Goal: Communication & Community: Answer question/provide support

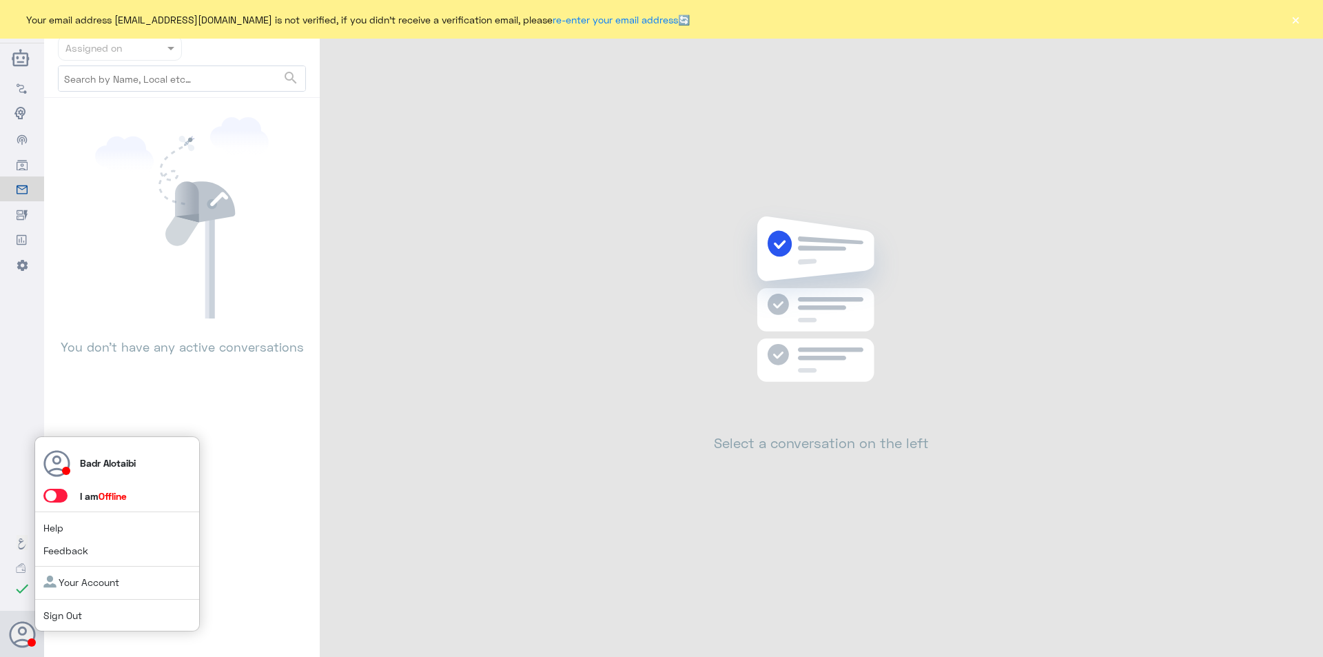
click at [61, 493] on span at bounding box center [55, 496] width 24 height 14
click at [0, 0] on input "checkbox" at bounding box center [0, 0] width 0 height 0
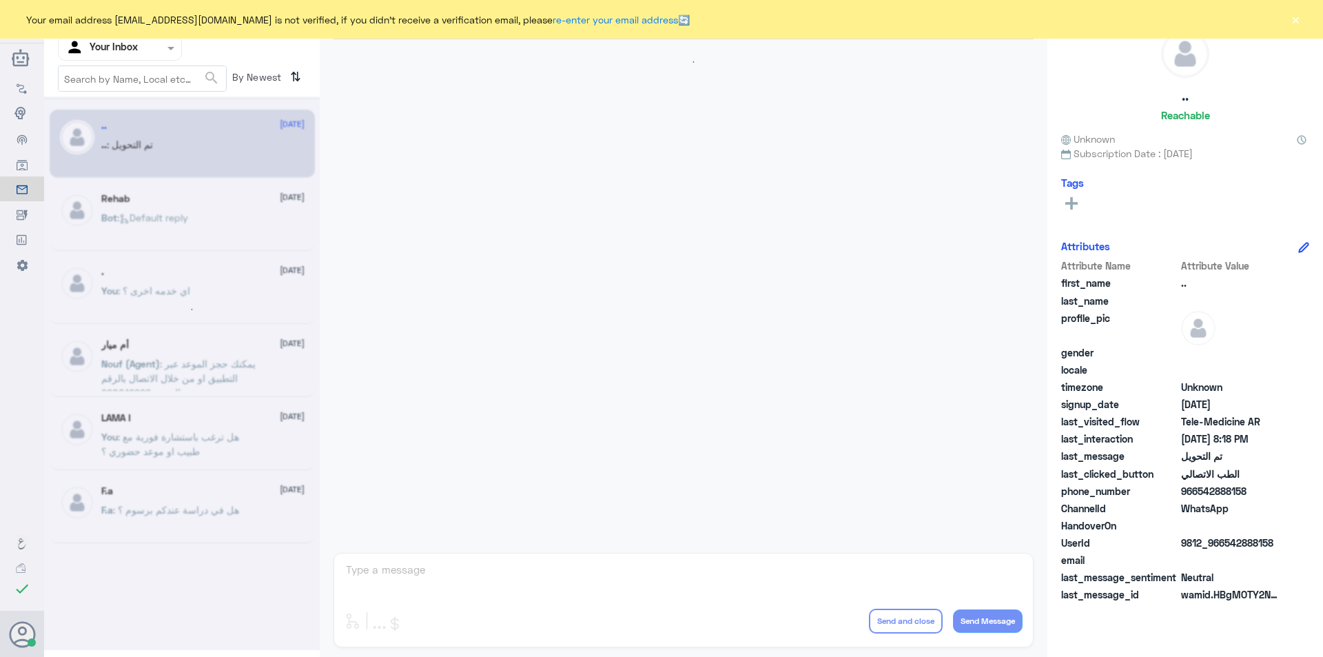
scroll to position [447, 0]
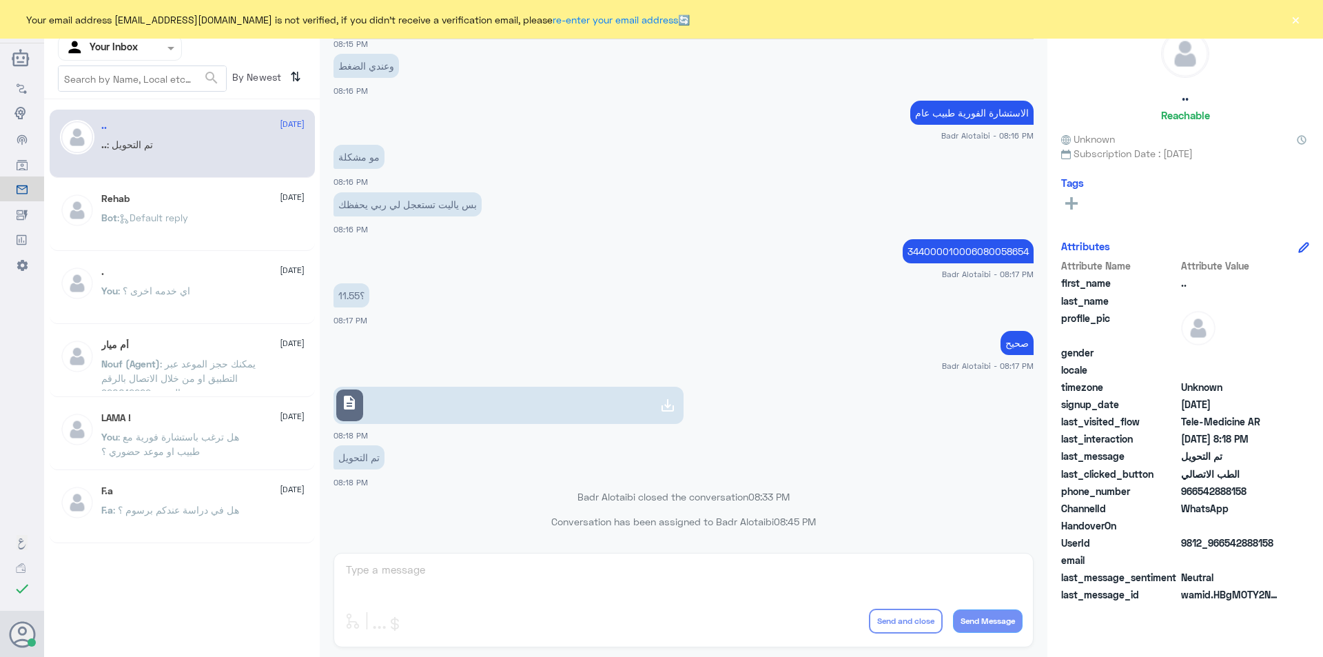
click at [1294, 21] on button "×" at bounding box center [1296, 19] width 14 height 14
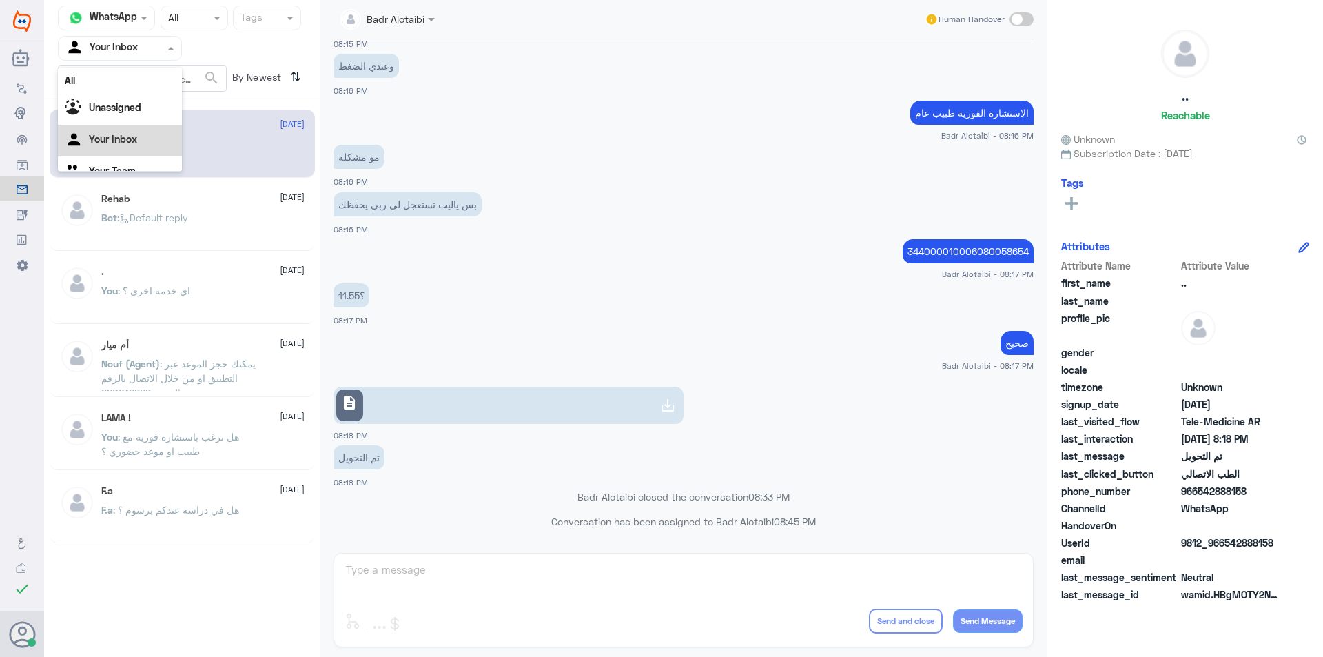
click at [127, 51] on input "text" at bounding box center [103, 48] width 76 height 16
click at [499, 125] on app-msgs-text "الاستشارة الفورية طبيب عام" at bounding box center [684, 114] width 700 height 26
click at [149, 48] on div at bounding box center [120, 48] width 123 height 16
click at [127, 81] on div "All" at bounding box center [120, 81] width 124 height 26
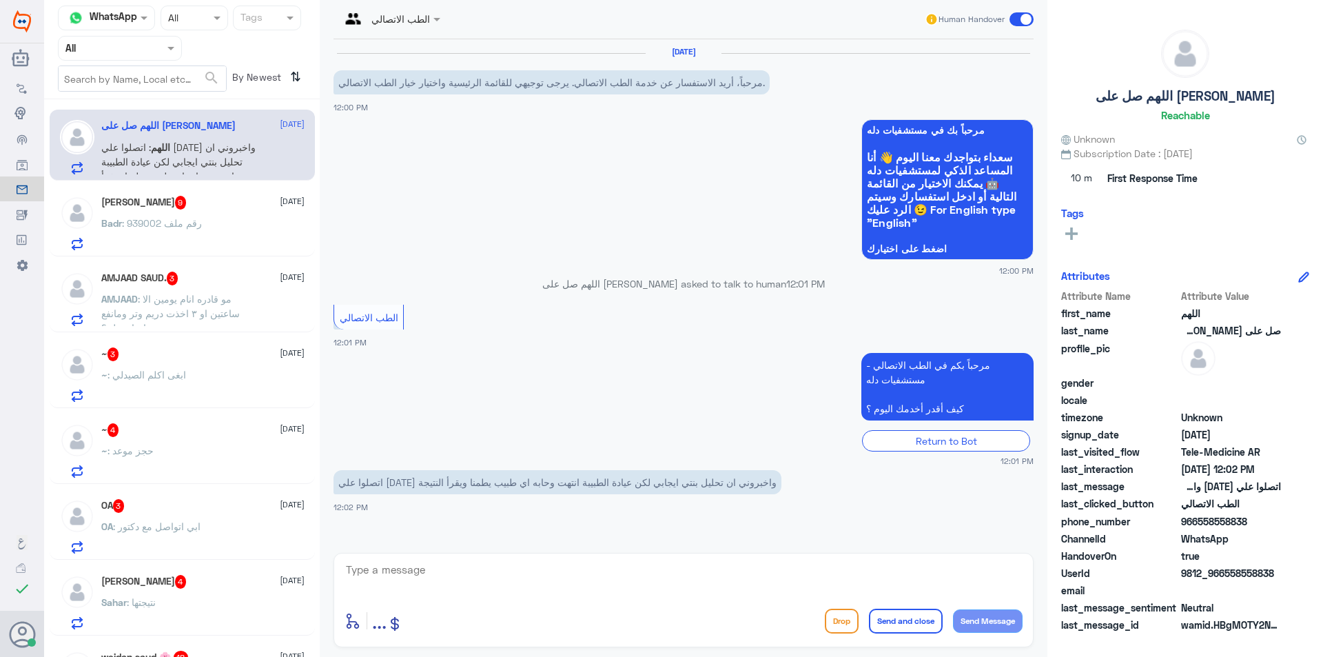
click at [183, 227] on span ": رقم ملف 939002" at bounding box center [162, 223] width 80 height 12
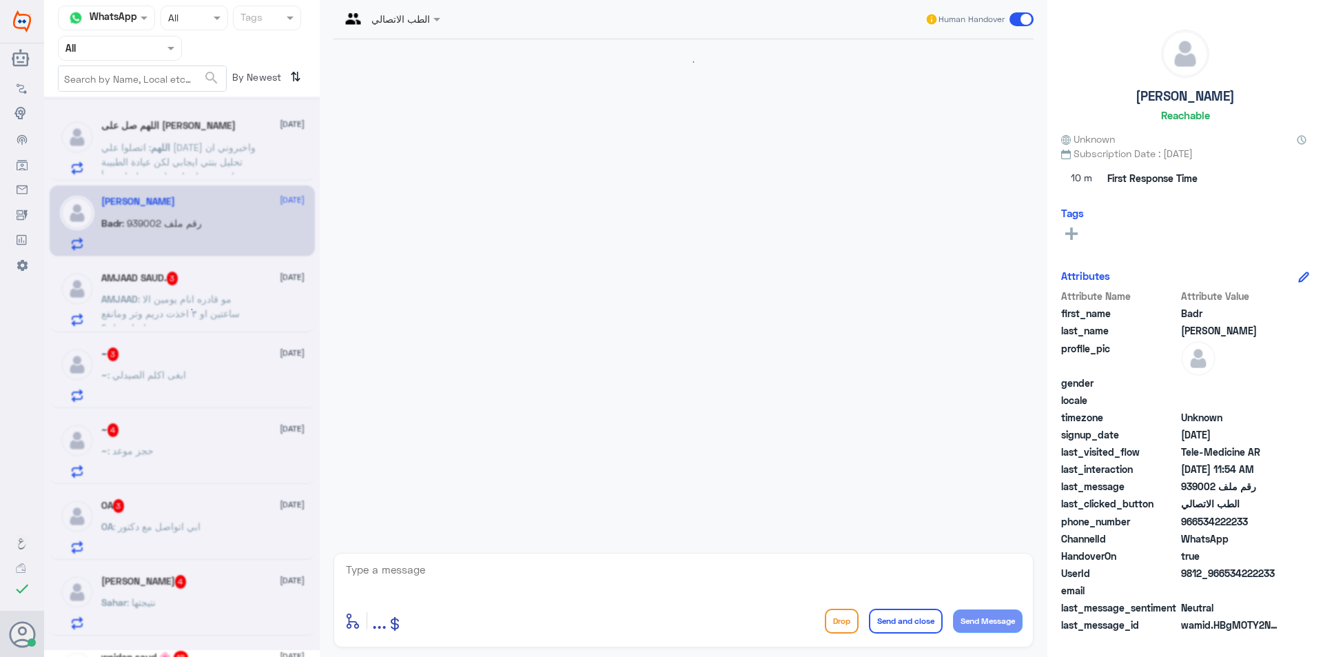
scroll to position [839, 0]
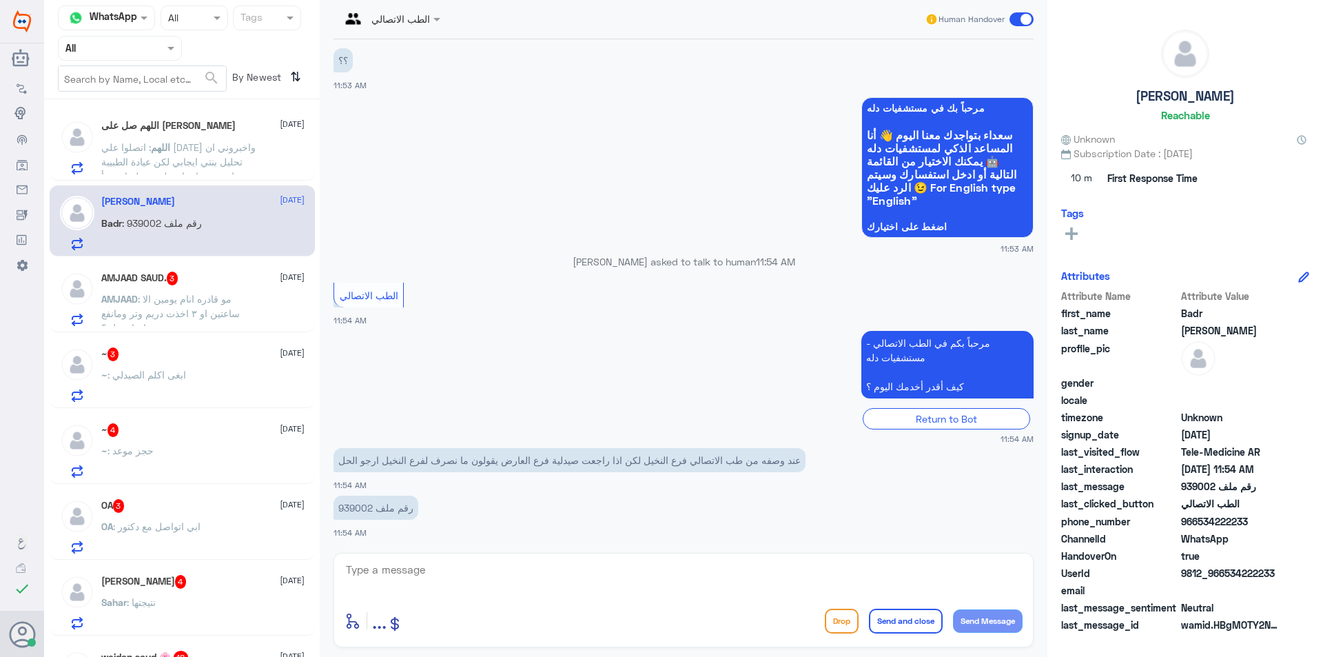
click at [190, 318] on span ": مو قادره انام يومين الا ساعتين او ٣ اخذت دريم وتر ومانفع واحتاح حل ؟" at bounding box center [170, 313] width 139 height 41
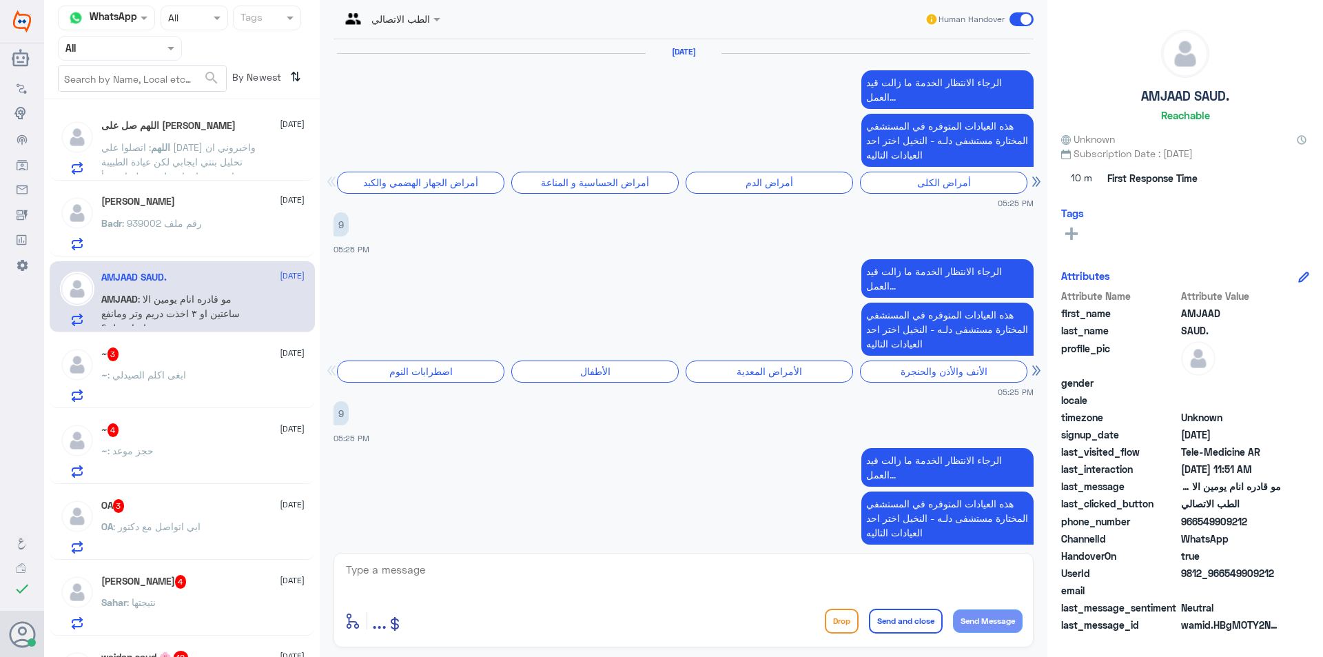
scroll to position [1271, 0]
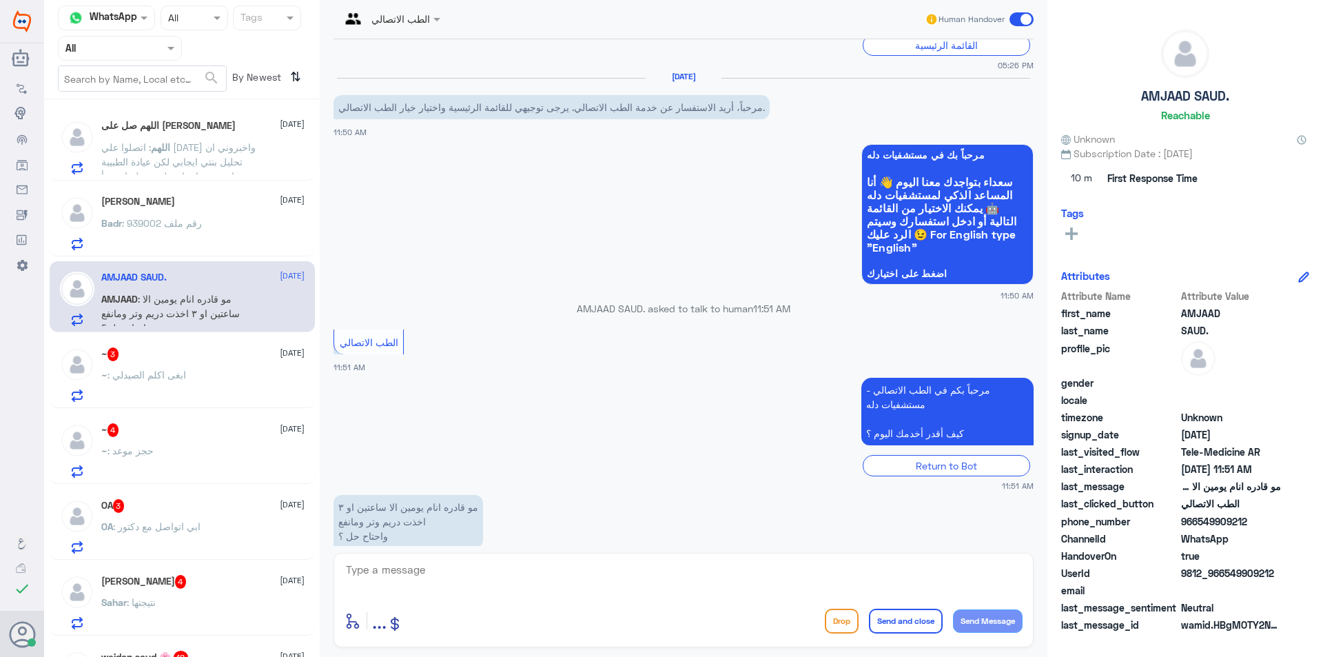
drag, startPoint x: 1273, startPoint y: 575, endPoint x: 1227, endPoint y: 580, distance: 46.5
click at [1227, 580] on span "9812_966549909212" at bounding box center [1231, 573] width 100 height 14
copy span "549909212"
click at [487, 587] on textarea at bounding box center [684, 577] width 678 height 34
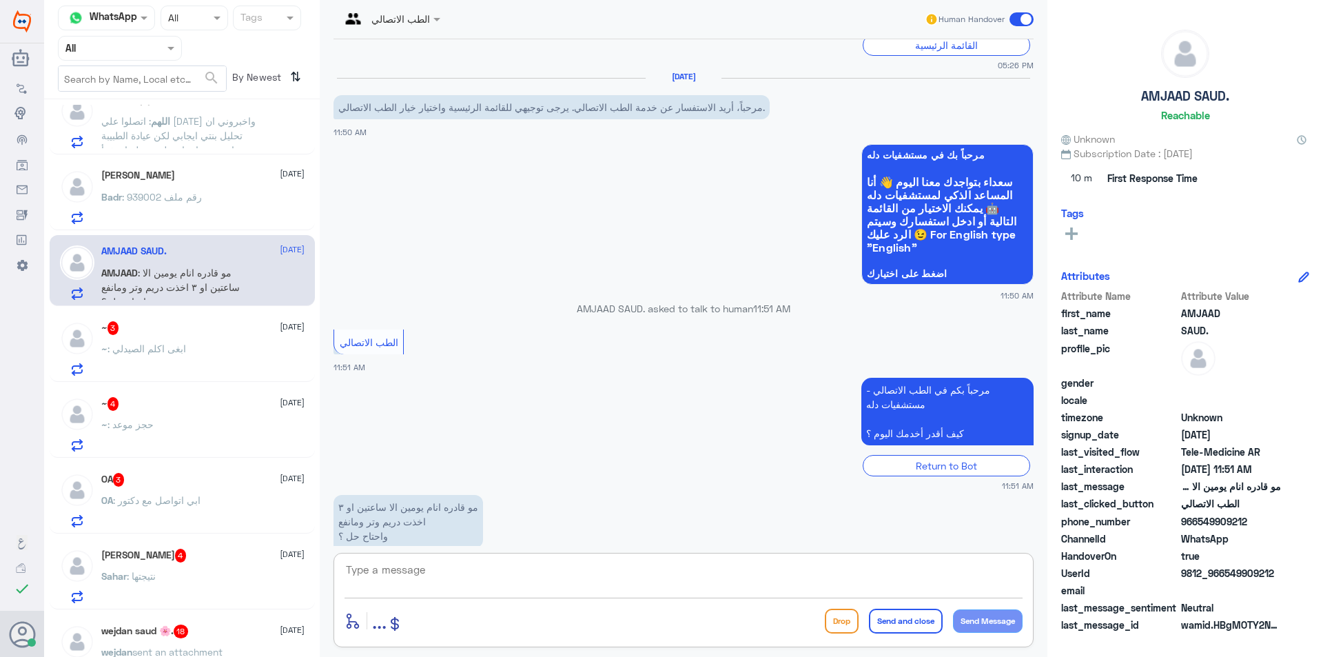
scroll to position [0, 0]
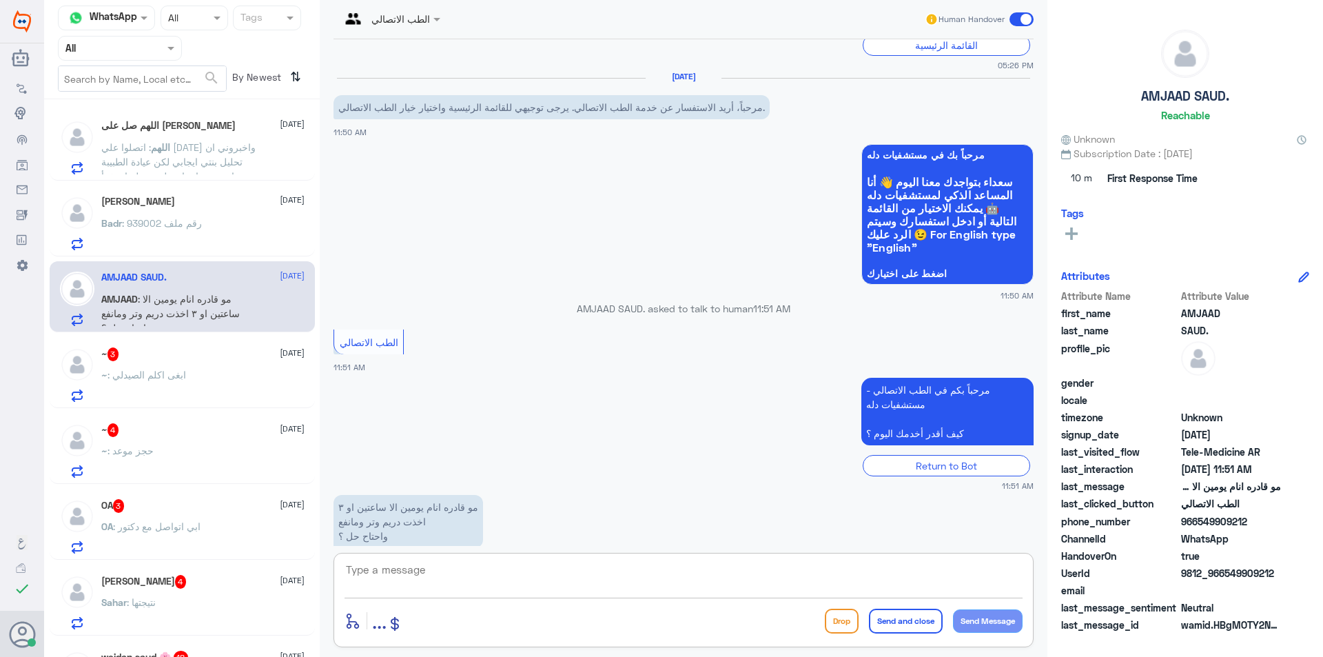
click at [384, 560] on textarea at bounding box center [684, 577] width 678 height 34
type textarea "L"
type textarea "مرحبا معك بدر من الطب الاتصالي"
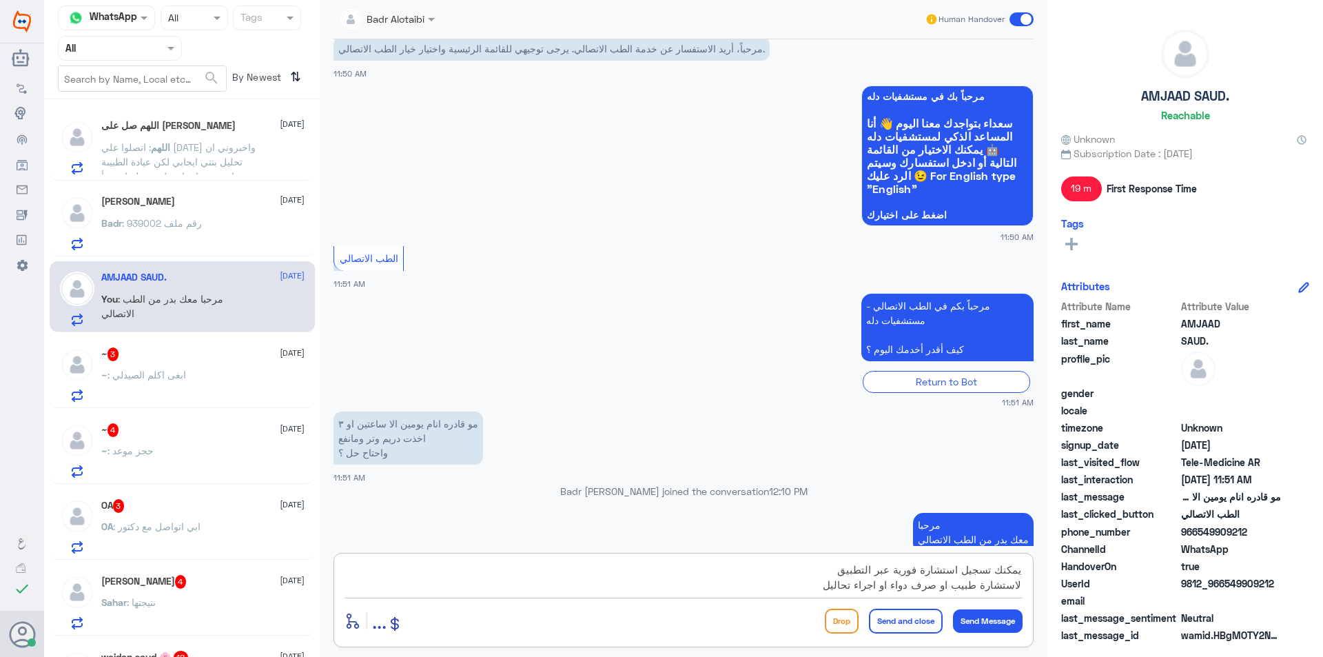
type textarea "يمكنك تسجيل استشارة فورية عبر التطبيق لاستشارة طبيب او صرف دواء او اجراء تحاليل"
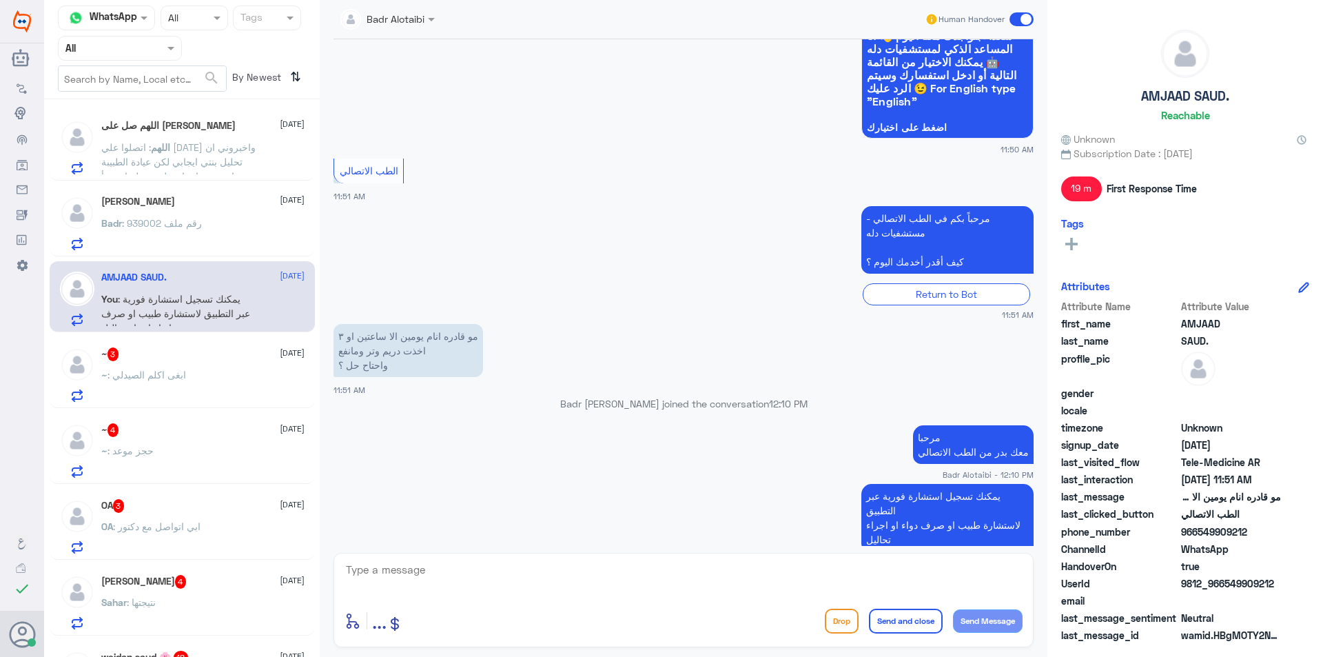
click at [250, 360] on div "~ 3 21 September" at bounding box center [202, 354] width 203 height 14
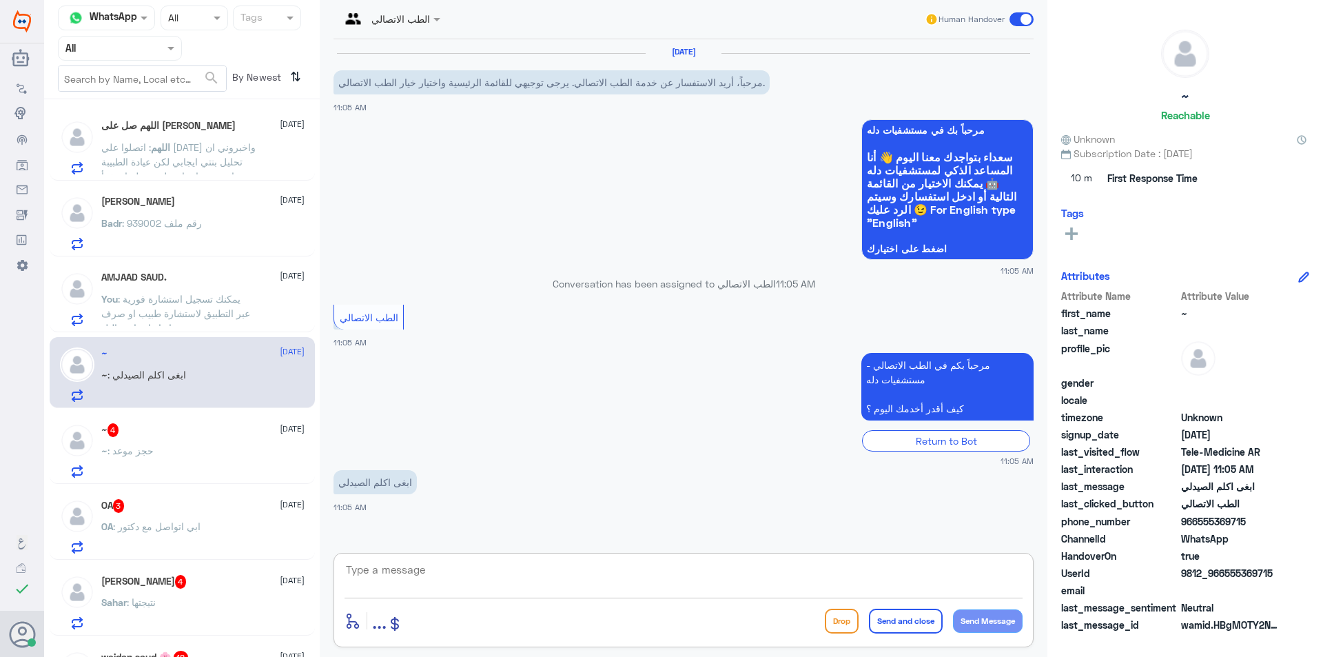
click at [506, 582] on textarea at bounding box center [684, 577] width 678 height 34
type textarea "مرحبا معك بدر من الطب الاتصالي"
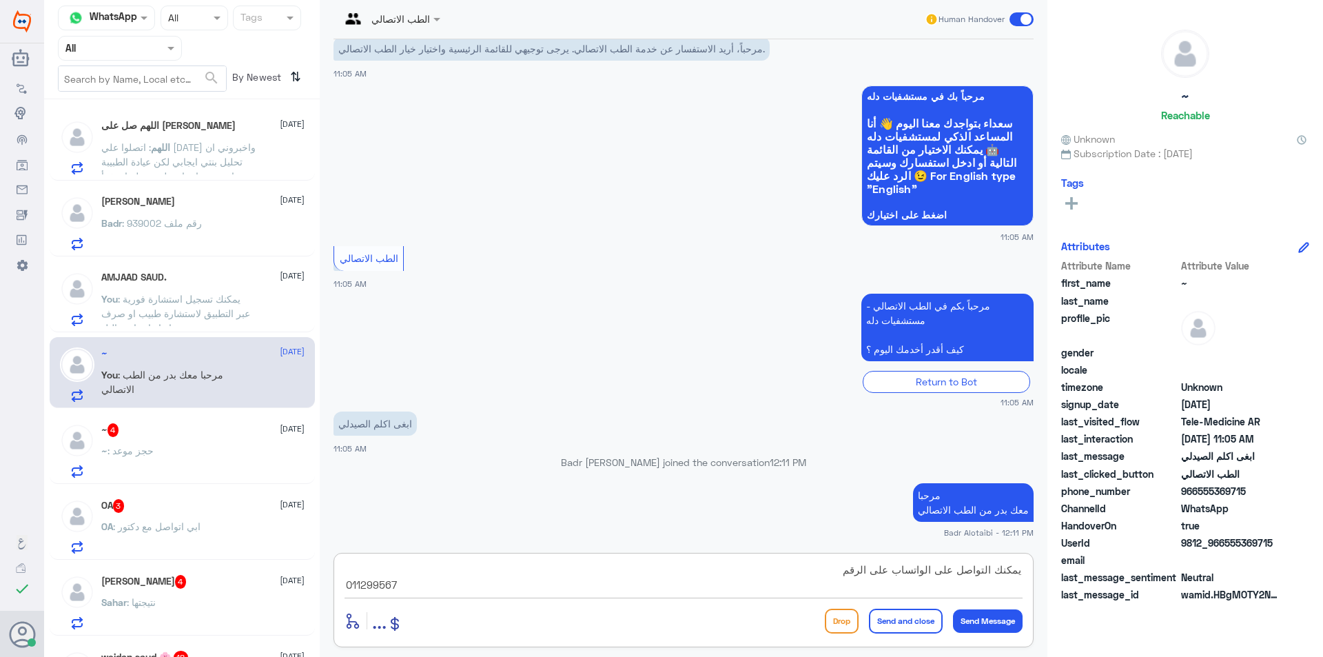
type textarea "يمكنك التواصل على الواتساب على الرقم 0112995677"
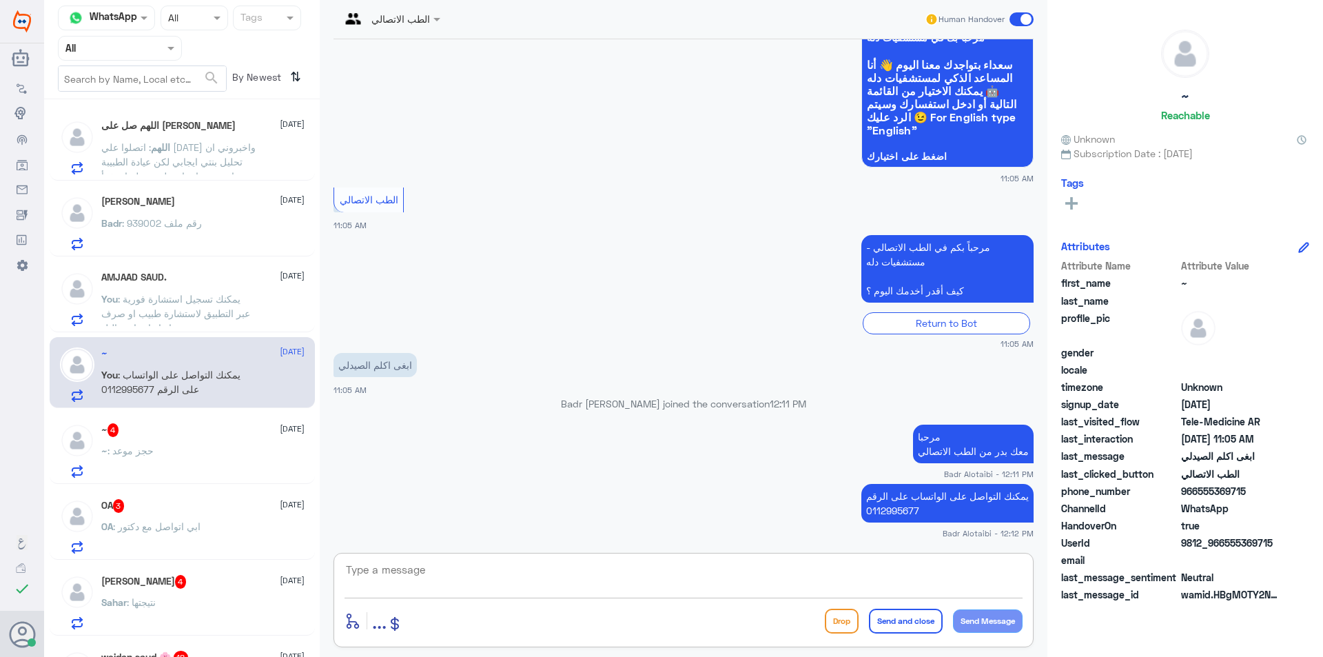
scroll to position [139, 0]
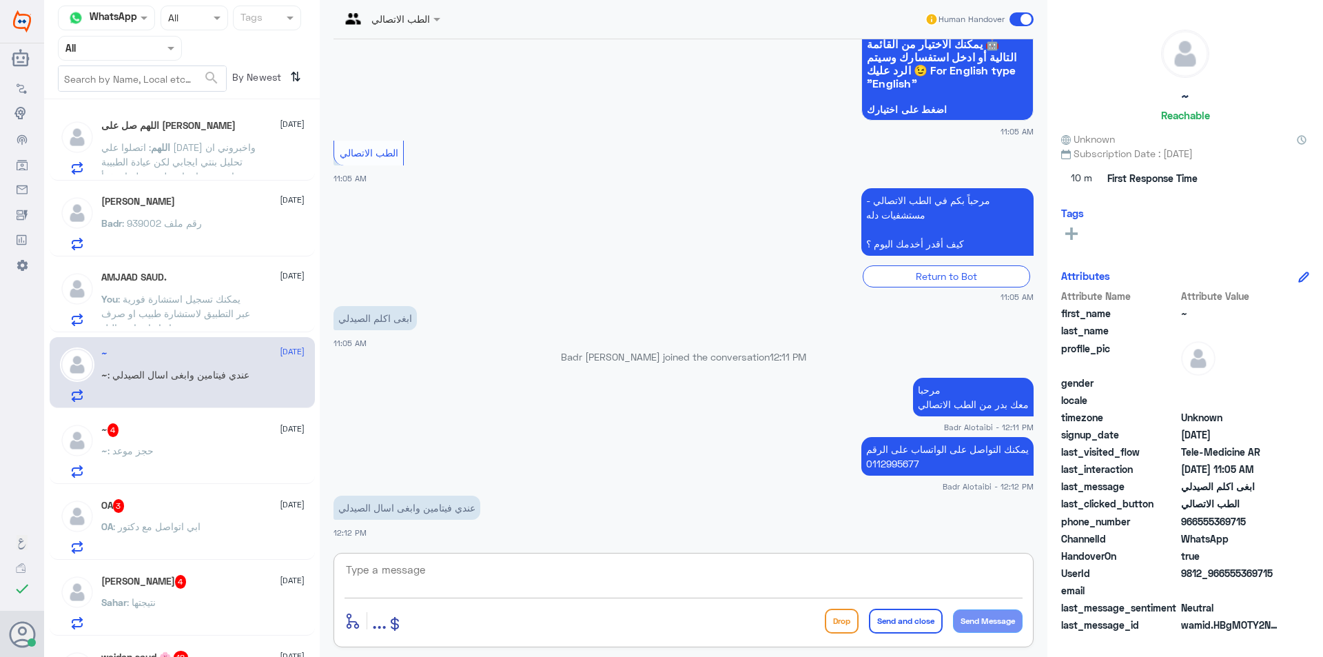
click at [1022, 20] on span at bounding box center [1022, 19] width 24 height 14
click at [0, 0] on input "checkbox" at bounding box center [0, 0] width 0 height 0
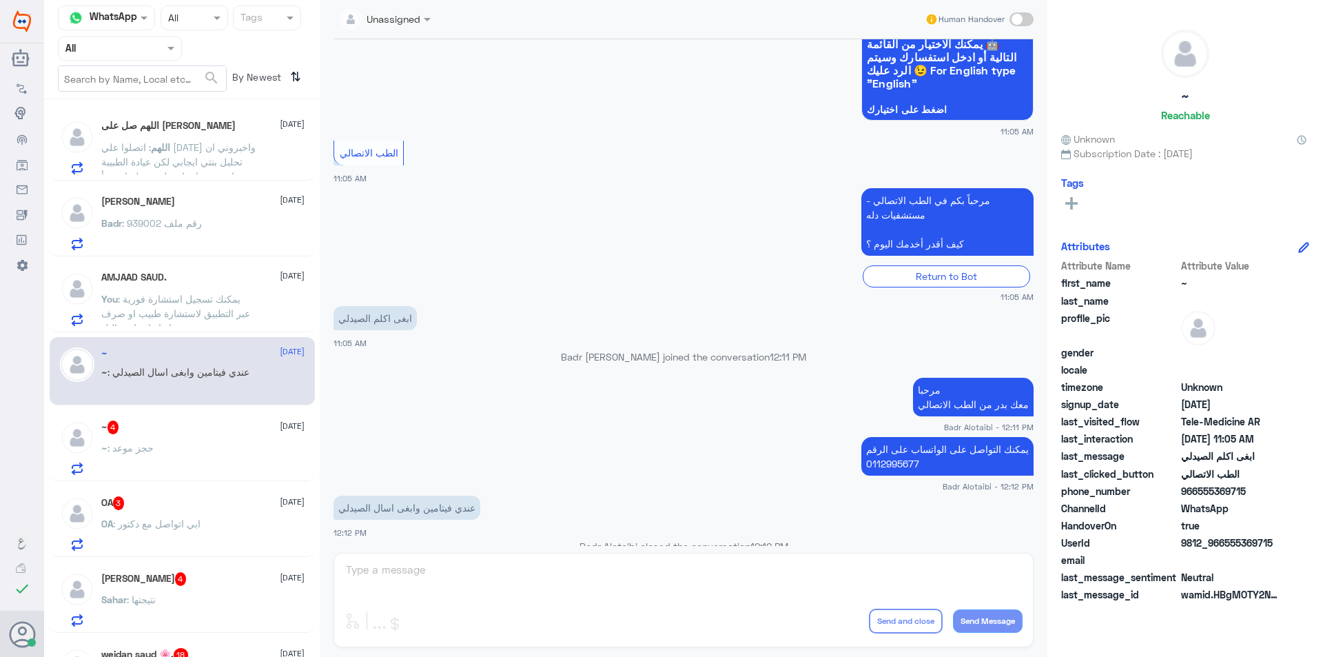
scroll to position [164, 0]
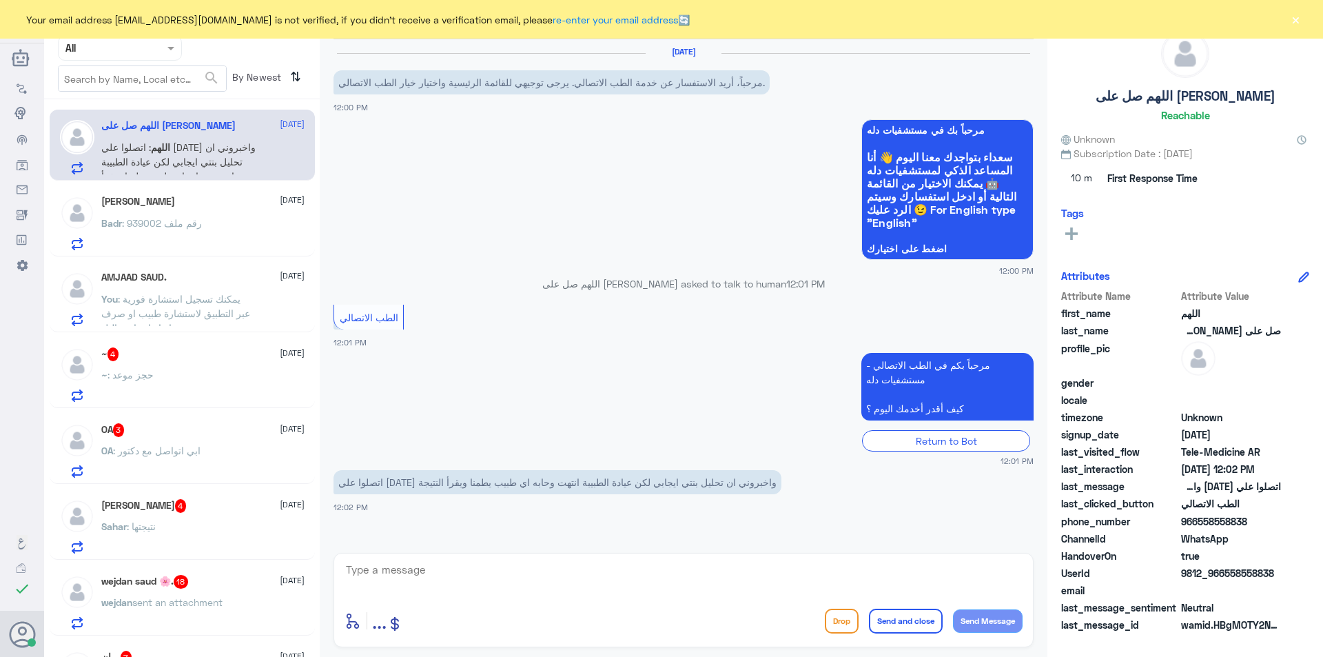
click at [535, 565] on textarea at bounding box center [684, 577] width 678 height 34
type textarea "م"
click at [238, 394] on div "~ : حجز موعد" at bounding box center [202, 386] width 203 height 31
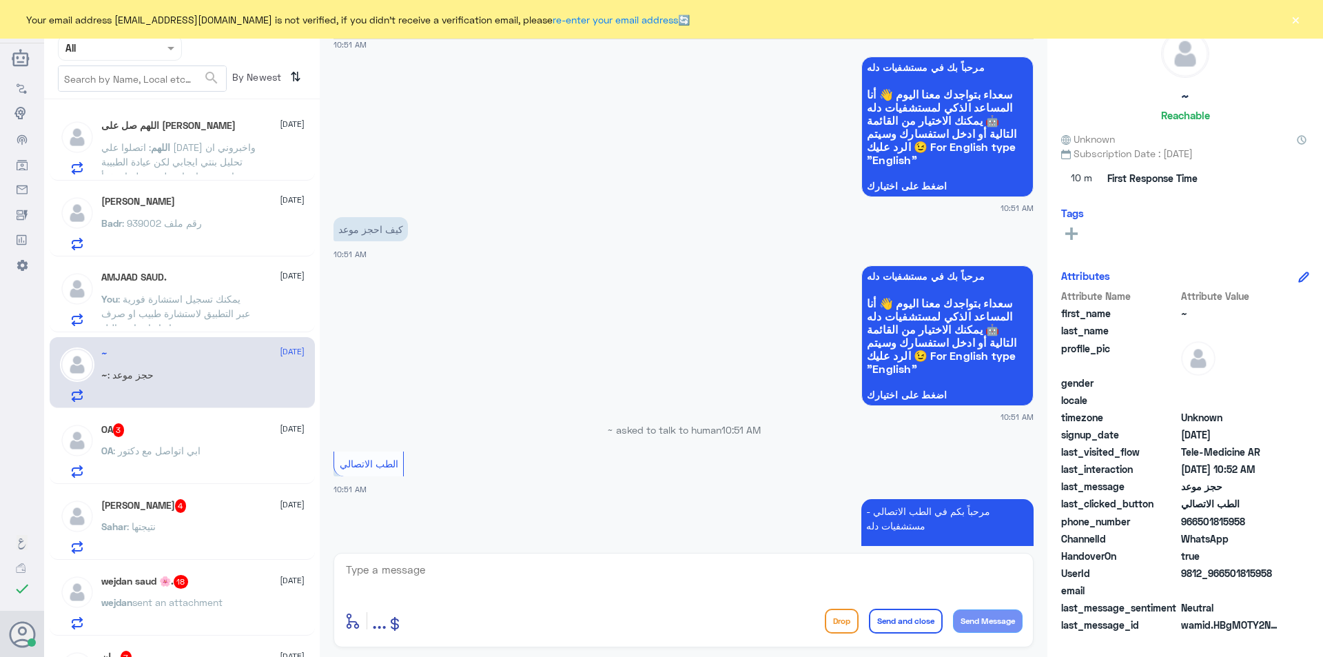
scroll to position [184, 0]
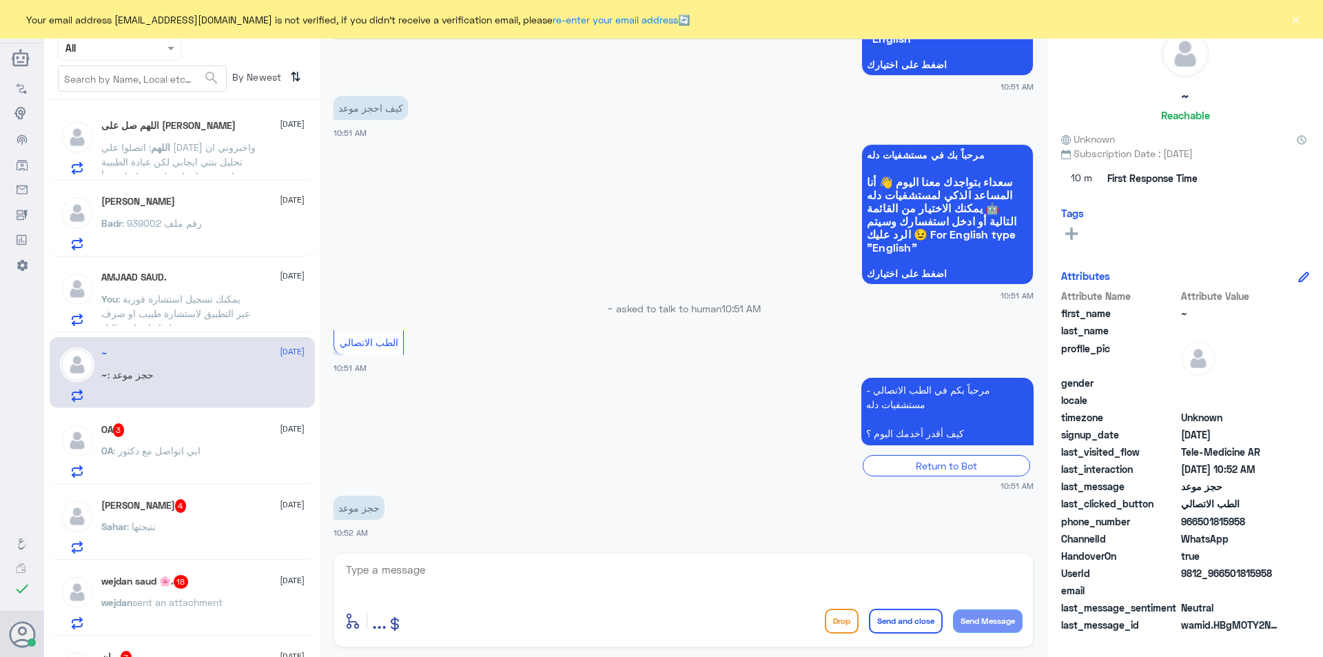
click at [518, 570] on textarea at bounding box center [684, 577] width 678 height 34
type textarea "مرحبا معك بدر من الطب الاتصالي"
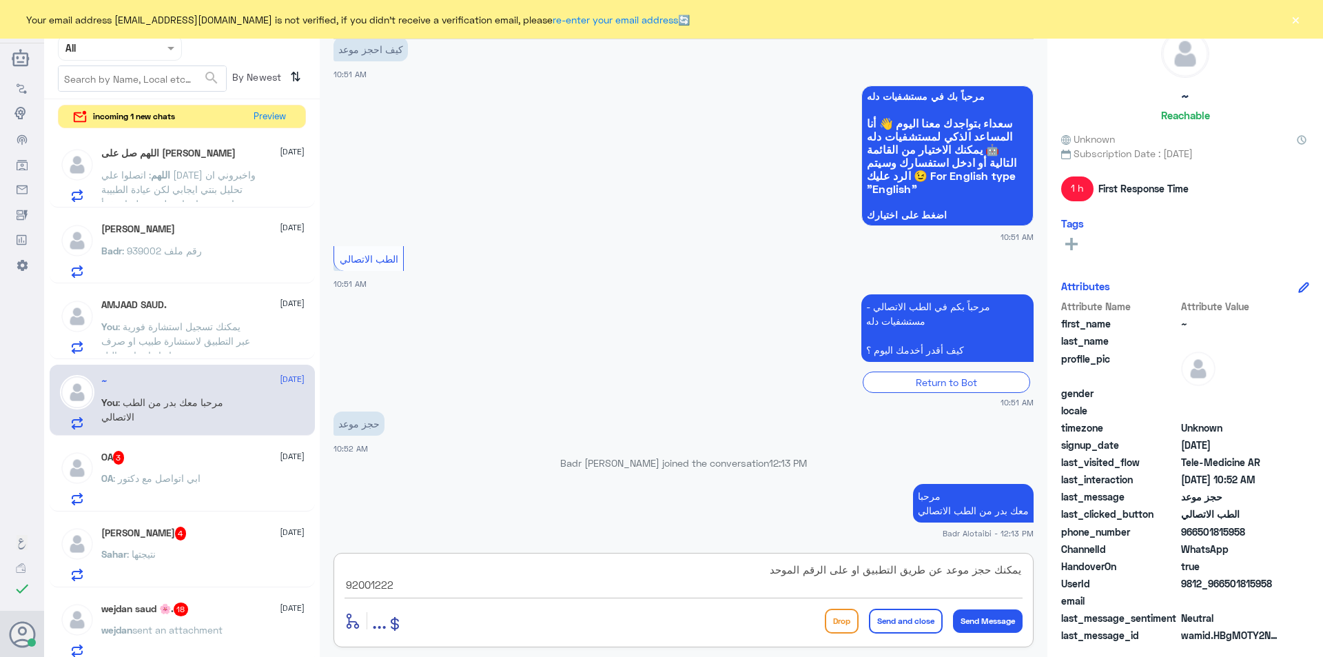
type textarea "يمكنك حجز موعد عن طريق التطبيق او على الرقم الموحد 920012222"
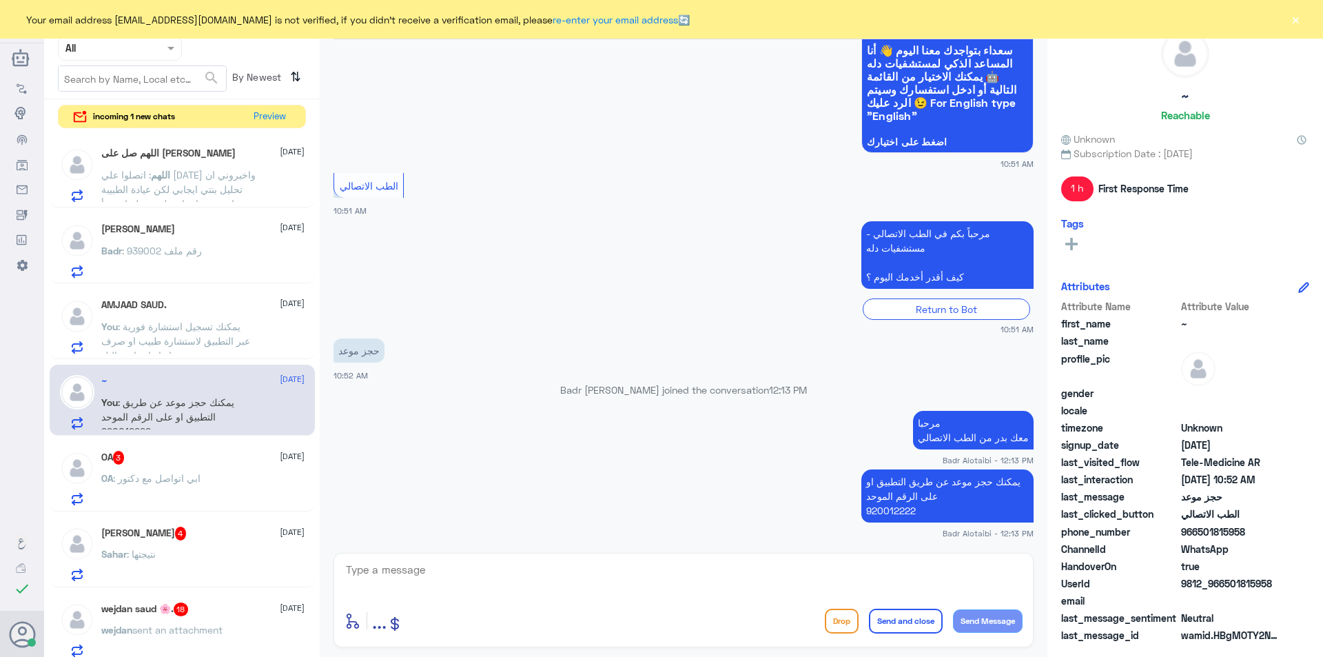
click at [1298, 19] on button "×" at bounding box center [1296, 19] width 14 height 14
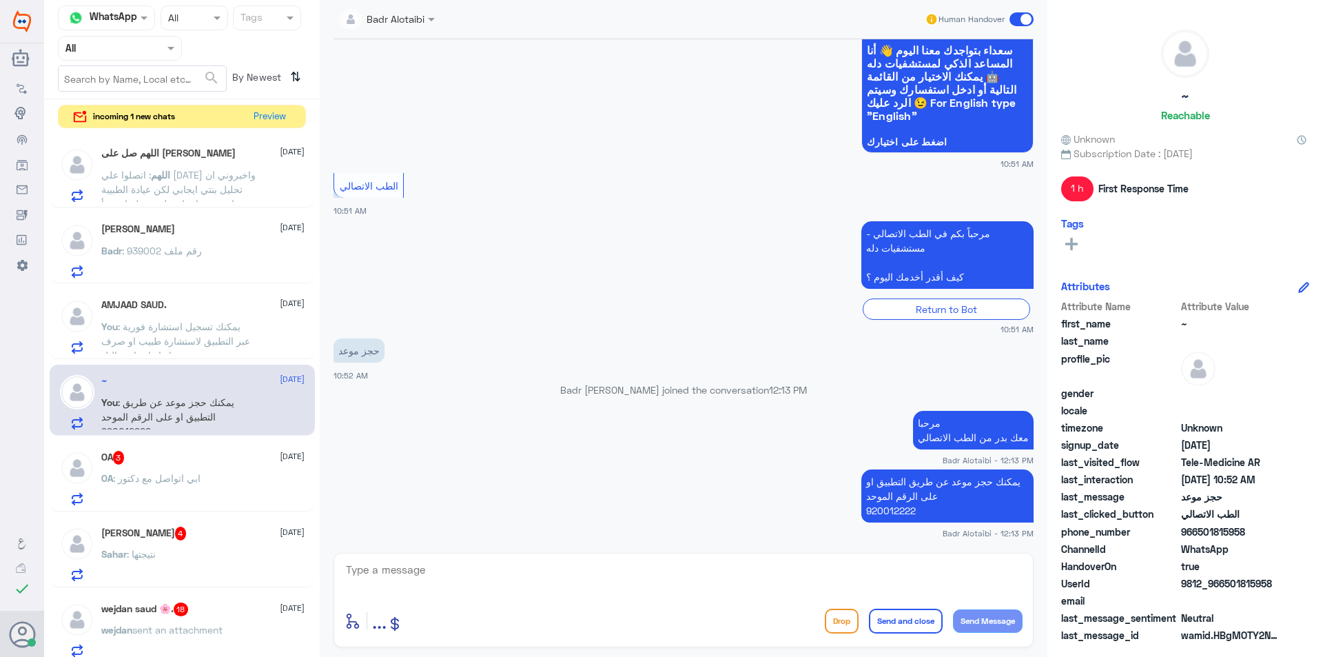
click at [1022, 26] on span at bounding box center [1022, 19] width 24 height 14
click at [0, 0] on input "checkbox" at bounding box center [0, 0] width 0 height 0
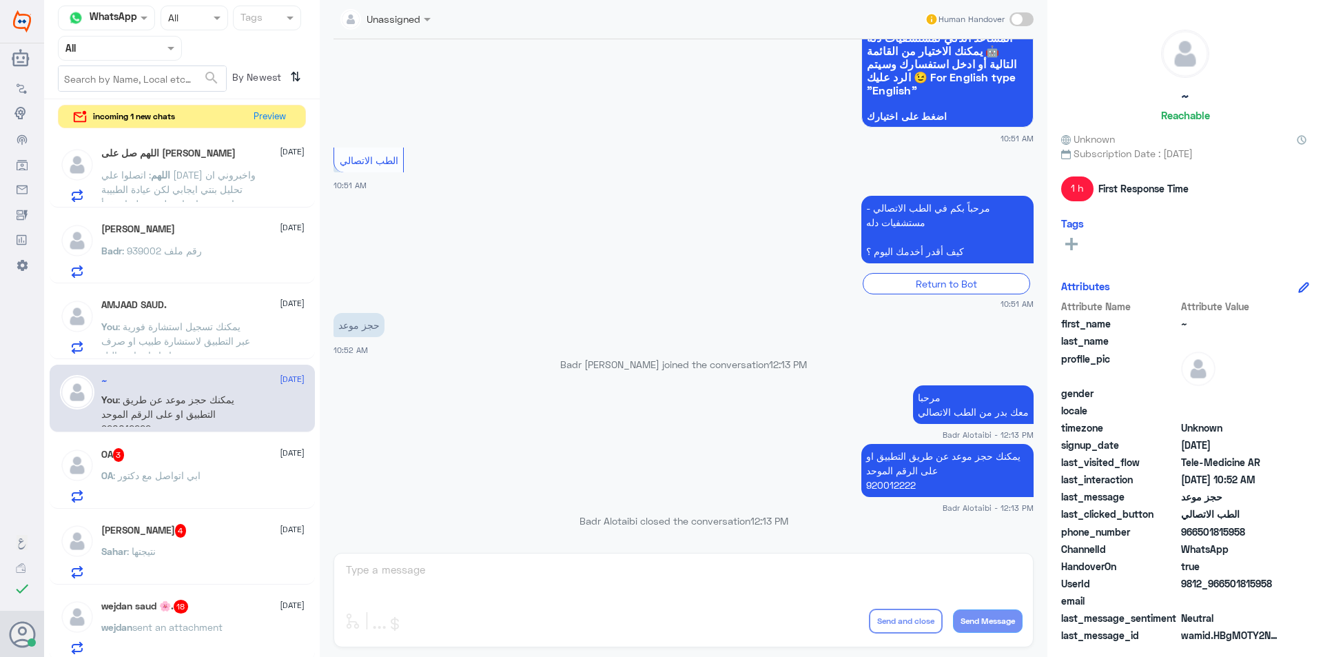
click at [171, 443] on div "OA 3 21 September OA : ابي اتواصل مع دكتور" at bounding box center [182, 473] width 265 height 71
click at [173, 449] on div "OA 3 21 September" at bounding box center [202, 455] width 203 height 14
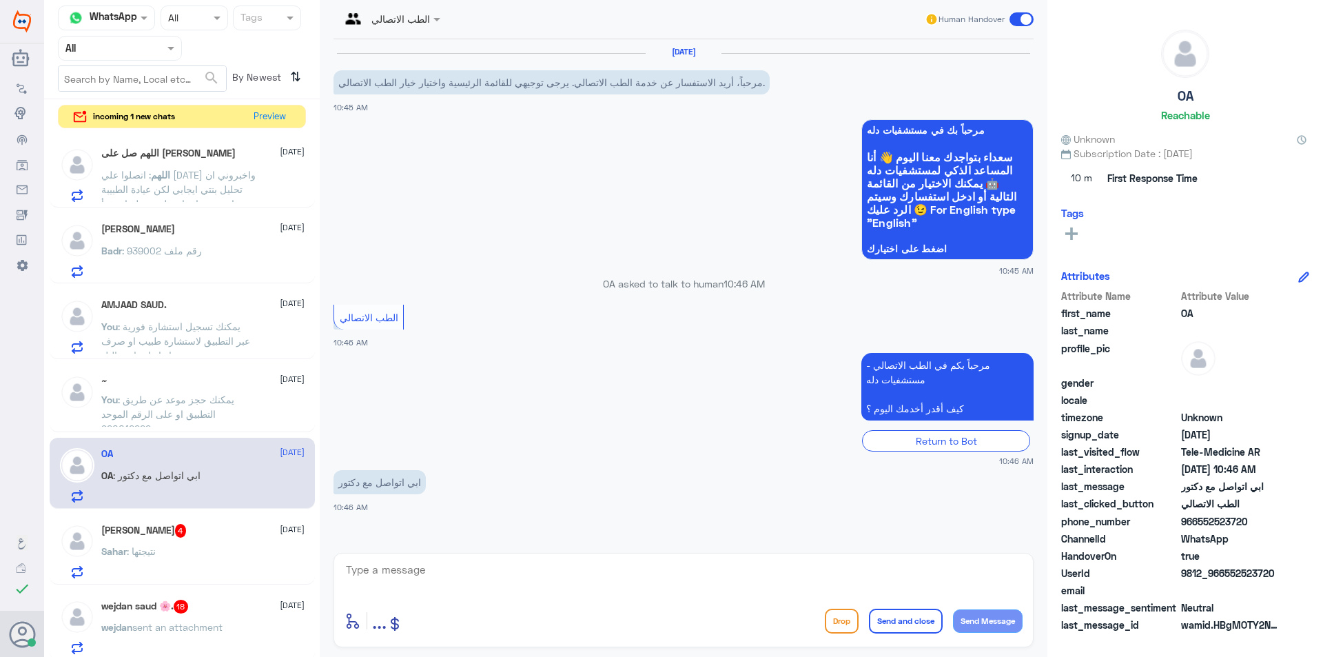
drag, startPoint x: 1281, startPoint y: 570, endPoint x: 1225, endPoint y: 576, distance: 56.1
click at [1225, 576] on div "UserId 9812_966552523720" at bounding box center [1185, 574] width 248 height 17
copy span "552523720"
click at [280, 531] on span "[DATE]" at bounding box center [292, 529] width 25 height 12
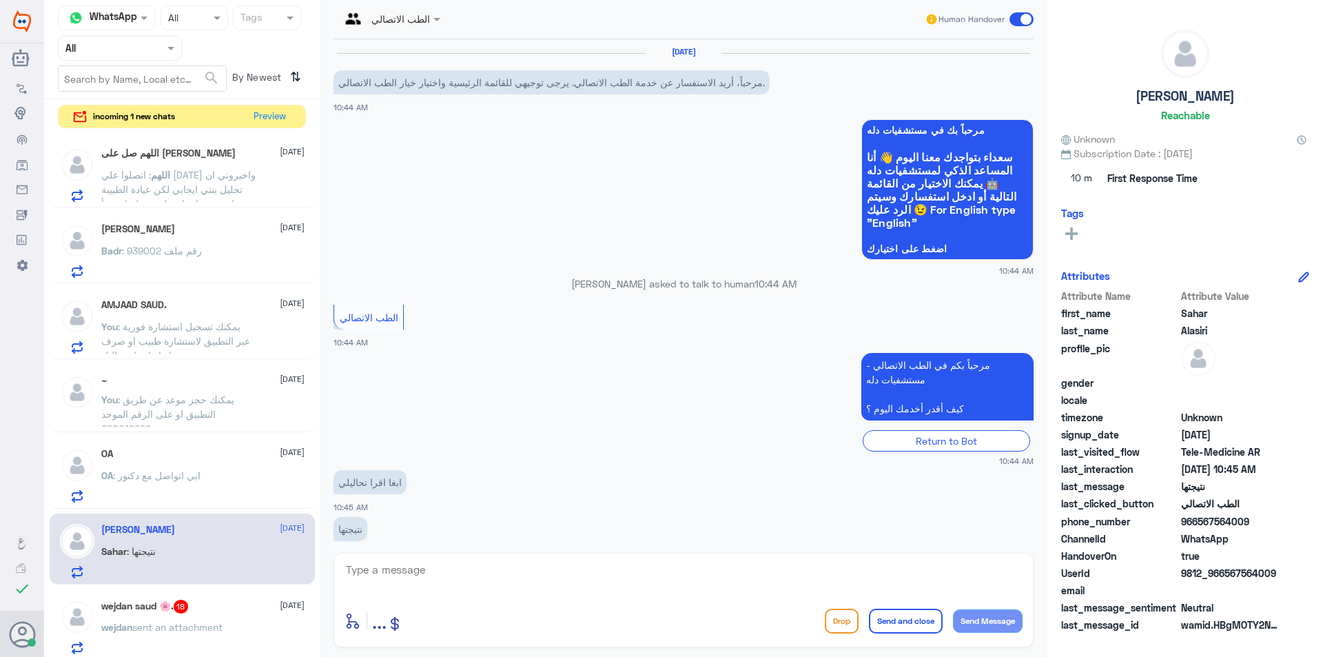
scroll to position [22, 0]
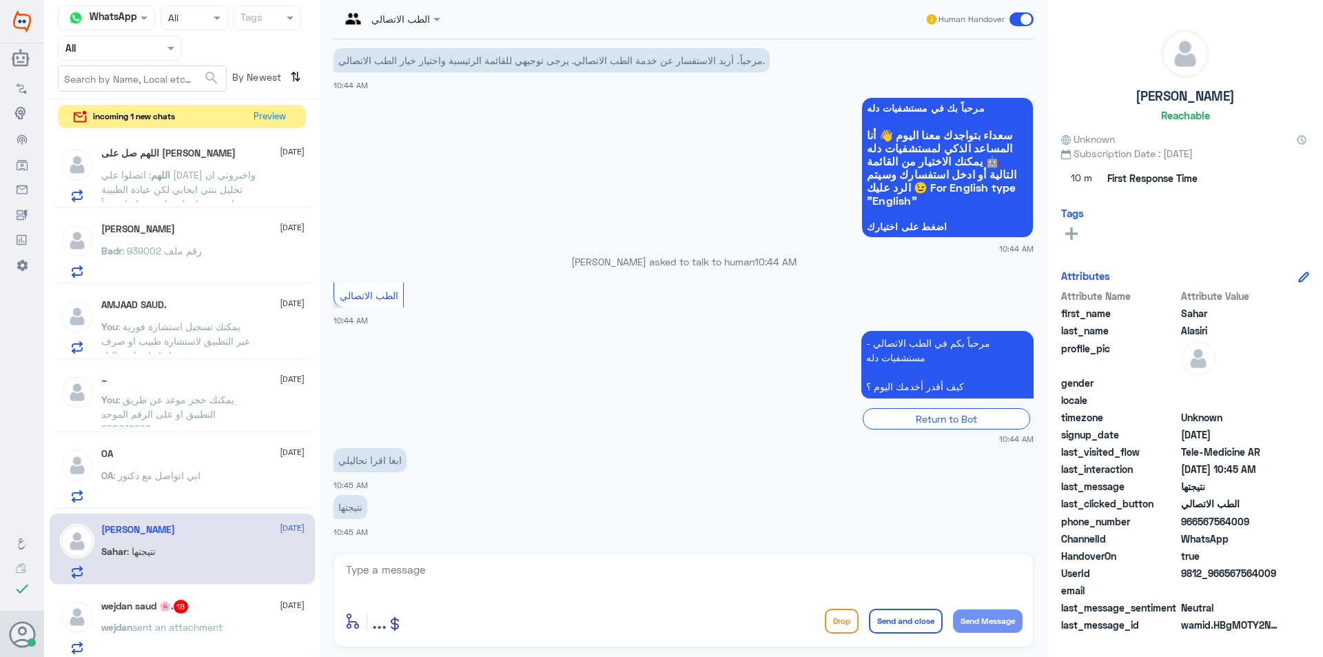
drag, startPoint x: 1279, startPoint y: 575, endPoint x: 1225, endPoint y: 580, distance: 54.7
click at [1225, 580] on span "9812_966567564009" at bounding box center [1231, 573] width 100 height 14
copy span "567564009"
click at [398, 576] on textarea at bounding box center [684, 577] width 678 height 34
type textarea "مرحبا معك بدر من الطب الاتصالي"
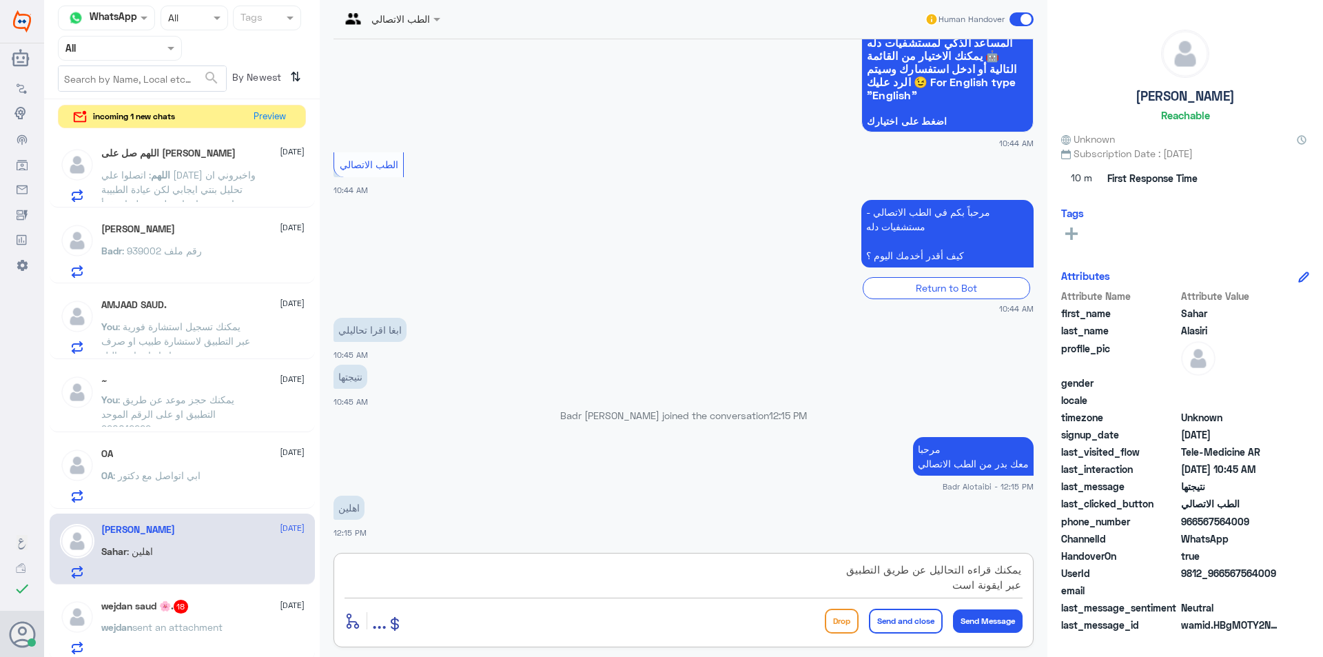
scroll to position [175, 0]
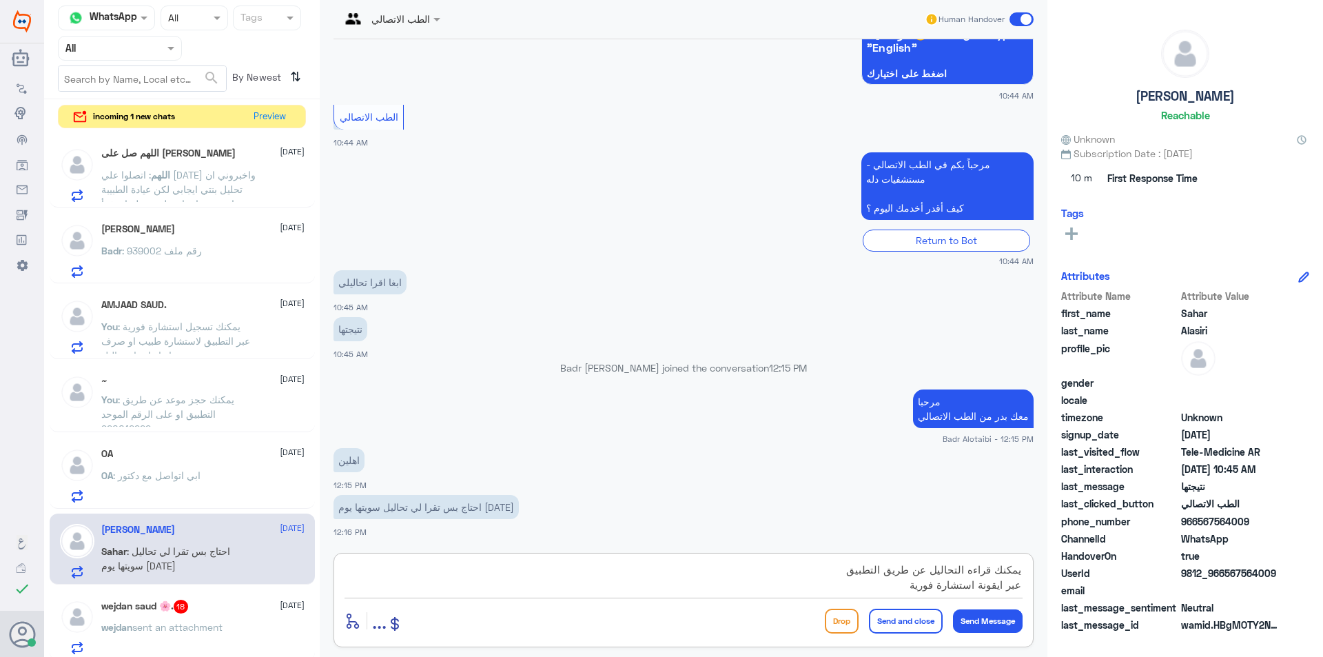
type textarea "يمكنك قراءه التحاليل عن طريق التطبيق عبر ايقونة استشارة فورية"
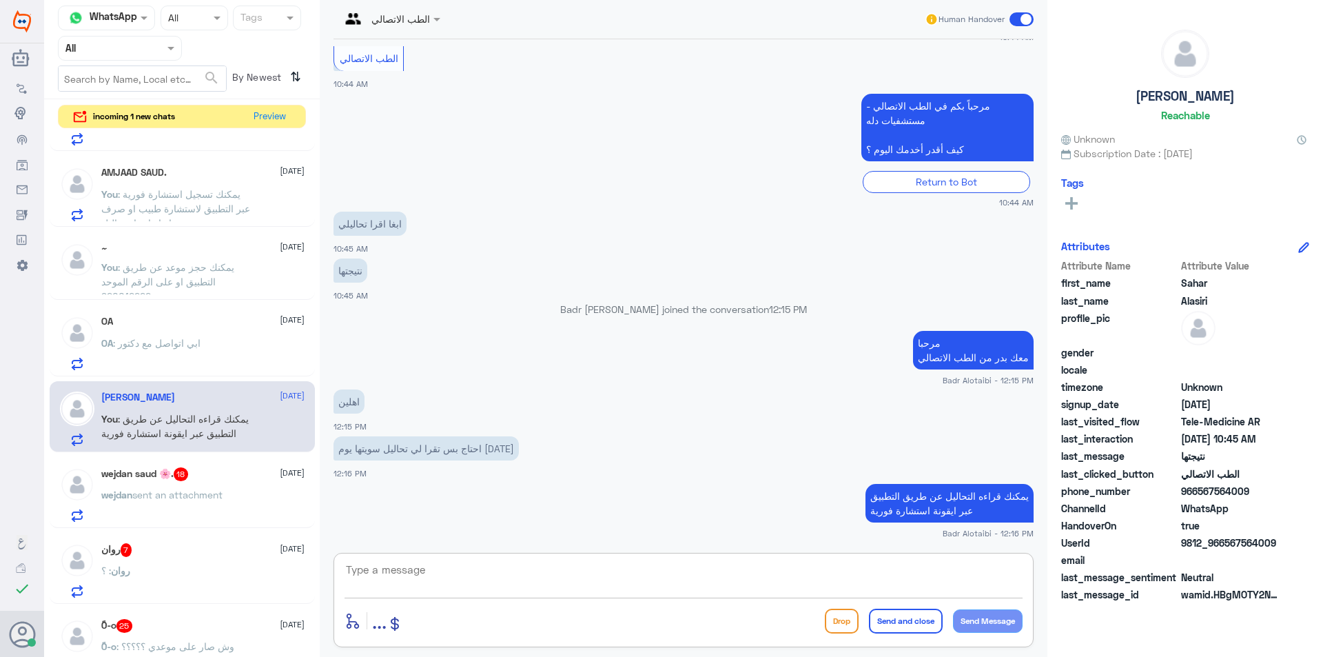
scroll to position [138, 0]
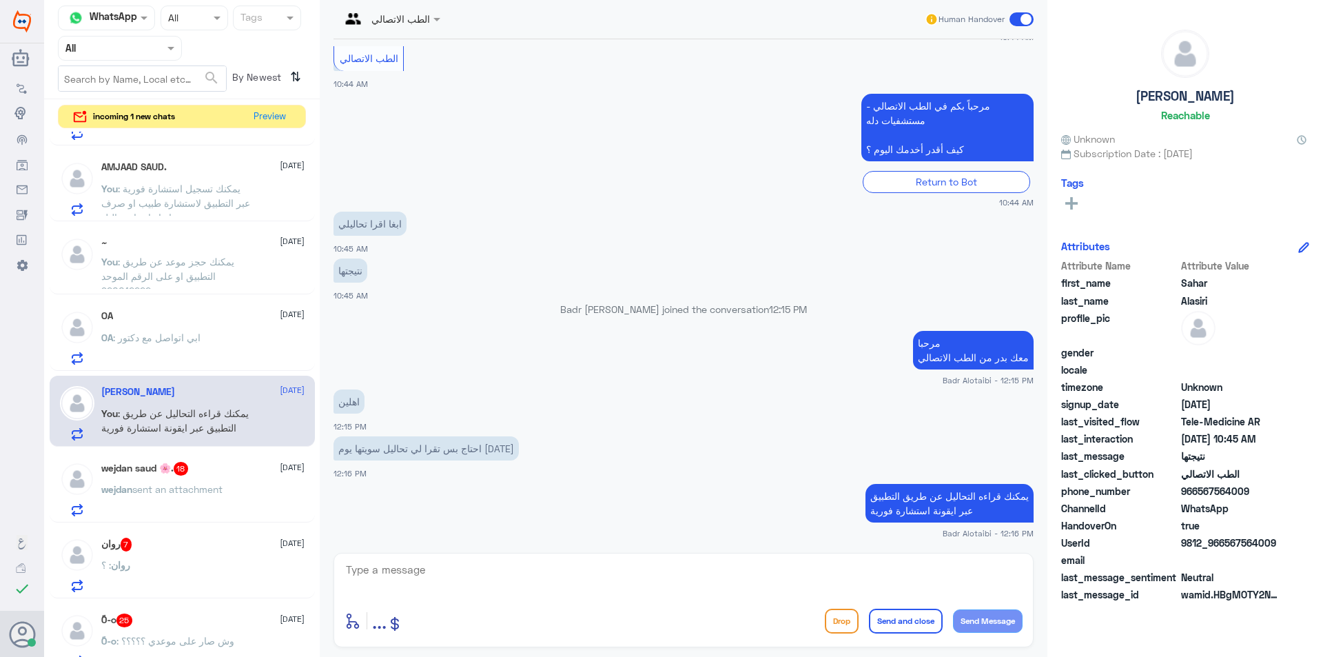
drag, startPoint x: 1285, startPoint y: 544, endPoint x: 1225, endPoint y: 551, distance: 59.7
click at [1225, 551] on div "UserId 9812_966567564009" at bounding box center [1185, 544] width 248 height 17
copy span "567564009"
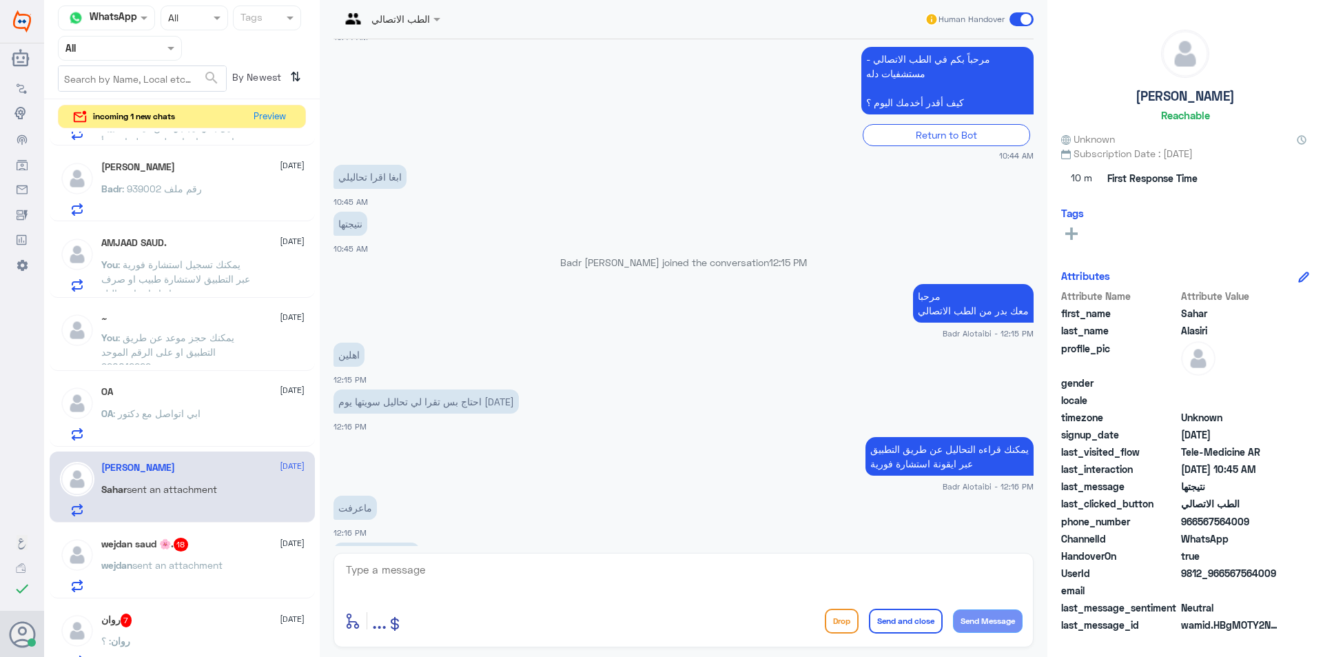
scroll to position [328, 0]
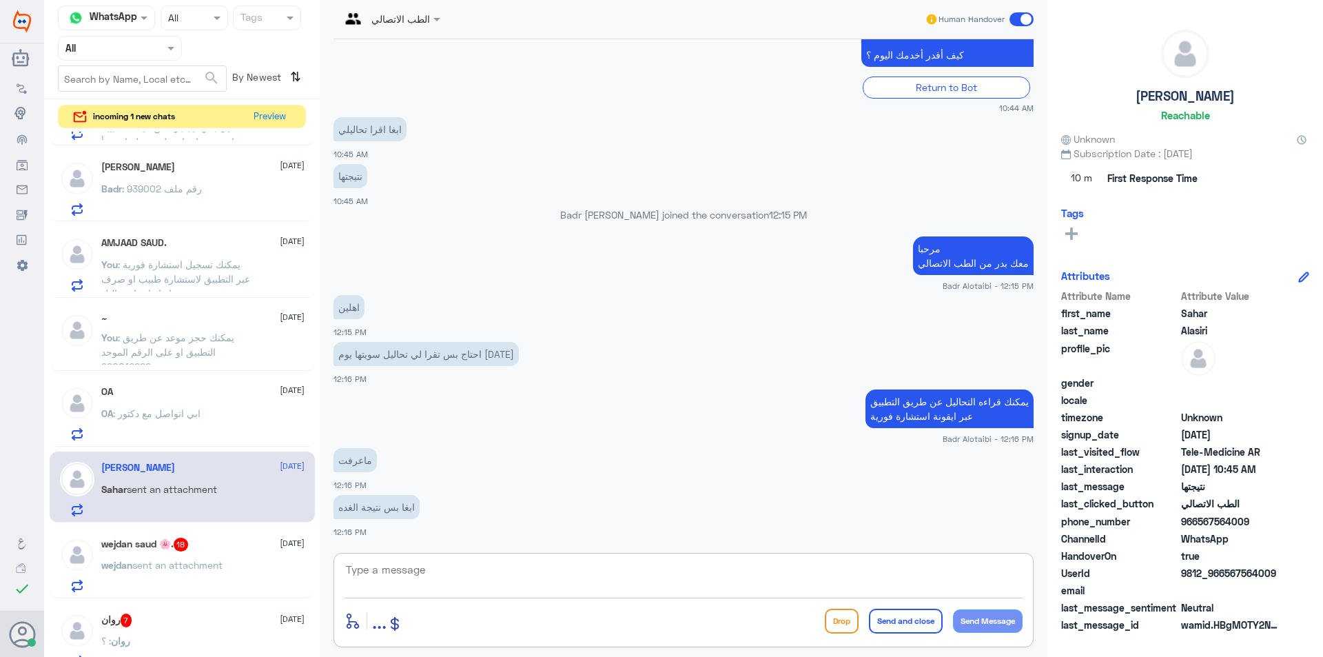
click at [454, 576] on textarea at bounding box center [684, 577] width 678 height 34
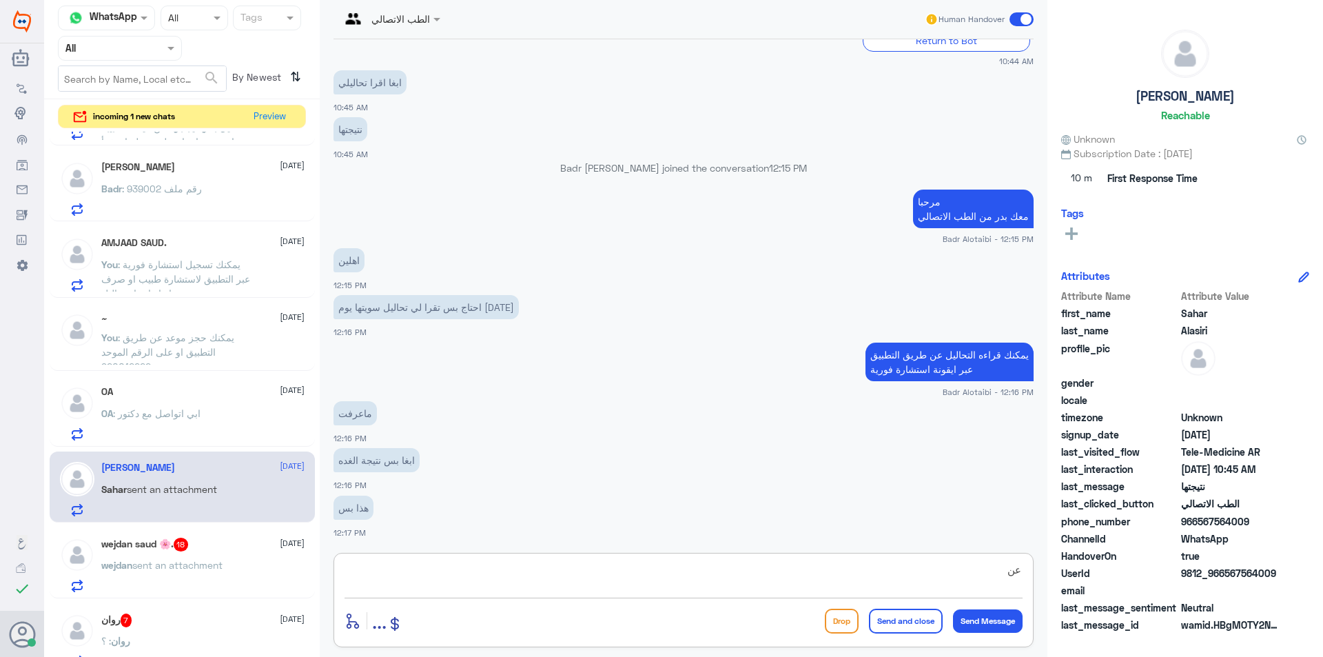
type textarea "ع"
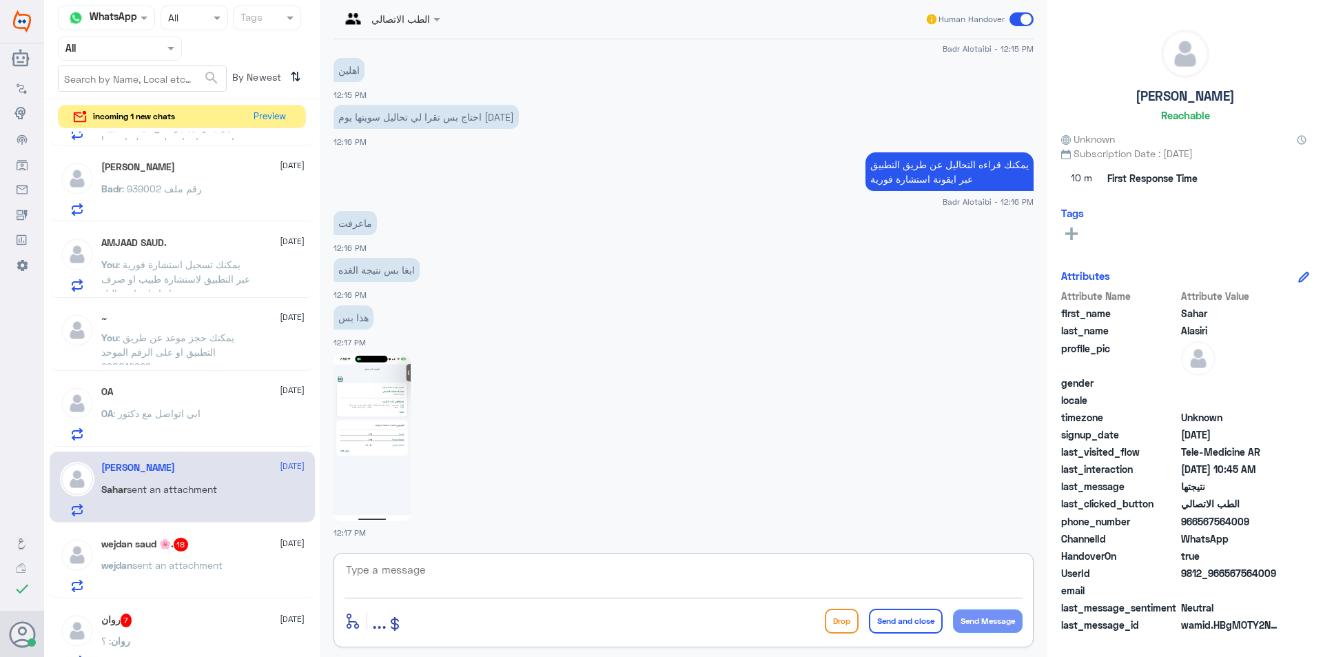
click at [380, 474] on img at bounding box center [372, 437] width 77 height 167
click at [416, 567] on textarea at bounding box center [684, 577] width 678 height 34
click at [417, 573] on textarea at bounding box center [684, 577] width 678 height 34
type textarea "ا"
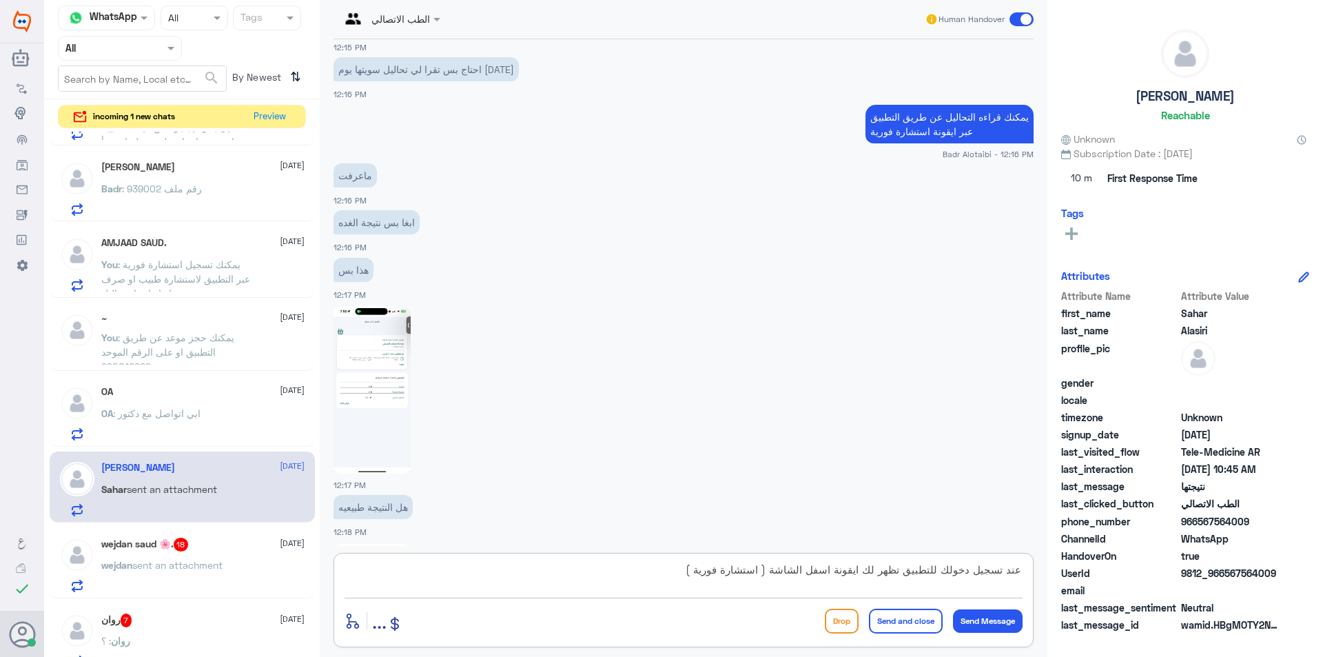
scroll to position [803, 0]
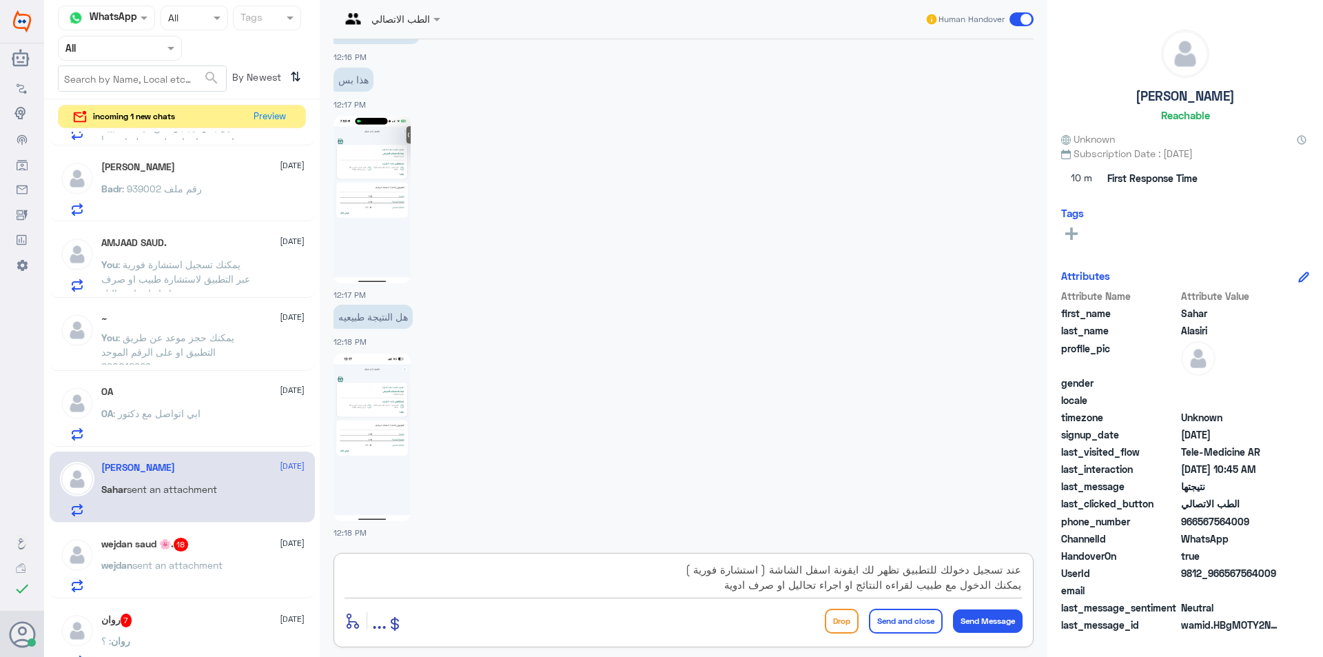
type textarea "عند تسجيل دخولك للتطبيق تظهر لك ايقونة اسفل الشاشة ( استشارة فورية ) يمكنك الدخ…"
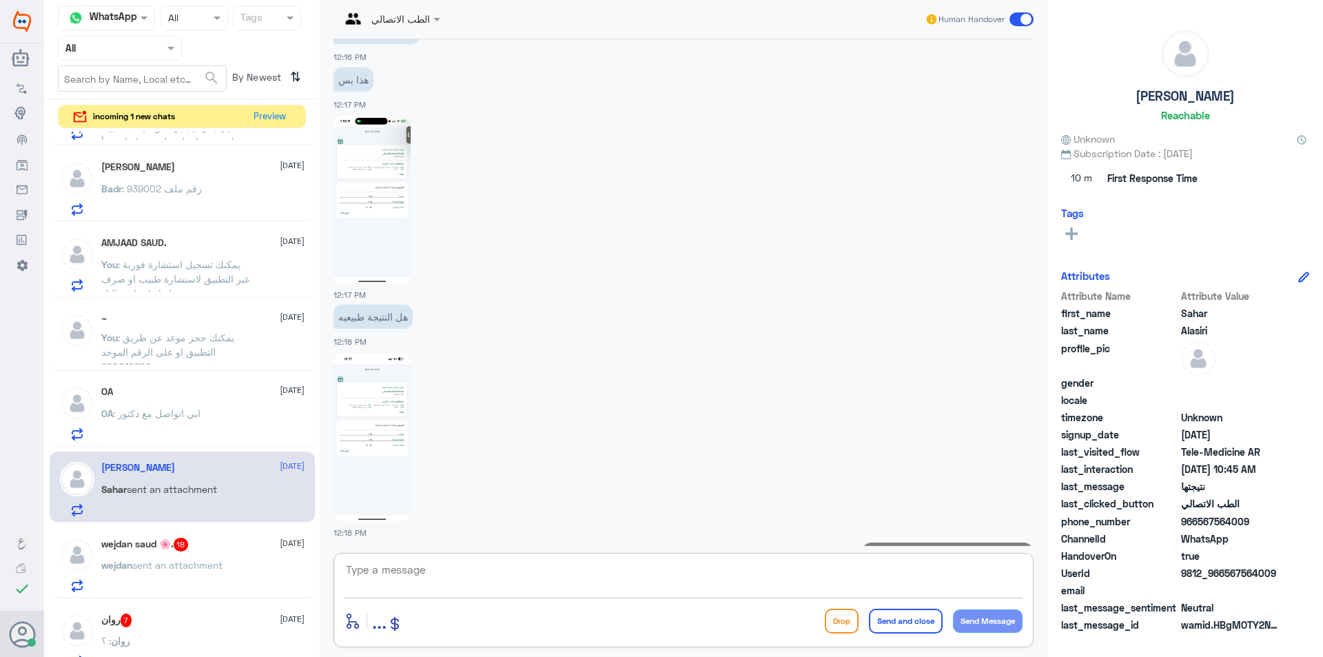
scroll to position [890, 0]
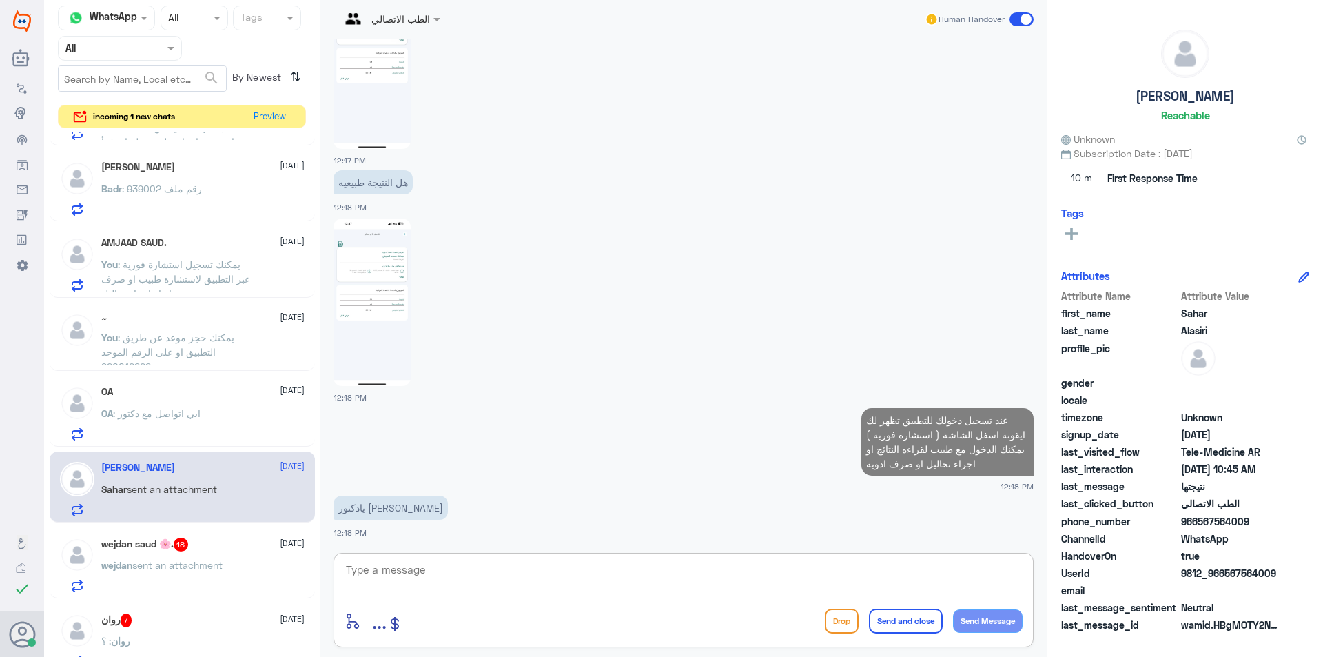
click at [1028, 19] on span at bounding box center [1022, 19] width 24 height 14
click at [0, 0] on input "checkbox" at bounding box center [0, 0] width 0 height 0
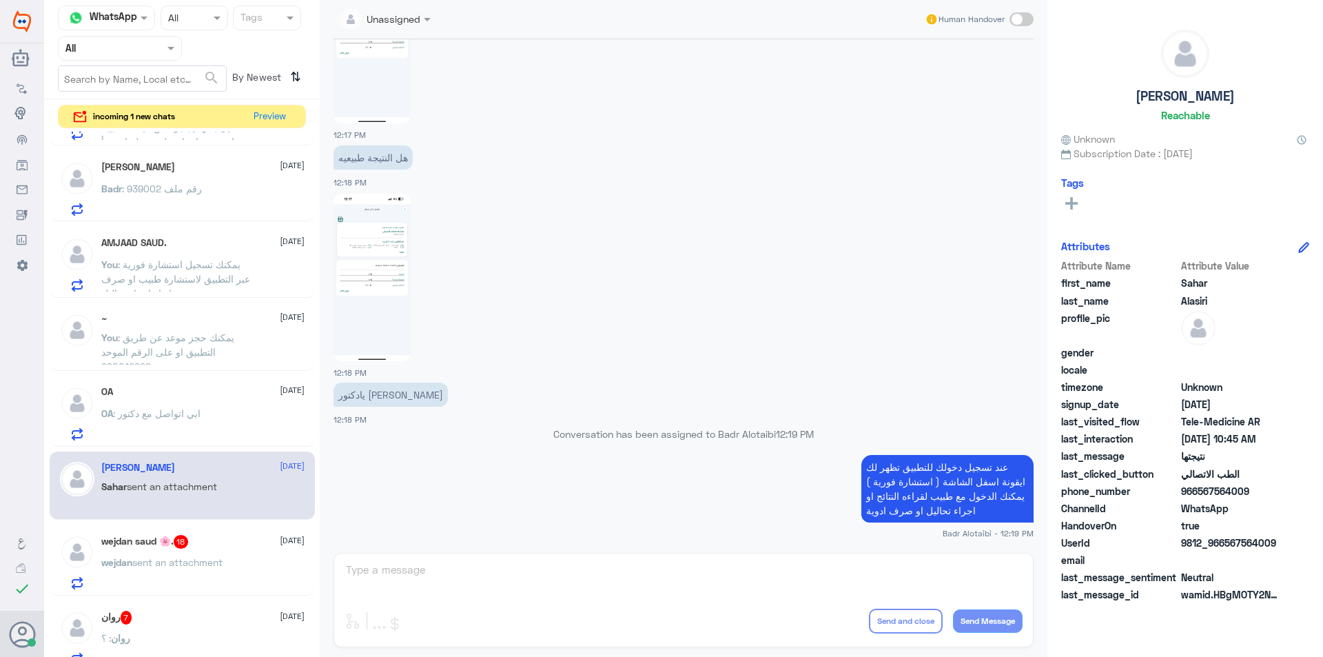
scroll to position [0, 0]
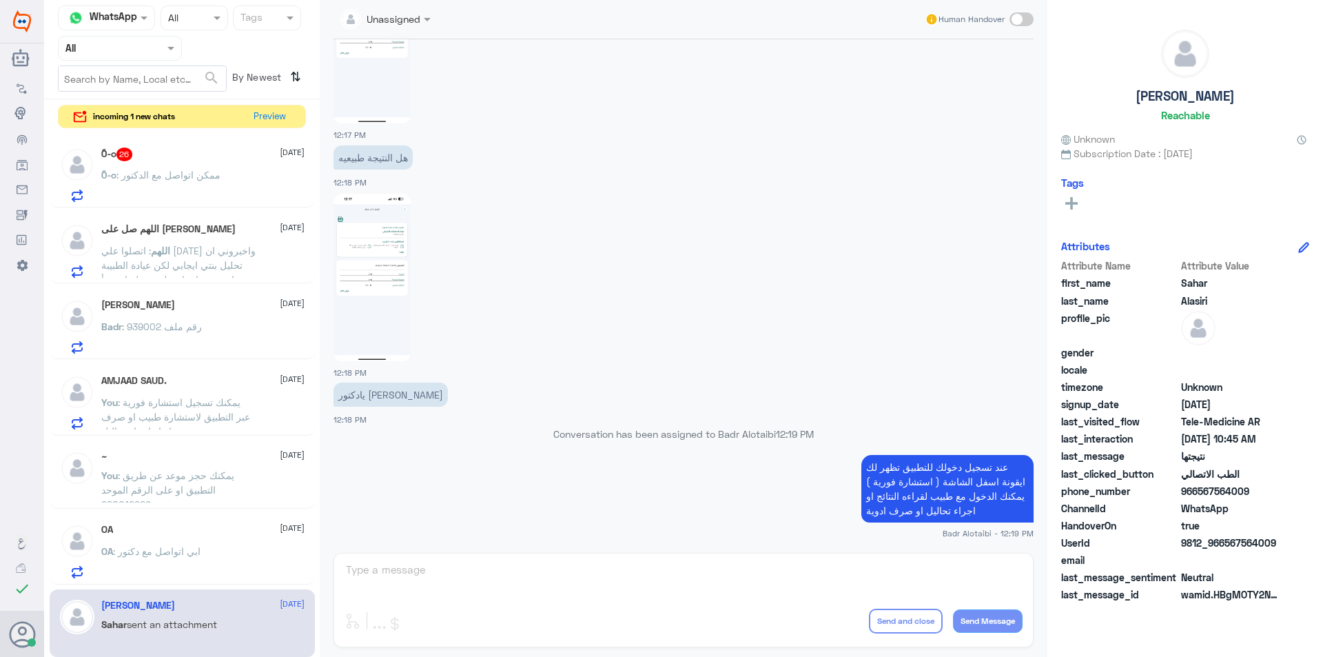
click at [207, 185] on p "ً0-o : ممكن اتواصل مع الدكتور" at bounding box center [160, 184] width 119 height 34
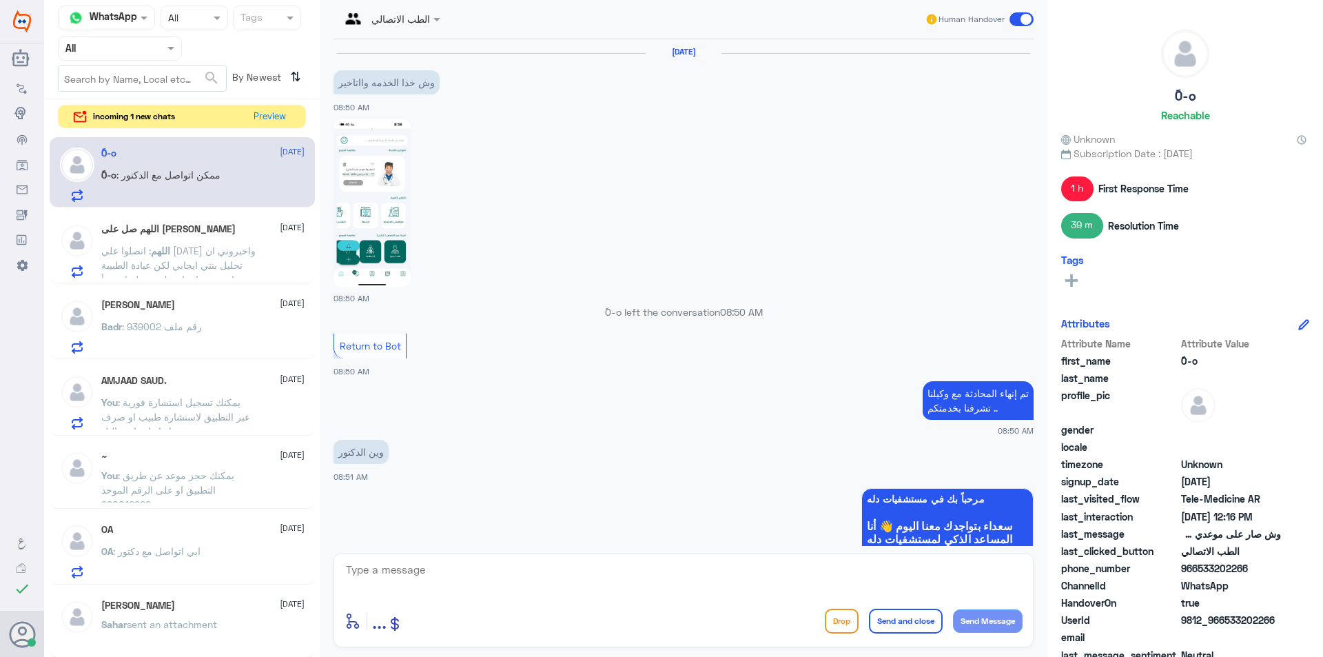
scroll to position [961, 0]
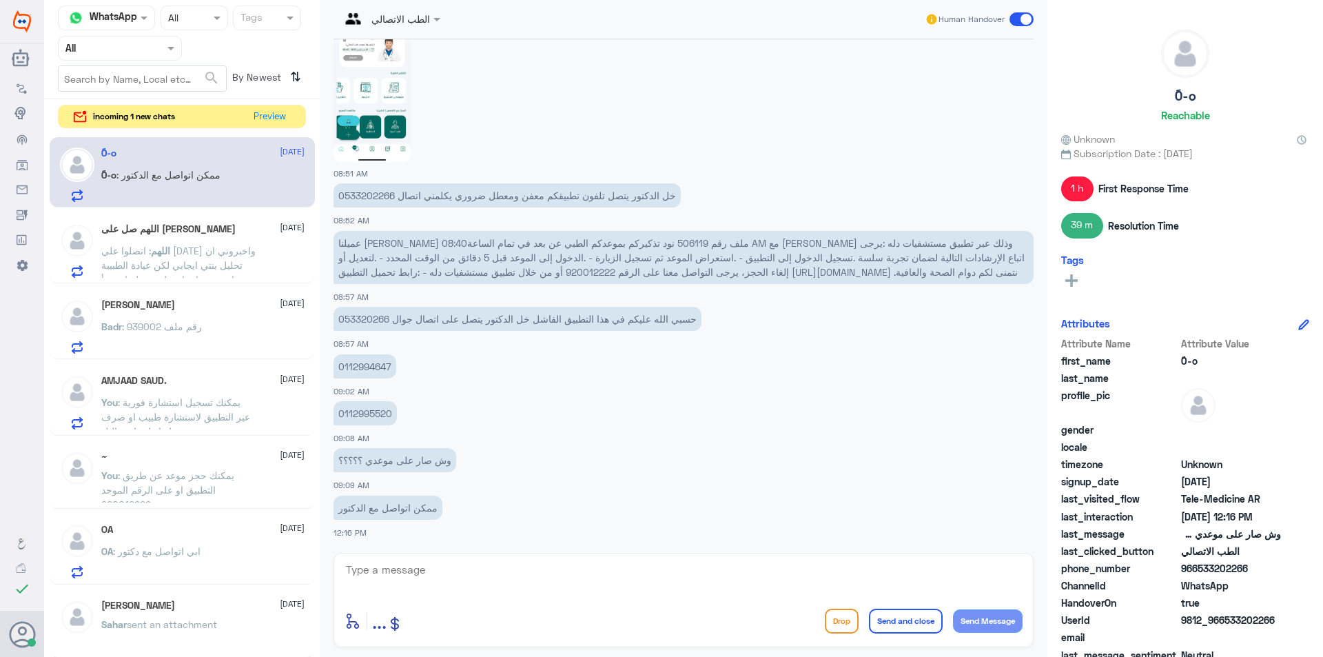
drag, startPoint x: 1248, startPoint y: 569, endPoint x: 1201, endPoint y: 571, distance: 46.9
click at [1201, 571] on span "966533202266" at bounding box center [1231, 568] width 100 height 14
copy span "533202266"
click at [478, 584] on textarea at bounding box center [684, 577] width 678 height 34
type textarea "مرحبا معك بدر من الطب الاتصالي"
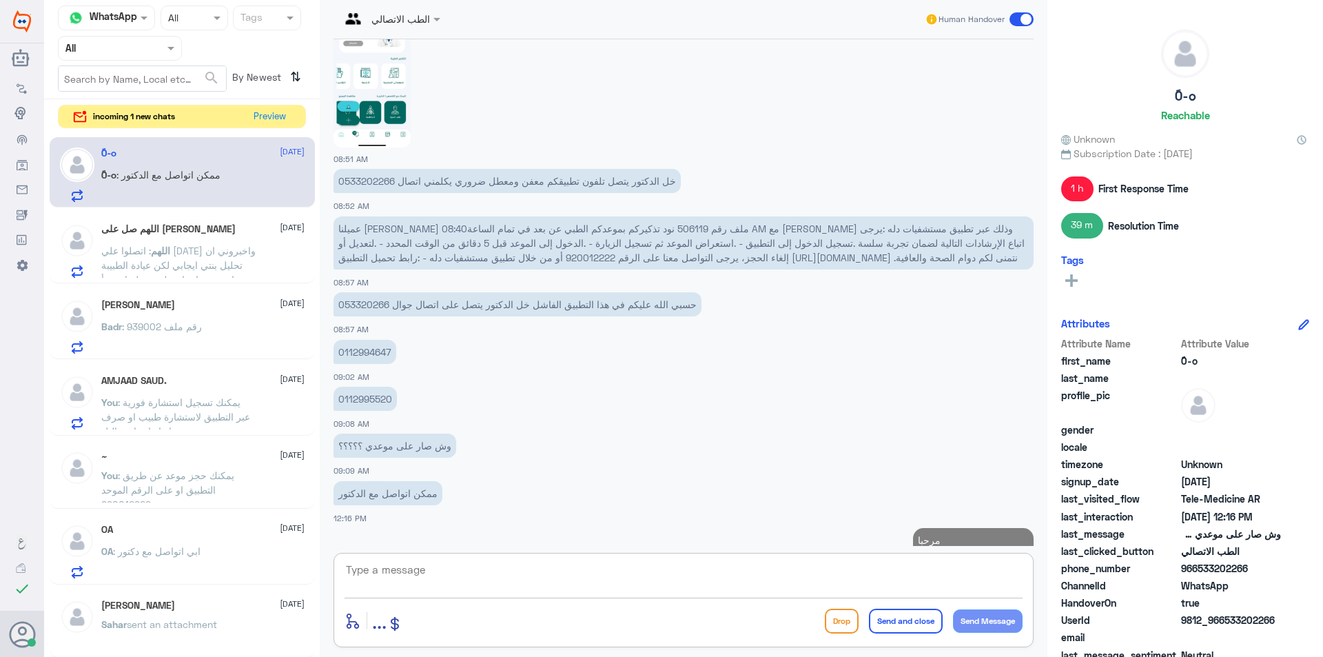
scroll to position [1019, 0]
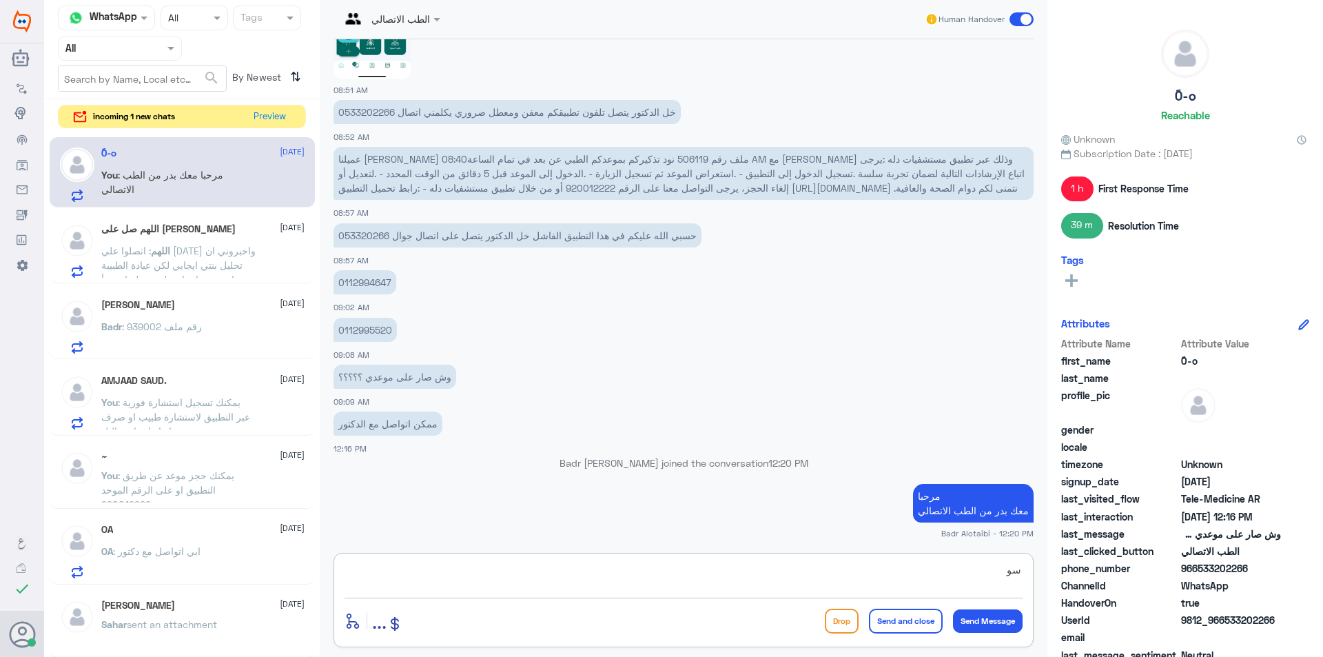
type textarea "س"
type textarea "سوف يتم التواصل مع الطبيب للاتصال بك"
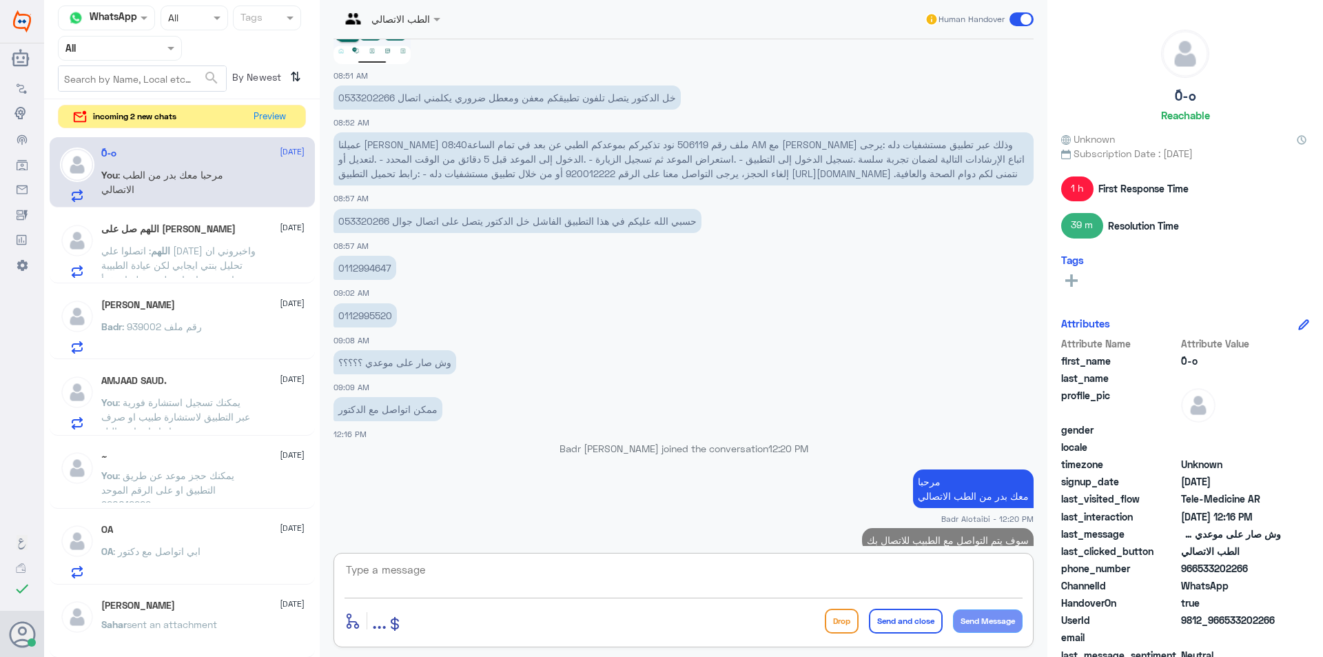
scroll to position [1063, 0]
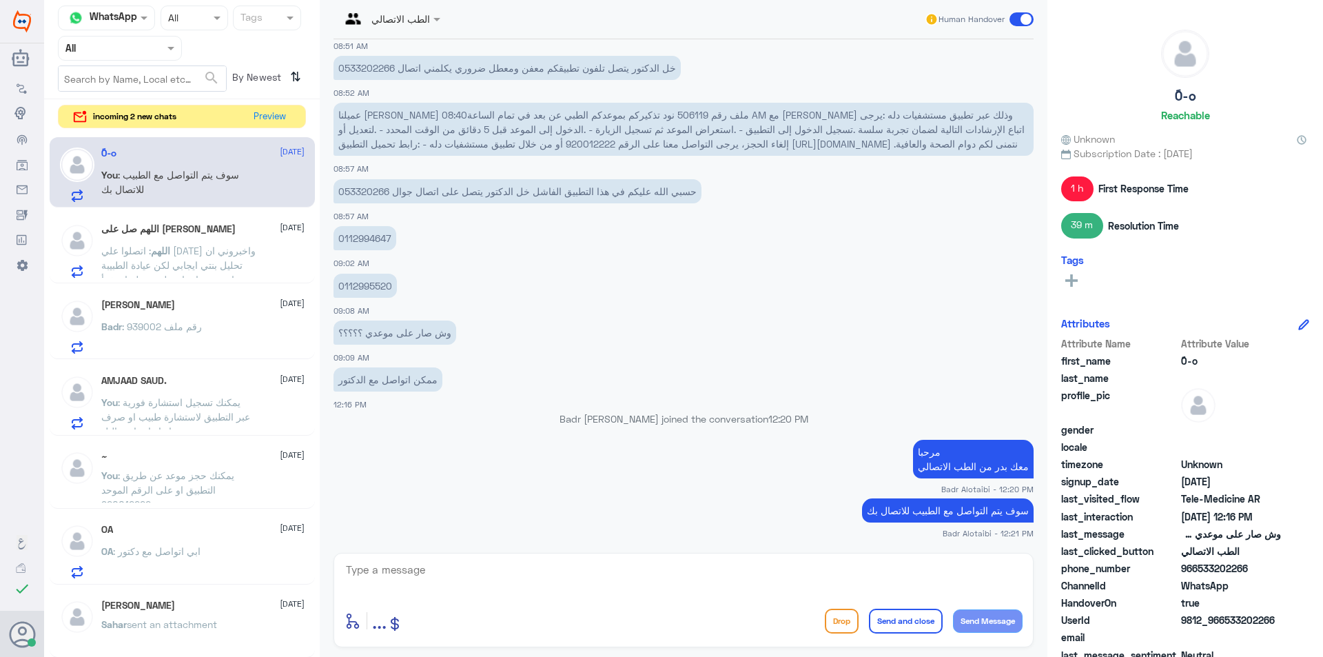
click at [196, 234] on div "اللهم صل على محمد 21 September" at bounding box center [202, 229] width 203 height 12
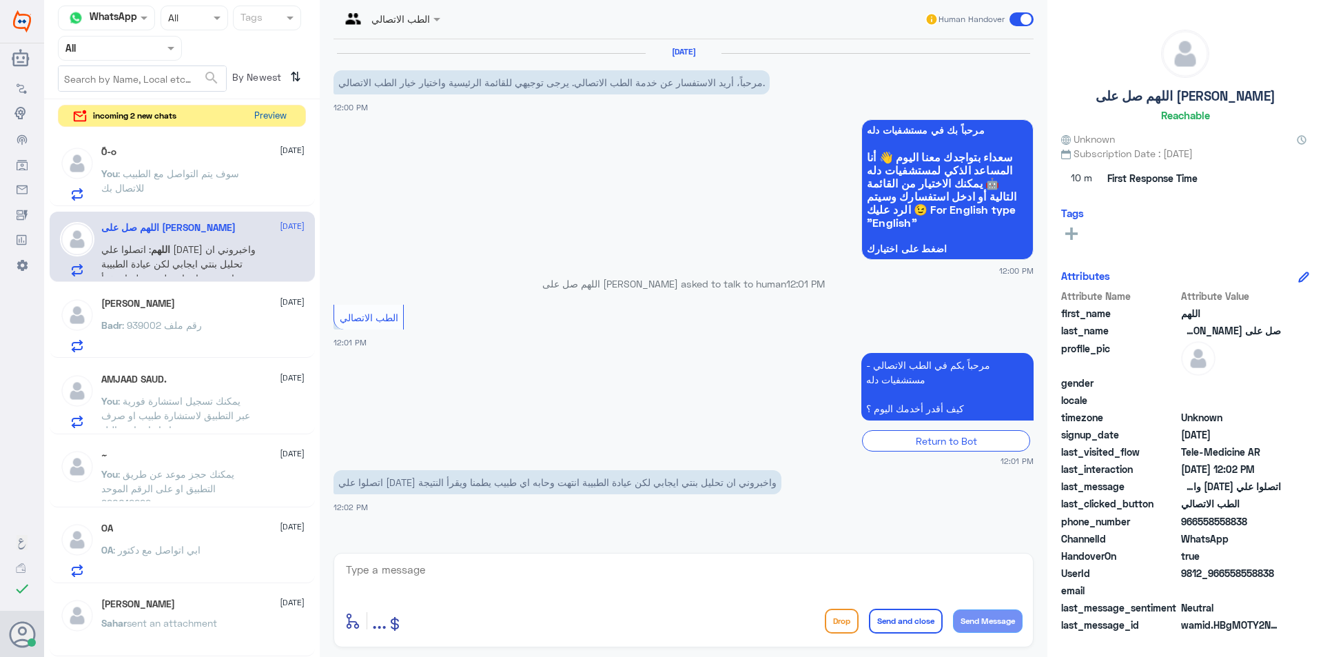
click at [285, 116] on button "Preview" at bounding box center [270, 115] width 43 height 21
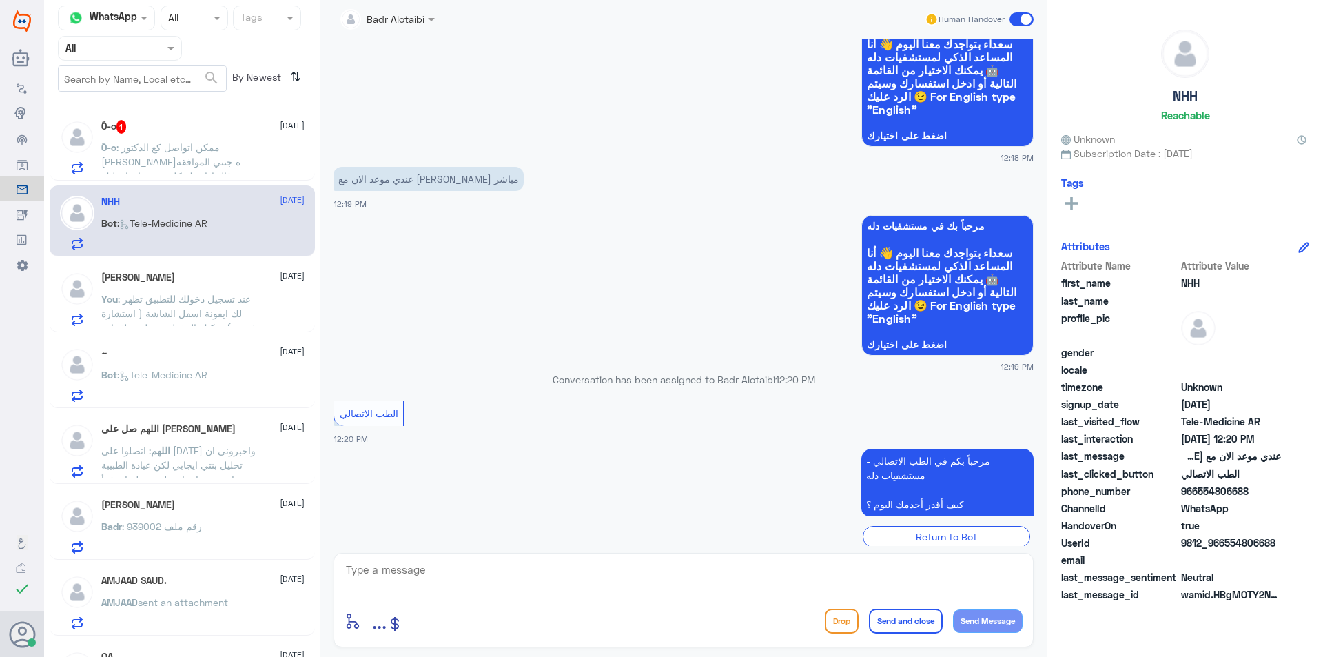
scroll to position [137, 0]
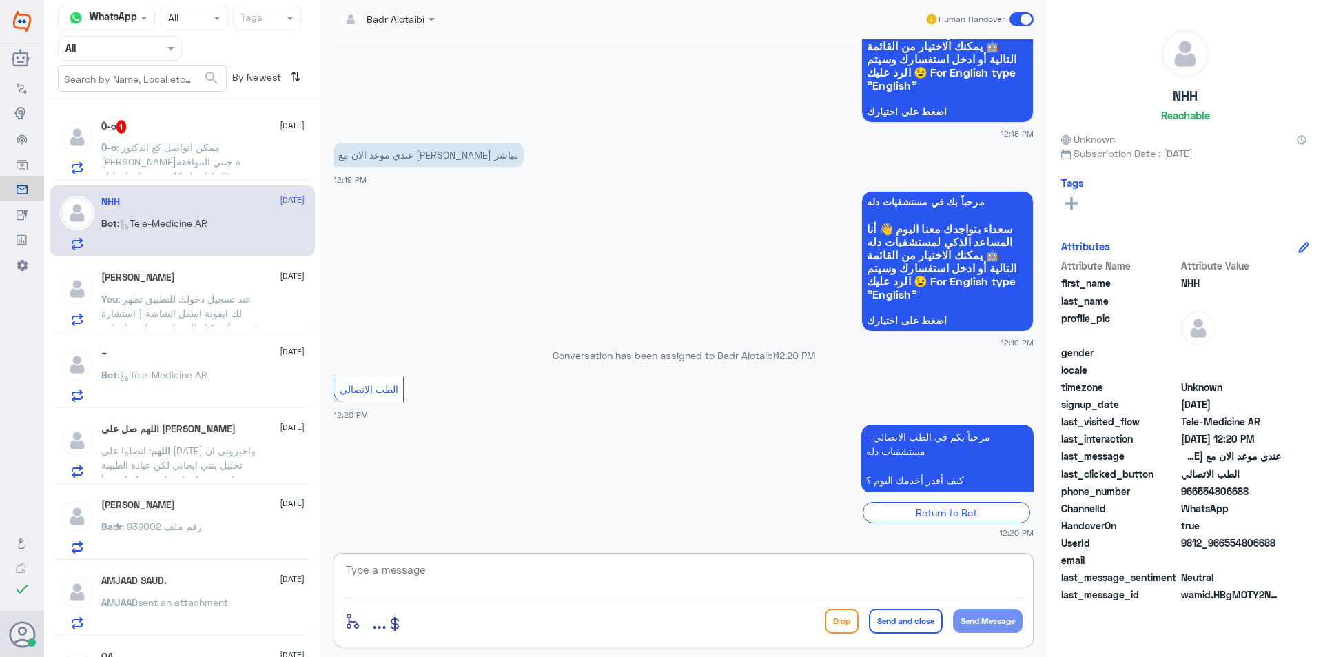
click at [589, 560] on textarea at bounding box center [684, 577] width 678 height 34
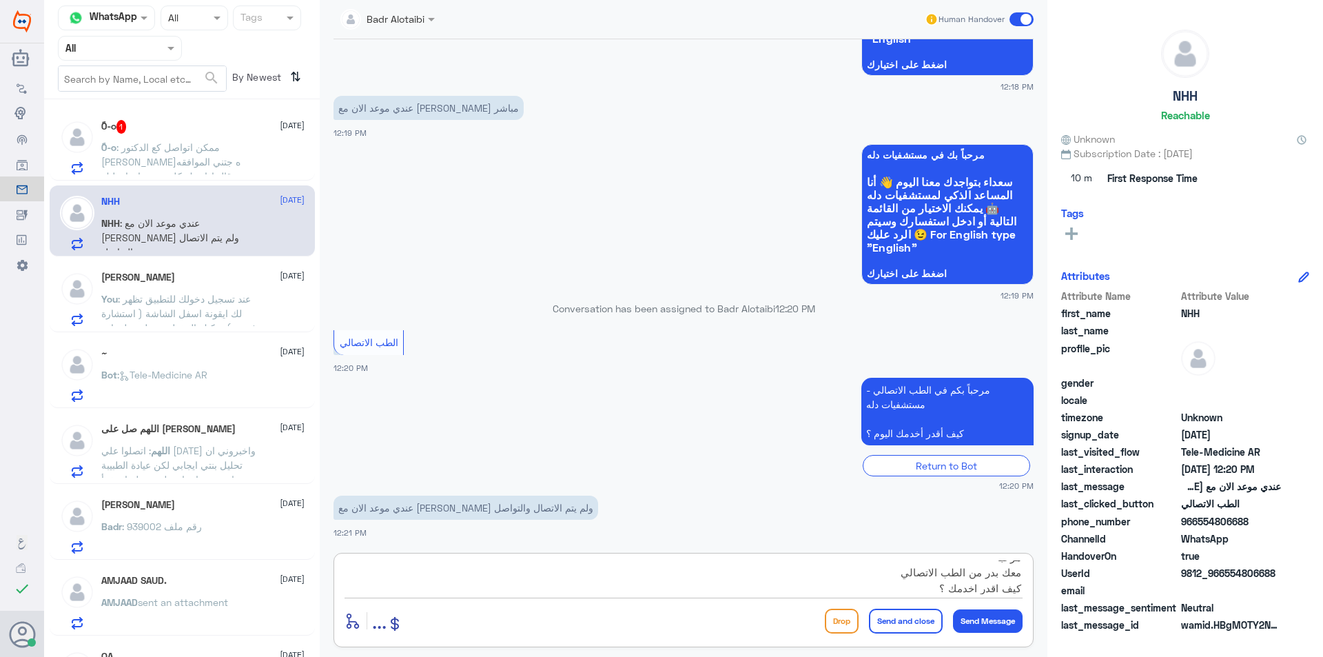
type textarea "مرحبا معك بدر من الطب الاتصالي كيف اقدر اخدمك ؟"
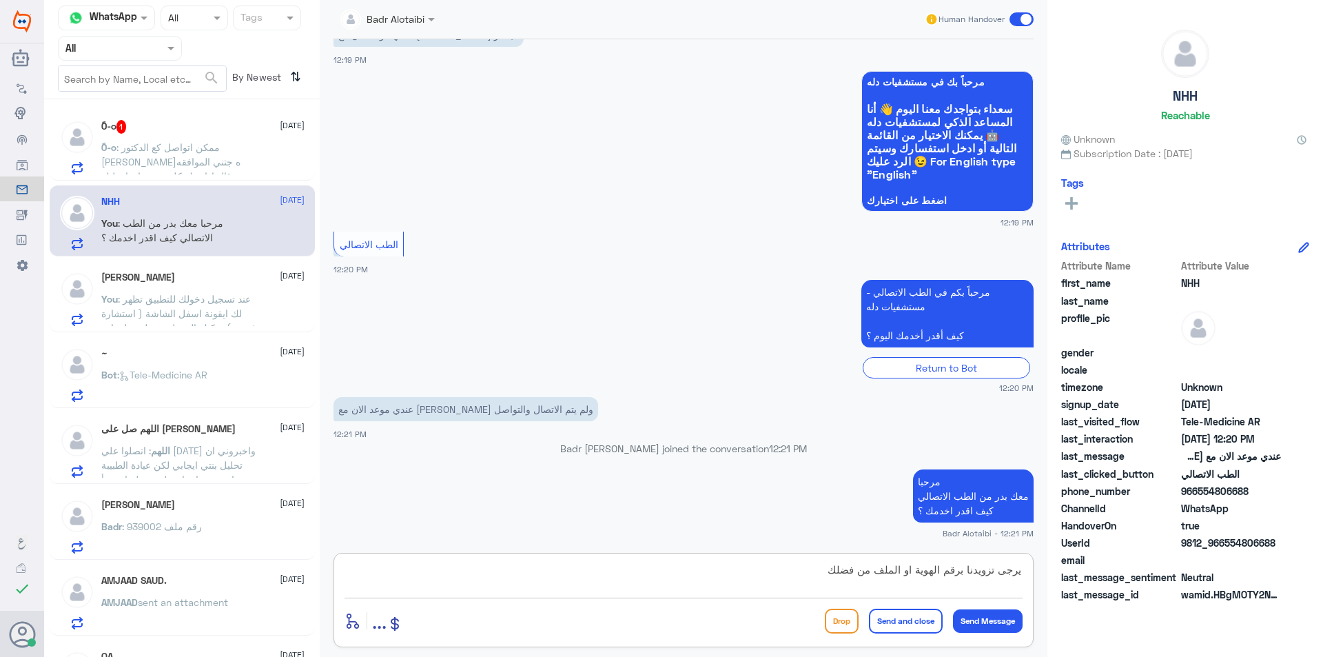
type textarea "يرجى تزويدنا برقم الهوية او الملف من فضلك"
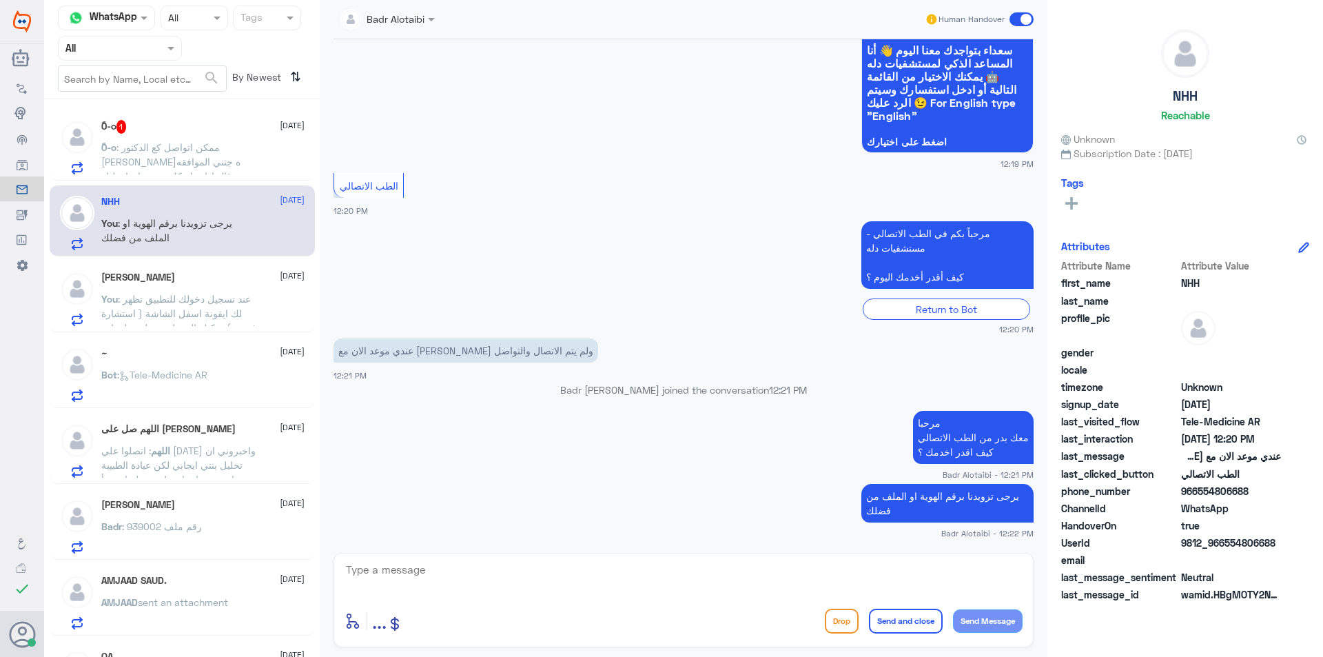
drag, startPoint x: 1277, startPoint y: 548, endPoint x: 1225, endPoint y: 547, distance: 51.7
click at [1225, 547] on span "9812_966554806688" at bounding box center [1231, 543] width 100 height 14
copy span "554806688"
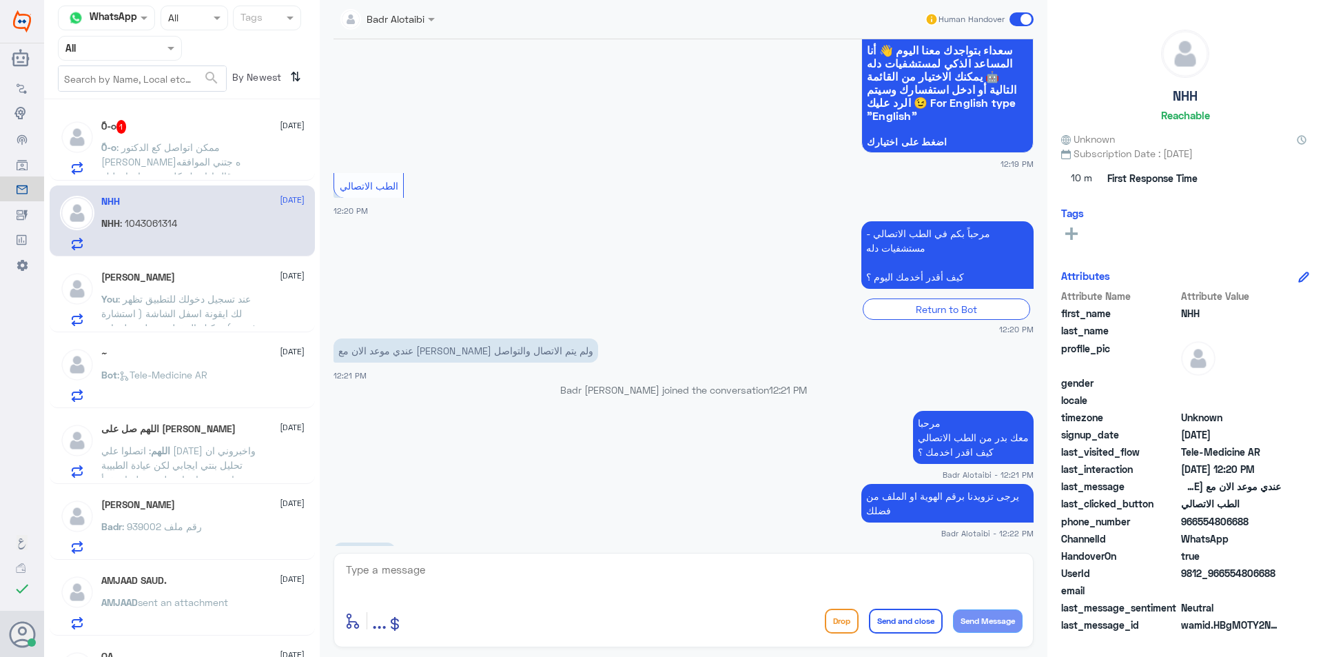
scroll to position [363, 0]
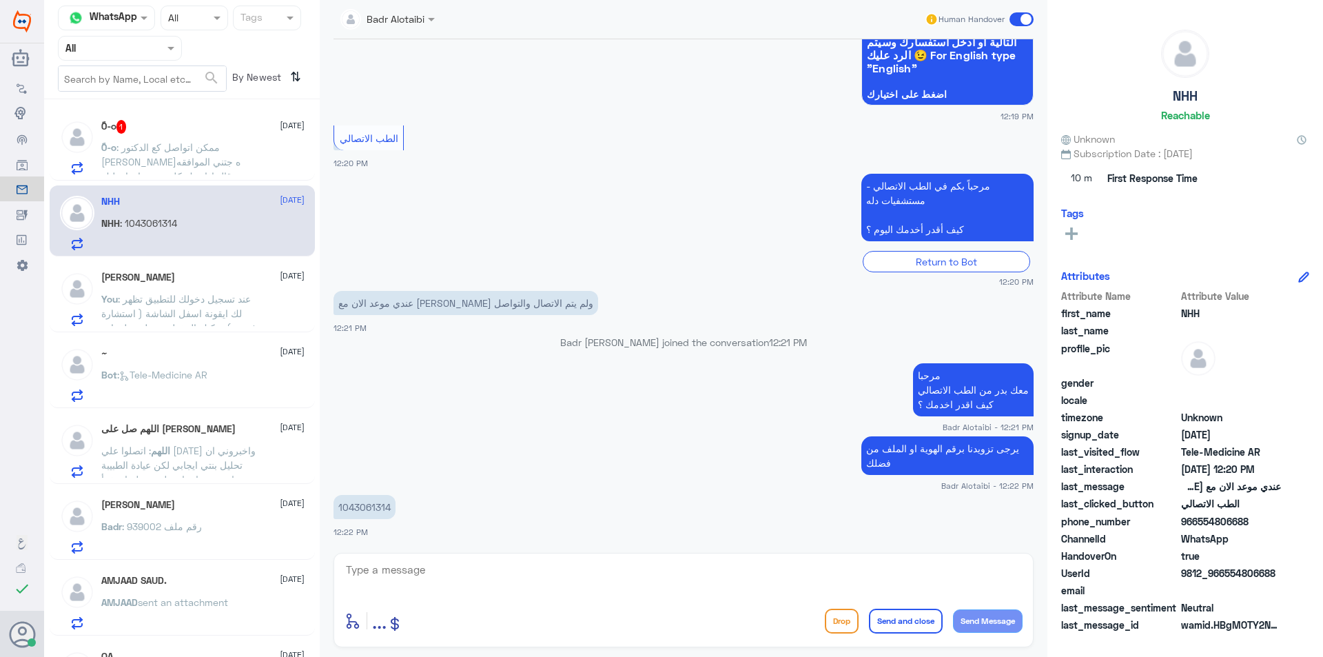
click at [453, 580] on textarea at bounding box center [684, 577] width 678 height 34
type textarea "سيتم التواصل من قبل الطبيب"
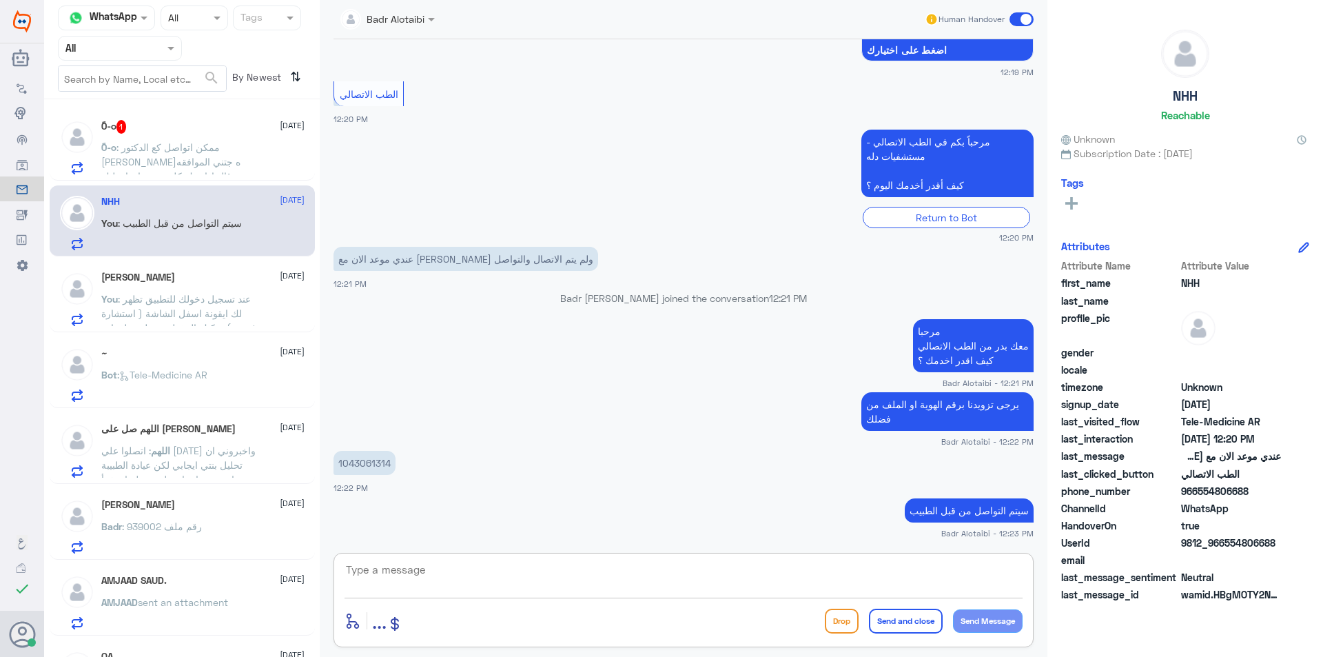
click at [1025, 23] on span at bounding box center [1022, 19] width 24 height 14
click at [0, 0] on input "checkbox" at bounding box center [0, 0] width 0 height 0
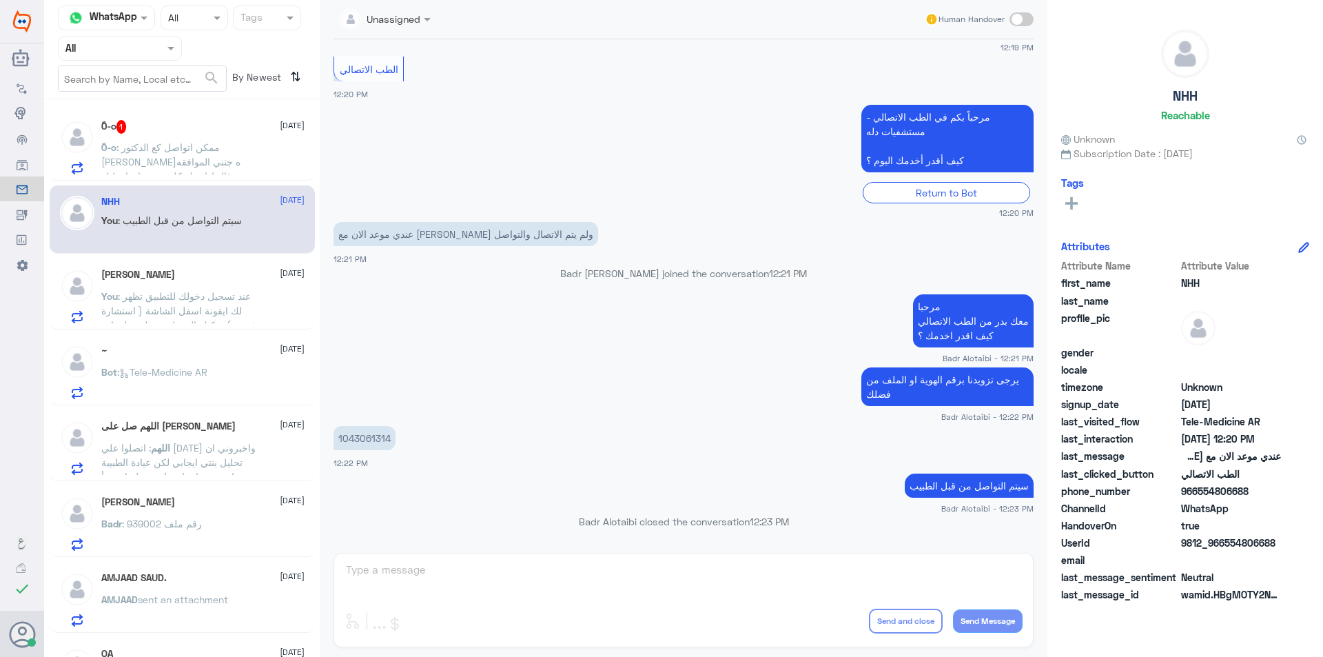
click at [234, 147] on span ": ممكن اتواصل كع الدكتور ابو جازيه جتني الموافقه وقال اذا جنك كلمني عشان اعطيك …" at bounding box center [170, 168] width 139 height 55
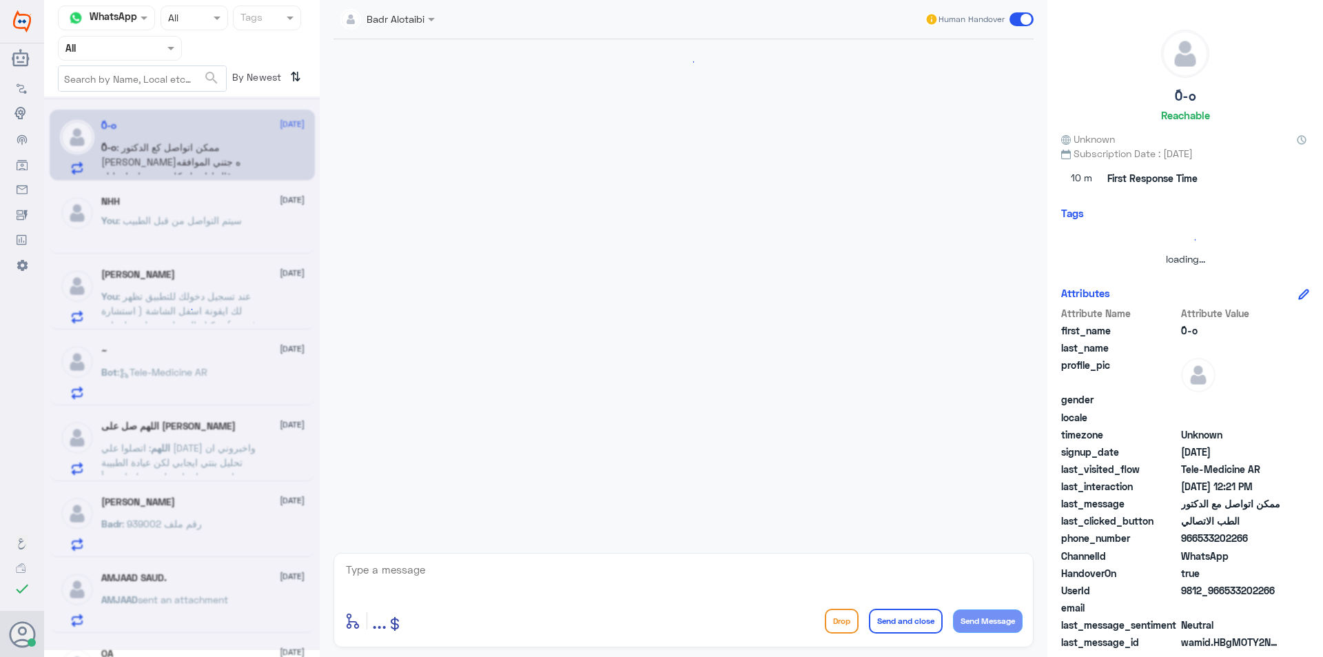
scroll to position [826, 0]
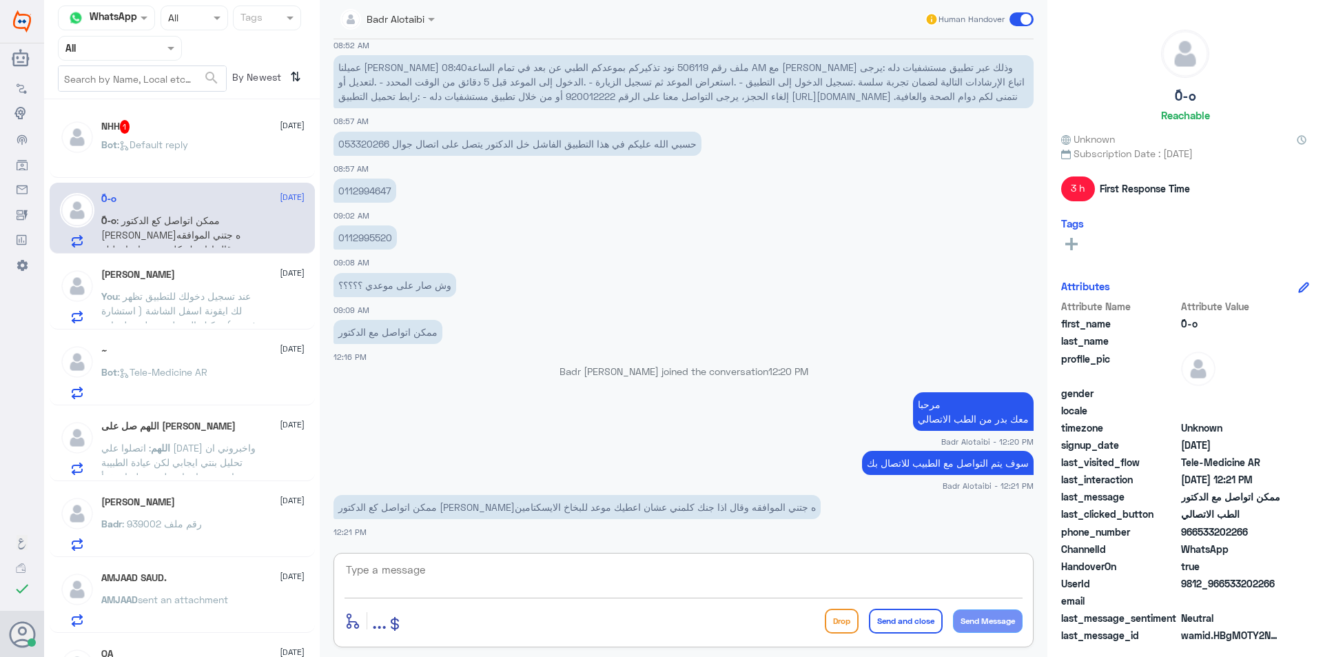
click at [501, 578] on textarea at bounding box center [684, 577] width 678 height 34
type textarea "ابشر ما يصير خاطرك الا طيب"
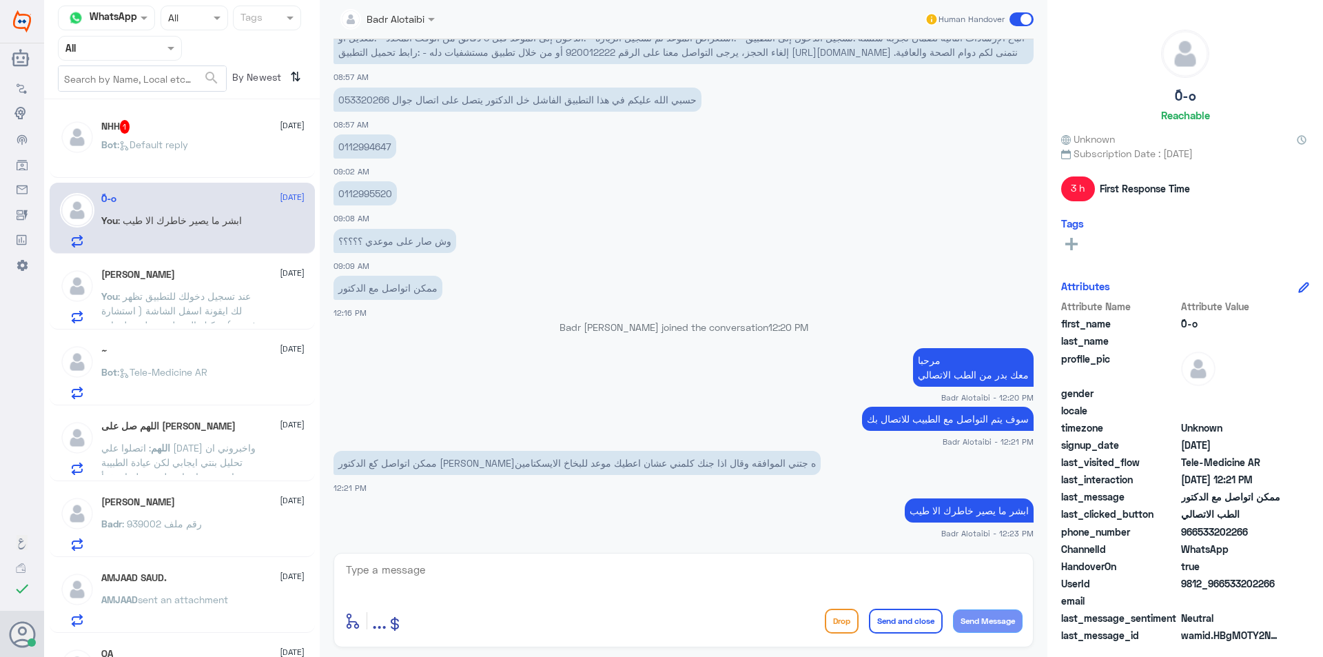
drag, startPoint x: 1249, startPoint y: 530, endPoint x: 1199, endPoint y: 531, distance: 50.3
click at [1199, 531] on span "966533202266" at bounding box center [1231, 532] width 100 height 14
copy span "533202266"
click at [422, 578] on textarea at bounding box center [684, 577] width 678 height 34
click at [594, 569] on textarea at bounding box center [684, 577] width 678 height 34
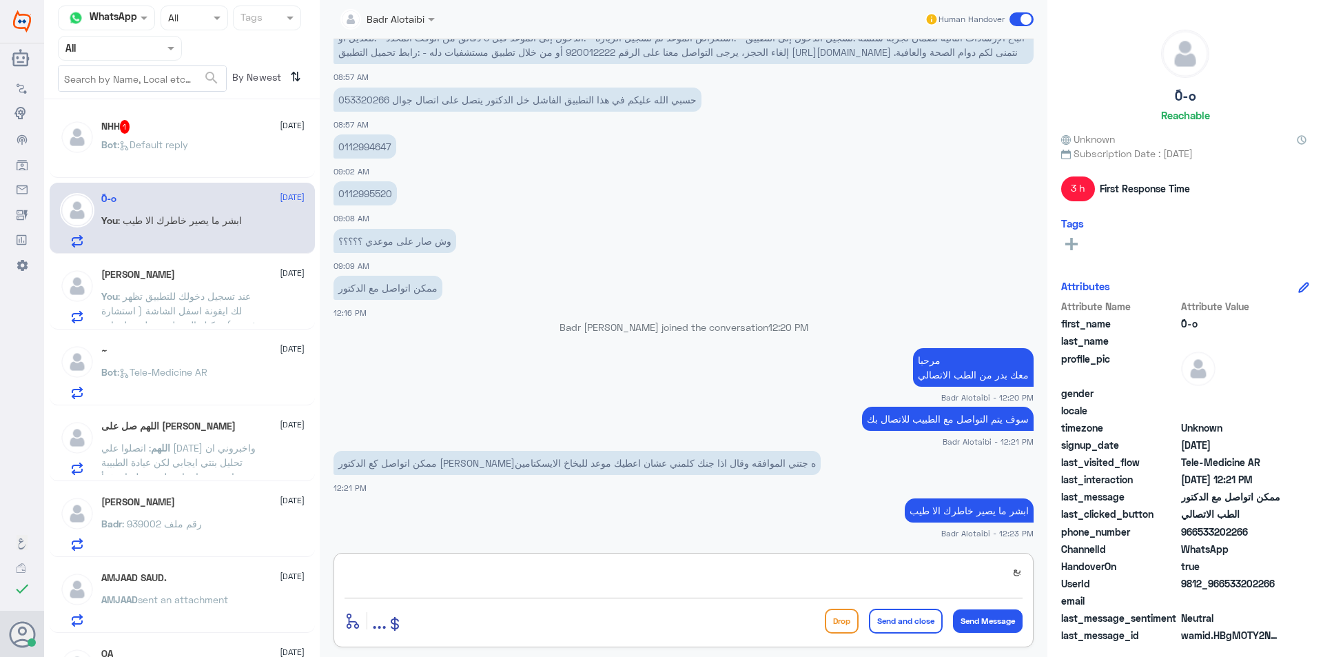
type textarea "ب"
type textarea "الطبيب لديه مراجعين الان وسوف يتم التواصل معك بعد الانتهاء"
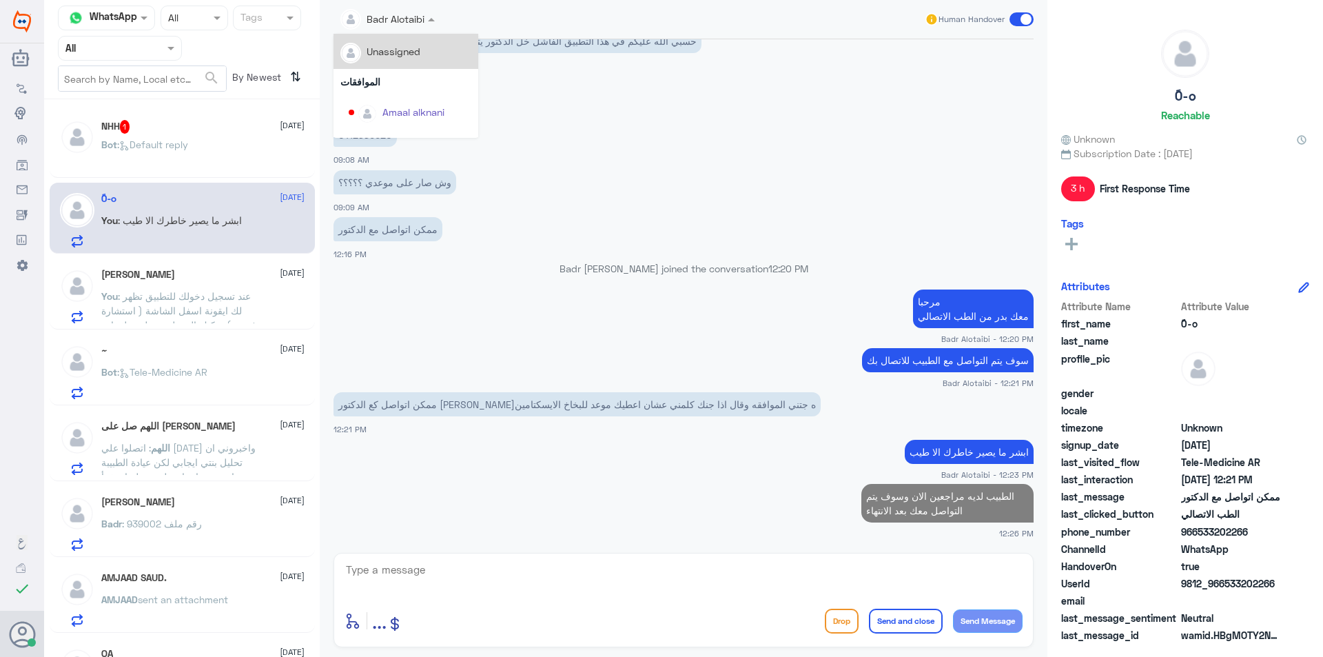
click at [439, 20] on span at bounding box center [433, 19] width 17 height 14
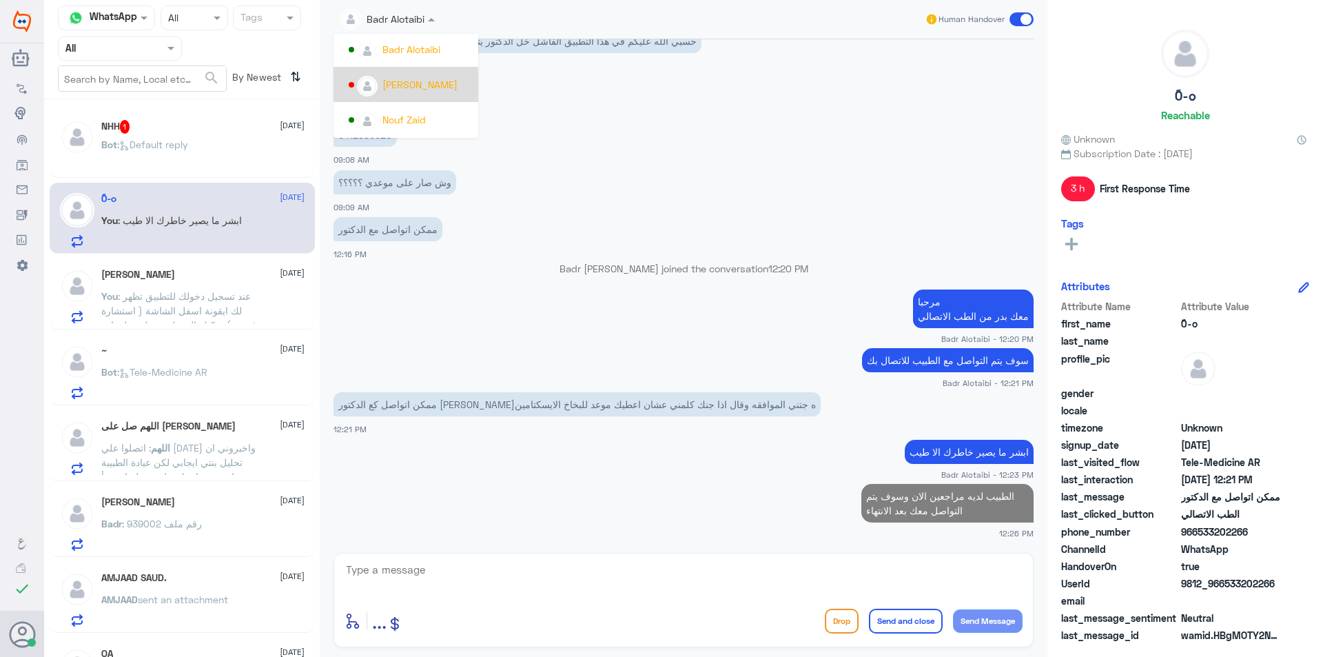
click at [610, 139] on app-msgs-text "0112995520" at bounding box center [684, 136] width 700 height 26
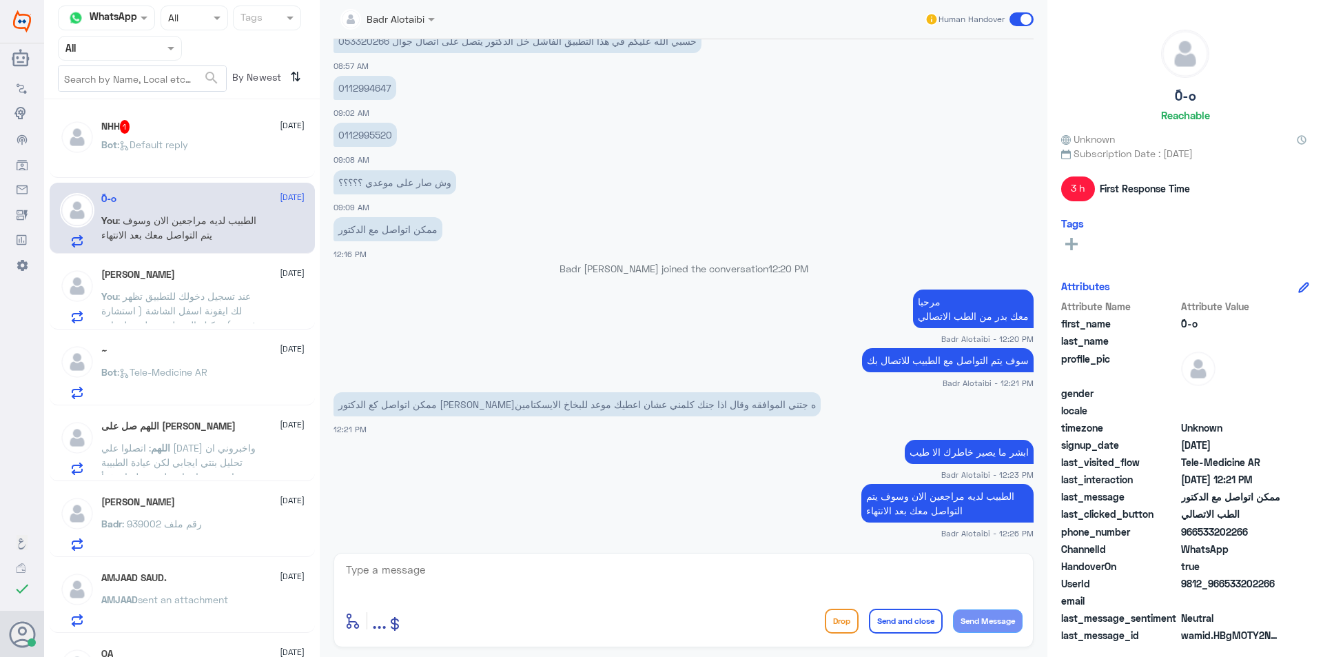
click at [1024, 15] on span at bounding box center [1022, 19] width 24 height 14
click at [0, 0] on input "checkbox" at bounding box center [0, 0] width 0 height 0
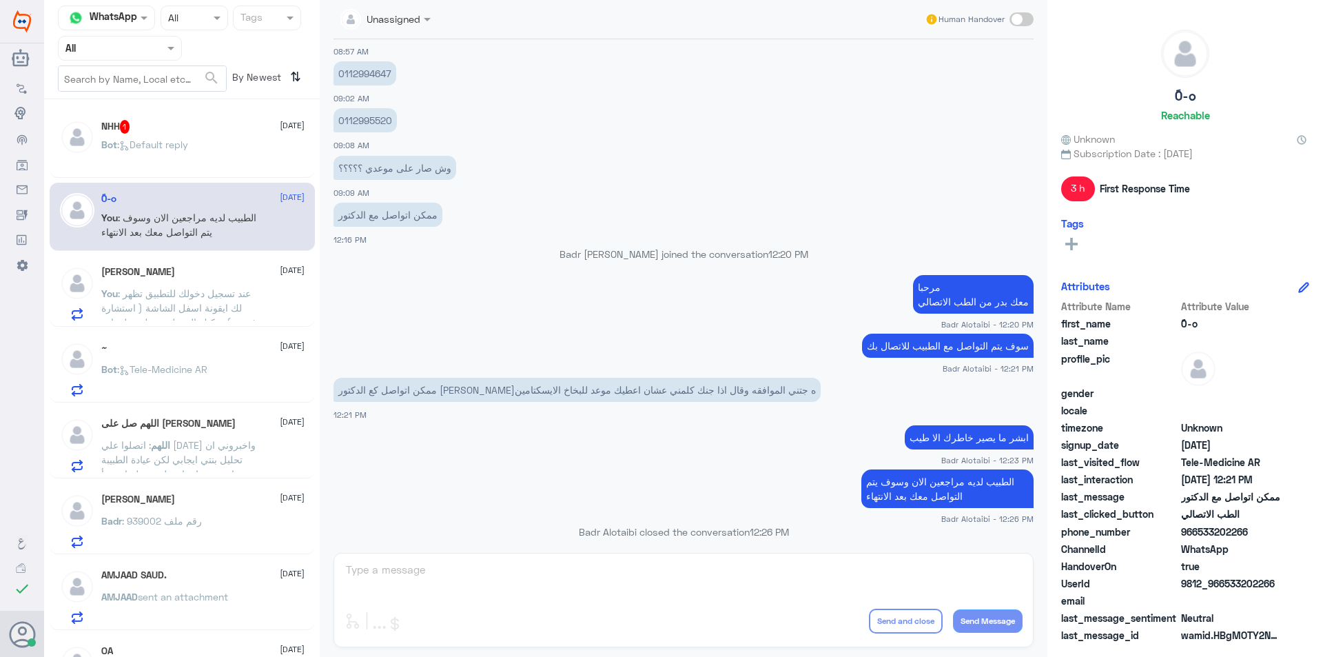
scroll to position [953, 0]
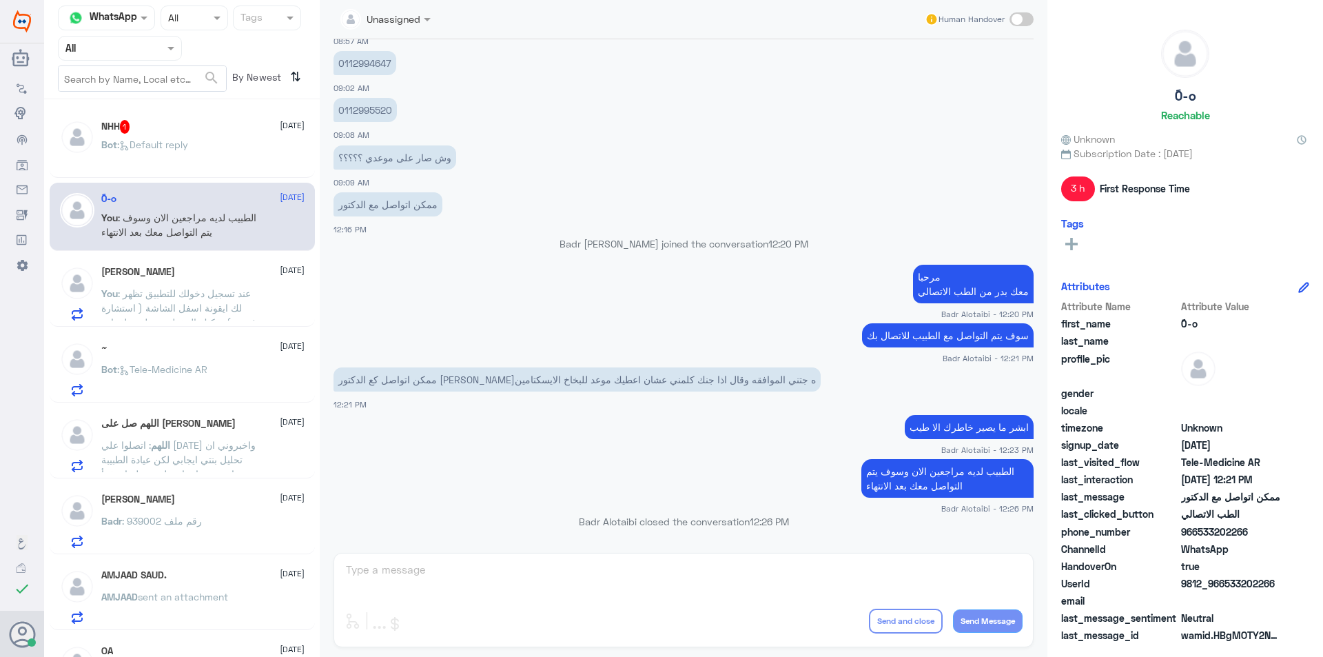
click at [265, 305] on div "You : عند تسجيل دخولك للتطبيق تظهر لك ايقونة اسفل الشاشة ( استشارة فورية ) يمكن…" at bounding box center [202, 304] width 203 height 31
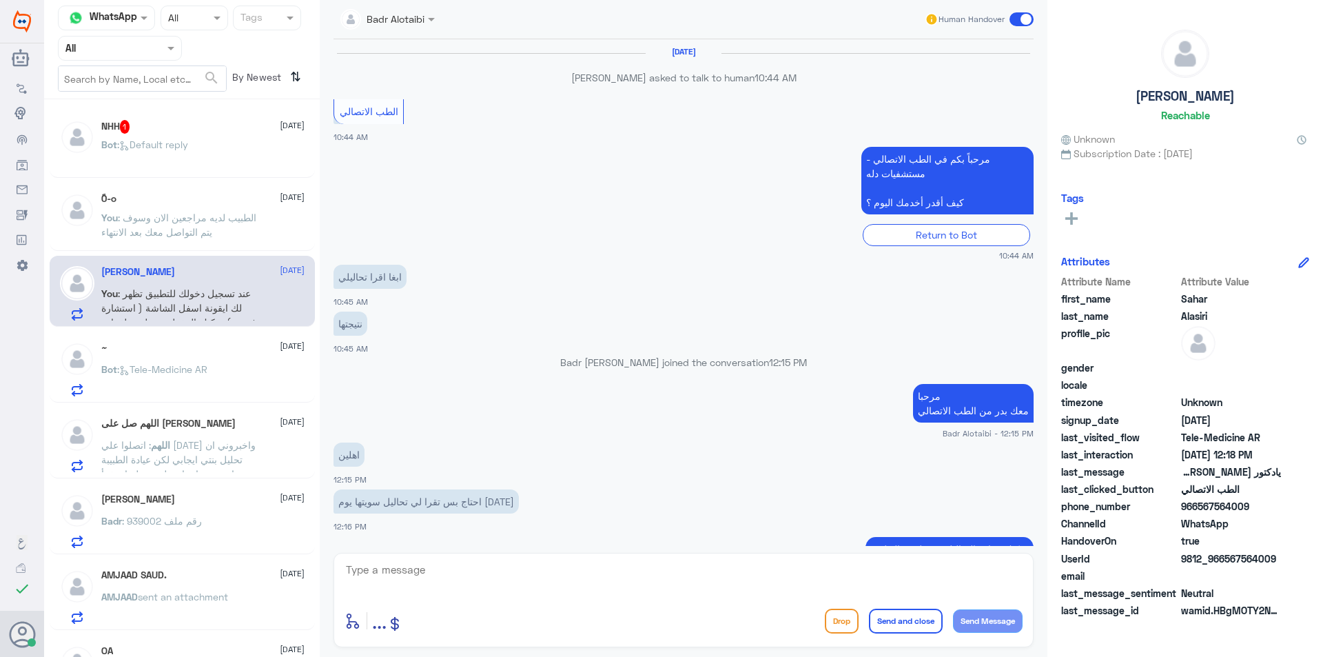
scroll to position [807, 0]
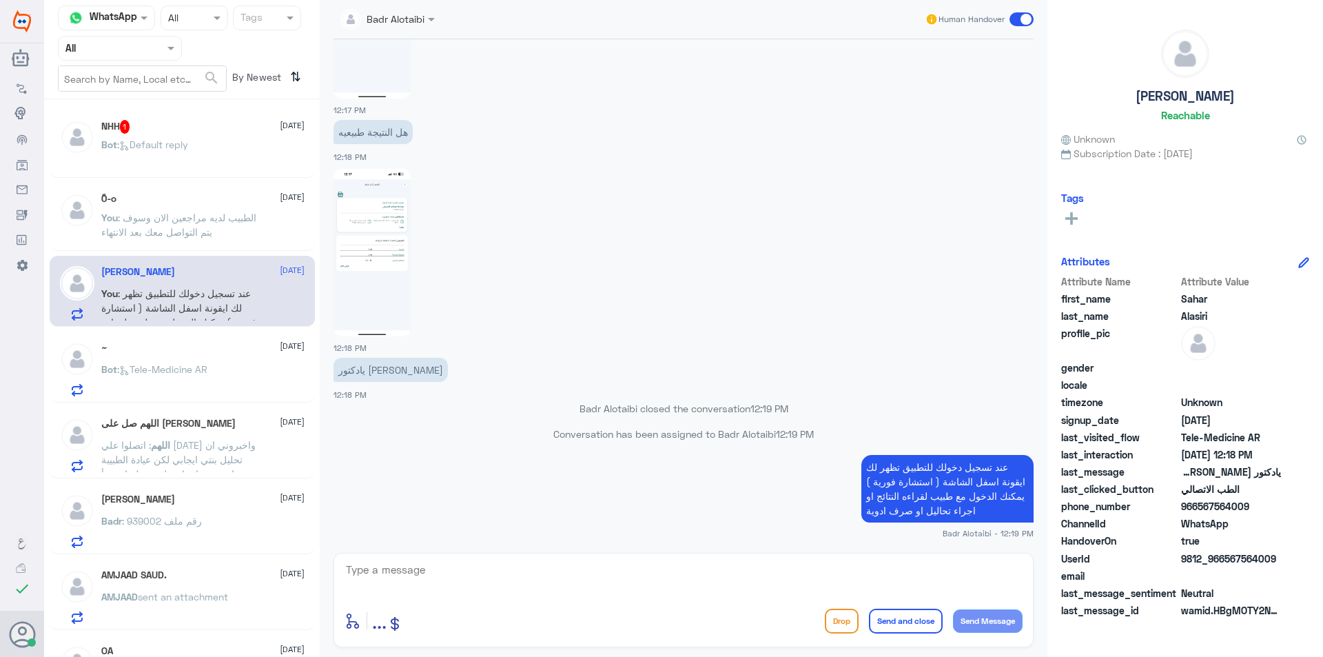
click at [1021, 24] on span at bounding box center [1022, 19] width 24 height 14
click at [0, 0] on input "checkbox" at bounding box center [0, 0] width 0 height 0
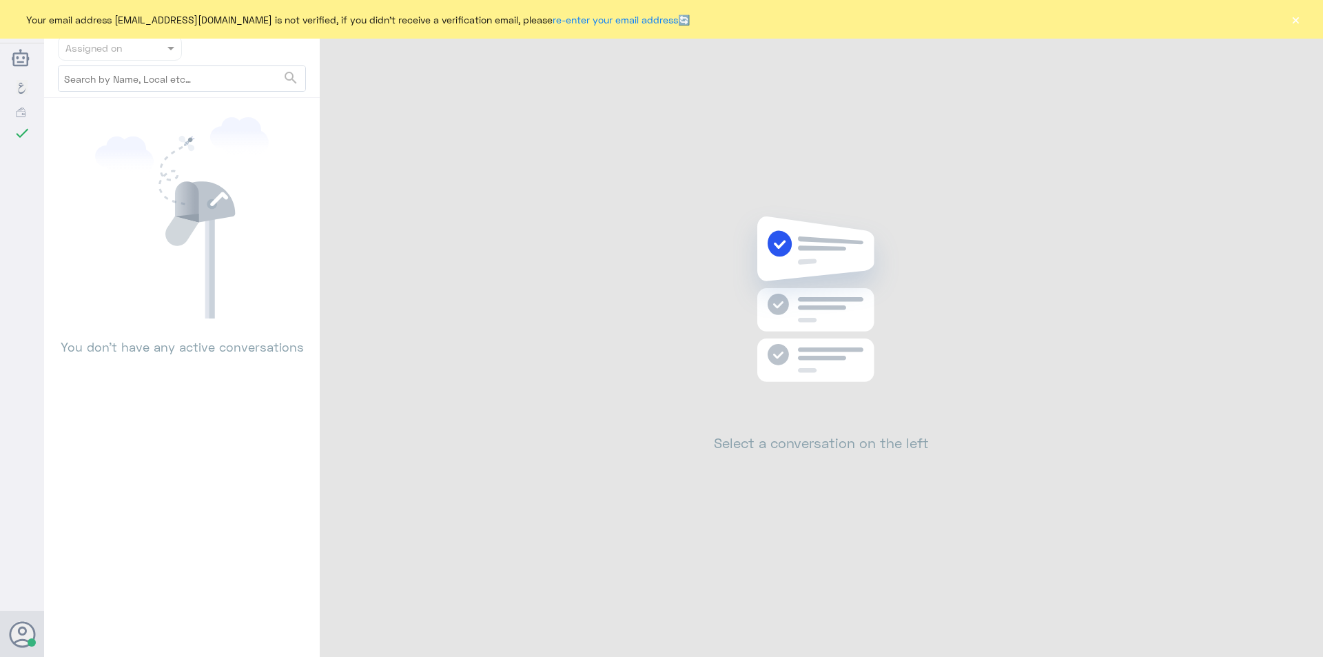
click at [1294, 17] on button "×" at bounding box center [1296, 19] width 14 height 14
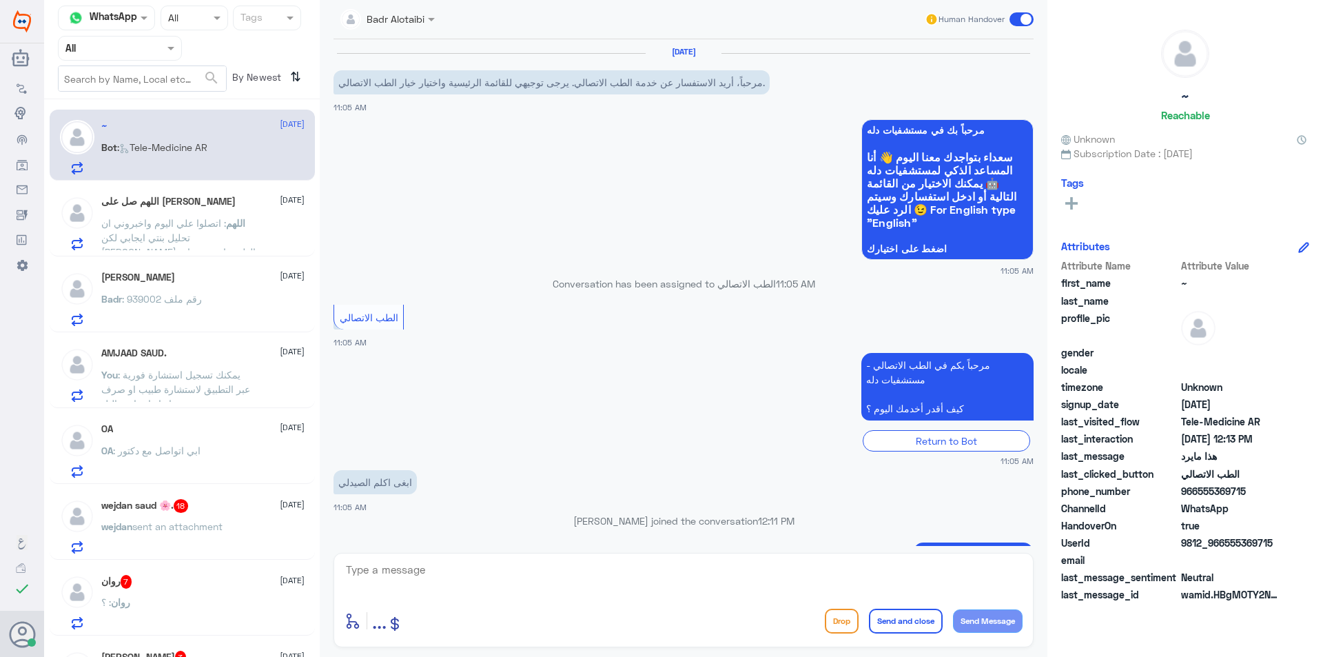
scroll to position [589, 0]
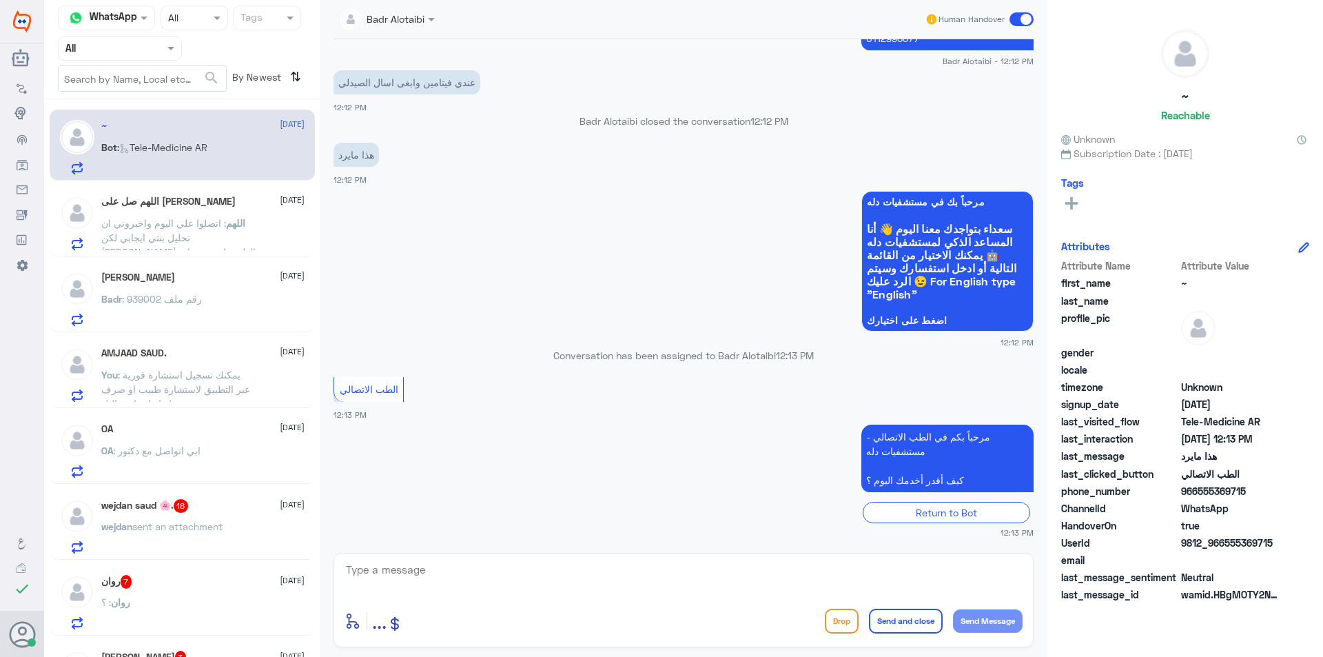
click at [195, 234] on span ": اتصلوا علي اليوم واخبروني ان تحليل بنتي ايجابي لكن [PERSON_NAME] الطبيبة انته…" at bounding box center [178, 244] width 154 height 55
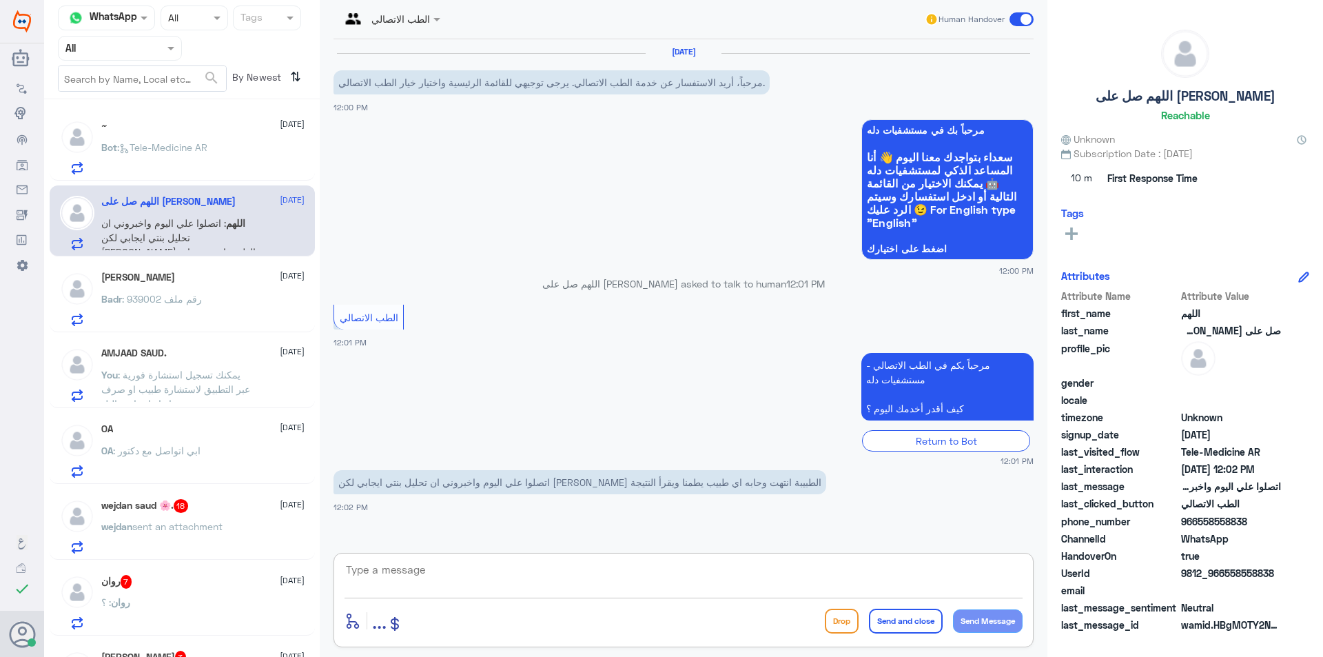
click at [544, 564] on textarea at bounding box center [684, 577] width 678 height 34
drag, startPoint x: 1277, startPoint y: 571, endPoint x: 1226, endPoint y: 576, distance: 51.3
click at [1226, 576] on span "9812_966558558838" at bounding box center [1231, 573] width 100 height 14
copy span "558558838"
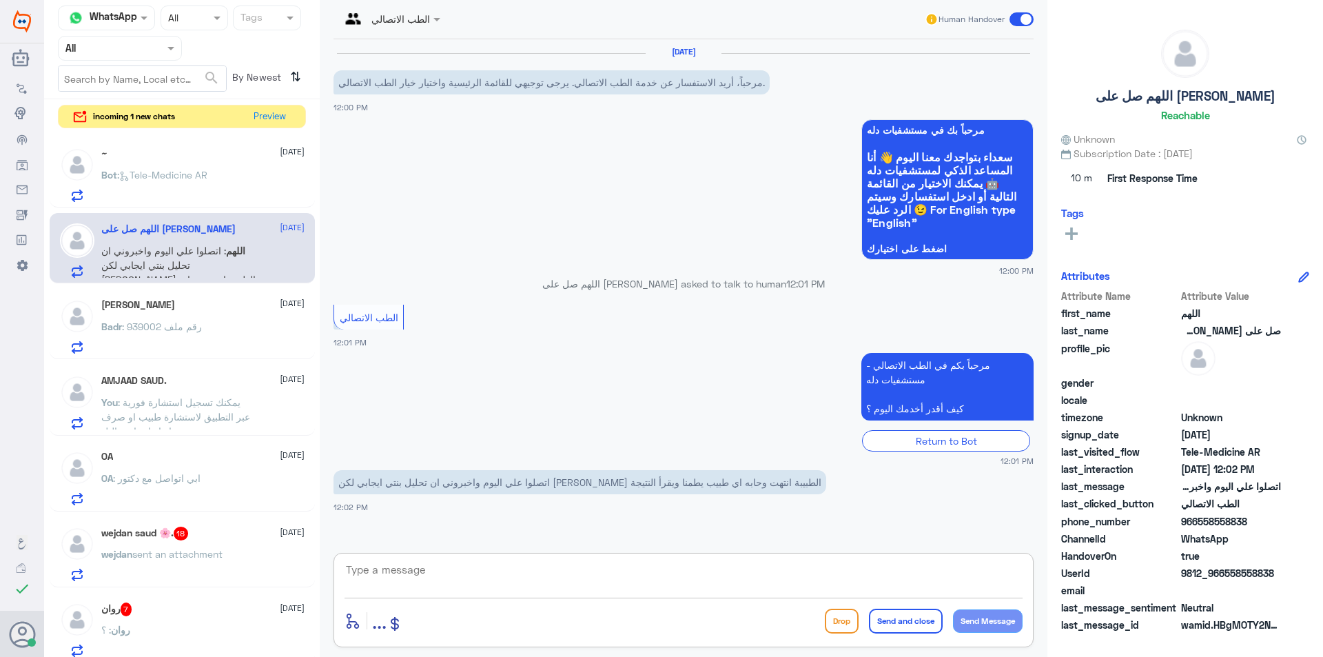
click at [510, 581] on textarea at bounding box center [684, 577] width 678 height 34
type textarea "مرحبا معك بدر من الطب الاتصالي"
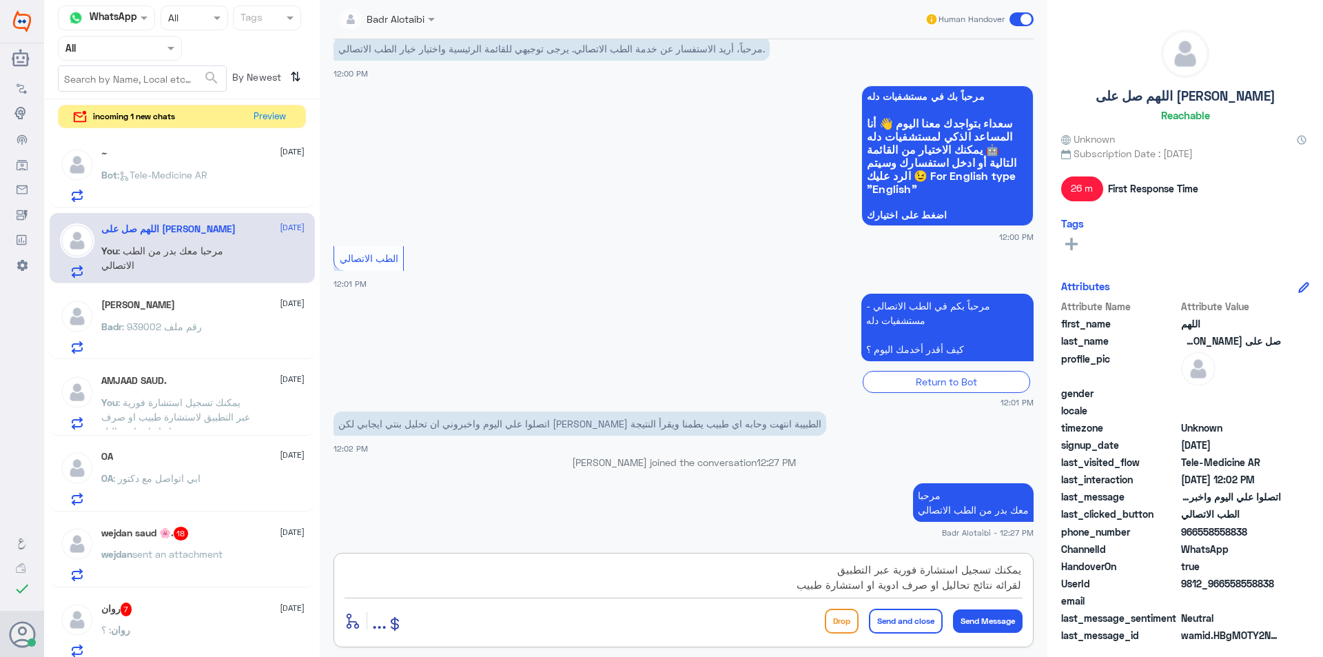
type textarea "يمكنك تسجيل استشارة فورية عبر التطبيق لقرائه نتائج تحاليل او صرف ادوية او استشا…"
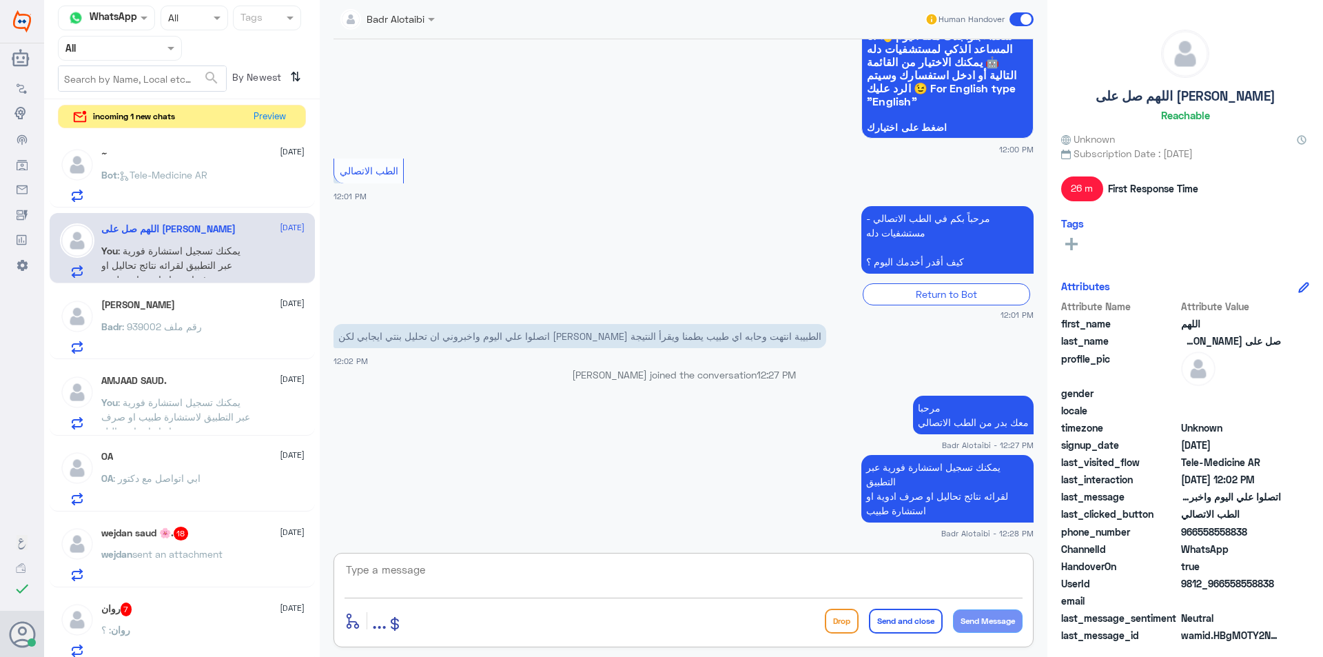
click at [1026, 21] on span at bounding box center [1022, 19] width 24 height 14
click at [0, 0] on input "checkbox" at bounding box center [0, 0] width 0 height 0
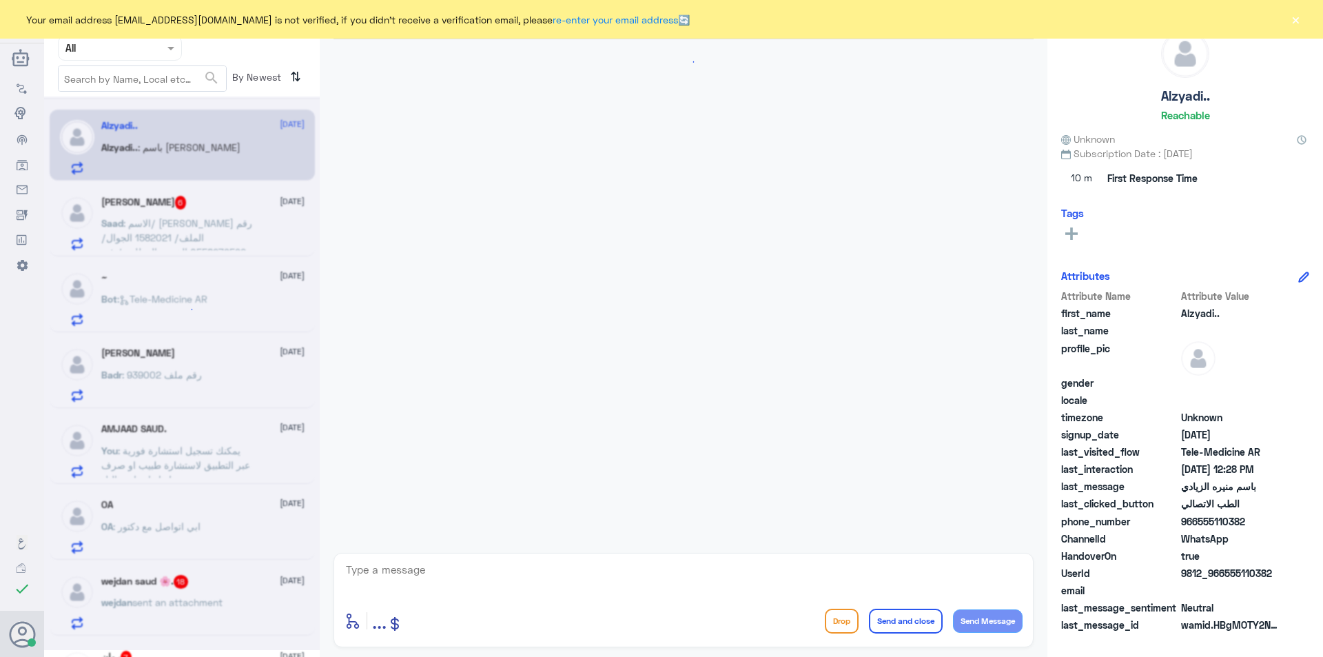
scroll to position [69, 0]
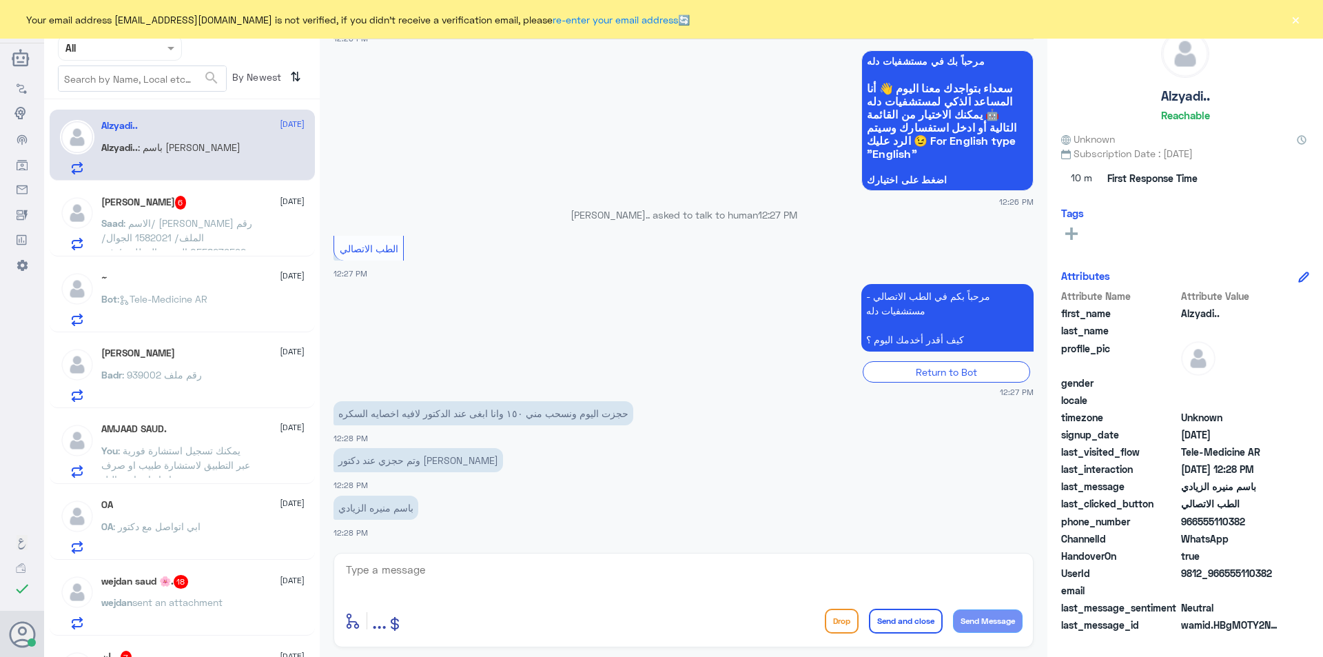
click at [1303, 19] on div "Your email address b_malotaibi@dallah-hospital.com is not verified, if you didn…" at bounding box center [661, 19] width 1323 height 39
click at [1296, 21] on button "×" at bounding box center [1296, 19] width 14 height 14
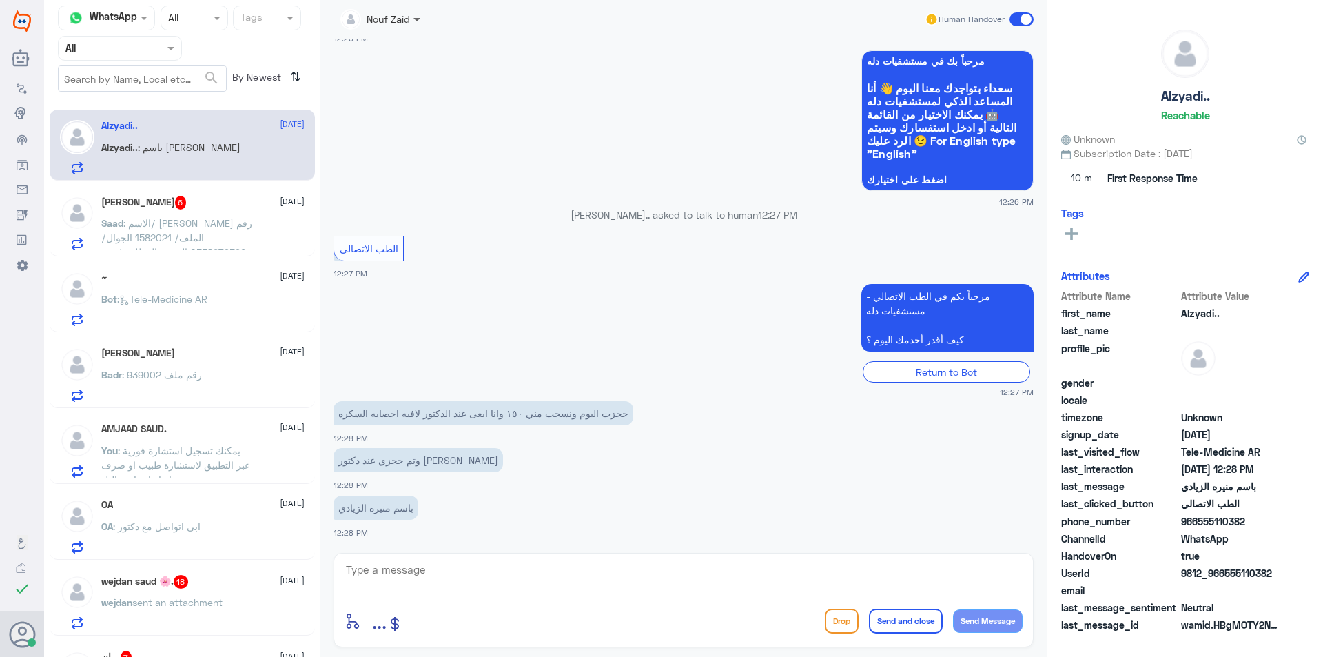
click at [420, 18] on span at bounding box center [417, 20] width 7 height 5
click at [429, 115] on div "Nouf Zaid" at bounding box center [410, 120] width 123 height 24
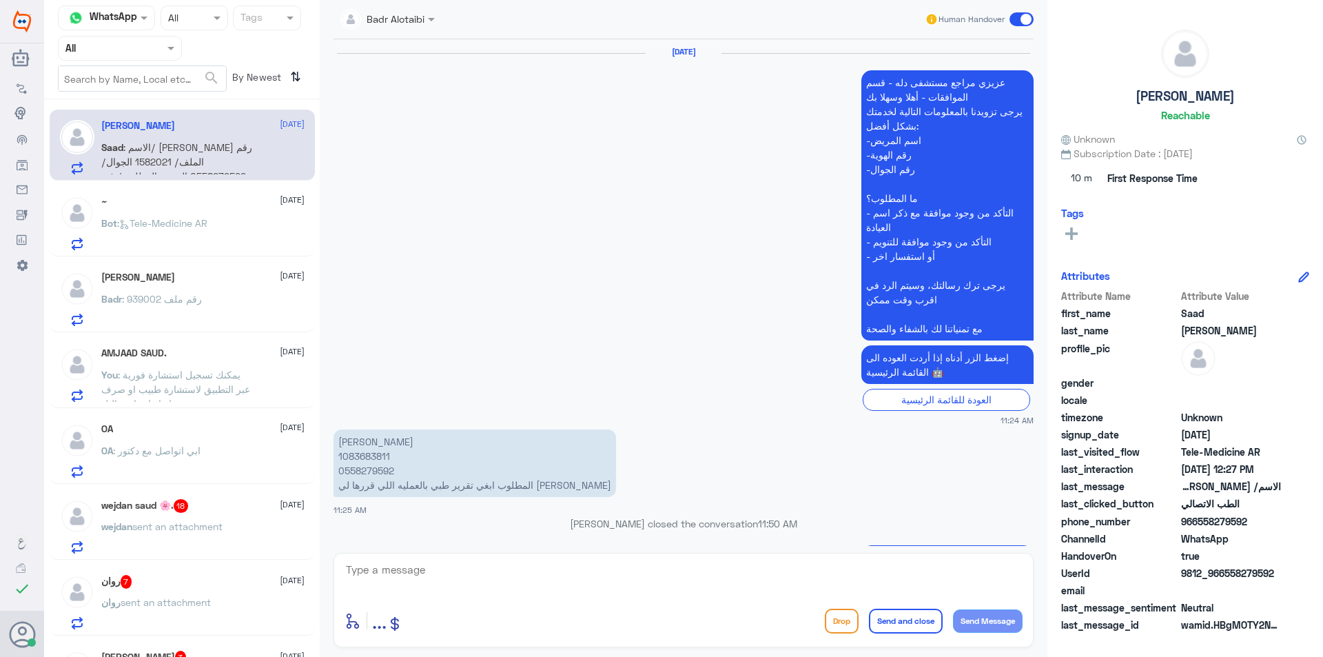
scroll to position [1481, 0]
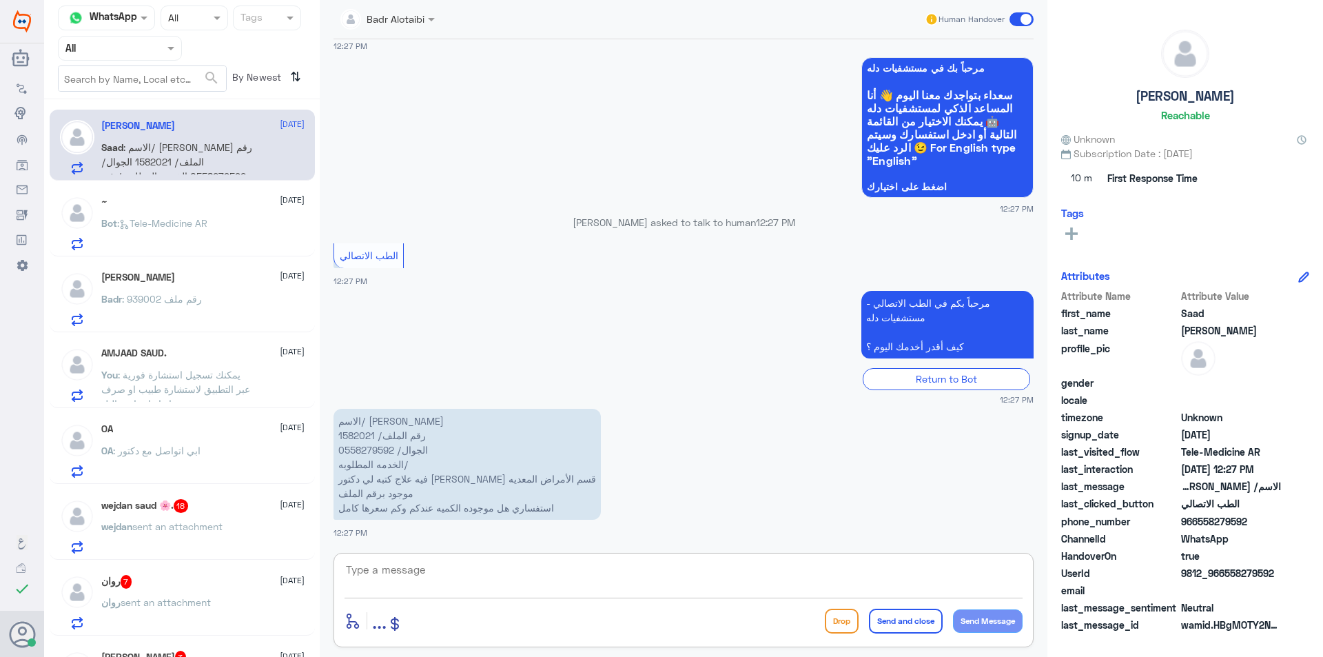
click at [451, 567] on textarea at bounding box center [684, 577] width 678 height 34
click at [455, 573] on textarea at bounding box center [684, 577] width 678 height 34
type textarea "ن"
type textarea "مرحبا معك بدر من الطب الاتصالي"
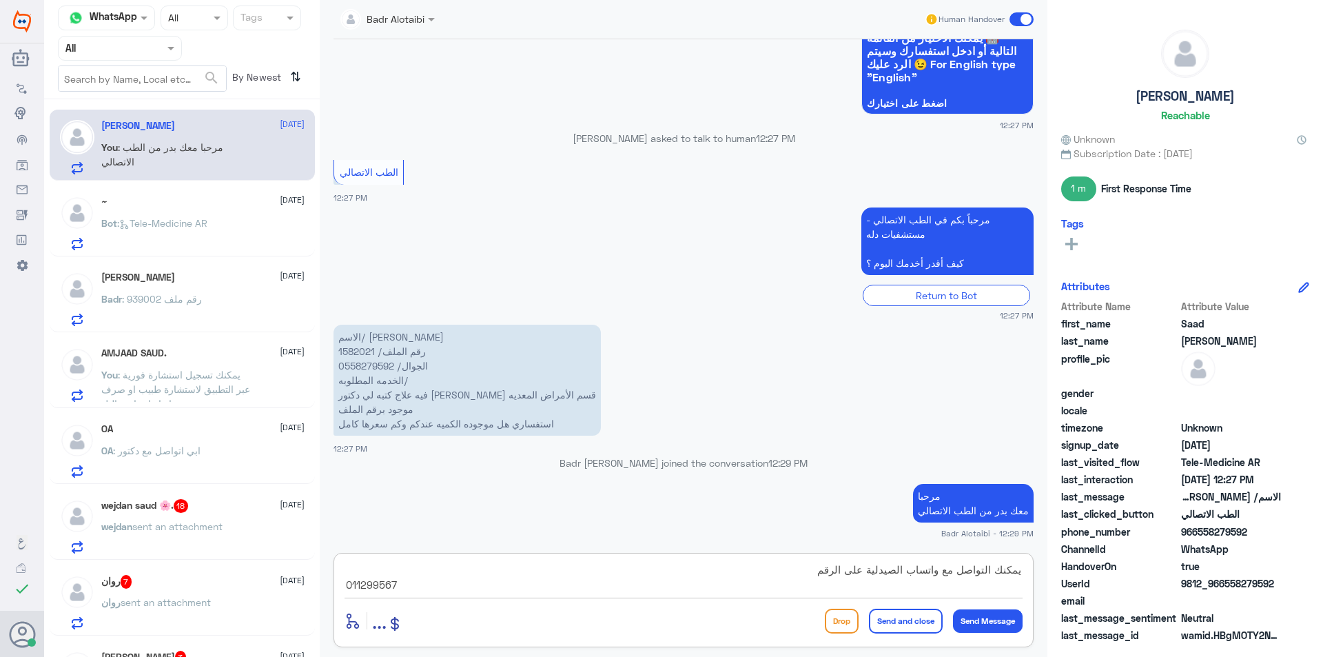
type textarea "يمكنك التواصل مع واتساب الصيدلية على الرقم 0112995677"
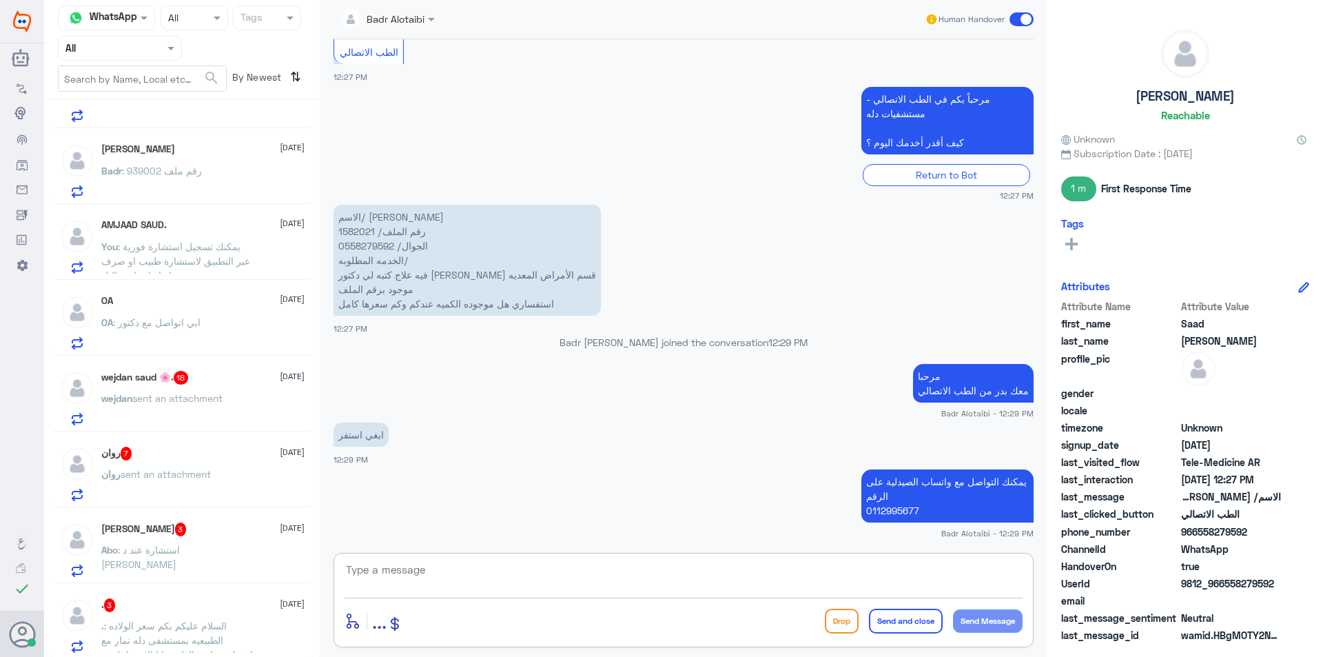
scroll to position [138, 0]
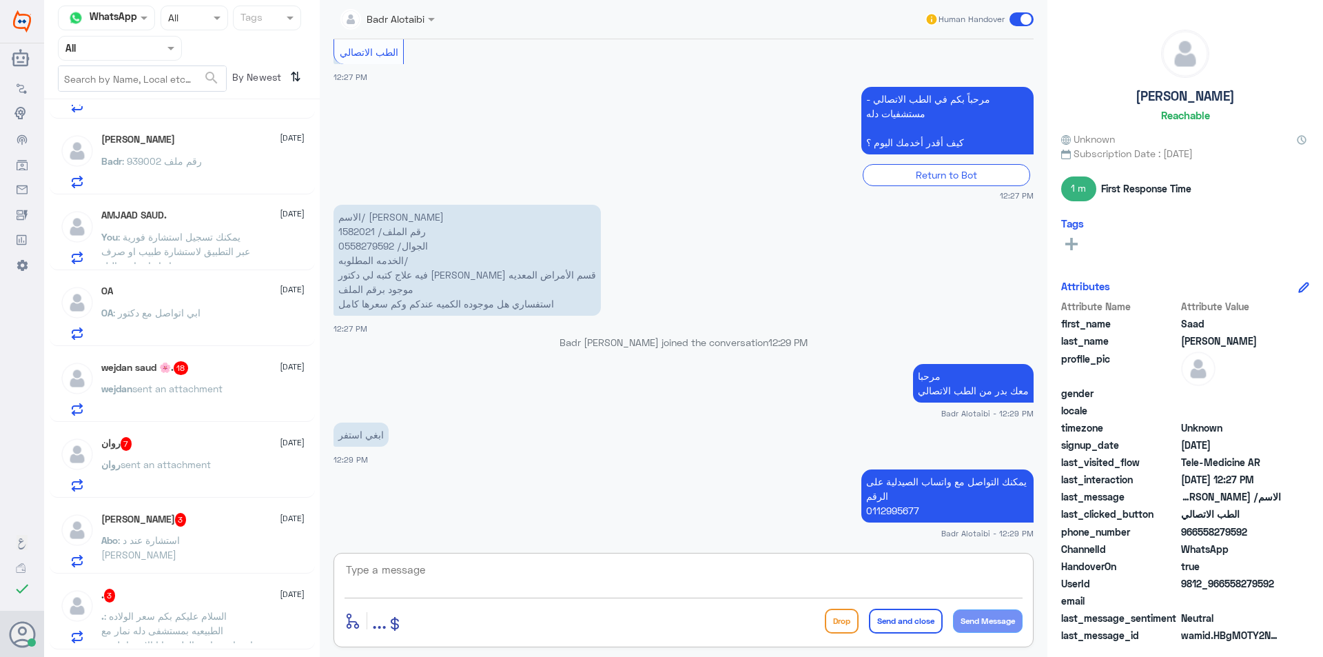
click at [212, 383] on span "sent an attachment" at bounding box center [177, 389] width 90 height 12
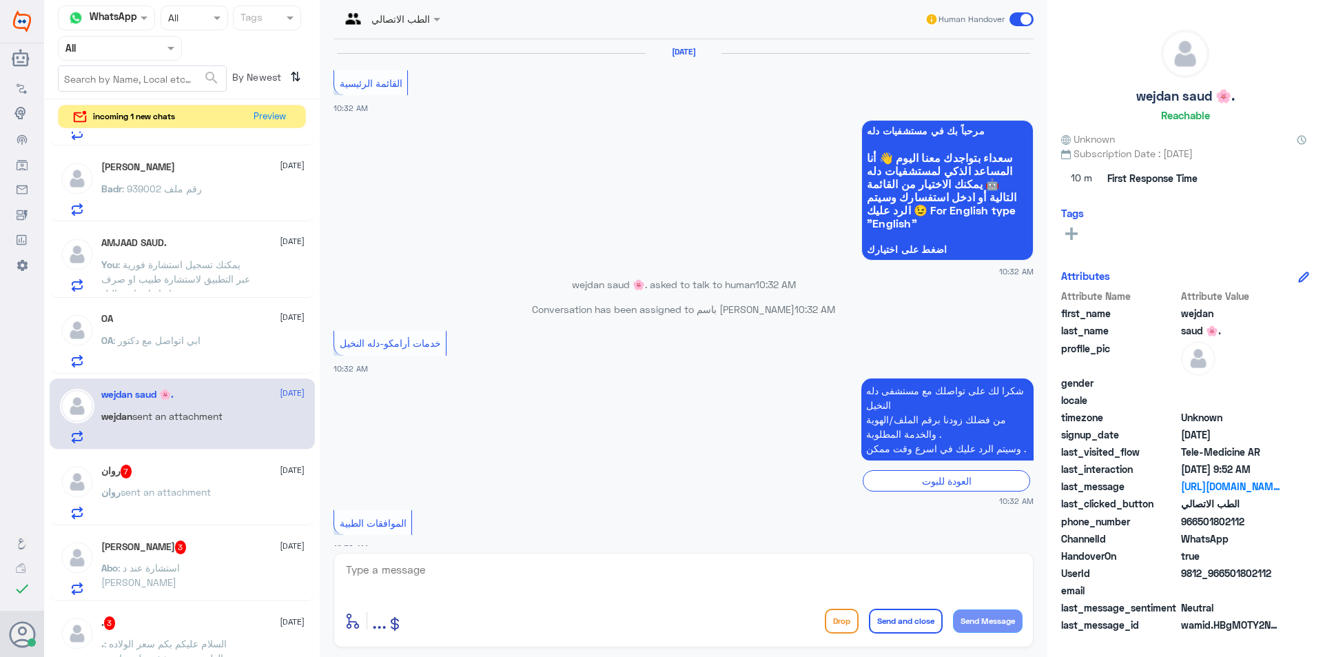
scroll to position [837, 0]
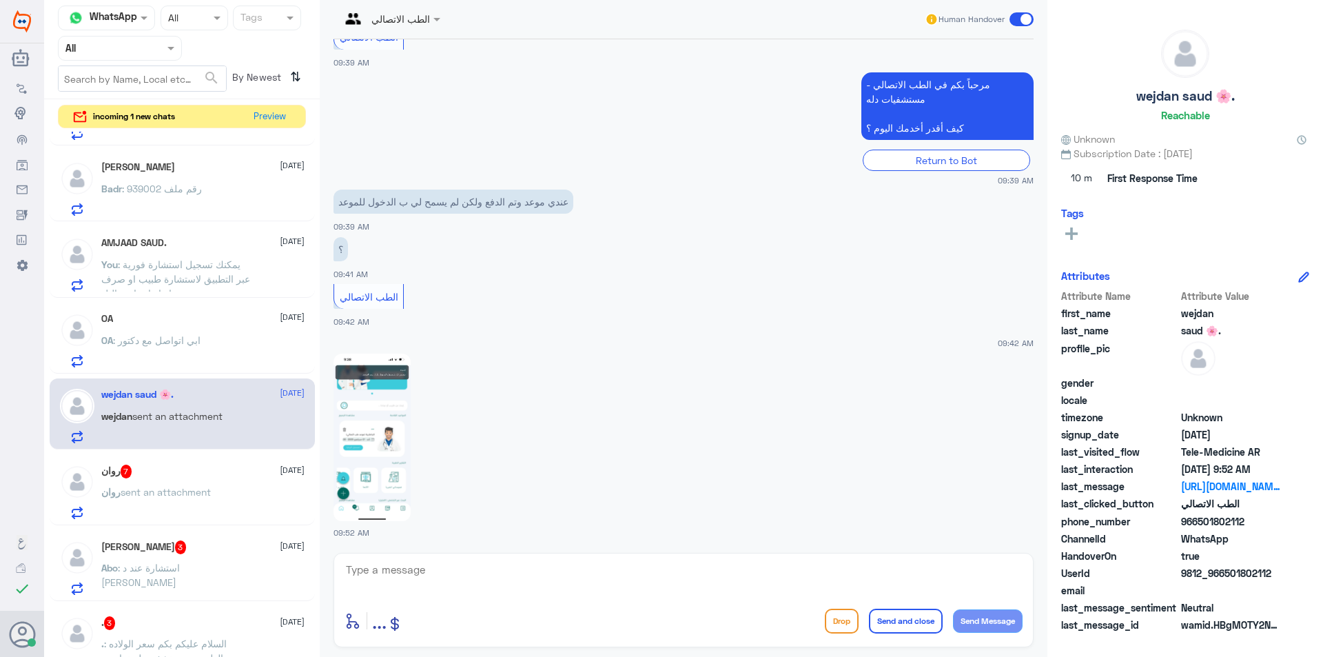
click at [373, 412] on img at bounding box center [372, 437] width 77 height 167
drag, startPoint x: 1245, startPoint y: 522, endPoint x: 1198, endPoint y: 525, distance: 47.6
click at [1198, 525] on span "966501802112" at bounding box center [1231, 521] width 100 height 14
copy span "501802112"
click at [442, 577] on textarea at bounding box center [684, 577] width 678 height 34
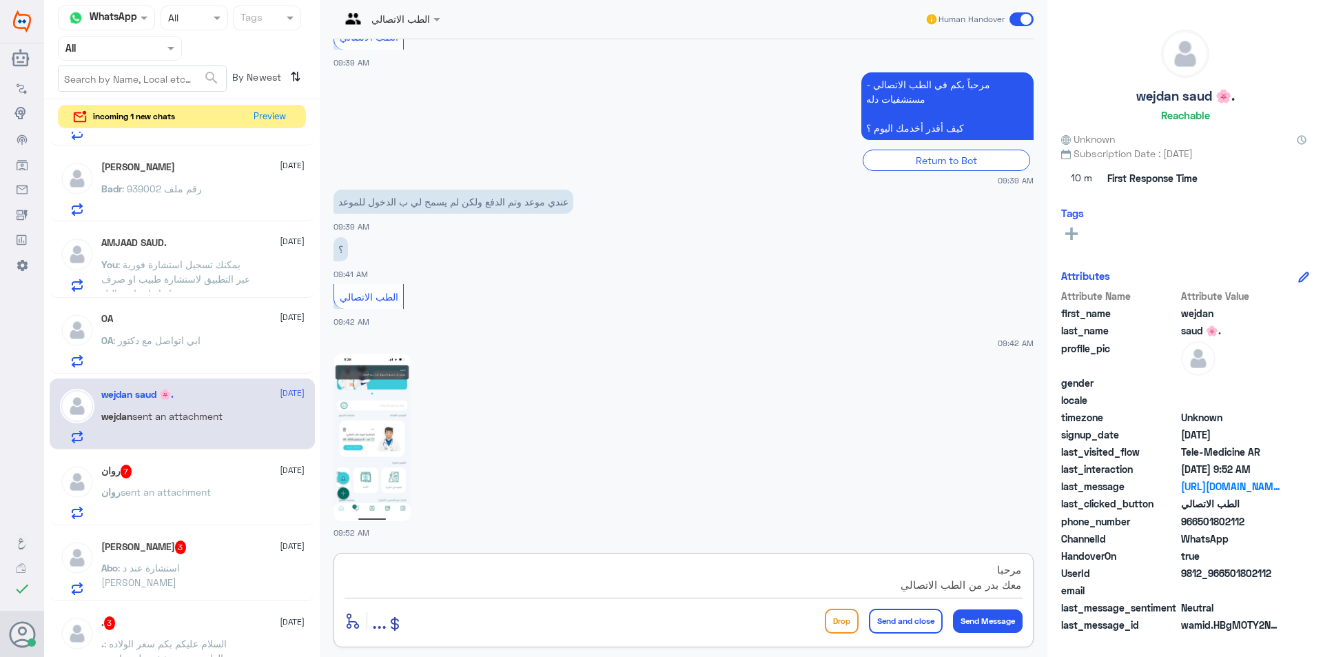
type textarea "مرحبا معك بدر من الطب الاتصالي"
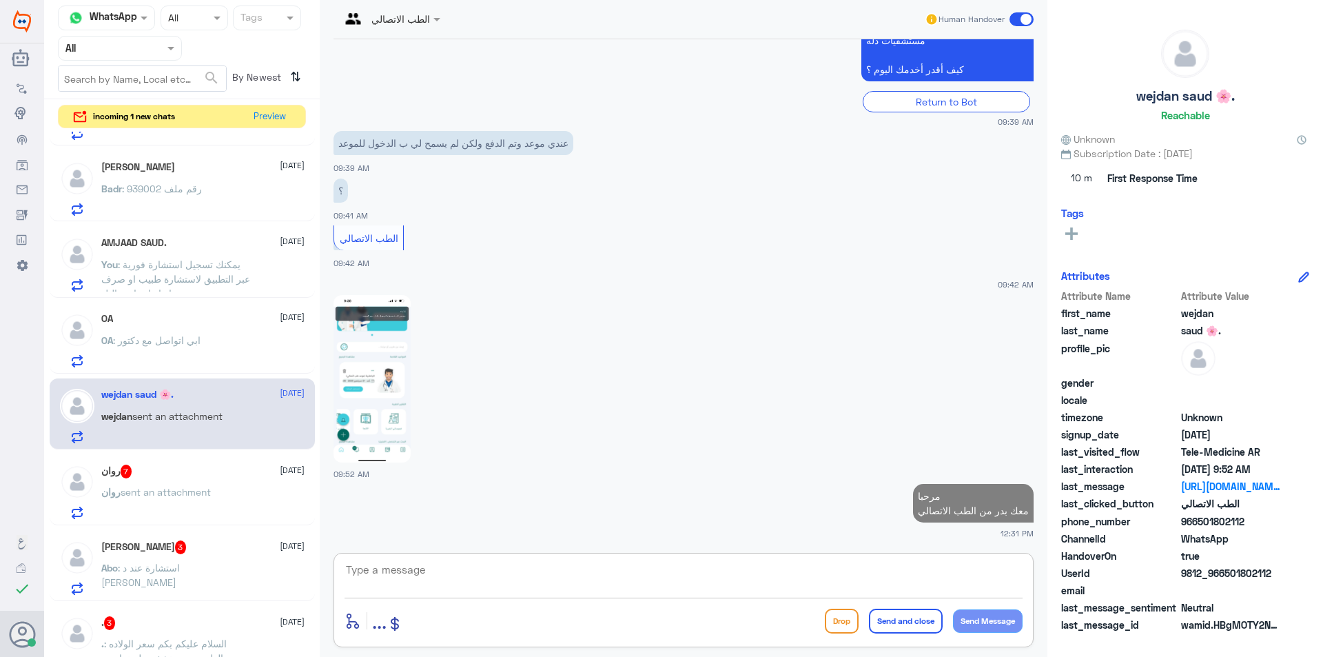
type textarea "ل"
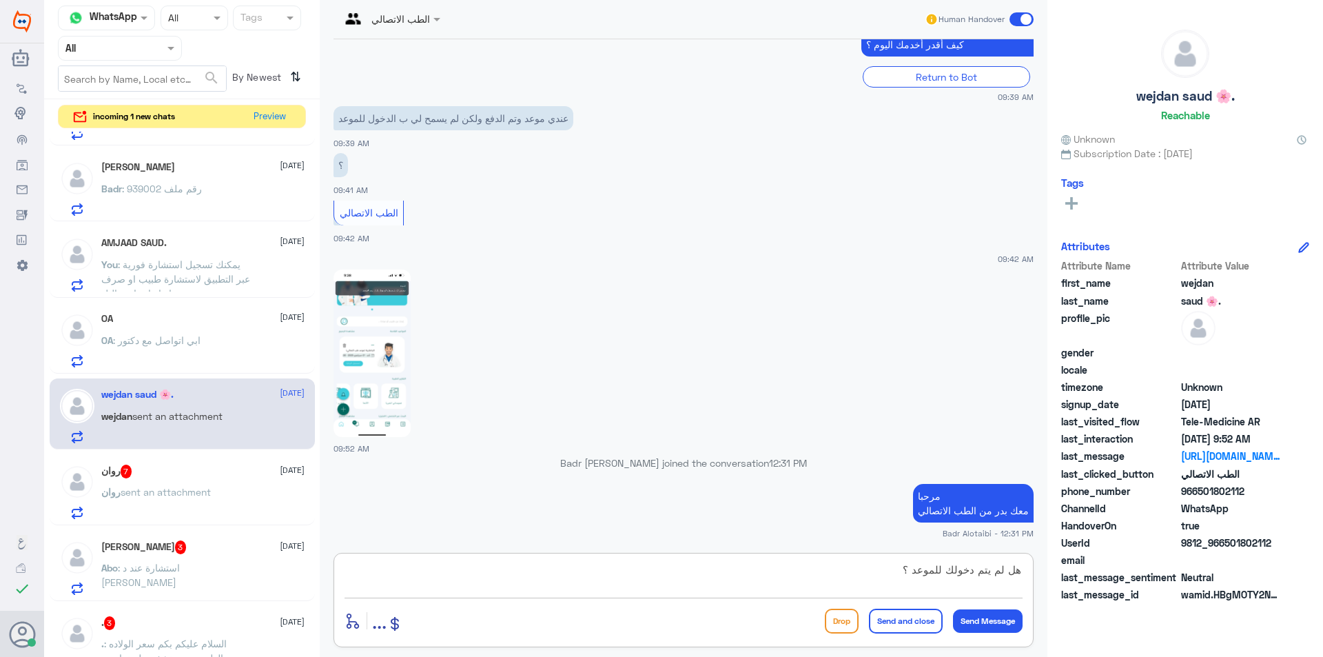
type textarea "هل لم يتم دخولك للموعد ؟"
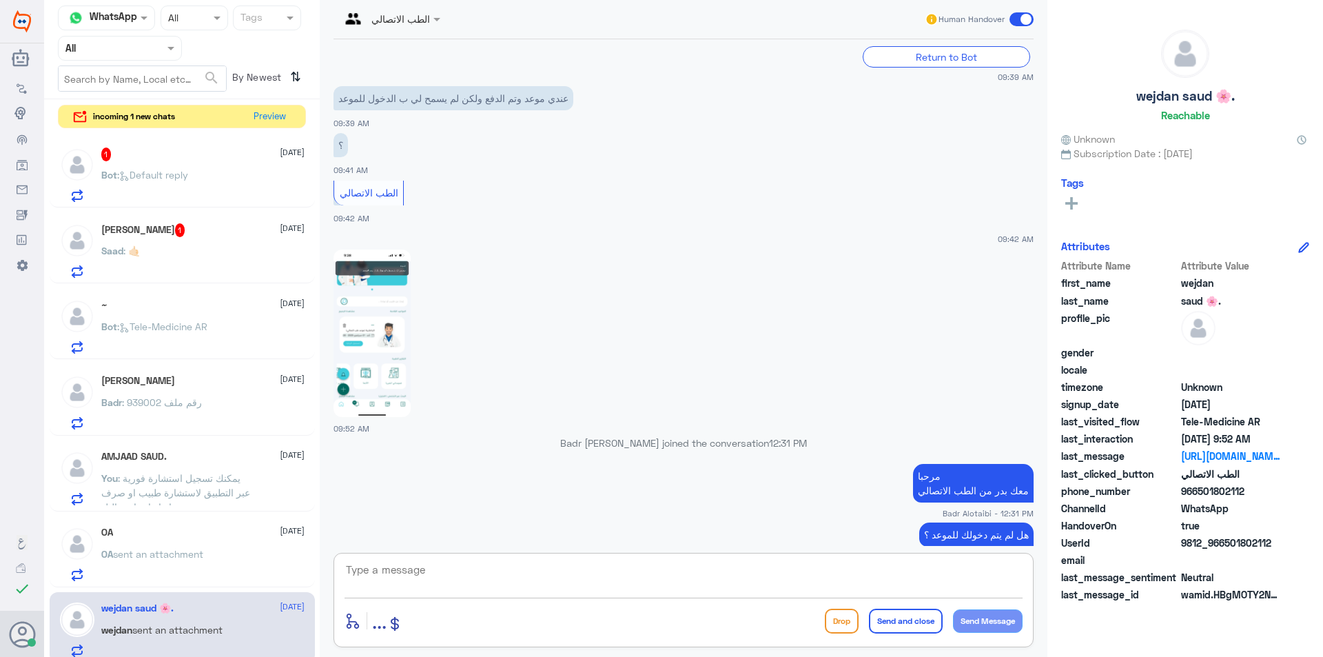
scroll to position [940, 0]
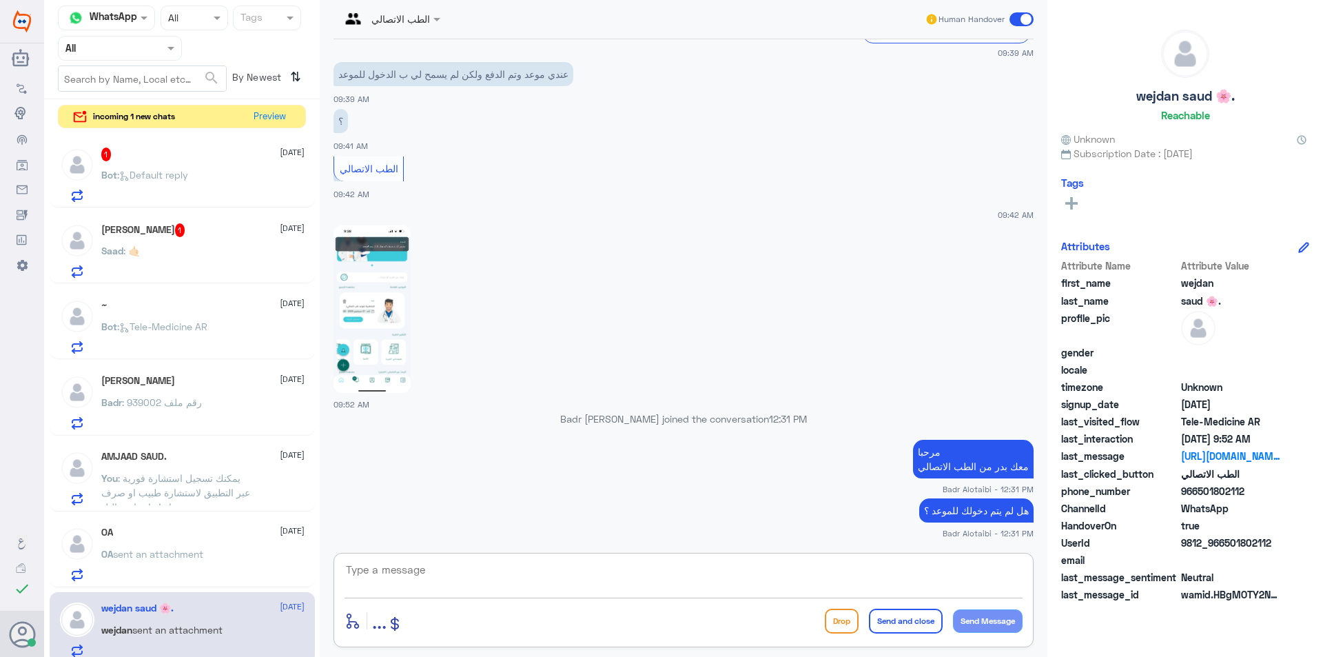
click at [1024, 22] on span at bounding box center [1022, 19] width 24 height 14
click at [0, 0] on input "checkbox" at bounding box center [0, 0] width 0 height 0
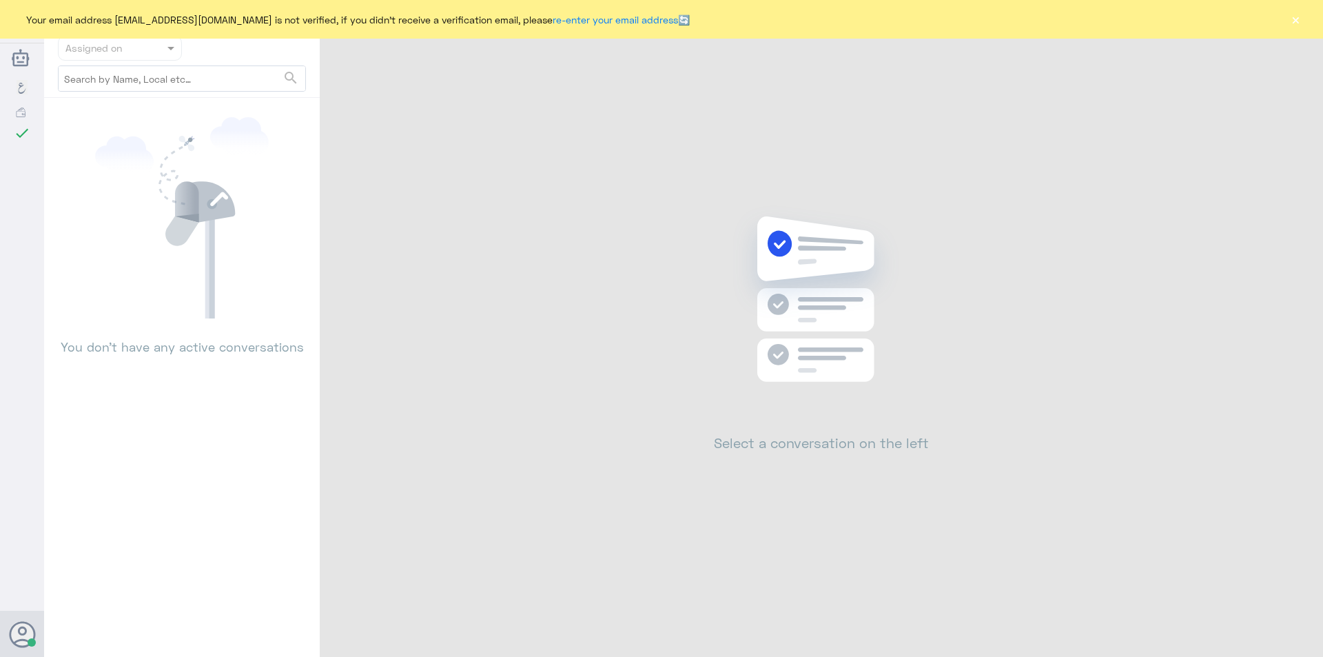
click at [1295, 20] on button "×" at bounding box center [1296, 19] width 14 height 14
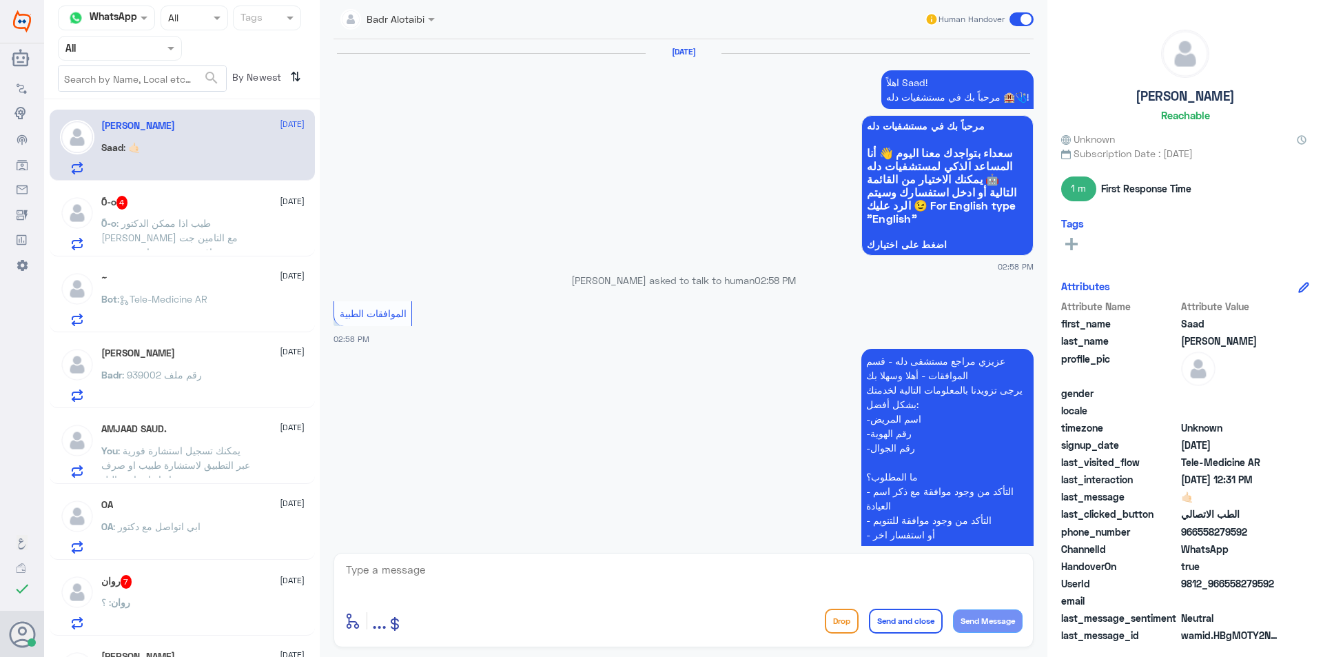
scroll to position [1102, 0]
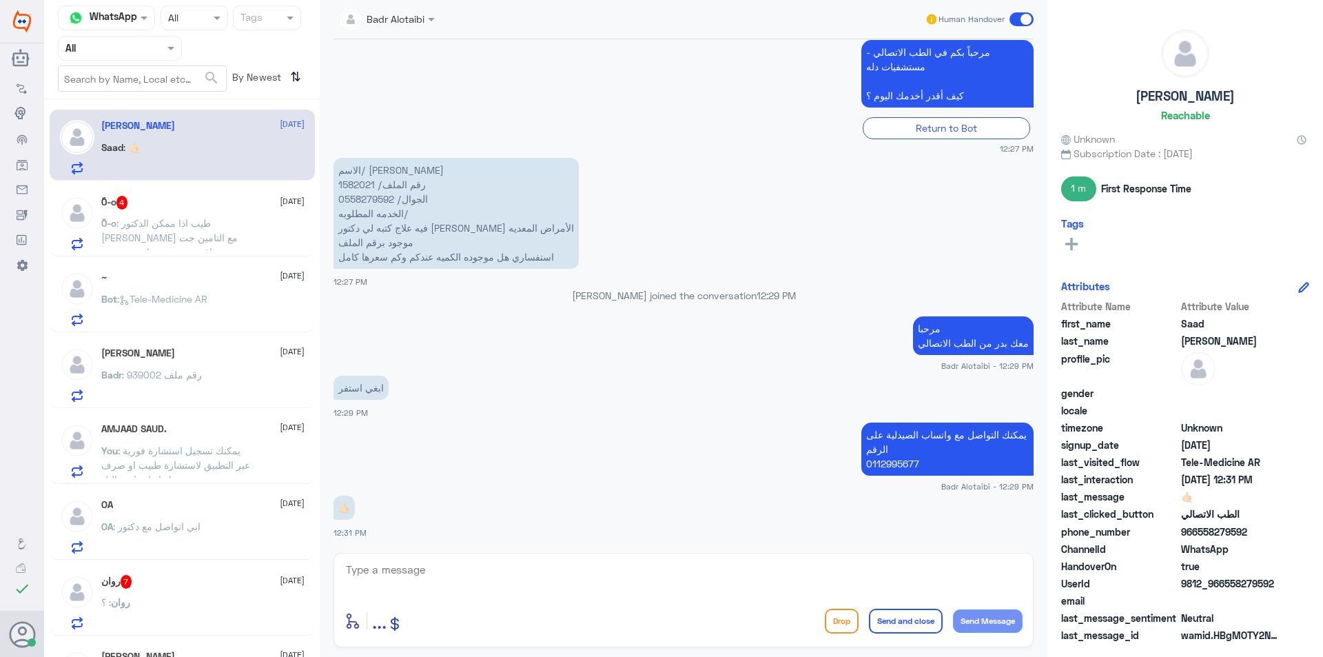
click at [1012, 21] on span at bounding box center [1022, 19] width 24 height 14
click at [0, 0] on input "checkbox" at bounding box center [0, 0] width 0 height 0
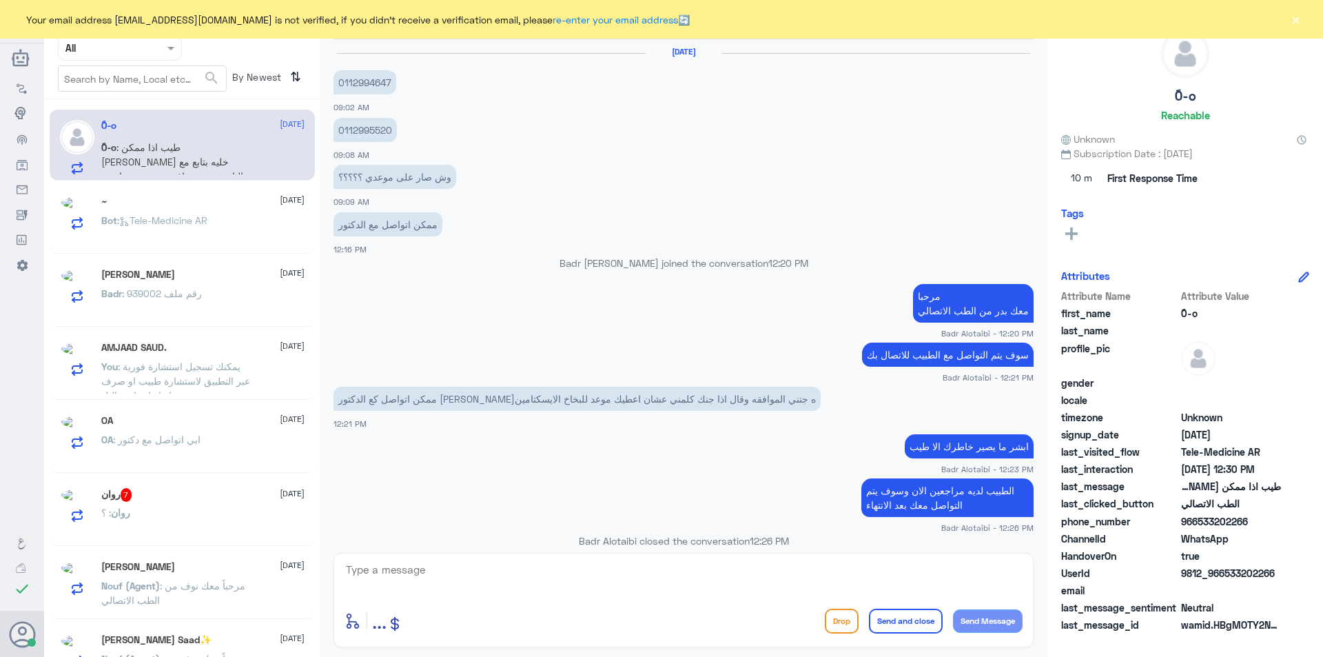
scroll to position [778, 0]
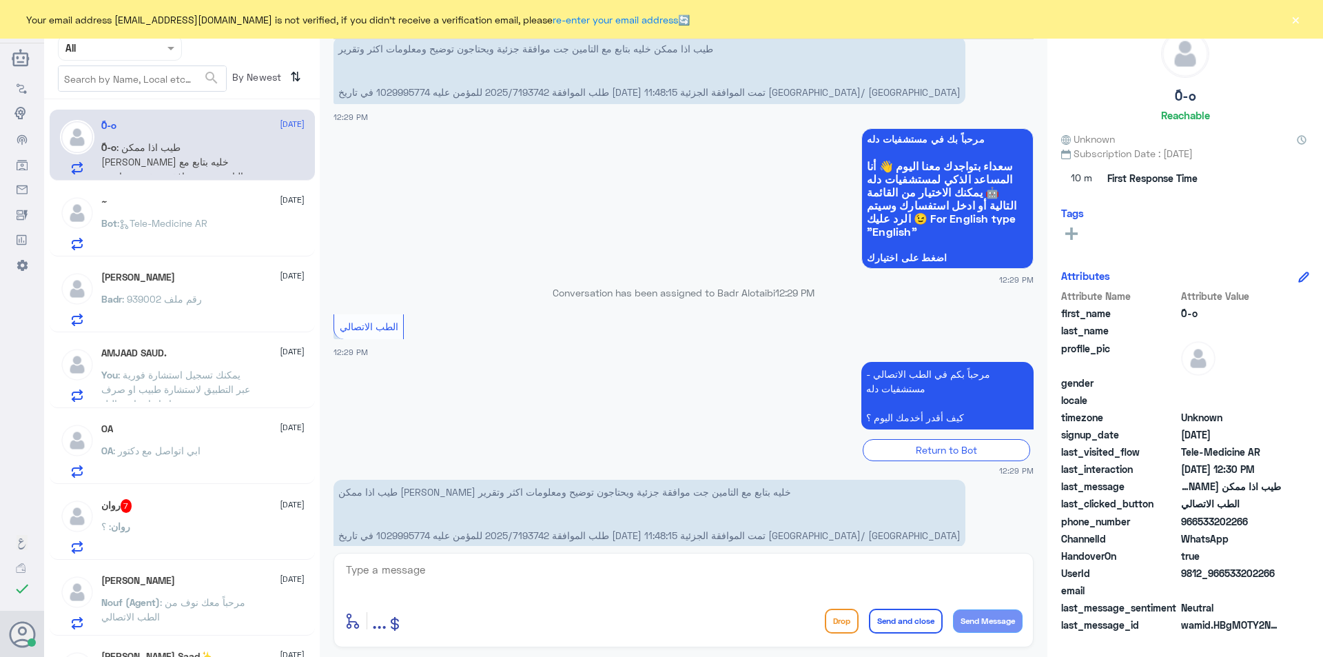
click at [1297, 25] on button "×" at bounding box center [1296, 19] width 14 height 14
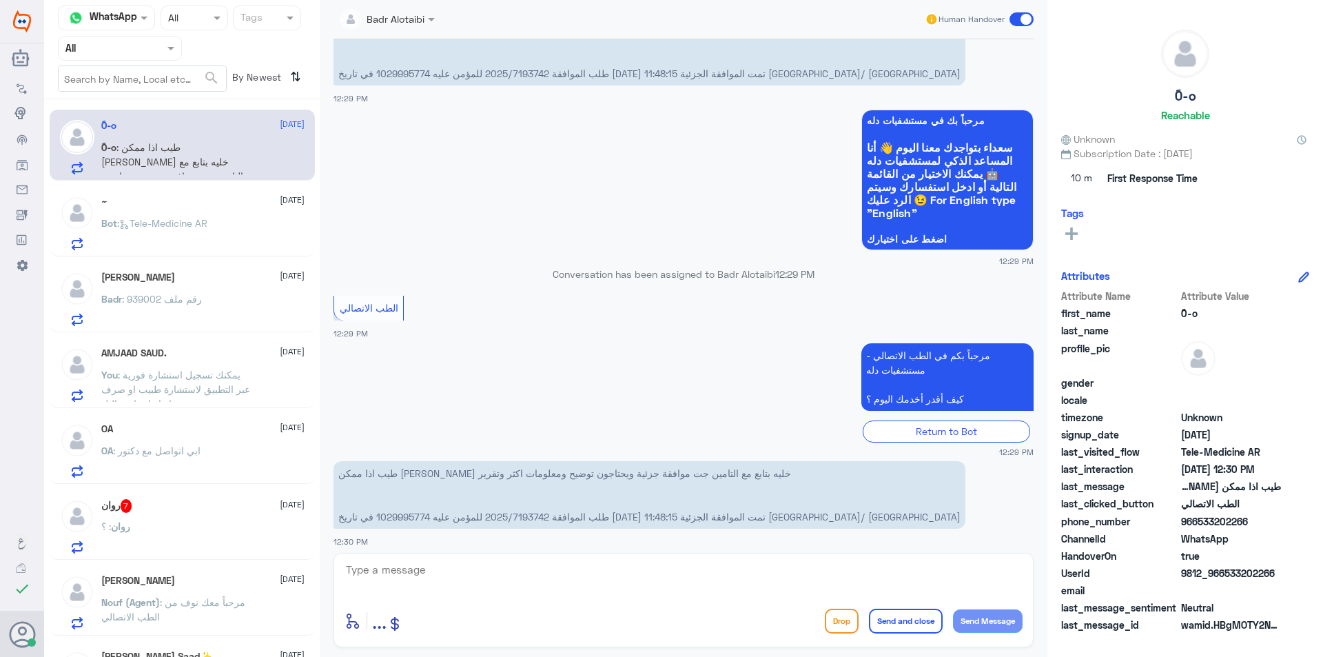
scroll to position [806, 0]
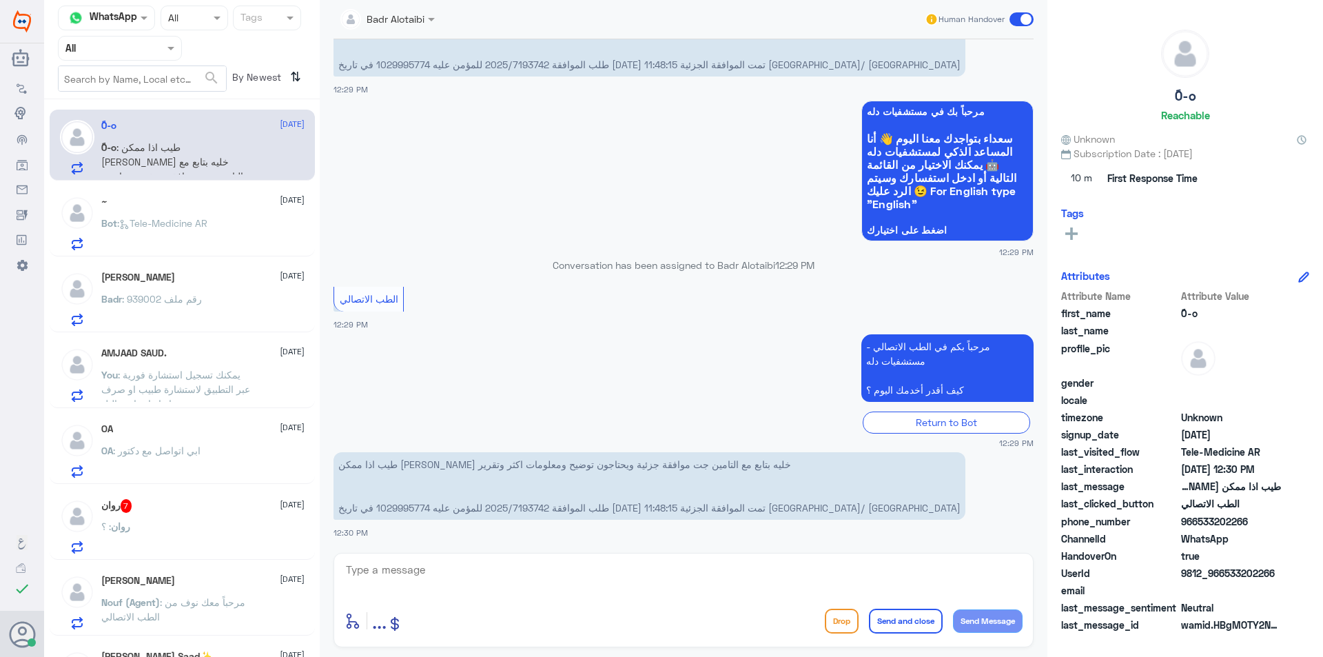
drag, startPoint x: 1279, startPoint y: 575, endPoint x: 1225, endPoint y: 575, distance: 53.8
click at [1225, 575] on span "9812_966533202266" at bounding box center [1231, 573] width 100 height 14
copy span "533202266"
drag, startPoint x: 678, startPoint y: 477, endPoint x: 571, endPoint y: 471, distance: 107.0
click at [571, 471] on p "طيب اذا ممكن [PERSON_NAME] خليه بتابع مع التامين جت موافقة جزئية ويحتاجون توضيح…" at bounding box center [650, 486] width 632 height 68
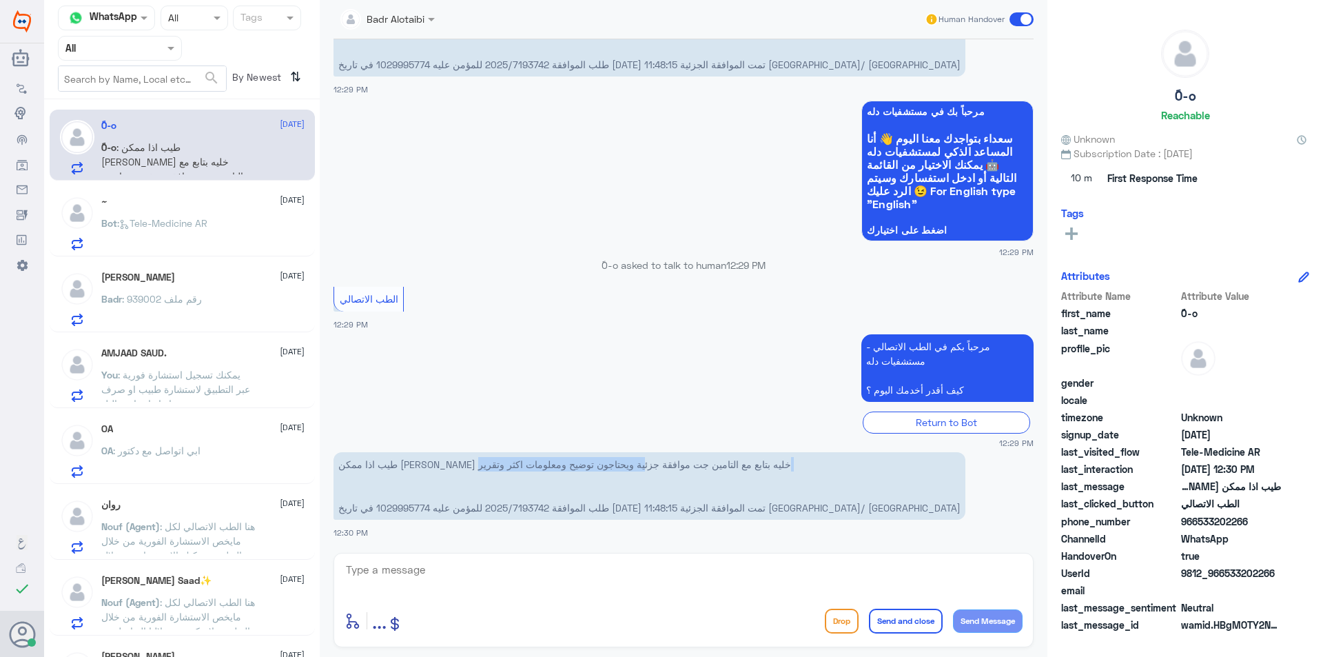
click at [551, 478] on p "طيب اذا ممكن الدكتور عبدالواحد ابو جاريه خليه بتابع مع التامين جت موافقة جزئية …" at bounding box center [650, 486] width 632 height 68
click at [425, 21] on span at bounding box center [433, 19] width 17 height 14
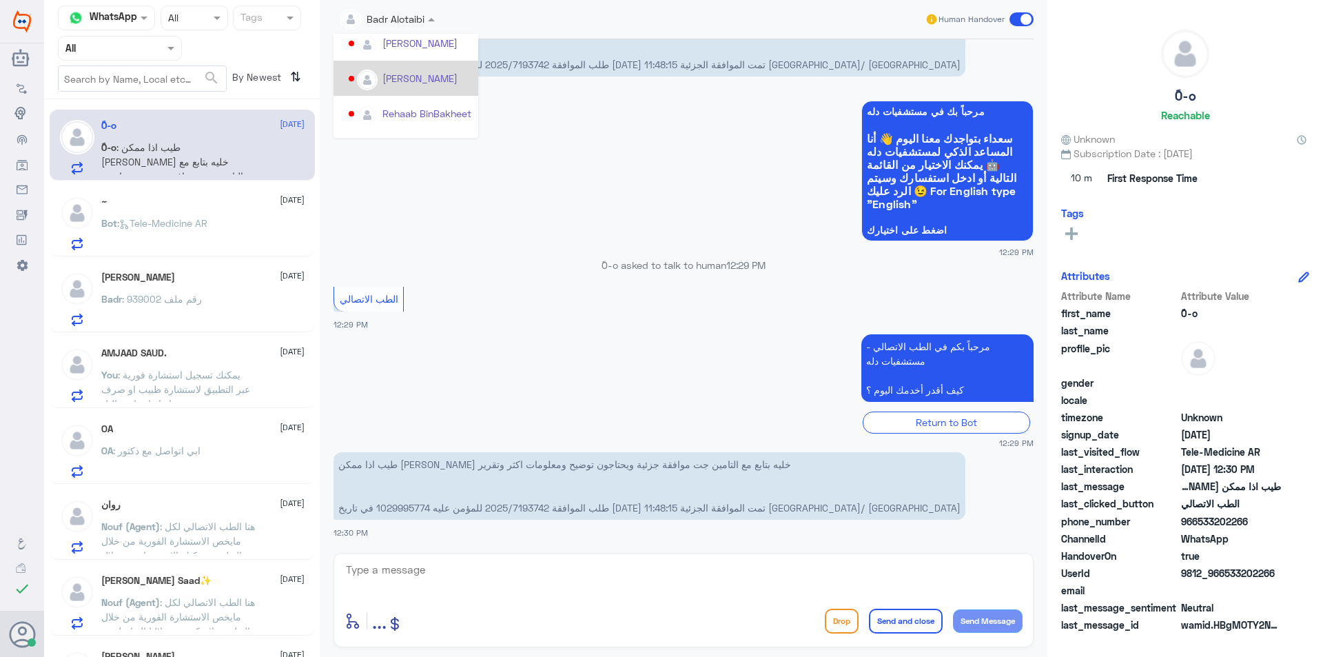
scroll to position [525, 0]
click at [621, 174] on app-msgs-whats-app-list "مرحباً بك في مستشفيات دله سعداء بتواجدك معنا اليوم 👋 أنا المساعد الذكي لمستشفيا…" at bounding box center [684, 172] width 700 height 142
click at [230, 307] on div "Badr : رقم ملف 939002" at bounding box center [202, 310] width 203 height 31
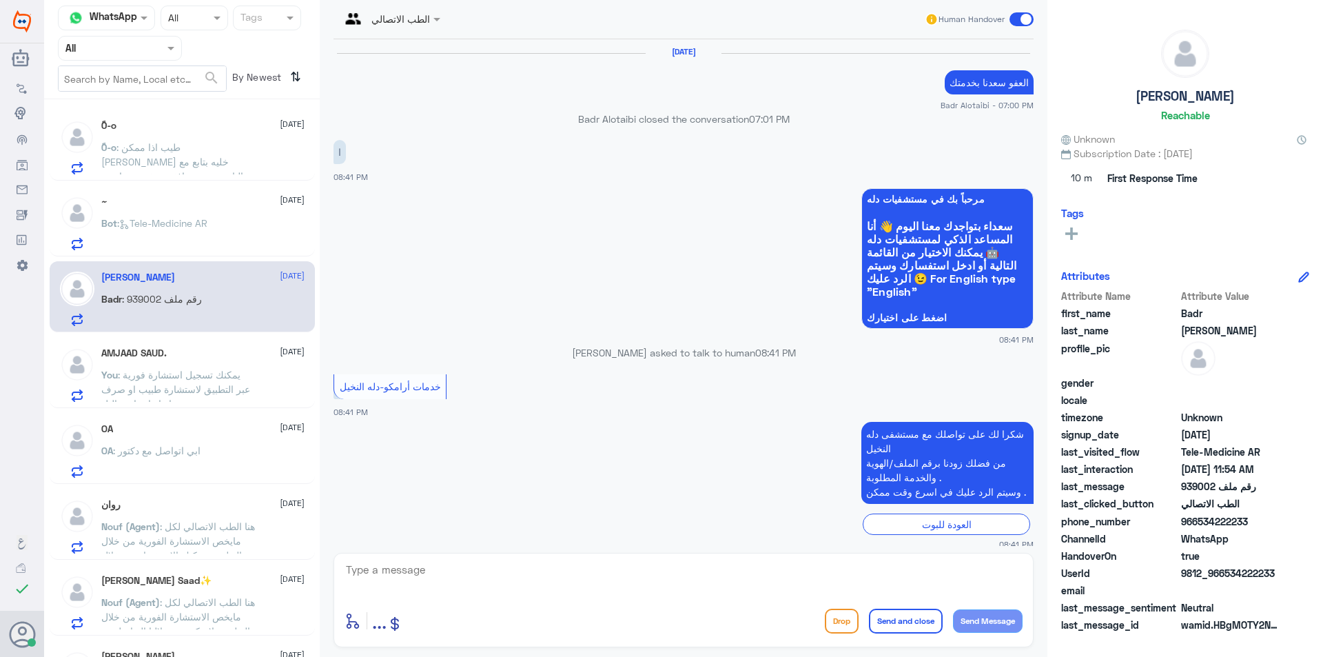
scroll to position [839, 0]
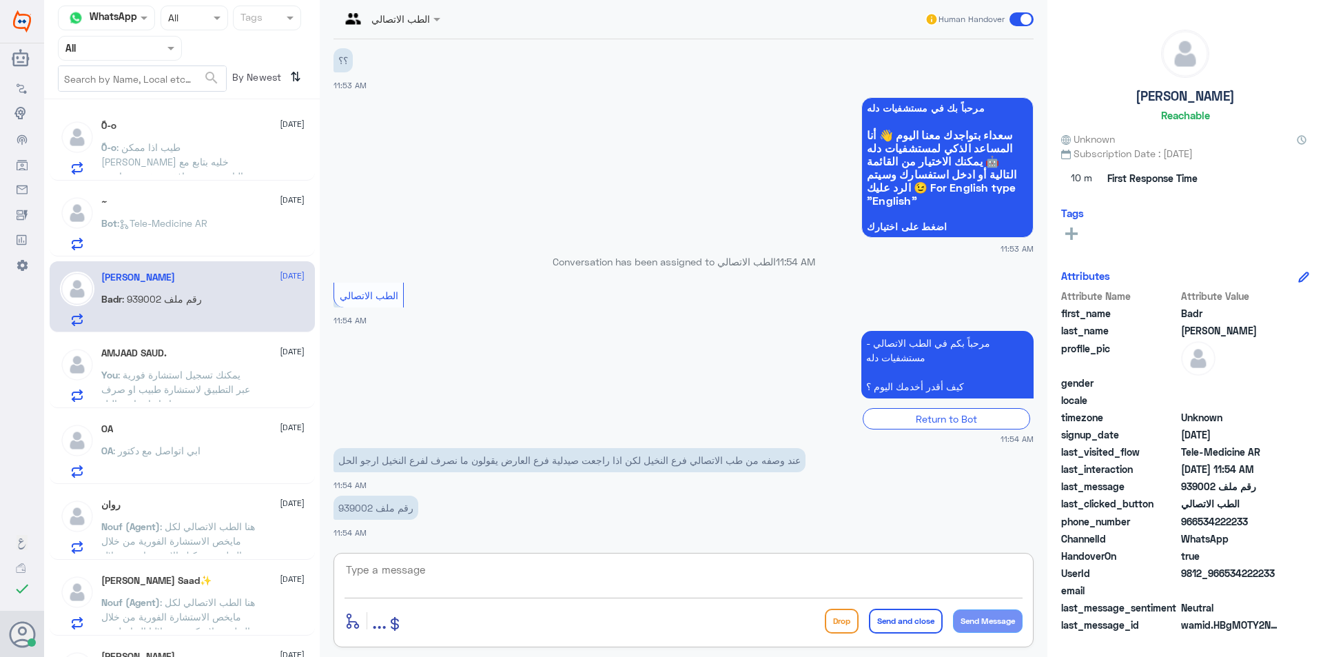
click at [572, 576] on textarea at bounding box center [684, 577] width 678 height 34
drag, startPoint x: 372, startPoint y: 510, endPoint x: 354, endPoint y: 511, distance: 18.7
click at [354, 511] on p "رقم ملف 939002" at bounding box center [376, 508] width 85 height 24
drag, startPoint x: 338, startPoint y: 506, endPoint x: 374, endPoint y: 505, distance: 35.2
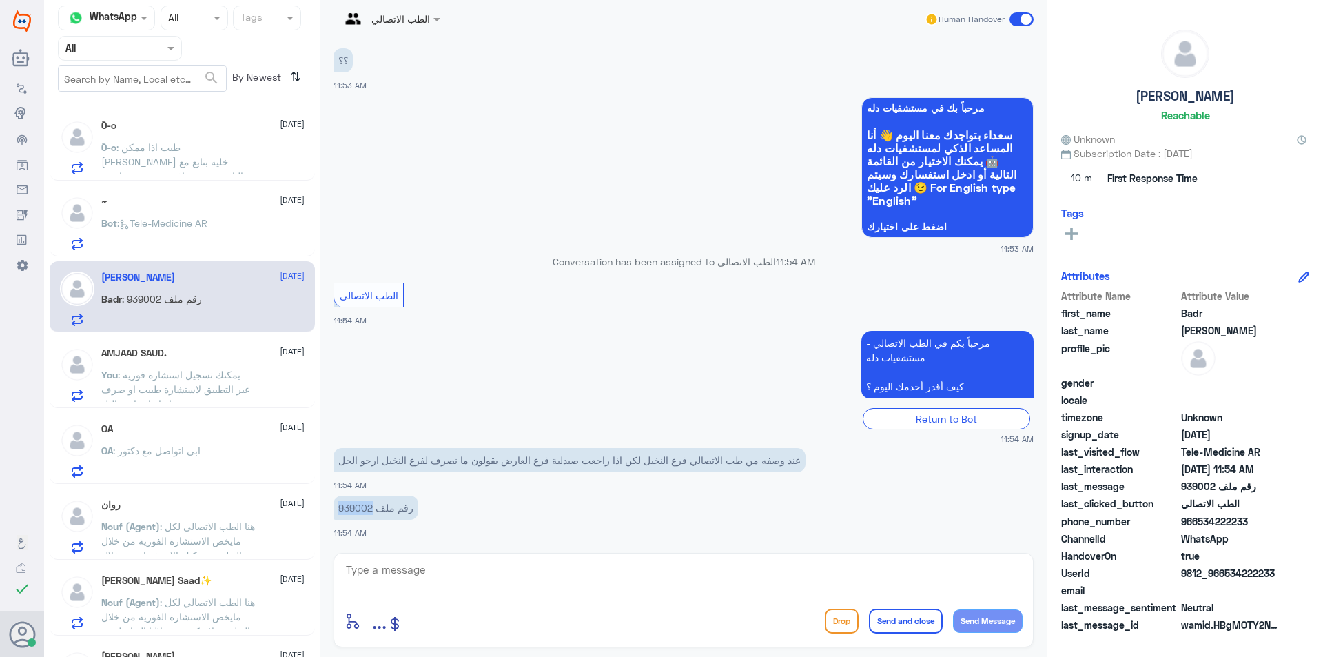
click at [374, 505] on p "رقم ملف 939002" at bounding box center [376, 508] width 85 height 24
copy p "939002"
click at [551, 574] on textarea at bounding box center [684, 577] width 678 height 34
click at [557, 562] on textarea at bounding box center [684, 577] width 678 height 34
type textarea "مرحبا معك بدر من الطب الاتصالي"
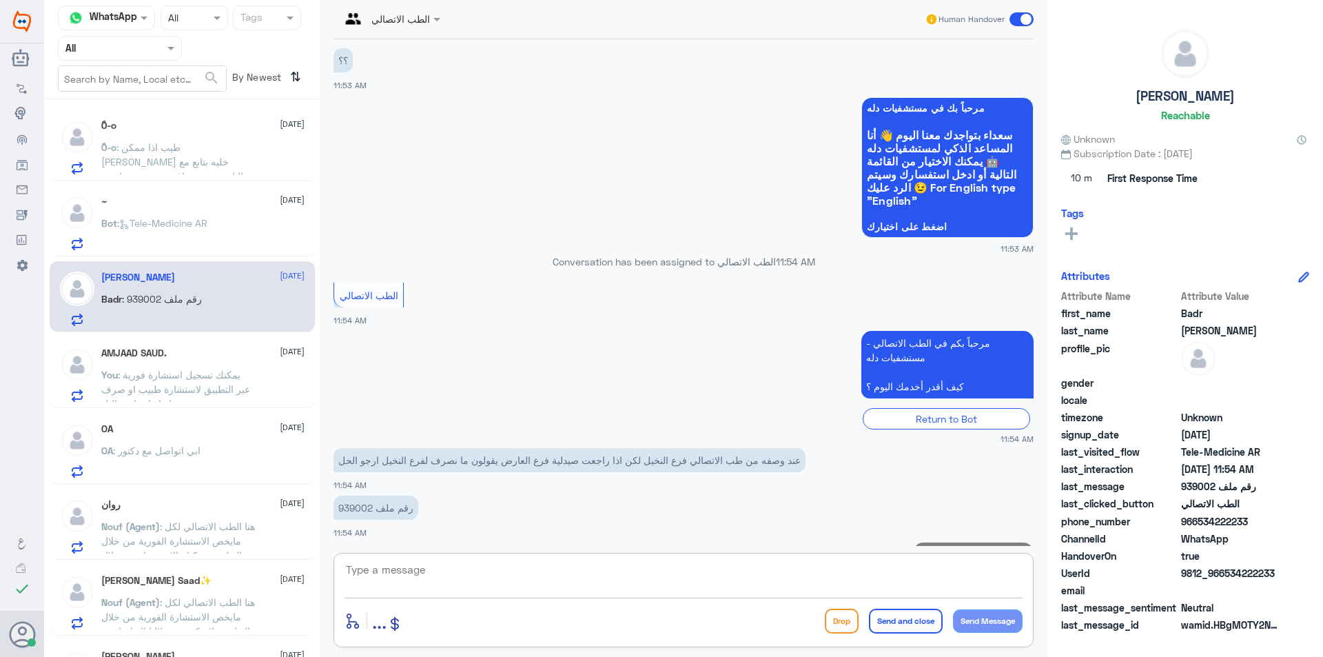
scroll to position [898, 0]
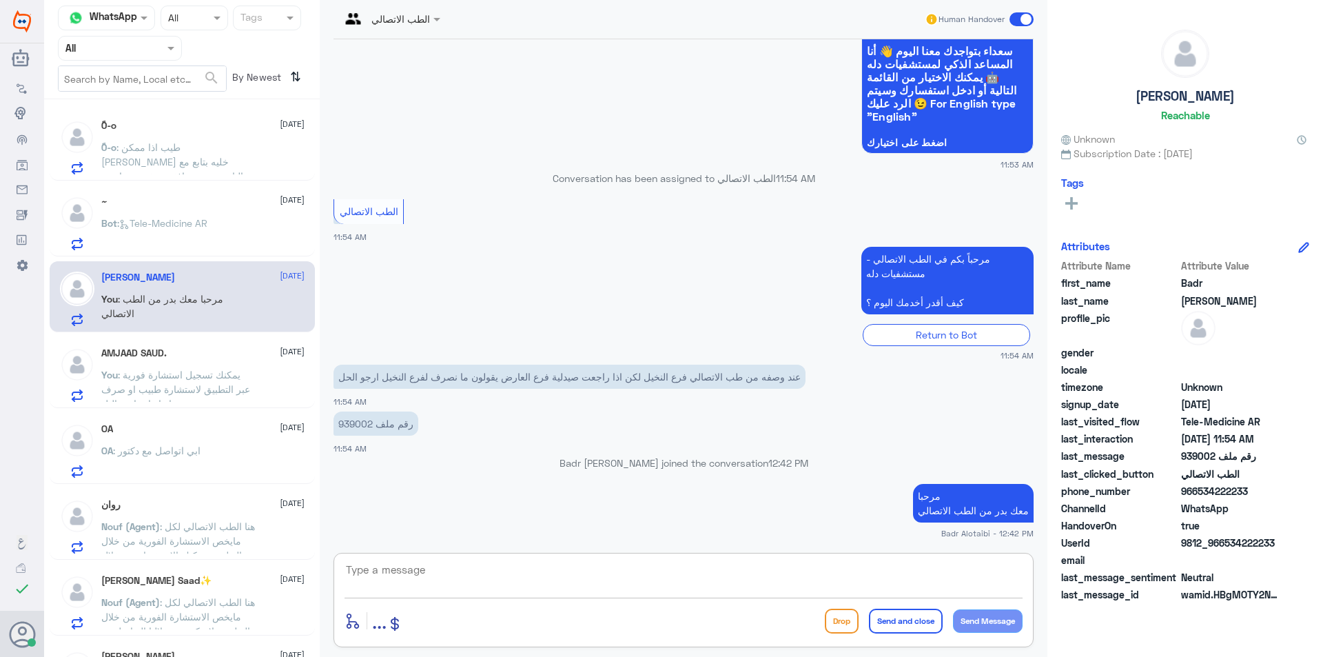
click at [841, 582] on textarea at bounding box center [684, 577] width 678 height 34
click at [1016, 23] on span at bounding box center [1022, 19] width 24 height 14
click at [0, 0] on input "checkbox" at bounding box center [0, 0] width 0 height 0
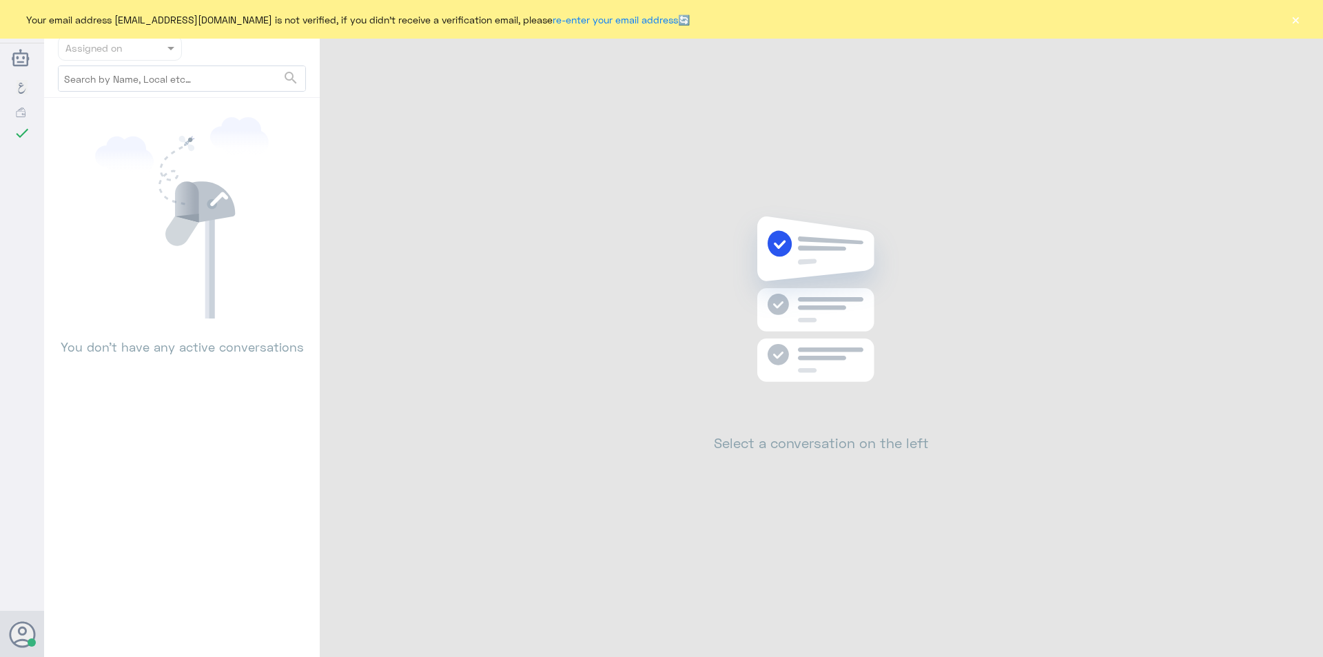
drag, startPoint x: 1308, startPoint y: 12, endPoint x: 1300, endPoint y: 17, distance: 9.6
click at [1302, 17] on div "Your email address b_malotaibi@dallah-hospital.com is not verified, if you didn…" at bounding box center [661, 19] width 1323 height 39
click at [1299, 19] on button "×" at bounding box center [1296, 19] width 14 height 14
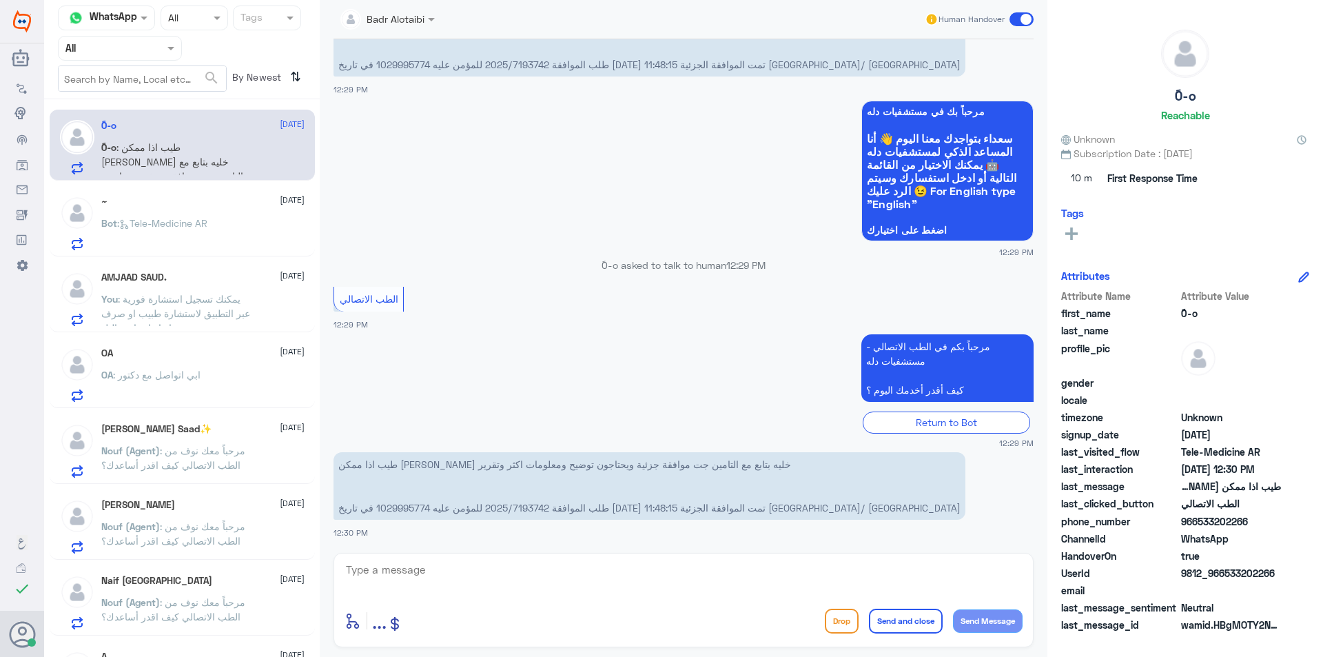
click at [794, 559] on div "enter flow name ... Drop Send and close Send Message" at bounding box center [684, 600] width 700 height 94
click at [795, 567] on textarea at bounding box center [684, 577] width 678 height 34
click at [364, 571] on textarea at bounding box center [684, 577] width 678 height 34
type textarea "سيتم التواصل معك من قبل الطبيب"
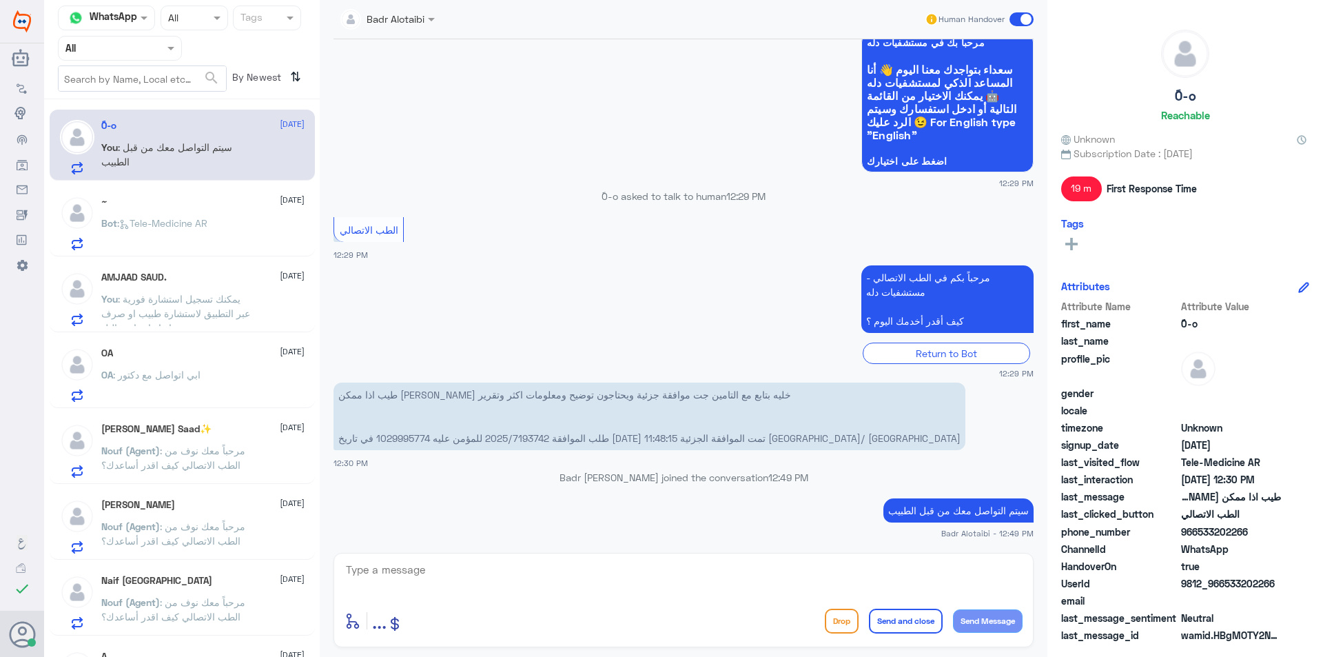
click at [132, 231] on p "Bot : Tele-Medicine AR" at bounding box center [154, 233] width 106 height 34
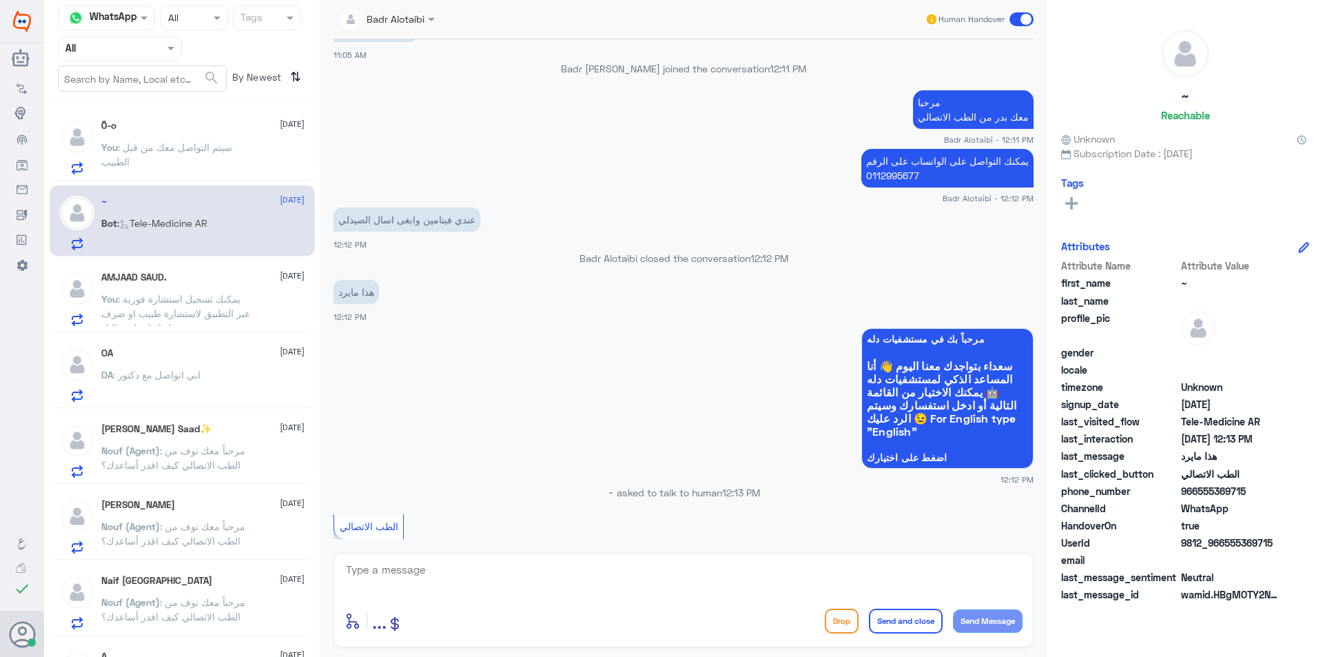
scroll to position [451, 0]
drag, startPoint x: 1278, startPoint y: 542, endPoint x: 1225, endPoint y: 547, distance: 52.5
click at [1225, 547] on span "9812_966555369715" at bounding box center [1231, 543] width 100 height 14
copy span "555369715"
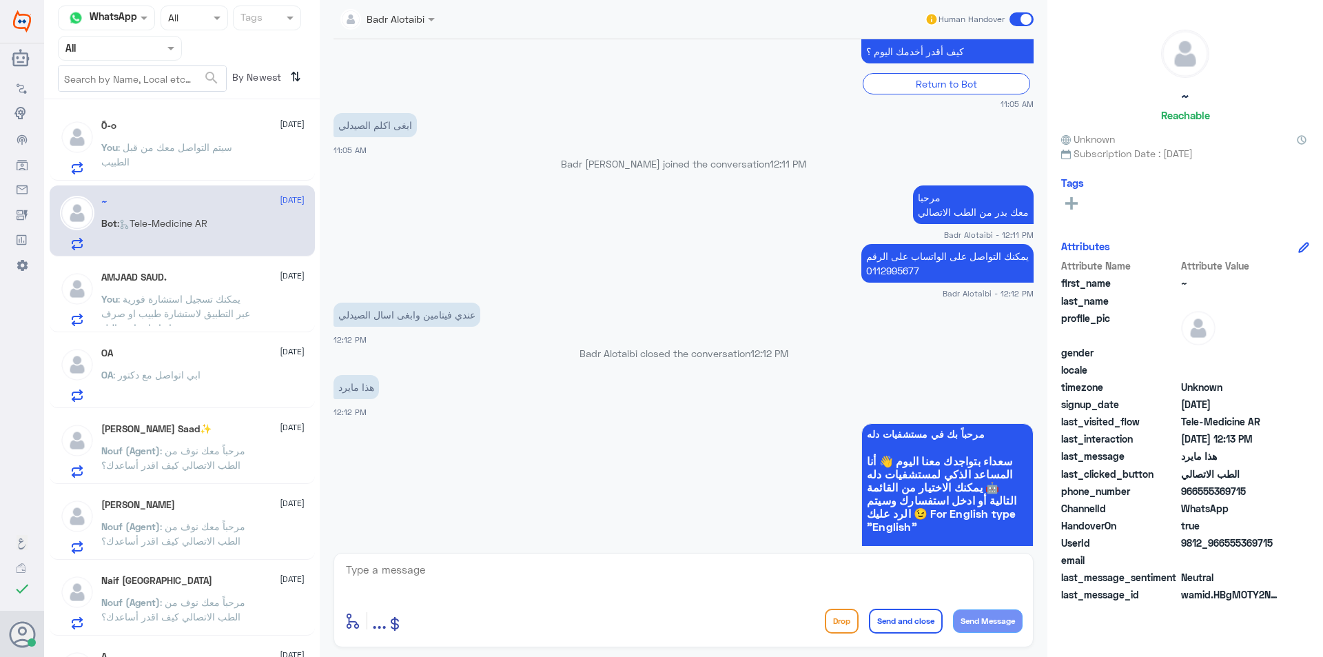
scroll to position [589, 0]
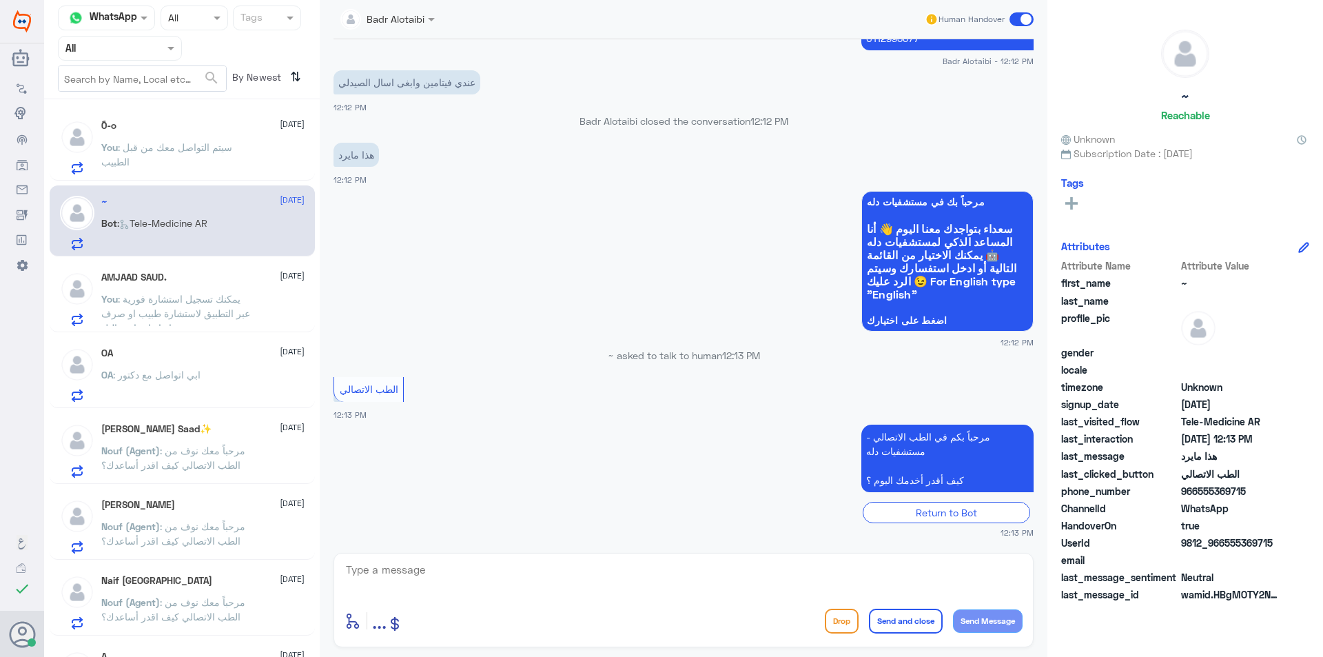
click at [360, 392] on span "الطب الاتصالي" at bounding box center [369, 389] width 59 height 12
click at [387, 420] on div "الطب الاتصالي 12:13 PM" at bounding box center [684, 398] width 700 height 48
click at [364, 395] on span "الطب الاتصالي" at bounding box center [369, 389] width 59 height 12
click at [364, 394] on span "الطب الاتصالي" at bounding box center [369, 389] width 59 height 12
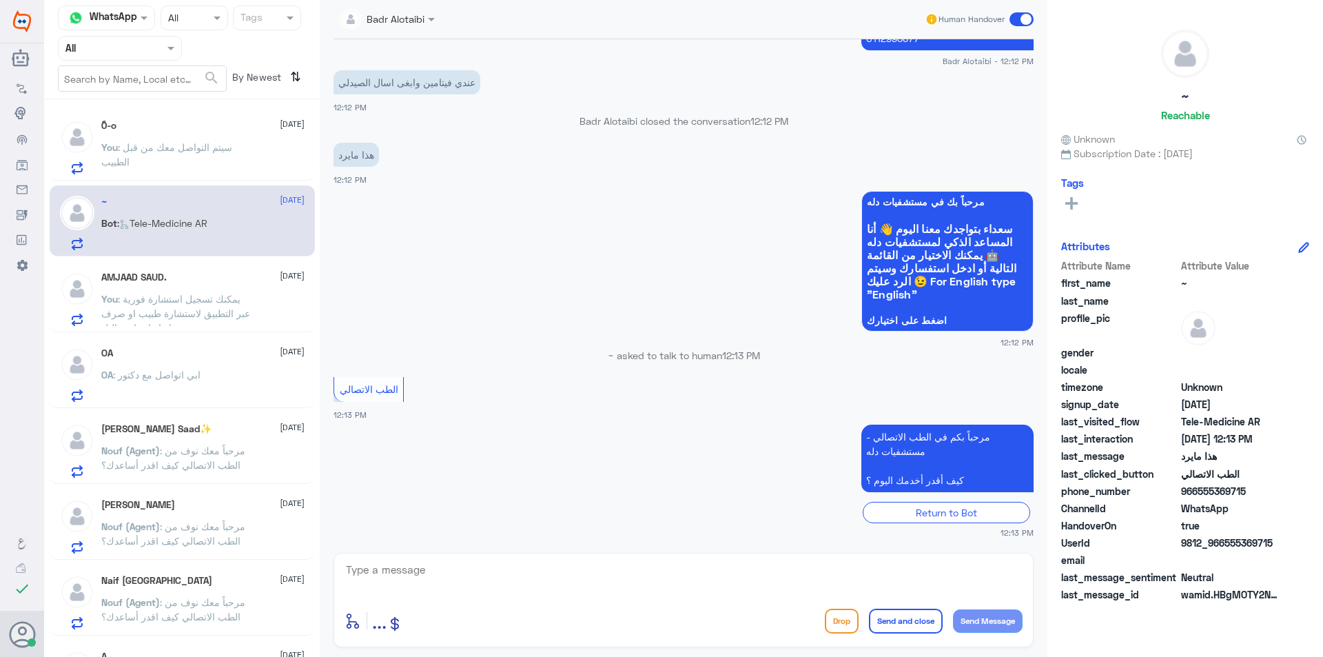
click at [371, 390] on span "الطب الاتصالي" at bounding box center [369, 389] width 59 height 12
click at [454, 654] on div "Badr Alotaibi Human Handover 21 Sep 2025 مرحباً، أريد الاستفسار عن خدمة الطب ال…" at bounding box center [684, 330] width 728 height 661
click at [1013, 20] on span at bounding box center [1022, 19] width 24 height 14
click at [0, 0] on input "checkbox" at bounding box center [0, 0] width 0 height 0
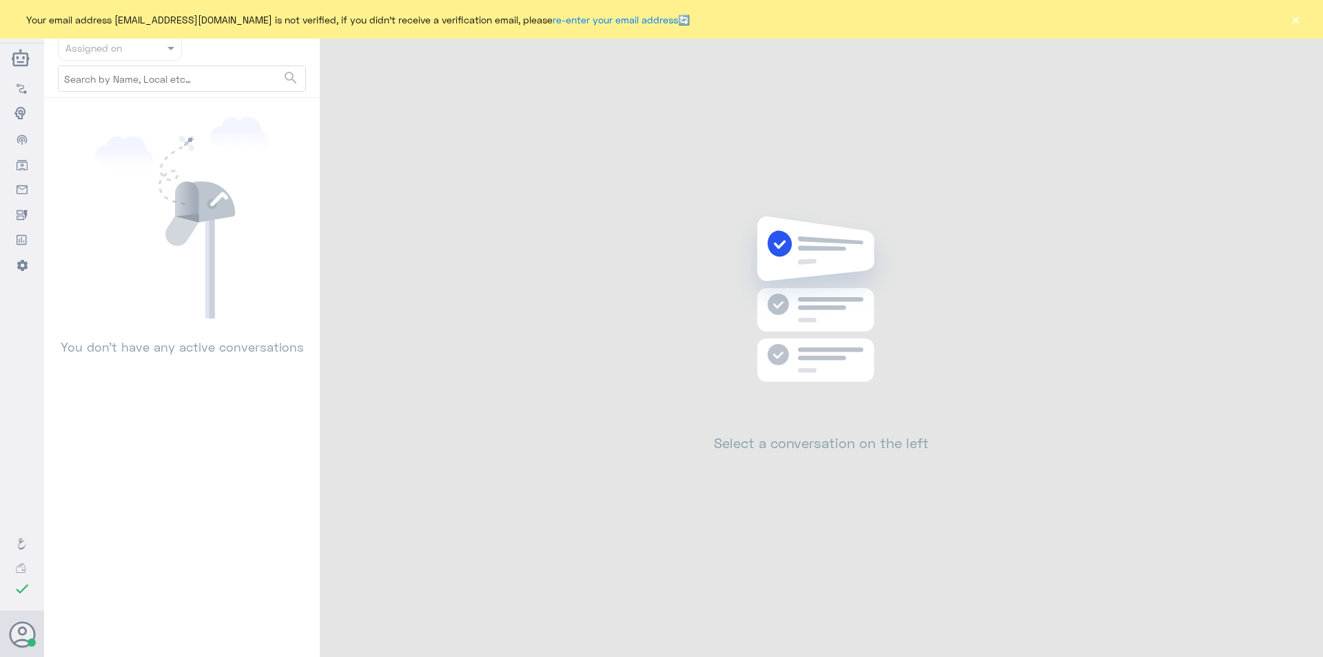
click at [1296, 21] on button "×" at bounding box center [1296, 19] width 14 height 14
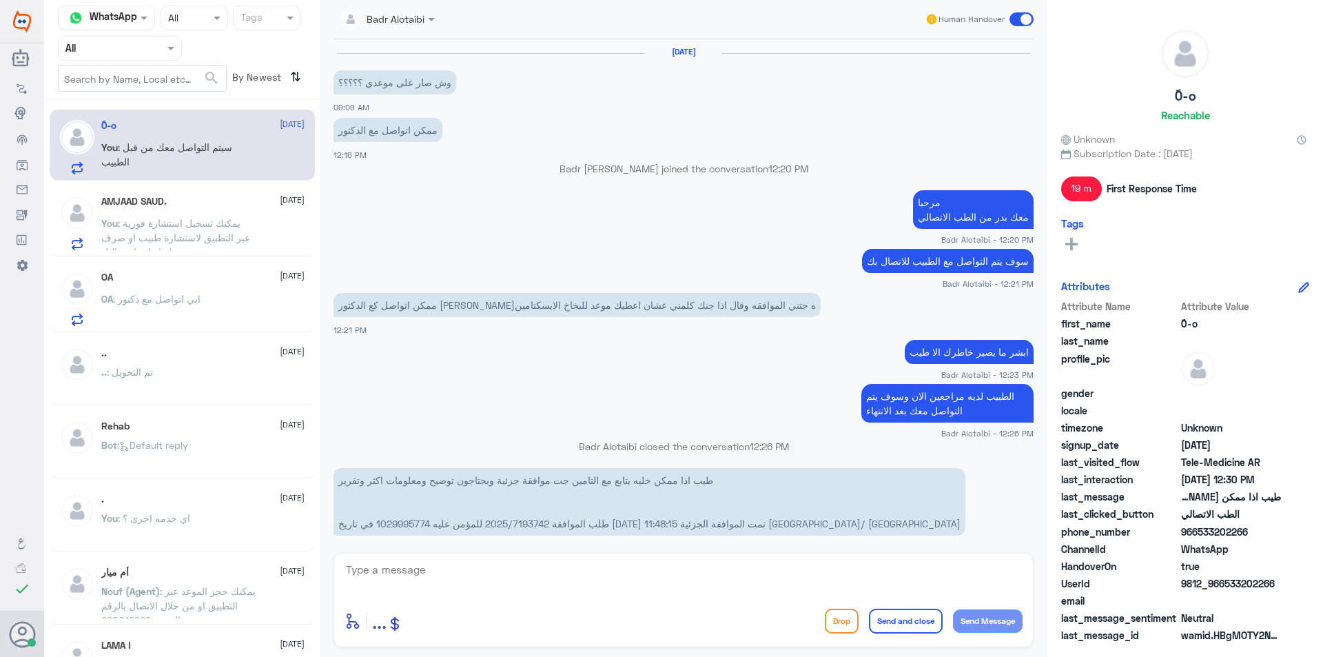
scroll to position [781, 0]
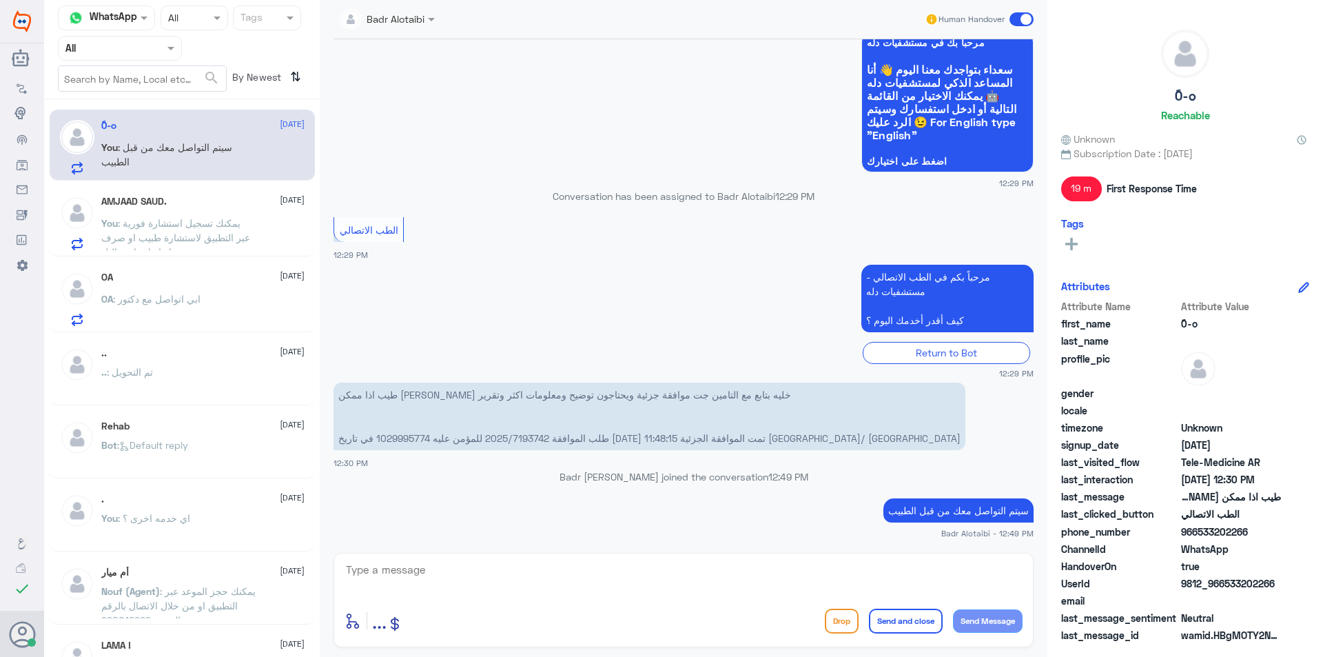
click at [198, 230] on p "You : يمكنك تسجيل استشارة فورية عبر التطبيق لاستشارة طبيب او صرف دواء او اجراء …" at bounding box center [178, 233] width 155 height 34
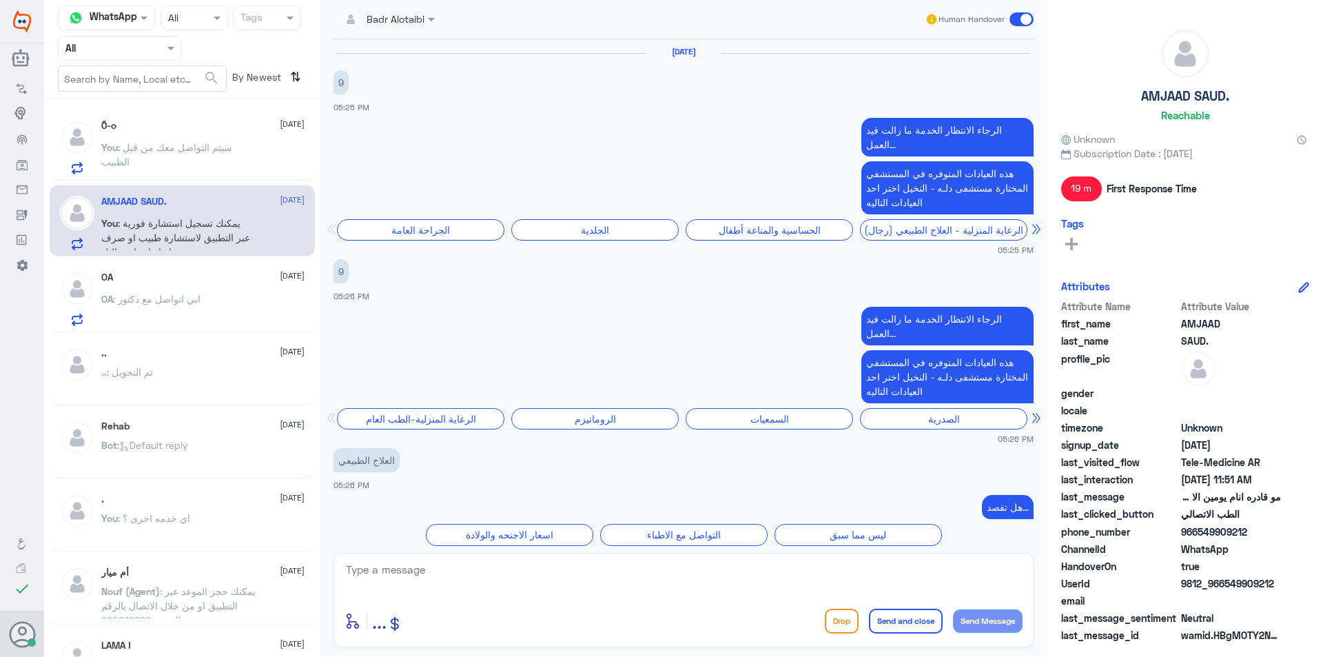
scroll to position [1112, 0]
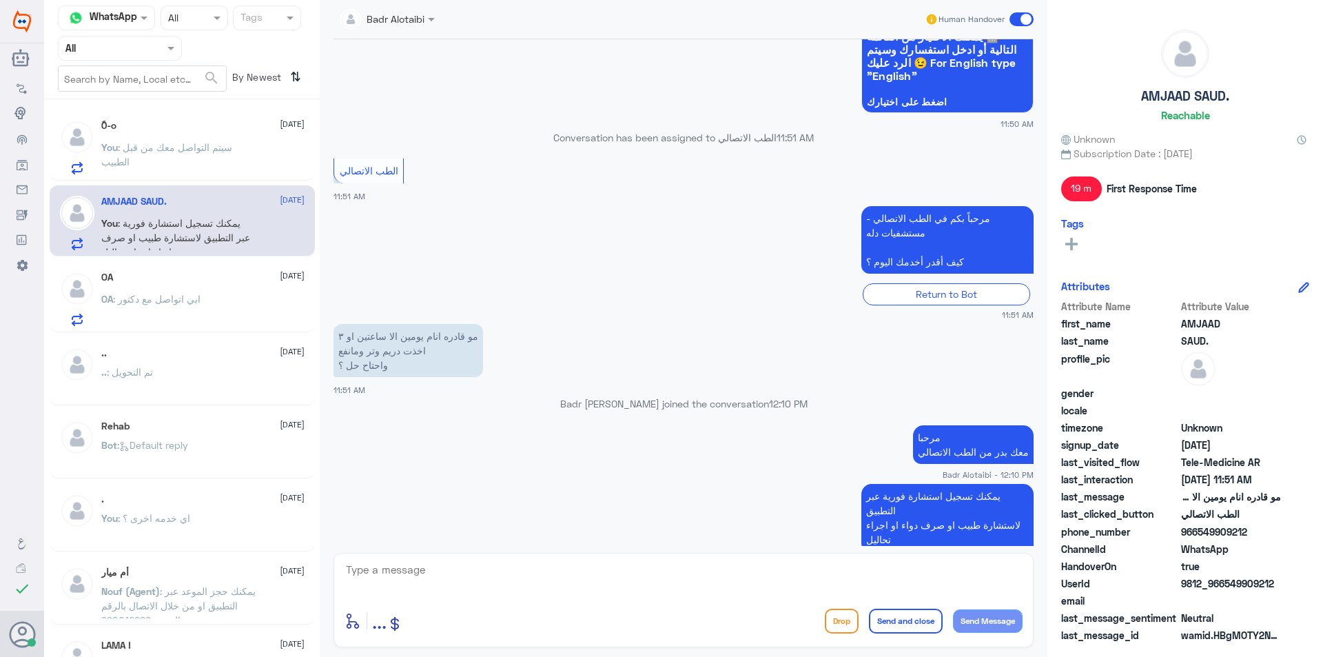
click at [1018, 22] on span at bounding box center [1022, 19] width 24 height 14
click at [0, 0] on input "checkbox" at bounding box center [0, 0] width 0 height 0
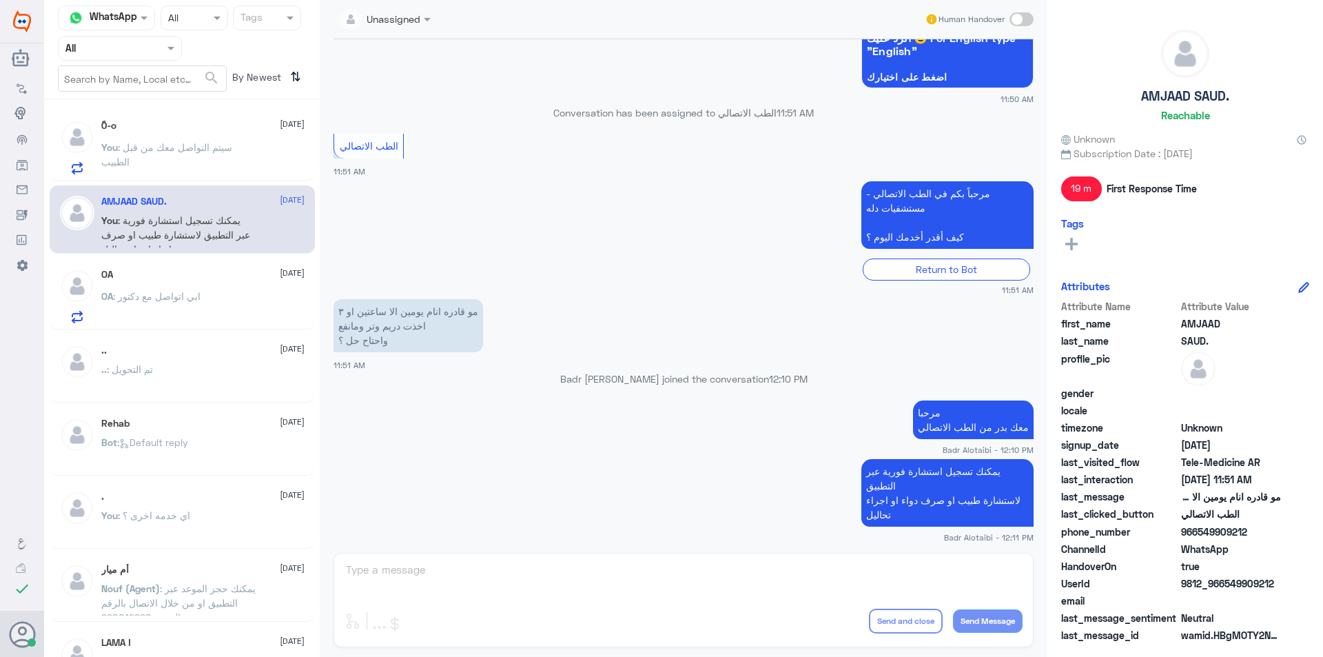
drag, startPoint x: 1277, startPoint y: 583, endPoint x: 1228, endPoint y: 585, distance: 49.7
click at [1228, 585] on span "9812_966549909212" at bounding box center [1231, 583] width 100 height 14
copy span "549909212"
click at [222, 292] on div "OA [DATE] OA : ابي اتواصل مع دكتور" at bounding box center [202, 296] width 203 height 54
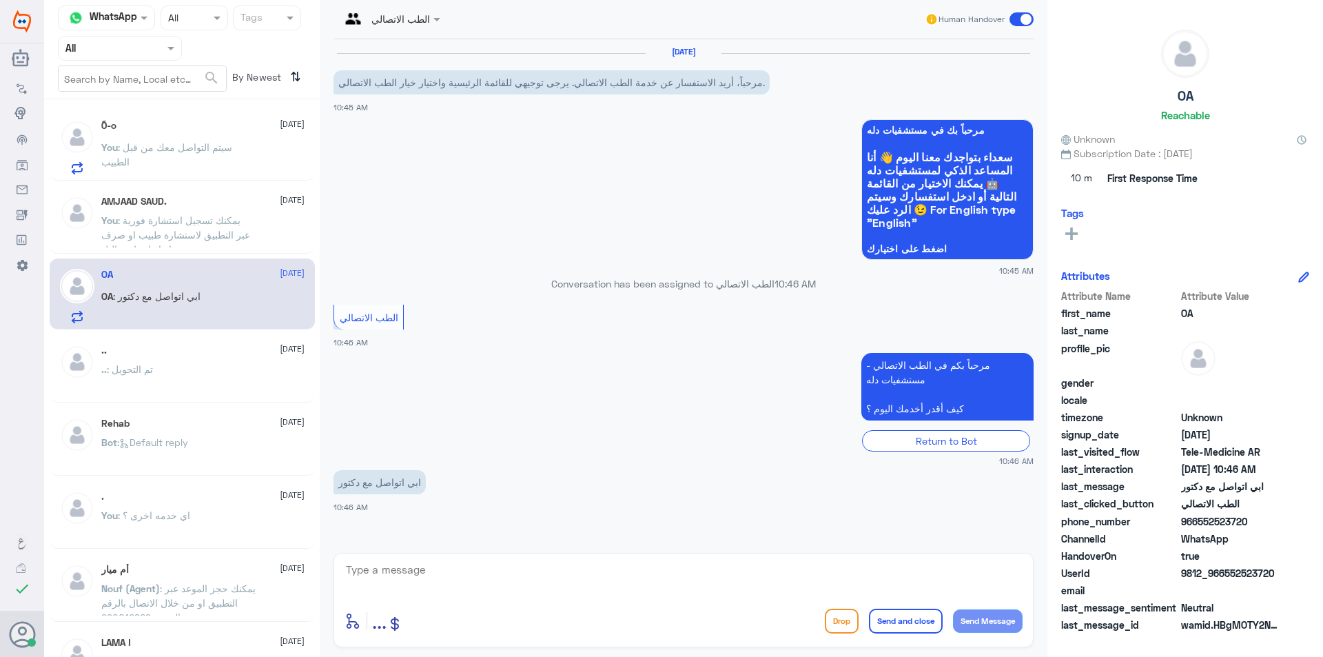
click at [250, 214] on p "You : يمكنك تسجيل استشارة فورية عبر التطبيق لاستشارة طبيب او صرف دواء او اجراء …" at bounding box center [178, 230] width 155 height 34
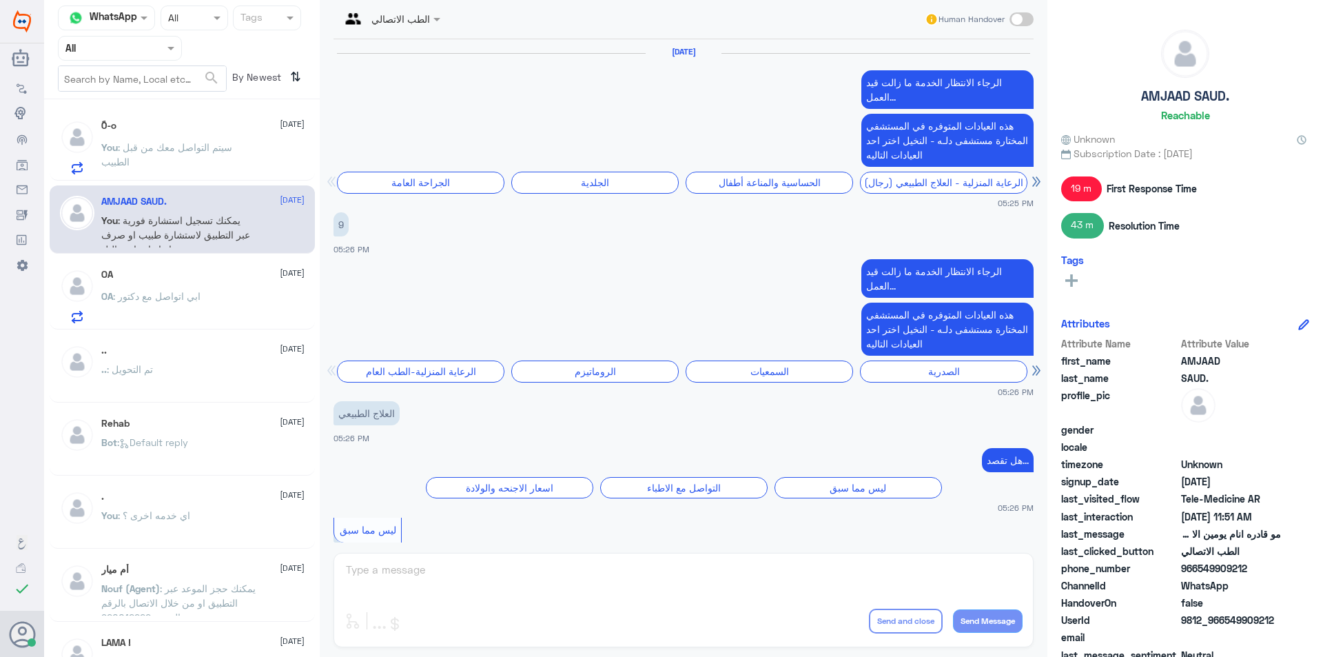
scroll to position [1090, 0]
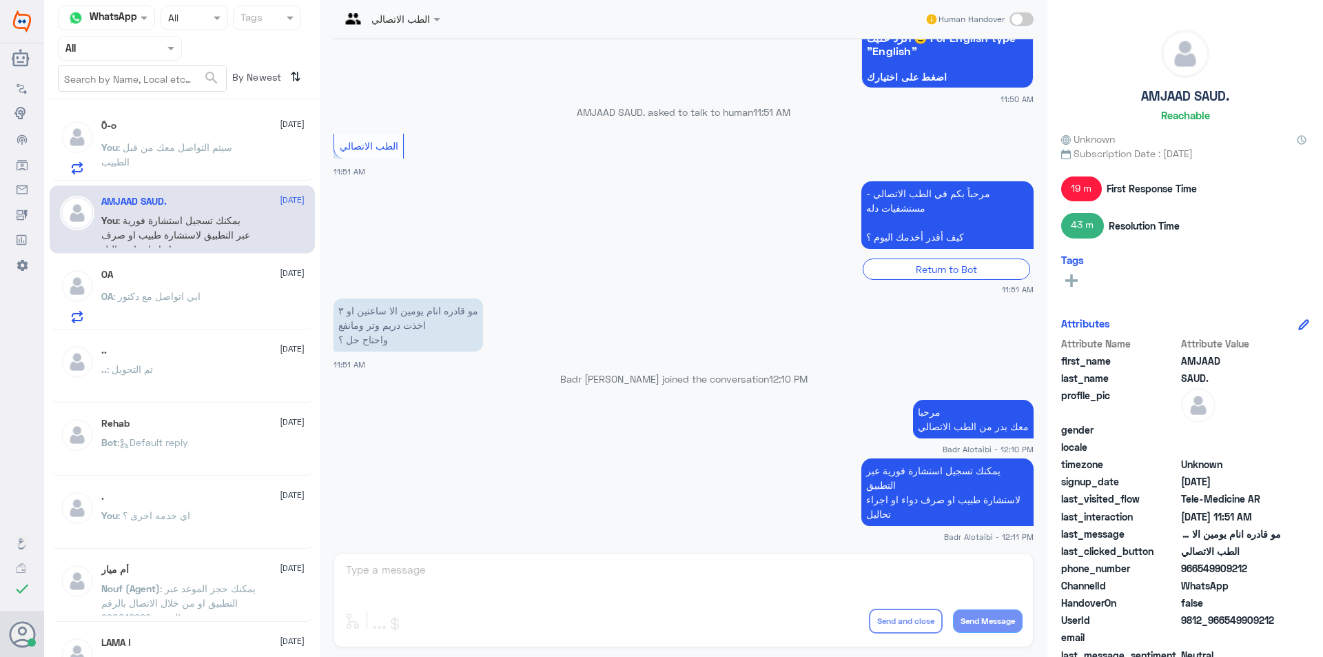
click at [171, 286] on div "OA [DATE] OA : ابي اتواصل مع دكتور" at bounding box center [202, 296] width 203 height 54
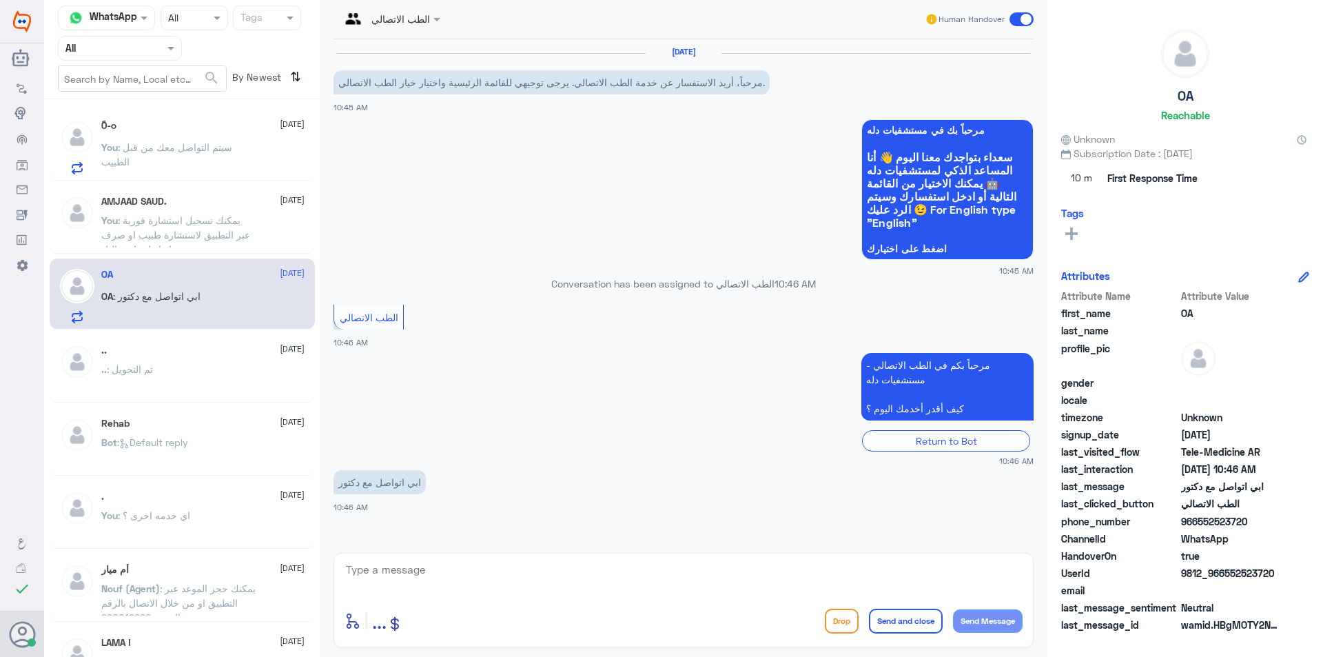
drag, startPoint x: 1276, startPoint y: 578, endPoint x: 1213, endPoint y: 580, distance: 62.8
click at [1213, 580] on span "9812_966552523720" at bounding box center [1231, 573] width 100 height 14
click at [463, 576] on textarea at bounding box center [684, 577] width 678 height 34
type textarea "مرحبا معك بدر من الطب الاتصالي كيف اقدر اخدمك ؟"
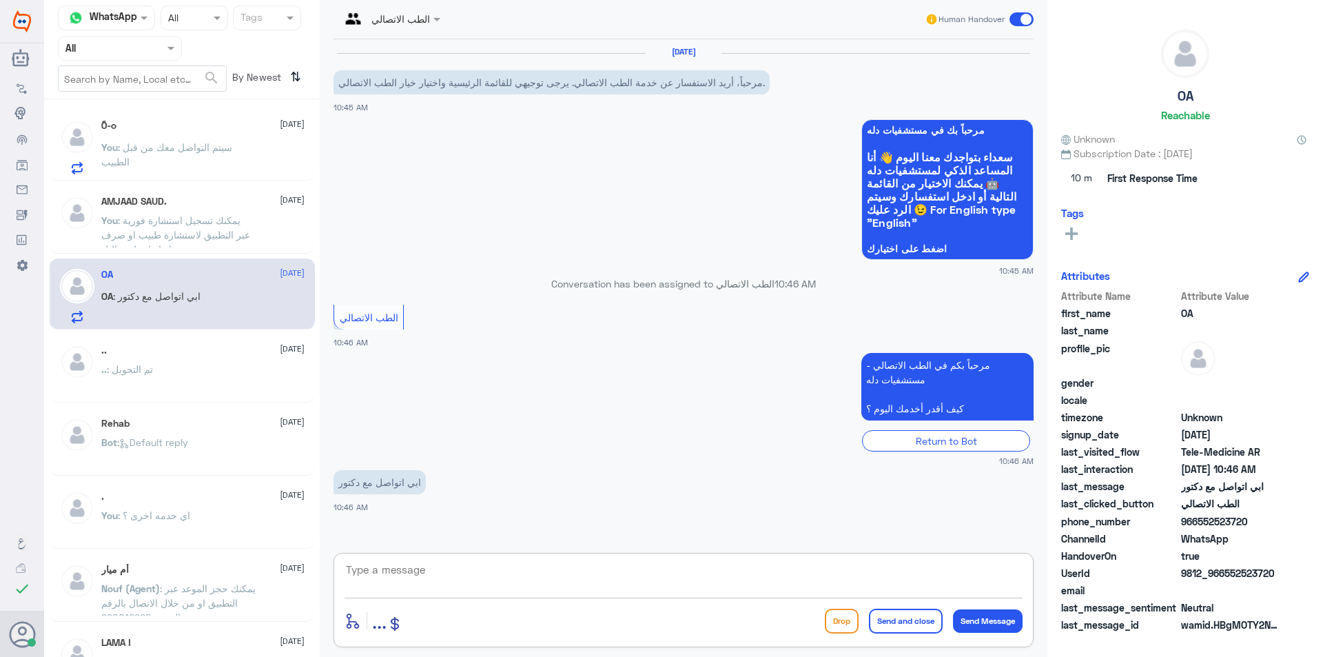
scroll to position [48, 0]
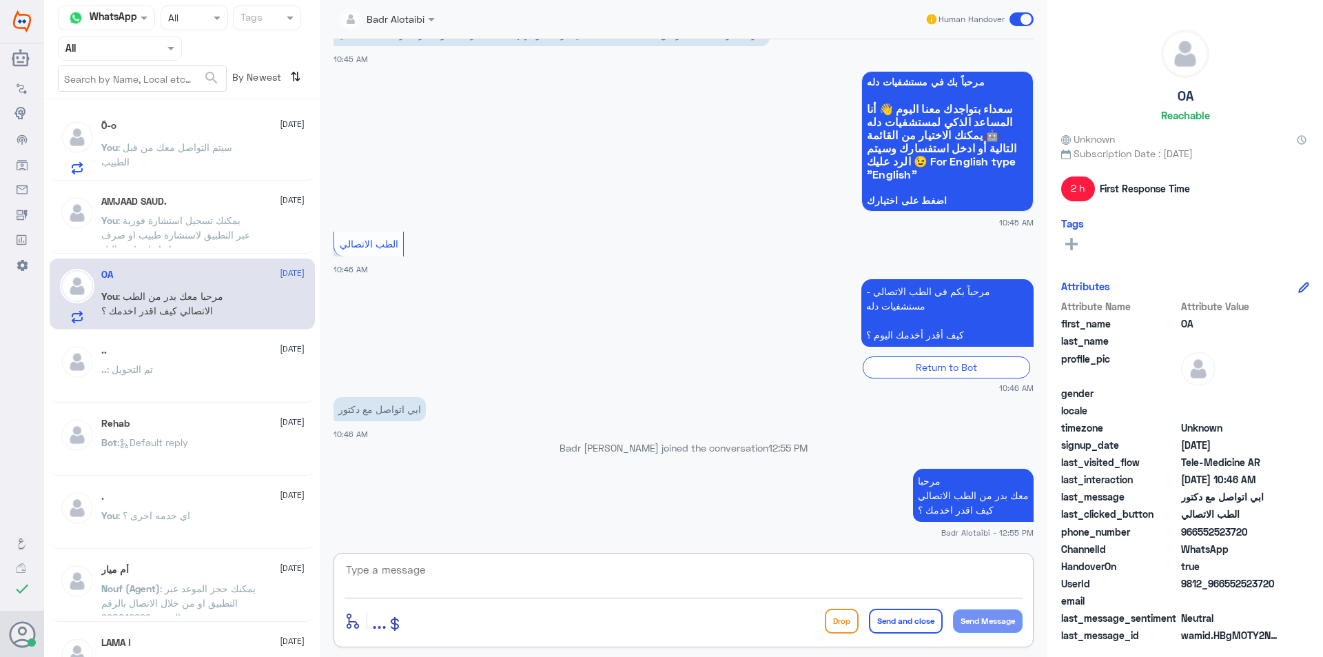
click at [218, 164] on p "You : سيتم التواصل معك من قبل الطبيب" at bounding box center [178, 157] width 155 height 34
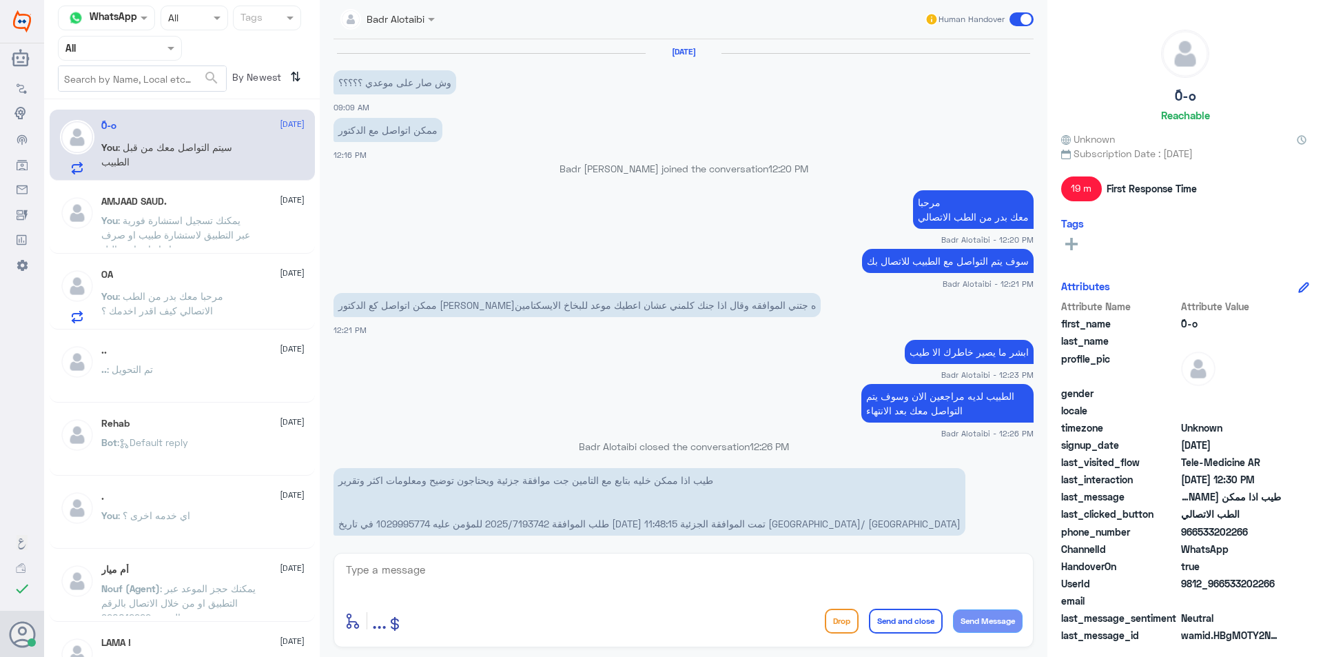
scroll to position [781, 0]
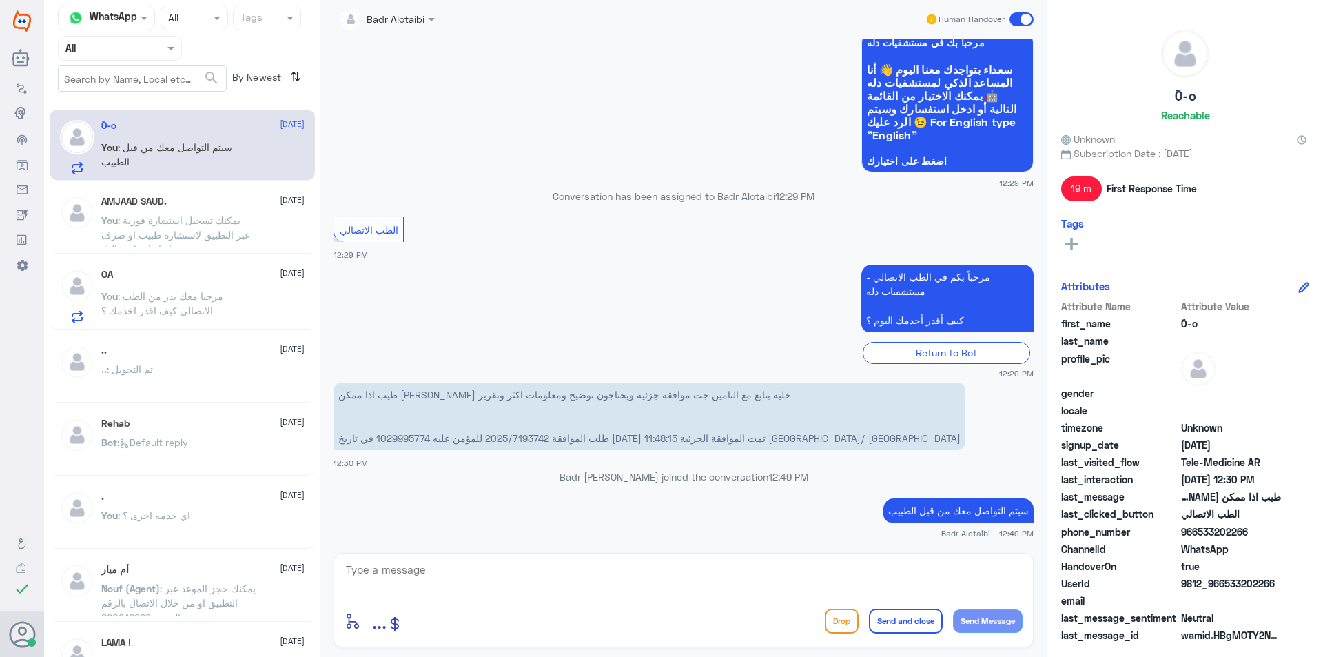
click at [1024, 25] on span at bounding box center [1022, 19] width 24 height 14
click at [0, 0] on input "checkbox" at bounding box center [0, 0] width 0 height 0
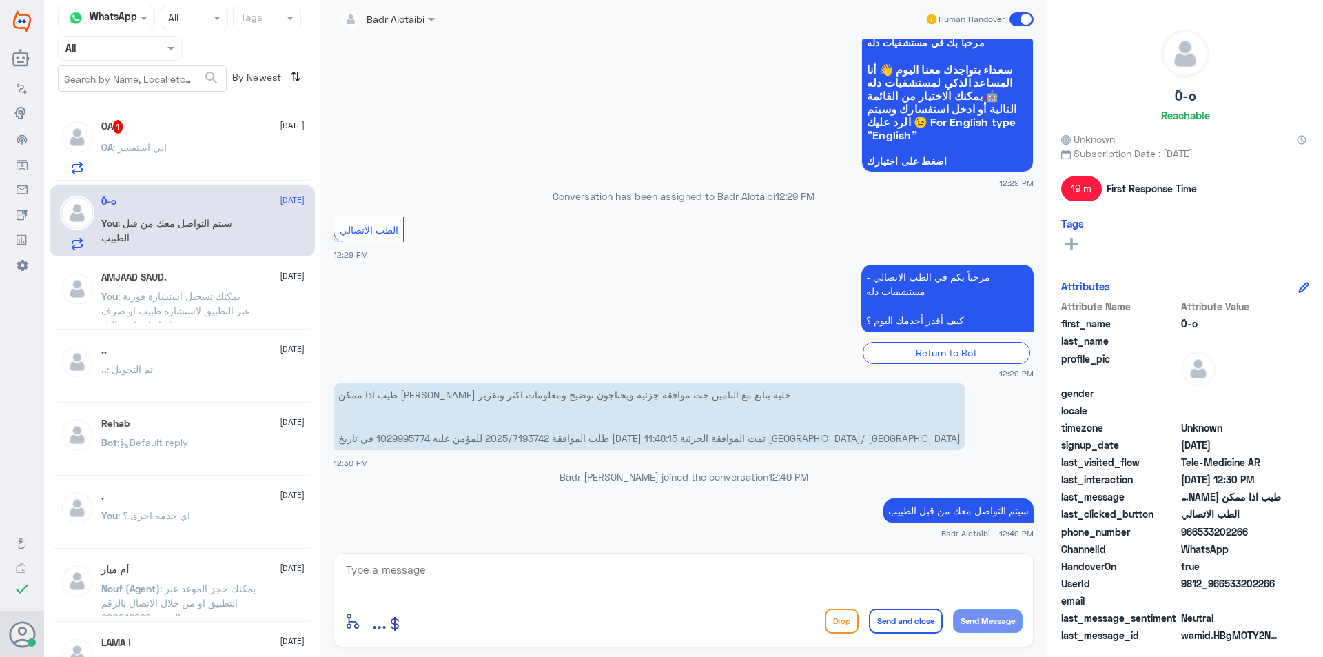
scroll to position [806, 0]
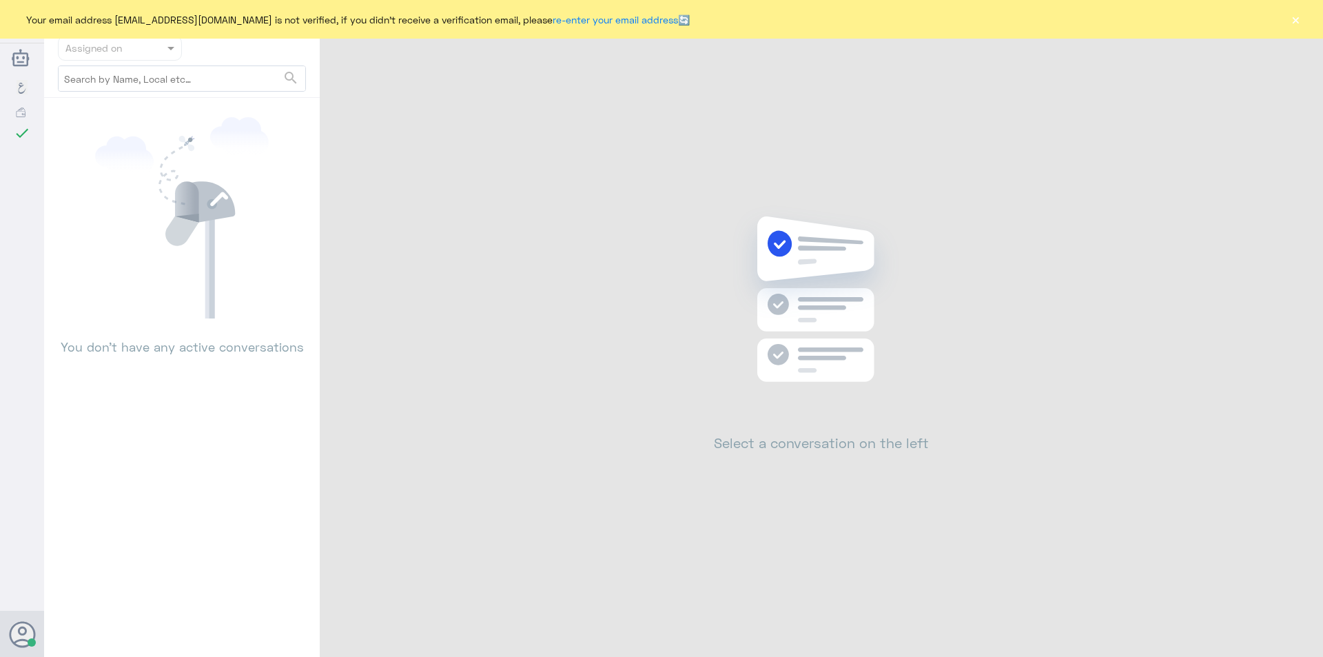
click at [1297, 23] on button "×" at bounding box center [1296, 19] width 14 height 14
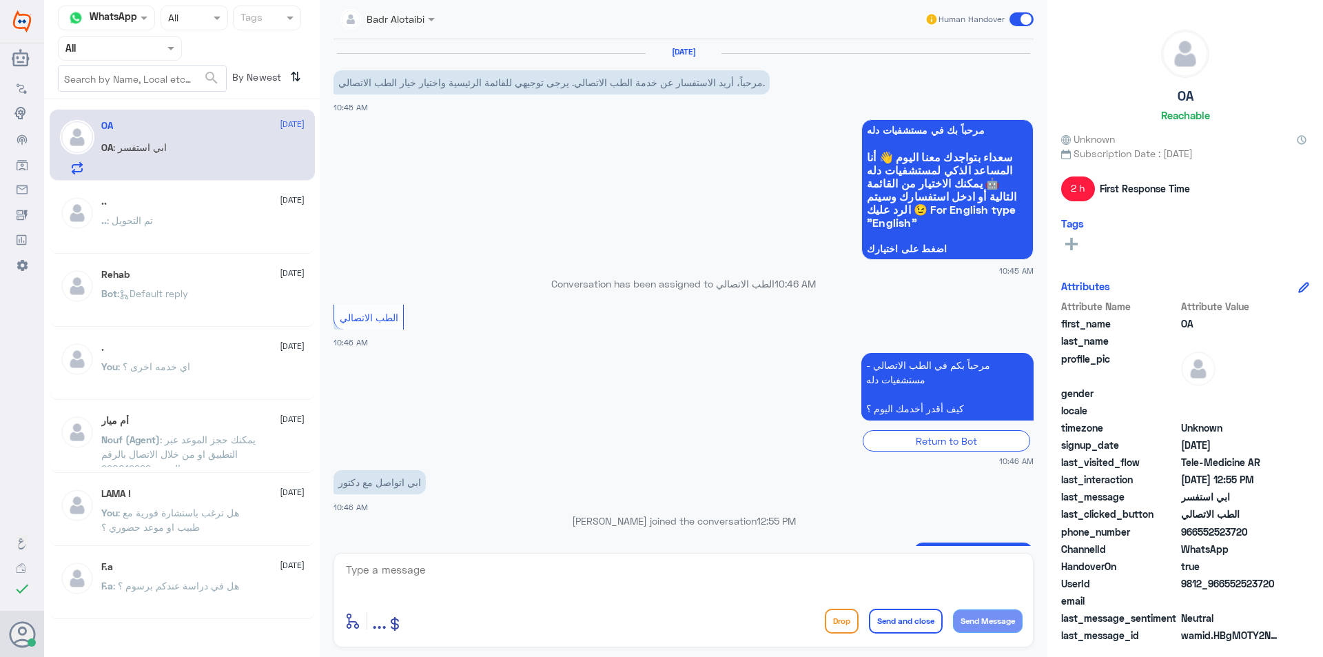
scroll to position [120, 0]
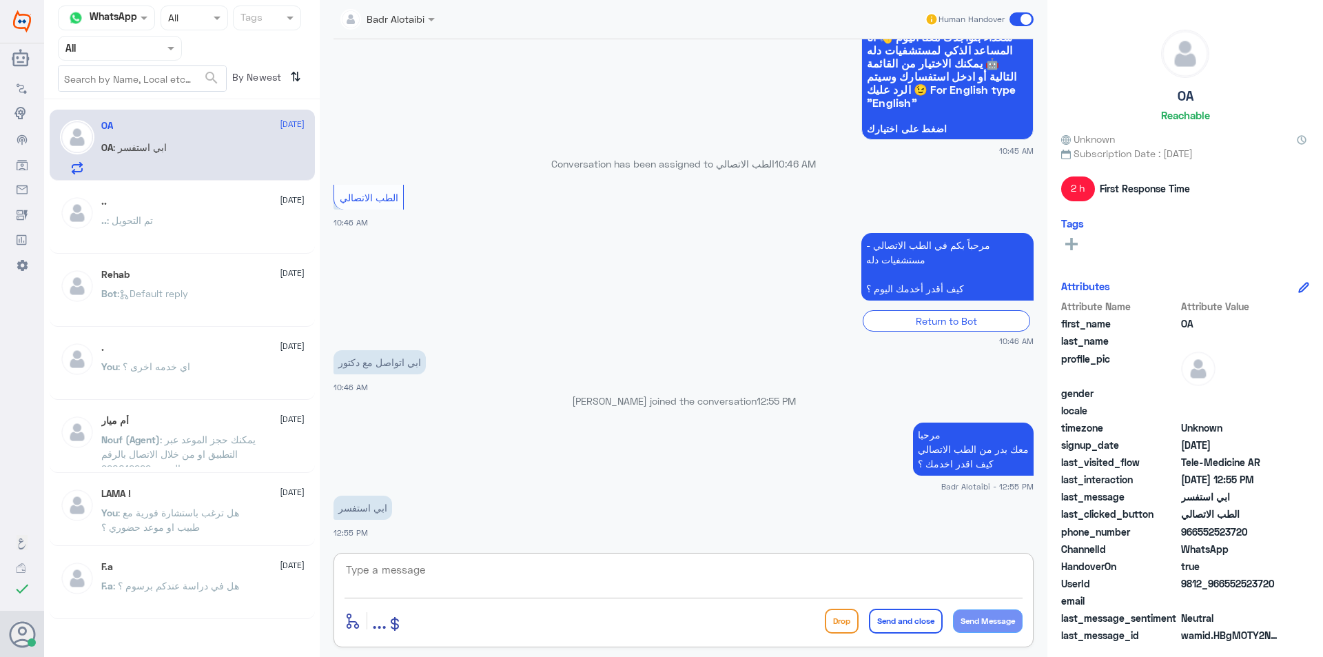
click at [489, 572] on textarea at bounding box center [684, 577] width 678 height 34
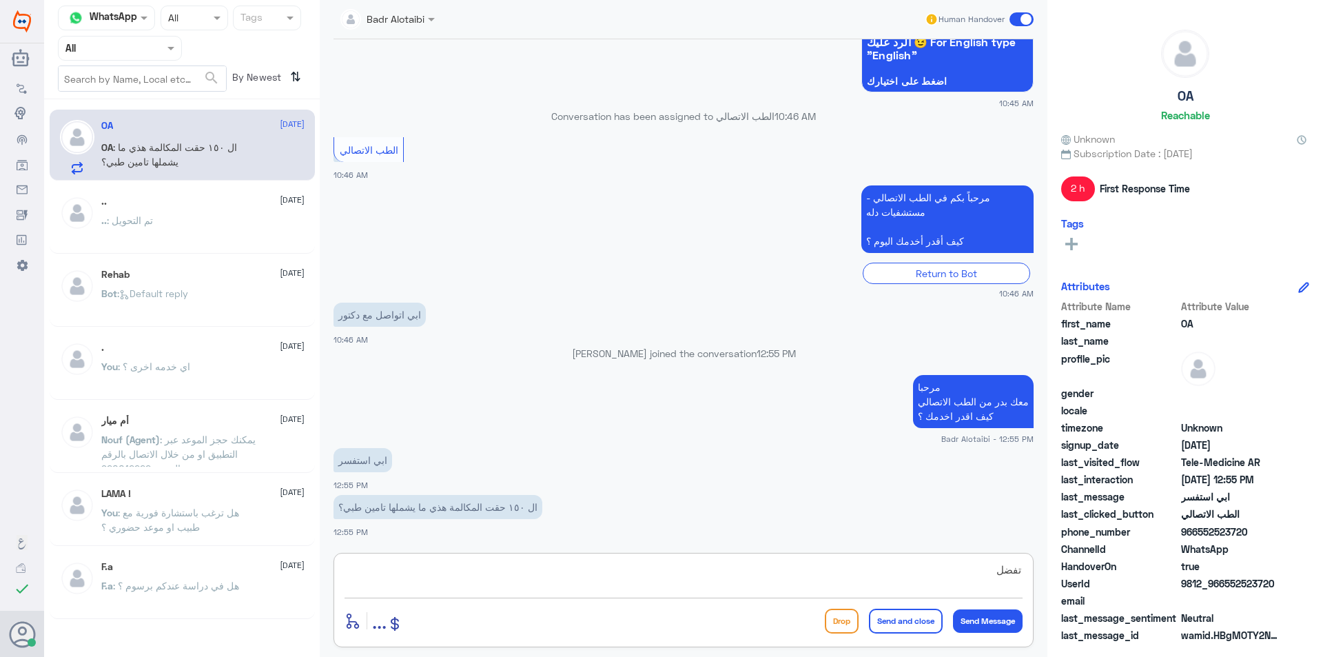
type textarea "تفضل"
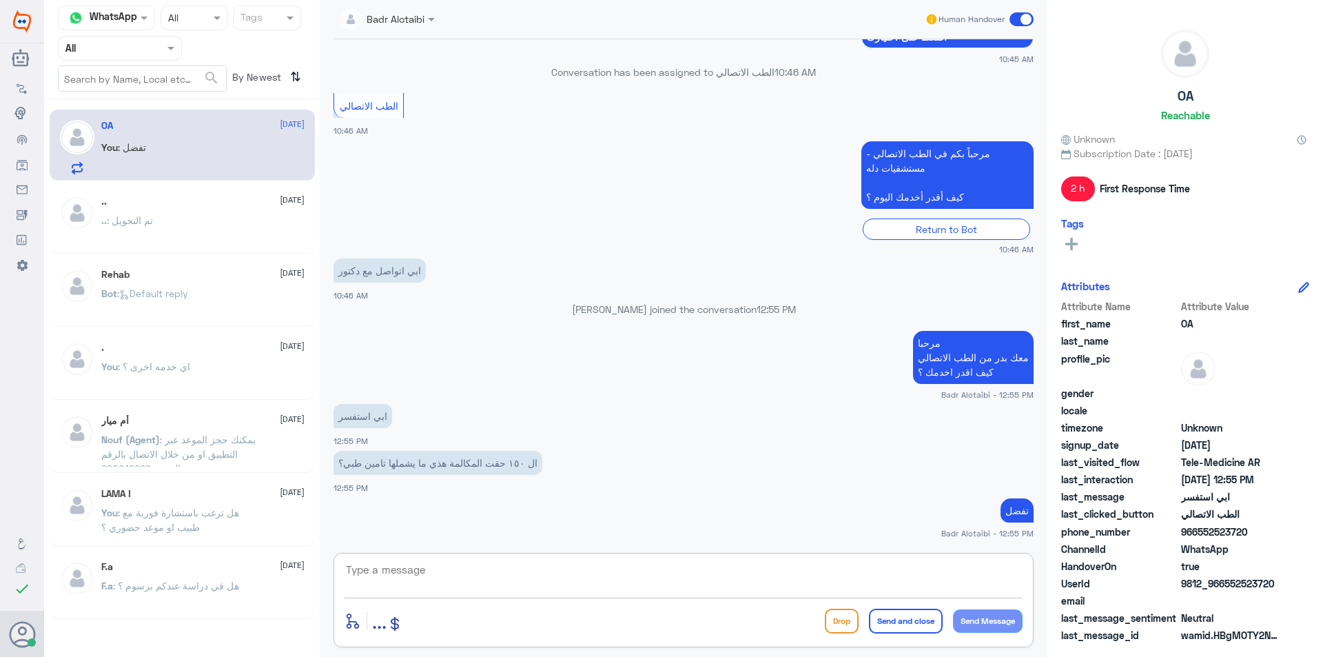
type textarea "ه"
type textarea "هل لديك تامين ؟"
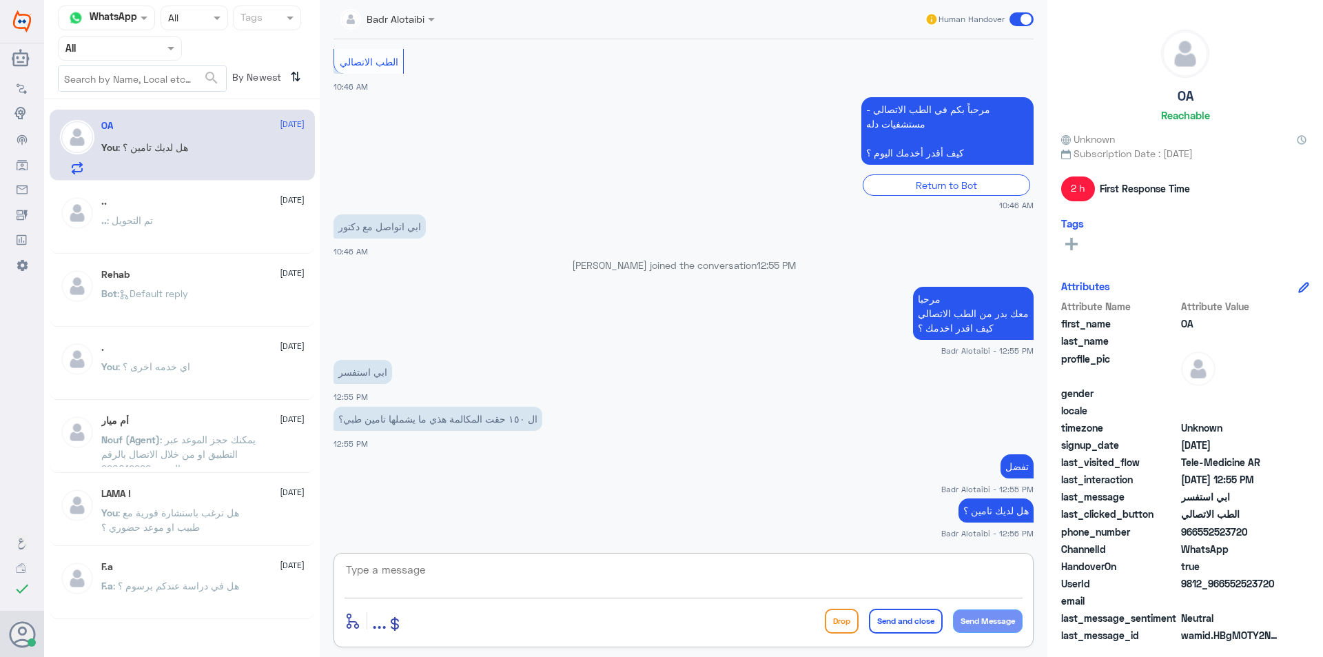
scroll to position [303, 0]
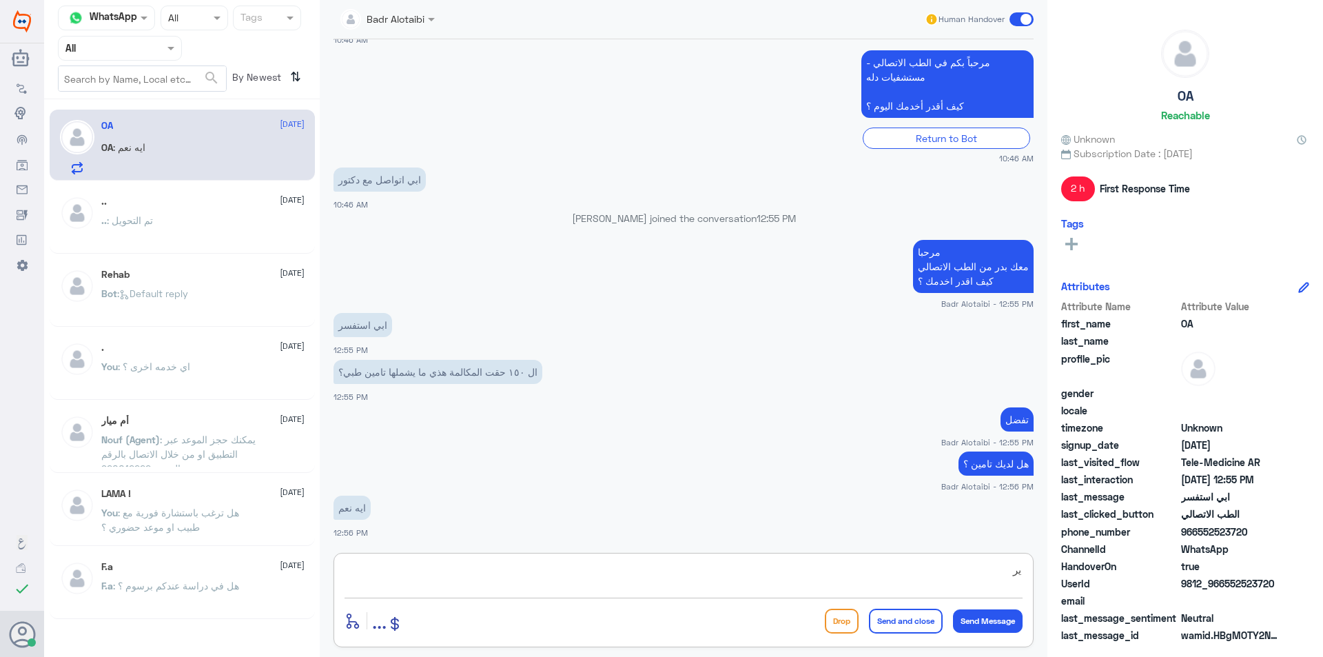
type textarea "ي"
type textarea "مستشفى دله أي فرع ؟"
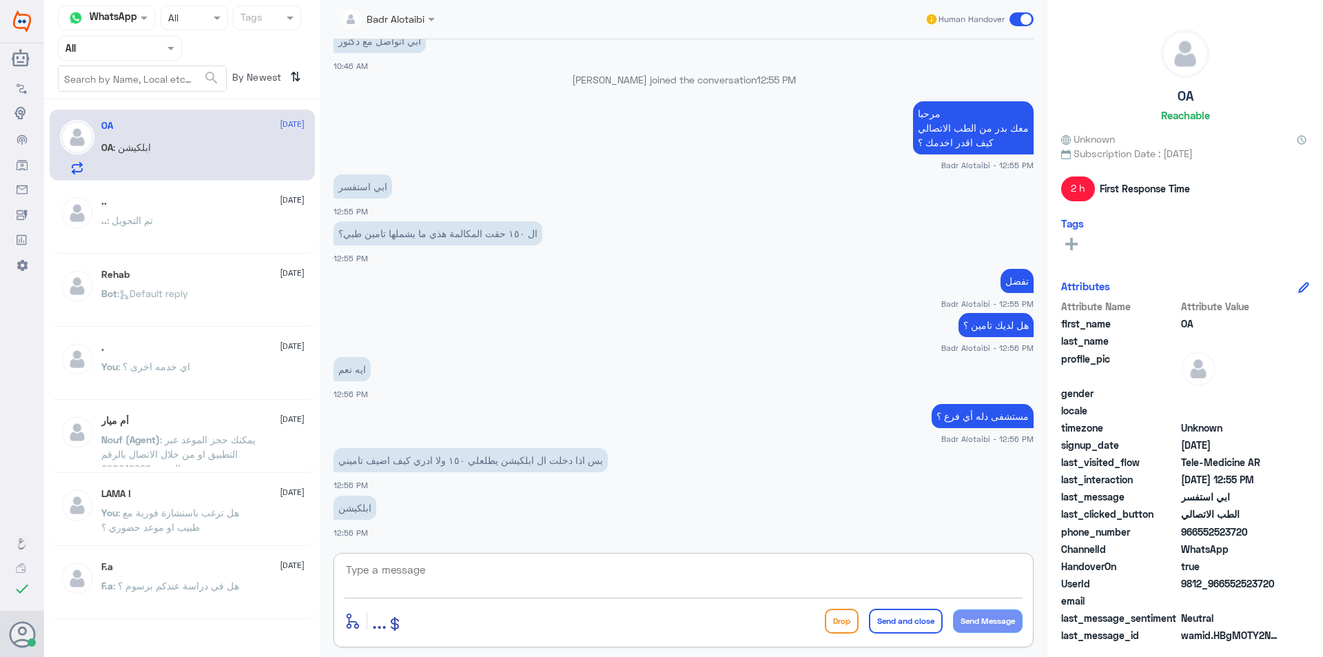
scroll to position [489, 0]
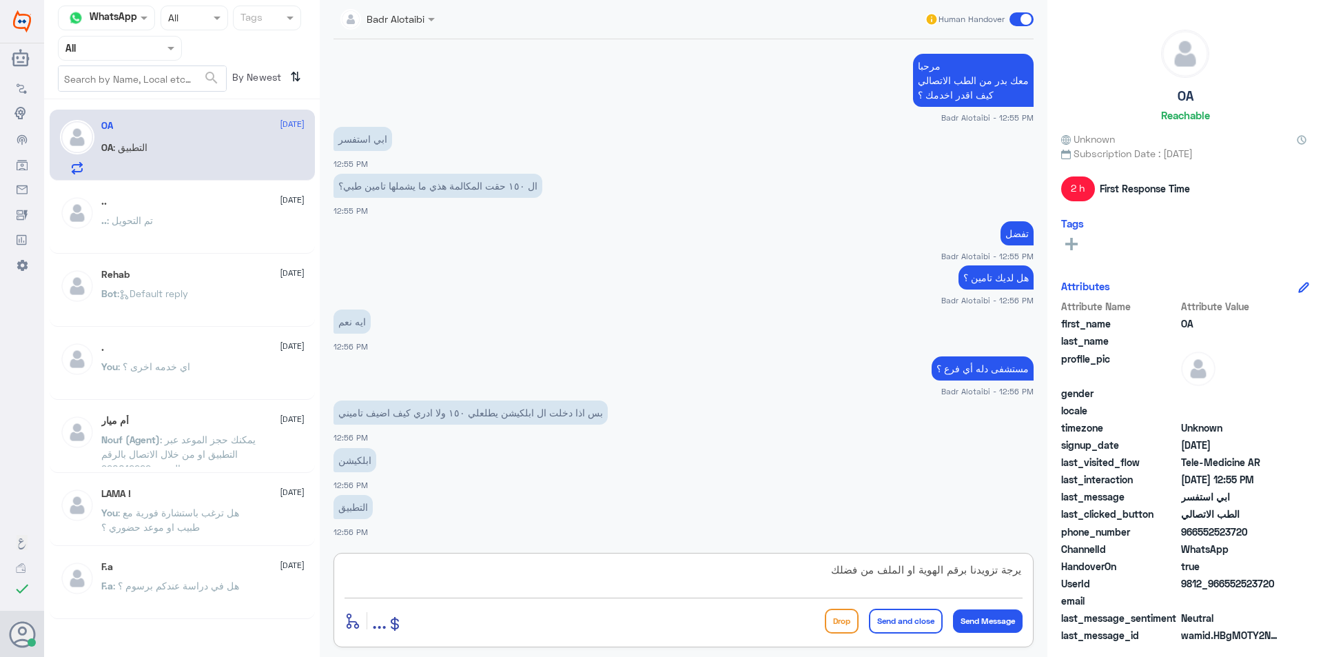
type textarea "يرجة تزويدنا برقم الهوية او الملف من فضلك"
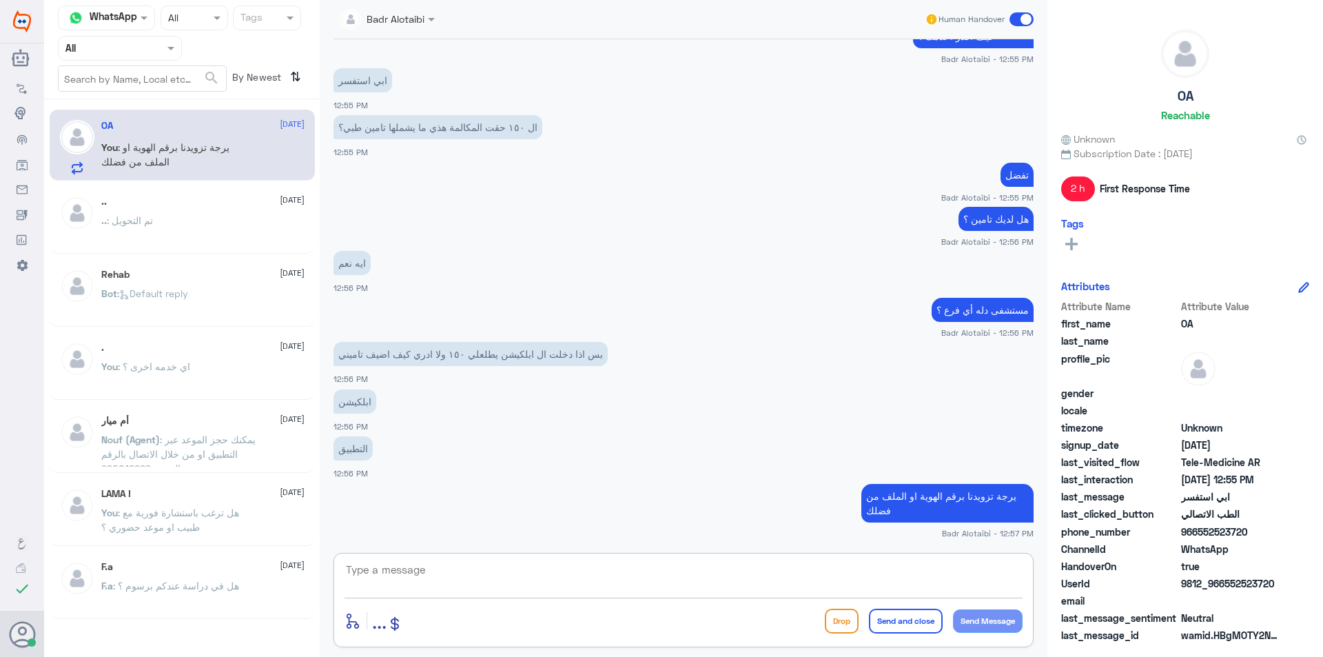
scroll to position [594, 0]
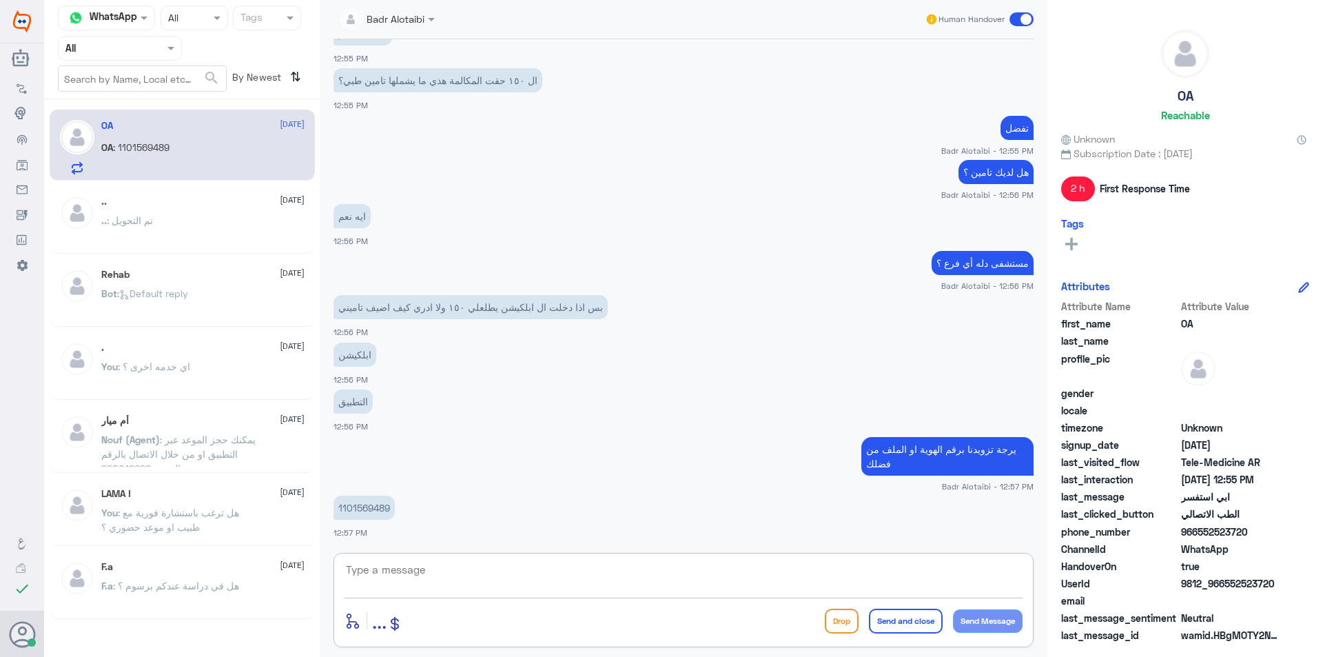
click at [354, 507] on p "1101569489" at bounding box center [364, 508] width 61 height 24
click at [356, 507] on p "1101569489" at bounding box center [364, 508] width 61 height 24
copy p "1101569489"
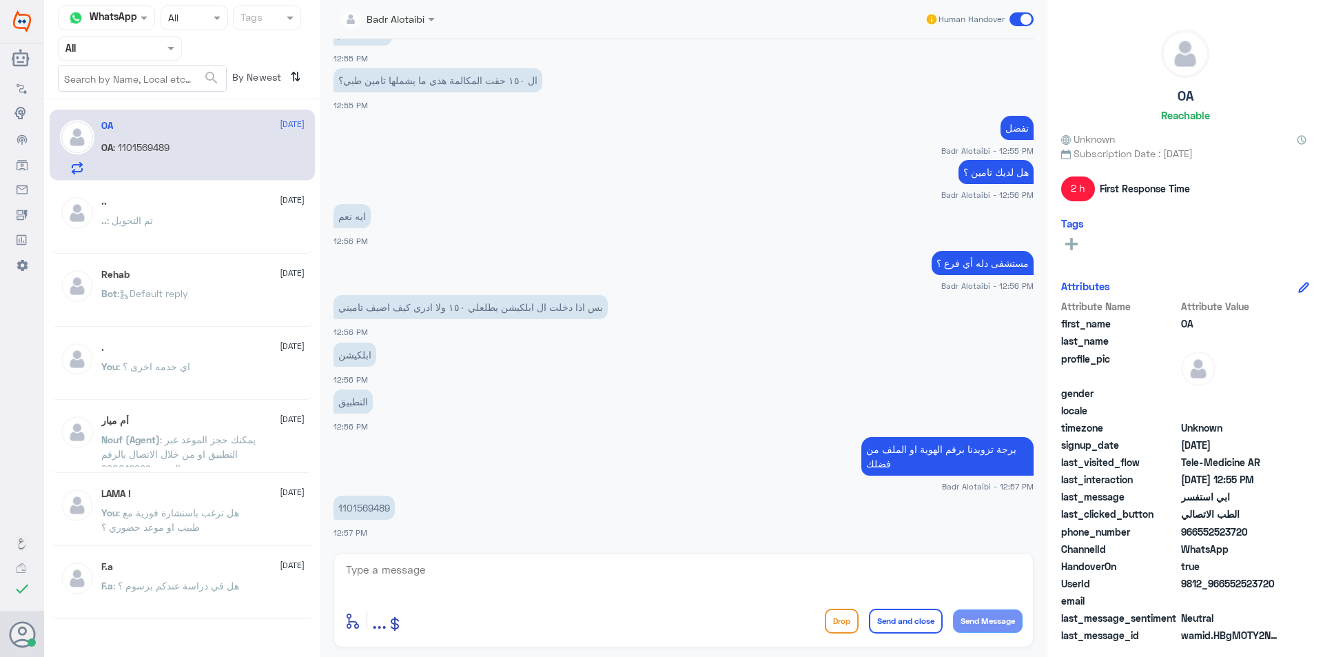
click at [440, 569] on textarea at bounding box center [684, 577] width 678 height 34
type textarea "تم تحديث التامين يمكنك تسجيل استشارة فورية على التامين"
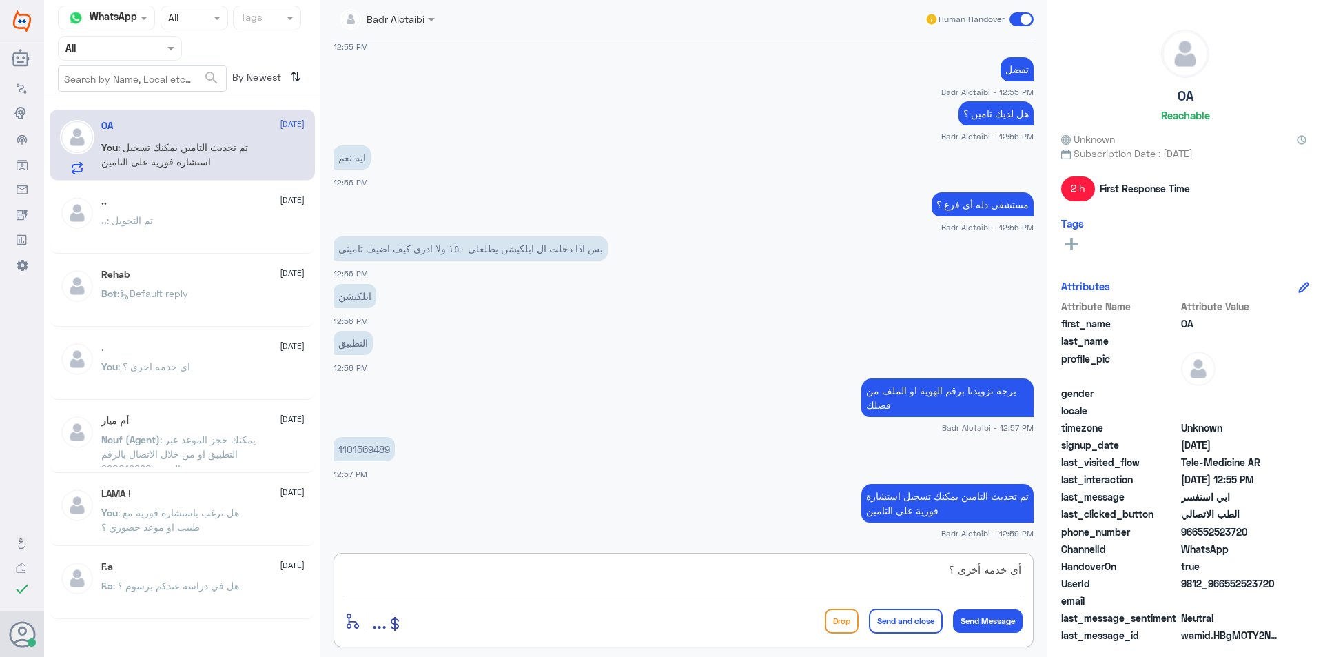
type textarea "أي خدمه أخرى ؟"
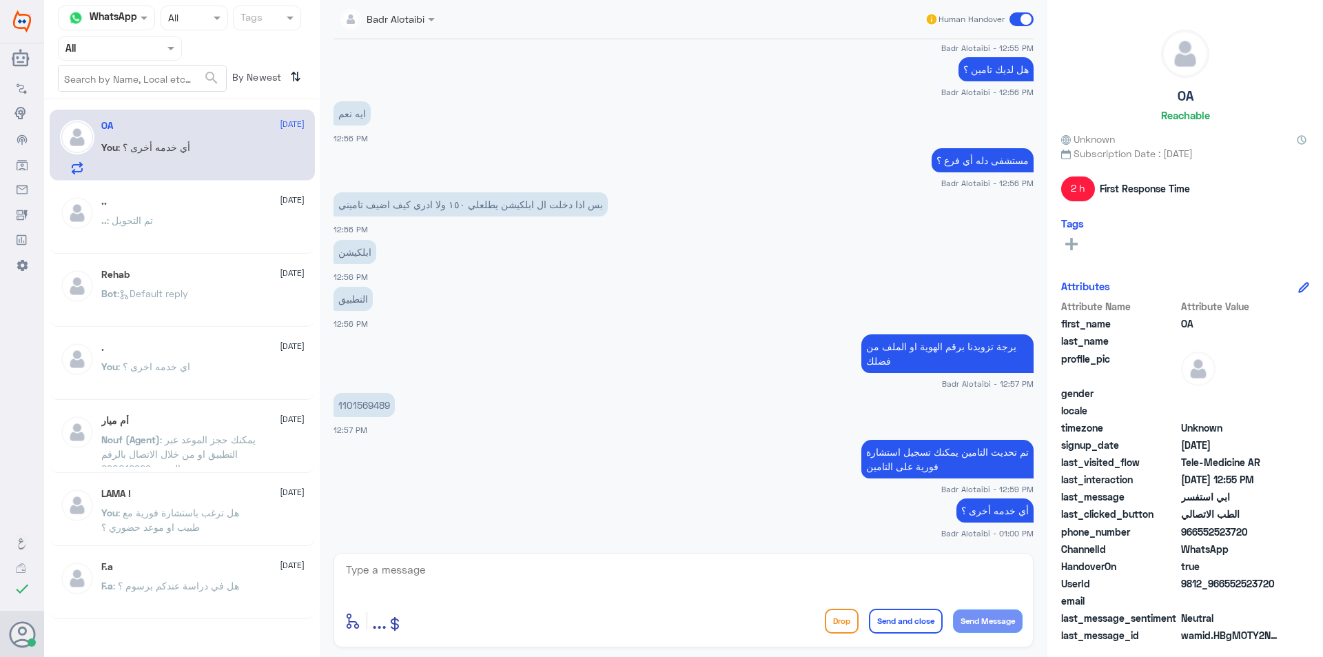
click at [1023, 23] on span at bounding box center [1022, 19] width 24 height 14
click at [0, 0] on input "checkbox" at bounding box center [0, 0] width 0 height 0
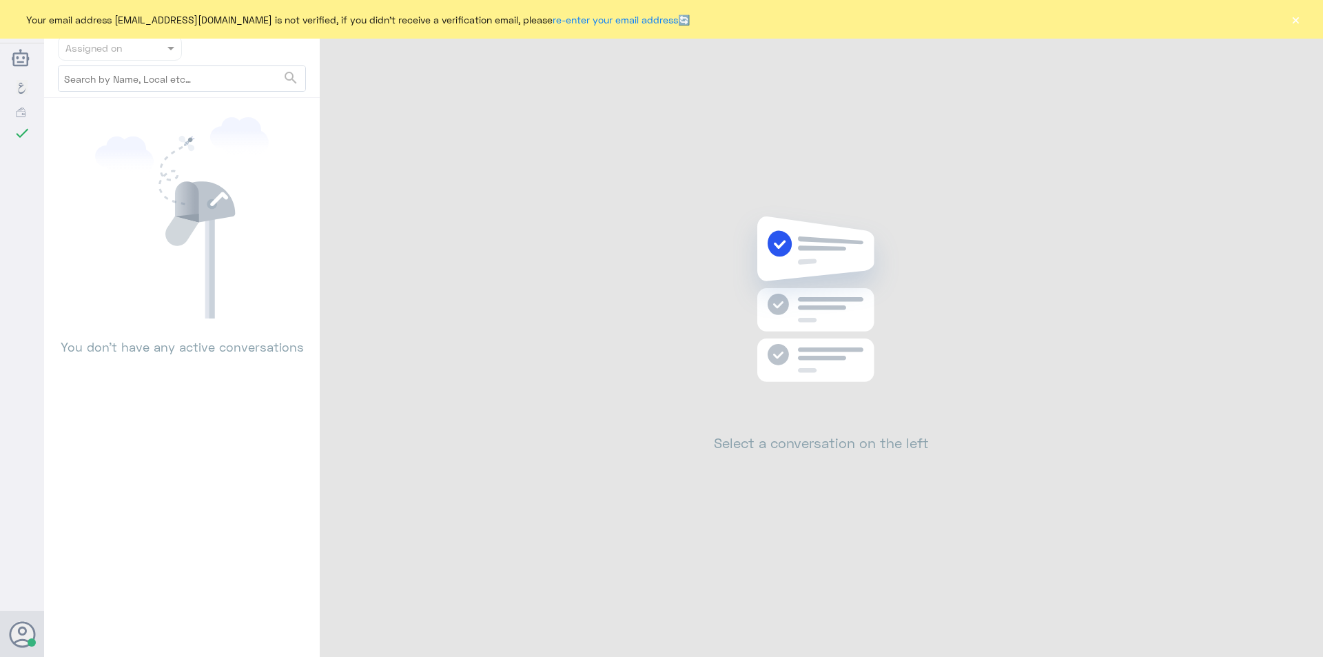
click at [1294, 26] on button "×" at bounding box center [1296, 19] width 14 height 14
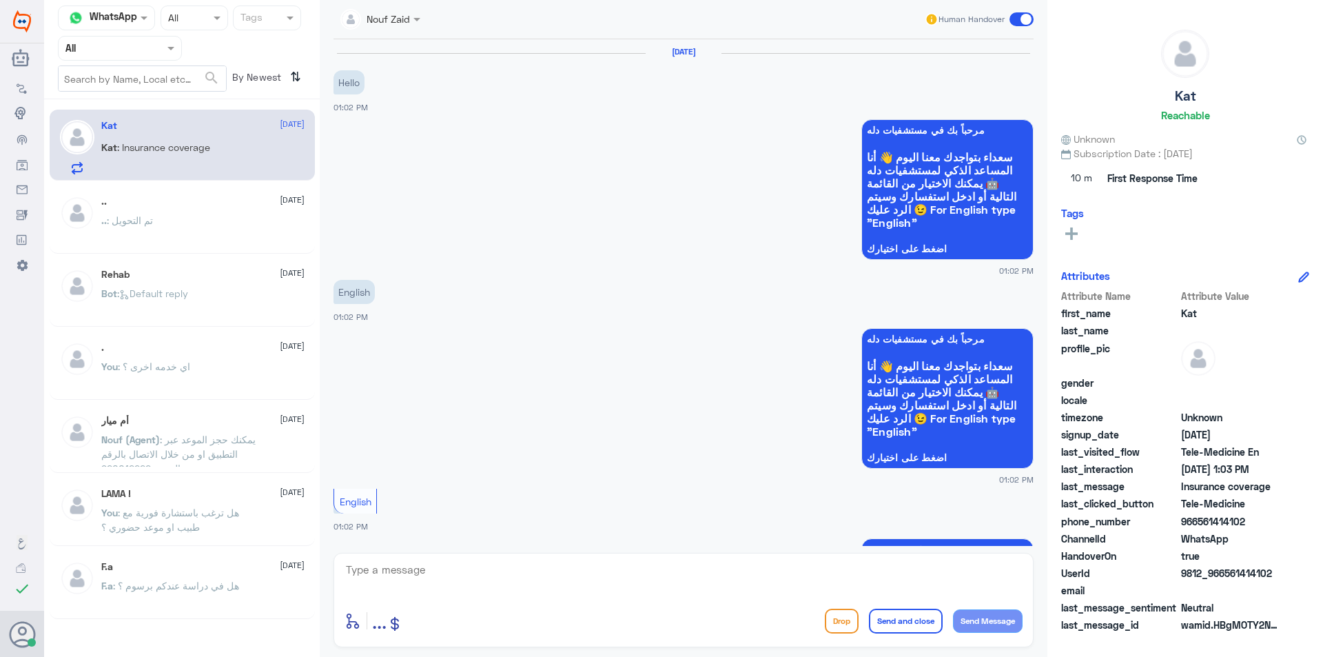
scroll to position [394, 0]
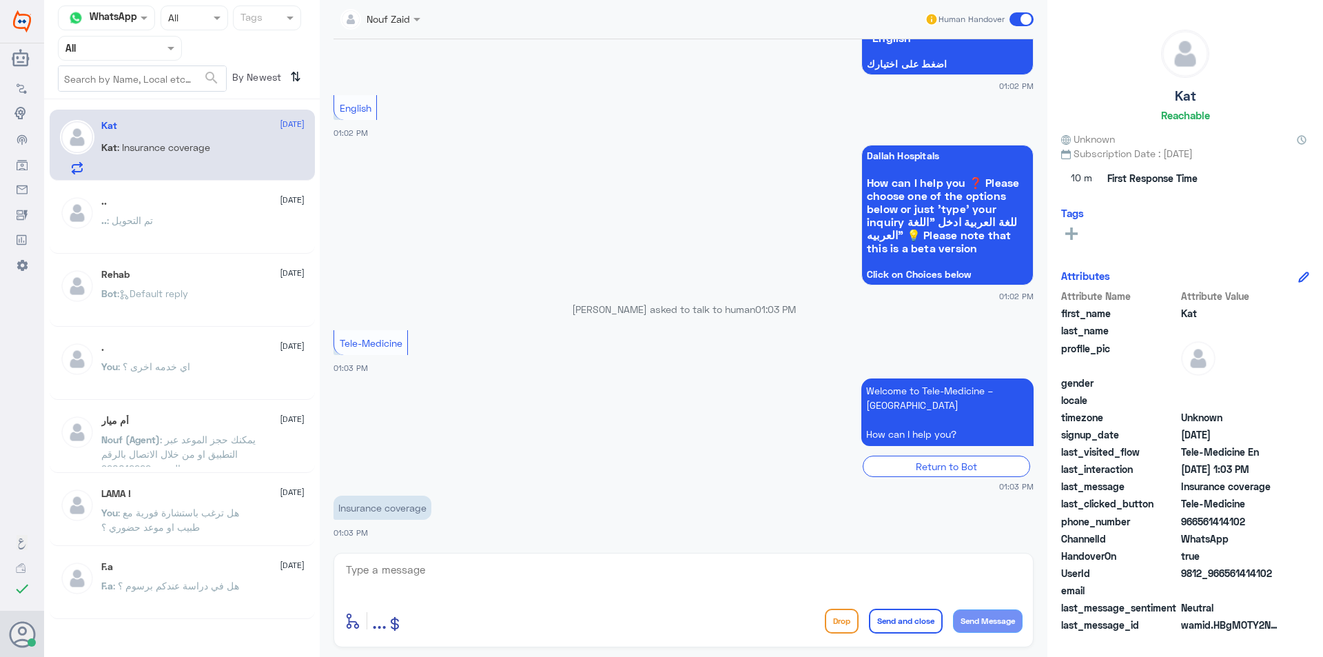
click at [416, 26] on span at bounding box center [418, 19] width 17 height 14
click at [425, 114] on div "Nouf Zaid" at bounding box center [404, 119] width 43 height 14
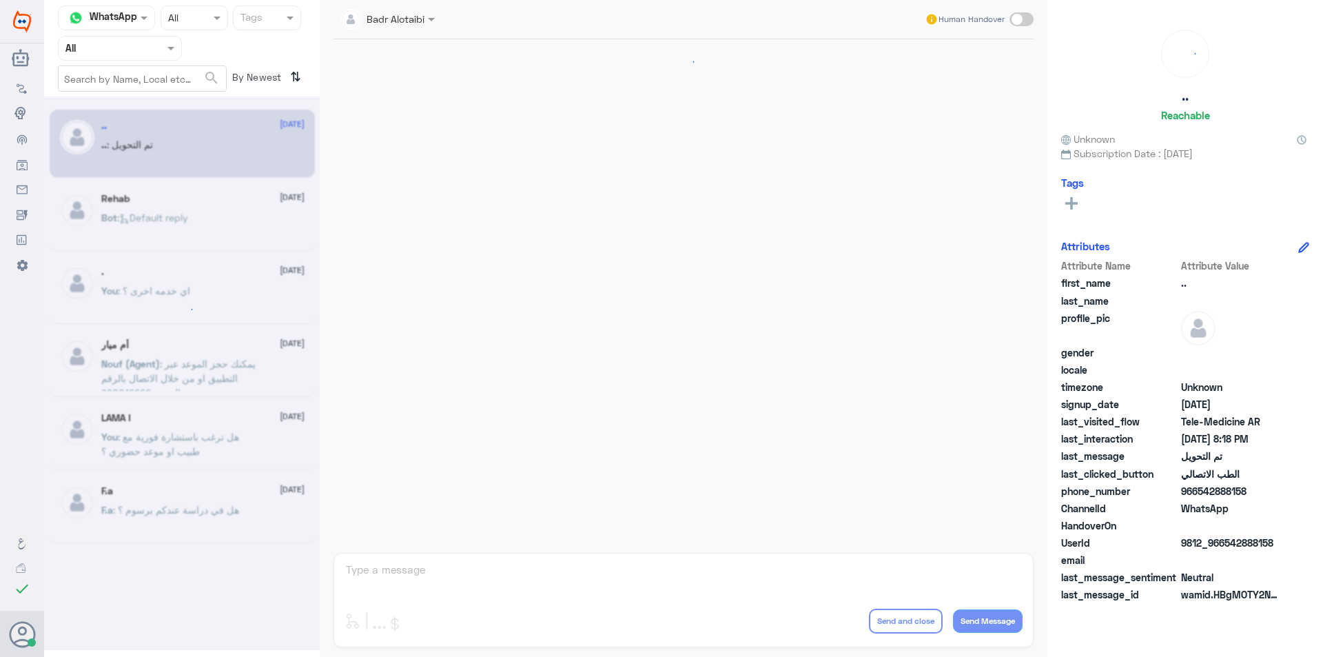
scroll to position [447, 0]
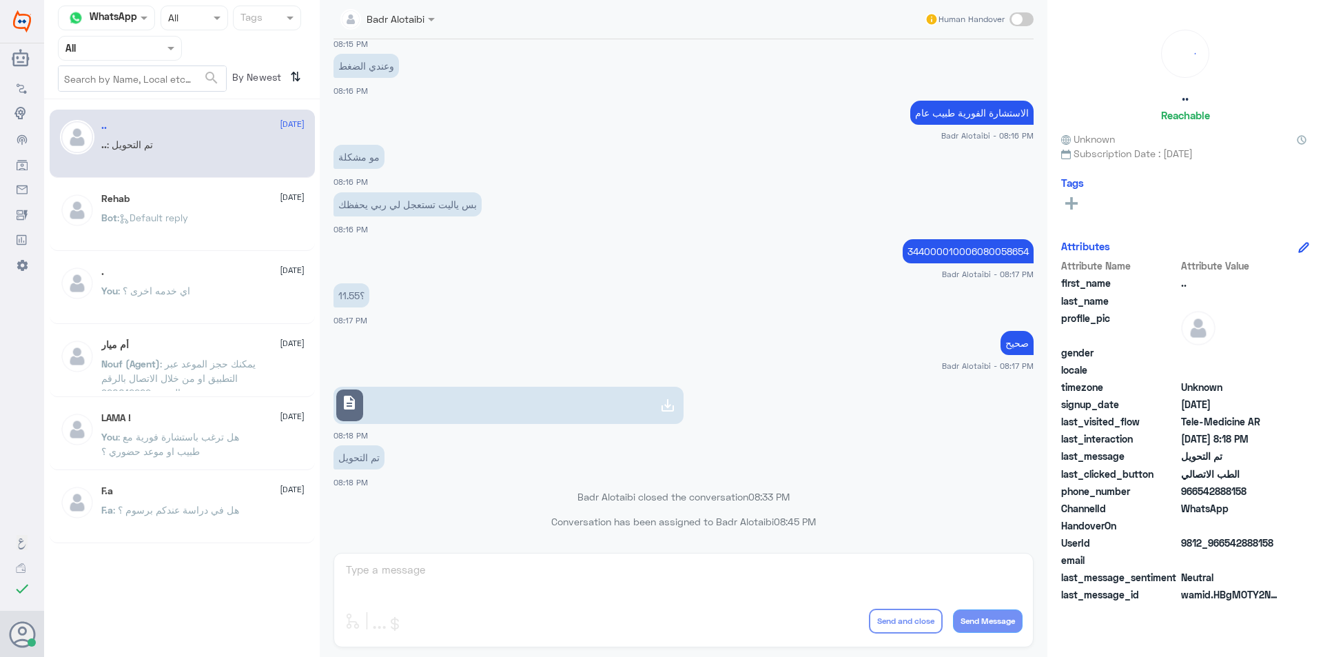
click at [167, 54] on span at bounding box center [172, 48] width 17 height 14
click at [147, 108] on div "Unassigned" at bounding box center [120, 109] width 124 height 32
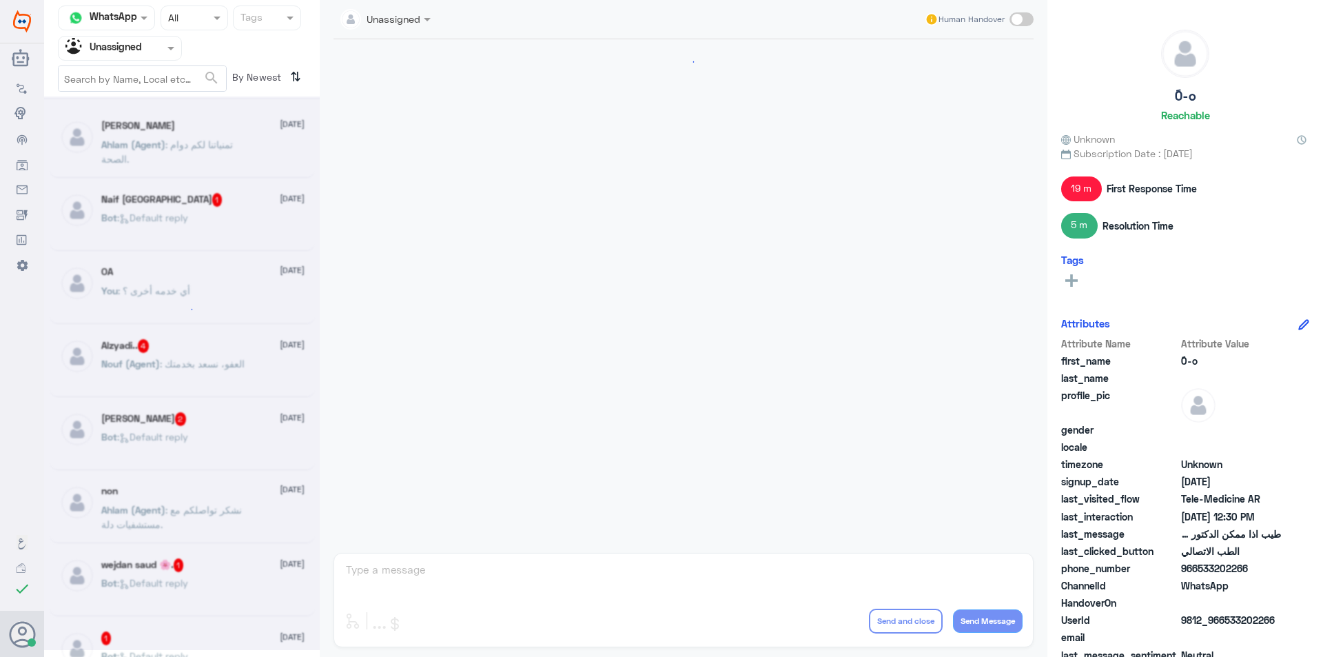
scroll to position [759, 0]
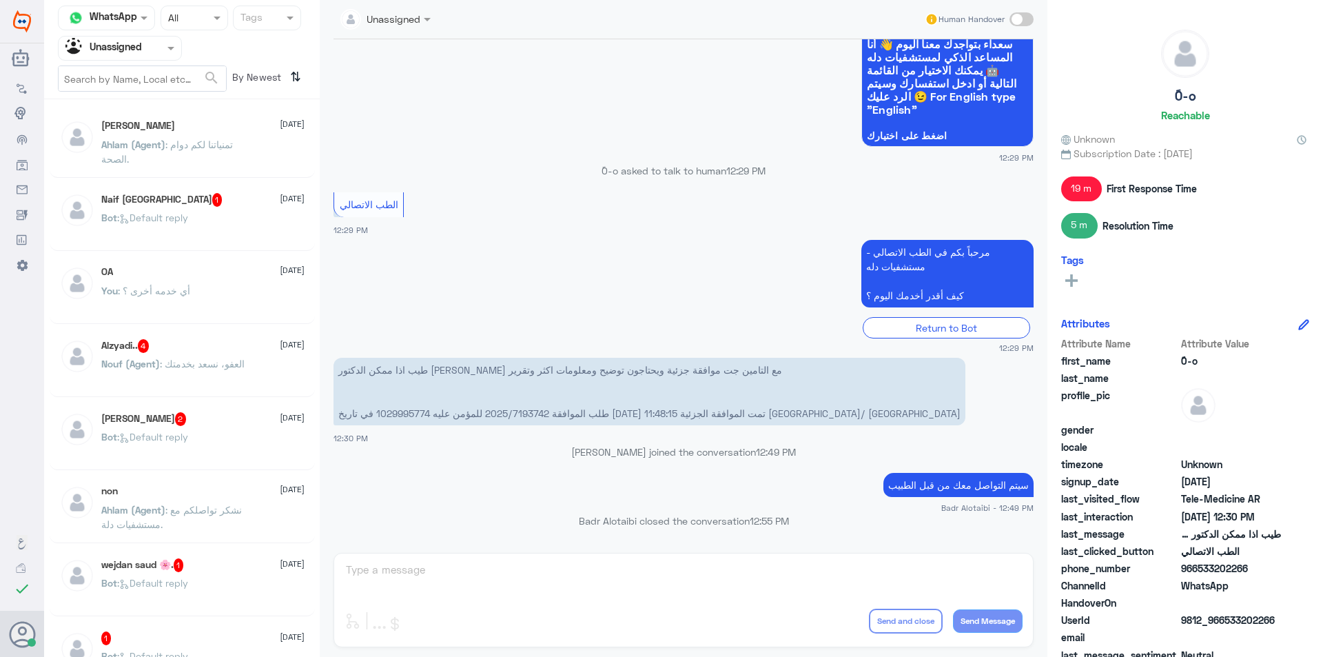
click at [186, 147] on span ": تمنياتنا لكم دوام الصحة." at bounding box center [167, 152] width 132 height 26
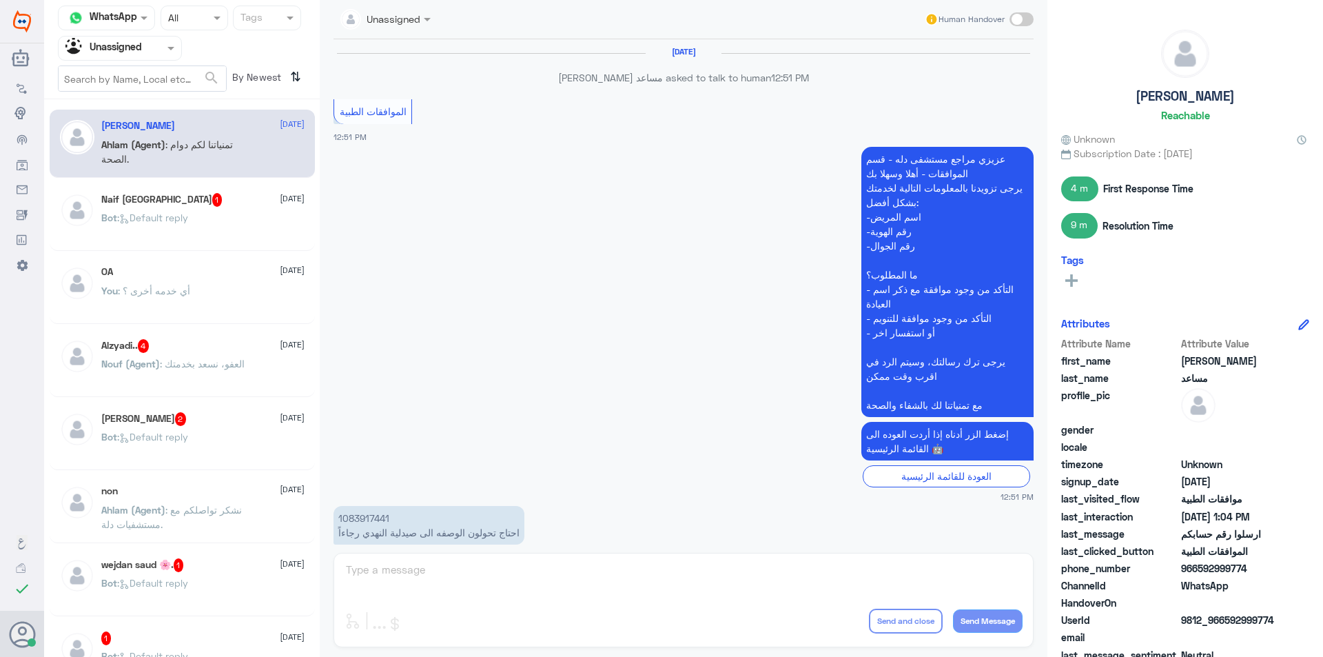
scroll to position [827, 0]
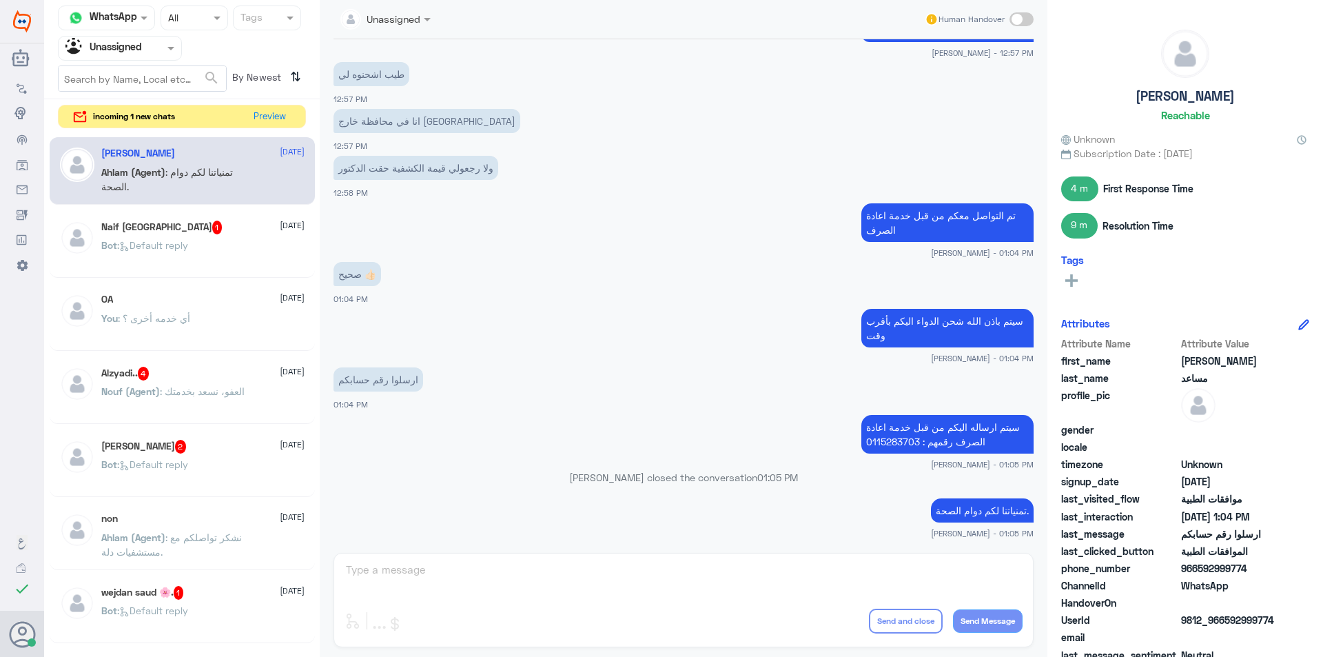
click at [263, 278] on div "[PERSON_NAME] مساعد [DATE] Ahlam (Agent) : تمنياتنا لكم دوام الصحة. Naif Turki …" at bounding box center [182, 396] width 276 height 529
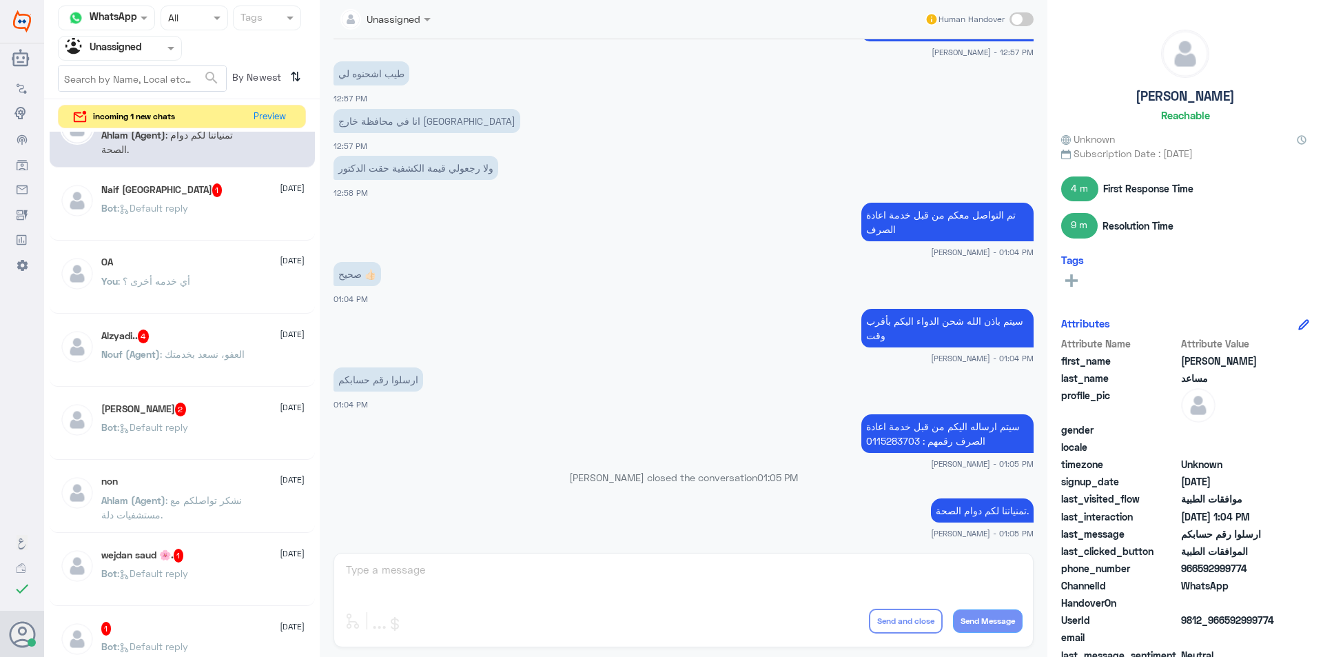
scroll to position [69, 0]
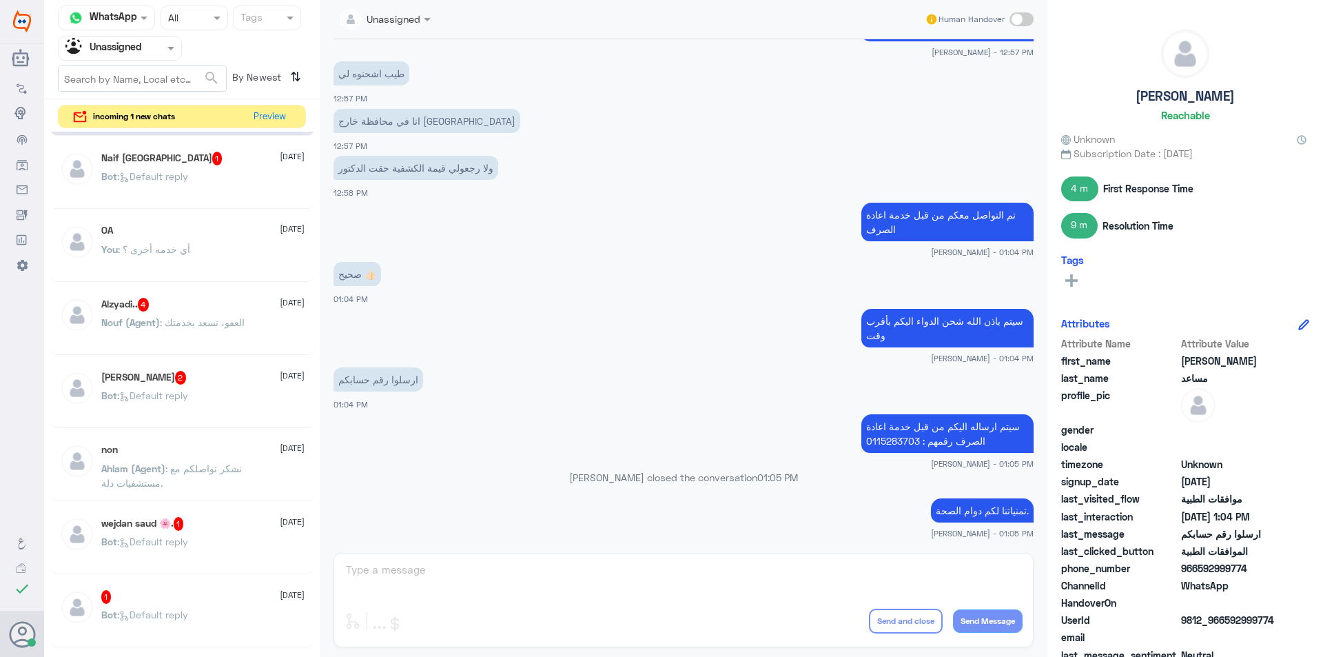
click at [218, 540] on div "Bot : Default reply" at bounding box center [202, 553] width 203 height 31
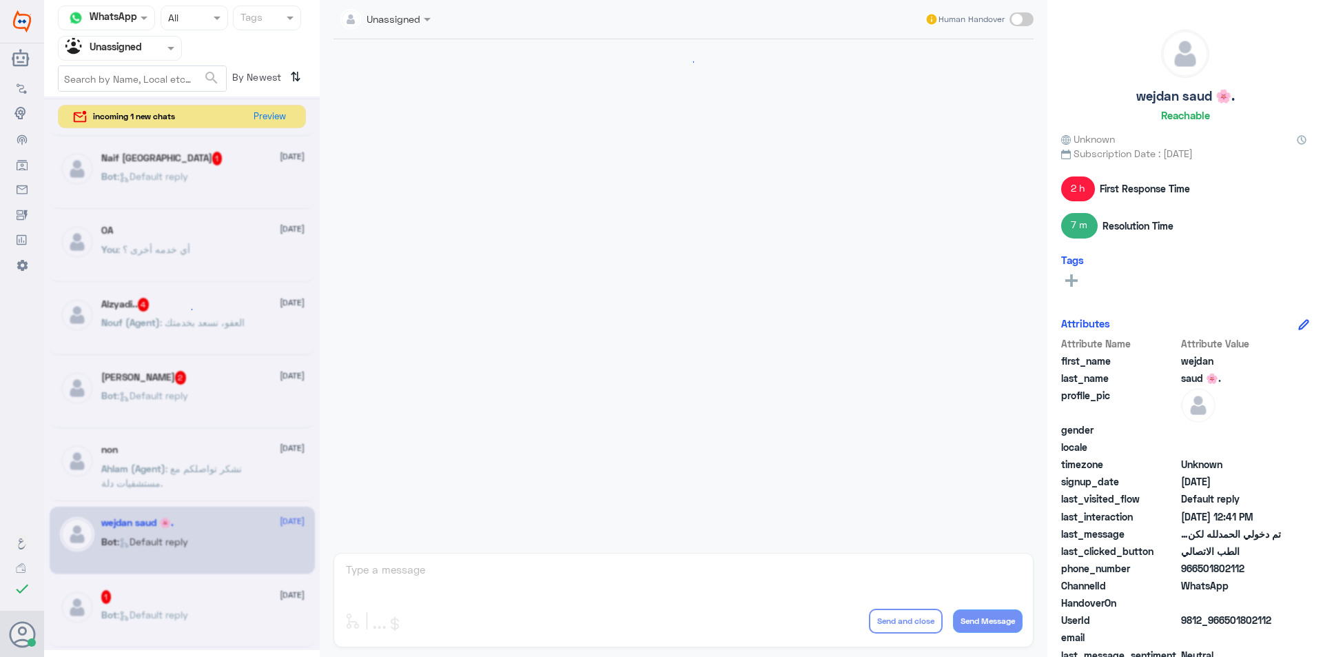
scroll to position [774, 0]
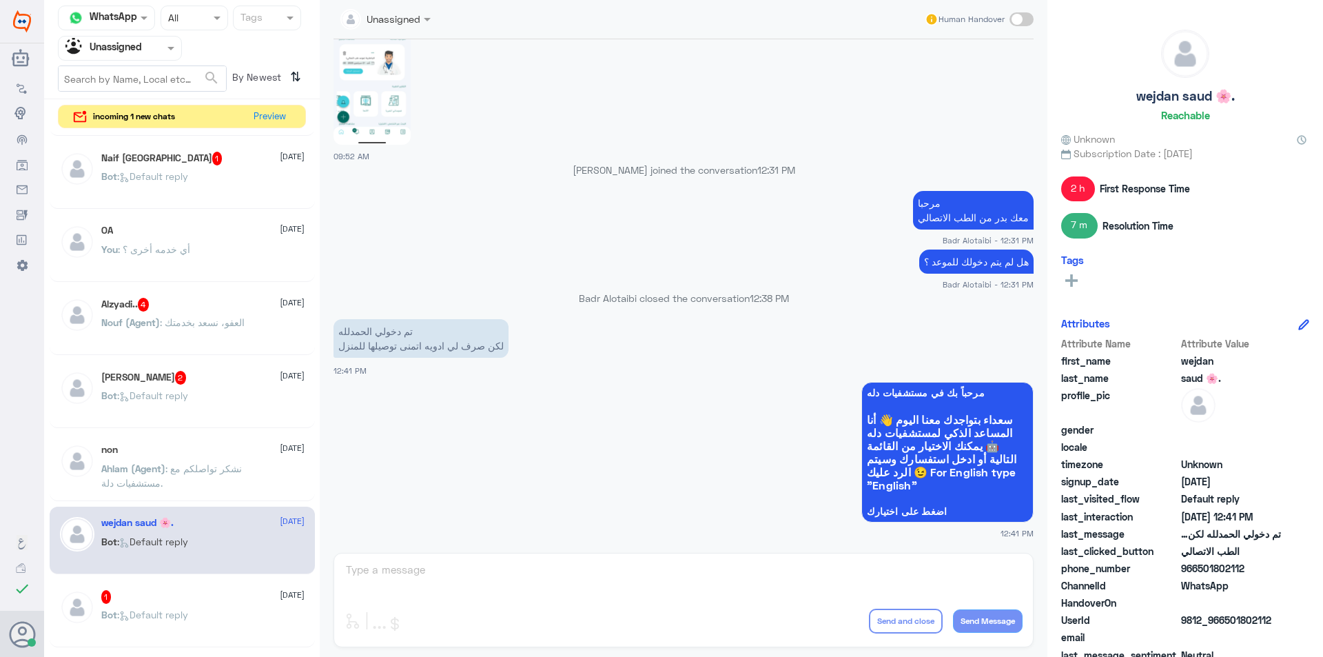
click at [1015, 20] on span at bounding box center [1022, 19] width 24 height 14
click at [0, 0] on input "checkbox" at bounding box center [0, 0] width 0 height 0
click at [684, 580] on textarea at bounding box center [684, 577] width 678 height 34
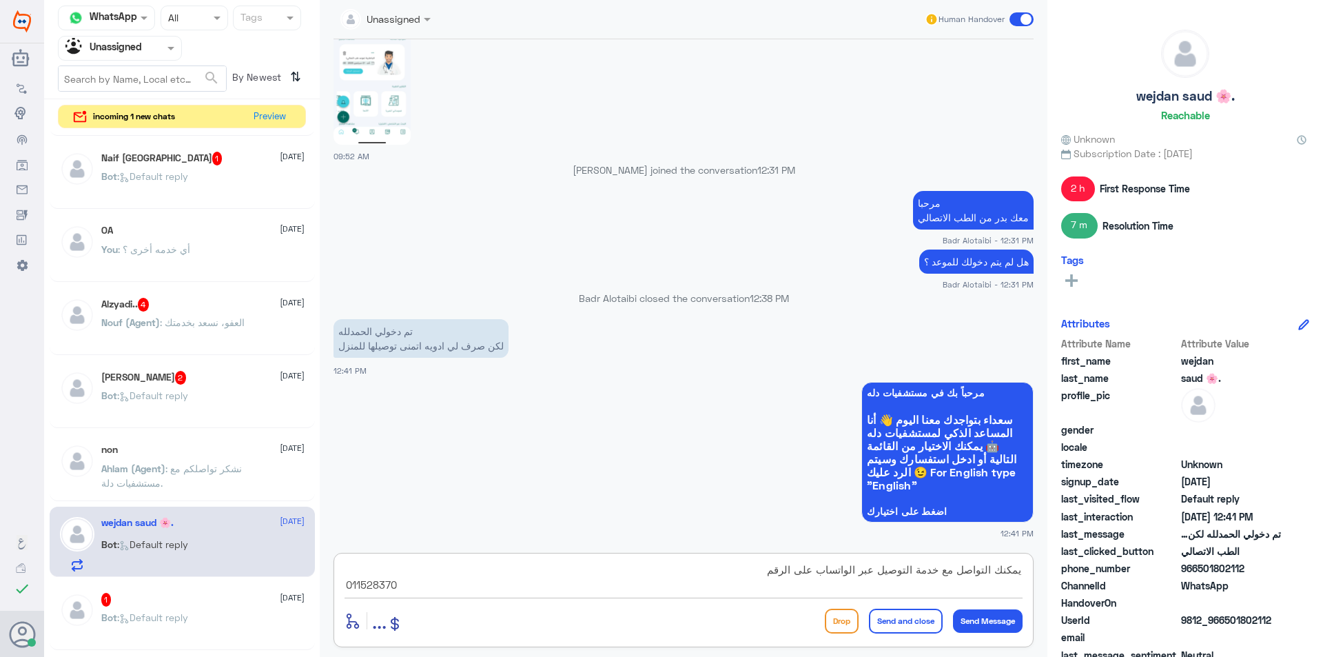
type textarea "يمكنك التواصل مع خدمة التوصيل عبر الواتساب على الرقم 0115283703"
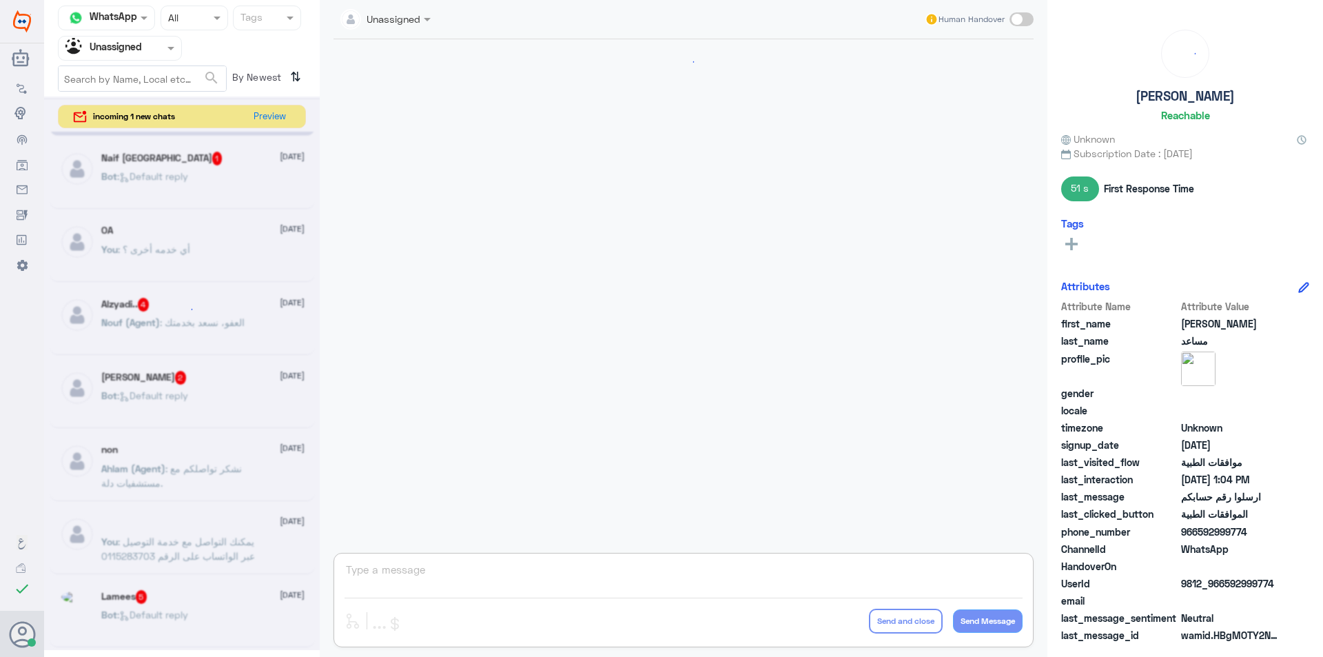
scroll to position [827, 0]
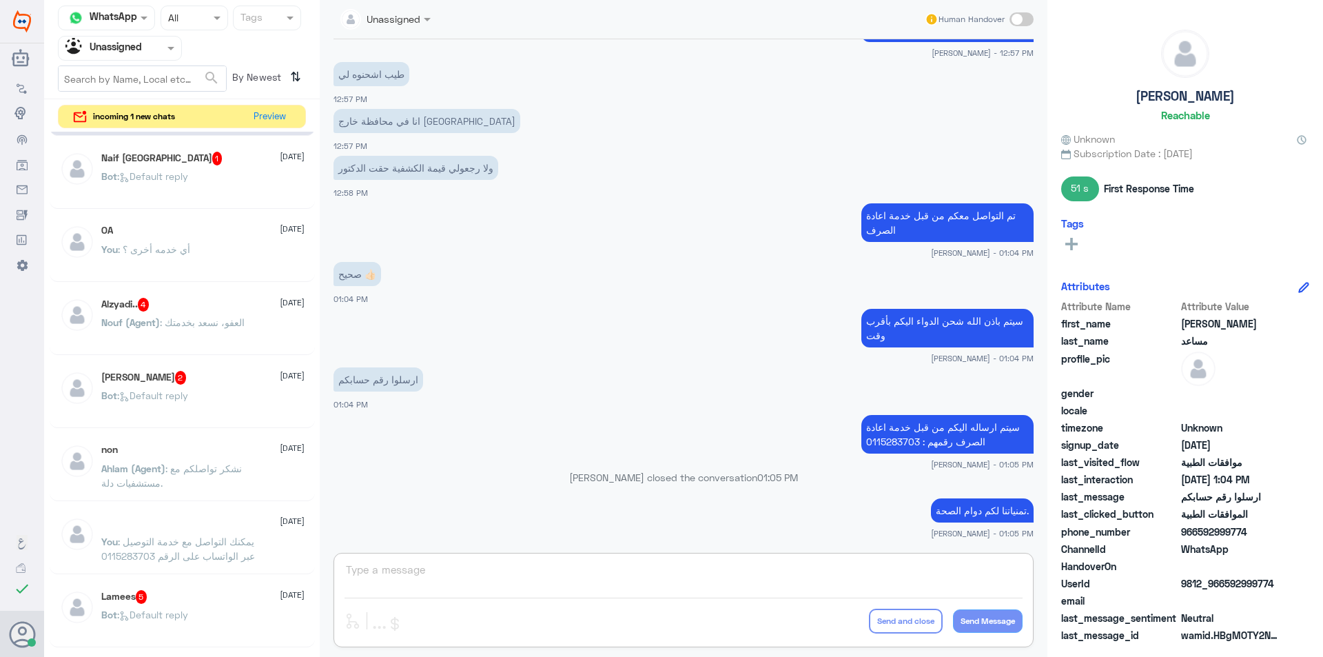
click at [170, 181] on span ": Default reply" at bounding box center [152, 176] width 71 height 12
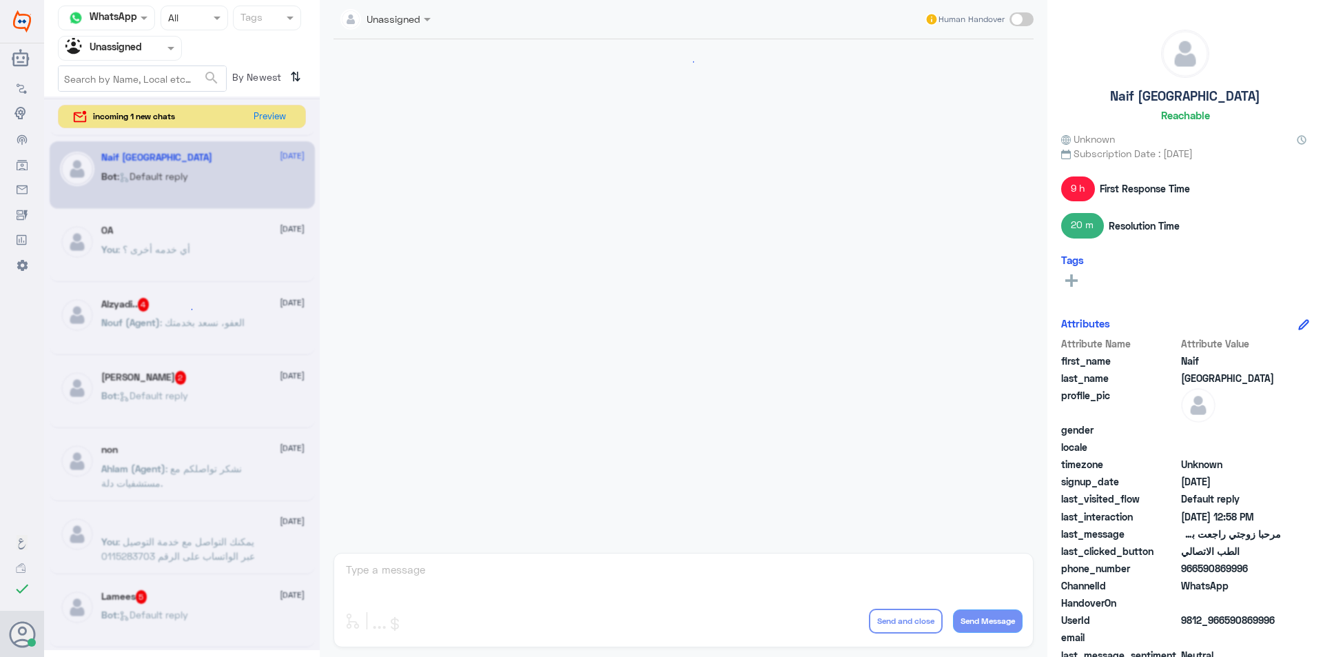
scroll to position [298, 0]
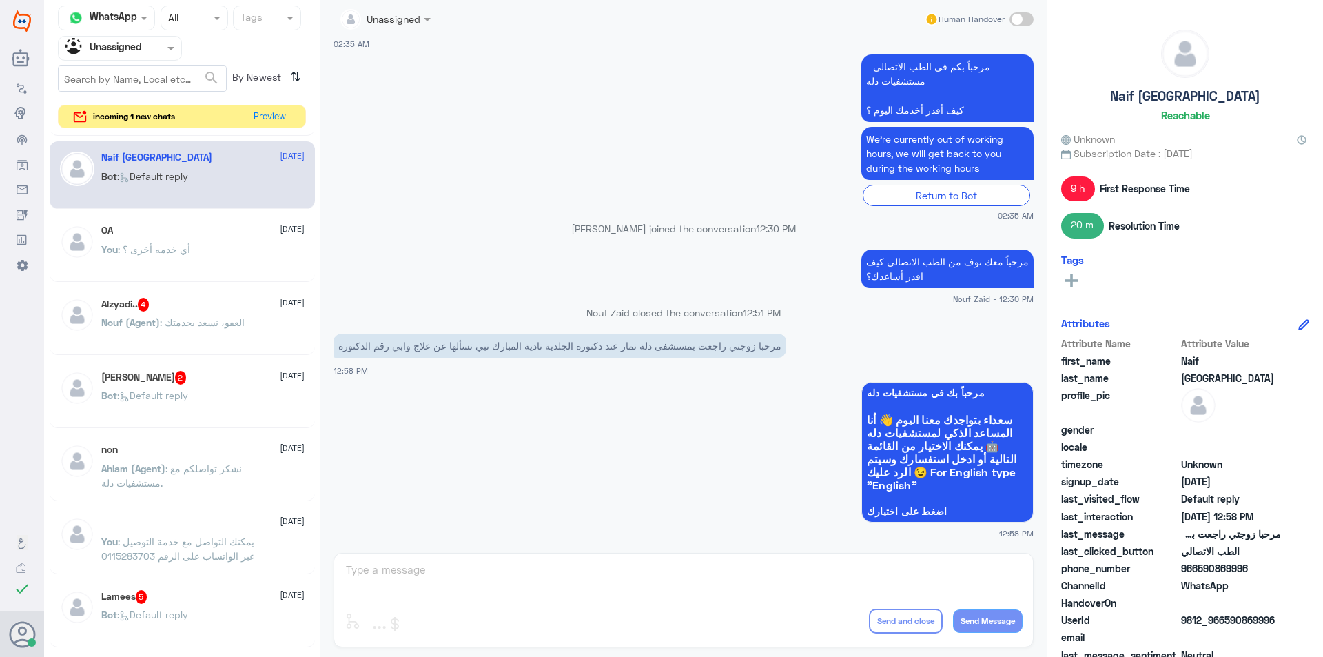
click at [165, 229] on div "OA [DATE]" at bounding box center [202, 231] width 203 height 12
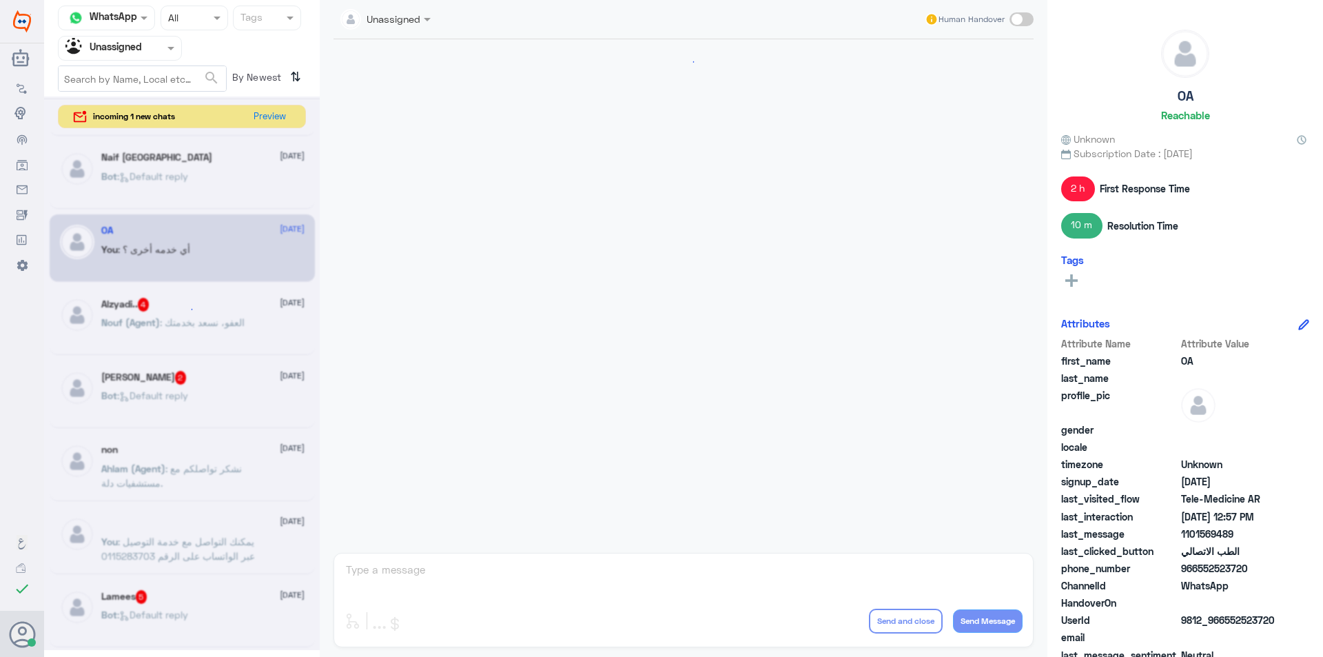
scroll to position [516, 0]
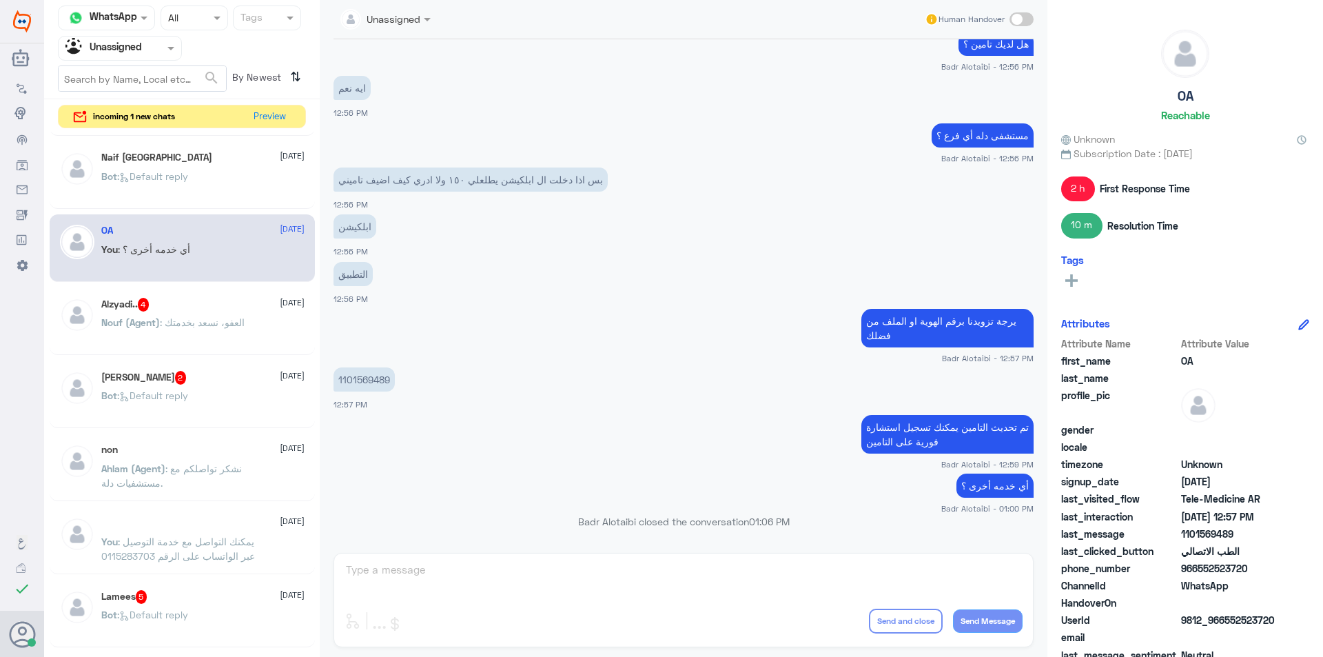
click at [166, 293] on div "Alzyadi.. 4 [DATE] Nouf (Agent) : العفو، نسعد بخدمتك" at bounding box center [182, 321] width 265 height 68
click at [168, 307] on div "Alzyadi.. 4 [DATE]" at bounding box center [202, 305] width 203 height 14
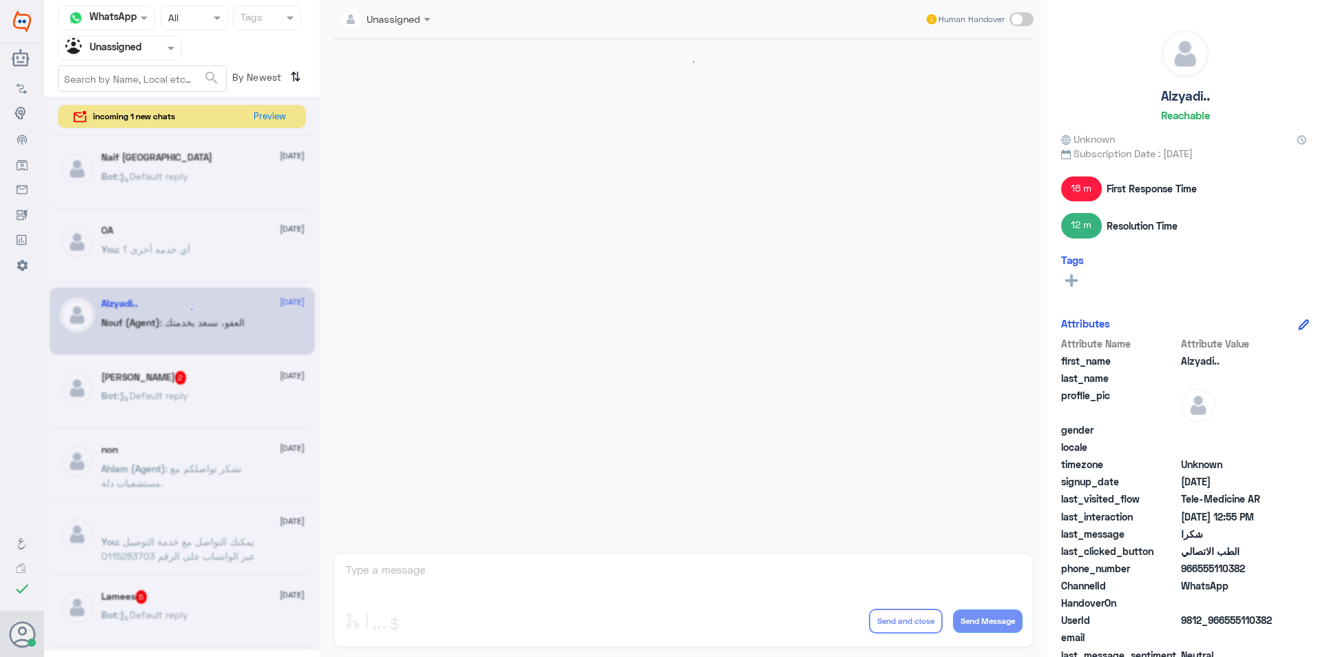
scroll to position [610, 0]
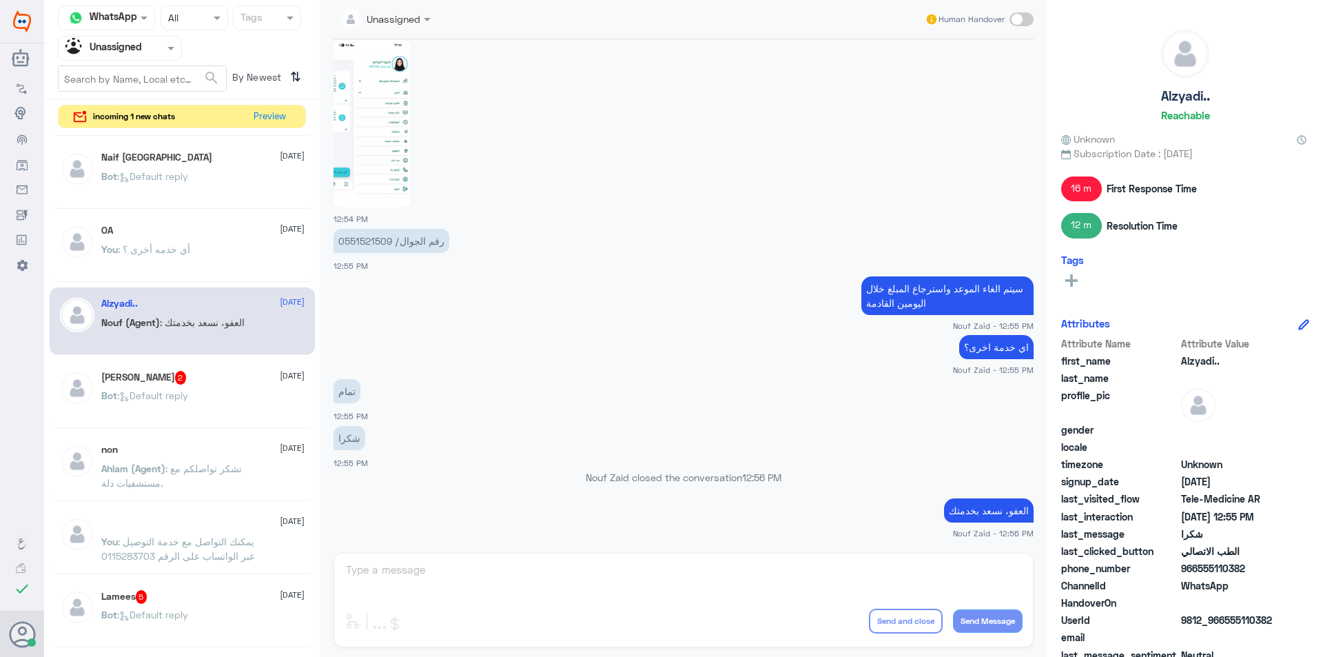
click at [157, 352] on div "Alzyadi.. [DATE] Nouf (Agent) : العفو، نسعد بخدمتك" at bounding box center [182, 321] width 265 height 68
click at [159, 375] on h5 "Nawal Alalyan 2" at bounding box center [143, 378] width 85 height 14
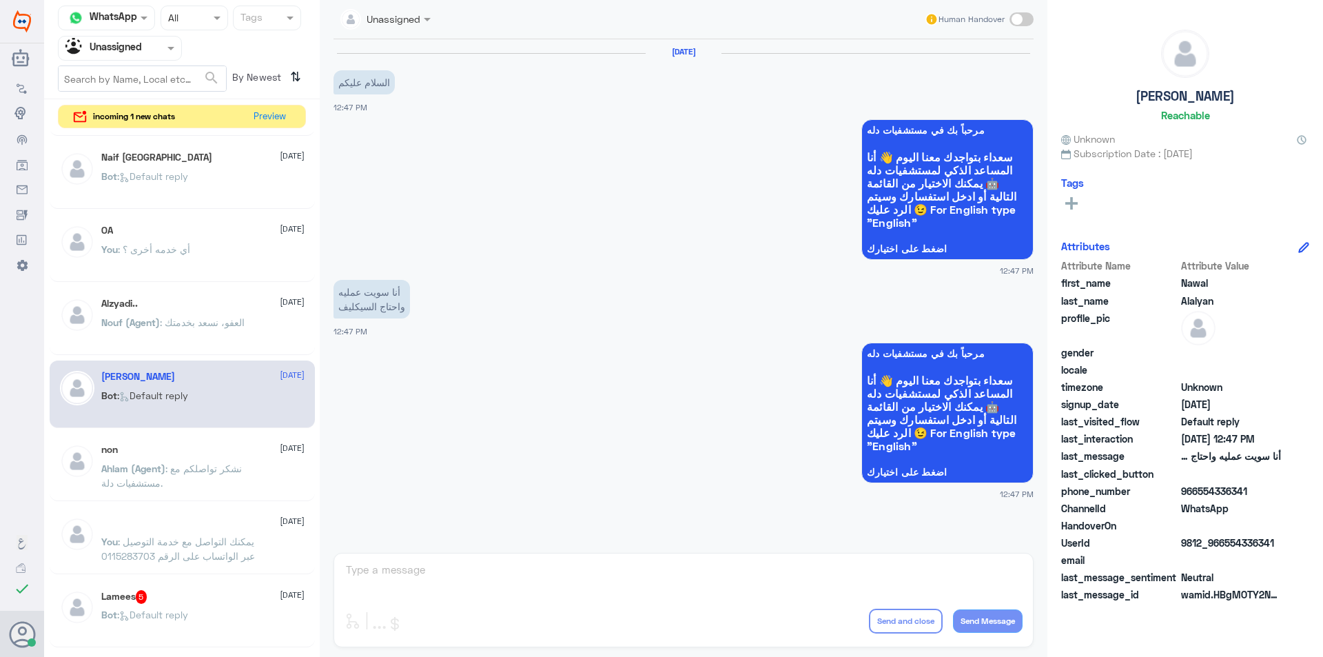
click at [187, 463] on span ": نشكر تواصلكم مع مستشفيات دلة." at bounding box center [171, 475] width 141 height 26
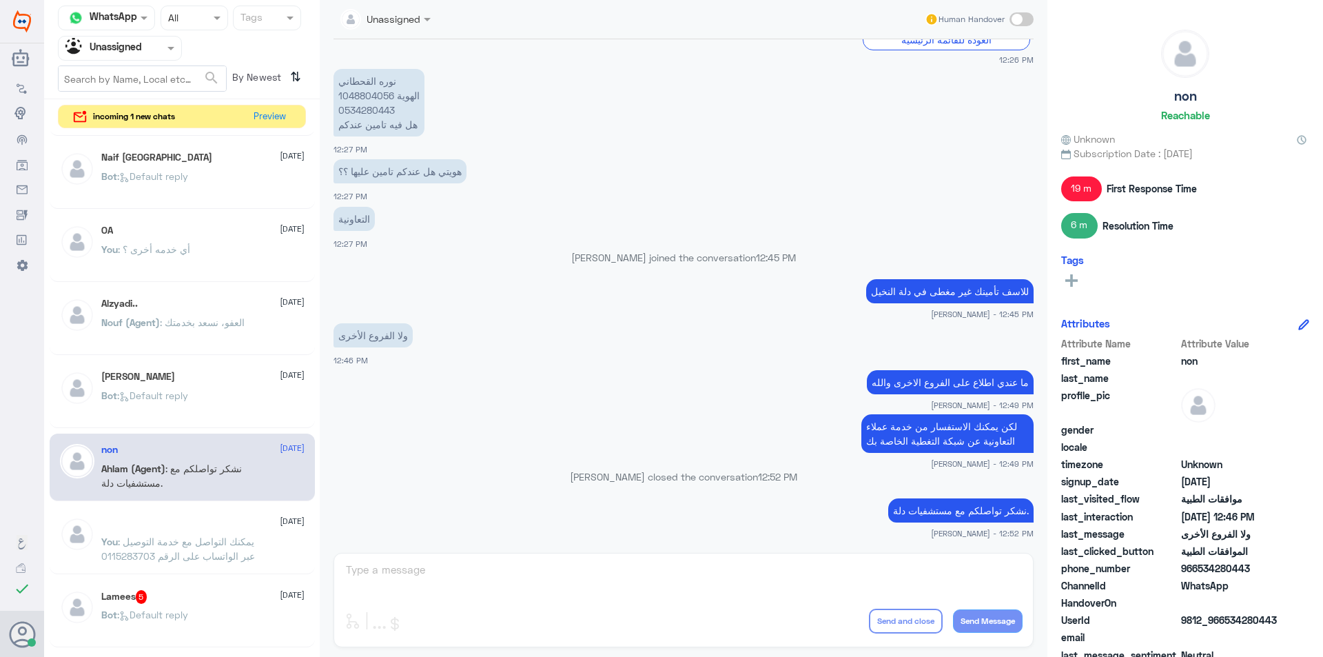
scroll to position [138, 0]
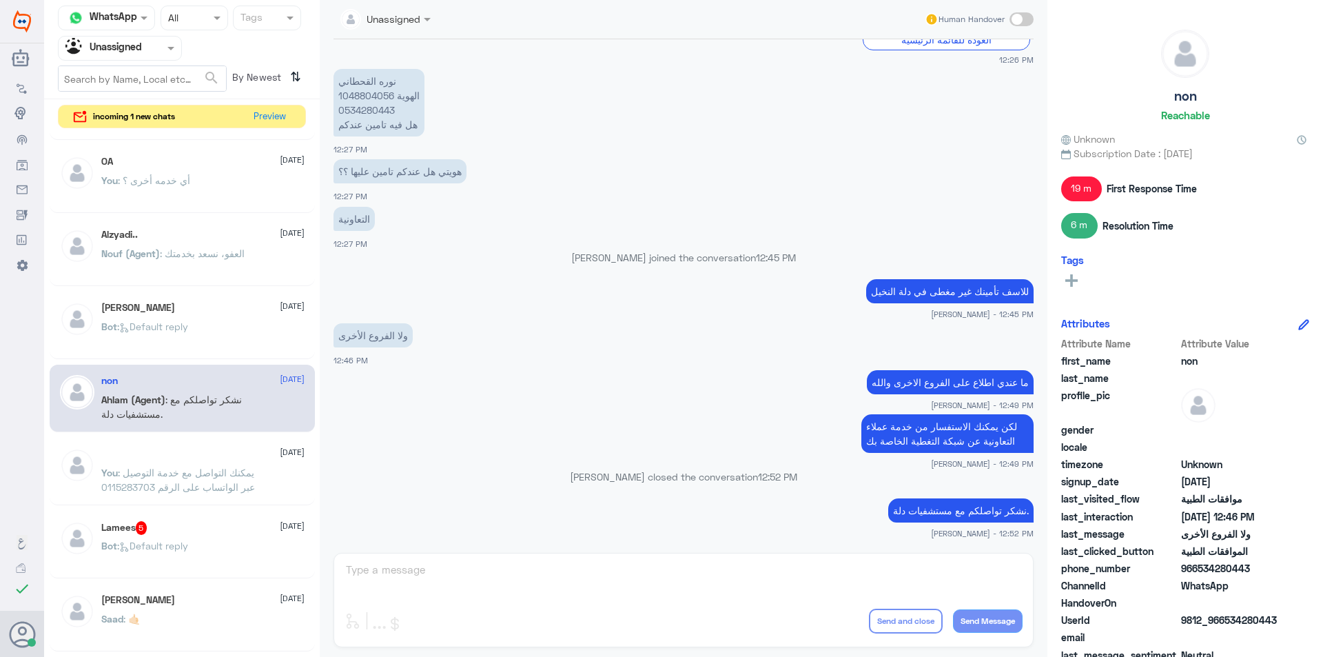
click at [184, 498] on p "You : يمكنك التواصل مع خدمة التوصيل عبر الواتساب على الرقم 0115283703" at bounding box center [178, 482] width 155 height 34
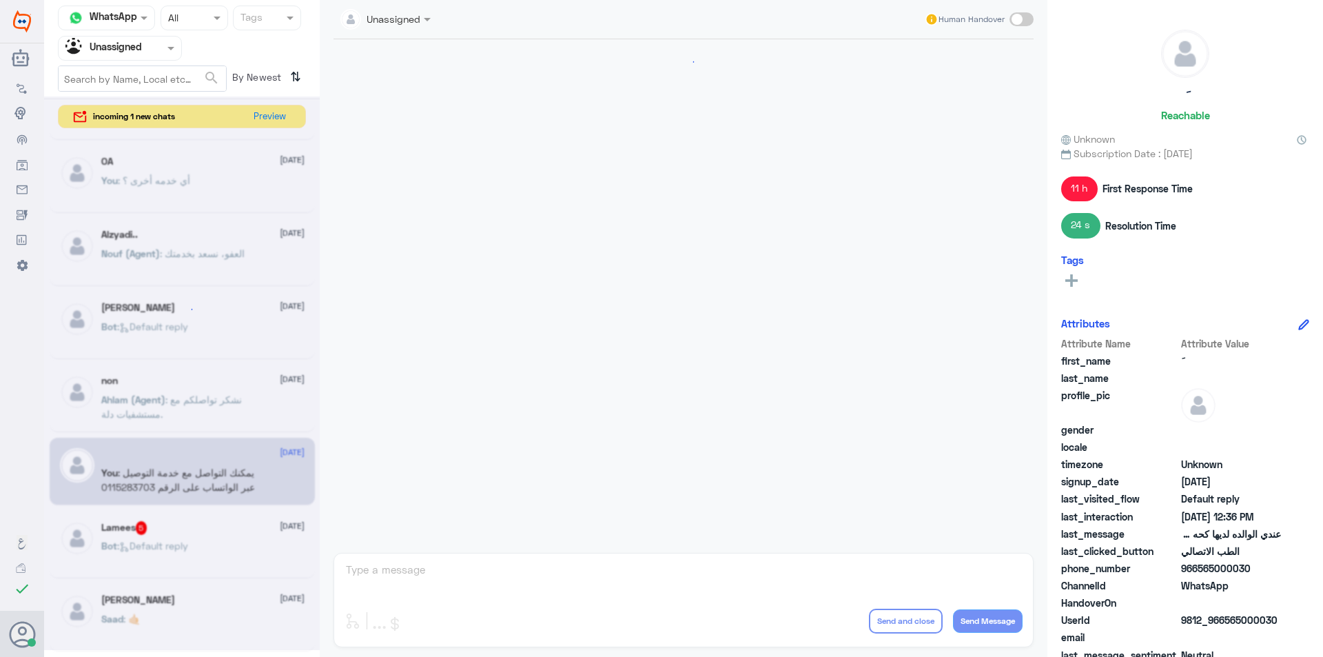
scroll to position [509, 0]
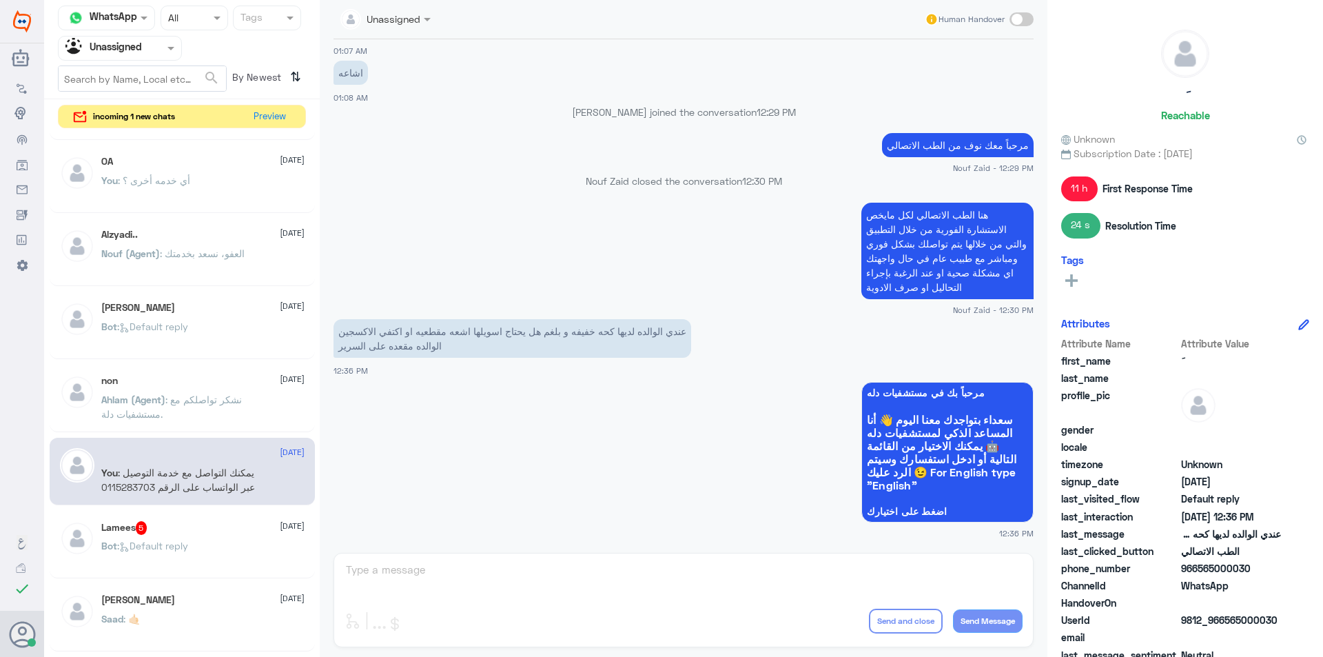
drag, startPoint x: 1250, startPoint y: 567, endPoint x: 1201, endPoint y: 577, distance: 50.0
click at [1201, 577] on div "phone_number 966565000030" at bounding box center [1185, 569] width 248 height 17
copy span "565000030"
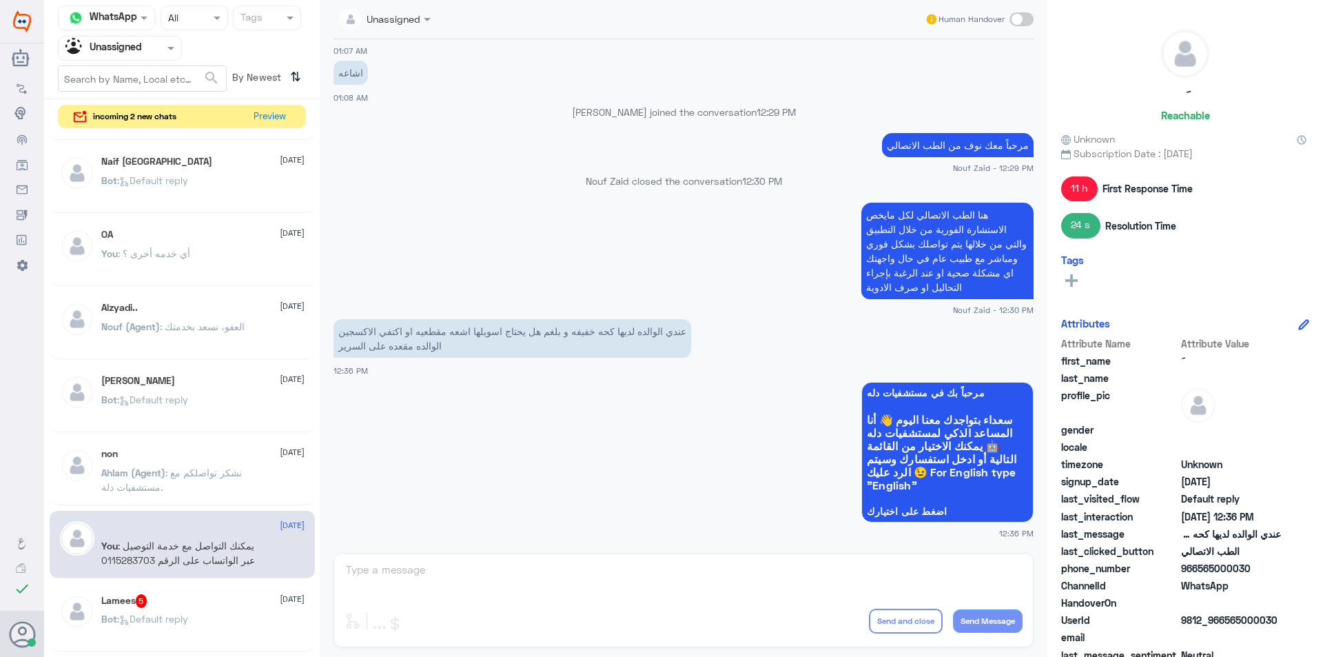
drag, startPoint x: 178, startPoint y: 47, endPoint x: 178, endPoint y: 56, distance: 9.0
click at [178, 50] on span at bounding box center [172, 48] width 17 height 14
click at [132, 77] on div "All" at bounding box center [120, 81] width 124 height 26
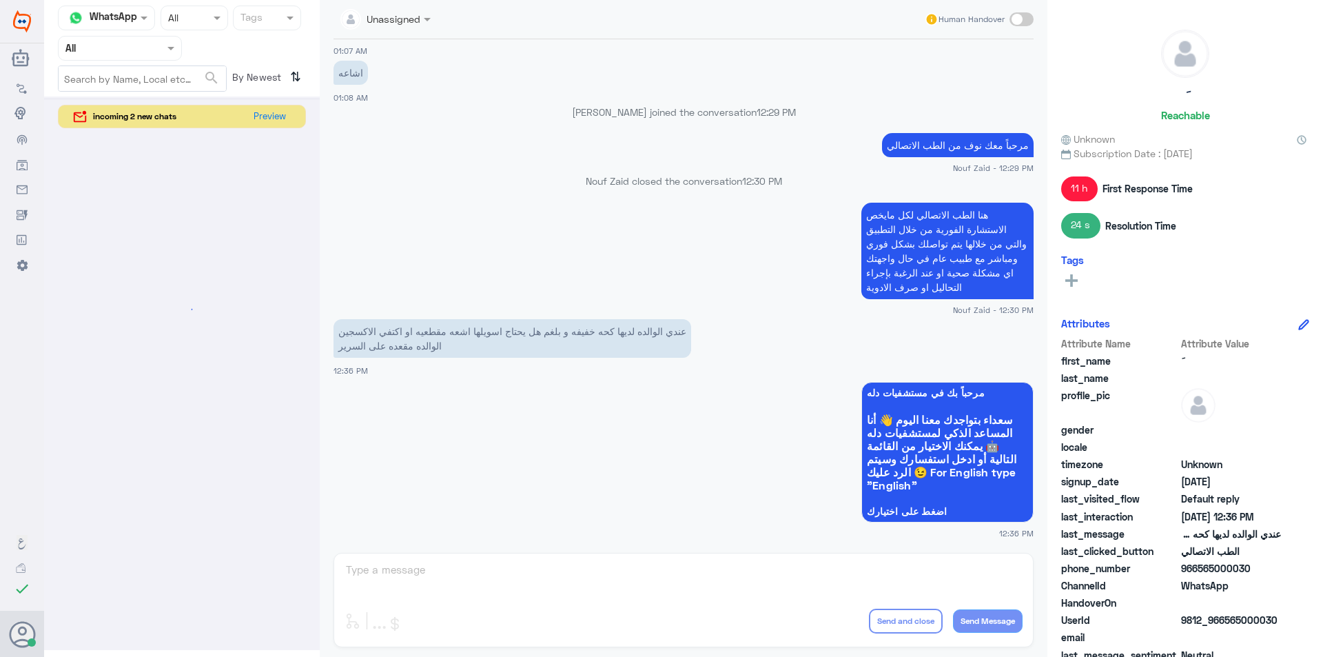
click at [132, 77] on input "text" at bounding box center [142, 78] width 167 height 25
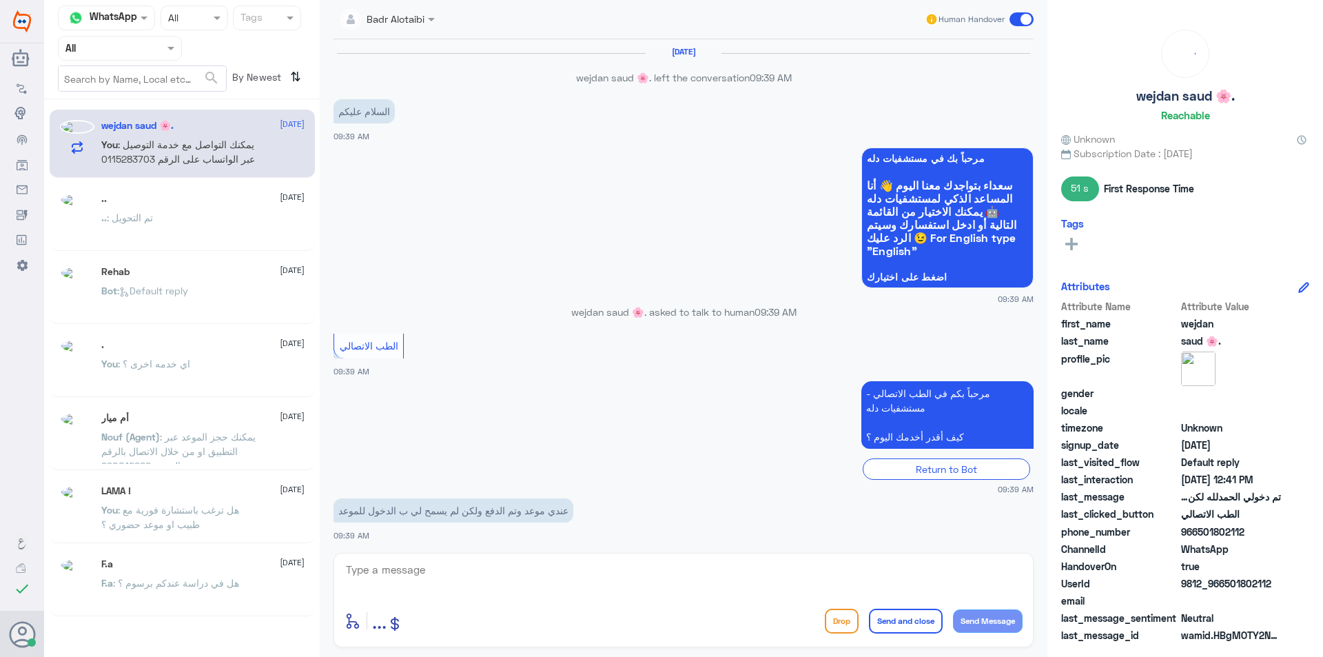
scroll to position [784, 0]
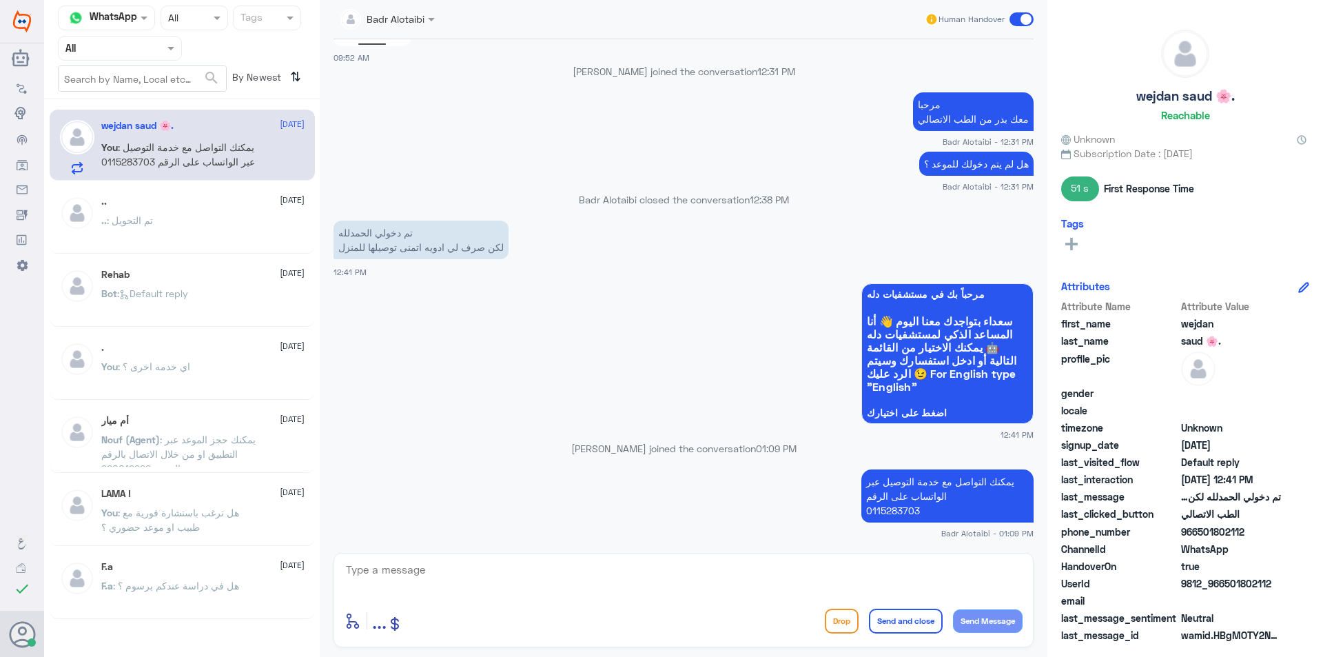
click at [1027, 17] on span at bounding box center [1022, 19] width 24 height 14
click at [0, 0] on input "checkbox" at bounding box center [0, 0] width 0 height 0
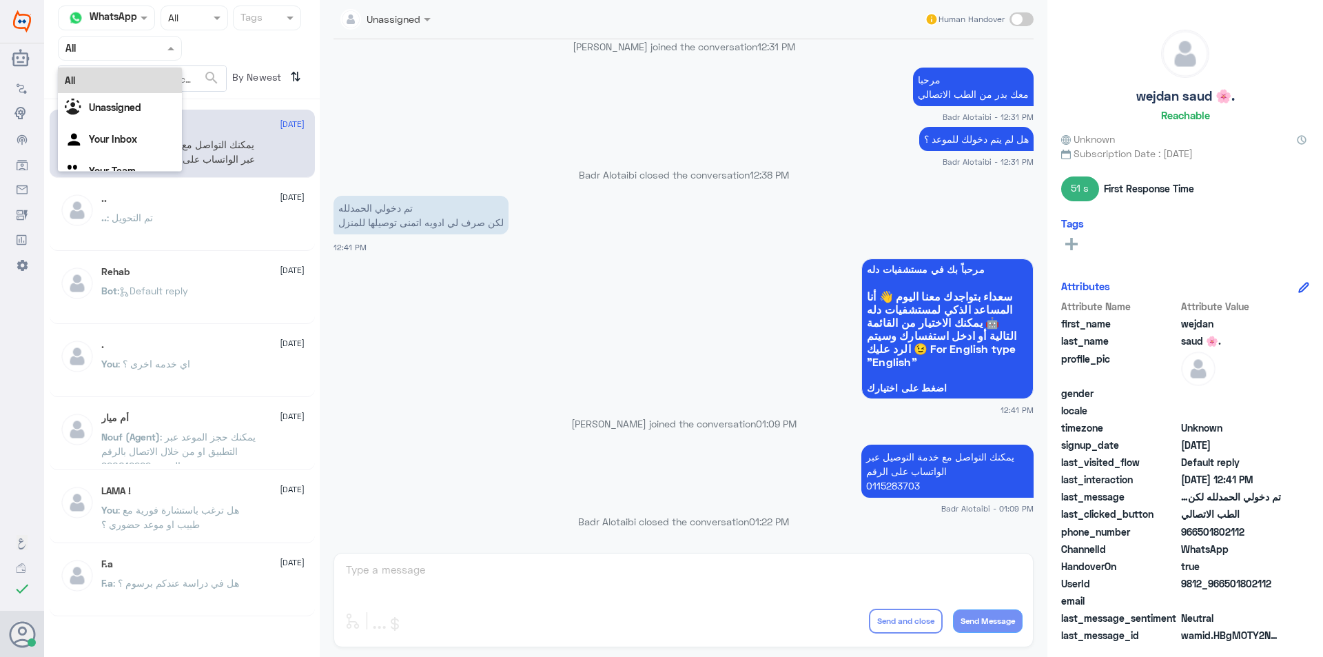
click at [125, 57] on div "Agent Filter All" at bounding box center [120, 48] width 124 height 25
click at [125, 128] on div "Your Inbox" at bounding box center [120, 141] width 124 height 32
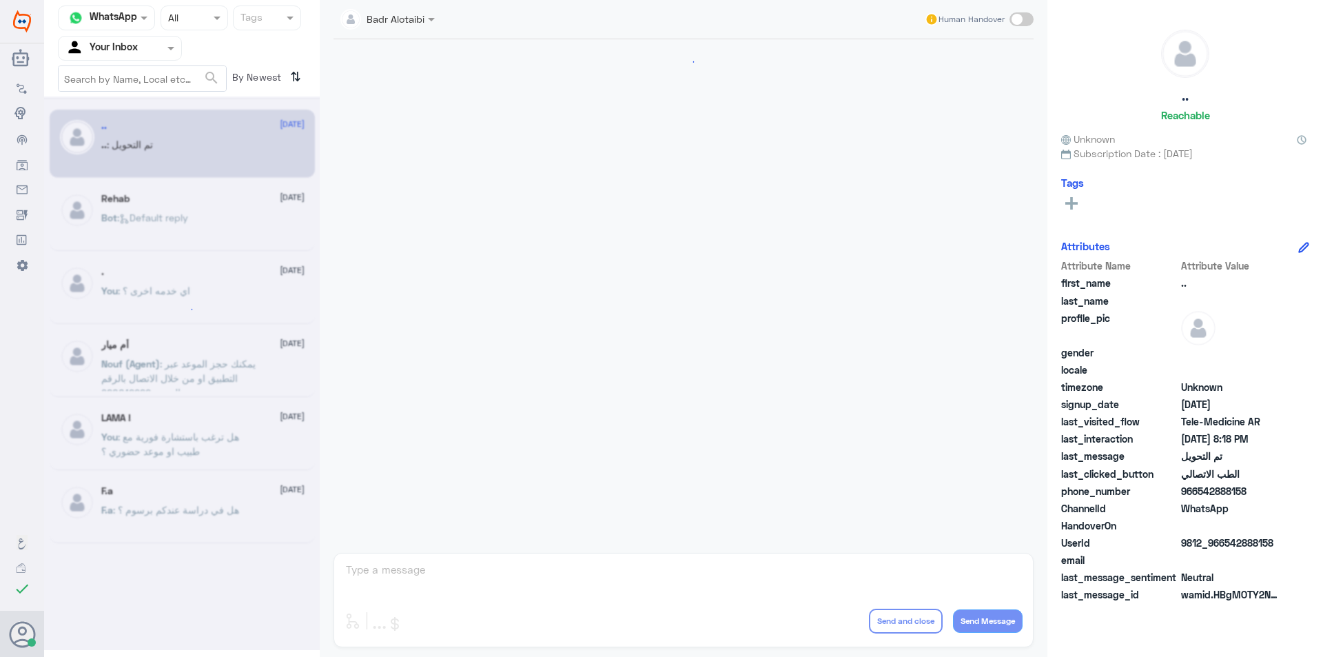
scroll to position [447, 0]
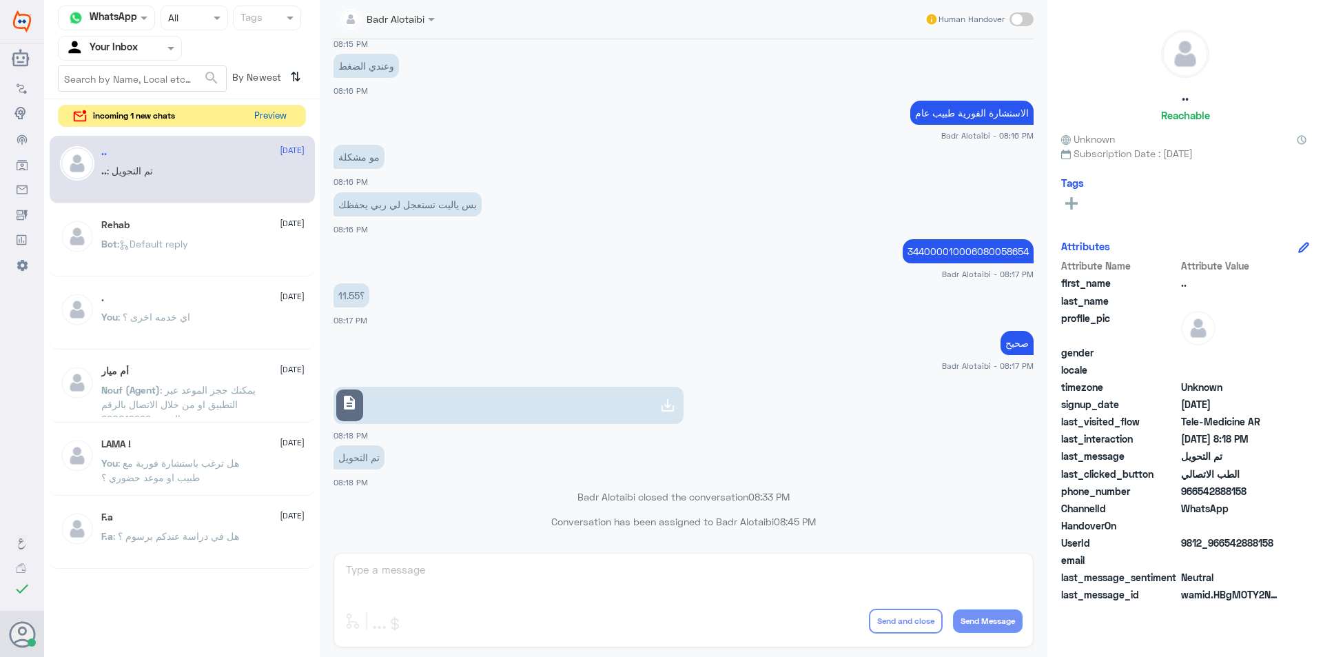
click at [255, 110] on button "Preview" at bounding box center [270, 115] width 43 height 21
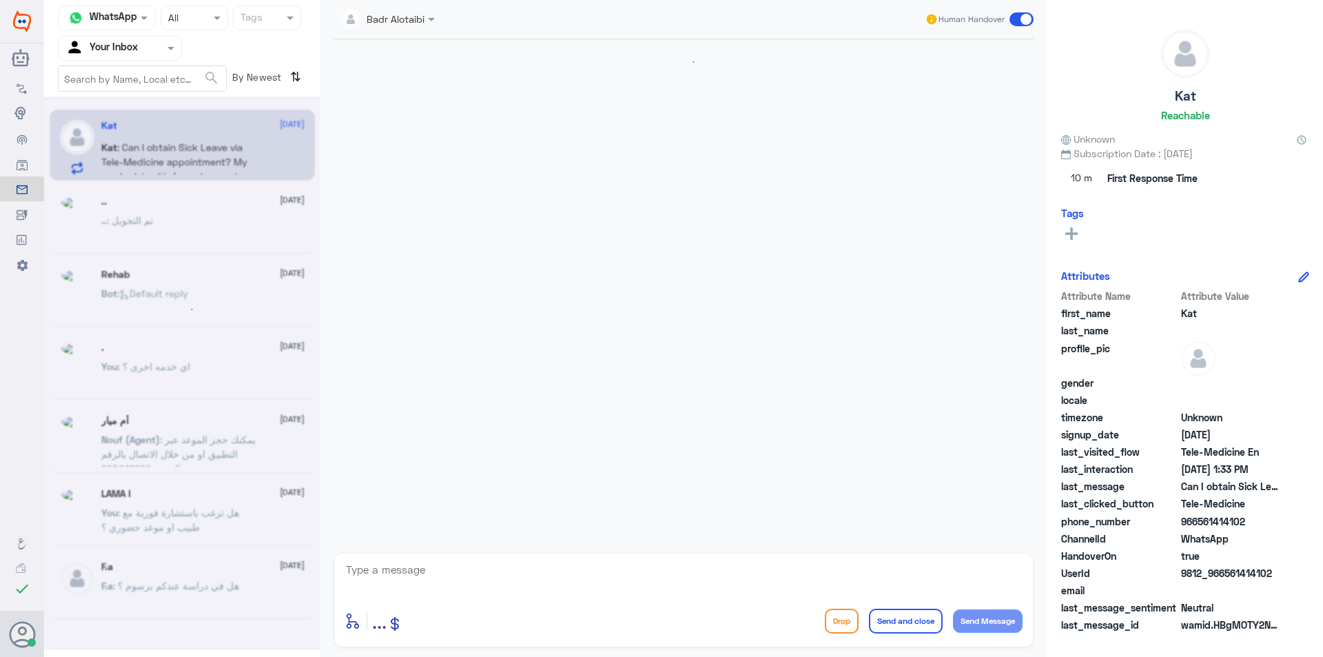
scroll to position [795, 0]
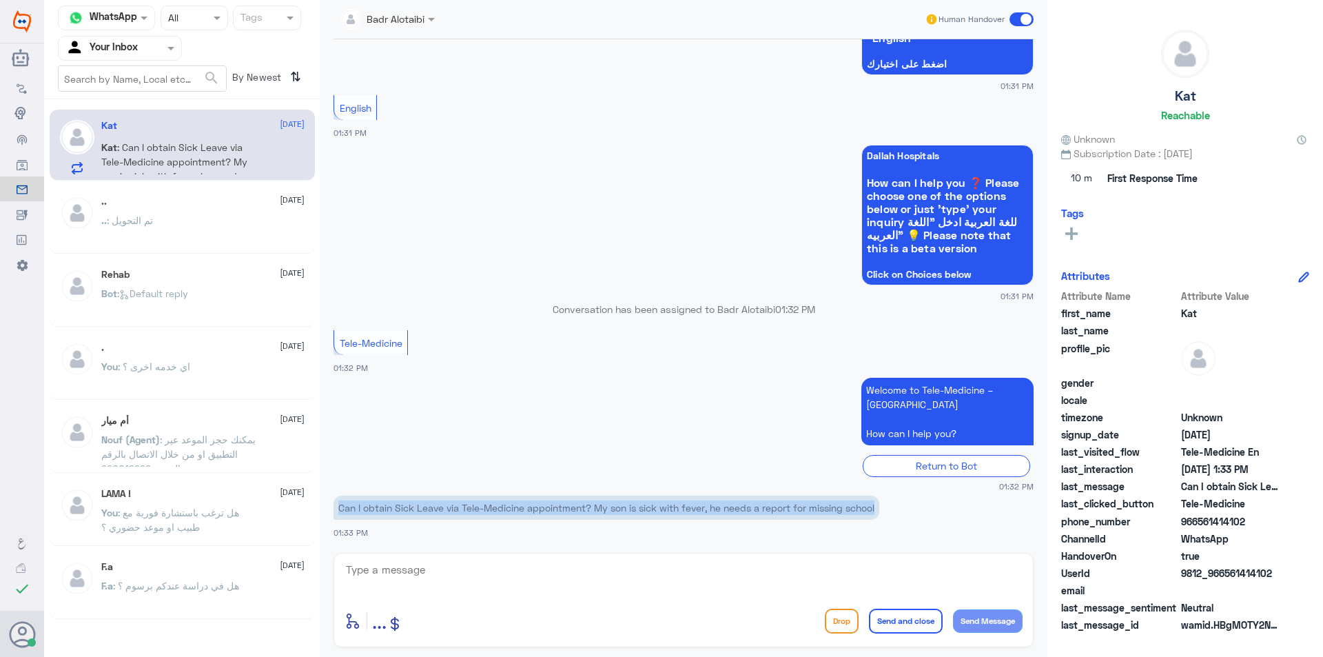
drag, startPoint x: 338, startPoint y: 505, endPoint x: 904, endPoint y: 509, distance: 566.6
click at [904, 509] on app-msgs-text "Can I obtain Sick Leave via Tele-Medicine appointment? My son is sick with feve…" at bounding box center [684, 509] width 700 height 26
copy p "Can I obtain Sick Leave via Tele-Medicine appointment? My son is sick with feve…"
drag, startPoint x: 1271, startPoint y: 571, endPoint x: 1224, endPoint y: 578, distance: 47.4
click at [1224, 578] on span "9812_966561414102" at bounding box center [1231, 573] width 100 height 14
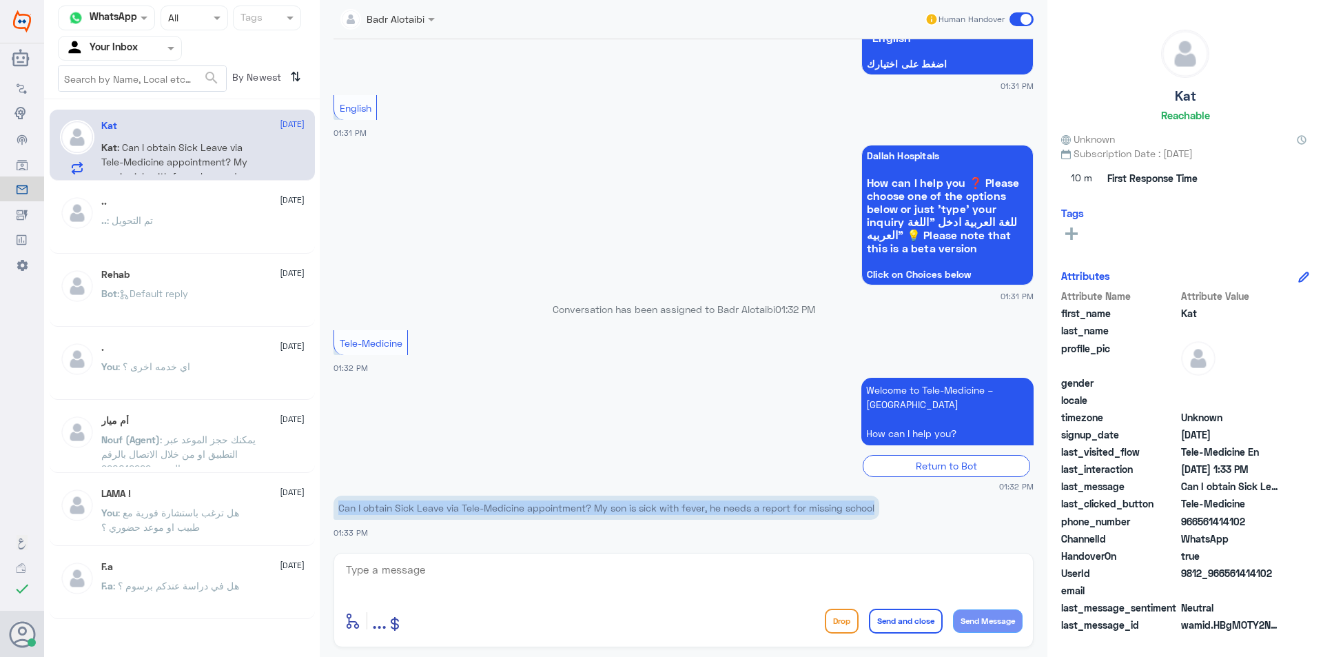
copy span "561414102"
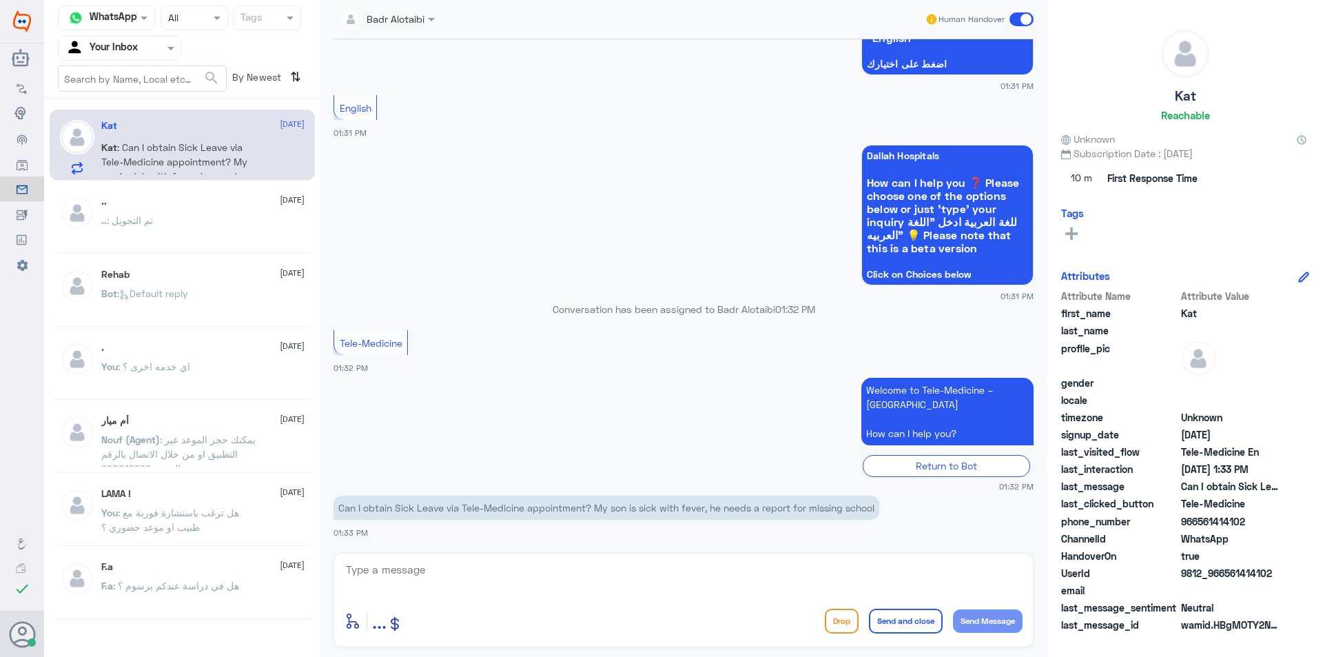
click at [560, 572] on textarea at bounding box center [684, 577] width 678 height 34
paste textarea "Hello, I am Bader from Telemedicine. How can I help you?"
type textarea "Hello, I am Bader from Telemedicine. How can I help you?"
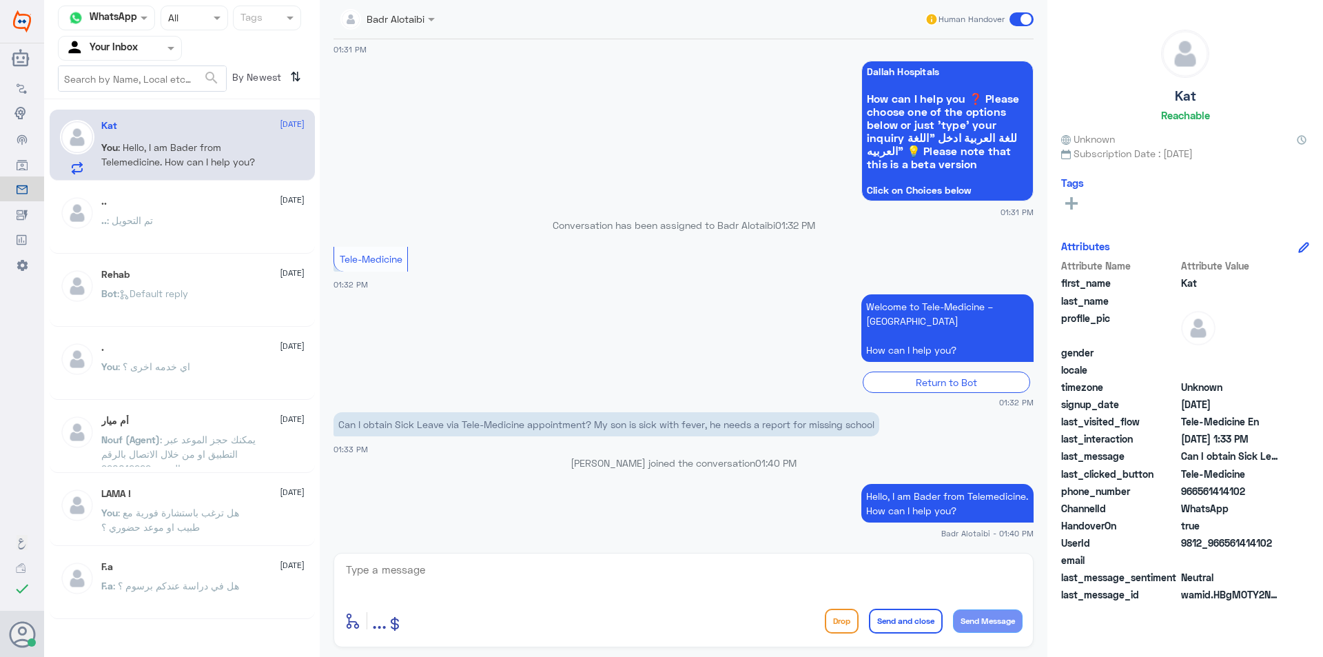
scroll to position [853, 0]
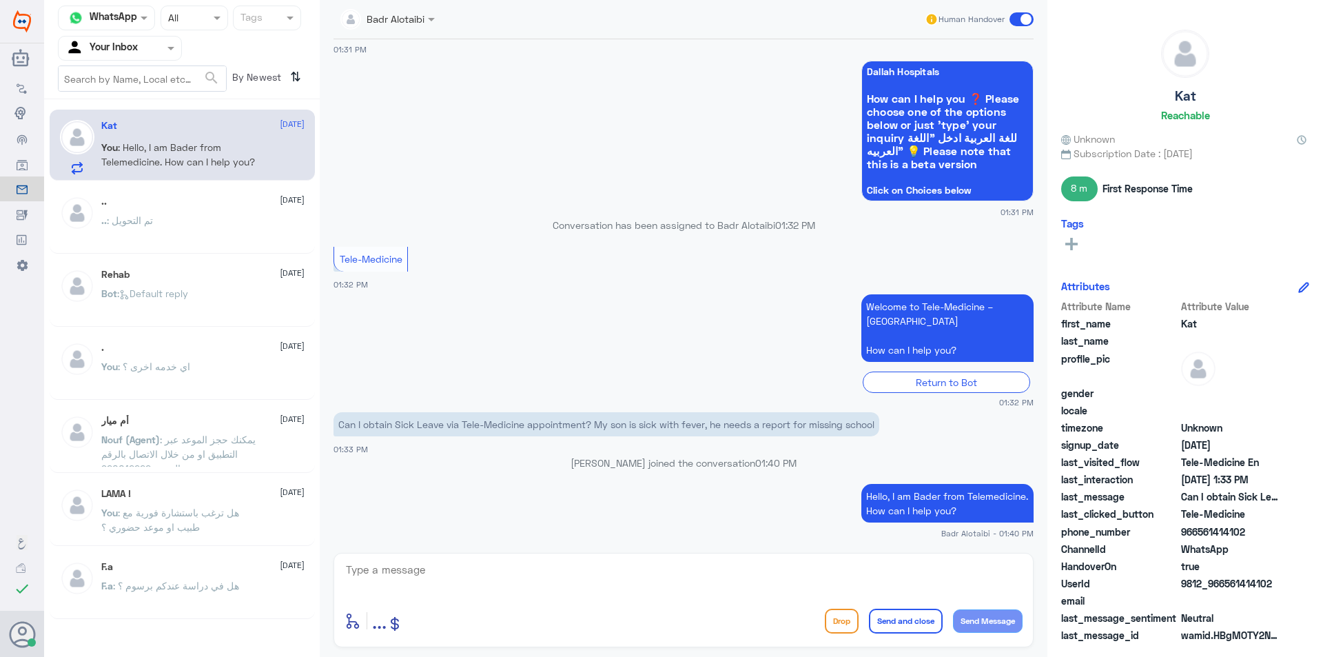
drag, startPoint x: 337, startPoint y: 446, endPoint x: 836, endPoint y: 418, distance: 499.8
click at [836, 418] on p "Can I obtain Sick Leave via Tele-Medicine appointment? My son is sick with feve…" at bounding box center [607, 424] width 546 height 24
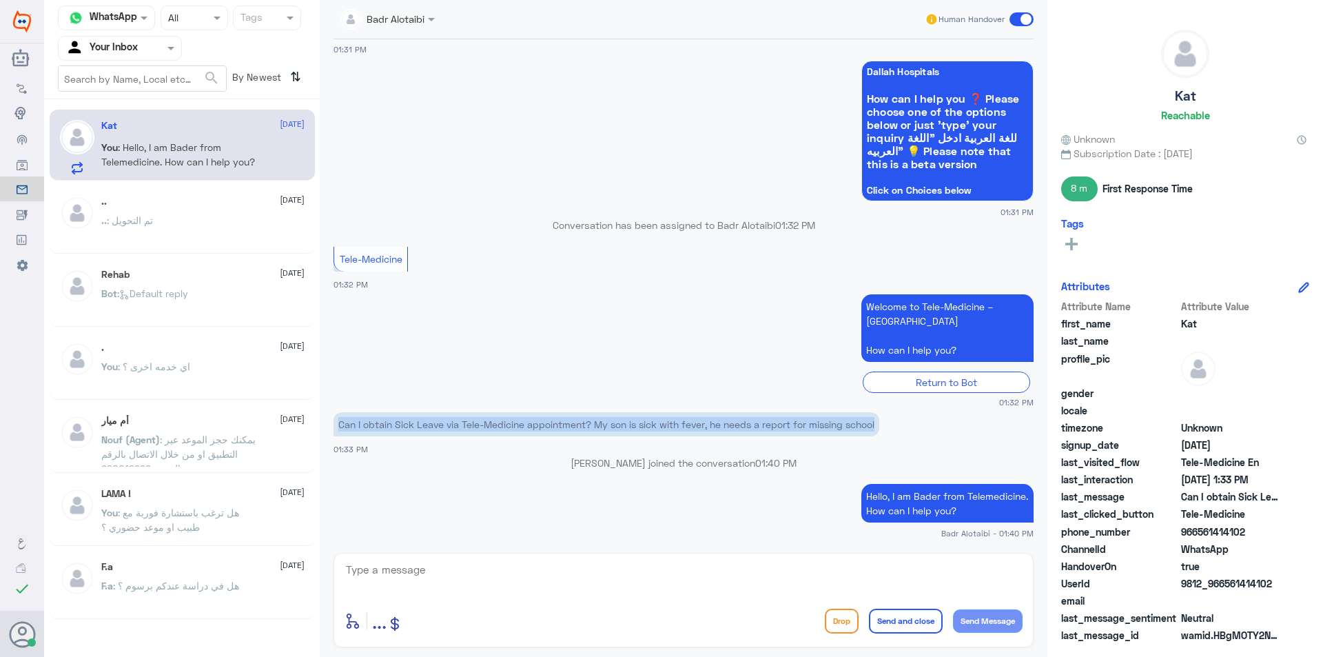
drag, startPoint x: 341, startPoint y: 421, endPoint x: 882, endPoint y: 425, distance: 541.1
click at [879, 425] on p "Can I obtain Sick Leave via Tele-Medicine appointment? My son is sick with feve…" at bounding box center [607, 424] width 546 height 24
copy p "Can I obtain Sick Leave via Tele-Medicine appointment? My son is sick with feve…"
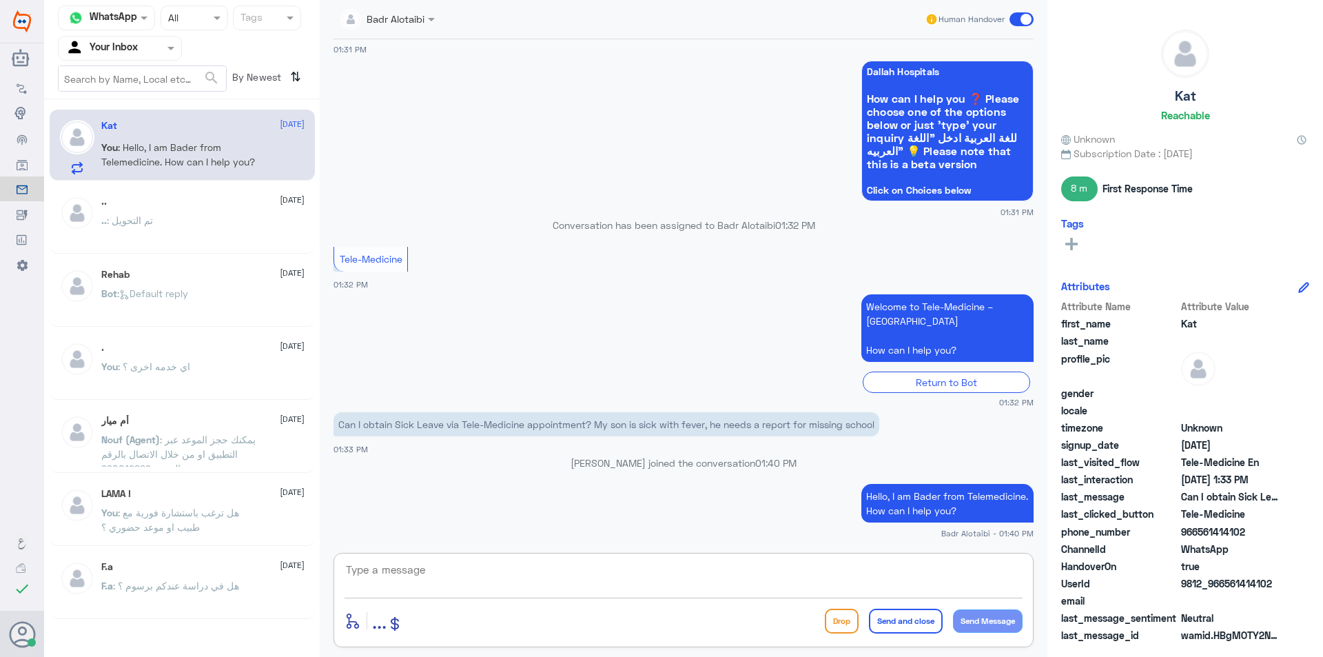
click at [672, 573] on textarea at bounding box center [684, 577] width 678 height 34
paste textarea "Yes, your doctor will determine that."
type textarea "Yes, your doctor will determine that."
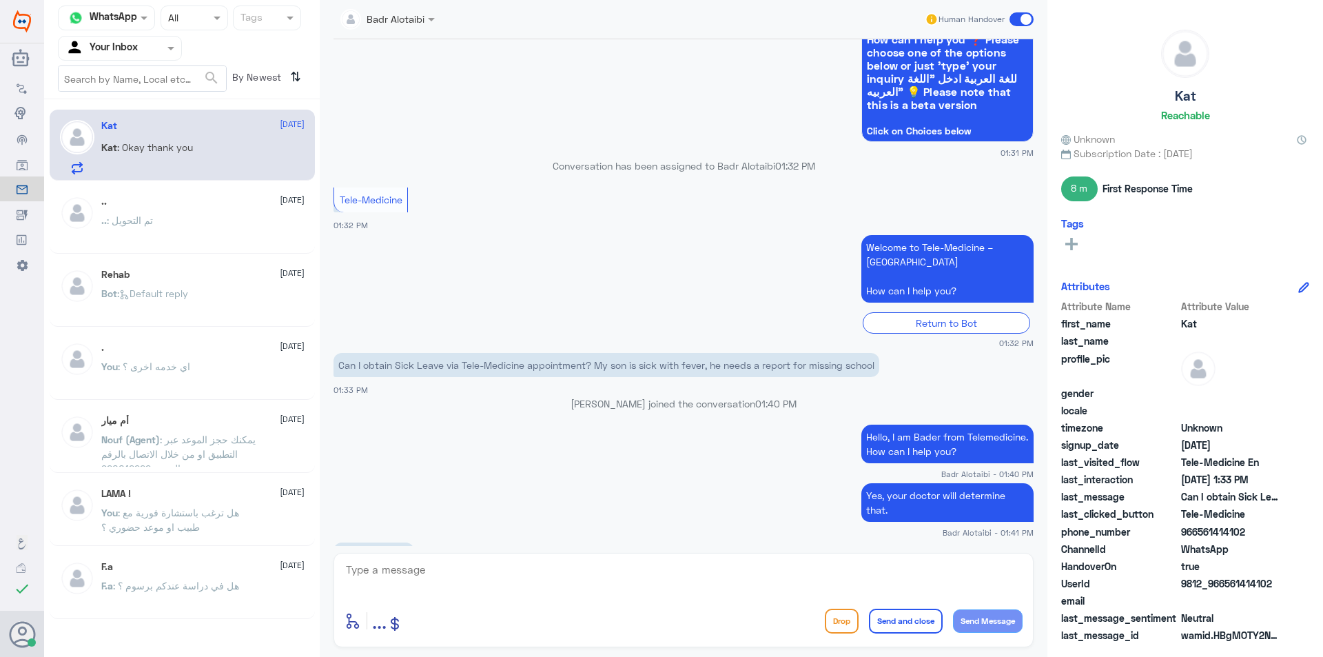
scroll to position [959, 0]
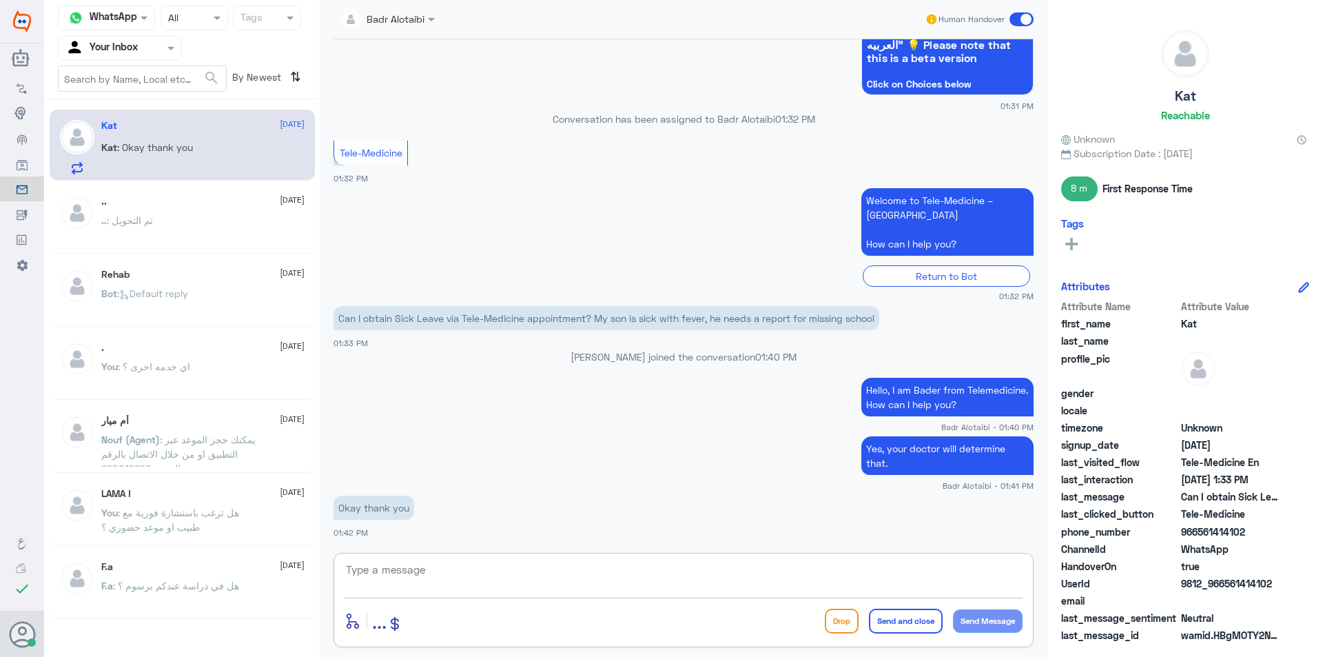
click at [427, 564] on textarea at bounding box center [684, 577] width 678 height 34
paste textarea "You can book an immediate consultation through the application to consult a doc…"
type textarea "You can book an immediate consultation through the application to consult a doc…"
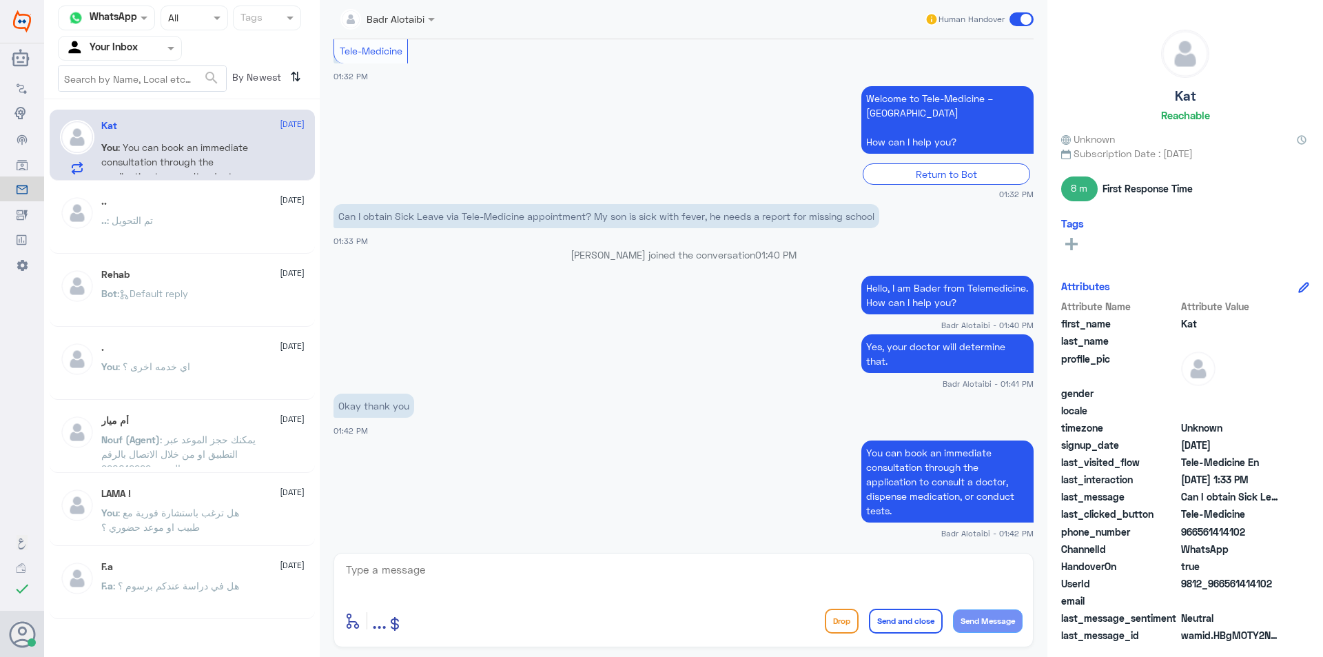
drag, startPoint x: 1274, startPoint y: 583, endPoint x: 1229, endPoint y: 587, distance: 45.6
click at [1229, 587] on span "9812_966561414102" at bounding box center [1231, 583] width 100 height 14
click at [544, 580] on textarea at bounding box center [684, 577] width 678 height 34
paste textarea "You are welcome, it was a pleasure to serve you"
type textarea "You are welcome, it was a pleasure to serve you"
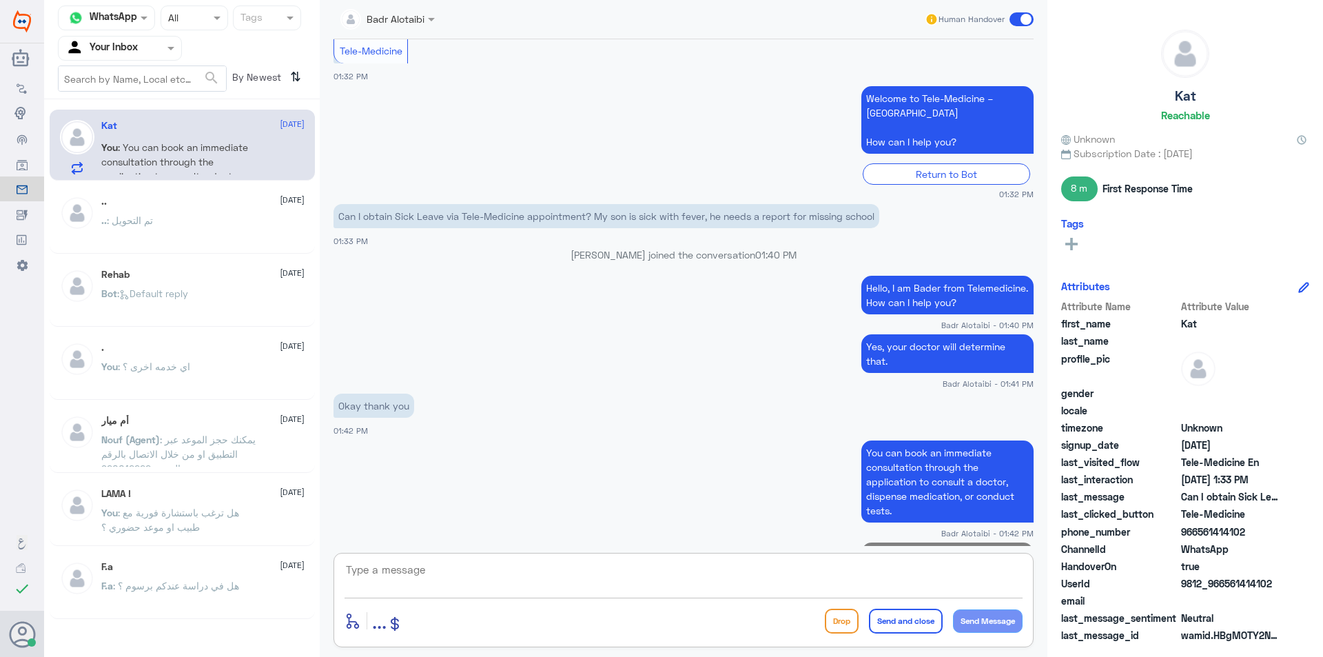
scroll to position [1120, 0]
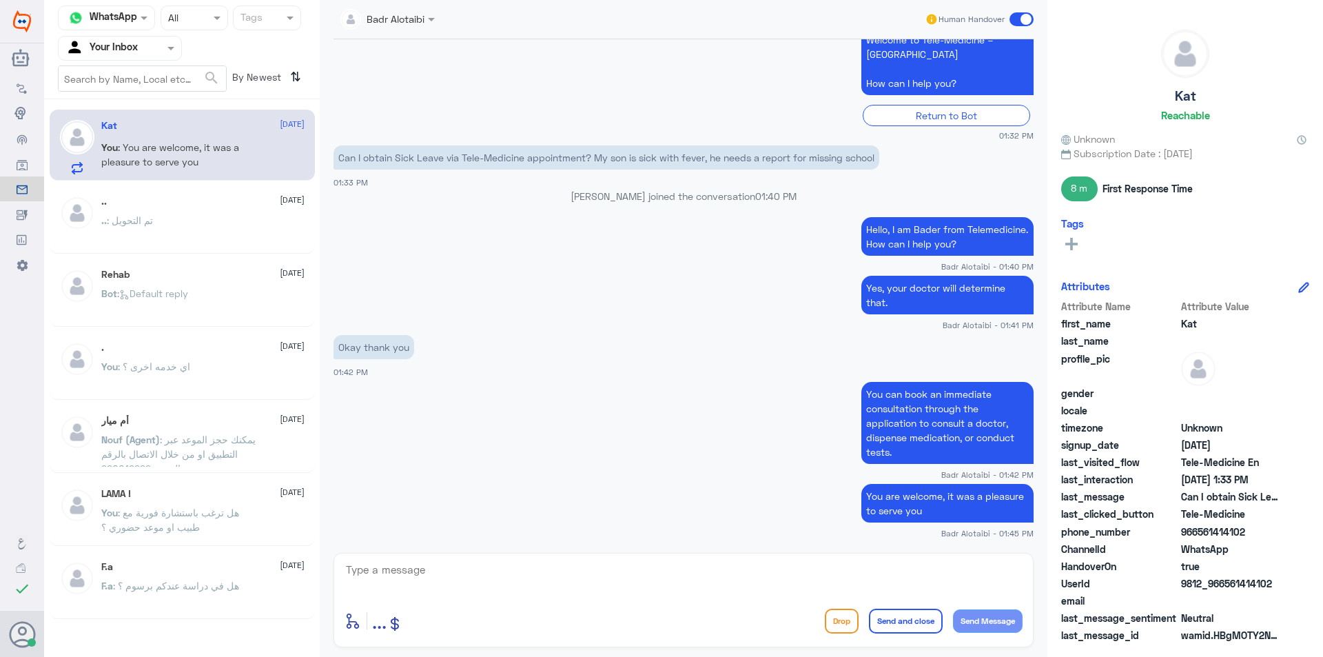
click at [1024, 22] on span at bounding box center [1022, 19] width 24 height 14
click at [0, 0] on input "checkbox" at bounding box center [0, 0] width 0 height 0
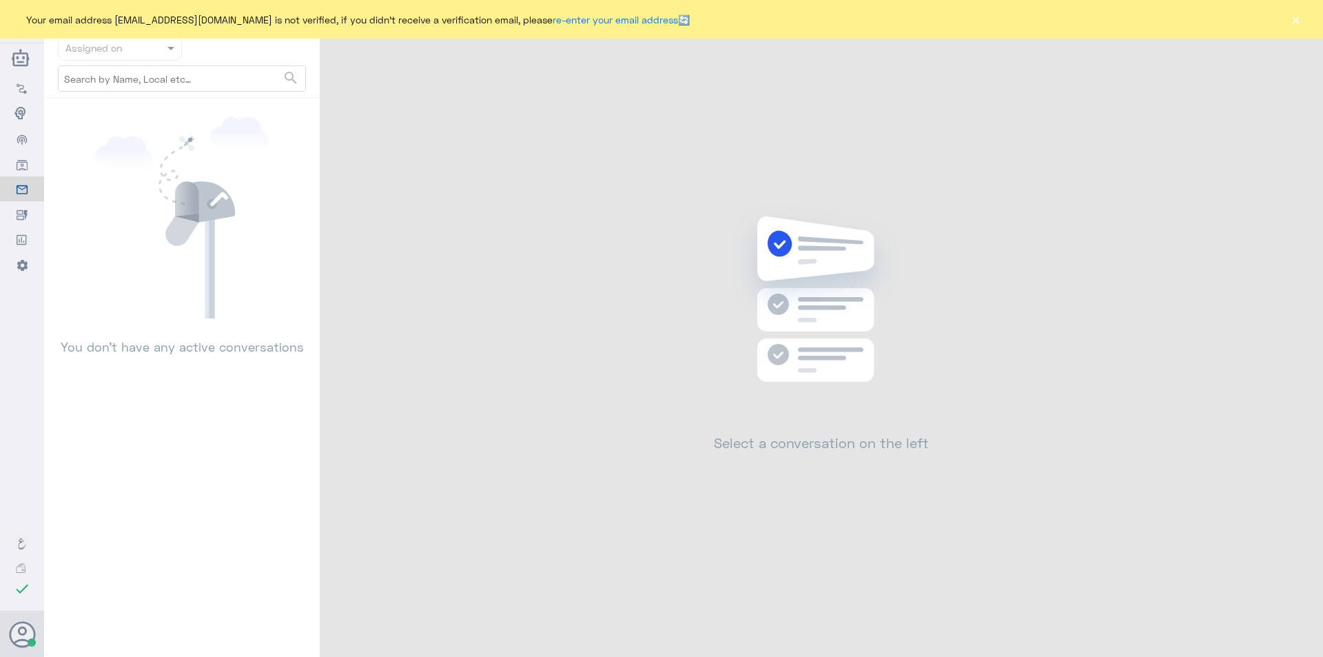
click at [1295, 19] on button "×" at bounding box center [1296, 19] width 14 height 14
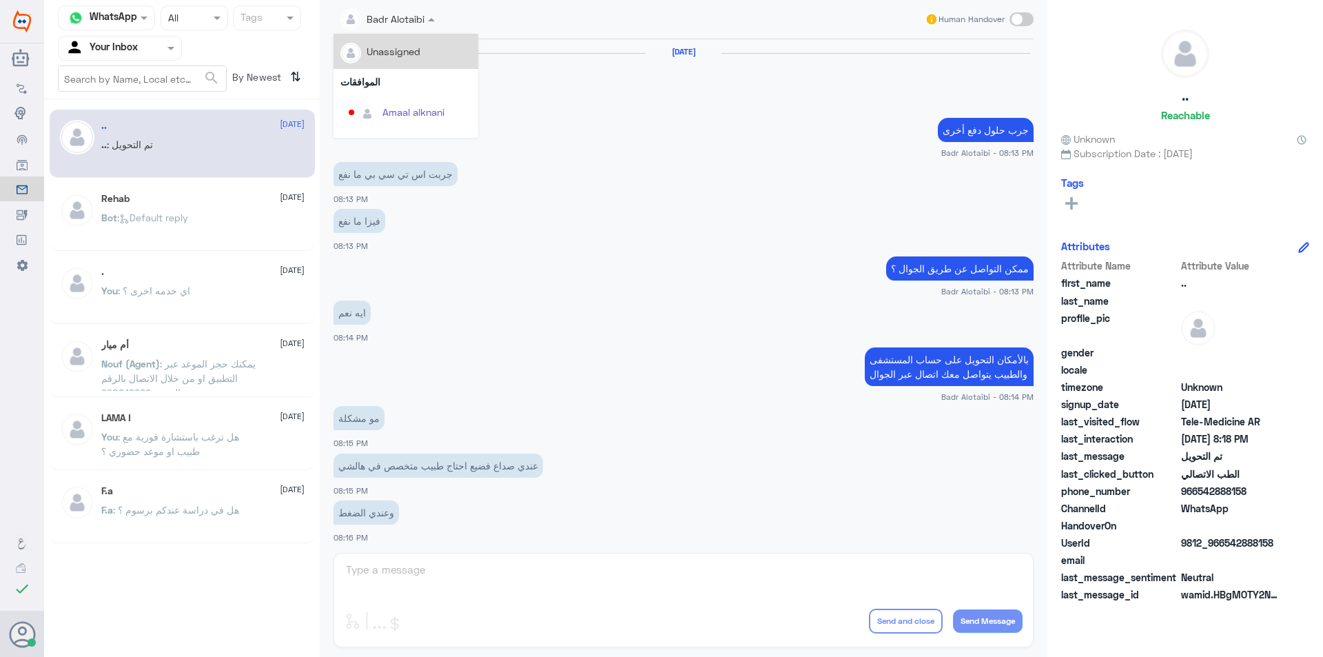
click at [438, 22] on span at bounding box center [433, 19] width 17 height 14
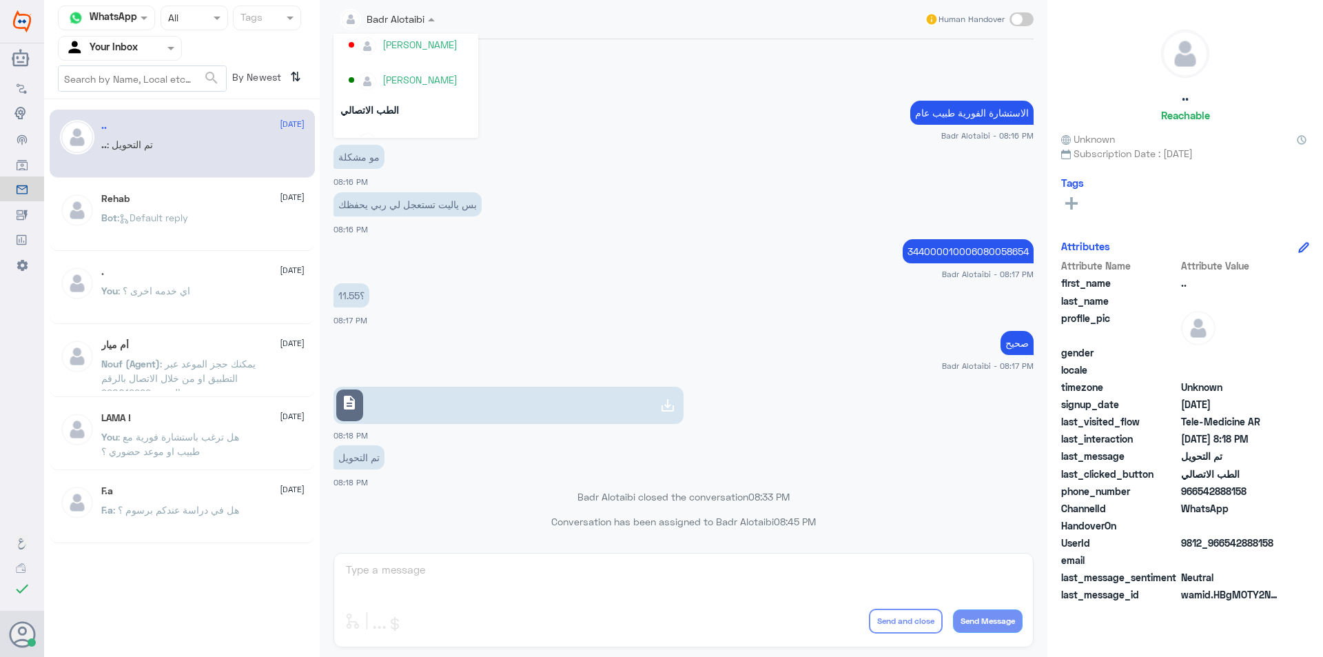
scroll to position [711, 0]
click at [576, 86] on div "وعندي الضغط 08:16 PM" at bounding box center [684, 73] width 700 height 47
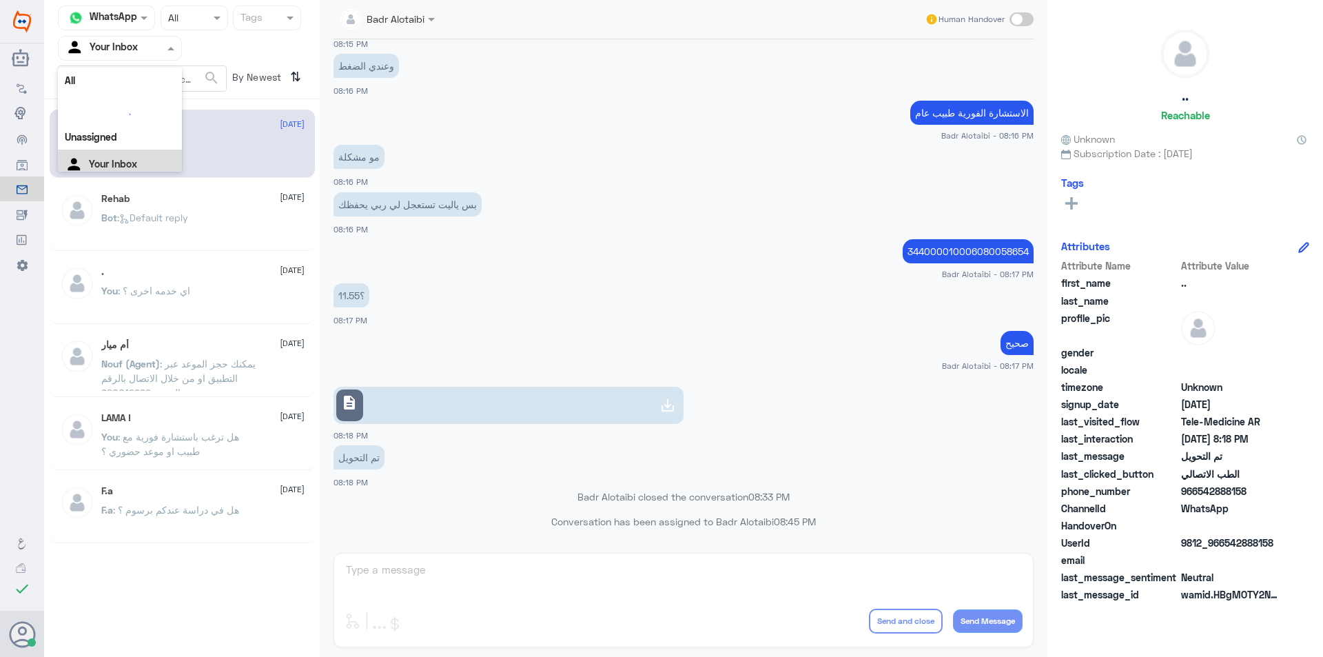
drag, startPoint x: 159, startPoint y: 50, endPoint x: 159, endPoint y: 81, distance: 31.0
click at [160, 54] on div at bounding box center [120, 48] width 123 height 16
click at [152, 98] on div "Unassigned" at bounding box center [120, 109] width 124 height 32
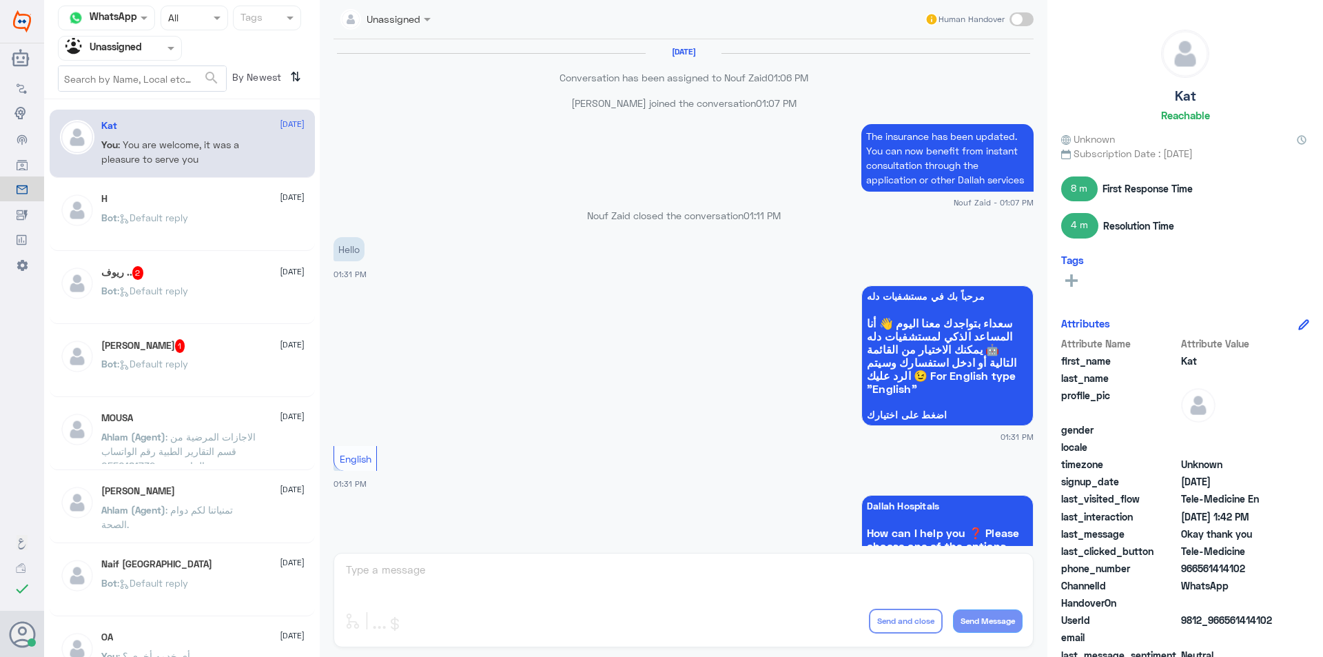
scroll to position [726, 0]
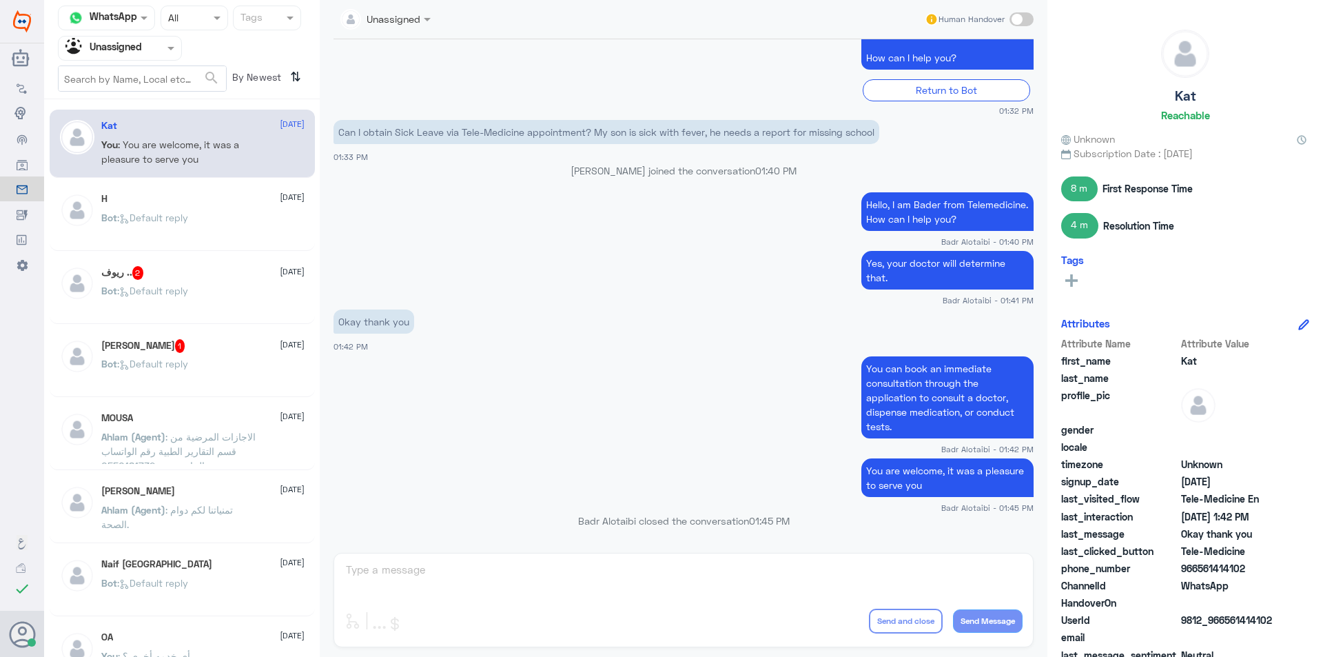
click at [210, 283] on div "ريوف .. 2 [DATE] Bot : Default reply" at bounding box center [202, 292] width 203 height 52
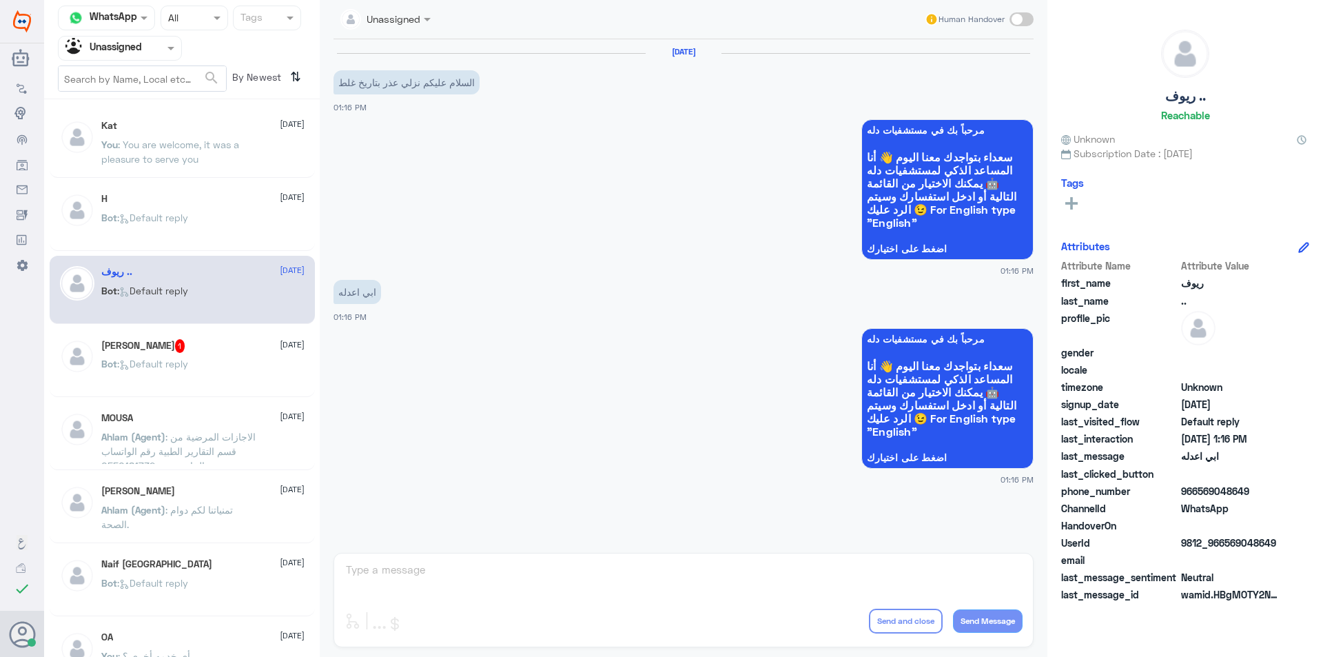
click at [1021, 19] on span at bounding box center [1022, 19] width 24 height 14
click at [0, 0] on input "checkbox" at bounding box center [0, 0] width 0 height 0
click at [596, 578] on textarea at bounding box center [684, 577] width 678 height 34
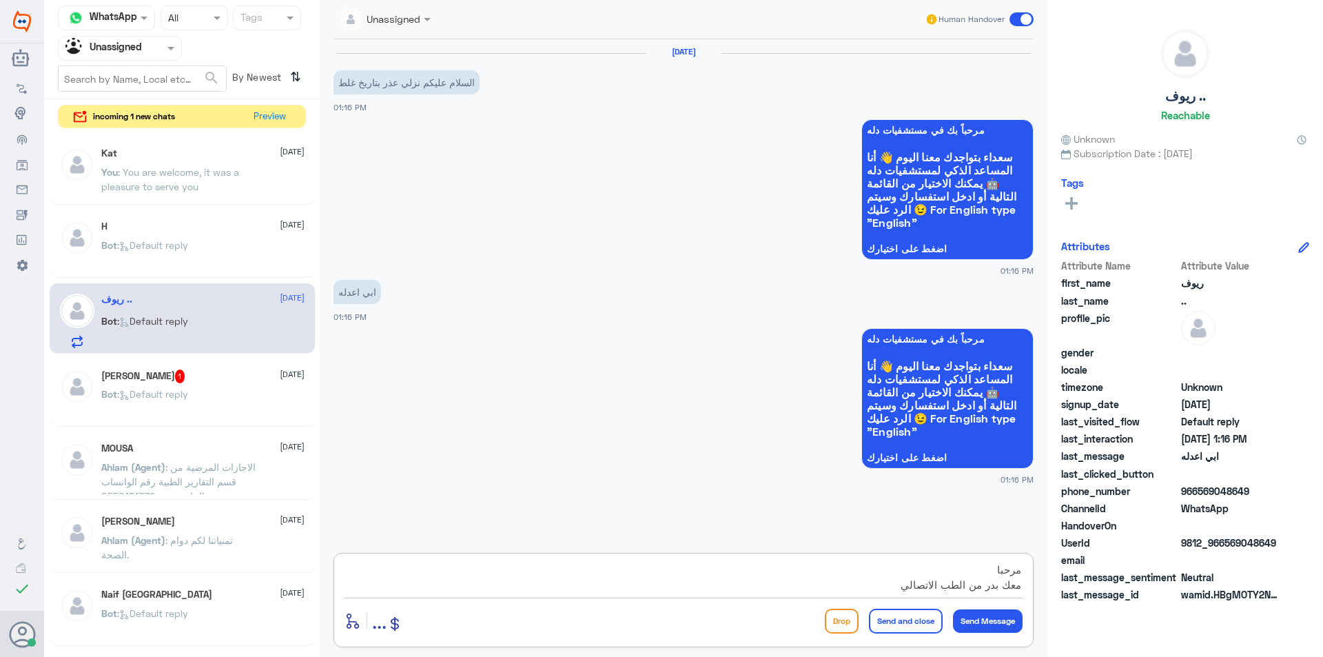
type textarea "مرحبا معك بدر من الطب الاتصالي"
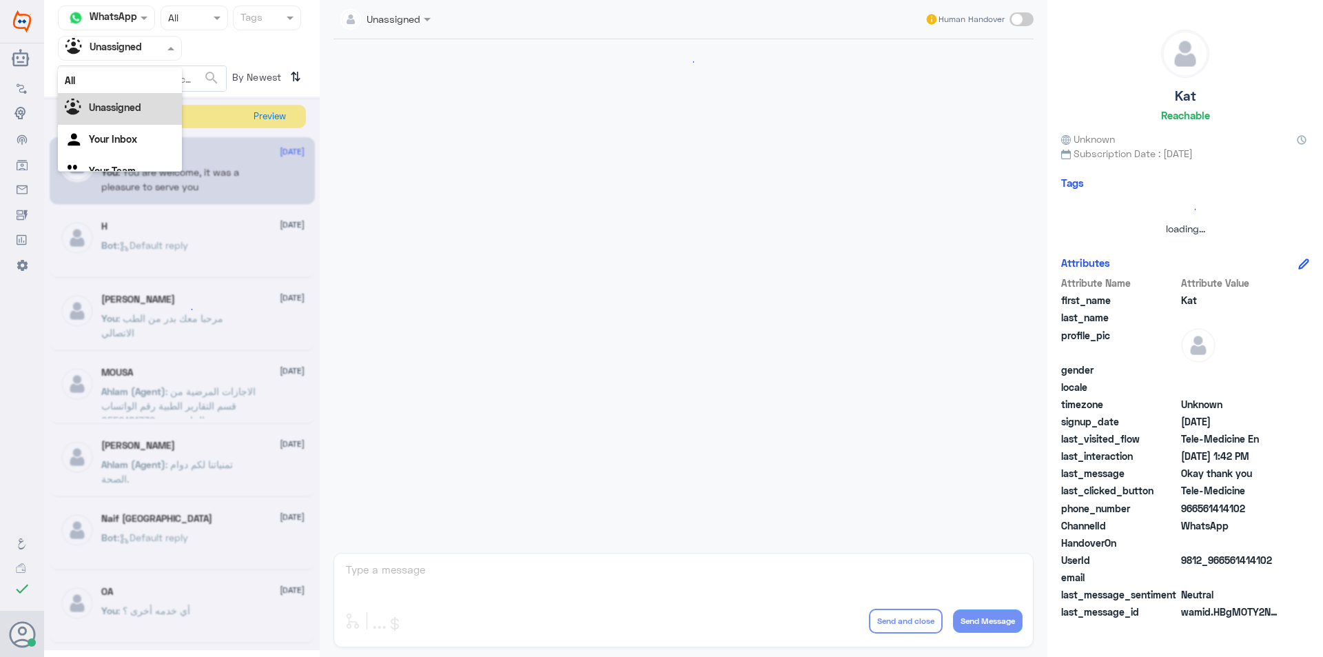
click at [154, 46] on div at bounding box center [120, 48] width 123 height 16
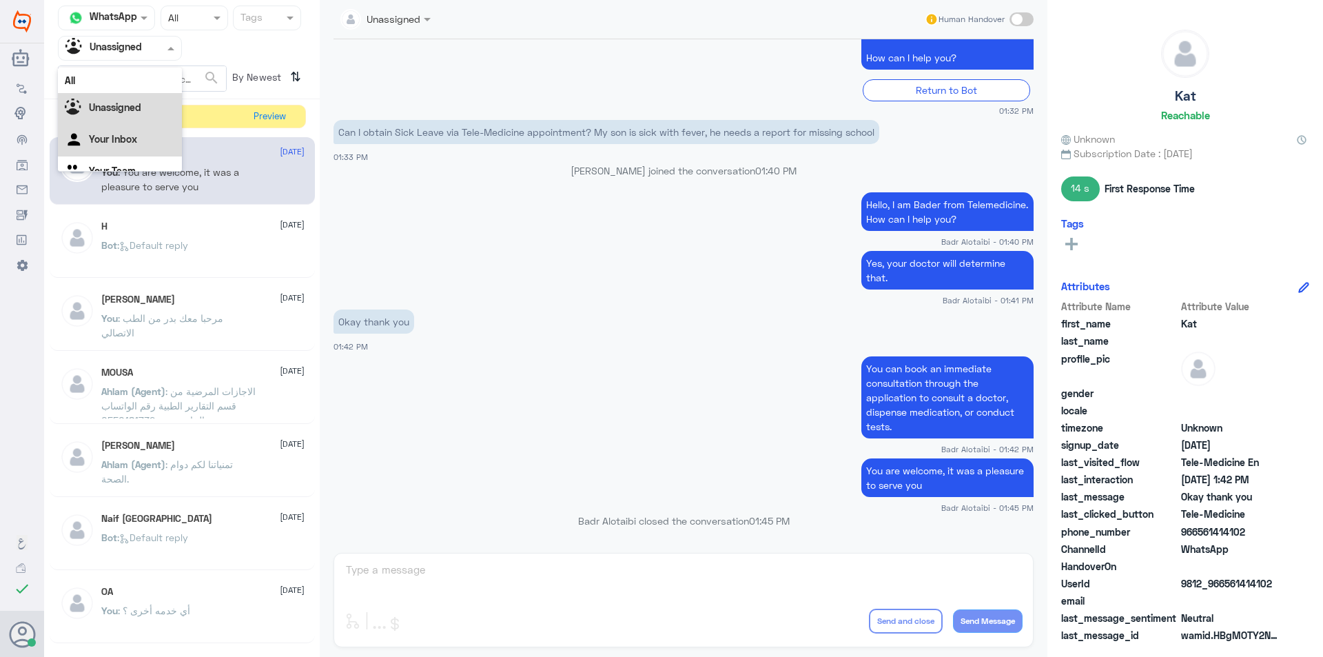
click at [138, 136] on div "Your Inbox" at bounding box center [120, 141] width 124 height 32
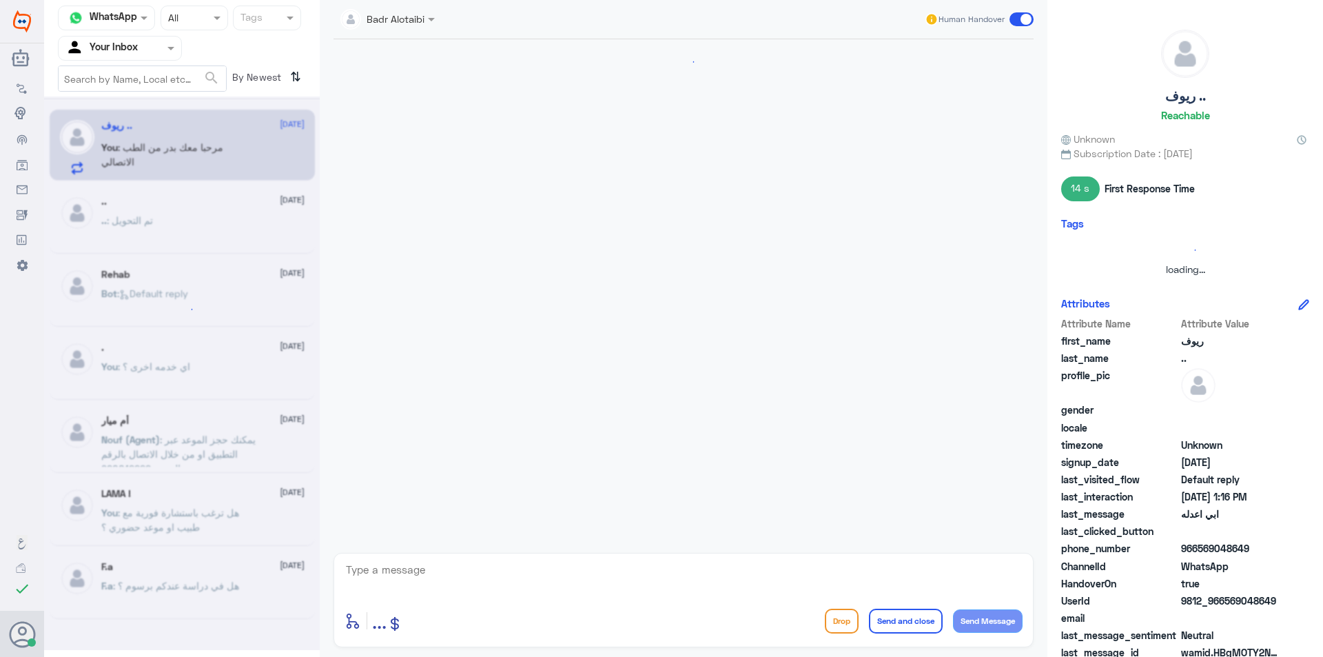
scroll to position [30, 0]
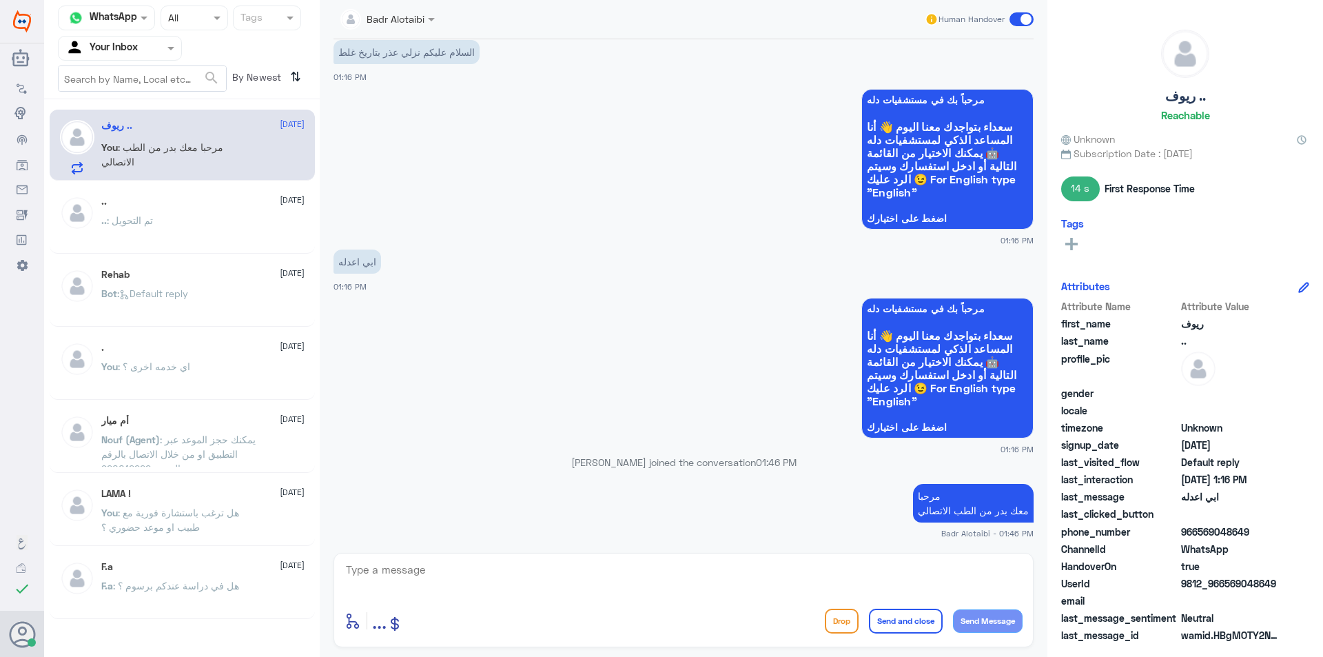
click at [500, 579] on textarea at bounding box center [684, 577] width 678 height 34
type textarea "مستشفى دله أي فرع ؟"
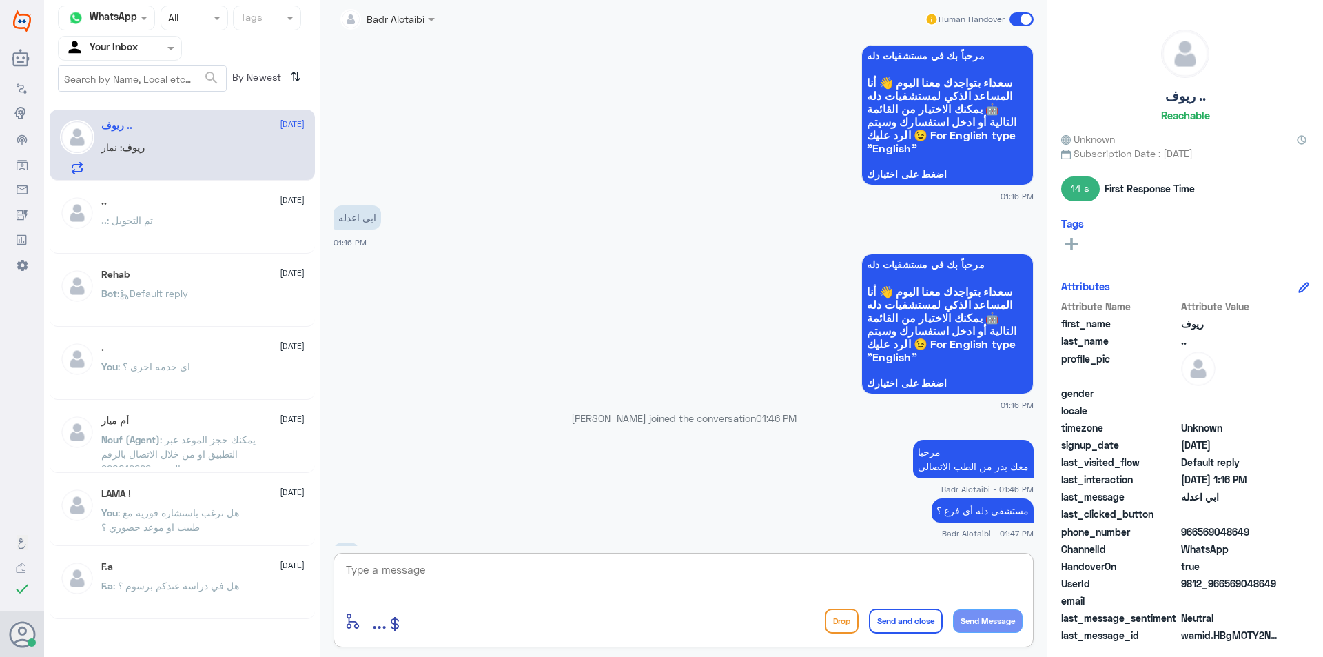
scroll to position [121, 0]
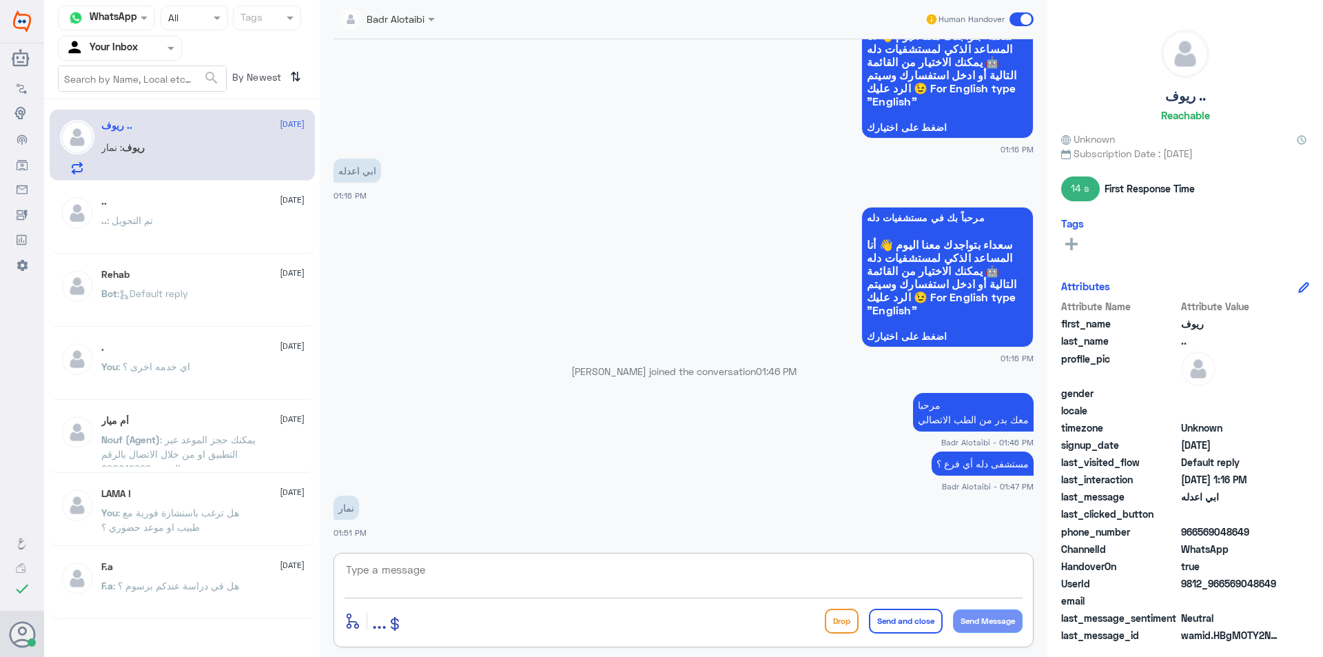
click at [590, 578] on textarea at bounding box center [684, 577] width 678 height 34
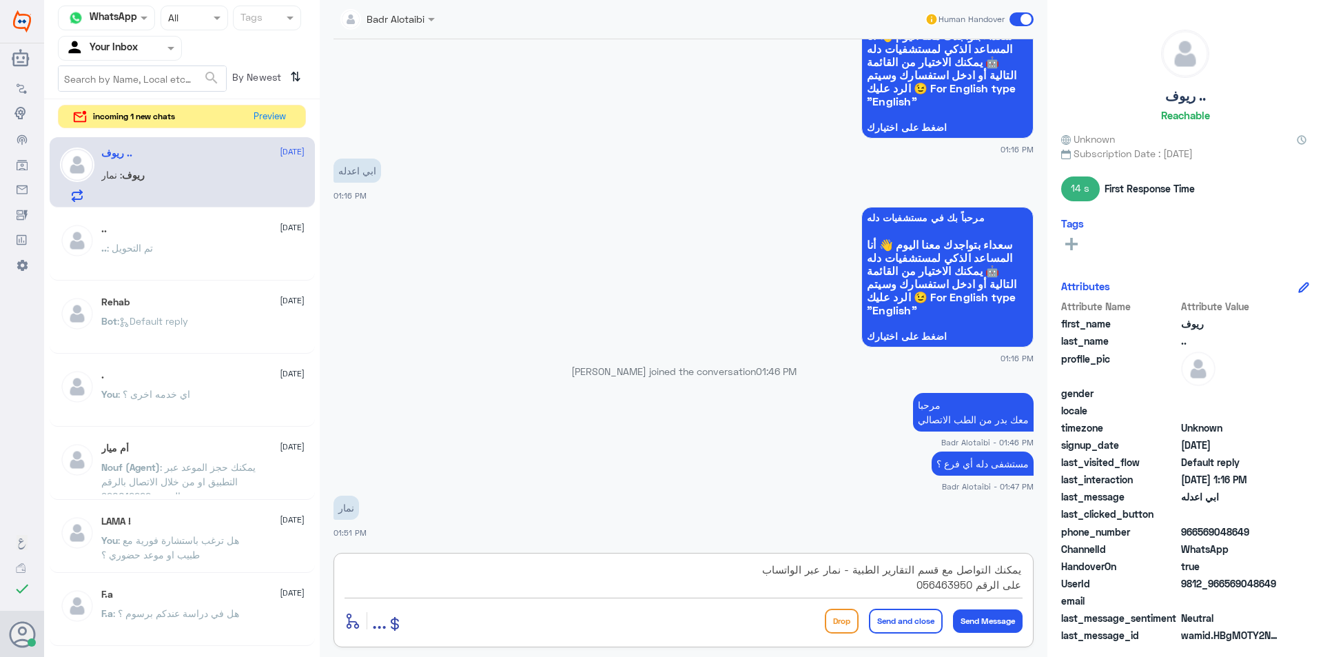
type textarea "يمكنك التواصل مع قسم التقارير الطبية - نمار عبر الواتساب على الرقم 0564639504"
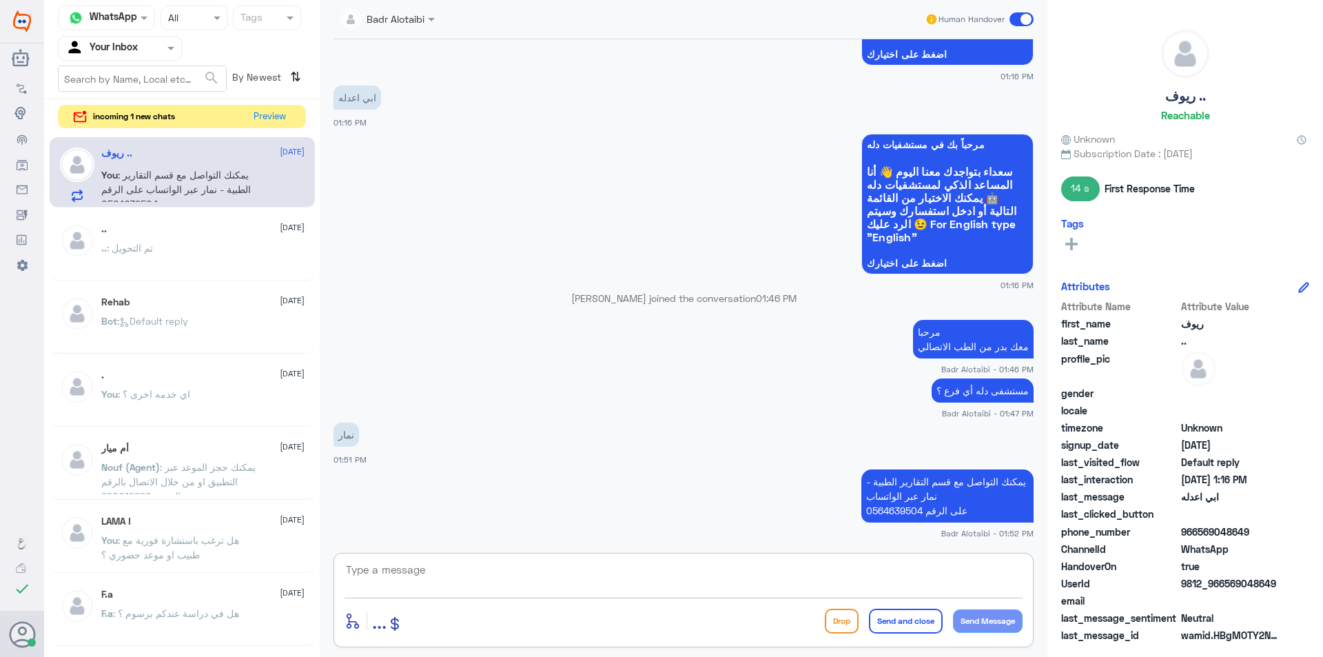
scroll to position [242, 0]
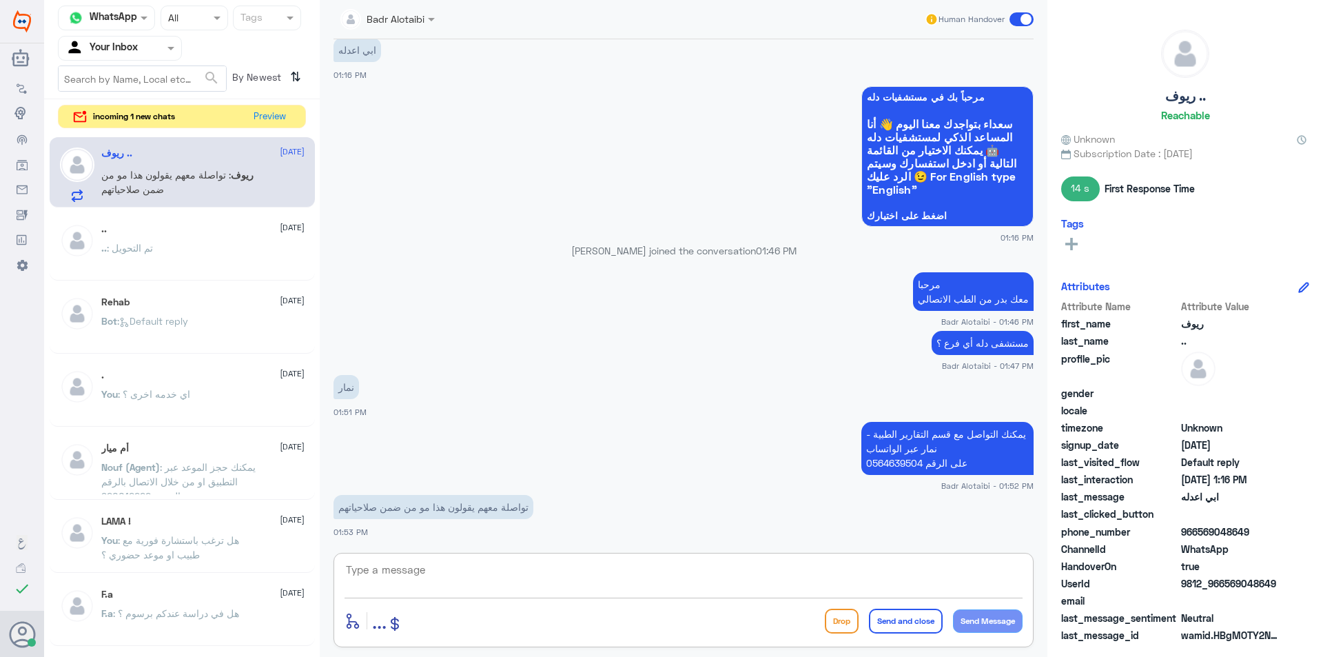
click at [476, 560] on textarea at bounding box center [684, 577] width 678 height 34
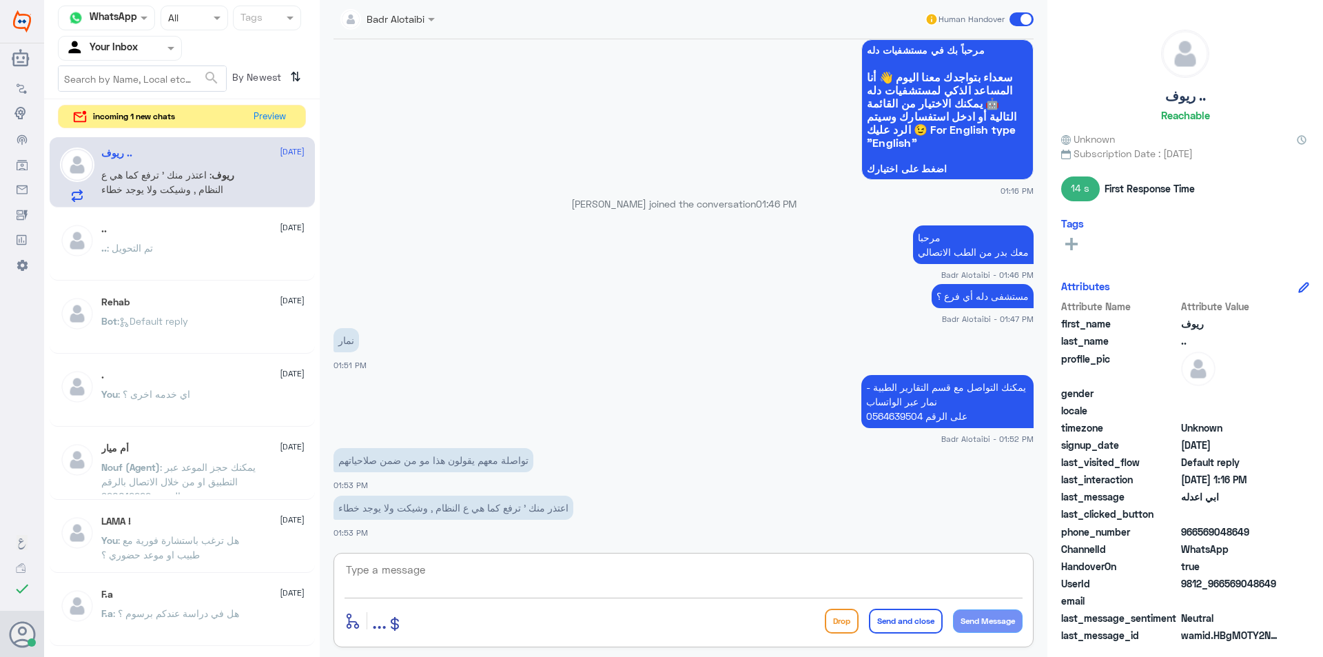
scroll to position [336, 0]
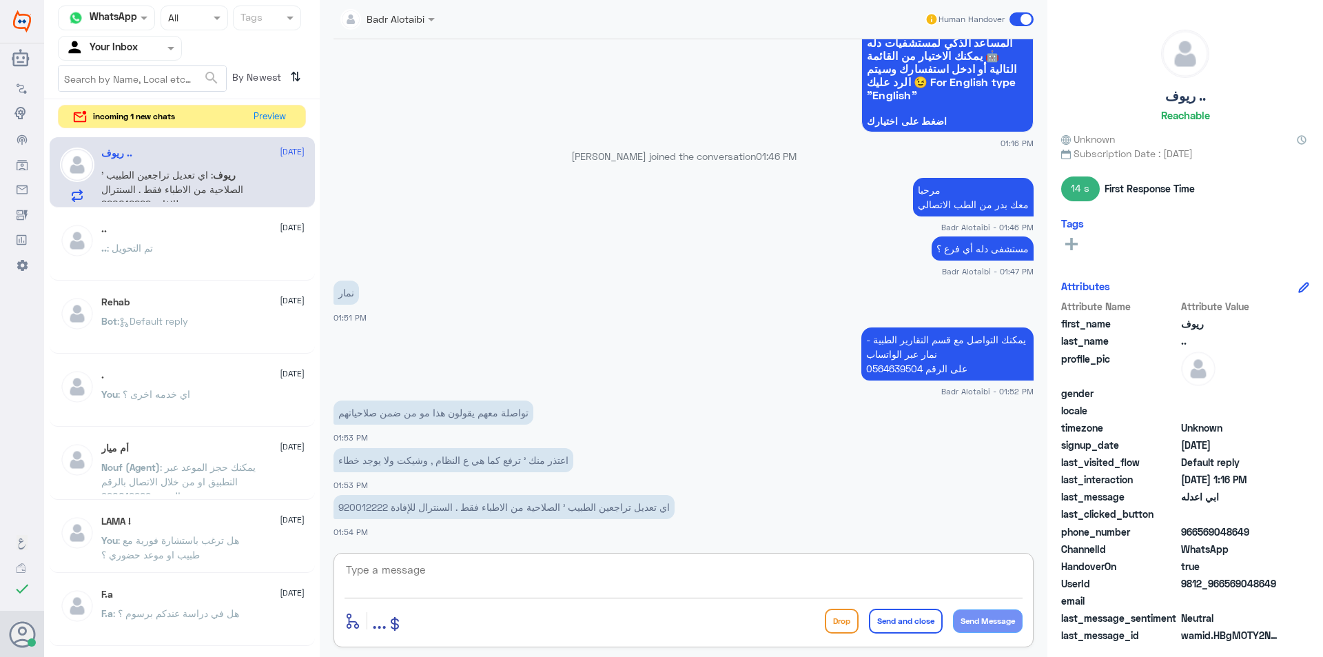
click at [496, 569] on textarea at bounding box center [684, 577] width 678 height 34
type textarea "ي"
type textarea "اعتذر منك نحن هنا دله النخيل يمكنك التواصل مع دله نمار على الرقم 0546022896"
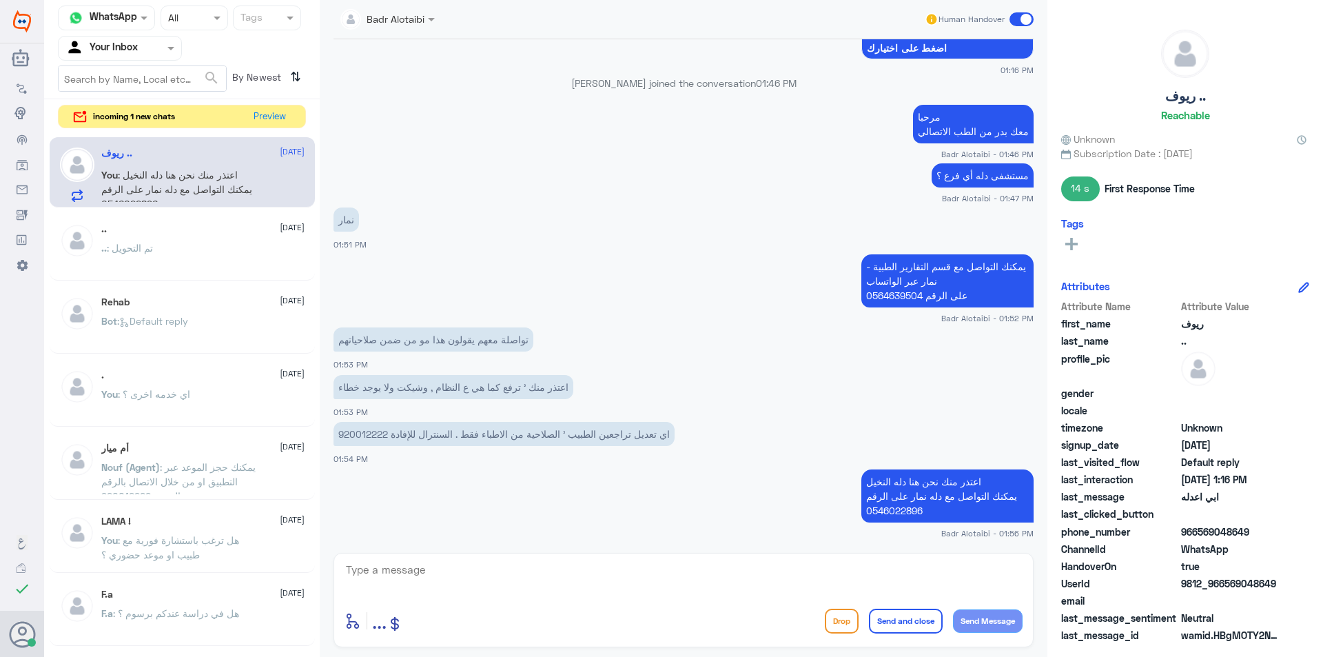
click at [1015, 25] on span at bounding box center [1022, 19] width 24 height 14
click at [0, 0] on input "checkbox" at bounding box center [0, 0] width 0 height 0
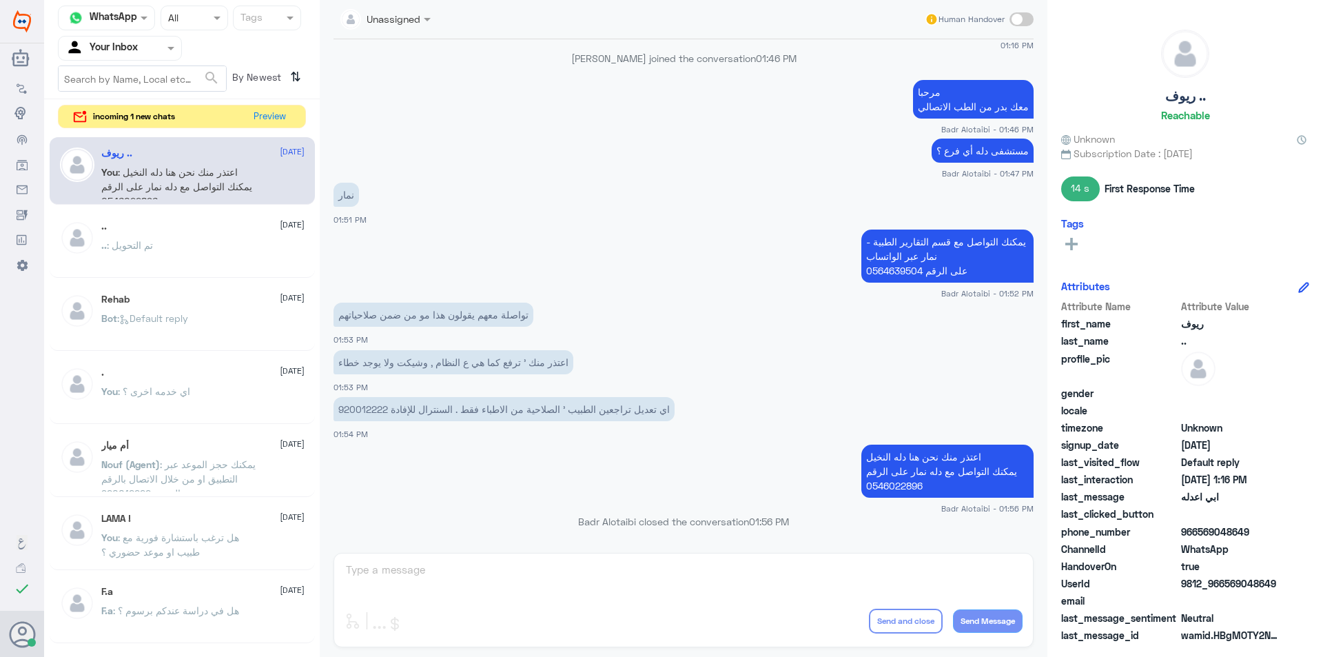
click at [143, 48] on div at bounding box center [120, 48] width 123 height 16
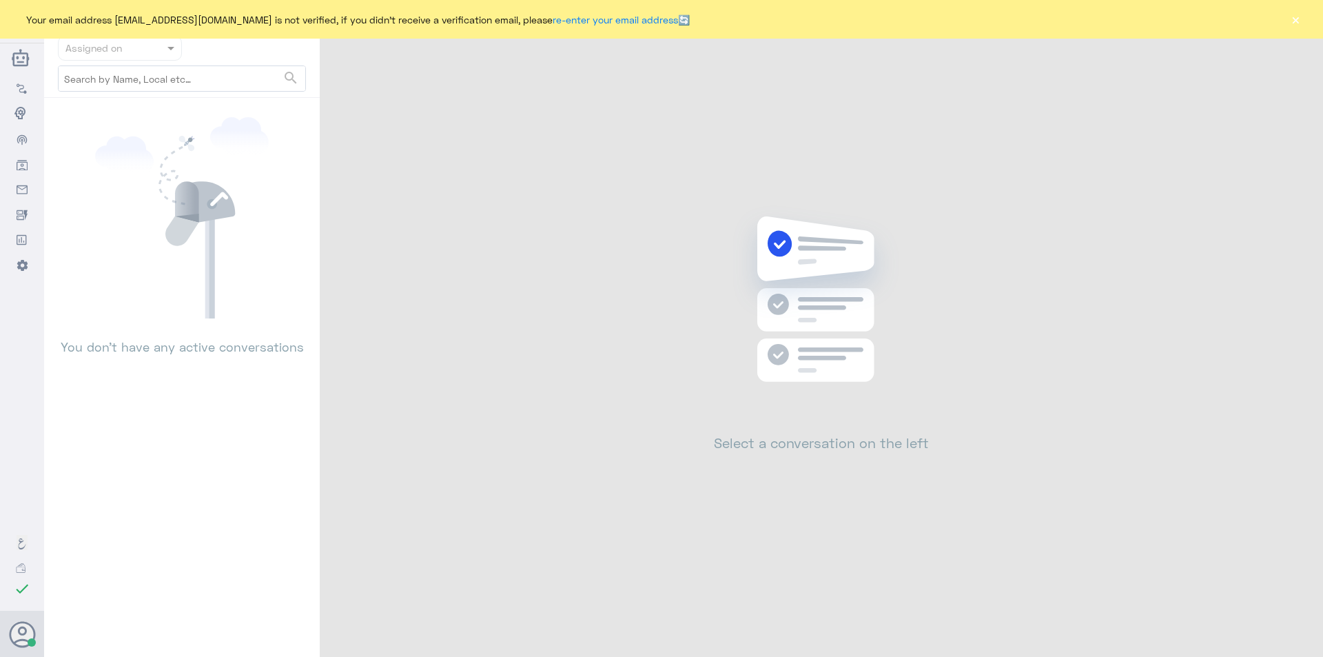
click at [1294, 20] on button "×" at bounding box center [1296, 19] width 14 height 14
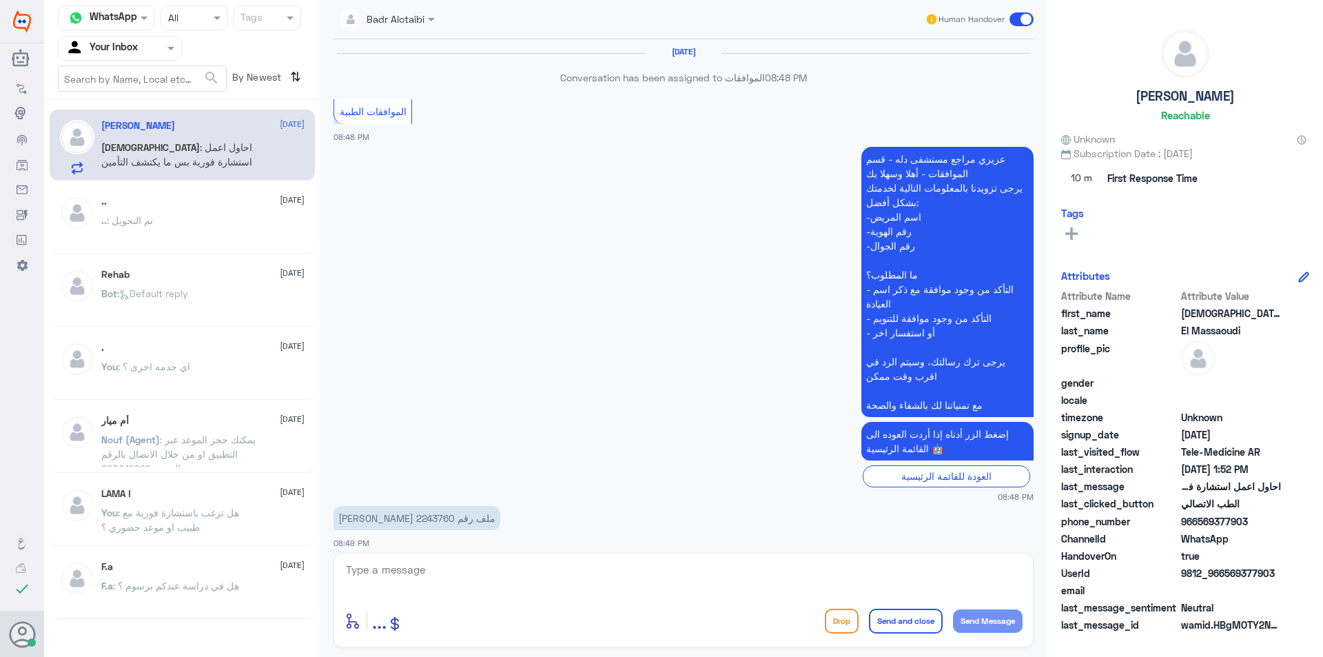
scroll to position [1355, 0]
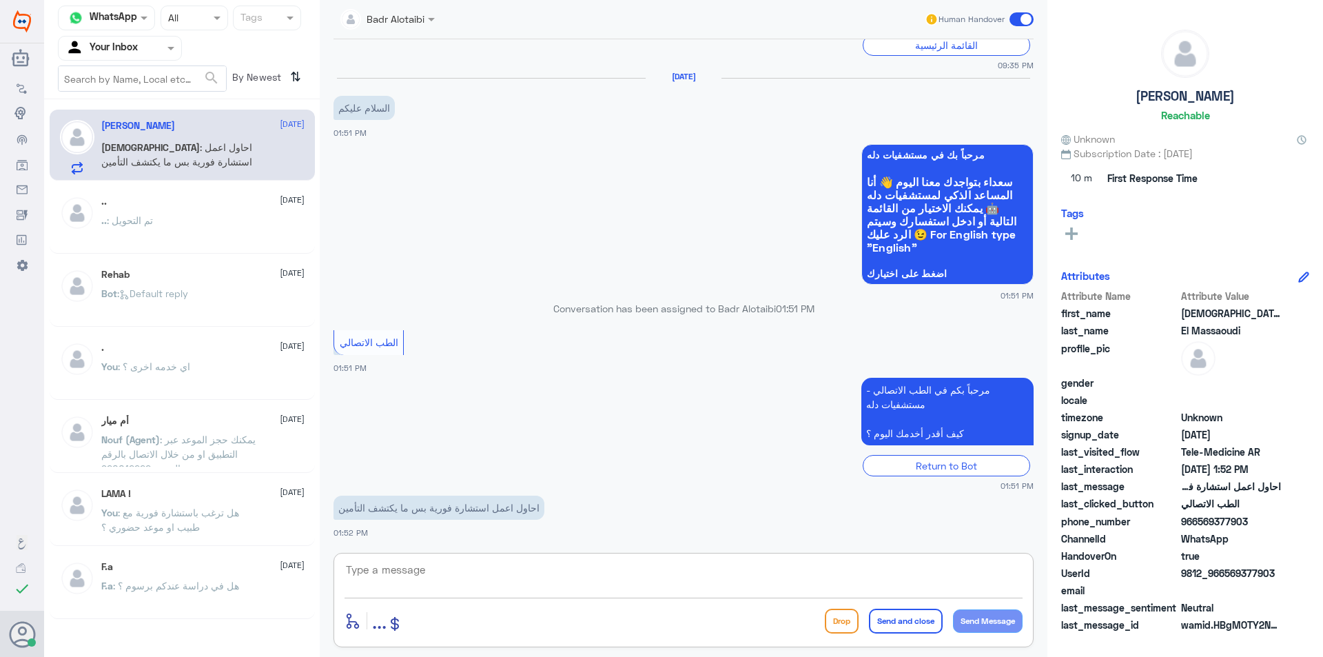
click at [489, 568] on textarea at bounding box center [684, 577] width 678 height 34
type textarea "مرحبا معك بدر من الطب الاتصالي"
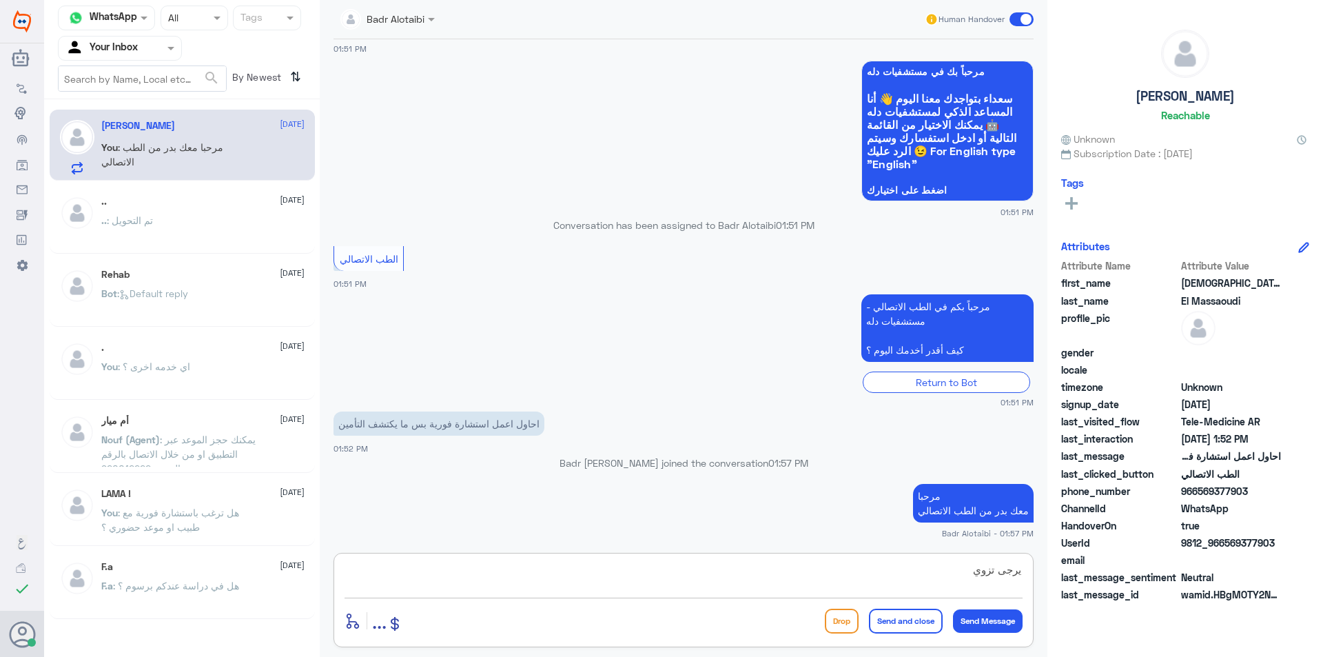
scroll to position [1410, 0]
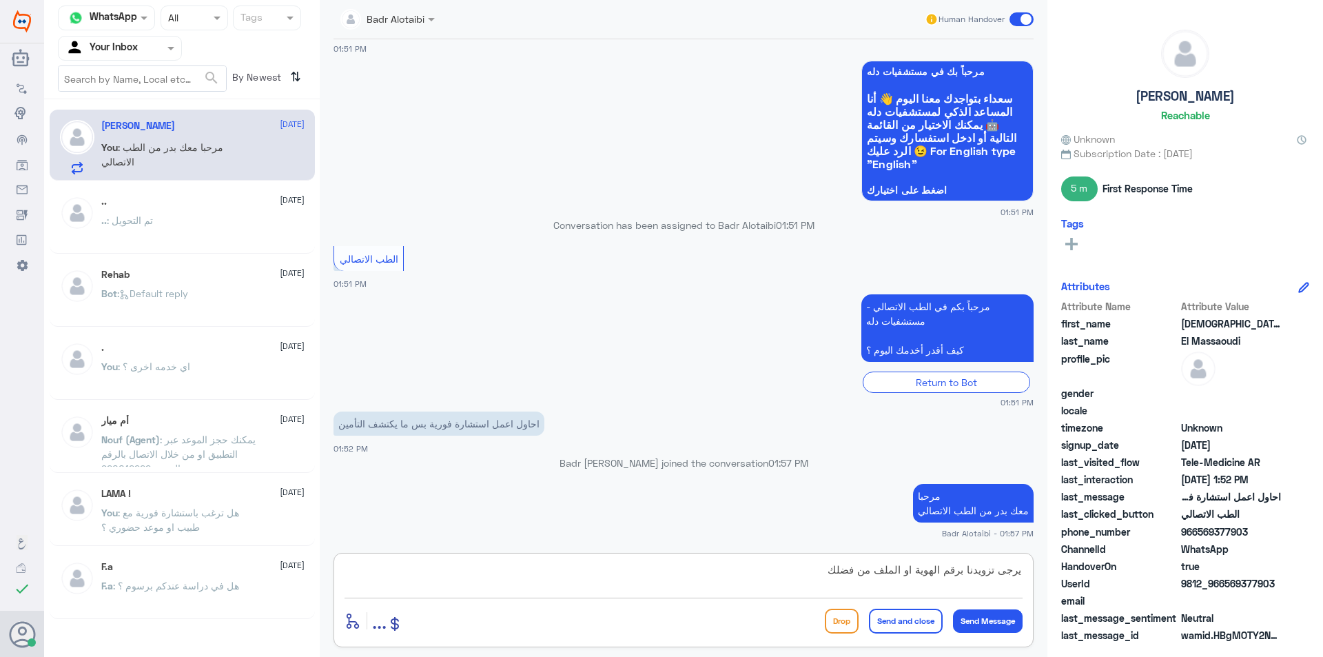
type textarea "يرجى تزويدنا برقم الهوية او الملف من فضلك"
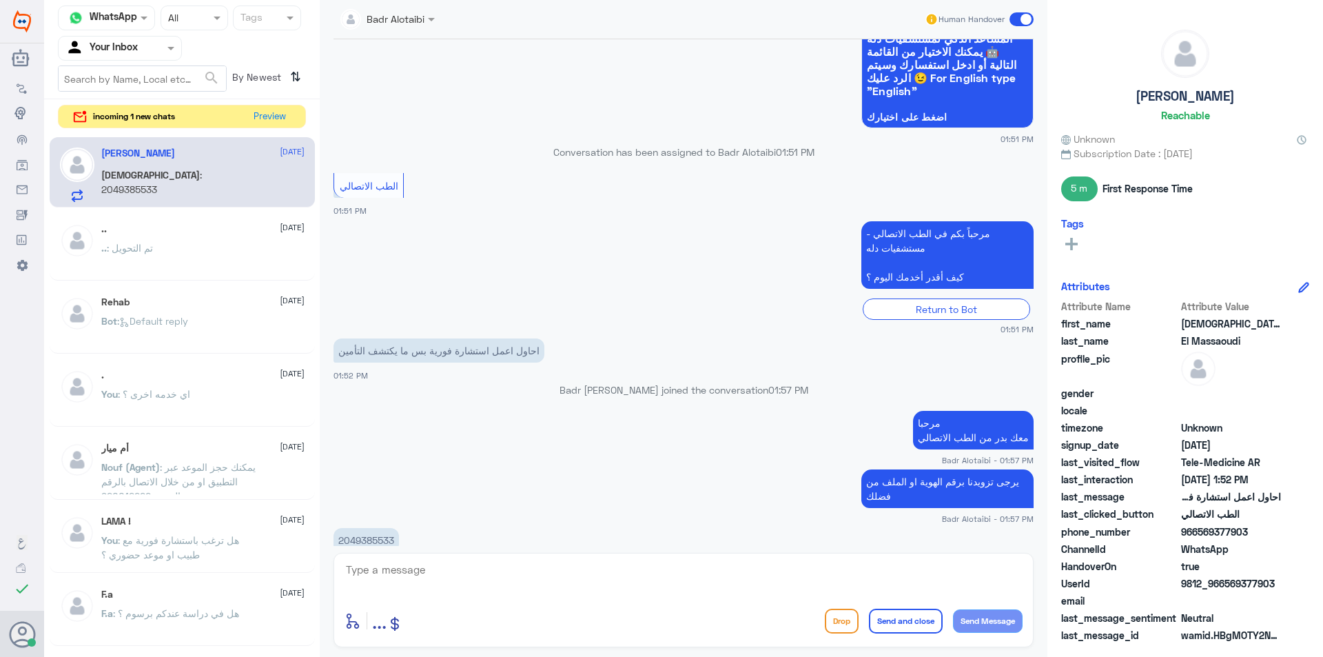
scroll to position [1516, 0]
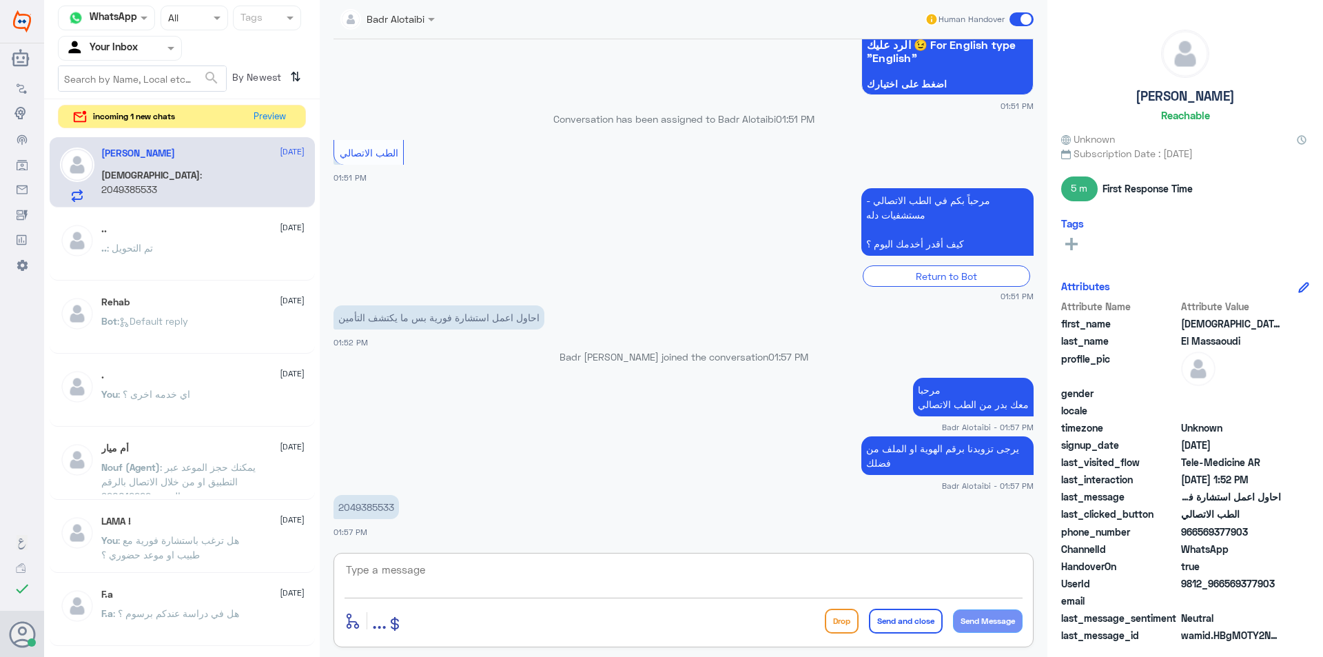
click at [376, 509] on p "2049385533" at bounding box center [366, 507] width 65 height 24
copy p "2049385533"
click at [457, 569] on textarea at bounding box center [684, 577] width 678 height 34
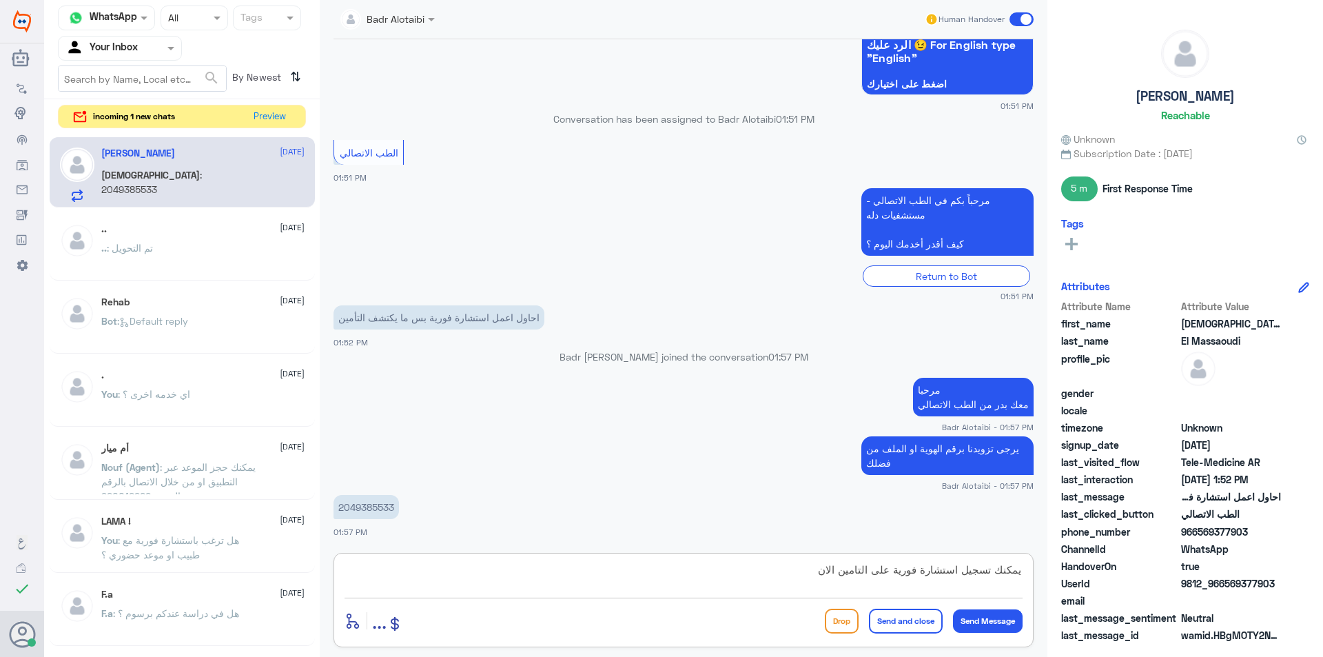
type textarea "يمكنك تسجيل استشارة فورية على التامين الان"
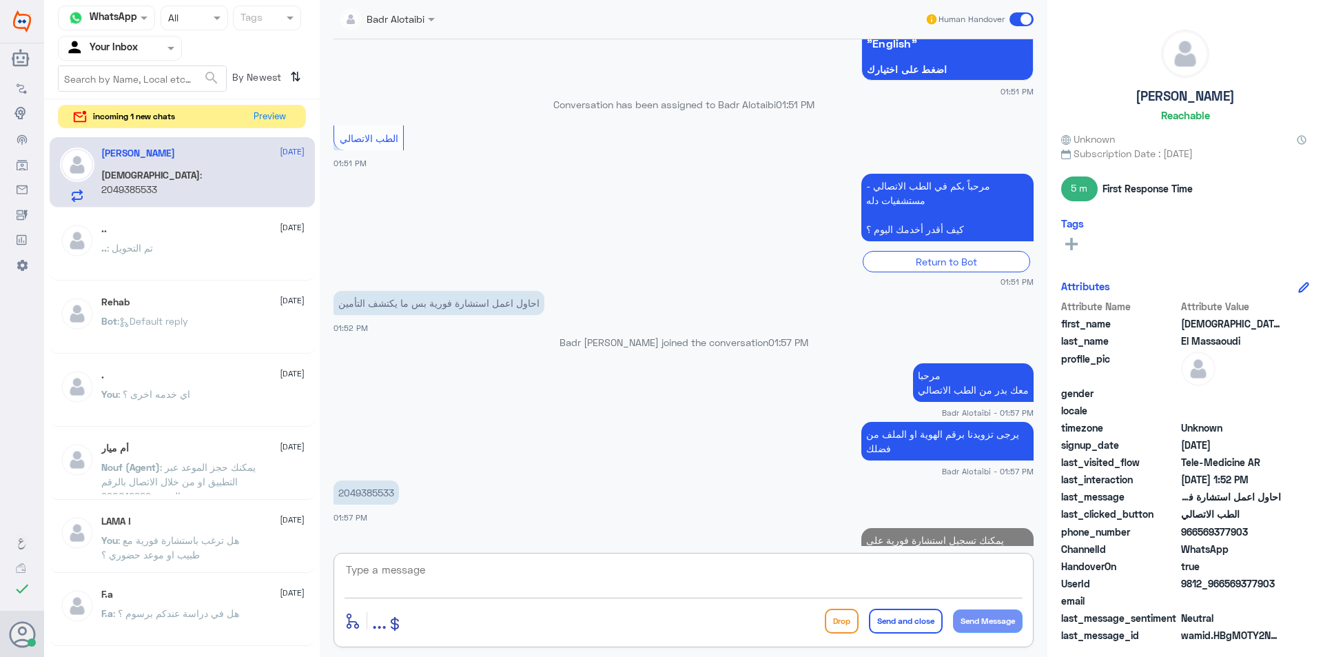
scroll to position [1575, 0]
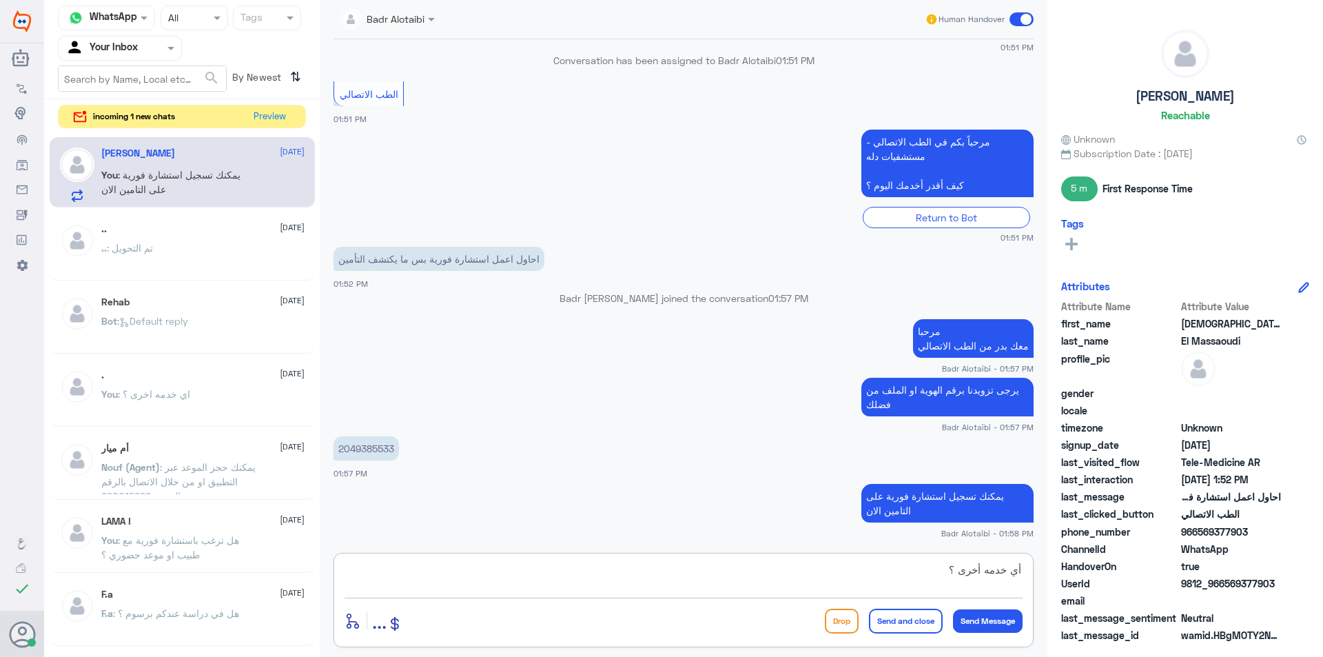
type textarea "أي خدمه أخرى ؟"
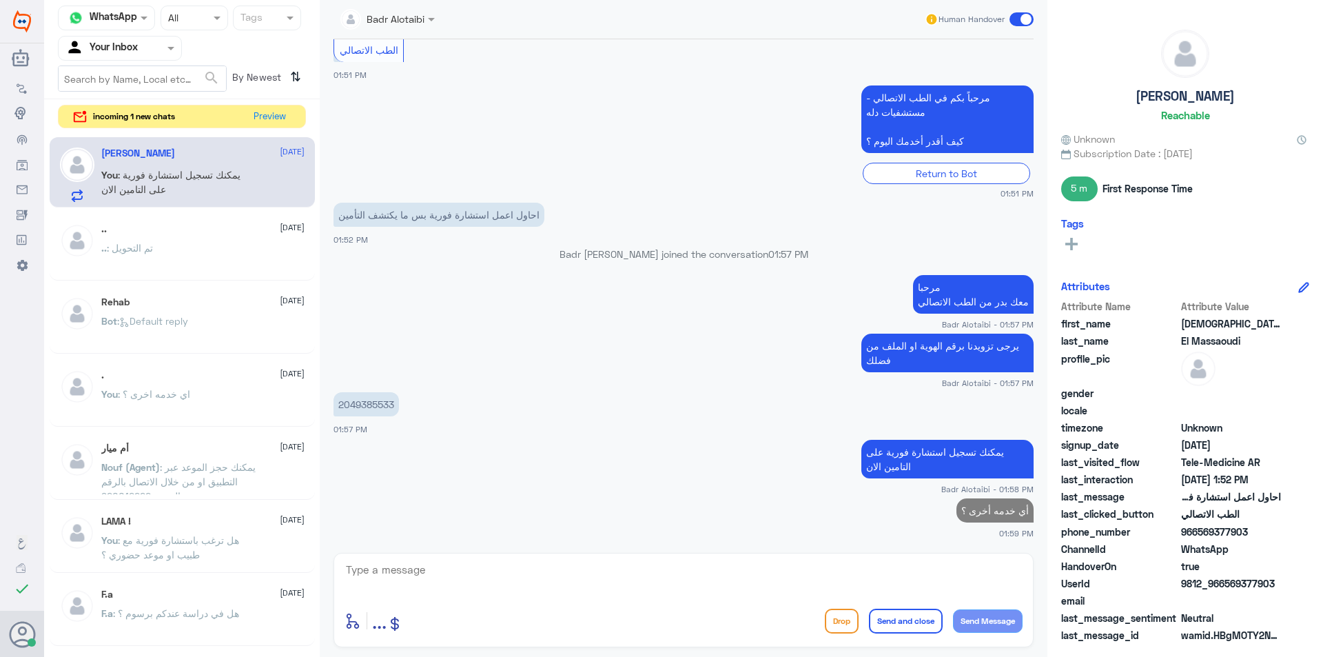
click at [445, 656] on html "Dallah Hospitals Flow Builder Conversational Skills Broadcast Audience Inbox Gr…" at bounding box center [661, 328] width 1323 height 657
click at [447, 654] on div "Badr Alotaibi Human Handover 10 Dec 2024 الموافقات الطبية 08:48 PM عزيزي مراجع …" at bounding box center [684, 330] width 728 height 661
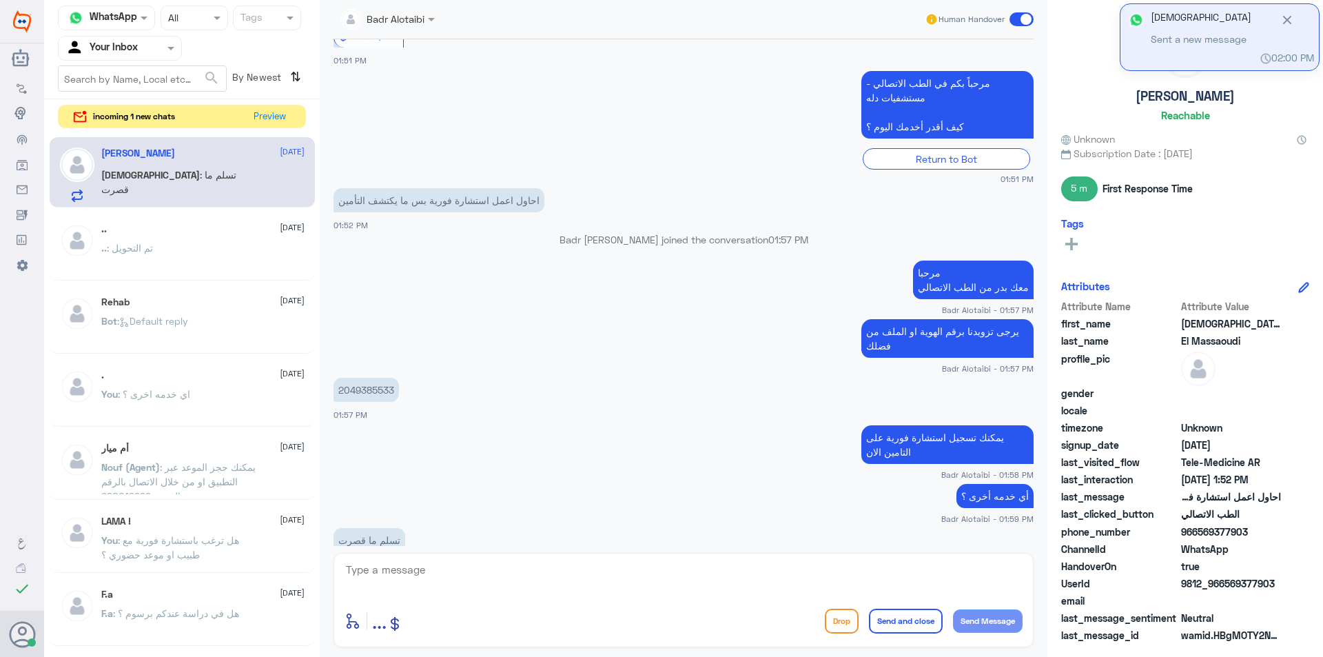
scroll to position [1666, 0]
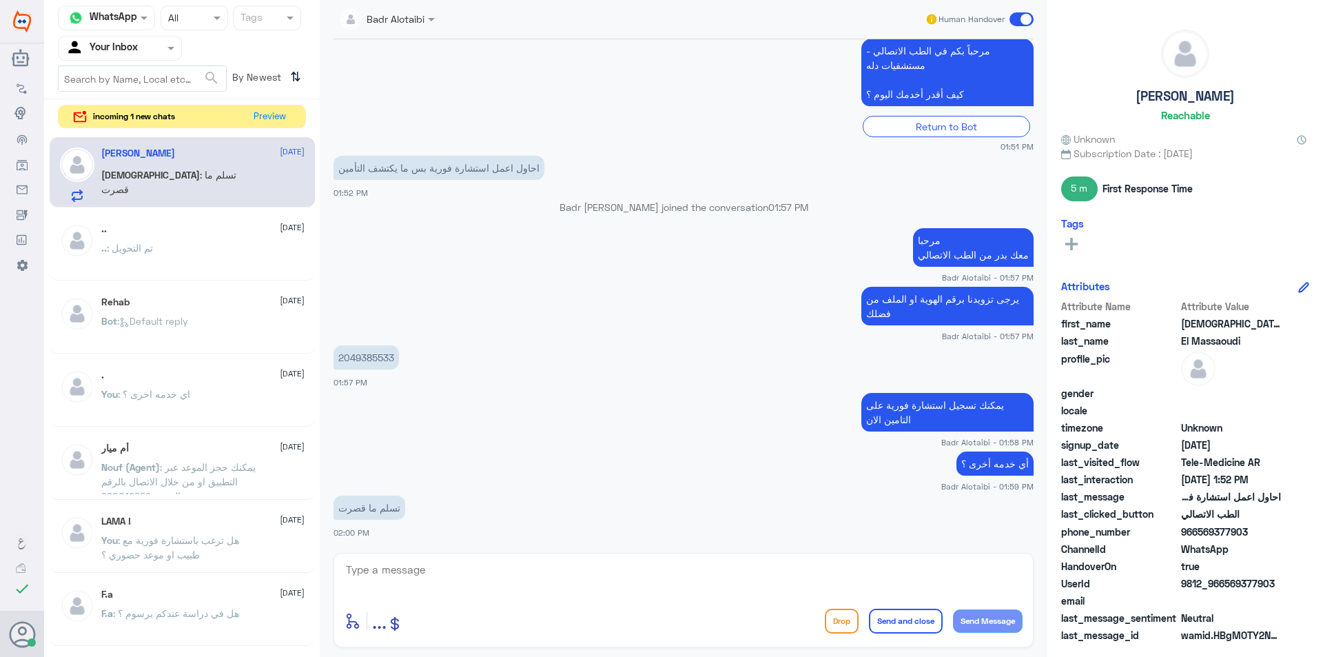
click at [438, 582] on textarea at bounding box center [684, 577] width 678 height 34
type textarea "العفو سعدنا بخدمتك"
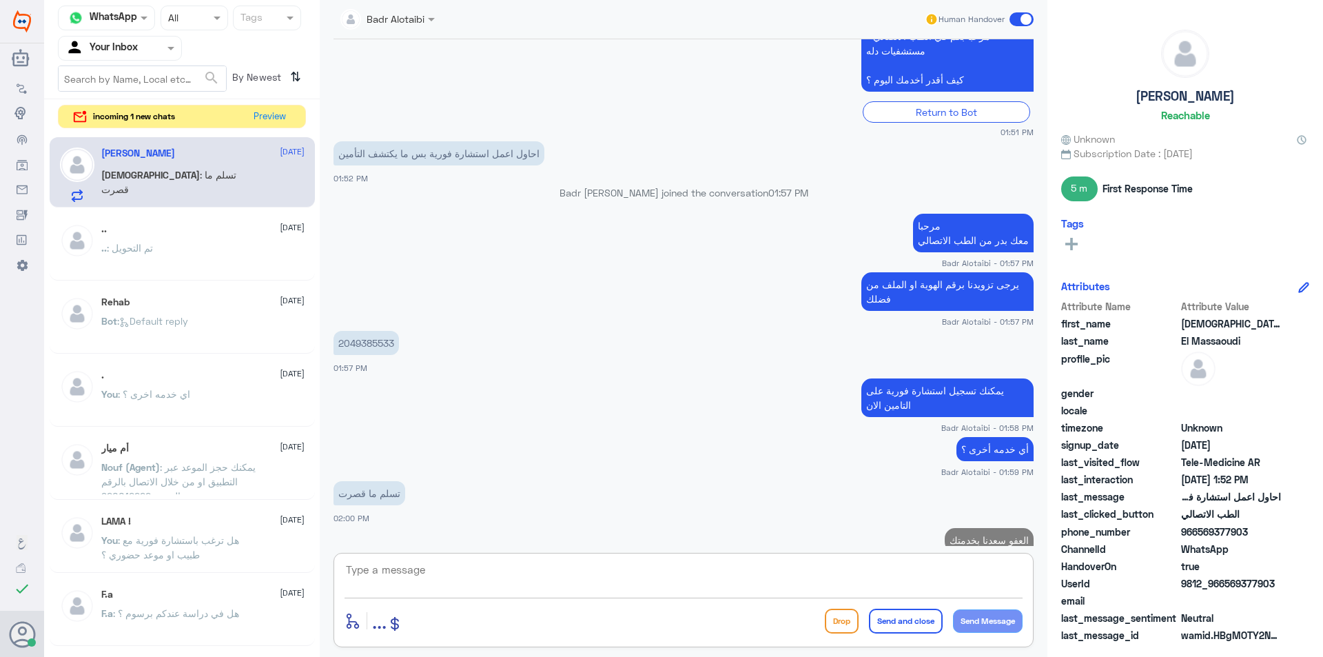
scroll to position [1710, 0]
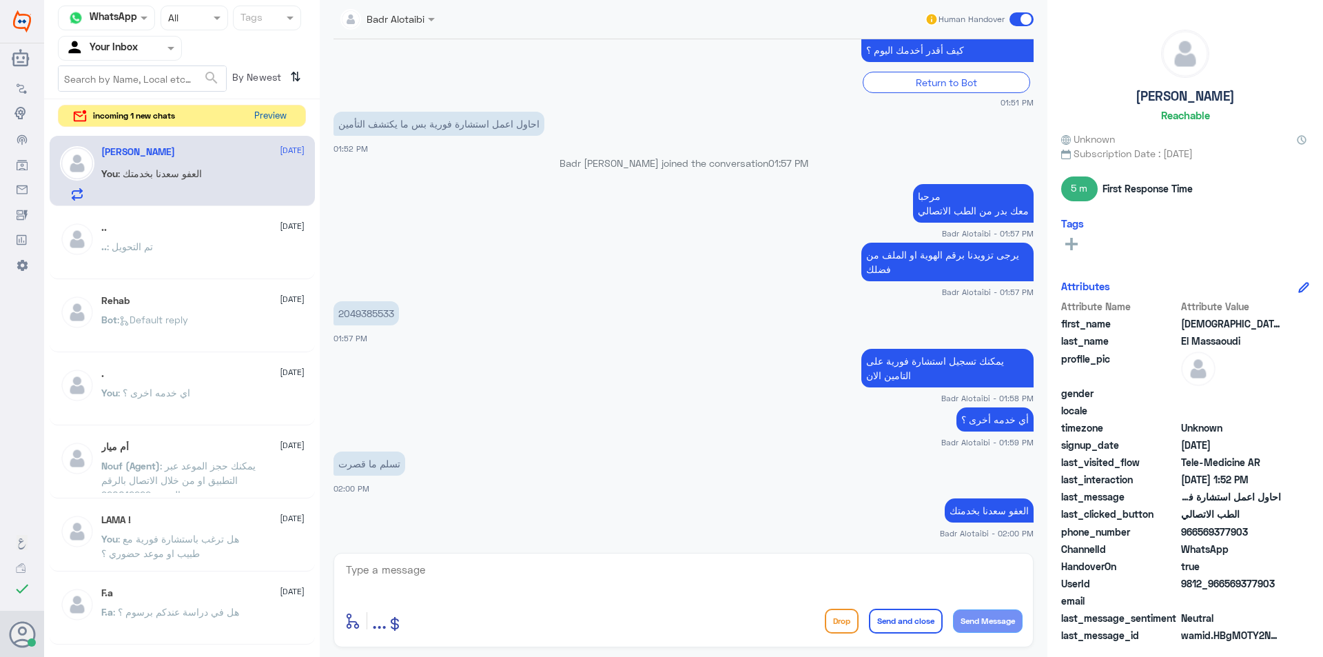
click at [267, 115] on button "Preview" at bounding box center [270, 115] width 43 height 21
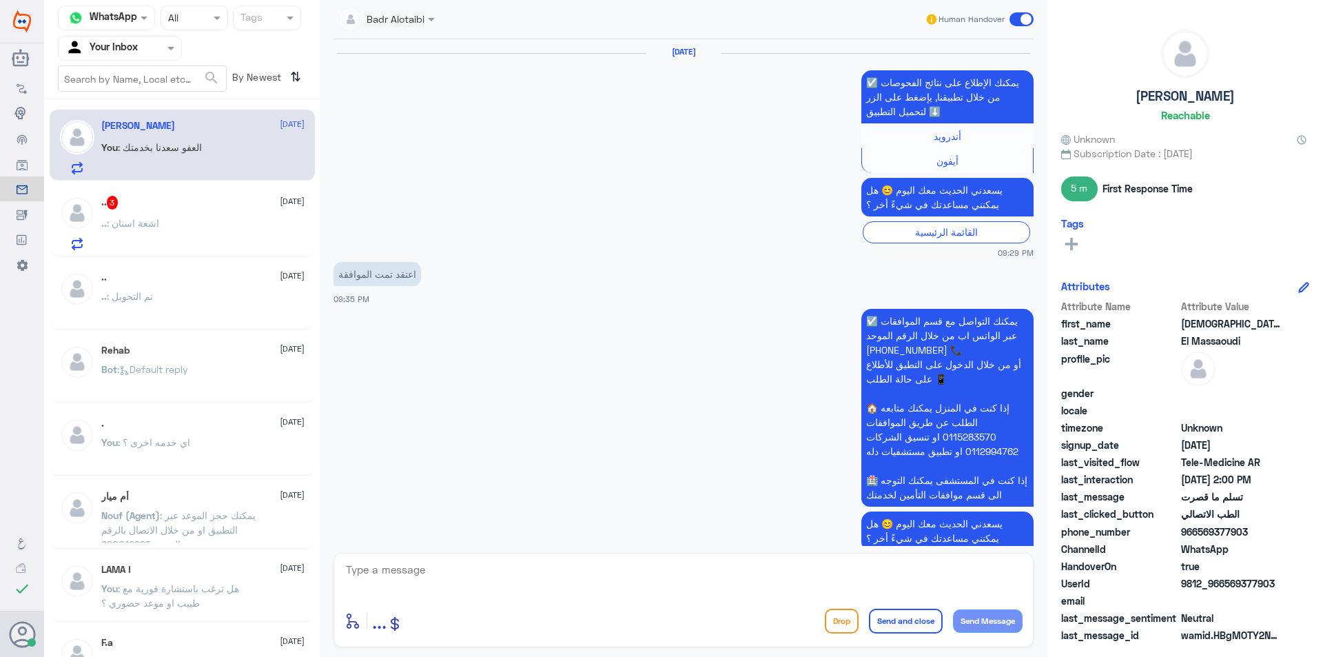
scroll to position [1050, 0]
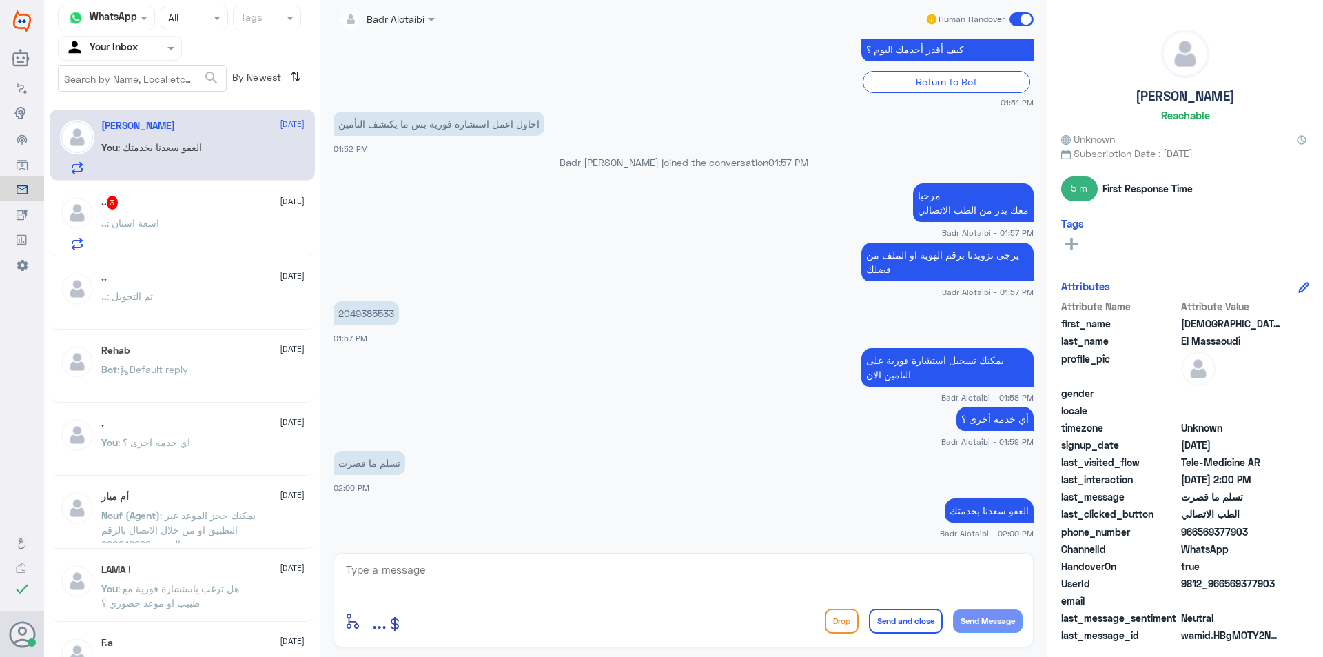
click at [280, 201] on span "[DATE]" at bounding box center [292, 201] width 25 height 12
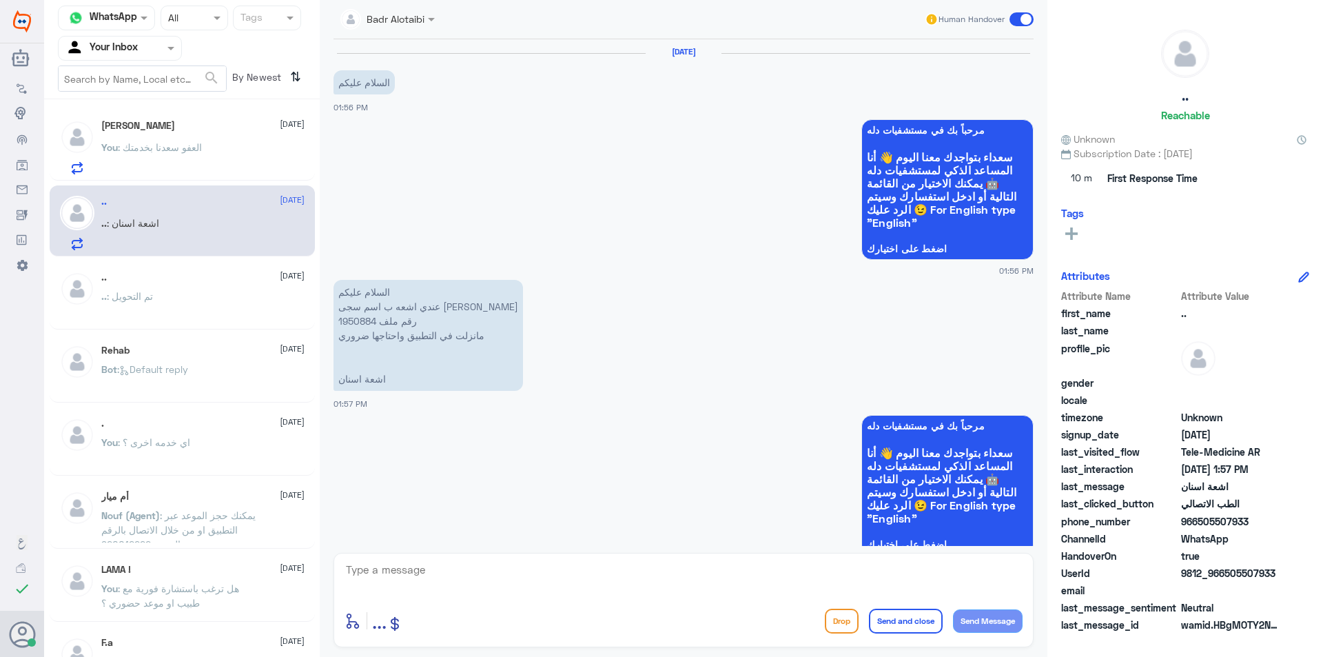
scroll to position [361, 0]
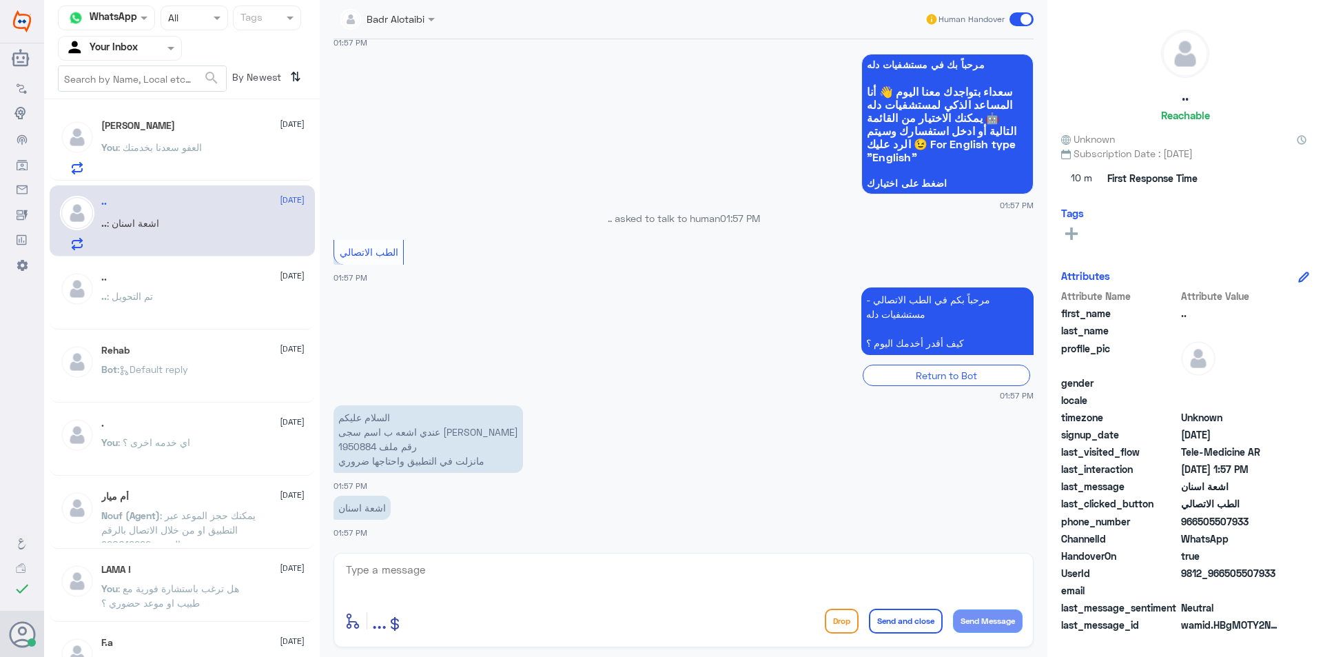
click at [267, 169] on div "You : العفو سعدنا بخدمتك" at bounding box center [202, 158] width 203 height 31
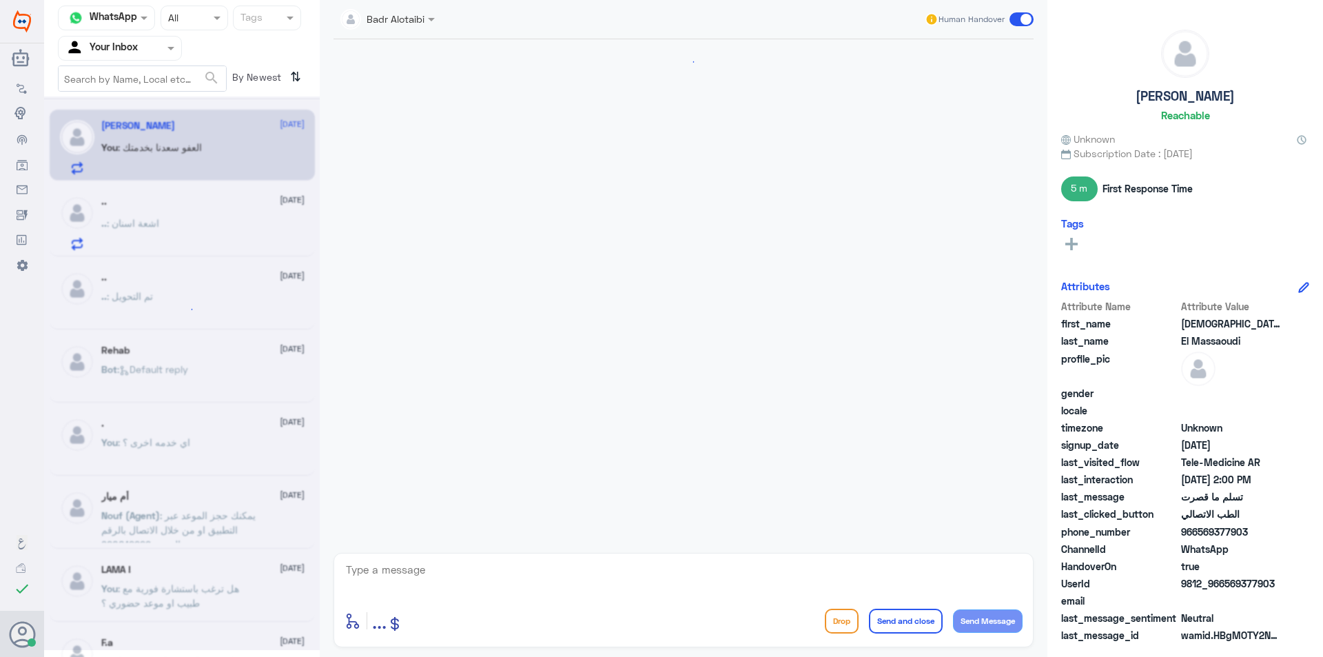
scroll to position [1050, 0]
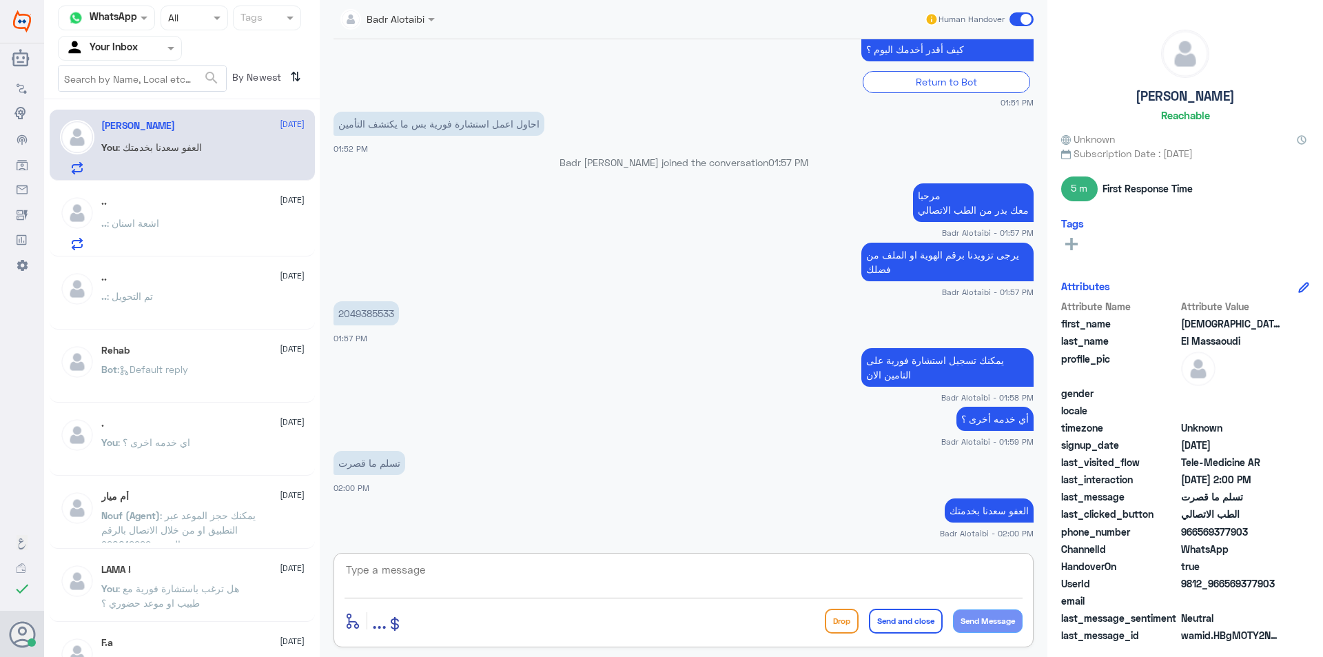
click at [509, 576] on textarea at bounding box center [684, 577] width 678 height 34
click at [193, 216] on div ".. 21 September .. : اشعة اسنان" at bounding box center [202, 223] width 203 height 54
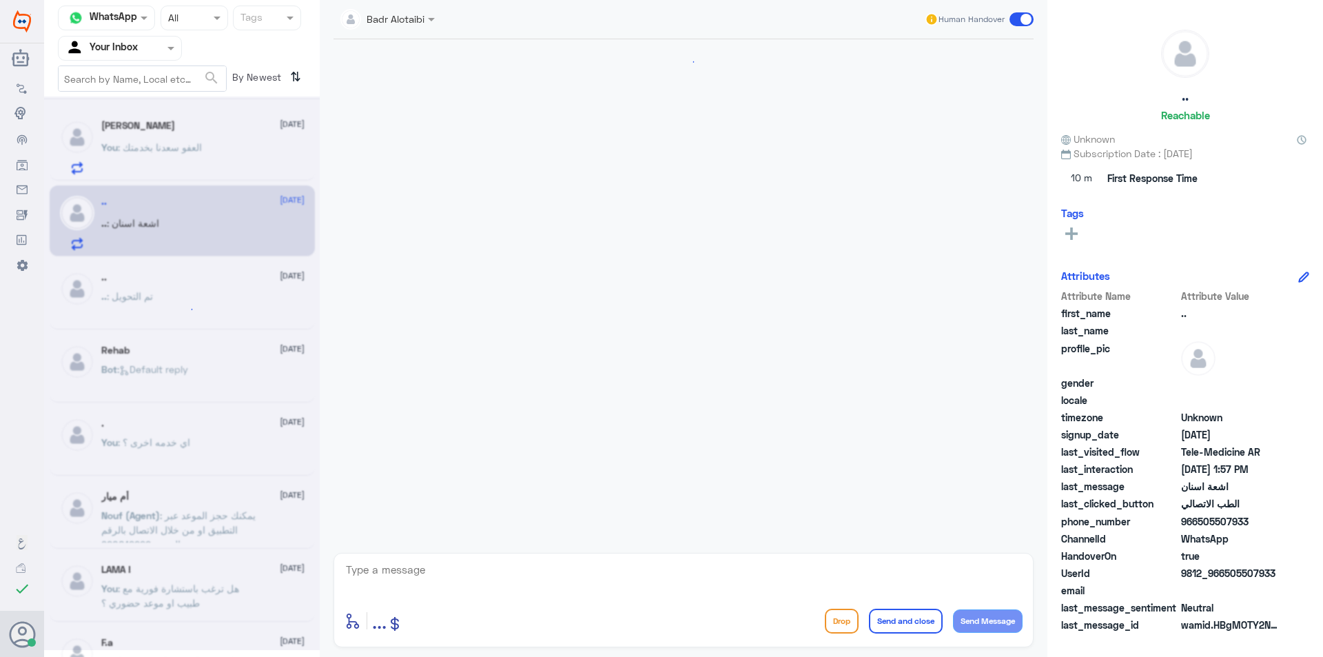
scroll to position [361, 0]
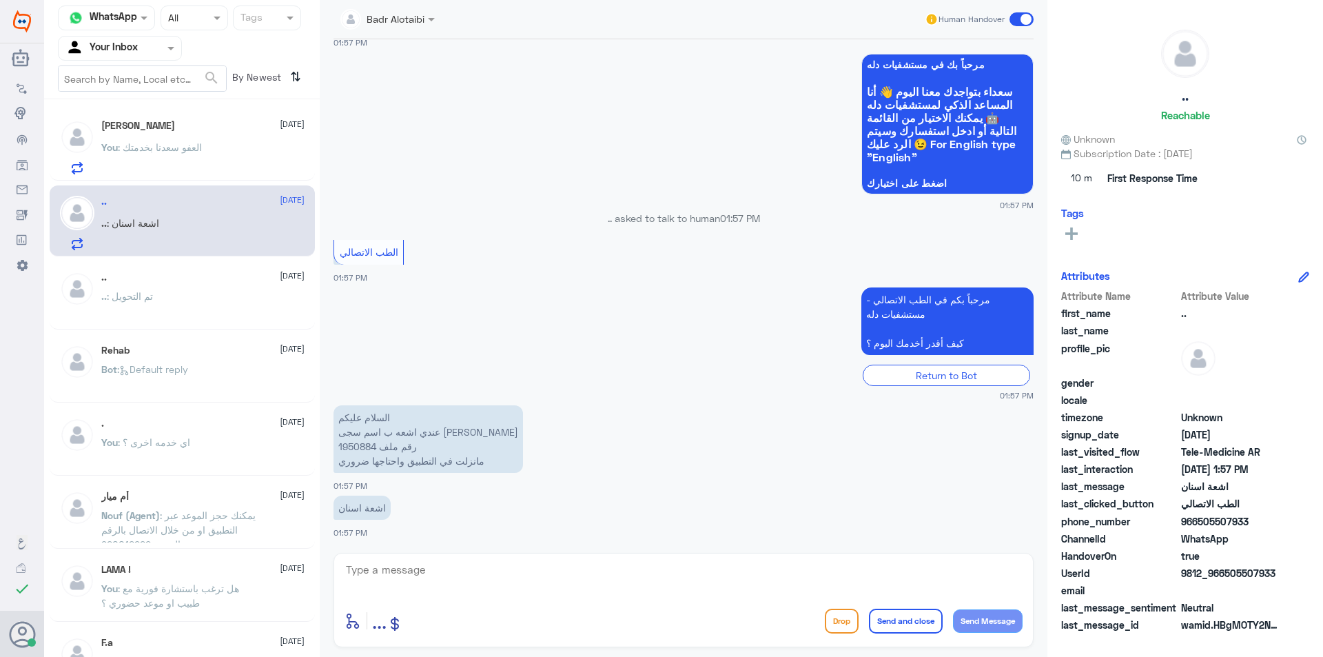
click at [482, 569] on textarea at bounding box center [684, 577] width 678 height 34
click at [407, 584] on textarea at bounding box center [684, 577] width 678 height 34
type textarea "مرحبا معك بدر من الطب الاتصالي"
click at [454, 655] on div "Badr Alotaibi Human Handover 21 Sep 2025 السلام عليكم 01:56 PM مرحباً بك في مست…" at bounding box center [684, 330] width 728 height 661
click at [511, 573] on textarea "مرحبا معك بدر من الطب الاتصالي" at bounding box center [684, 577] width 678 height 34
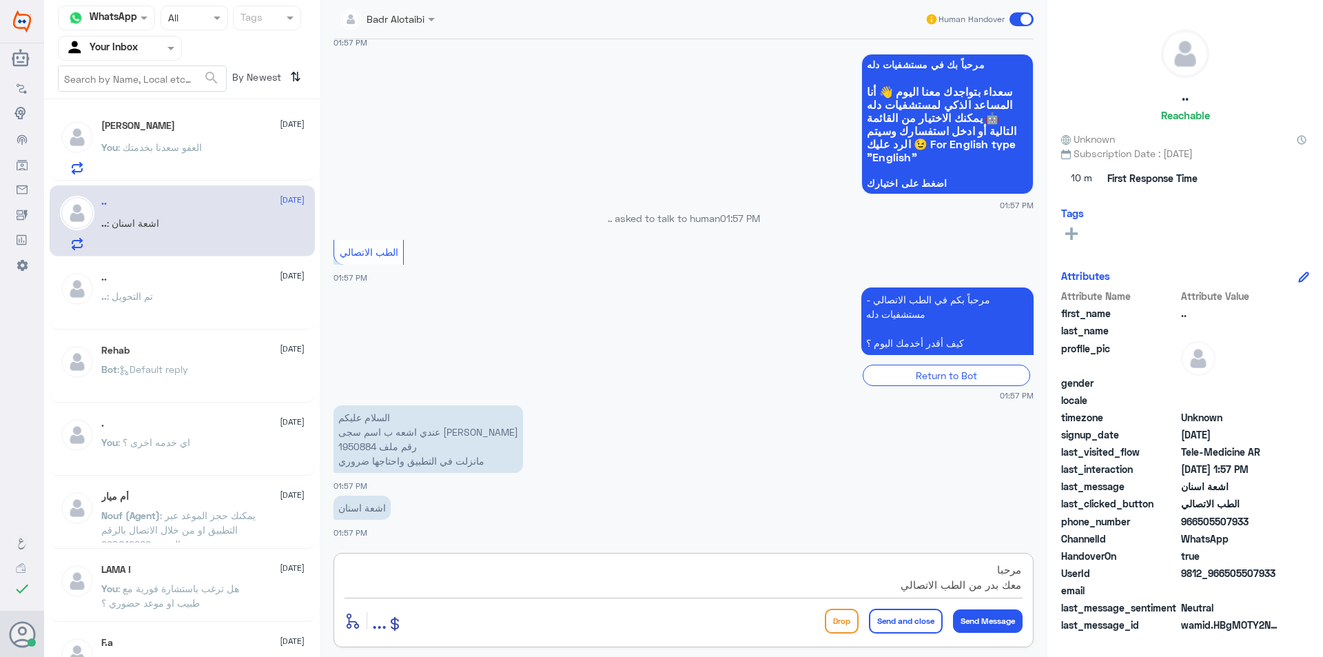
click at [515, 578] on textarea "مرحبا معك بدر من الطب الاتصالي" at bounding box center [684, 577] width 678 height 34
drag, startPoint x: 1286, startPoint y: 574, endPoint x: 1226, endPoint y: 578, distance: 60.1
click at [1226, 578] on div "UserId 9812_966505507933" at bounding box center [1185, 574] width 248 height 17
copy span "505507933"
click at [451, 562] on textarea "مرحبا معك بدر من الطب الاتصالي" at bounding box center [684, 577] width 678 height 34
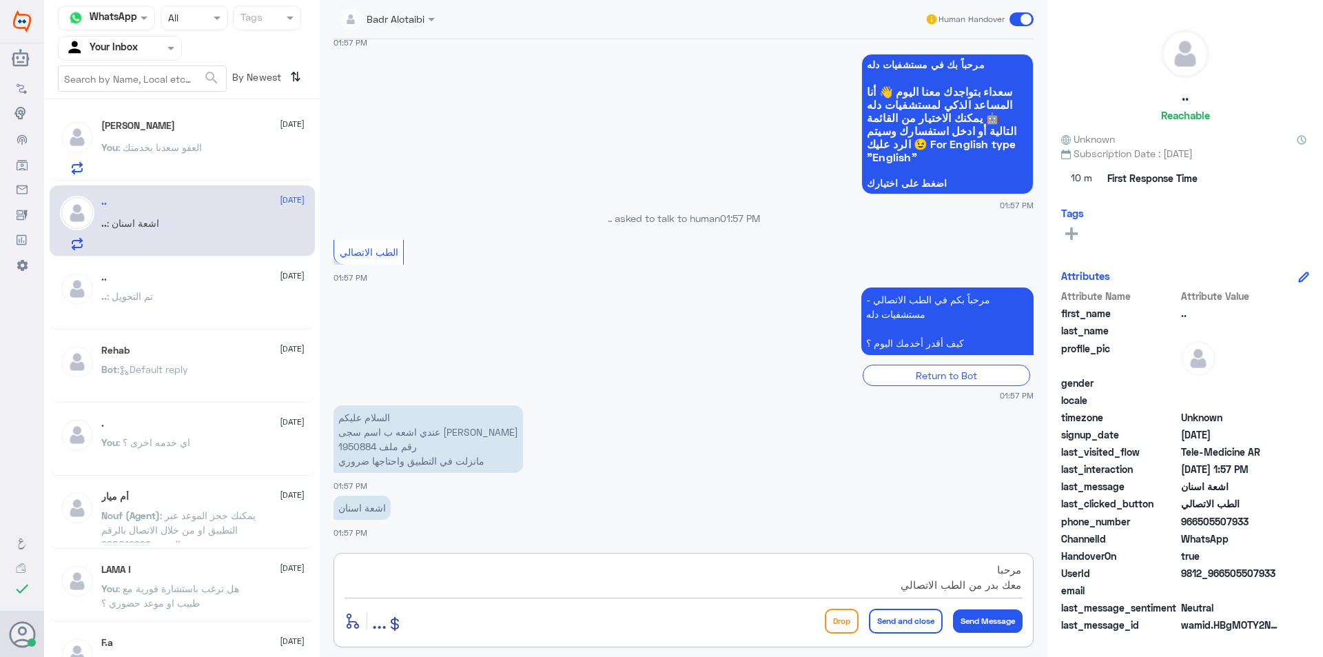
click at [682, 573] on textarea "مرحبا معك بدر من الطب الاتصالي" at bounding box center [684, 577] width 678 height 34
click at [766, 574] on textarea "مرحبا معك بدر من الطب الاتصالي" at bounding box center [684, 577] width 678 height 34
click at [830, 587] on textarea "مرحبا معك بدر من الطب الاتصالي" at bounding box center [684, 577] width 678 height 34
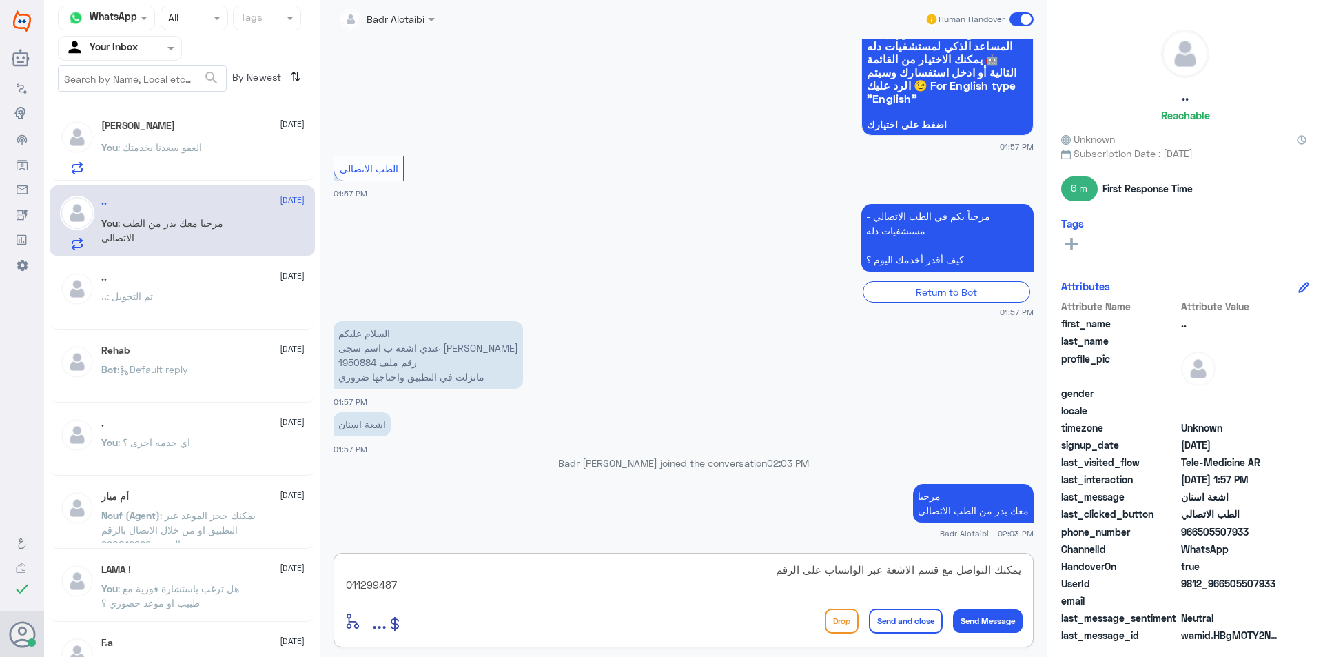
type textarea "يمكنك التواصل مع قسم الاشعة عبر الواتساب على الرقم 0112994877"
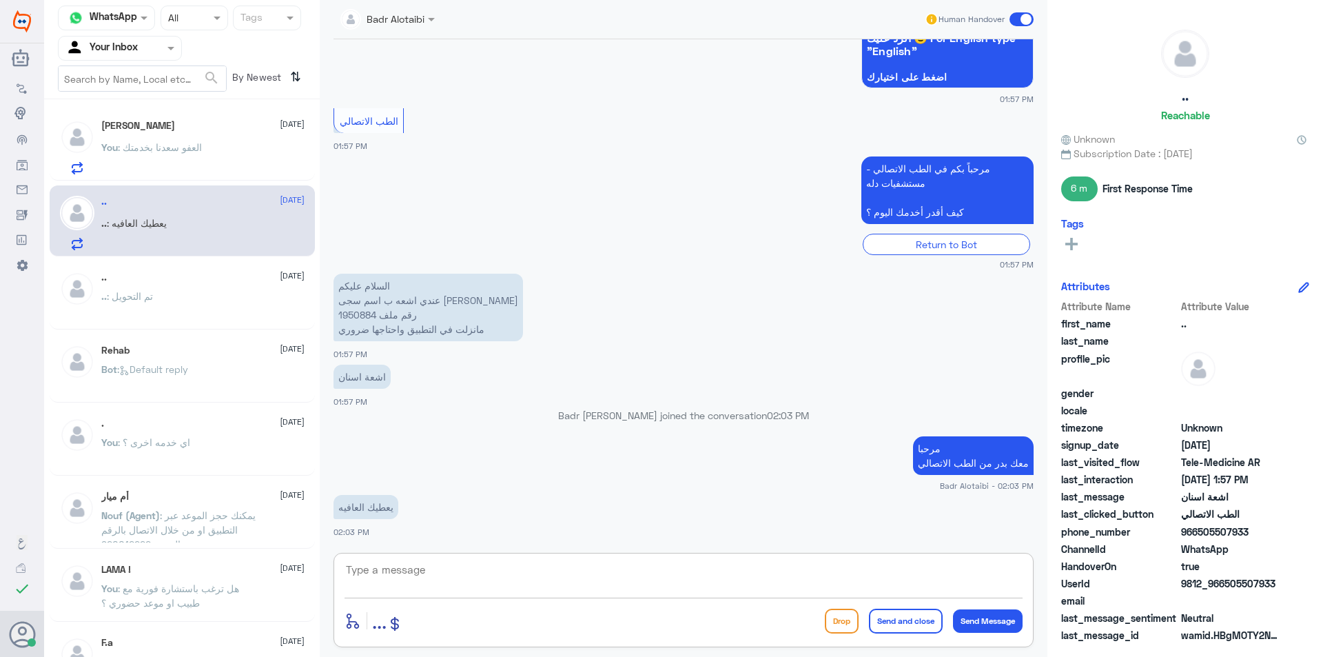
scroll to position [540, 0]
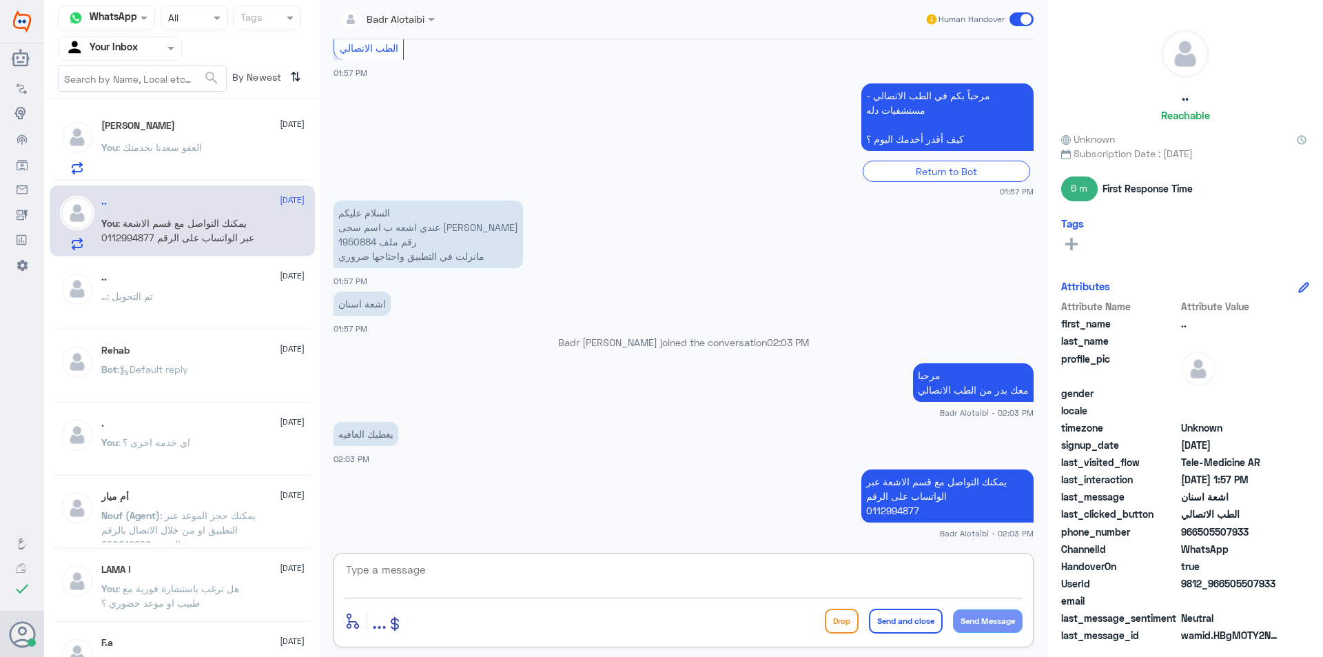
click at [185, 154] on p "You : العفو سعدنا بخدمتك" at bounding box center [151, 157] width 101 height 34
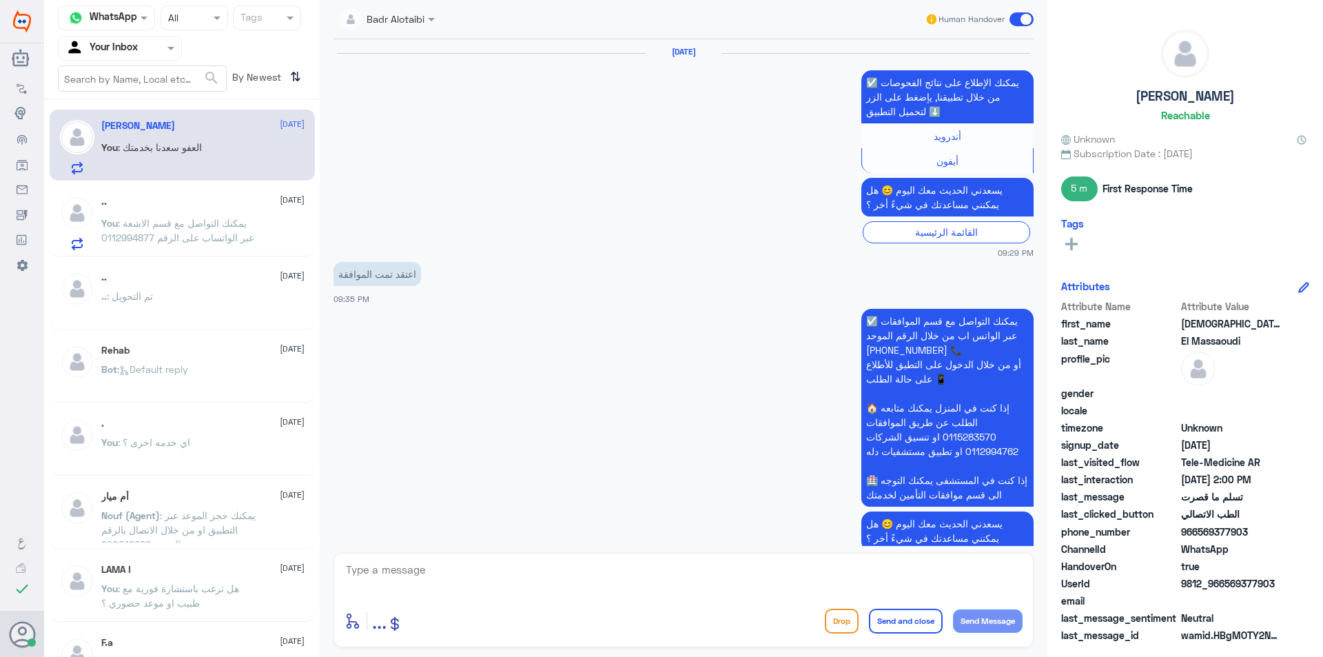
scroll to position [1050, 0]
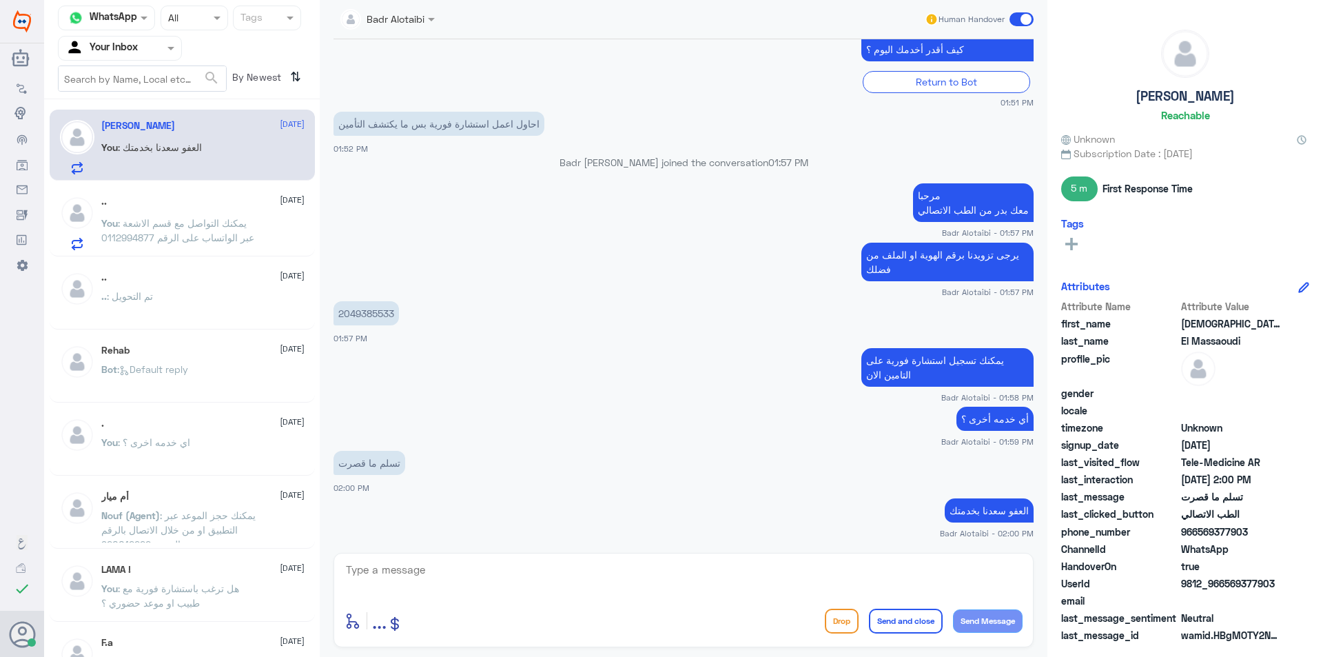
click at [1017, 21] on span at bounding box center [1022, 19] width 24 height 14
click at [0, 0] on input "checkbox" at bounding box center [0, 0] width 0 height 0
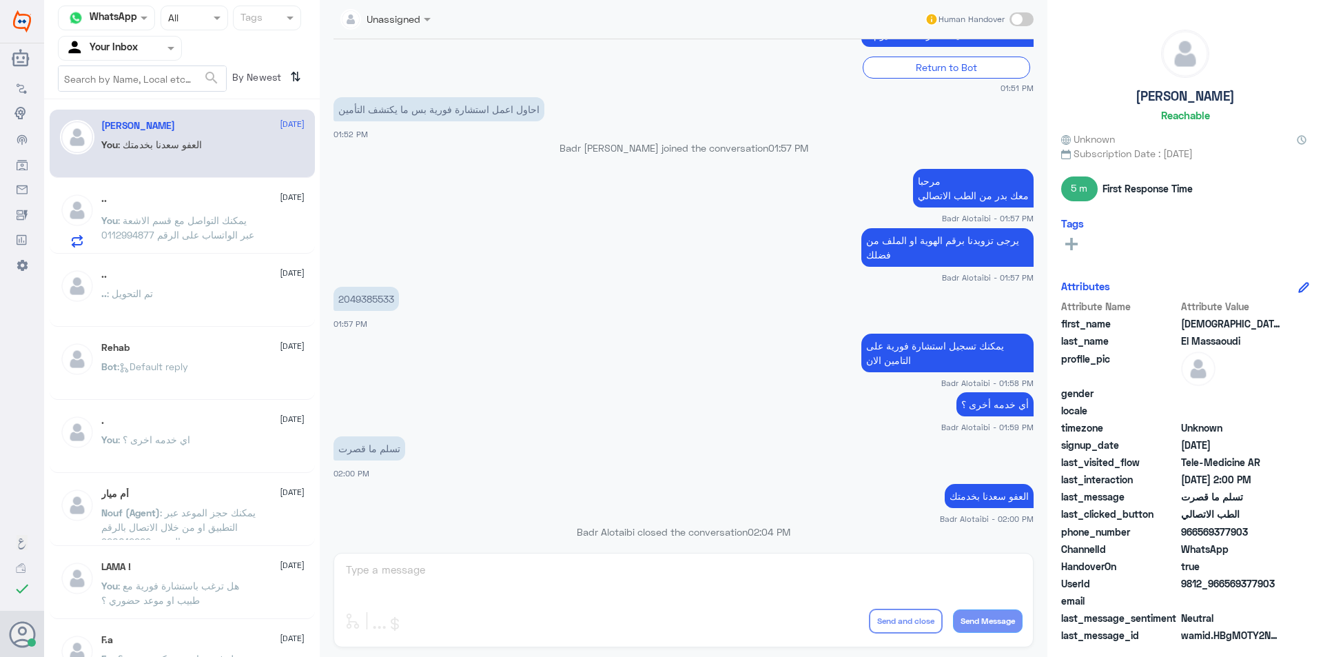
scroll to position [1075, 0]
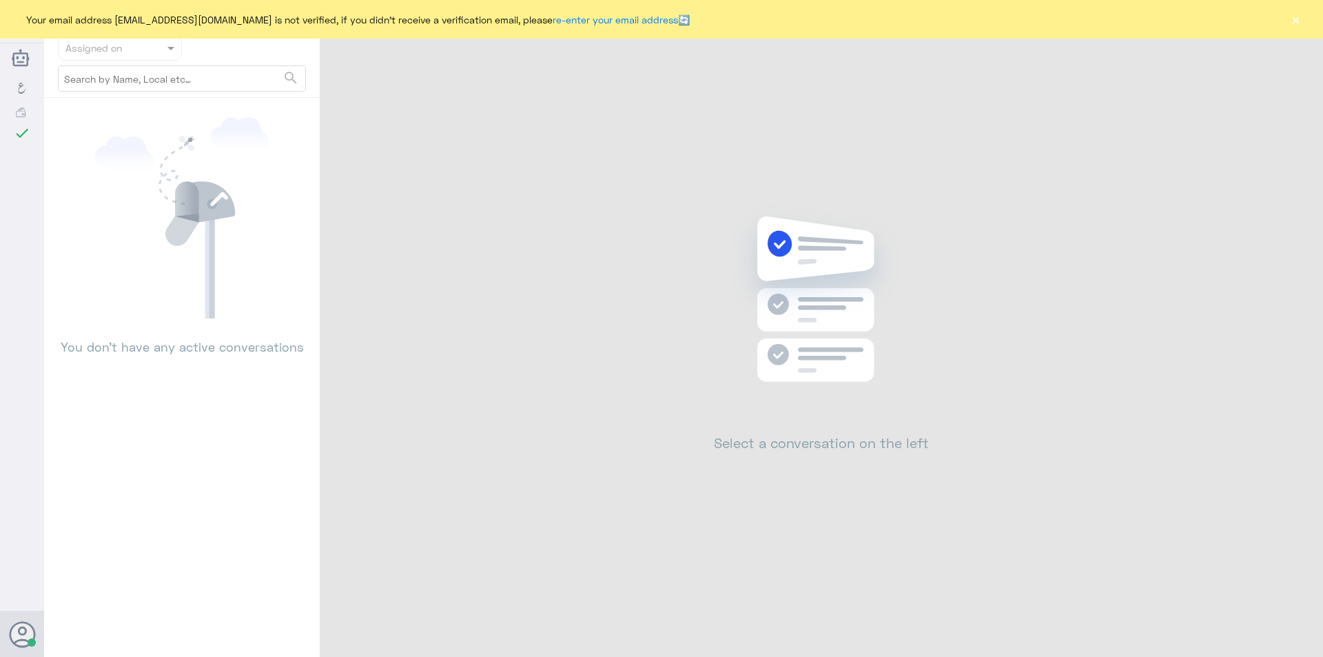
click at [1296, 19] on button "×" at bounding box center [1296, 19] width 14 height 14
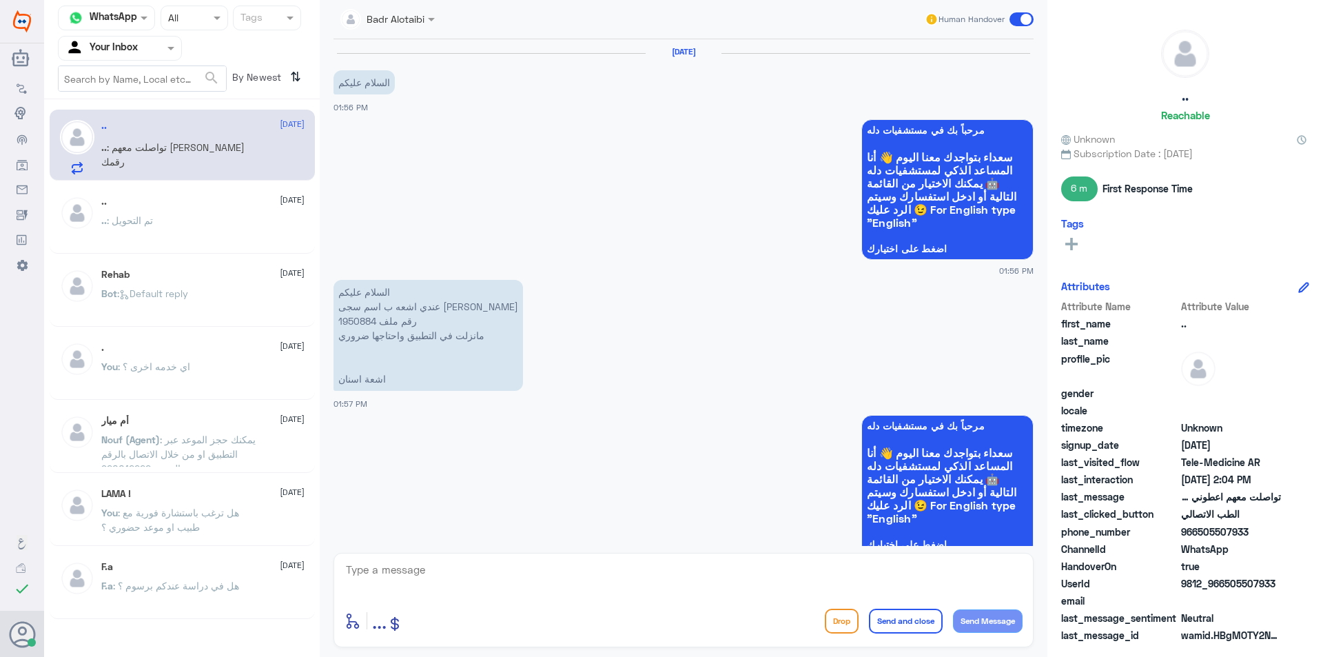
scroll to position [613, 0]
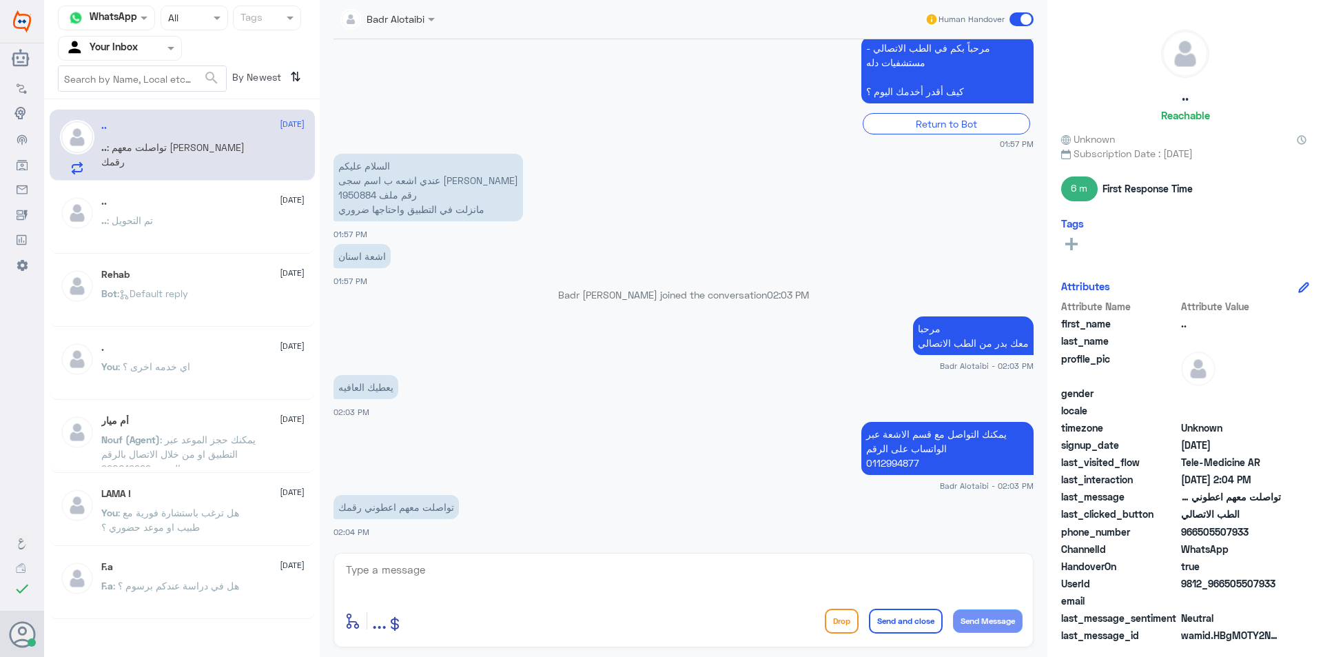
click at [654, 576] on textarea at bounding box center [684, 577] width 678 height 34
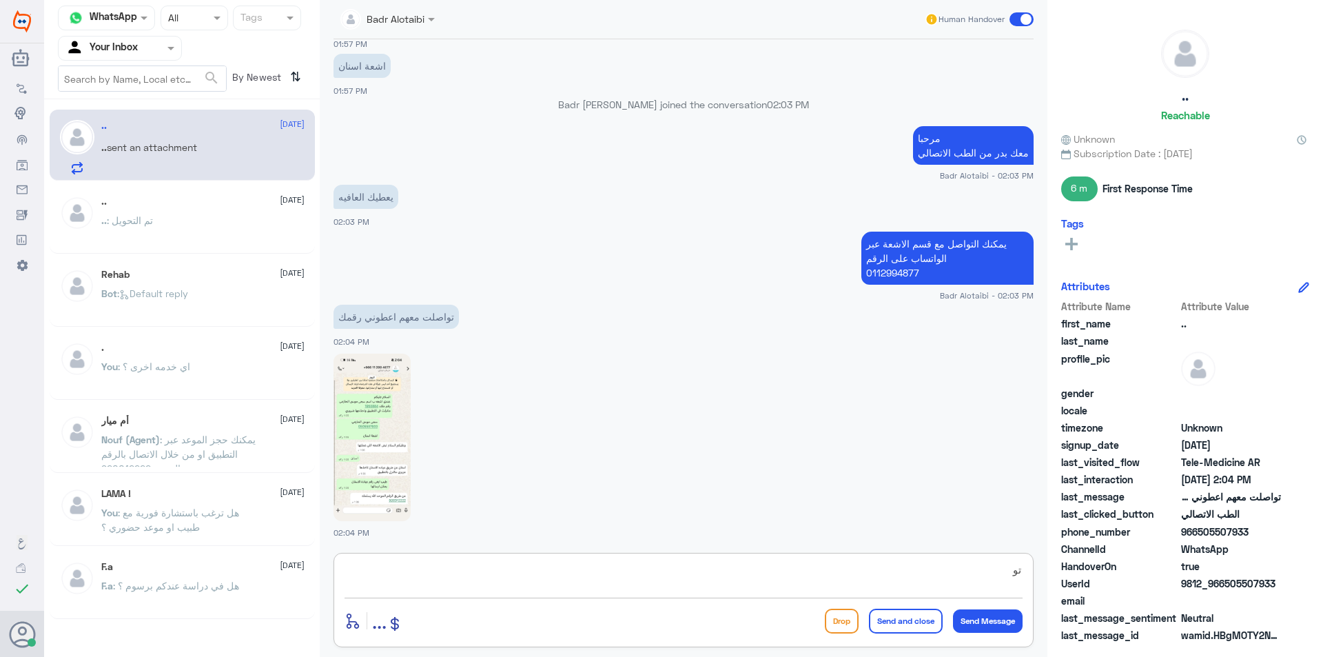
type textarea "ت"
click at [417, 462] on div at bounding box center [684, 436] width 700 height 169
click at [400, 448] on img at bounding box center [372, 437] width 77 height 167
click at [391, 447] on img at bounding box center [372, 437] width 77 height 167
click at [597, 595] on div at bounding box center [684, 578] width 678 height 37
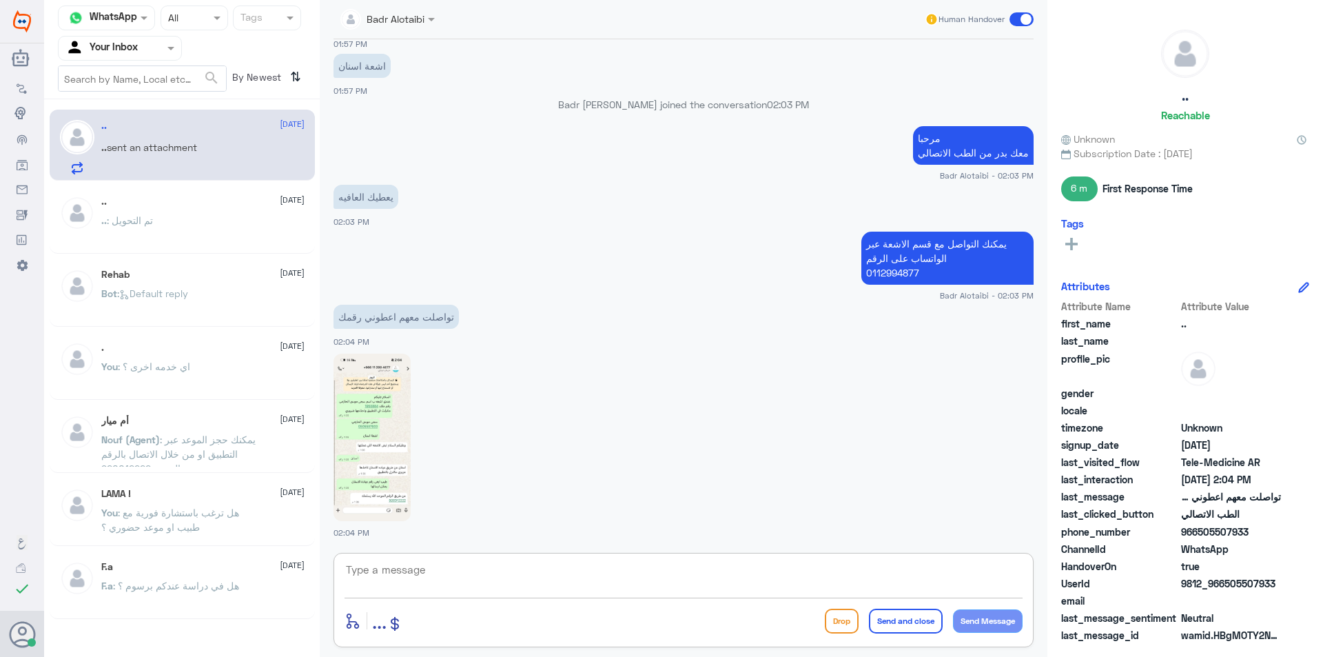
click at [587, 582] on textarea at bounding box center [684, 577] width 678 height 34
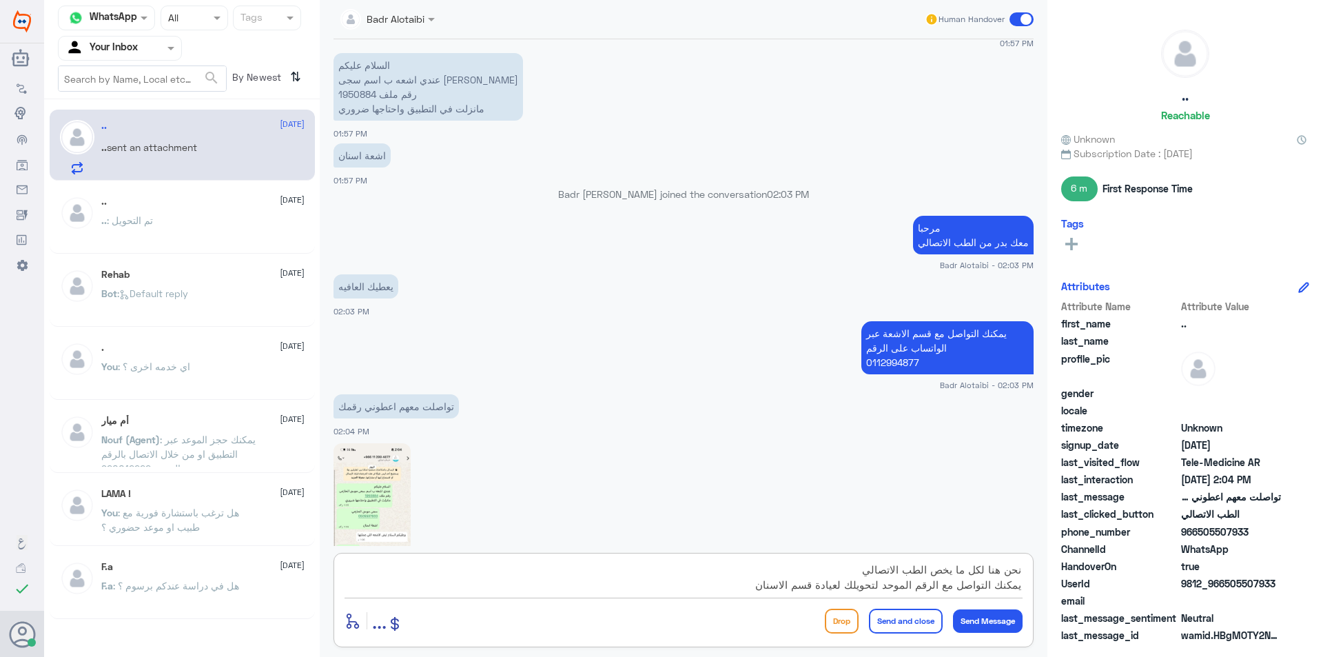
scroll to position [596, 0]
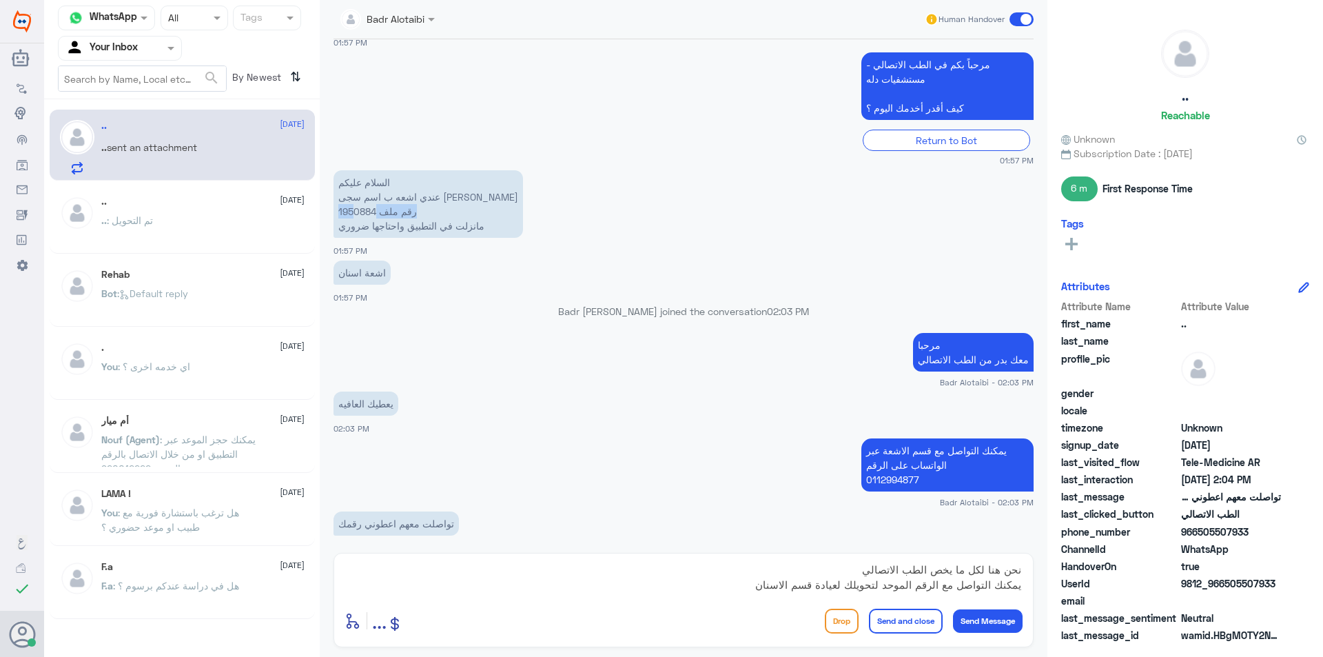
drag, startPoint x: 376, startPoint y: 212, endPoint x: 353, endPoint y: 214, distance: 22.8
click at [353, 214] on p "السلام عليكم عندي اشعه ب اسم سجى [PERSON_NAME] رقم ملف 1950884 مانزلت في التطبي…" at bounding box center [429, 204] width 190 height 68
drag, startPoint x: 341, startPoint y: 212, endPoint x: 350, endPoint y: 214, distance: 9.1
click at [350, 214] on p "السلام عليكم عندي اشعه ب اسم سجى [PERSON_NAME] رقم ملف 1950884 مانزلت في التطبي…" at bounding box center [429, 204] width 190 height 68
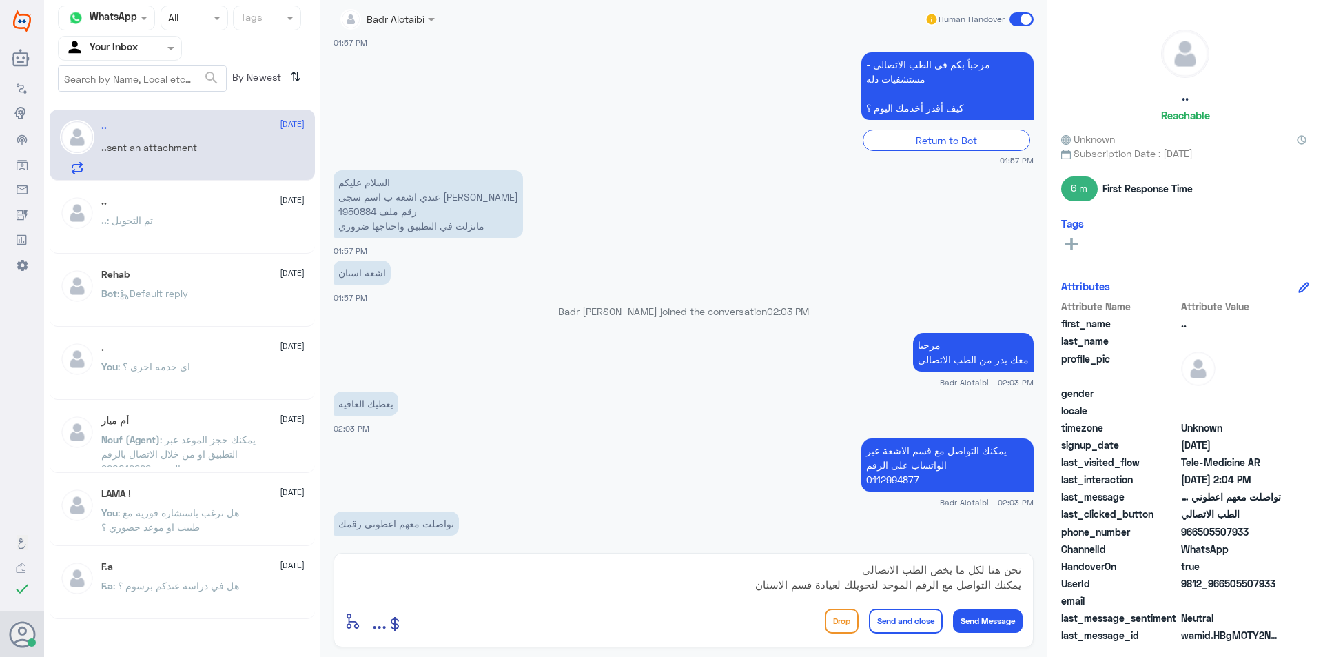
click at [339, 213] on p "السلام عليكم عندي اشعه ب اسم سجى [PERSON_NAME] رقم ملف 1950884 مانزلت في التطبي…" at bounding box center [429, 204] width 190 height 68
click at [345, 213] on p "السلام عليكم عندي اشعه ب اسم سجى [PERSON_NAME] رقم ملف 1950884 مانزلت في التطبي…" at bounding box center [429, 204] width 190 height 68
copy p "1950884"
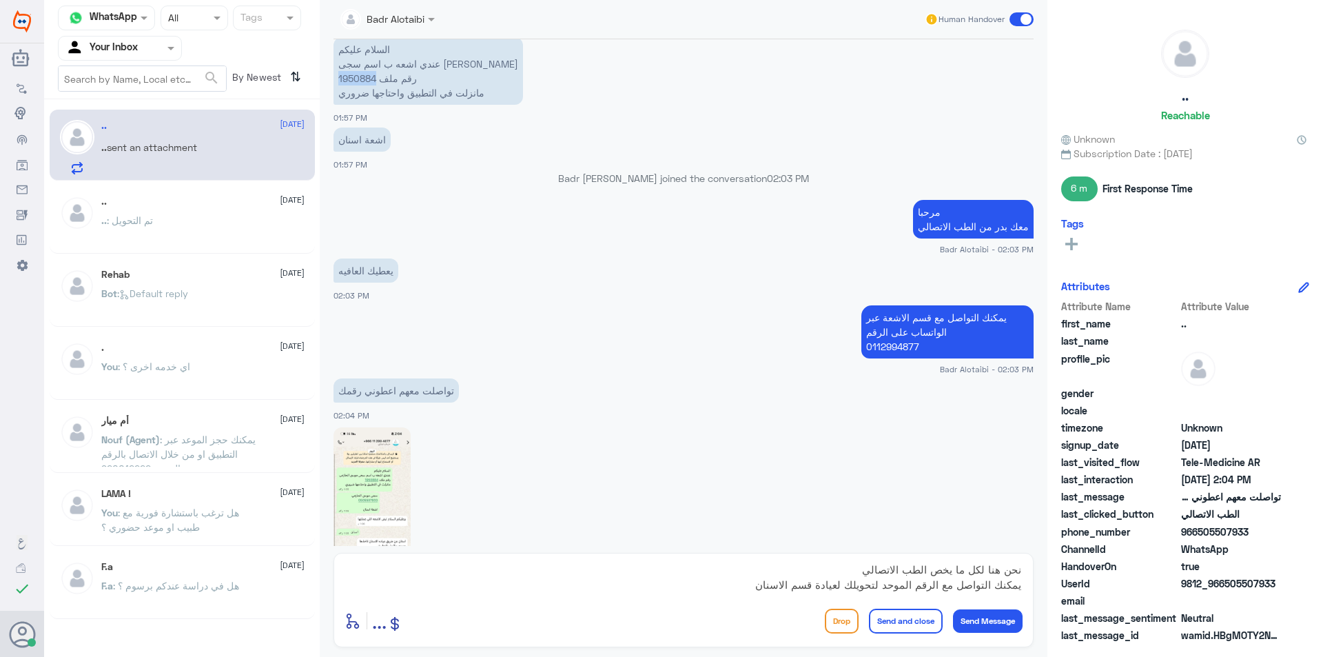
scroll to position [803, 0]
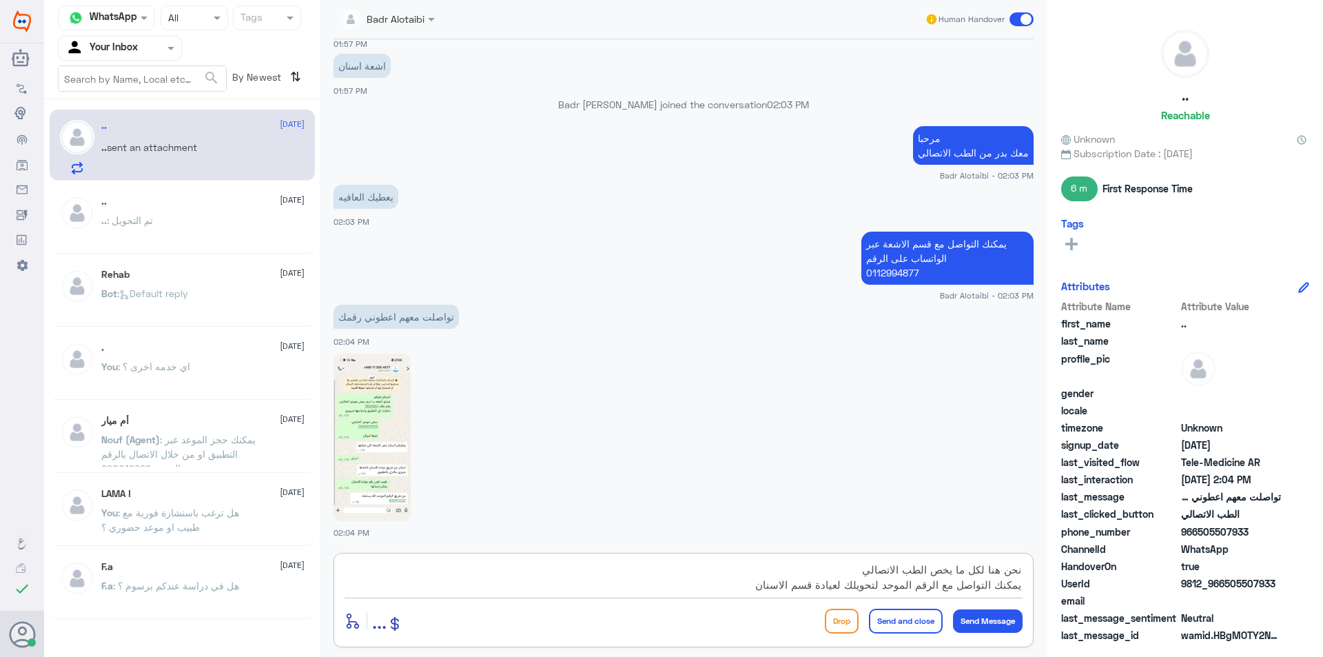
click at [746, 586] on textarea "نحن هنا لكل ما يخص الطب الاتصالي يمكنك التواصل مع الرقم الموحد لتحويلك لعيادة ق…" at bounding box center [684, 577] width 678 height 34
type textarea "ن"
click at [782, 571] on textarea "بعد التواصل مع قسم الاشعة افاد ان الاشعة ماتظهر لا بد زيارة عيادة الاسنان" at bounding box center [684, 577] width 678 height 34
click at [906, 586] on textarea "بعد التواصل مع قسم الاشعة افاد ان الاشعة ماتظهر في التطبيق لا بد زيارة عيادة ال…" at bounding box center [684, 577] width 678 height 34
type textarea "بعد التواصل مع قسم الاشعة افاد ان الاشعة ماتظهر في التطبيق لا بد زيارة عيادة ال…"
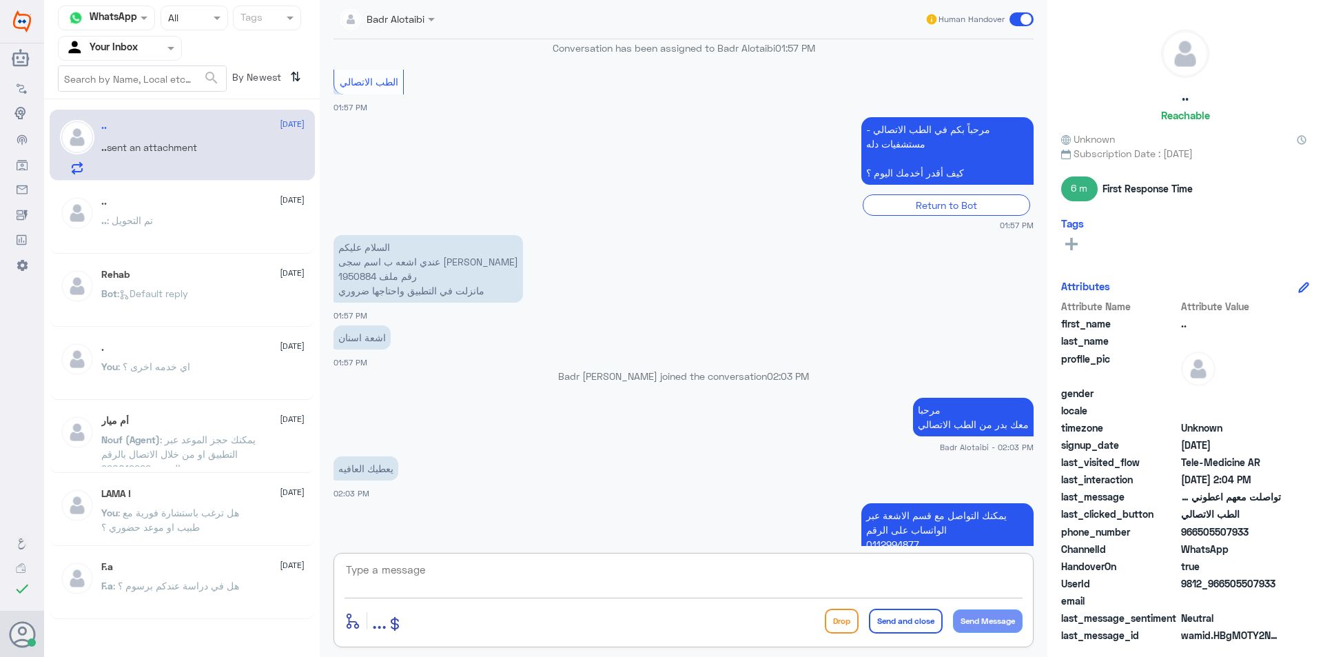
scroll to position [876, 0]
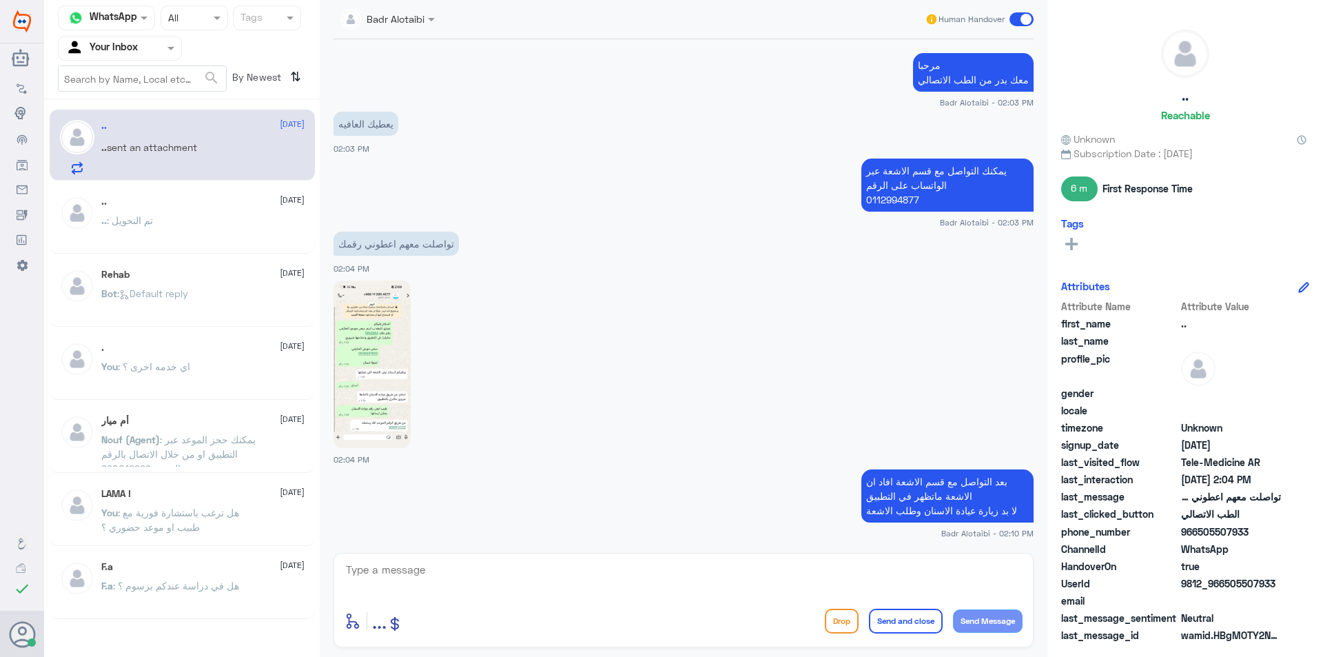
click at [489, 553] on div "enter flow name ... Drop Send and close Send Message" at bounding box center [684, 600] width 700 height 94
click at [514, 576] on textarea at bounding box center [684, 577] width 678 height 34
click at [1033, 24] on label at bounding box center [1022, 19] width 24 height 14
click at [0, 0] on input "checkbox" at bounding box center [0, 0] width 0 height 0
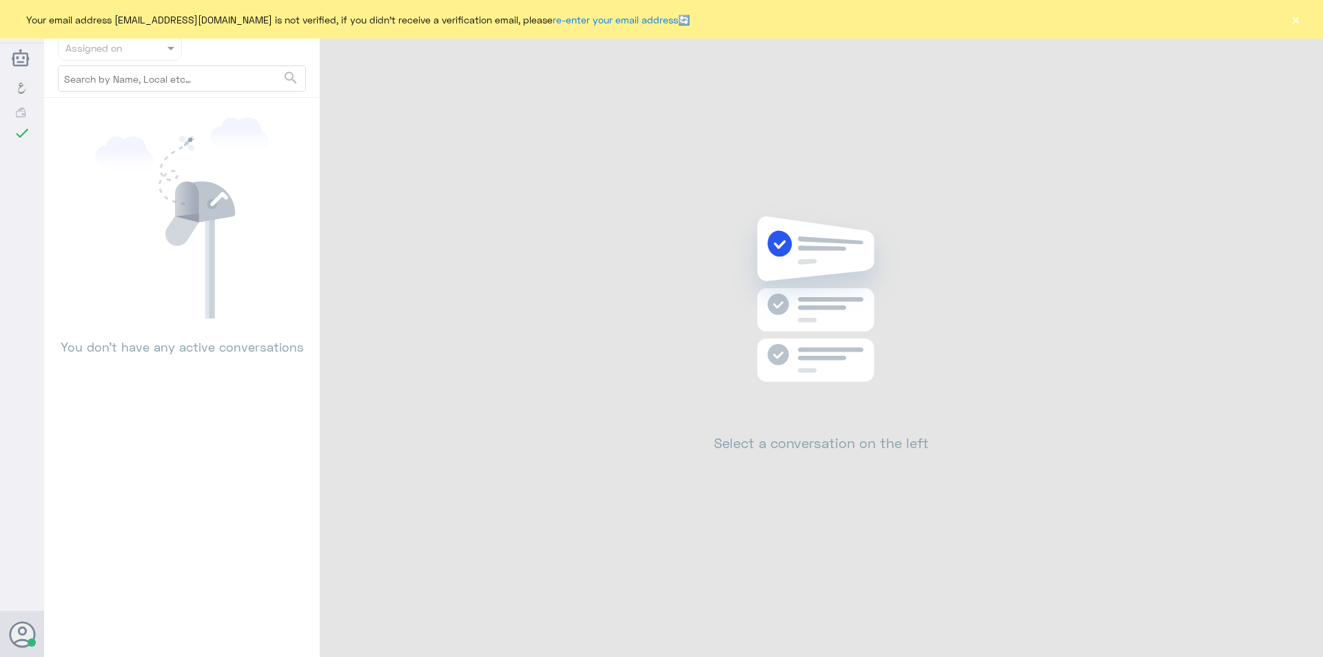
click at [1290, 23] on button "×" at bounding box center [1296, 19] width 14 height 14
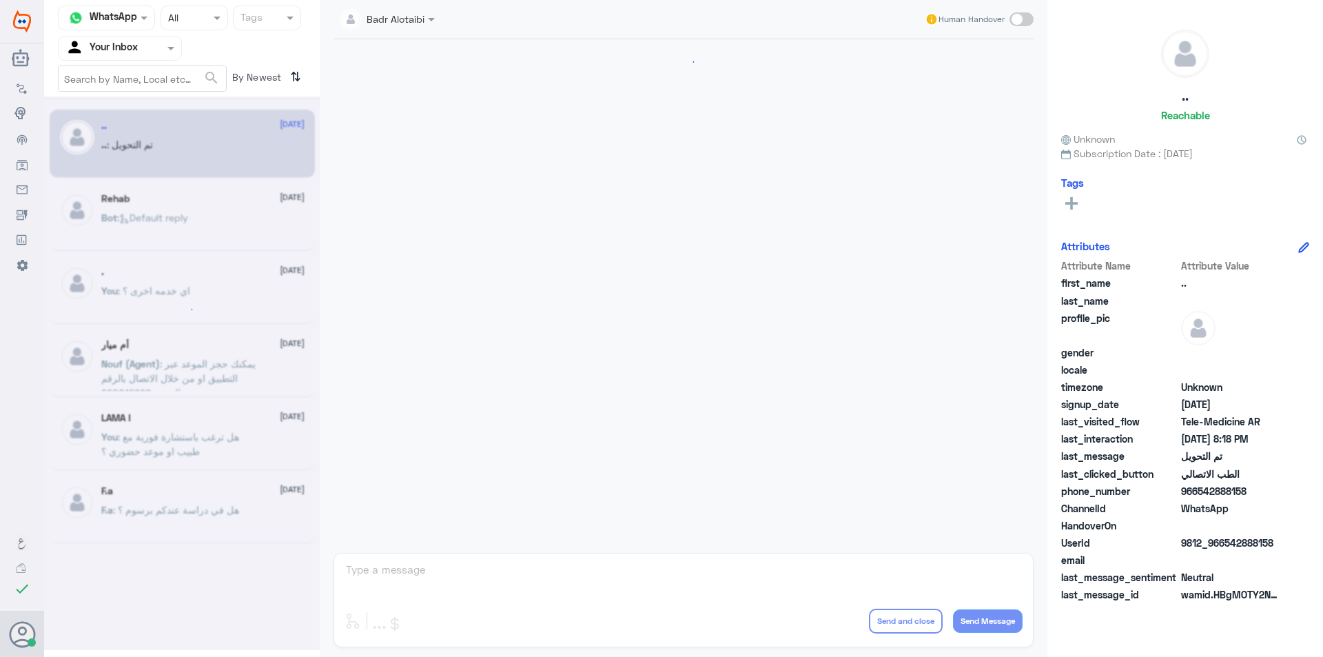
scroll to position [447, 0]
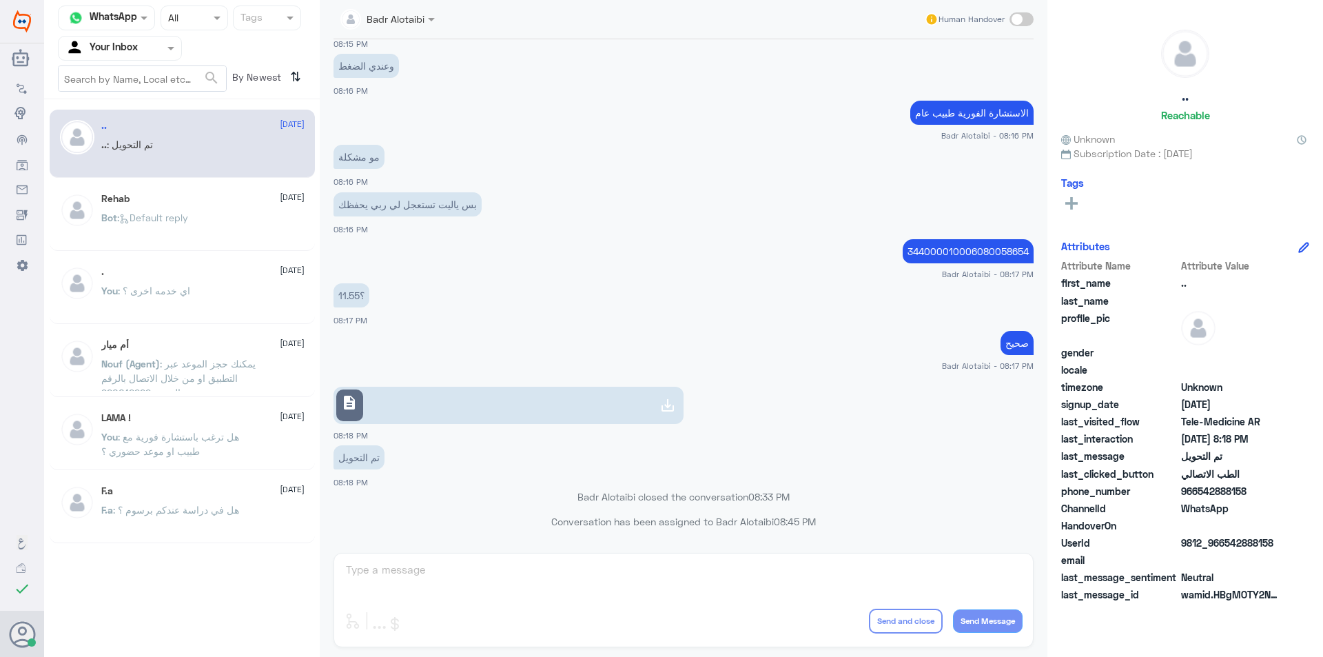
click at [154, 56] on div "Agent Filter Your Inbox" at bounding box center [111, 48] width 105 height 21
click at [147, 101] on div "Unassigned" at bounding box center [120, 109] width 124 height 32
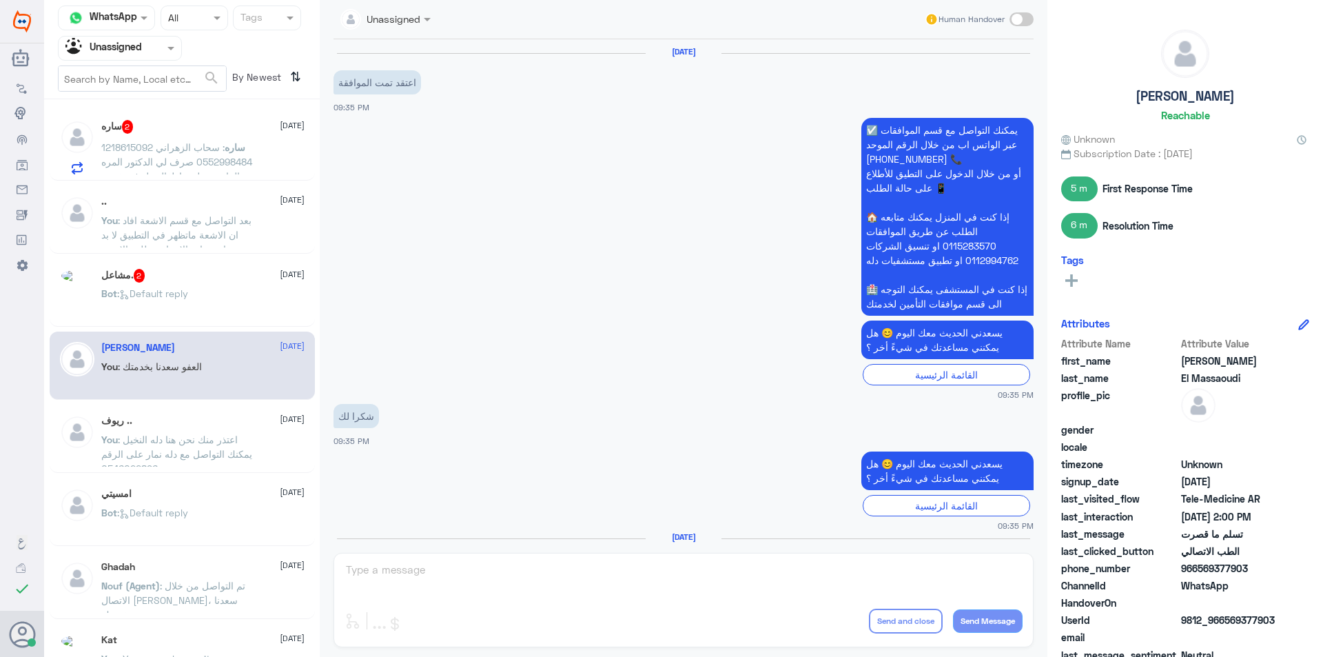
scroll to position [884, 0]
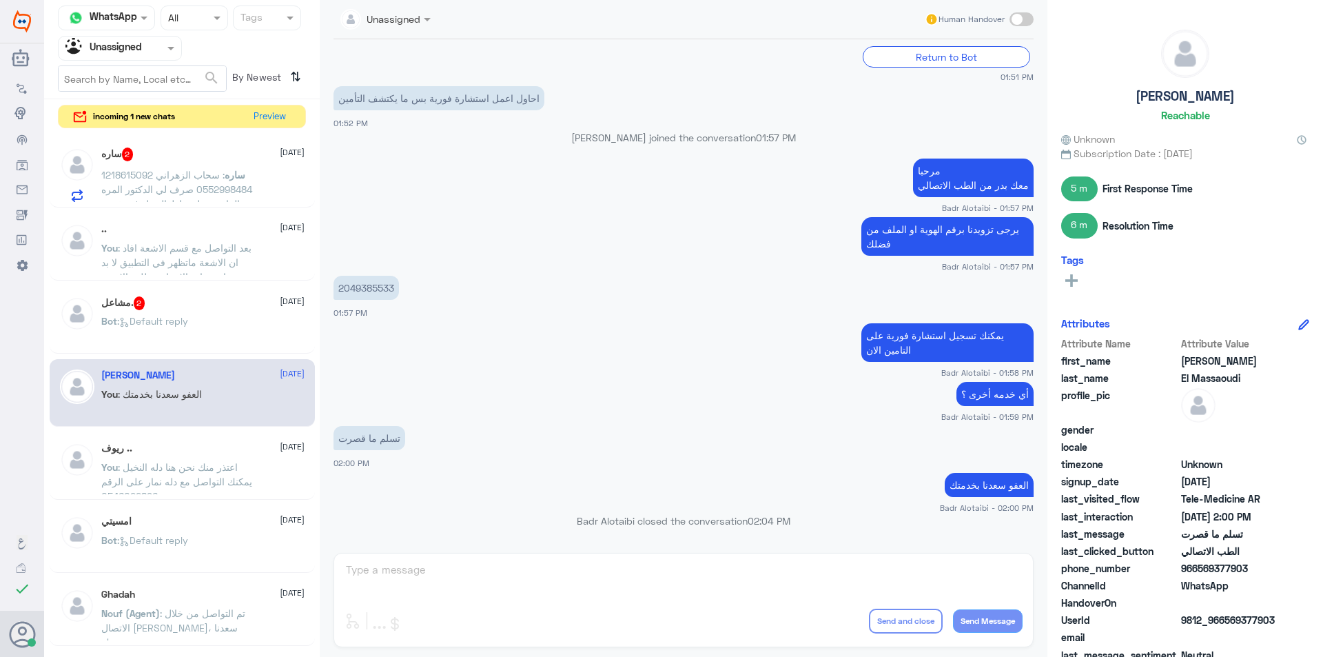
click at [225, 172] on span "ساره" at bounding box center [235, 175] width 21 height 12
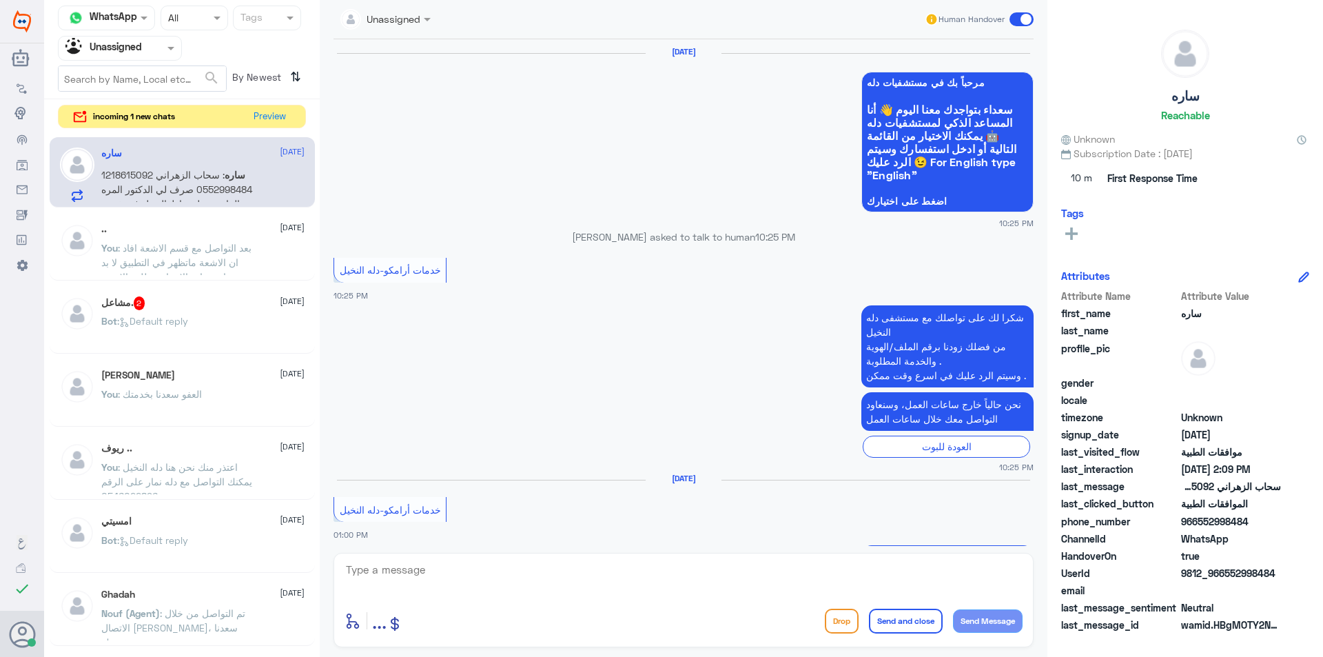
scroll to position [1545, 0]
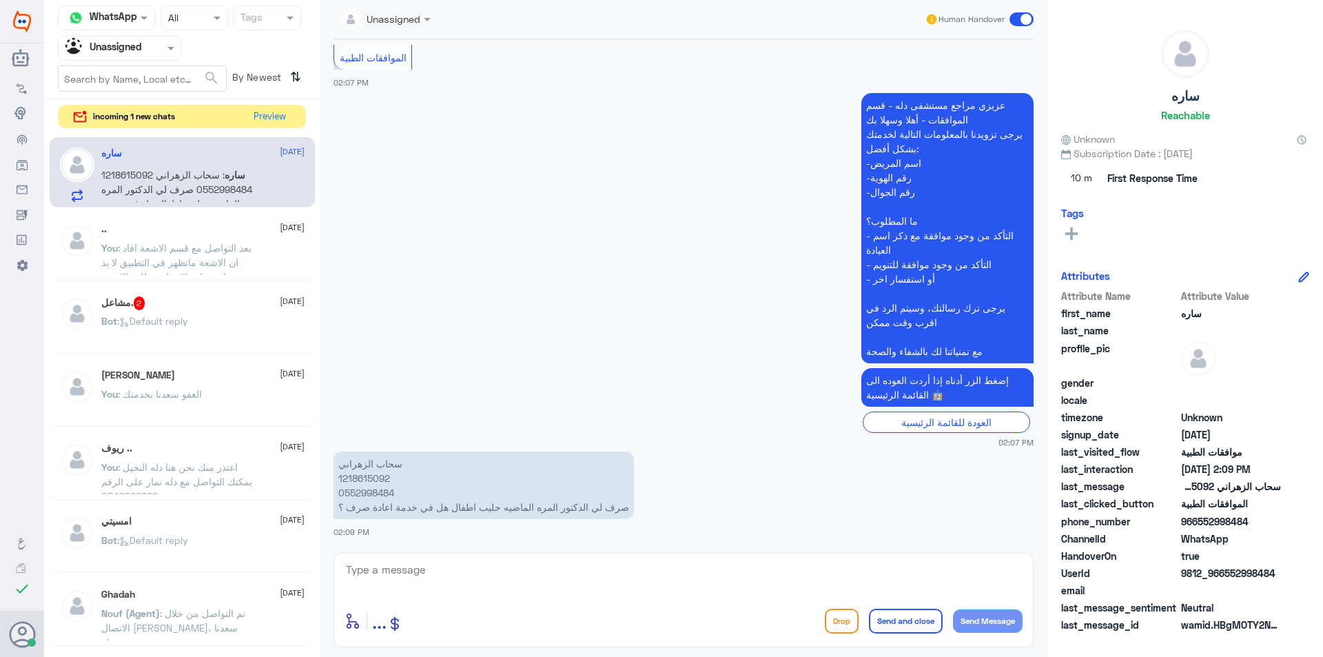
drag, startPoint x: 1281, startPoint y: 570, endPoint x: 1225, endPoint y: 572, distance: 55.2
click at [1225, 572] on span "9812_966552998484" at bounding box center [1231, 573] width 100 height 14
copy span "552998484"
click at [154, 54] on div at bounding box center [120, 48] width 123 height 16
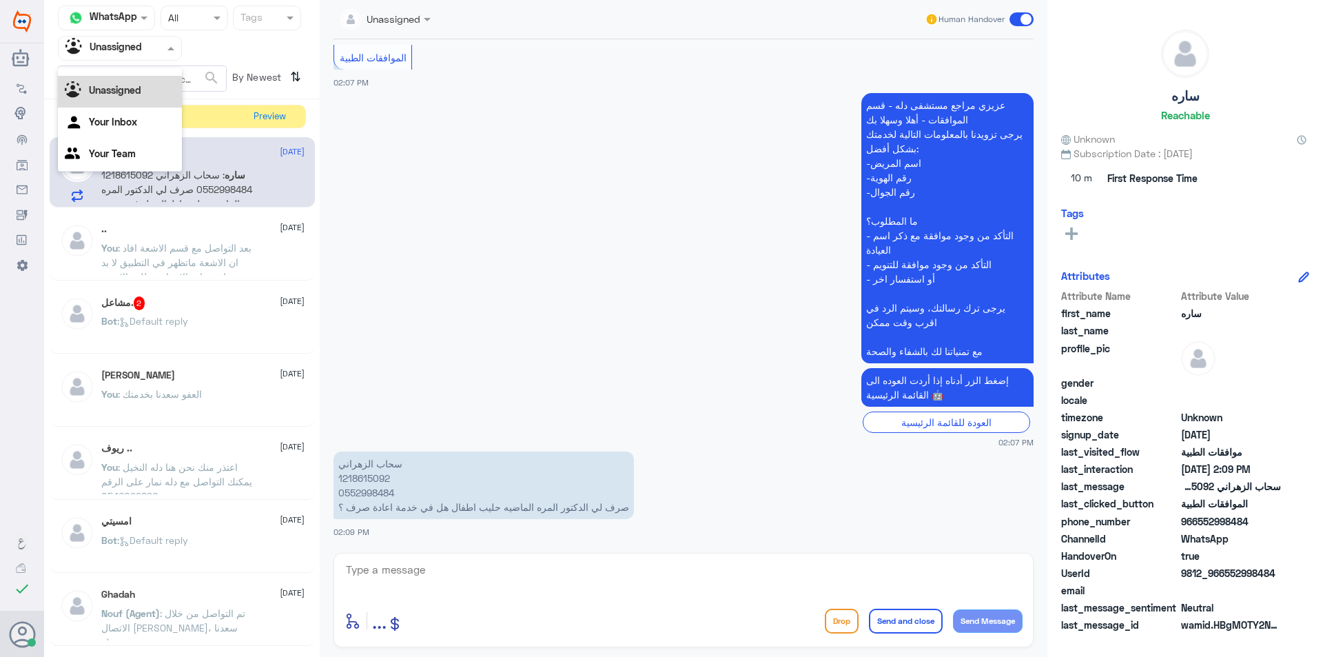
click at [237, 247] on span ": بعد التواصل مع قسم الاشعة افاد ان الاشعة ماتظهر في التطبيق لا بد زيارة عيادة …" at bounding box center [176, 262] width 150 height 41
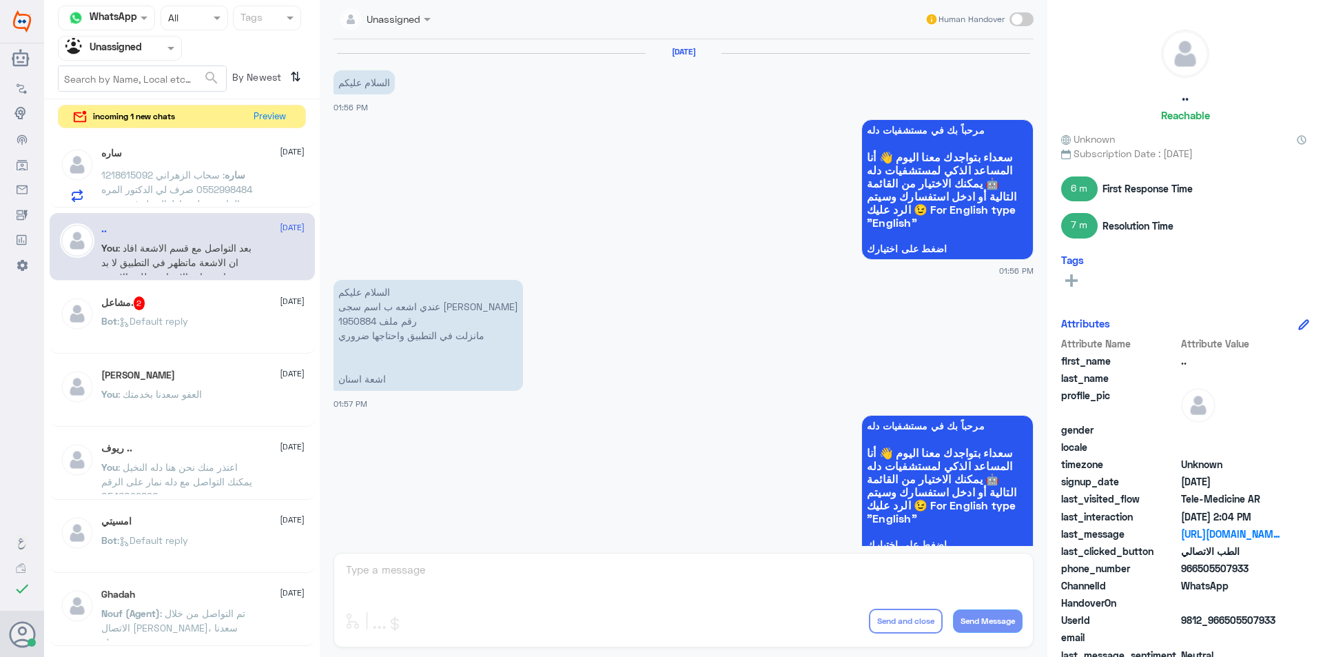
scroll to position [902, 0]
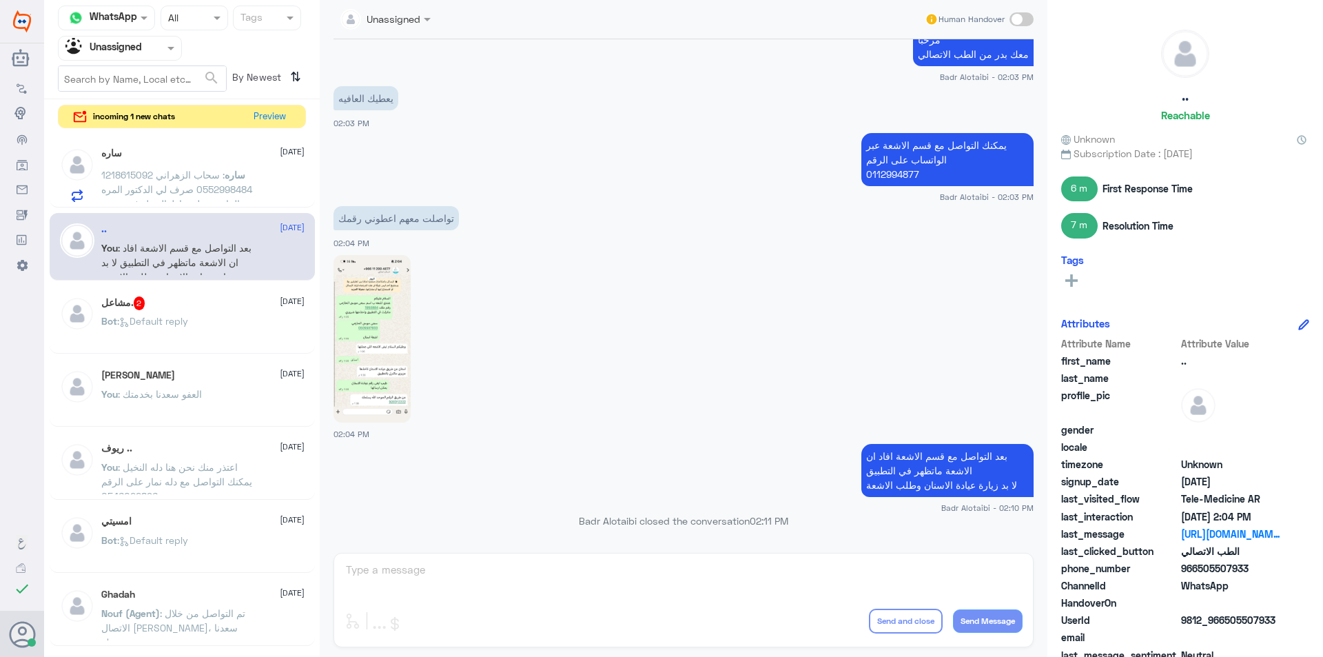
click at [163, 54] on div at bounding box center [120, 48] width 123 height 16
click at [140, 122] on div "Your Inbox" at bounding box center [120, 124] width 124 height 32
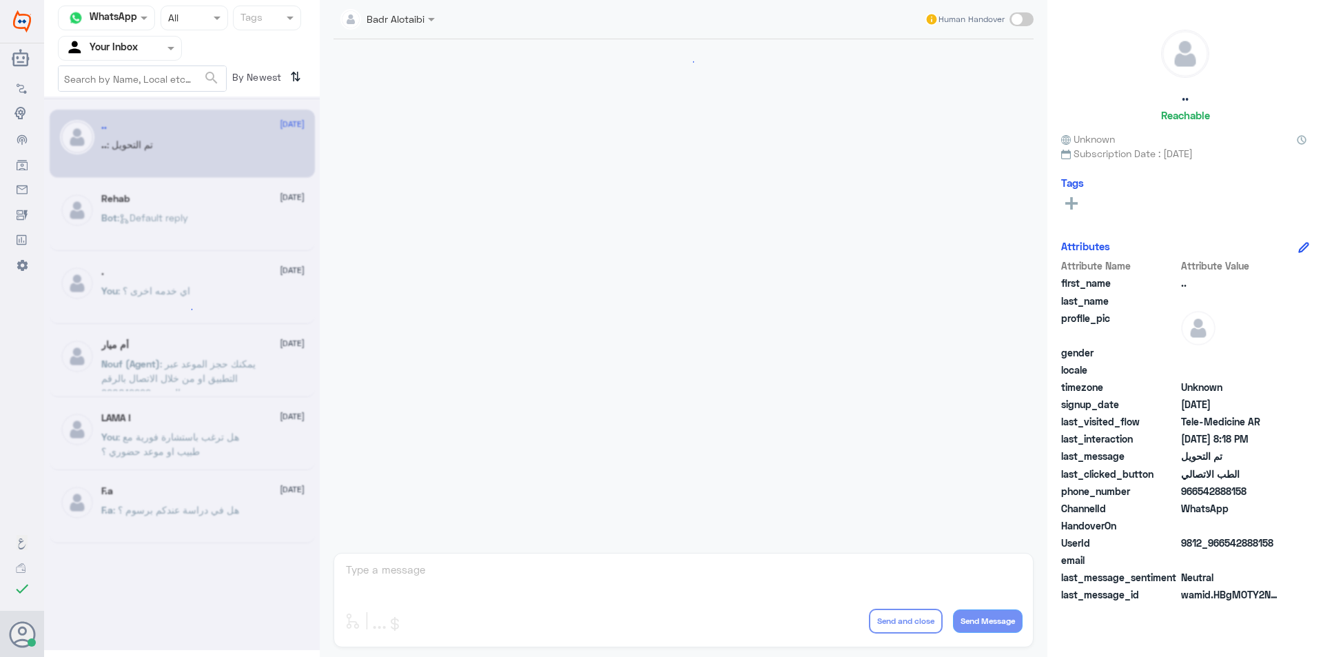
scroll to position [447, 0]
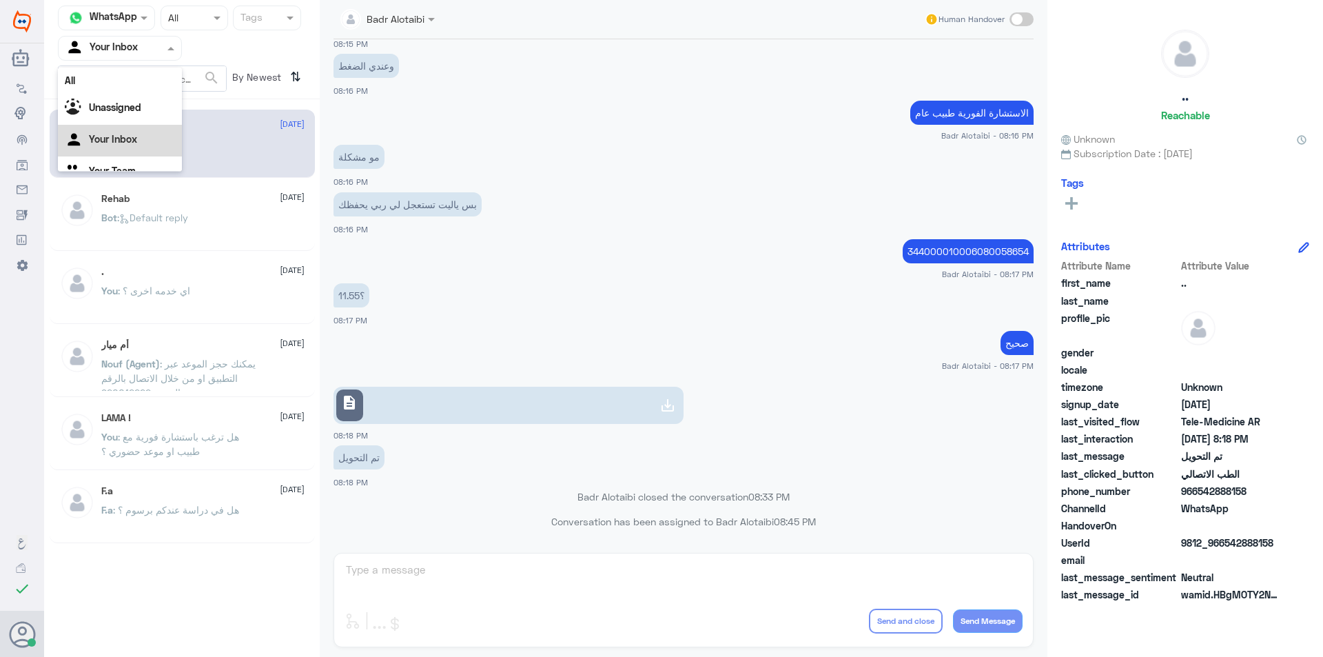
click at [165, 57] on div "Agent Filter Your Inbox" at bounding box center [120, 48] width 124 height 25
click at [145, 95] on div "Unassigned" at bounding box center [120, 92] width 124 height 32
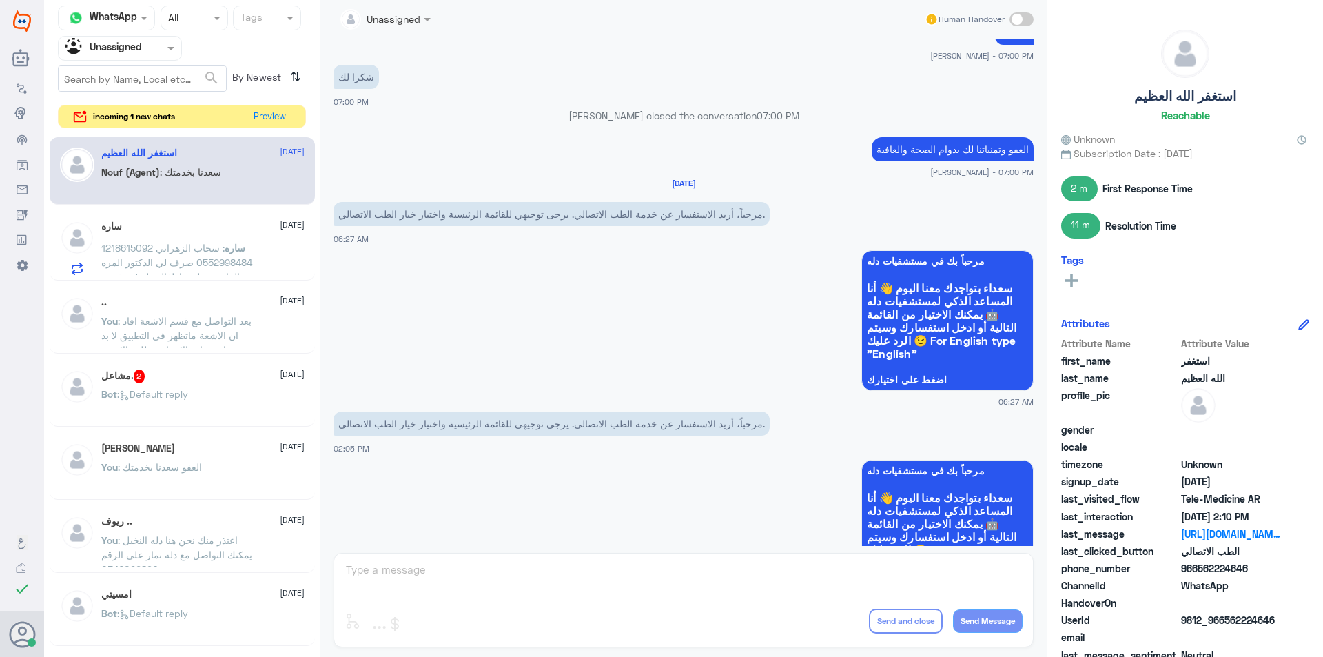
scroll to position [944, 0]
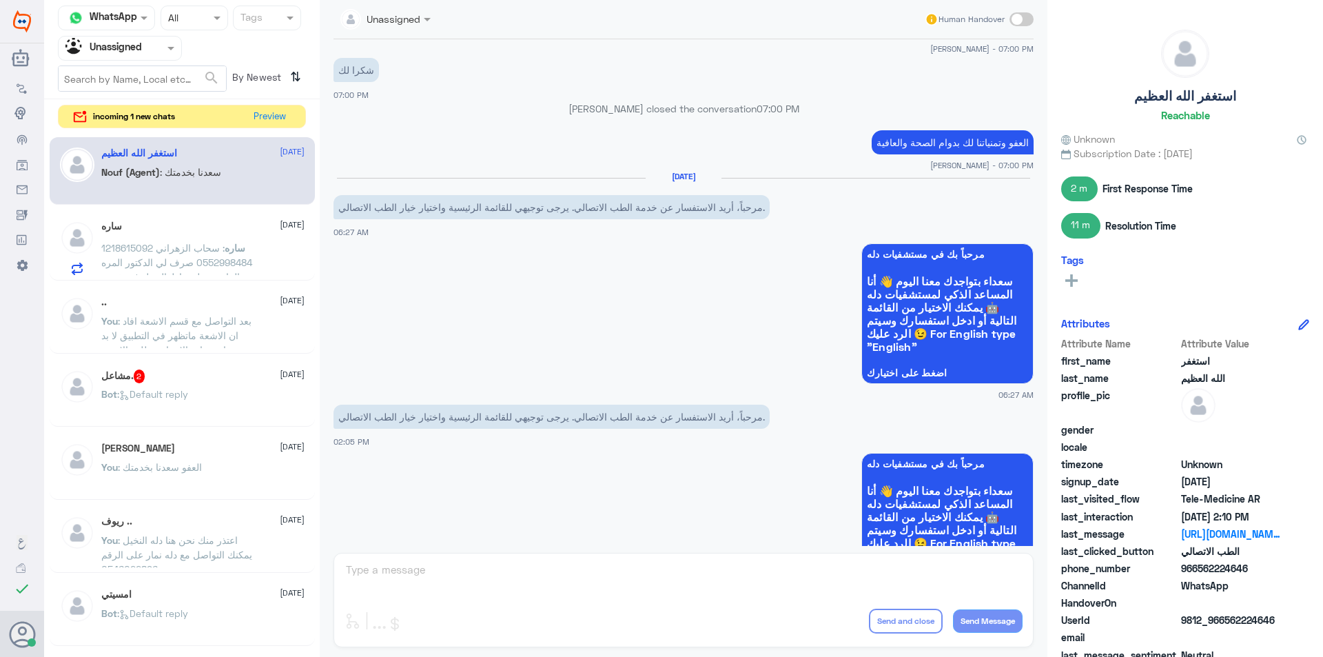
click at [212, 252] on span ": سحاب الزهراني 1218615092 0552998484 صرف لي الدكتور المره الماضيه حليب اطفال ه…" at bounding box center [176, 269] width 151 height 55
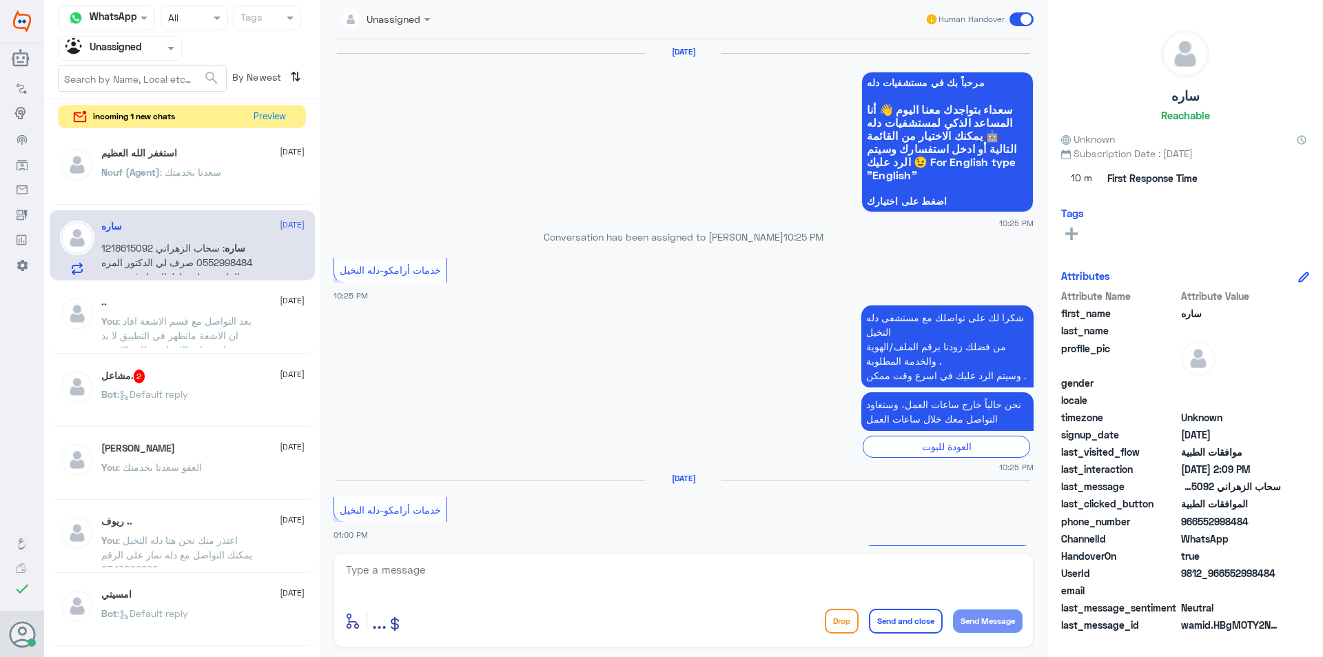
scroll to position [1545, 0]
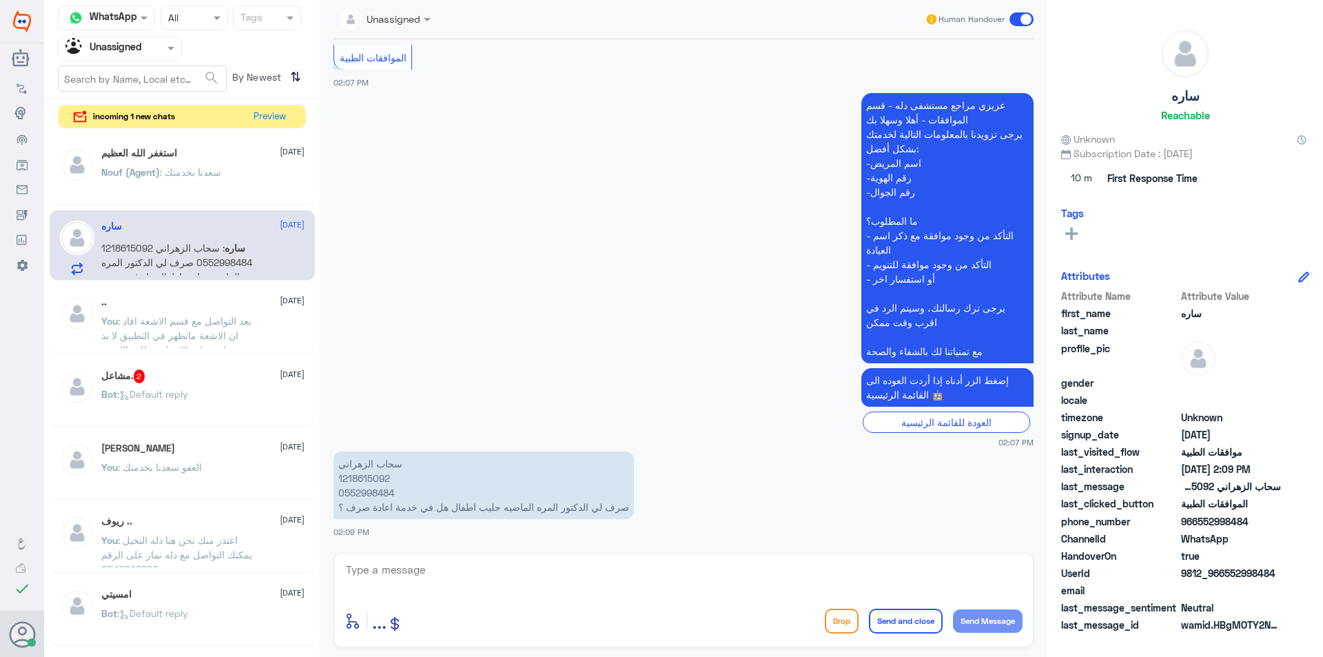
click at [181, 385] on div "مشاعل. 2 [DATE] Bot : Default reply" at bounding box center [202, 395] width 203 height 52
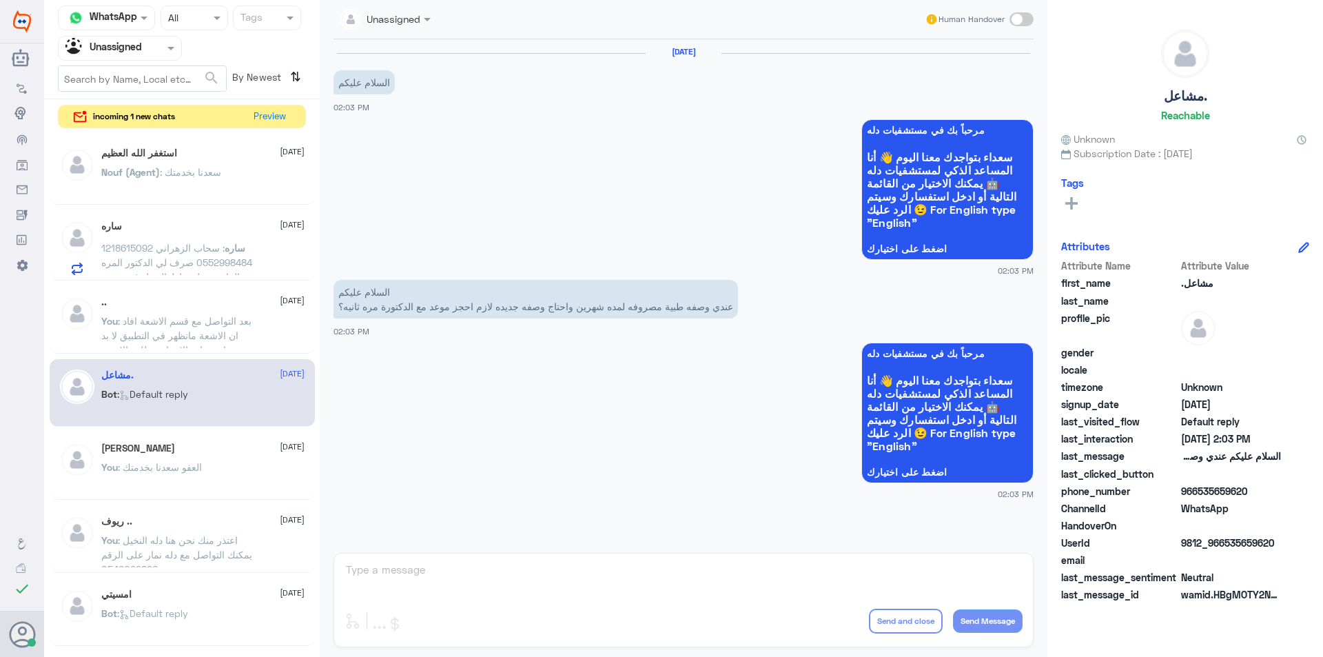
drag, startPoint x: 1277, startPoint y: 543, endPoint x: 1226, endPoint y: 547, distance: 51.2
click at [1226, 547] on span "9812_966535659620" at bounding box center [1231, 543] width 100 height 14
copy span "535659620"
click at [456, 573] on div "Unassigned Human Handover [DATE] السلام عليكم 02:03 PM مرحباً بك في مستشفيات دل…" at bounding box center [684, 330] width 728 height 661
click at [163, 50] on div at bounding box center [120, 48] width 123 height 16
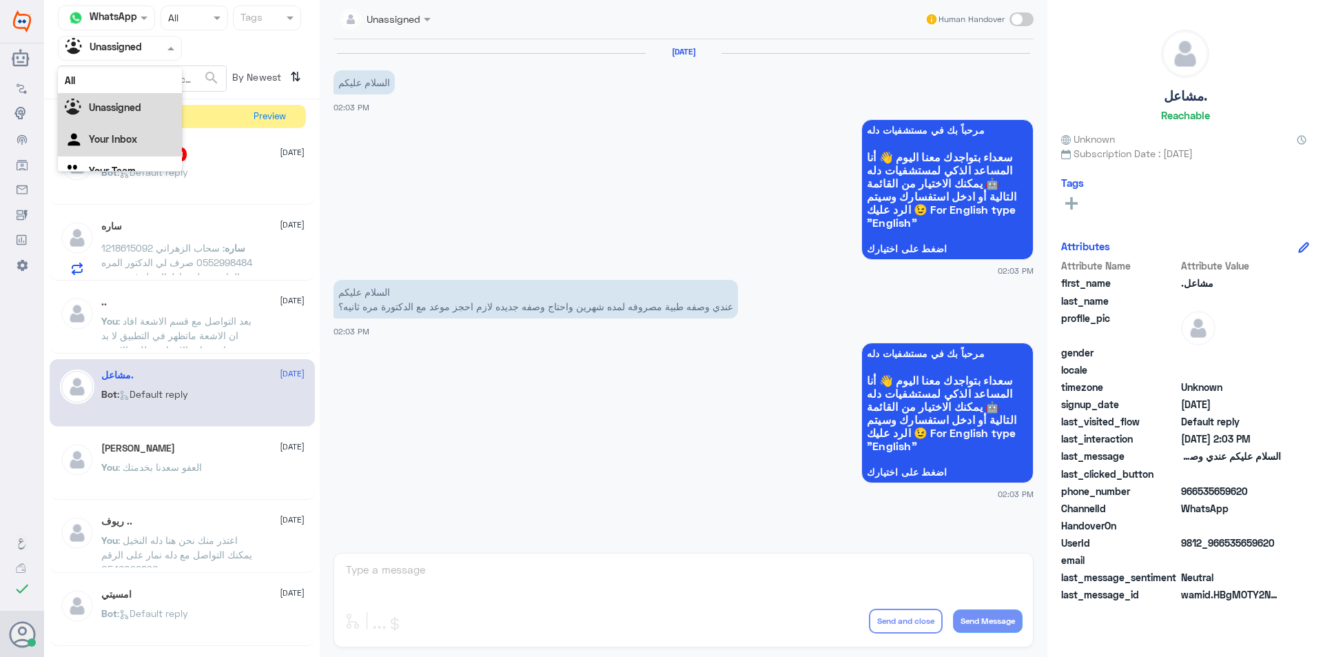
click at [130, 140] on Inbox "Your Inbox" at bounding box center [113, 139] width 48 height 12
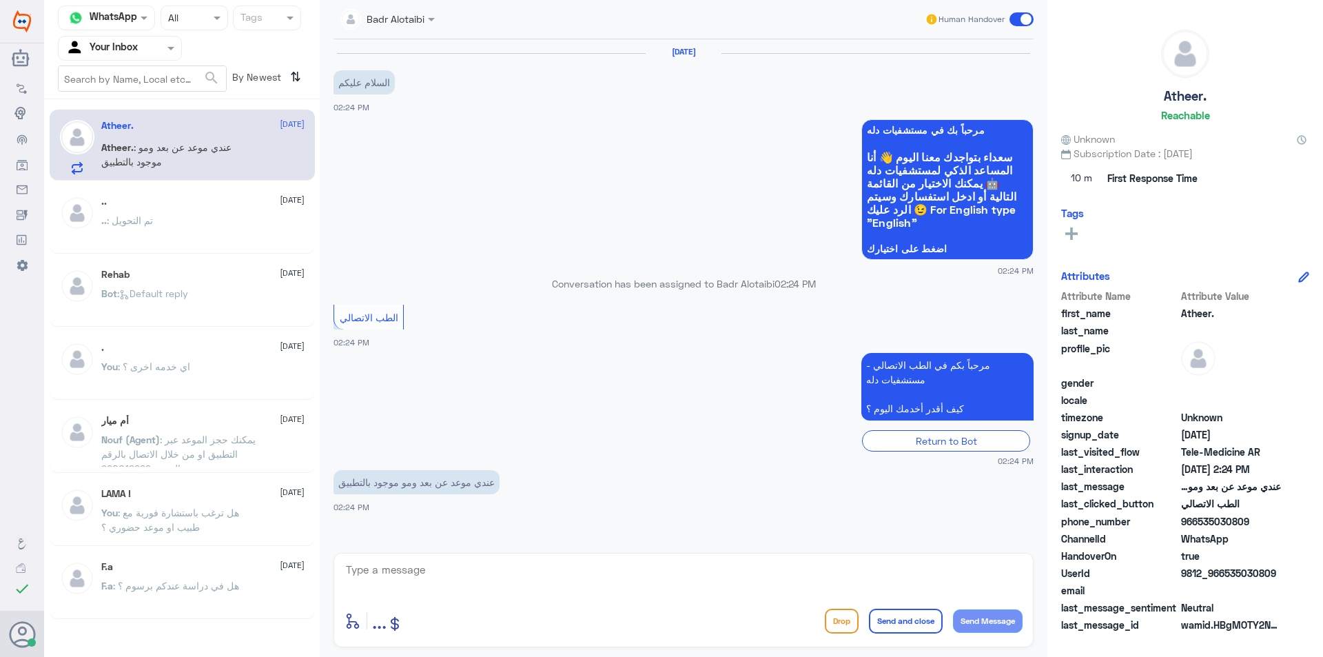
click at [521, 554] on div "enter flow name ... Drop Send and close Send Message" at bounding box center [684, 600] width 700 height 94
click at [531, 561] on textarea at bounding box center [684, 577] width 678 height 34
drag, startPoint x: 431, startPoint y: 10, endPoint x: 434, endPoint y: 34, distance: 24.3
click at [434, 12] on div "Badr Alotaibi" at bounding box center [388, 19] width 108 height 25
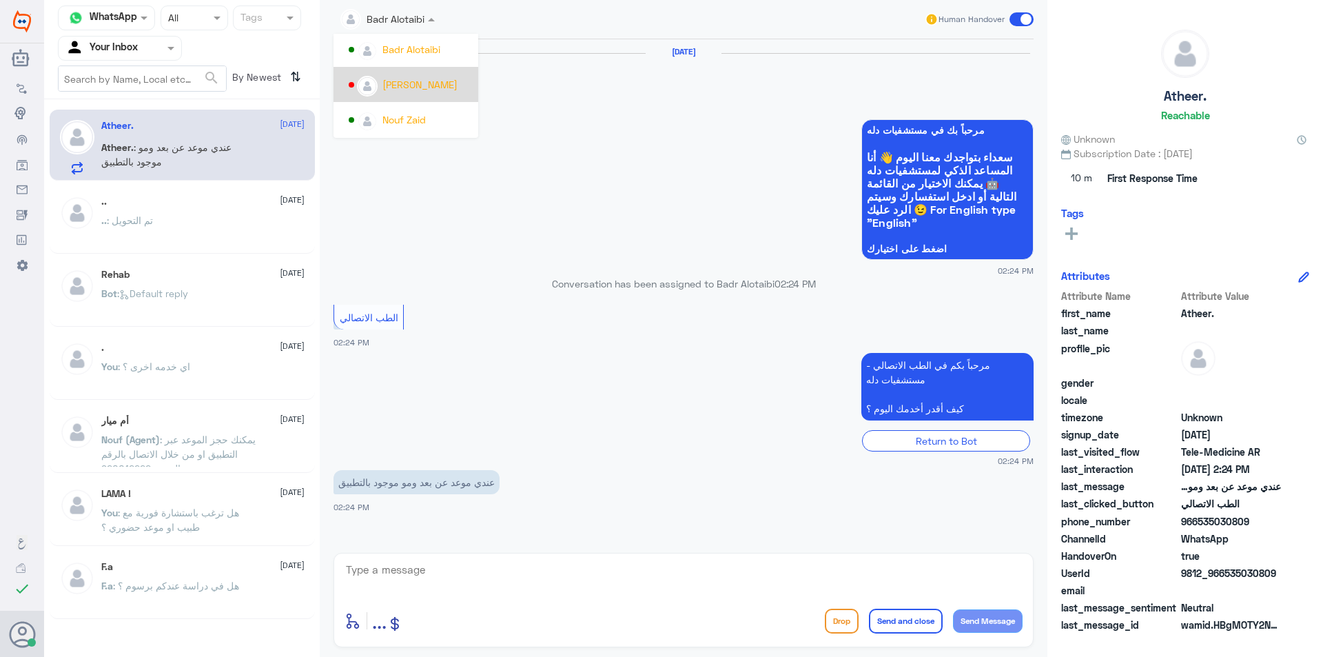
click at [593, 127] on app-msgs-whats-app-list "مرحباً بك في مستشفيات دله سعداء بتواجدك معنا اليوم 👋 أنا المساعد الذكي لمستشفيا…" at bounding box center [684, 190] width 700 height 142
drag, startPoint x: 1279, startPoint y: 573, endPoint x: 1224, endPoint y: 574, distance: 54.5
click at [1224, 574] on span "9812_966535030809" at bounding box center [1231, 573] width 100 height 14
copy span "535030809"
click at [671, 582] on textarea at bounding box center [684, 577] width 678 height 34
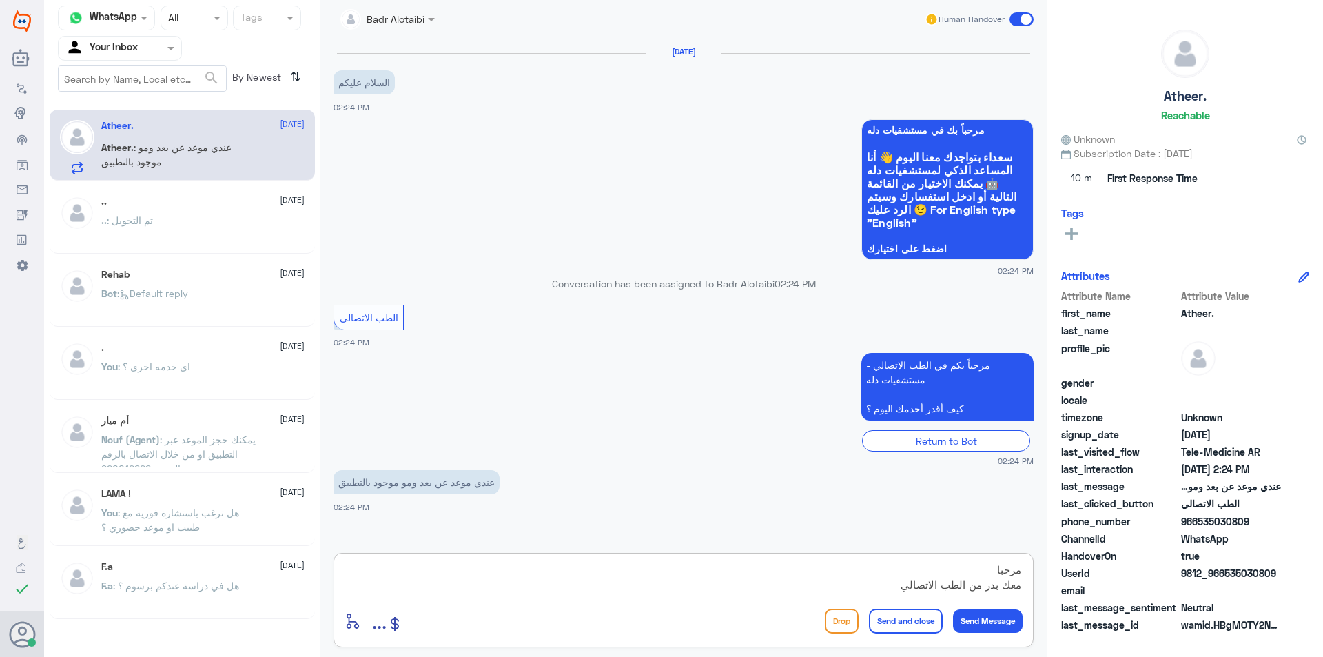
type textarea "مرحبا معك بدر من الطب الاتصالي"
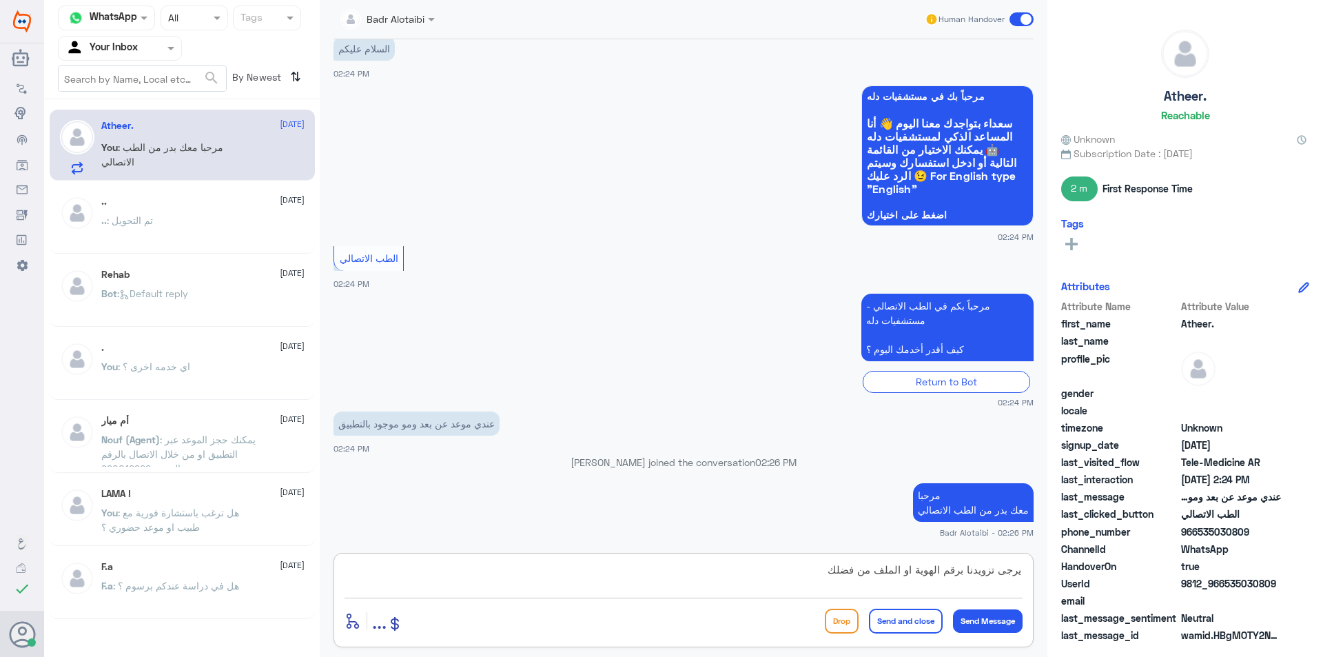
type textarea "يرجى تزويدنا برقم الهوية او الملف من فضلك"
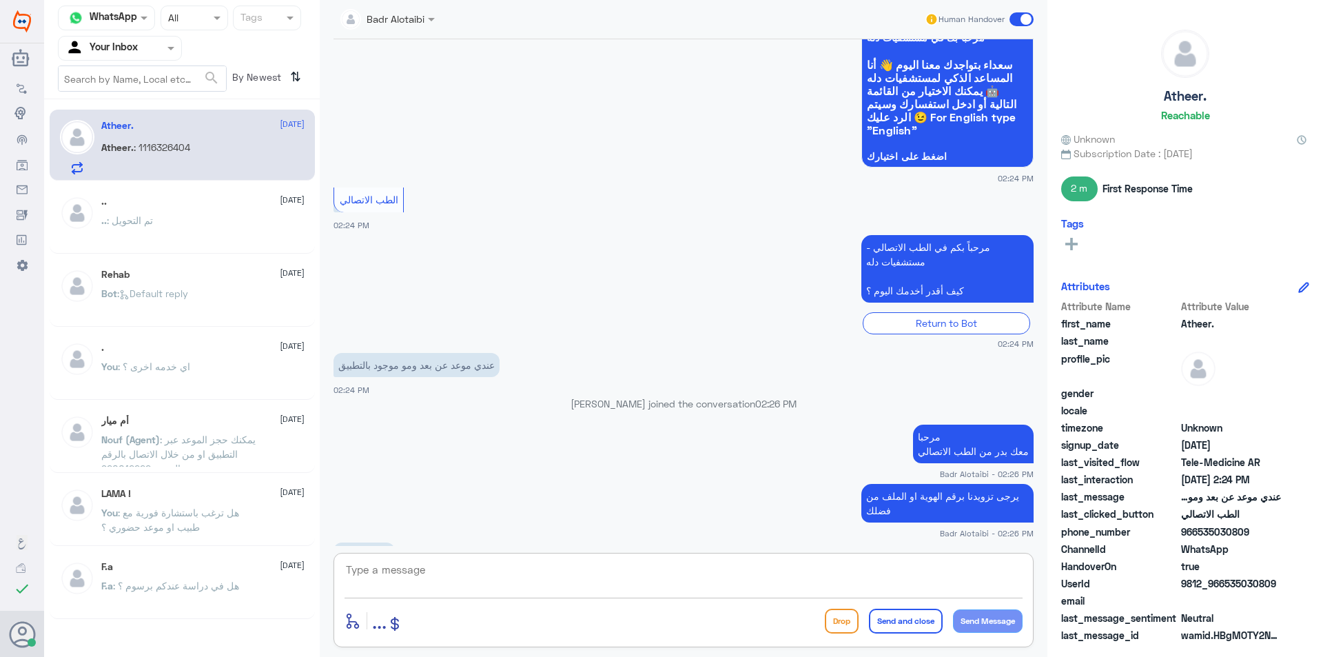
scroll to position [139, 0]
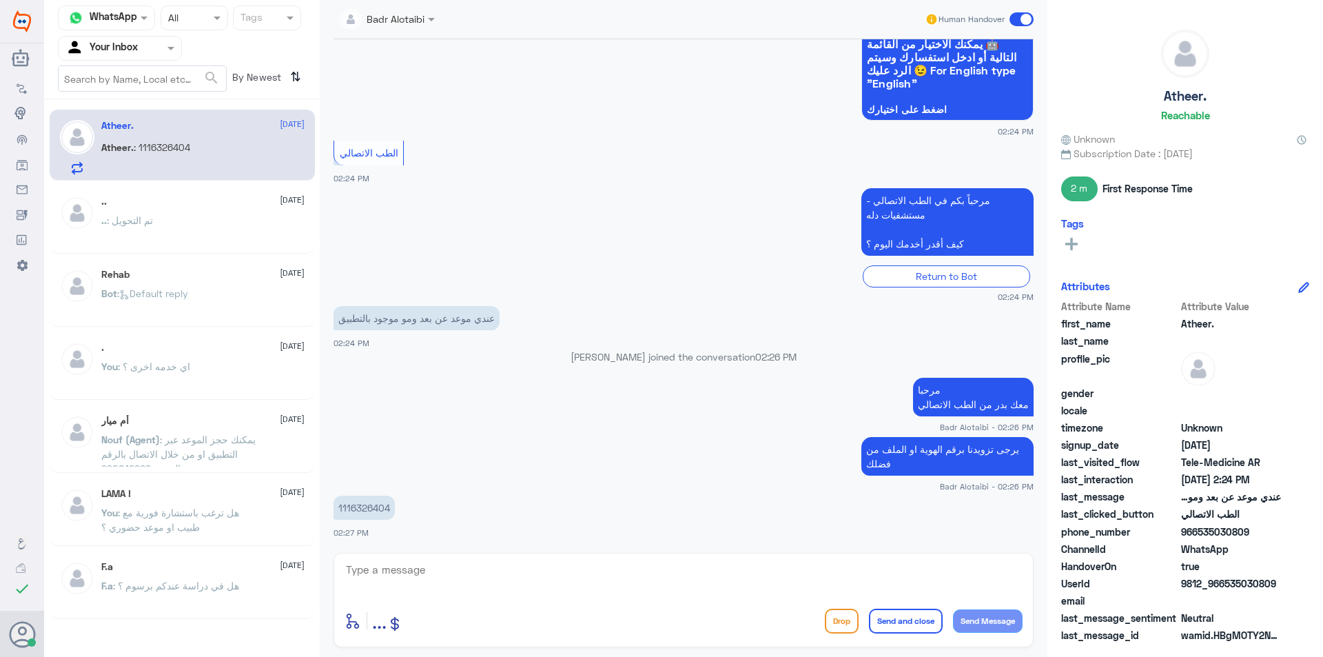
click at [358, 507] on p "1116326404" at bounding box center [364, 508] width 61 height 24
click at [358, 506] on p "1116326404" at bounding box center [364, 508] width 61 height 24
copy p "1116326404"
click at [483, 582] on textarea at bounding box center [684, 577] width 678 height 34
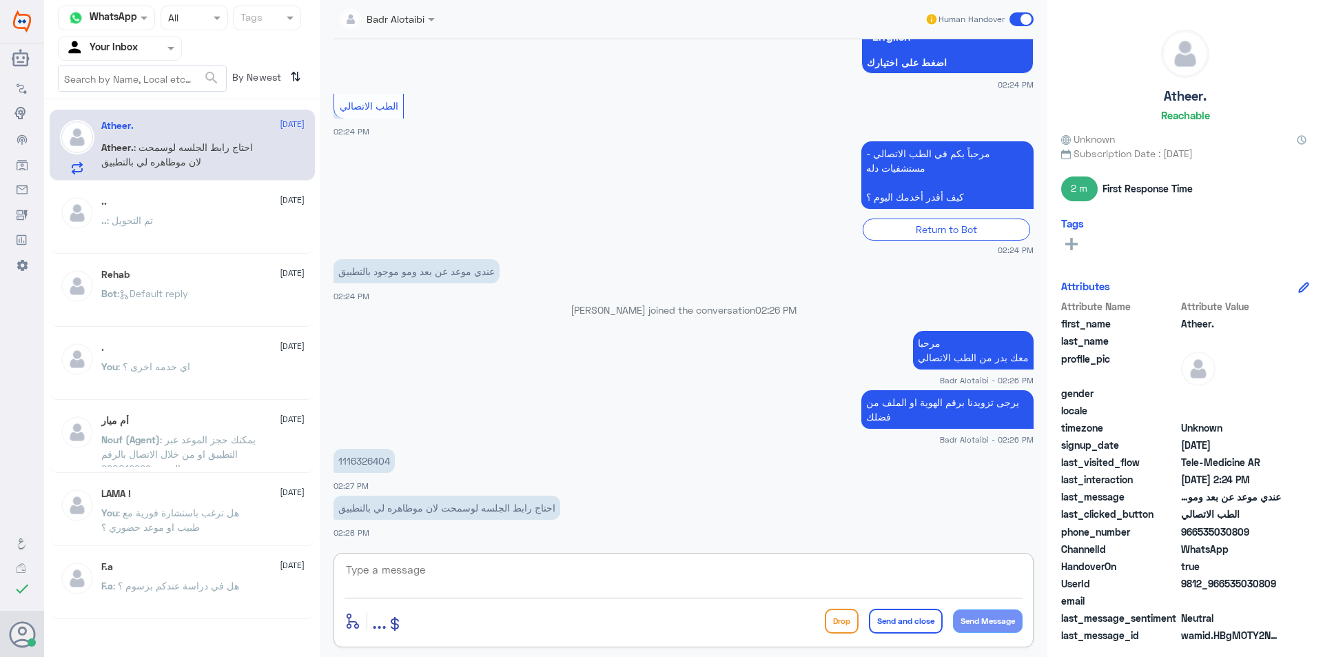
click at [513, 579] on textarea at bounding box center [684, 577] width 678 height 34
click at [465, 591] on textarea at bounding box center [684, 577] width 678 height 34
type textarea "يمكنك الدخول للتطبيق والضغط على ايقونة ( مشاهدة الجميع ) ويظهر لك الموعد"
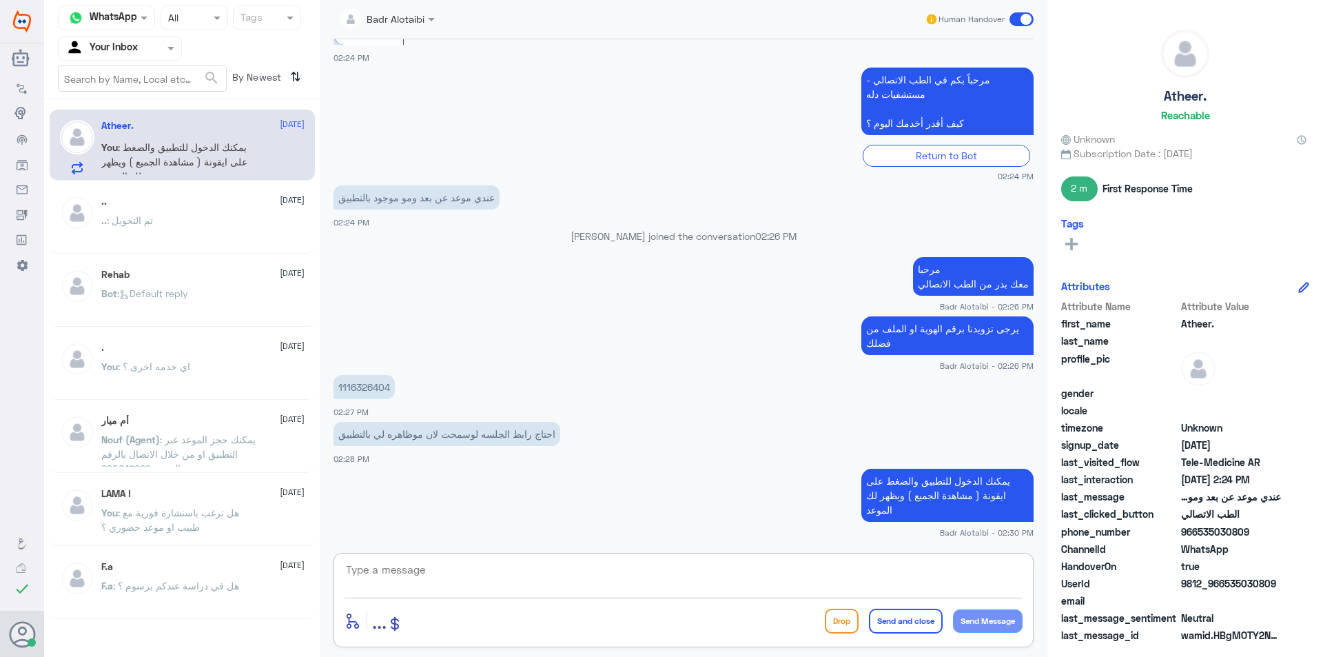
scroll to position [307, 0]
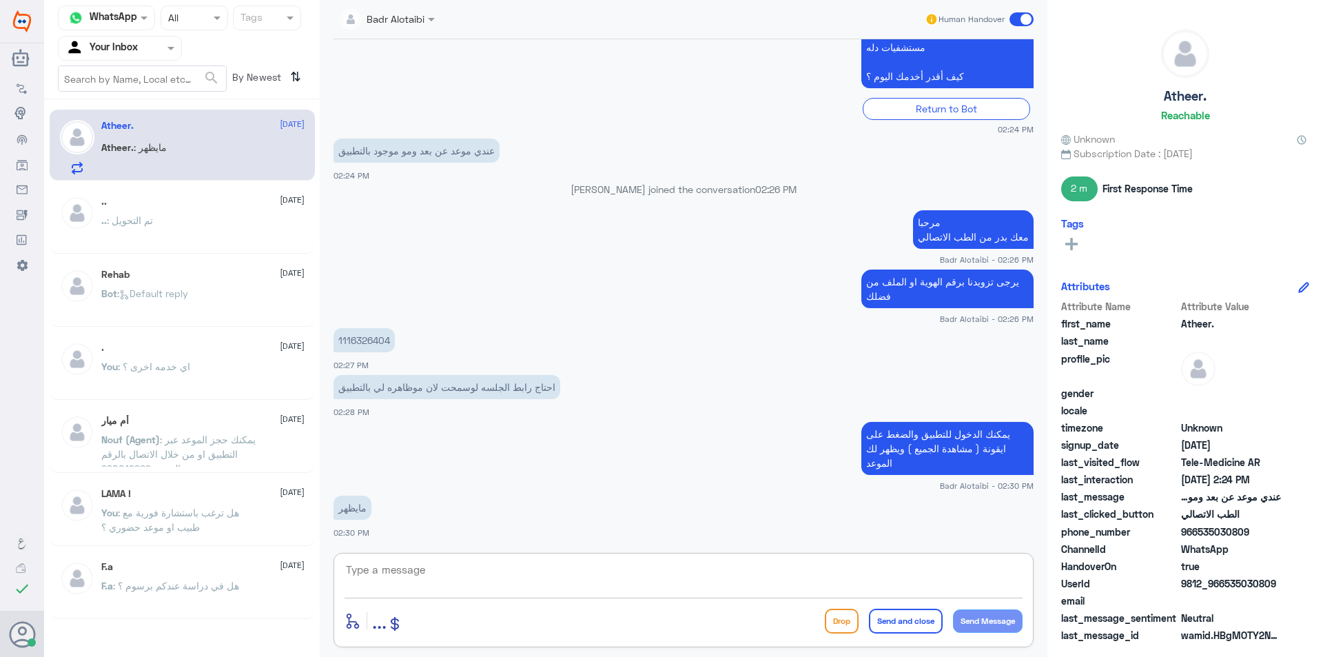
click at [391, 572] on textarea at bounding box center [684, 577] width 678 height 34
click at [426, 576] on textarea at bounding box center [684, 577] width 678 height 34
click at [391, 582] on textarea at bounding box center [684, 577] width 678 height 34
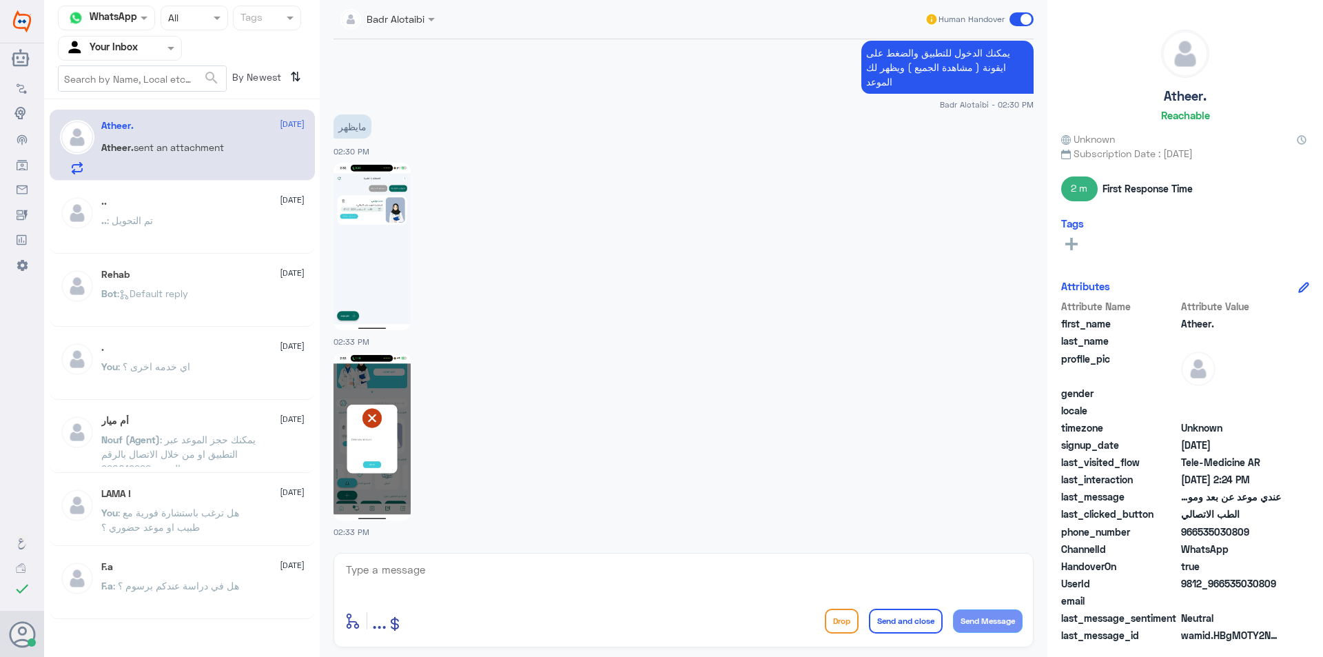
click at [373, 480] on img at bounding box center [372, 436] width 77 height 167
click at [389, 254] on img at bounding box center [372, 246] width 77 height 167
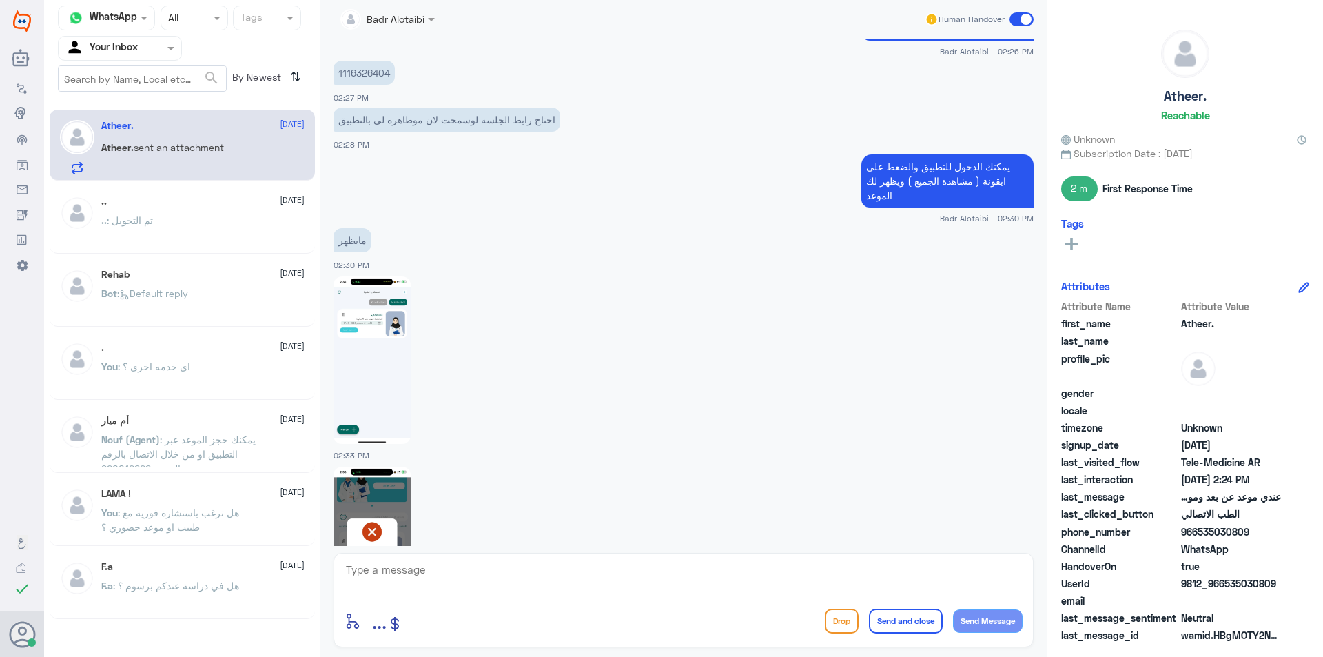
scroll to position [619, 0]
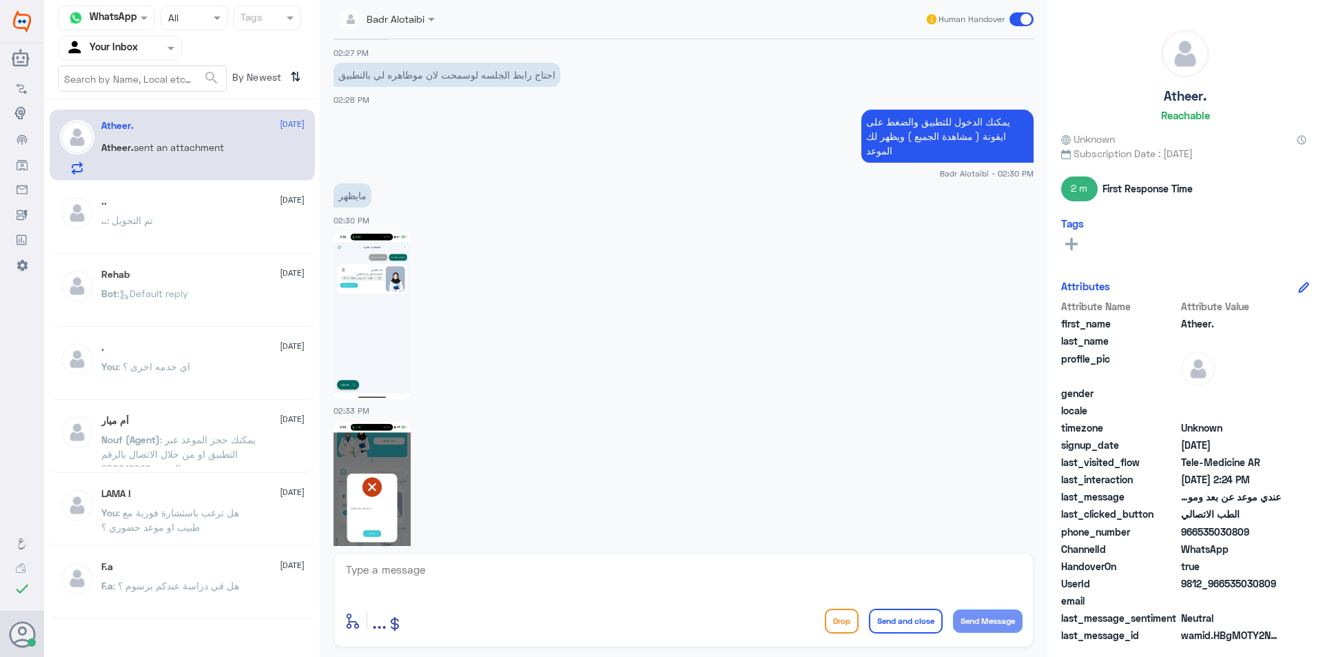
click at [398, 340] on img at bounding box center [372, 315] width 77 height 167
click at [629, 232] on div at bounding box center [684, 314] width 700 height 169
click at [1025, 23] on span at bounding box center [1022, 19] width 24 height 14
click at [0, 0] on input "checkbox" at bounding box center [0, 0] width 0 height 0
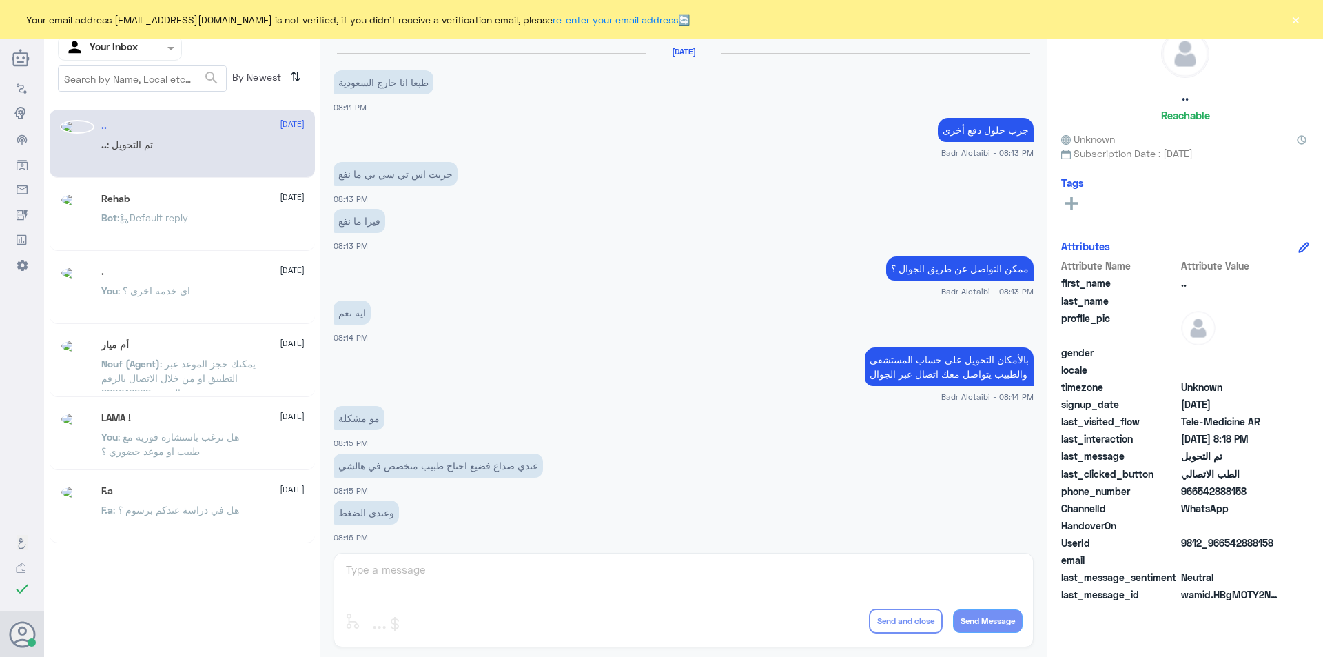
scroll to position [447, 0]
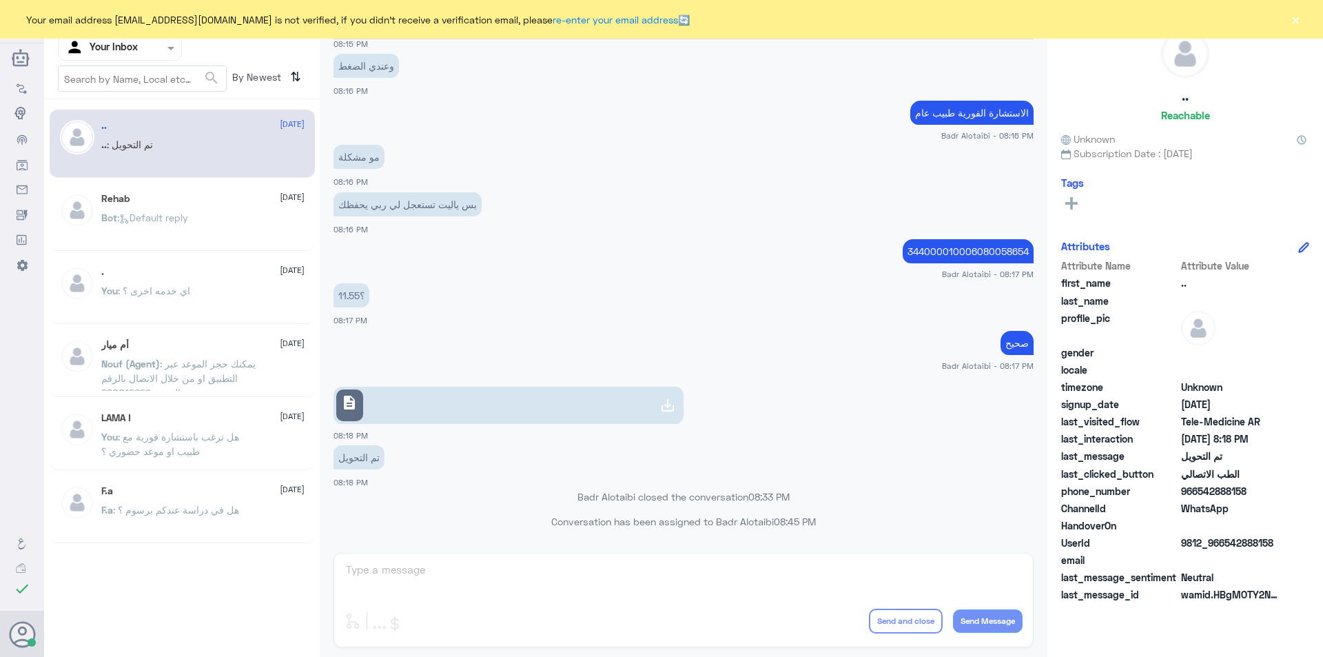
click at [1290, 28] on div "Your email address [EMAIL_ADDRESS][DOMAIN_NAME] is not verified, if you didn't …" at bounding box center [661, 19] width 1323 height 39
click at [1290, 22] on button "×" at bounding box center [1296, 19] width 14 height 14
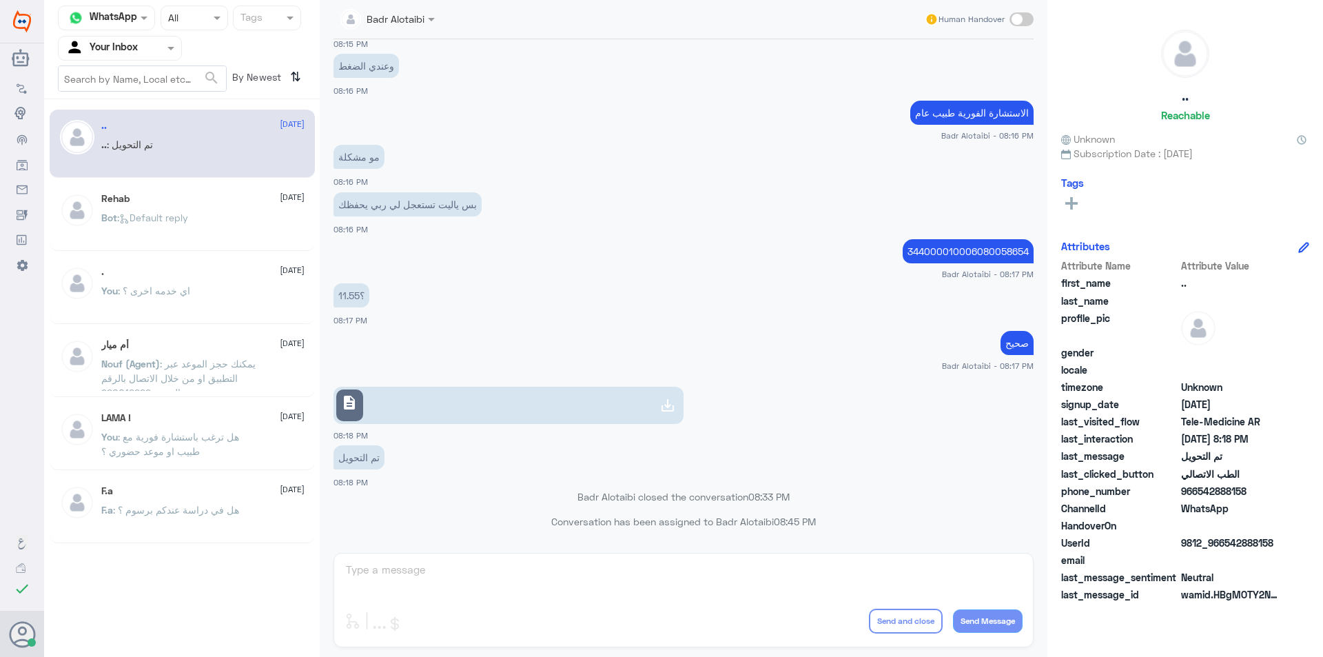
click at [716, 143] on div "مو مشكلة 08:16 PM" at bounding box center [684, 164] width 700 height 47
click at [451, 125] on app-msgs-text "الاستشارة الفورية طبيب عام" at bounding box center [684, 114] width 700 height 26
click at [179, 54] on span at bounding box center [172, 48] width 17 height 14
click at [125, 71] on div "All" at bounding box center [120, 81] width 124 height 26
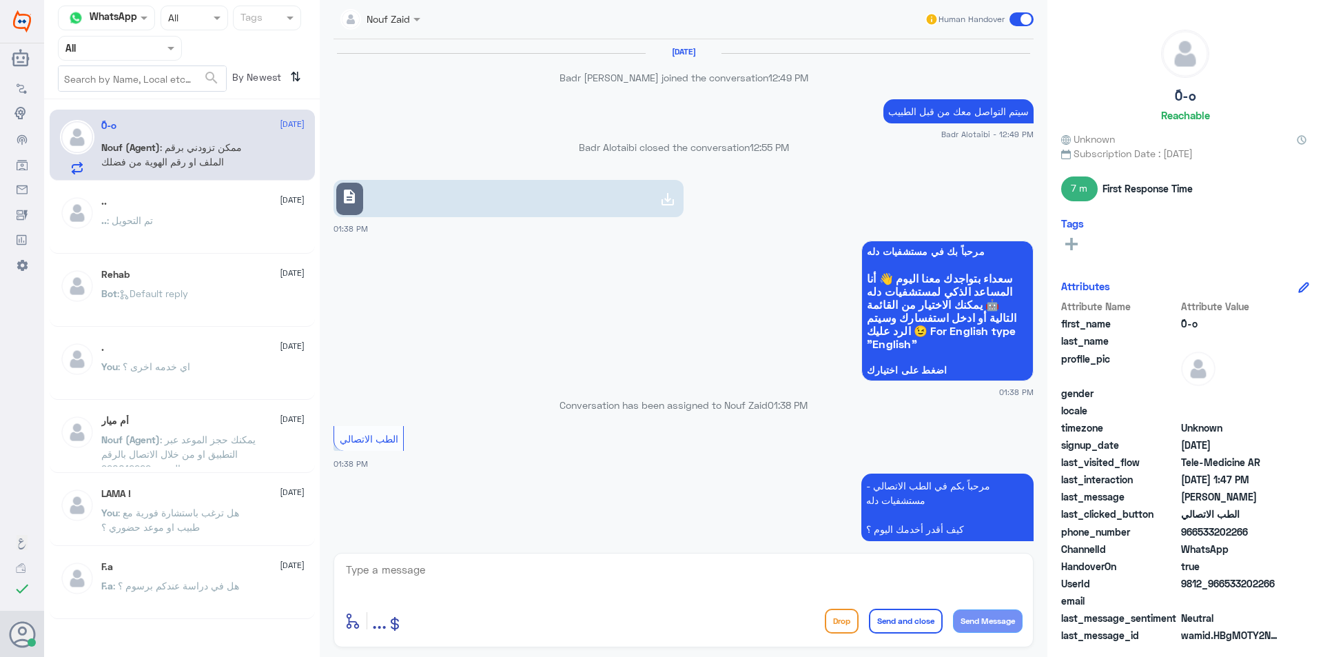
scroll to position [615, 0]
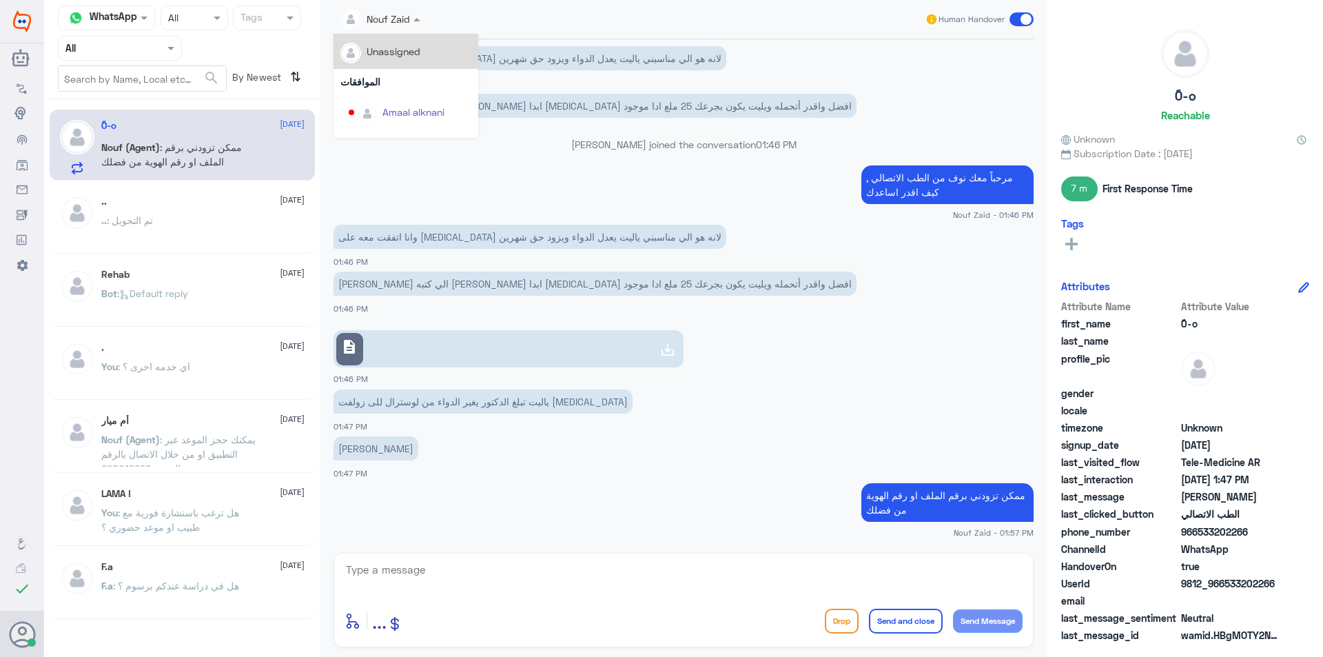
click at [378, 22] on input "text" at bounding box center [365, 18] width 50 height 16
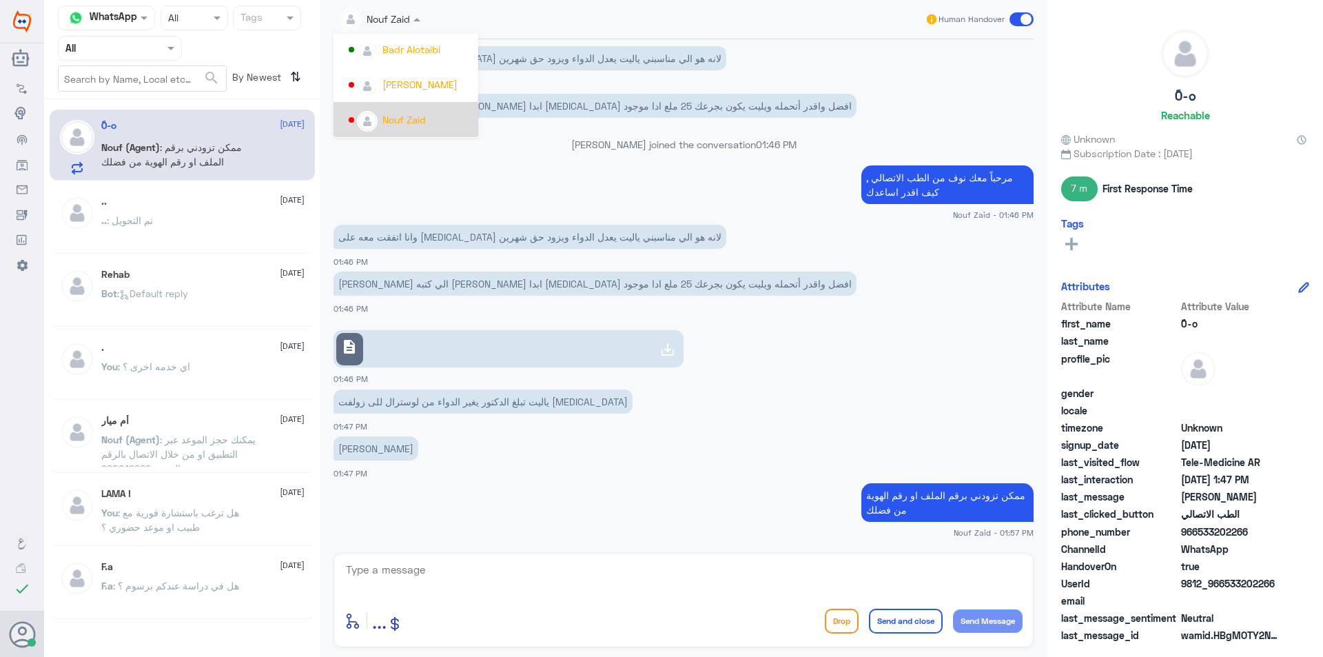
click at [396, 120] on div "Nouf Zaid" at bounding box center [404, 119] width 43 height 14
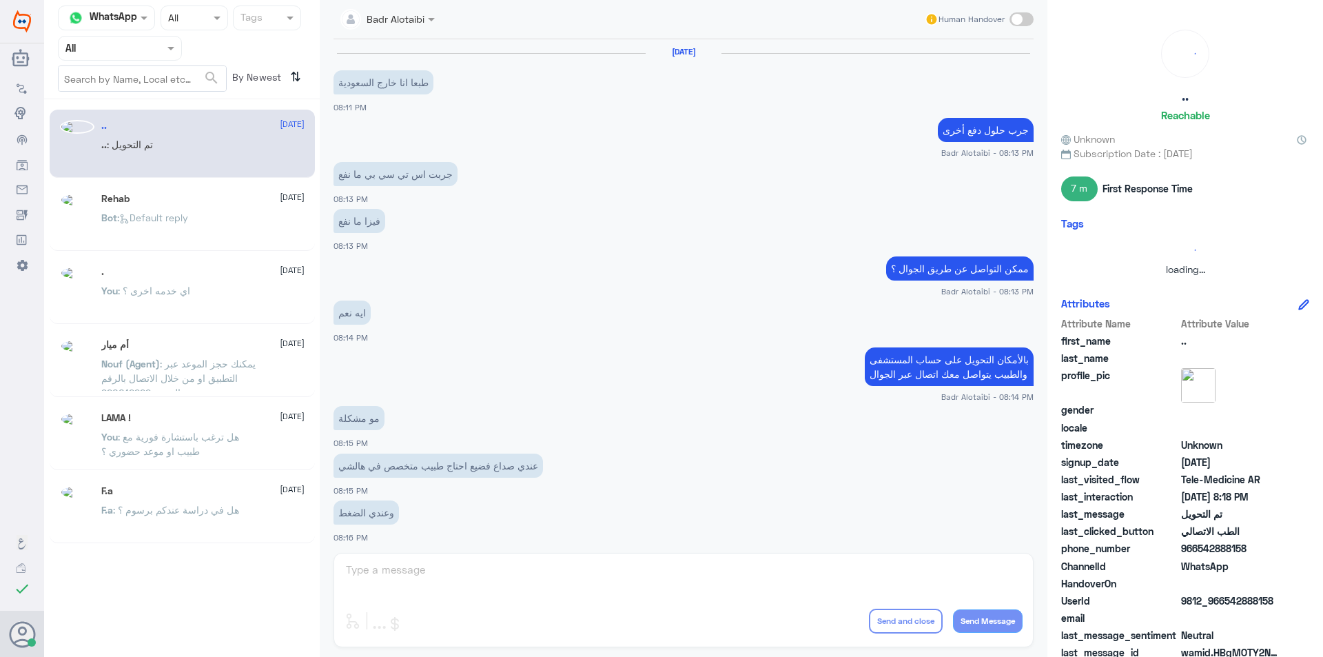
scroll to position [447, 0]
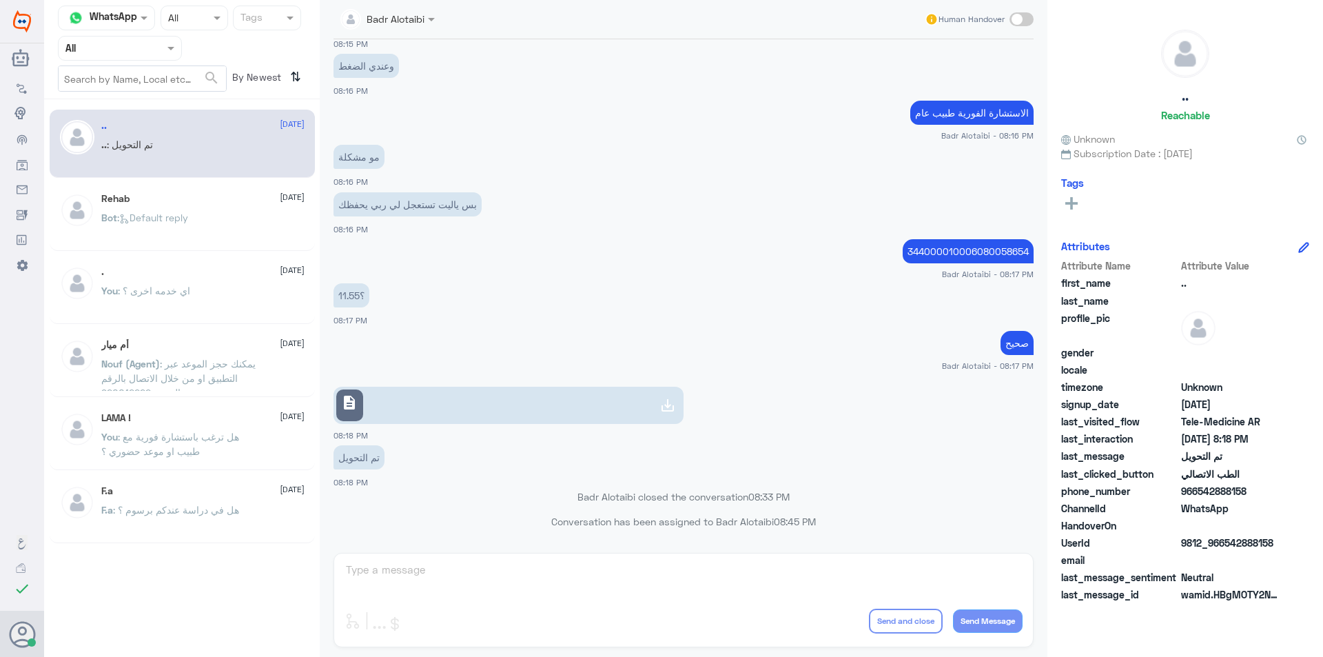
click at [167, 52] on span at bounding box center [172, 48] width 17 height 14
click at [144, 115] on div "Your Inbox" at bounding box center [120, 124] width 124 height 32
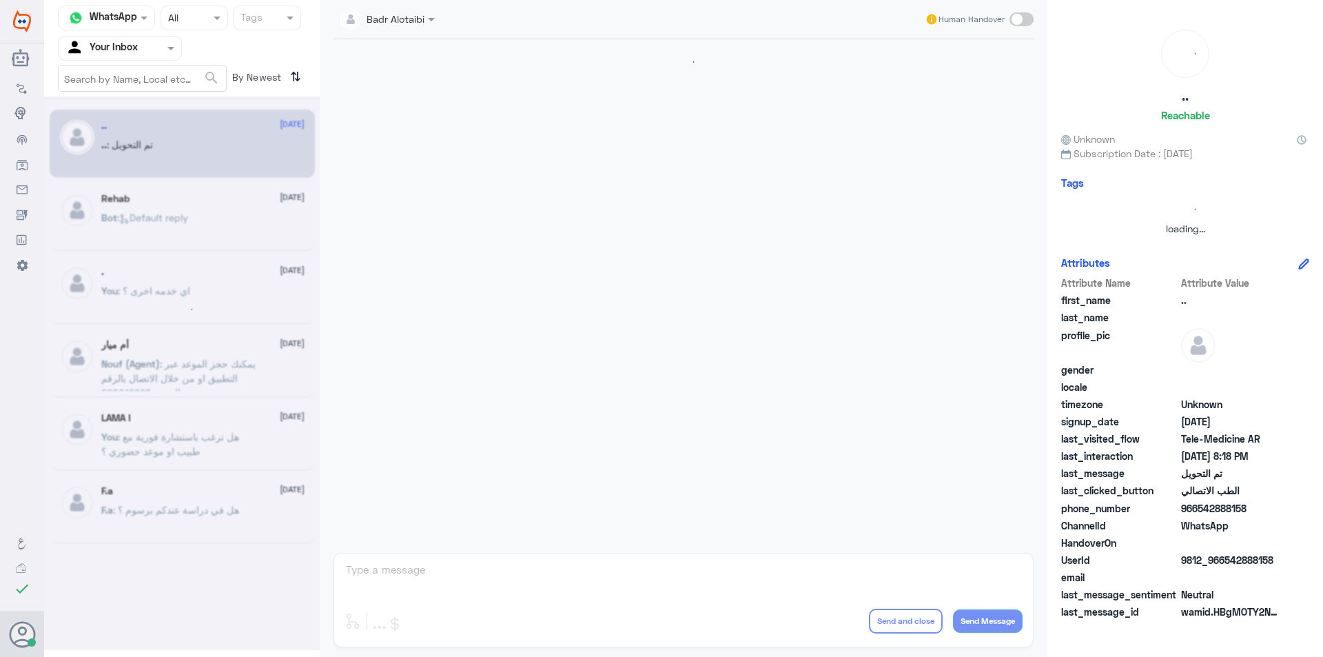
scroll to position [447, 0]
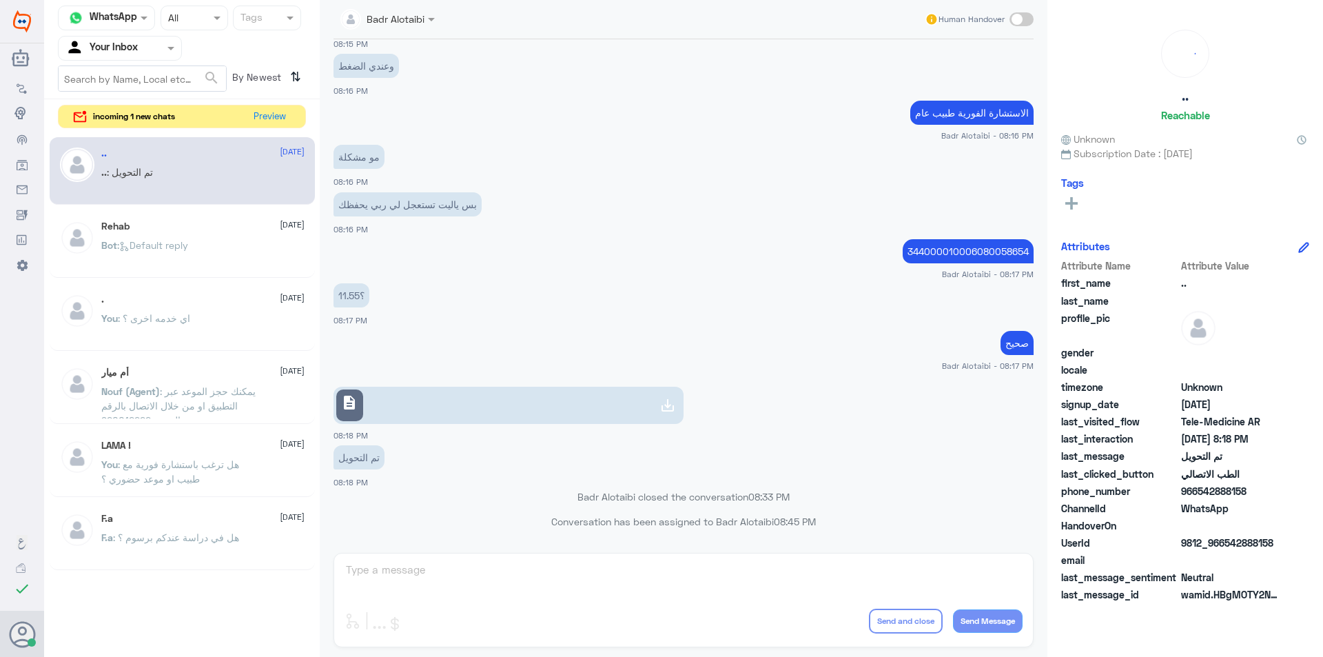
click at [292, 130] on div "Channel WhatsApp Status × All Tags Agent Filter Your Inbox search By Newest ⇅ i…" at bounding box center [182, 330] width 276 height 661
click at [282, 116] on button "Preview" at bounding box center [270, 115] width 43 height 21
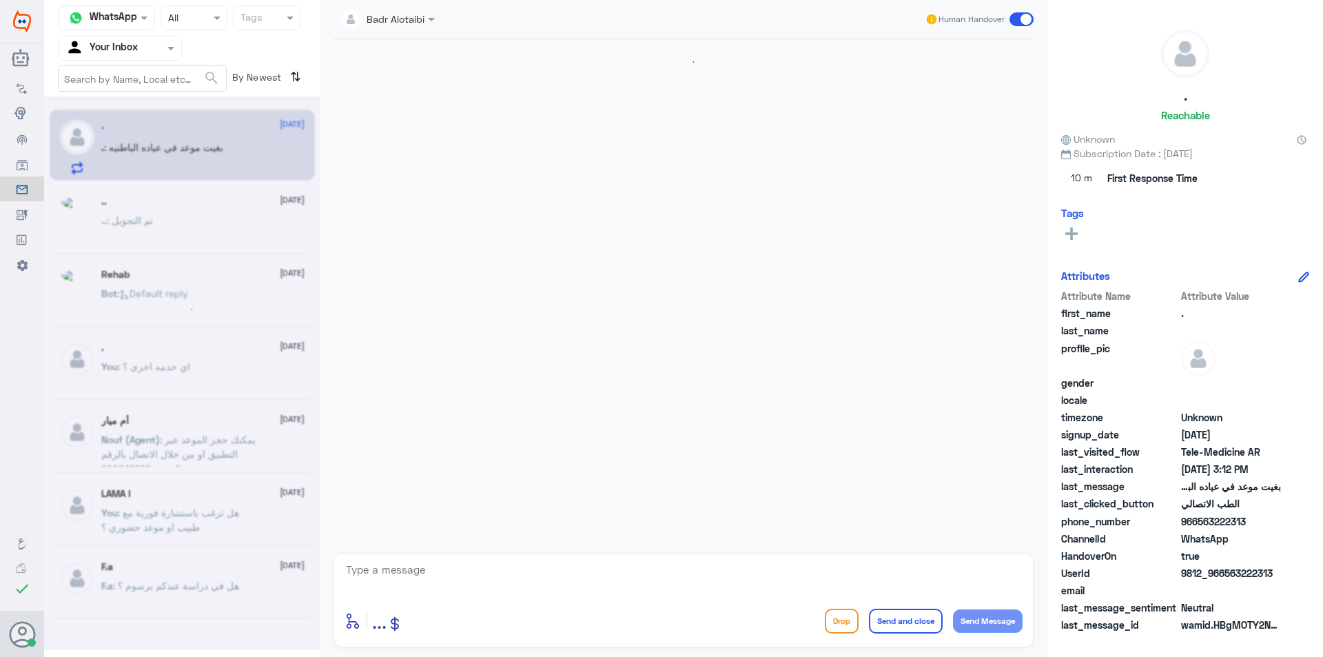
scroll to position [1006, 0]
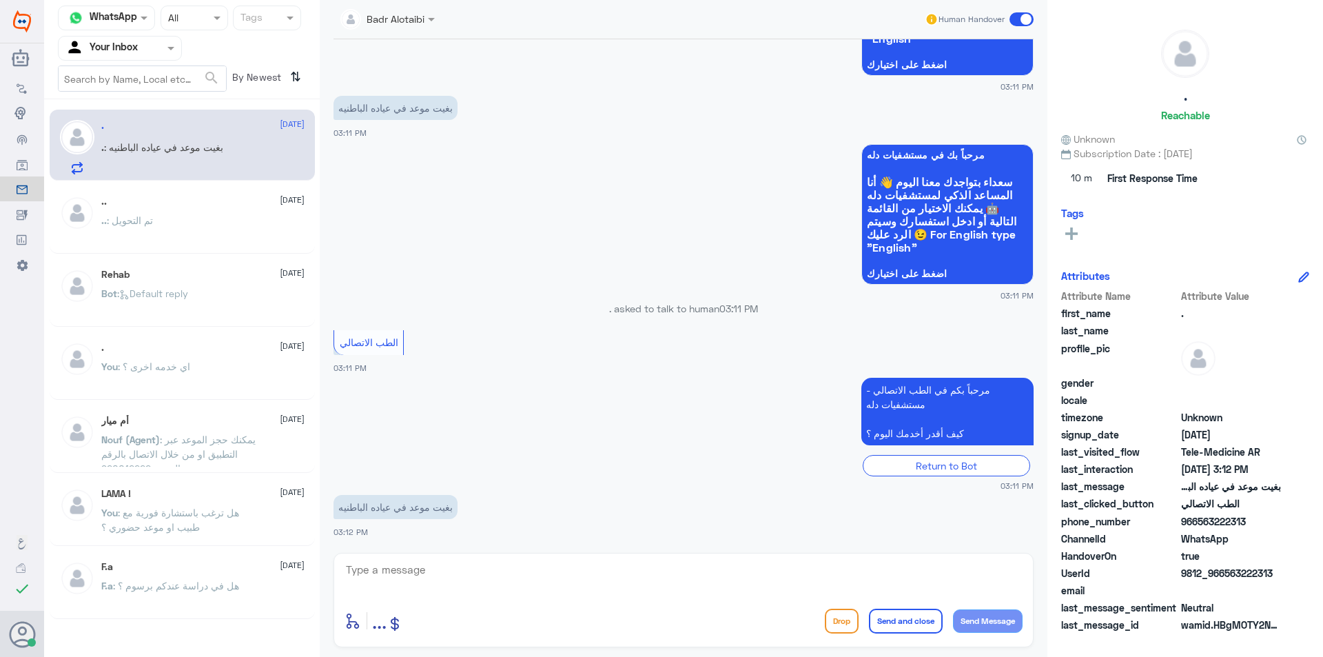
drag, startPoint x: 469, startPoint y: 573, endPoint x: 465, endPoint y: 560, distance: 14.0
click at [466, 568] on textarea at bounding box center [684, 577] width 678 height 34
drag, startPoint x: 1281, startPoint y: 570, endPoint x: 1225, endPoint y: 573, distance: 55.2
click at [1225, 573] on span "9812_966563222313" at bounding box center [1231, 573] width 100 height 14
copy span "563222313"
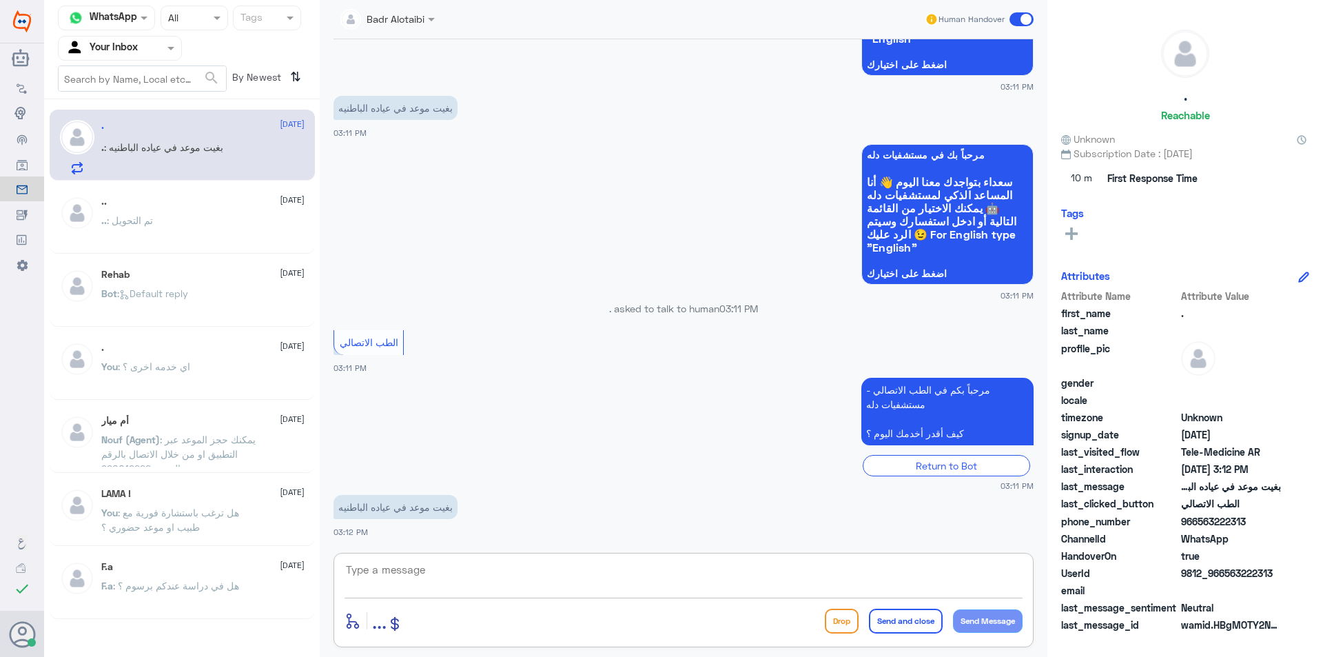
click at [691, 563] on textarea at bounding box center [684, 577] width 678 height 34
type textarea "مرحبا معك بدر من الطب الاتصالي"
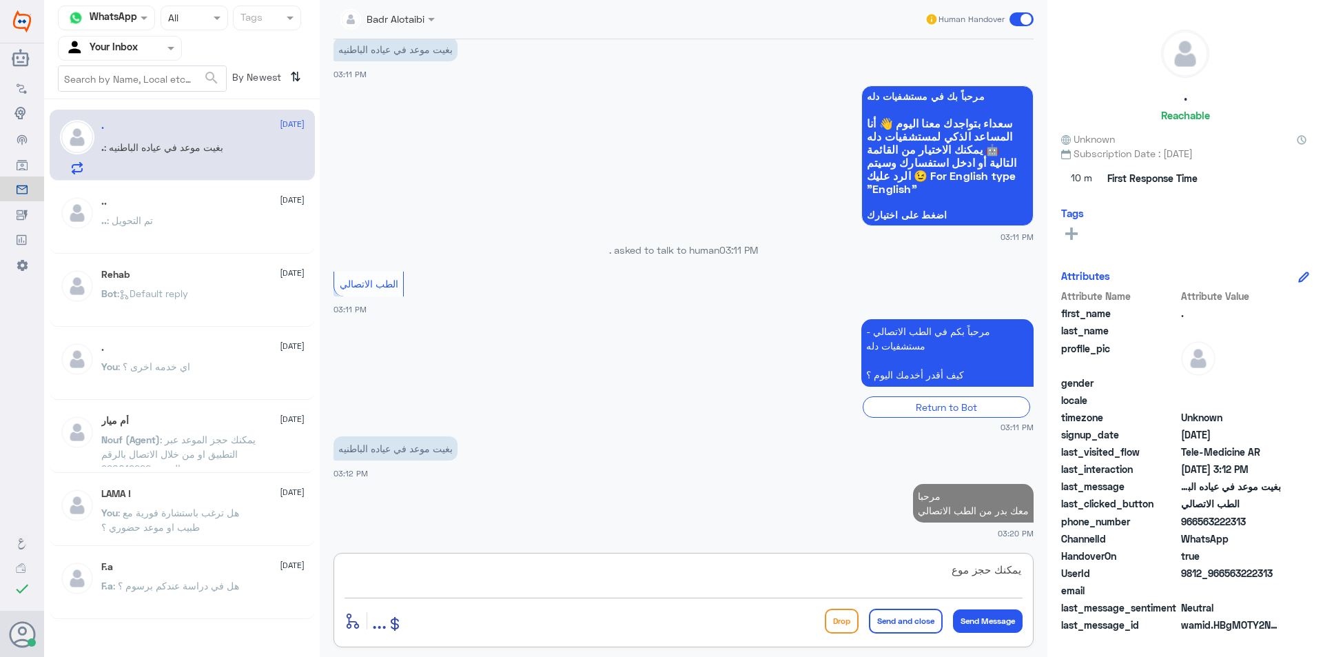
scroll to position [1064, 0]
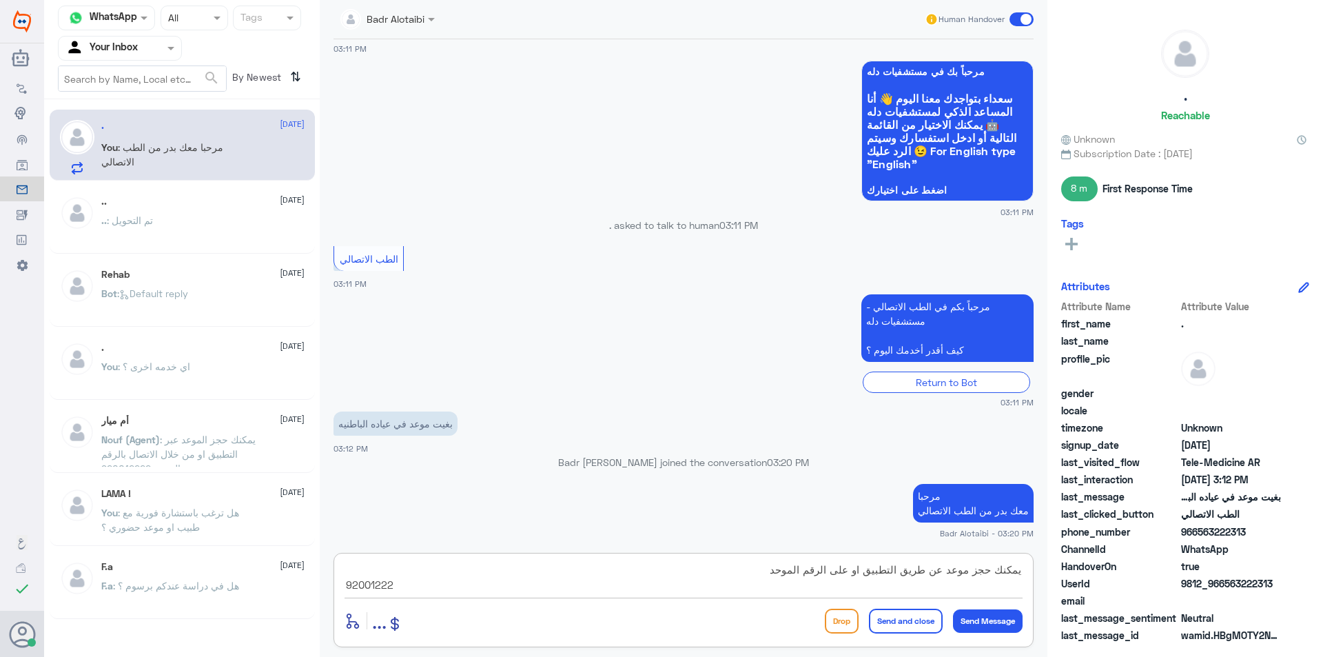
type textarea "يمكنك حجز موعد عن طريق التطبيق او على الرقم الموحد 920012222"
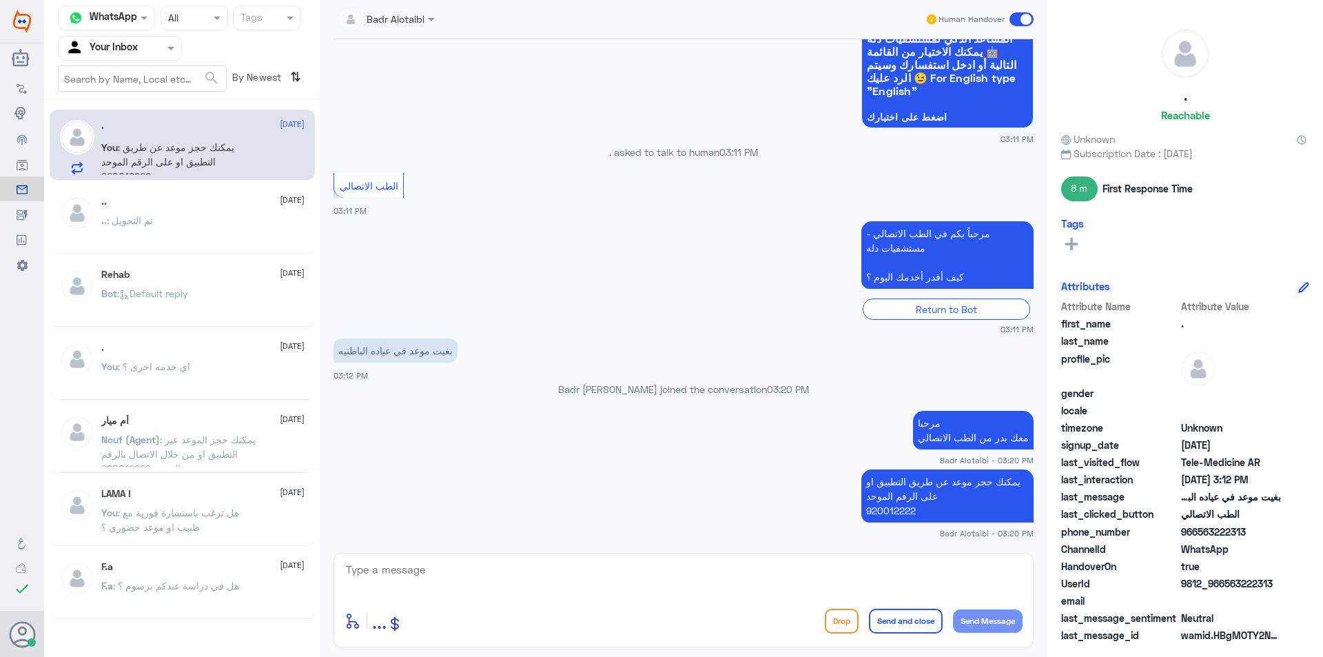
click at [1021, 21] on span at bounding box center [1022, 19] width 24 height 14
click at [0, 0] on input "checkbox" at bounding box center [0, 0] width 0 height 0
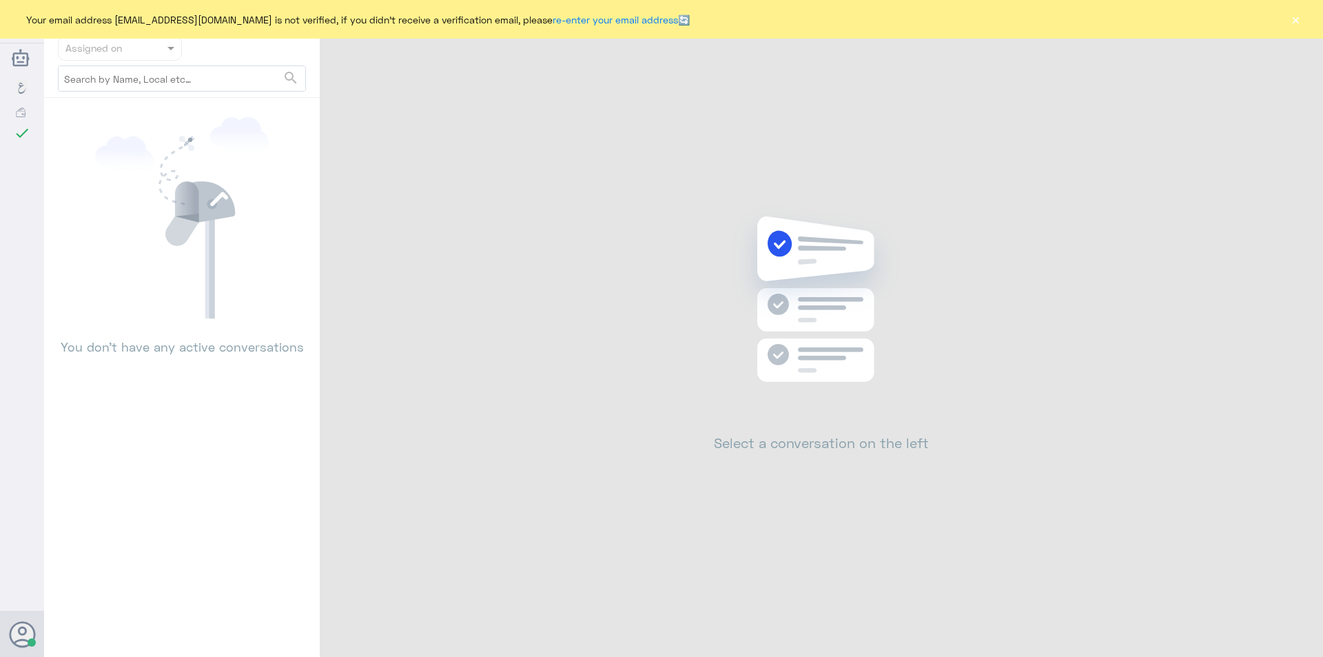
click at [1288, 24] on div "Your email address [EMAIL_ADDRESS][DOMAIN_NAME] is not verified, if you didn't …" at bounding box center [661, 19] width 1323 height 39
click at [1296, 23] on button "×" at bounding box center [1296, 19] width 14 height 14
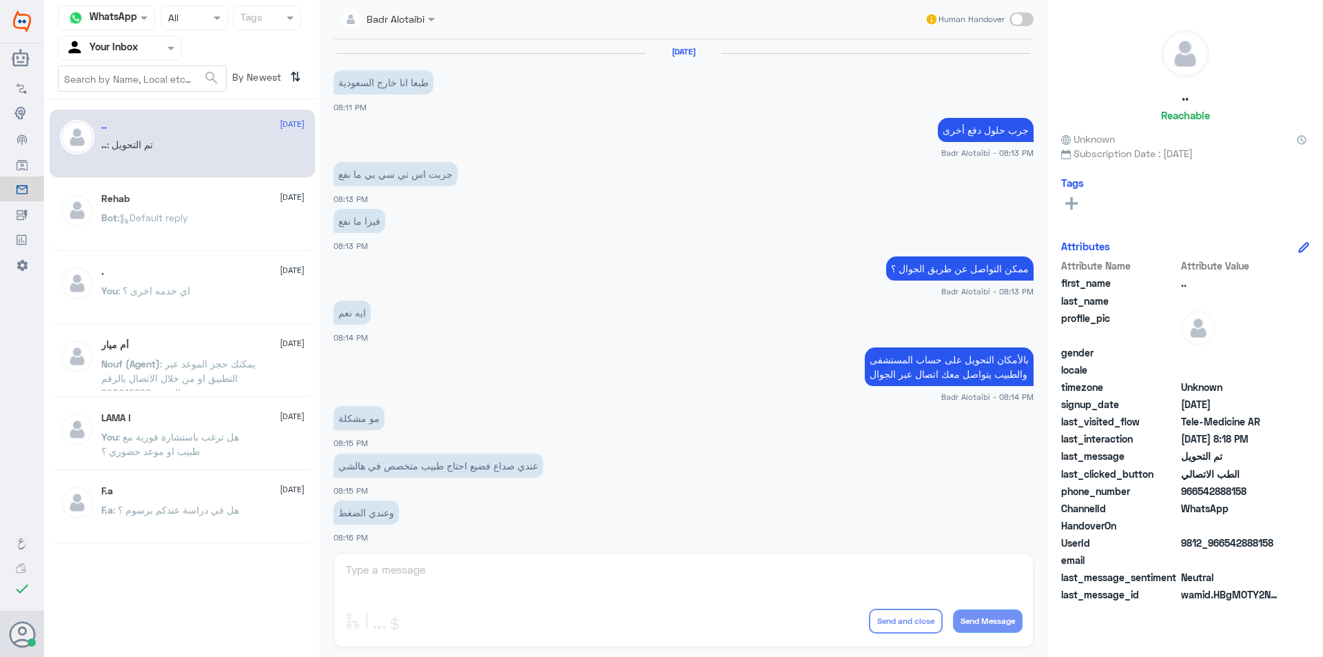
scroll to position [447, 0]
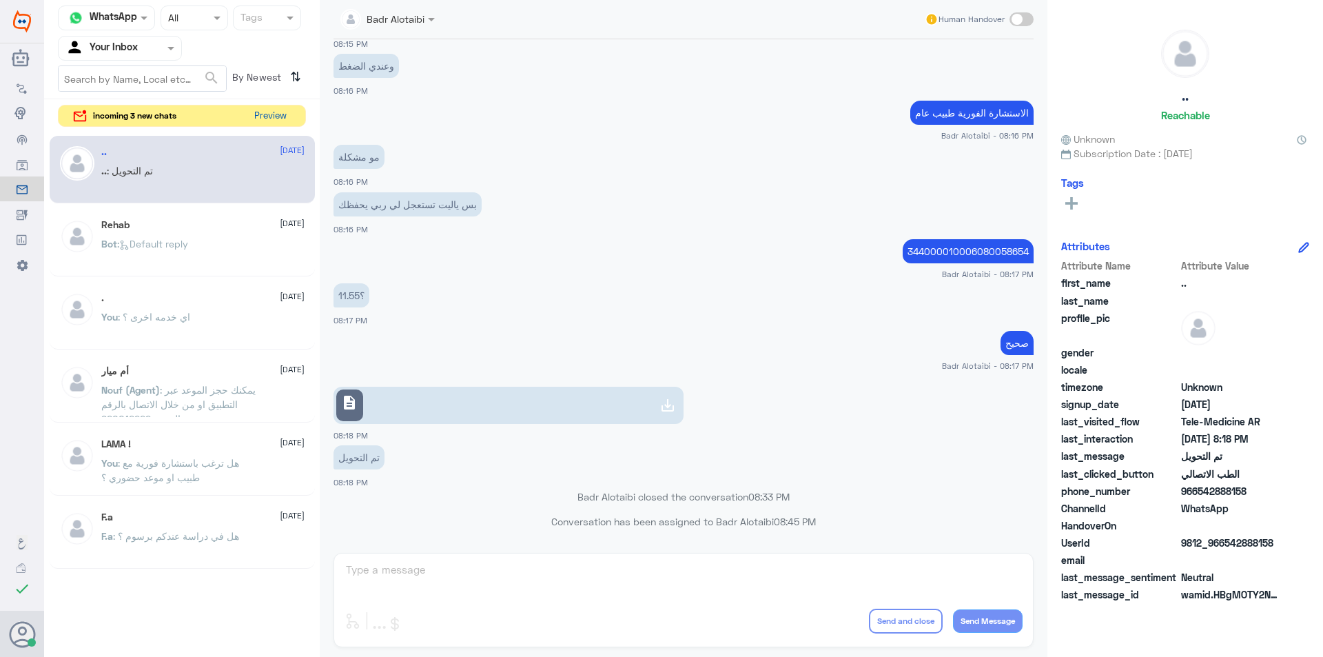
click at [267, 125] on button "Preview" at bounding box center [270, 115] width 43 height 21
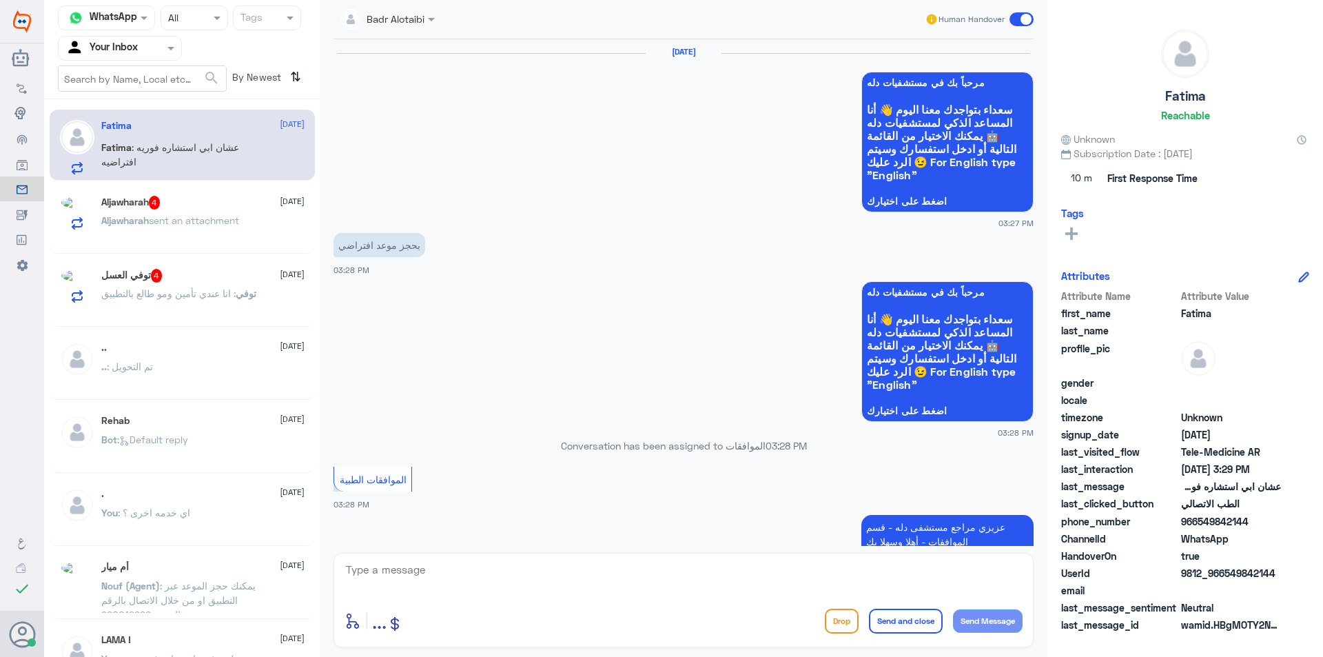
scroll to position [1206, 0]
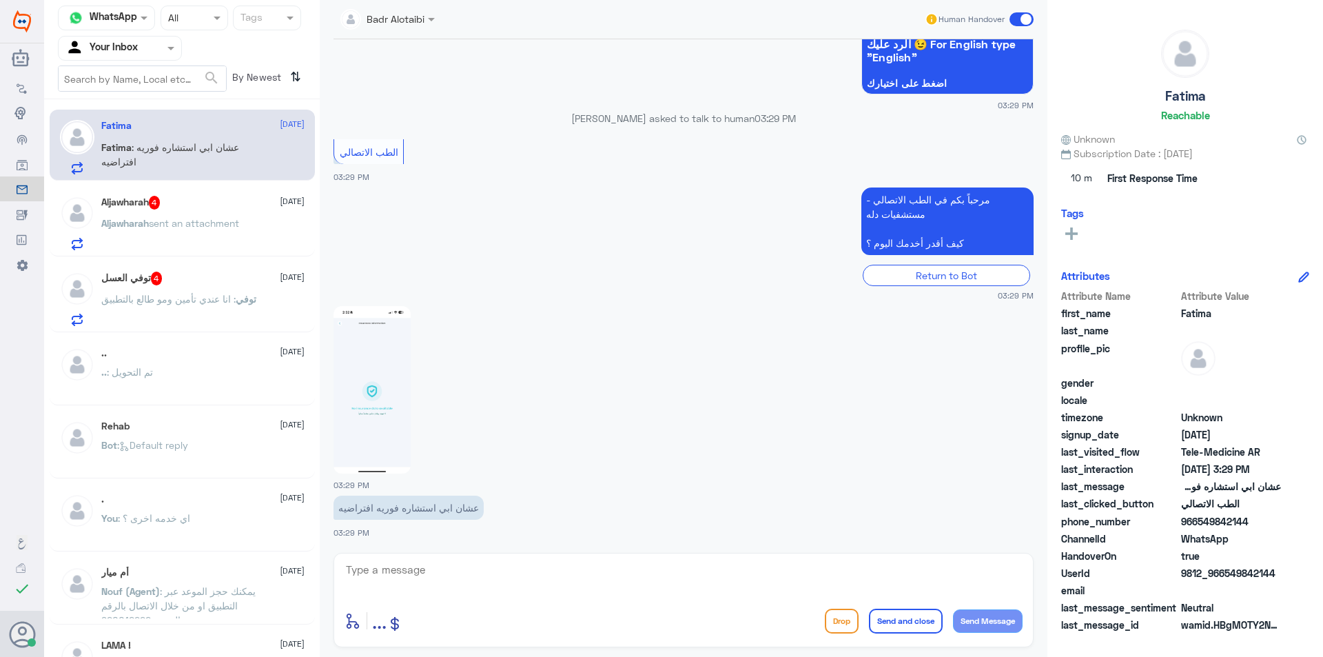
click at [395, 443] on img at bounding box center [372, 389] width 77 height 167
click at [495, 576] on textarea at bounding box center [684, 577] width 678 height 34
type textarea "مرحبا معك بدر من الطب الاتصالي"
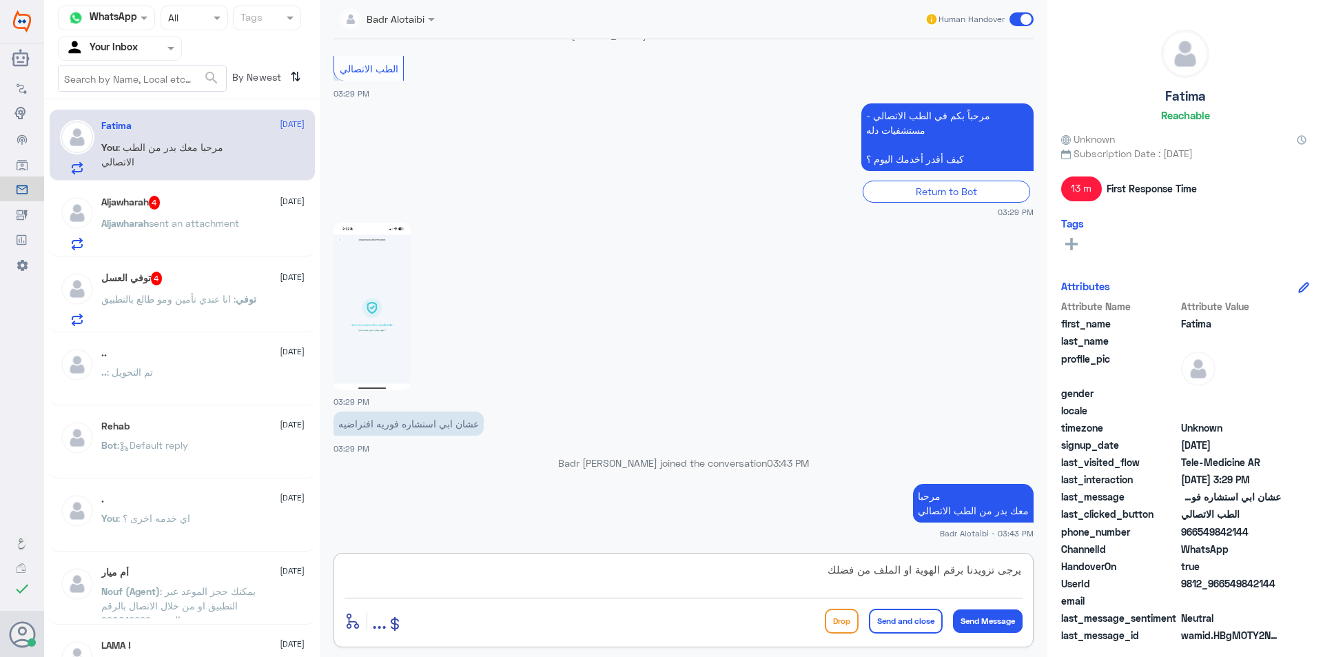
type textarea "يرجى تزويدنا برقم الهوية او الملف من فضلك"
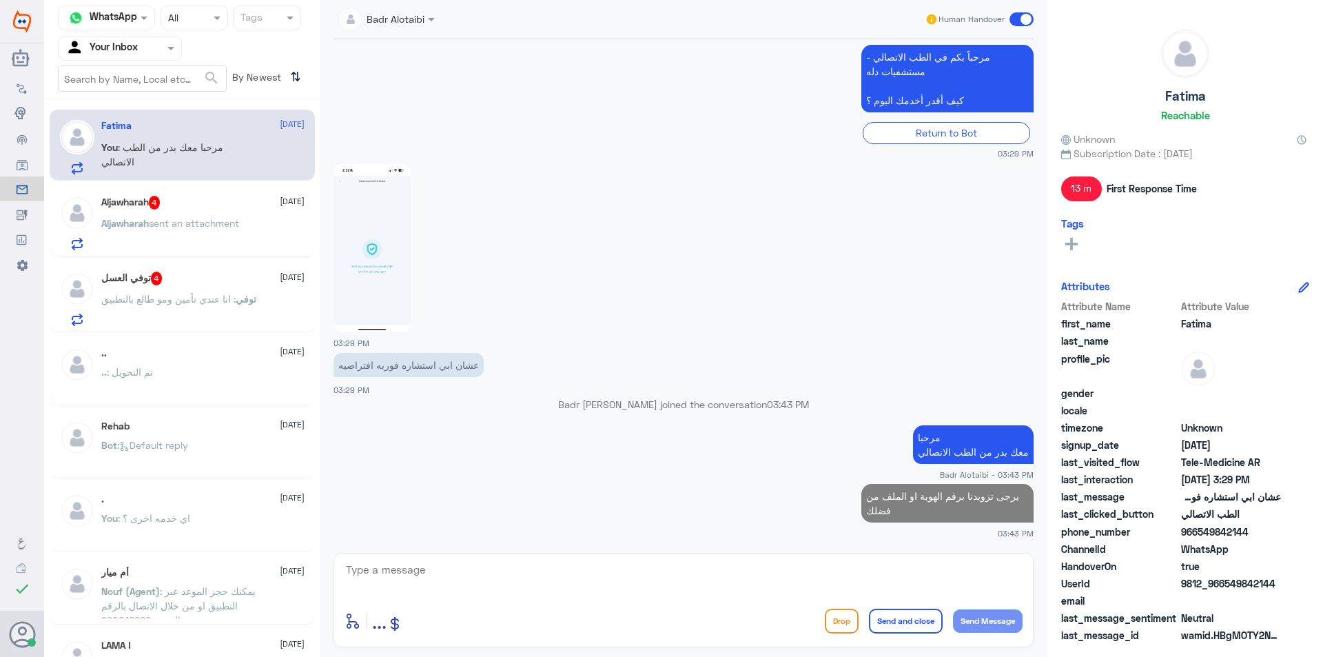
click at [206, 220] on span "sent an attachment" at bounding box center [194, 223] width 90 height 12
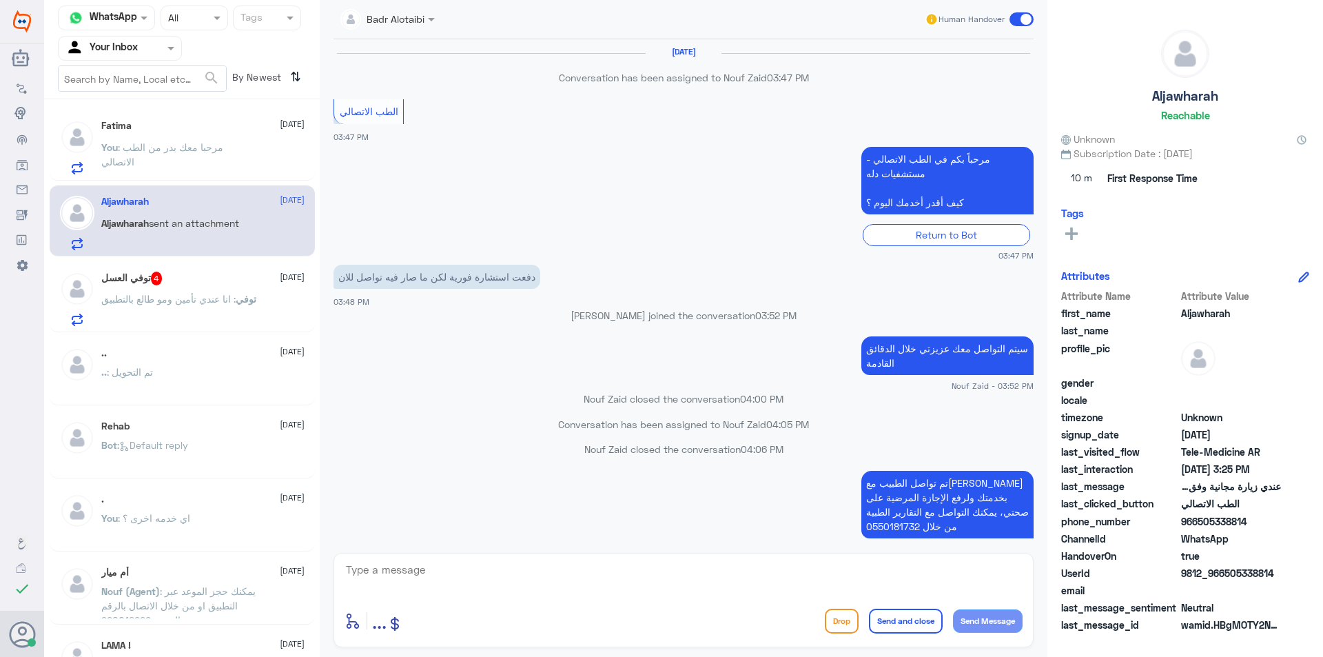
scroll to position [979, 0]
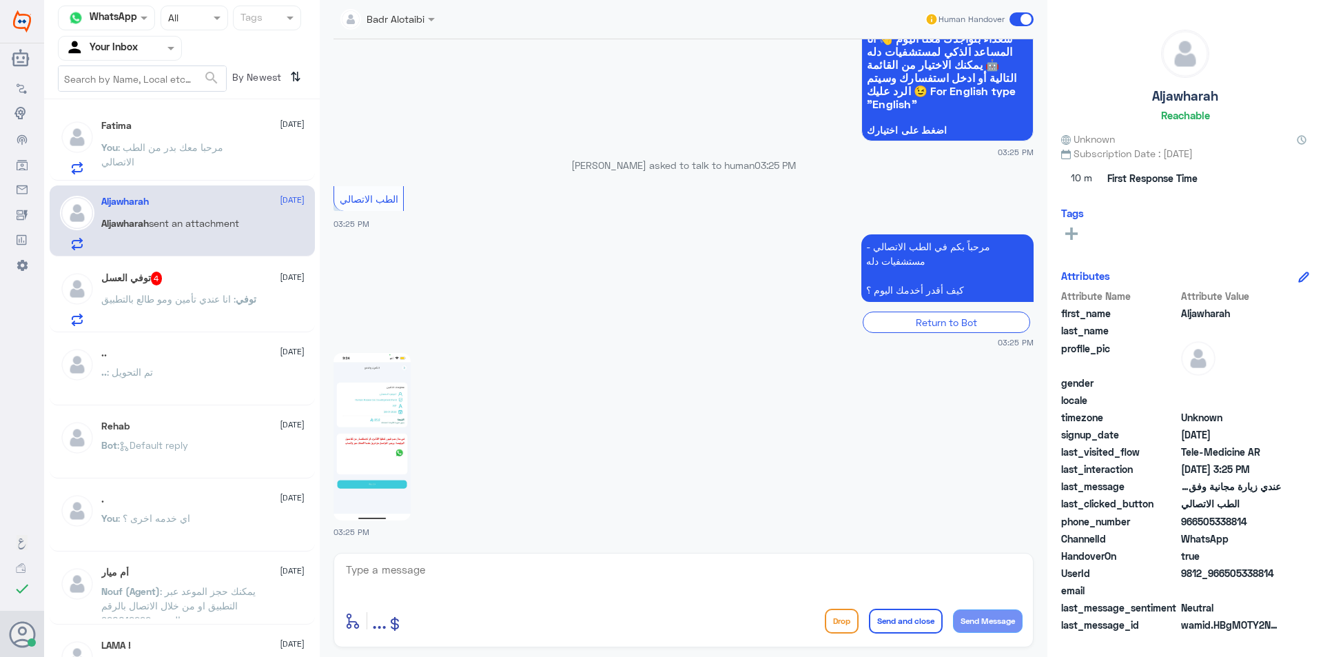
click at [406, 434] on img at bounding box center [372, 436] width 77 height 167
click at [451, 579] on textarea at bounding box center [684, 577] width 678 height 34
type textarea "مرحبا معك بدر من الطب الاتصالي كيف اقدر اخدمك ؟"
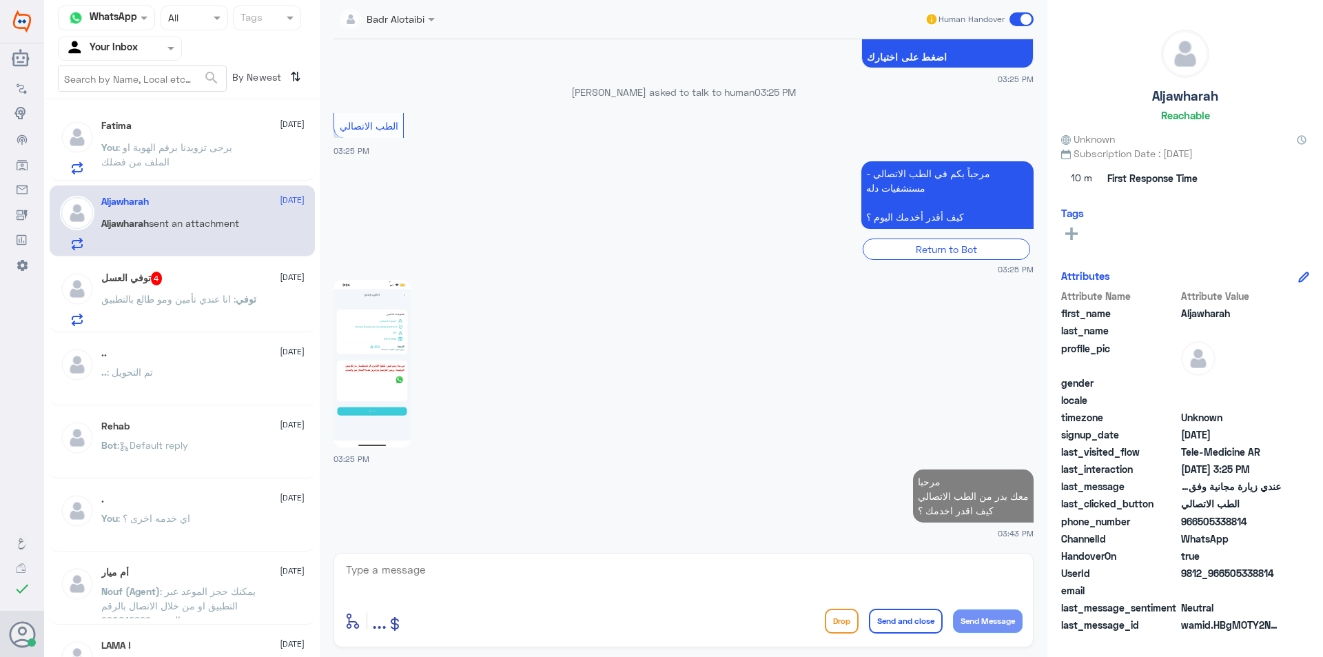
scroll to position [1049, 0]
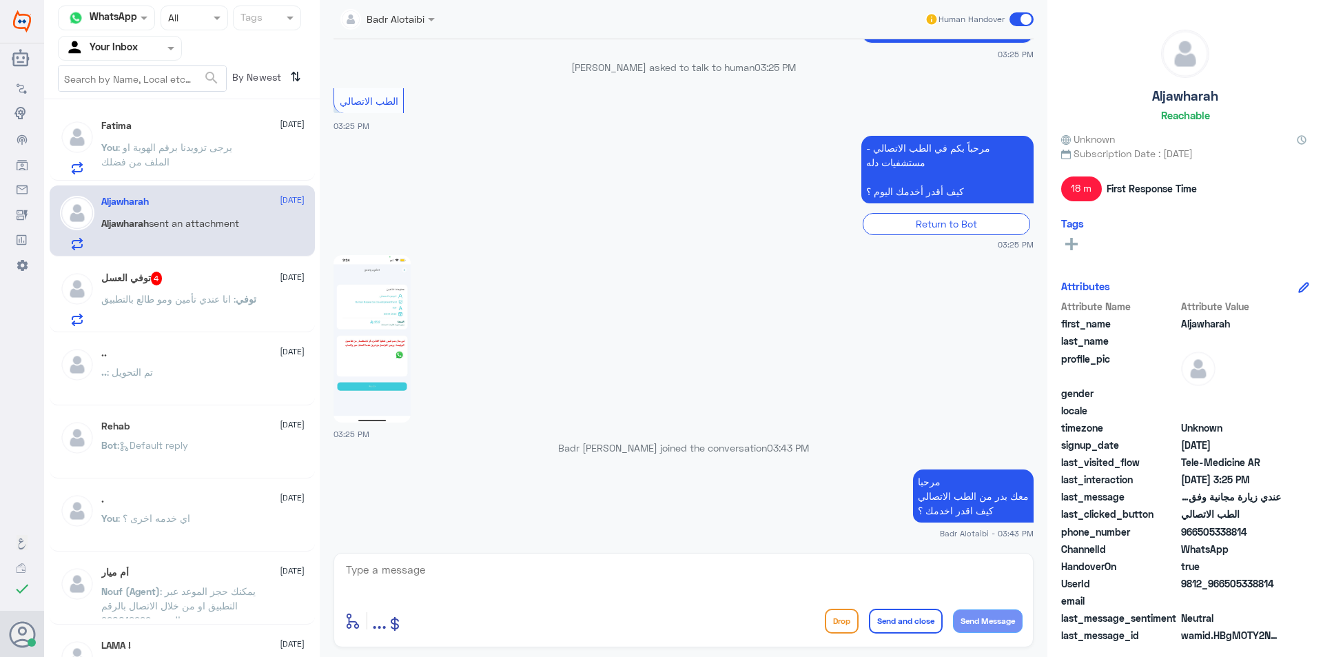
drag, startPoint x: 1276, startPoint y: 573, endPoint x: 1225, endPoint y: 574, distance: 51.0
click at [1225, 574] on div "Attribute Name Attribute Value first_name Aljawharah last_name profile_pic gend…" at bounding box center [1185, 472] width 248 height 346
click at [1316, 520] on div "Aljawharah Reachable Unknown Subscription Date : [DATE] 18 m First Response Tim…" at bounding box center [1186, 330] width 276 height 661
click at [250, 318] on p "توفي : انا عندي تأمين ومو طالع بالتطبيق" at bounding box center [178, 309] width 155 height 34
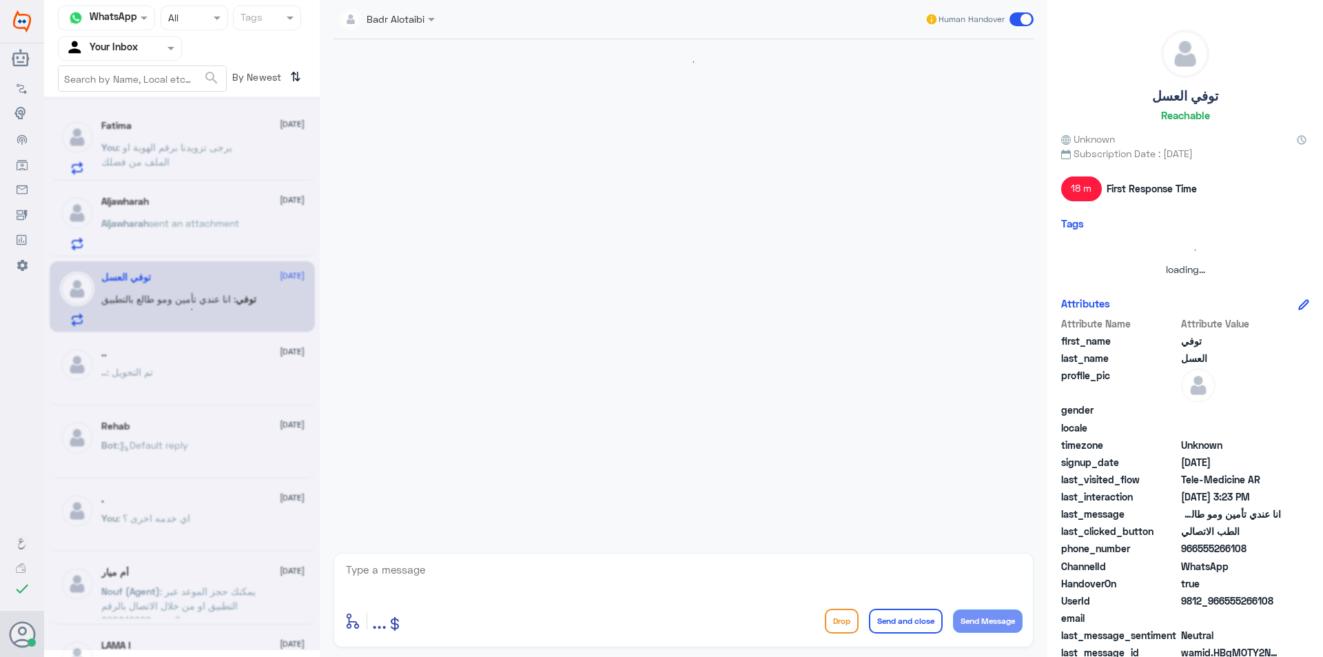
scroll to position [184, 0]
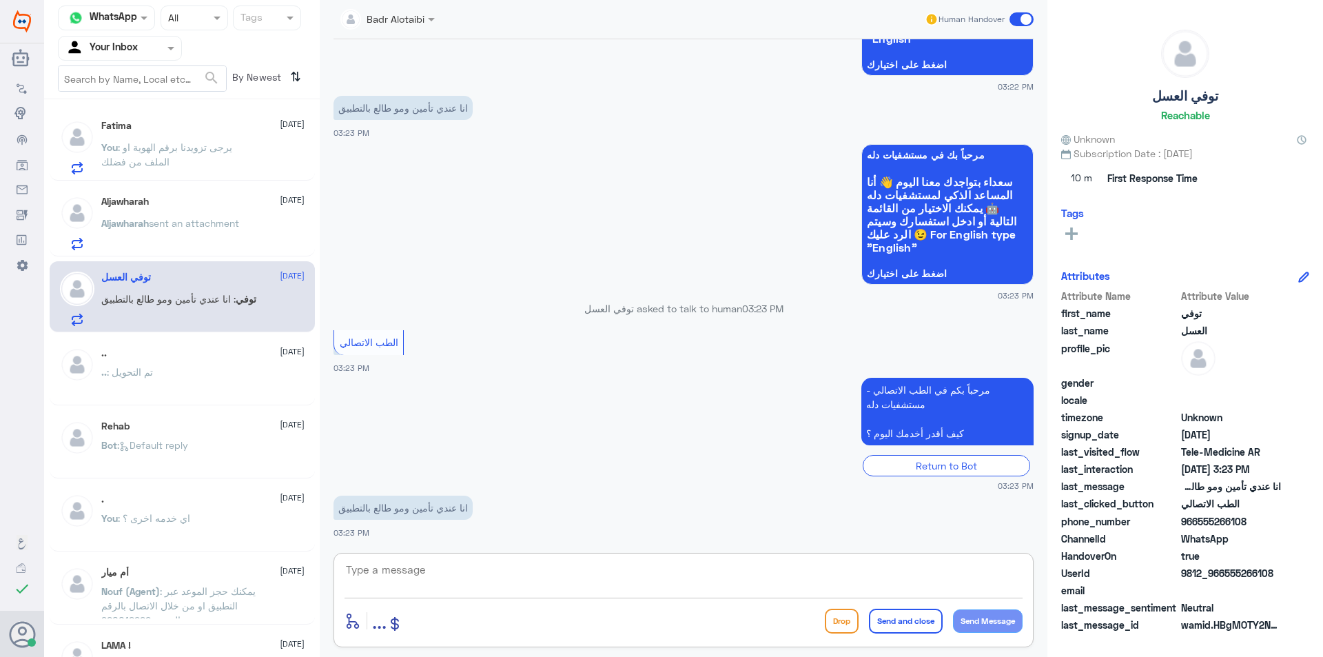
click at [445, 576] on textarea at bounding box center [684, 577] width 678 height 34
type textarea "مرحبا معك بدر من الطب الاتصالي"
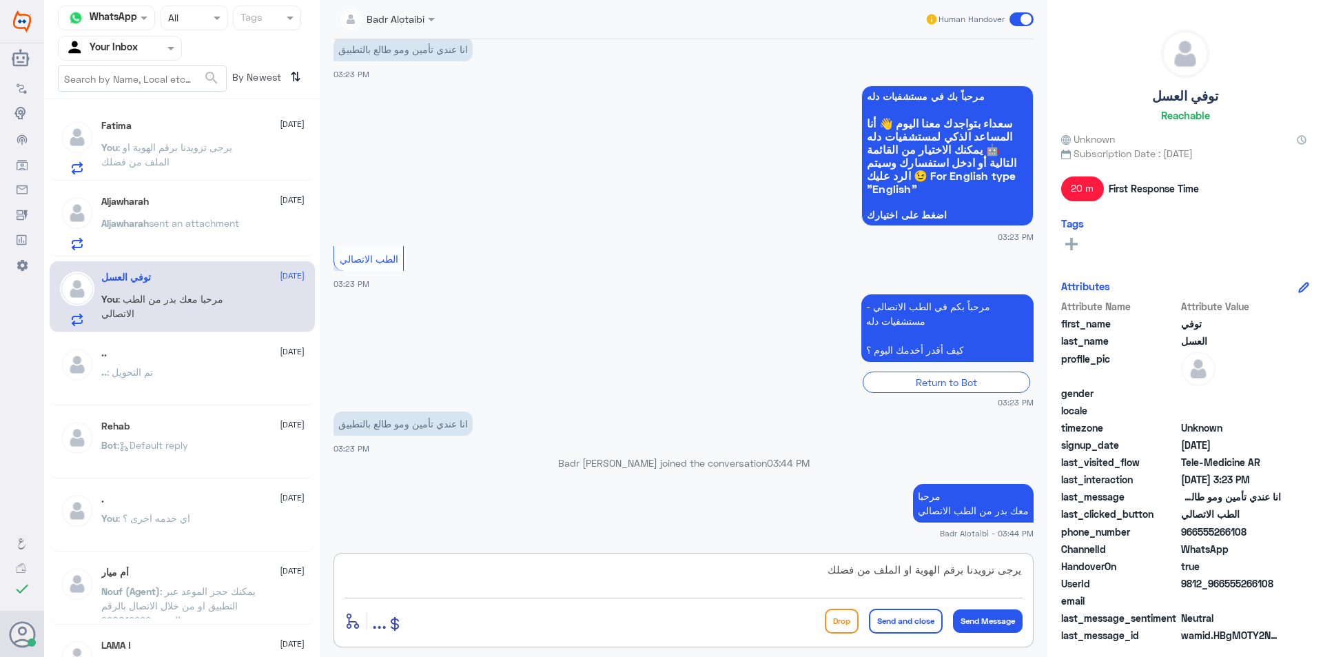
type textarea "يرجى تزويدنا برقم الهوية او الملف من فضلك"
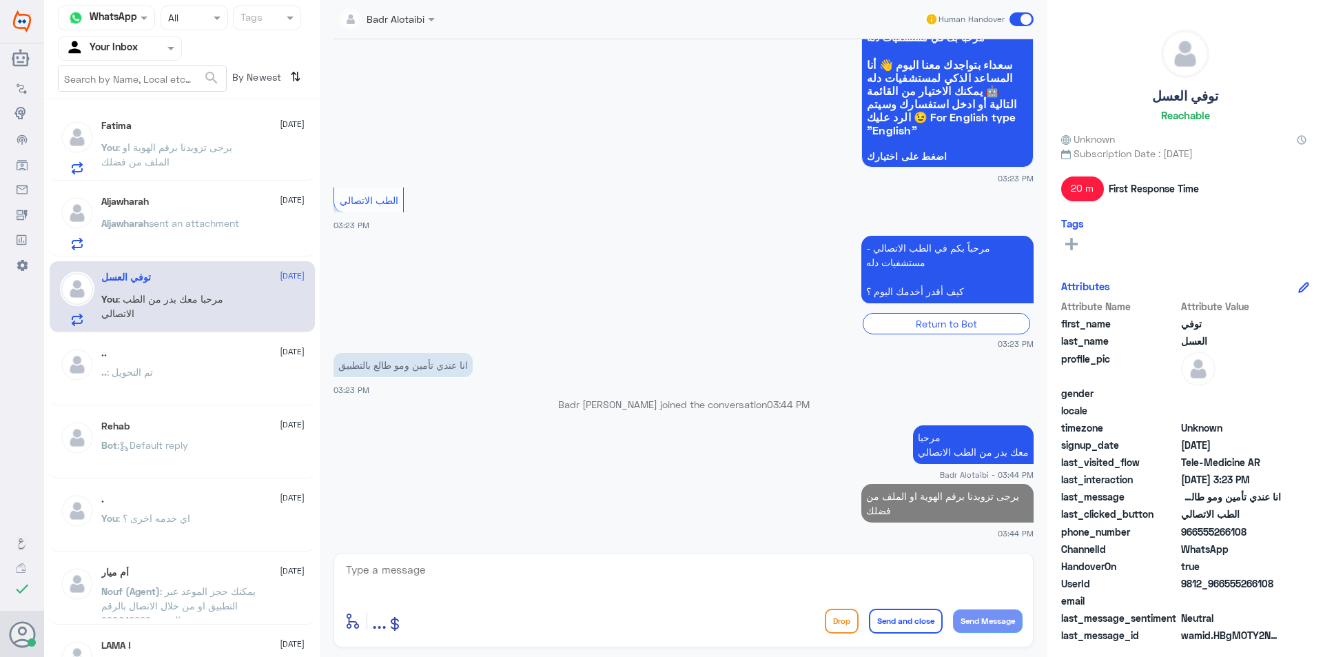
click at [205, 224] on span "sent an attachment" at bounding box center [194, 223] width 90 height 12
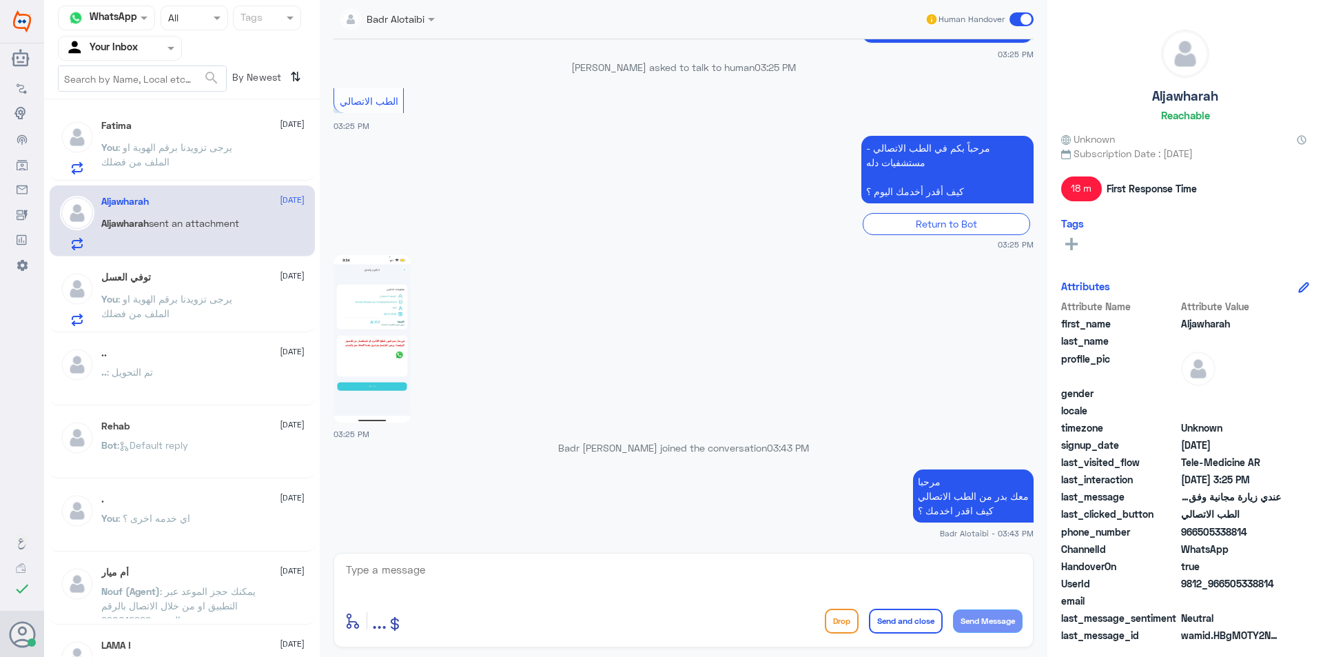
scroll to position [1096, 0]
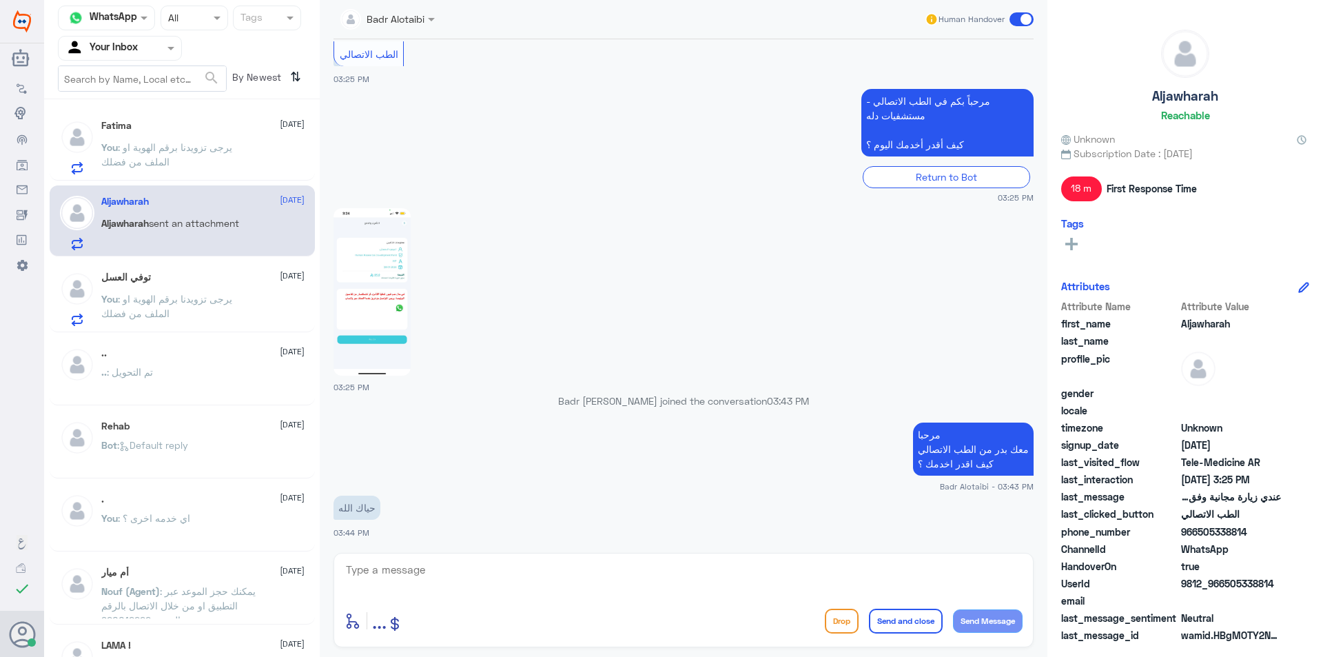
drag, startPoint x: 1278, startPoint y: 586, endPoint x: 1226, endPoint y: 589, distance: 51.8
click at [1226, 589] on div "UserId 9812_966505338814" at bounding box center [1185, 584] width 248 height 17
copy span "505338814"
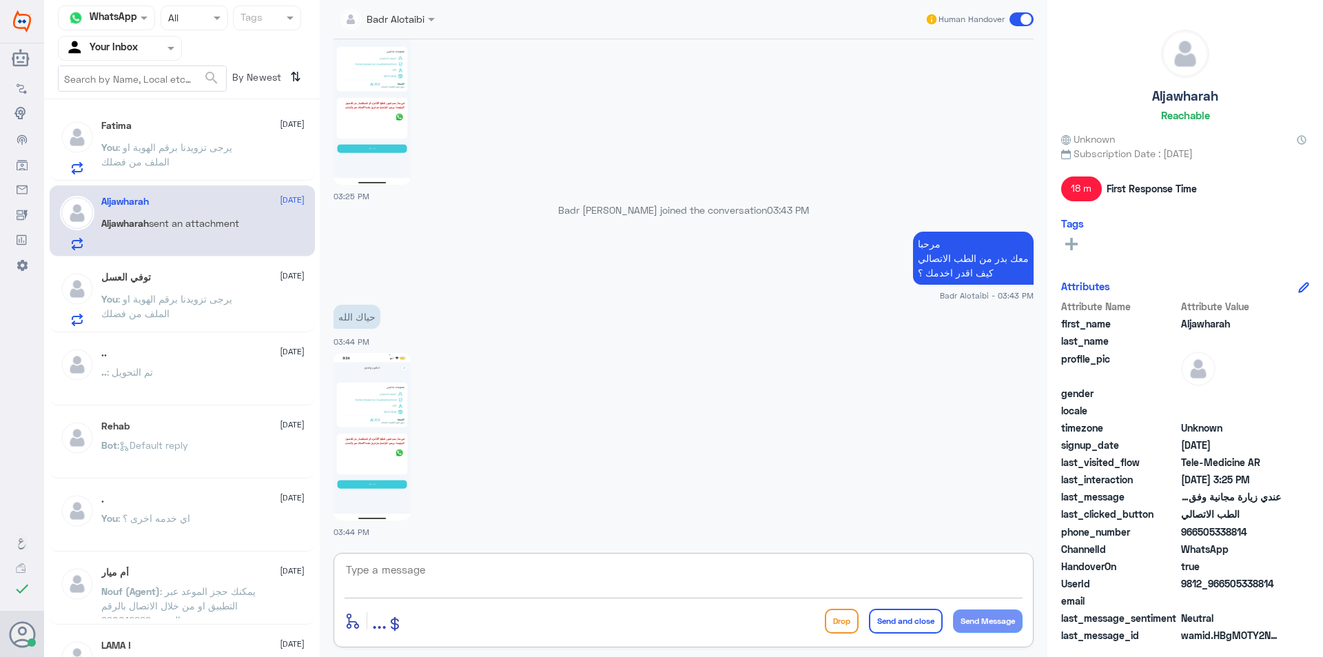
click at [507, 579] on textarea at bounding box center [684, 577] width 678 height 34
click at [397, 582] on textarea at bounding box center [684, 577] width 678 height 34
click at [531, 573] on textarea at bounding box center [684, 577] width 678 height 34
type textarea "سوف يتم التواصل معك من قبل الطبيب"
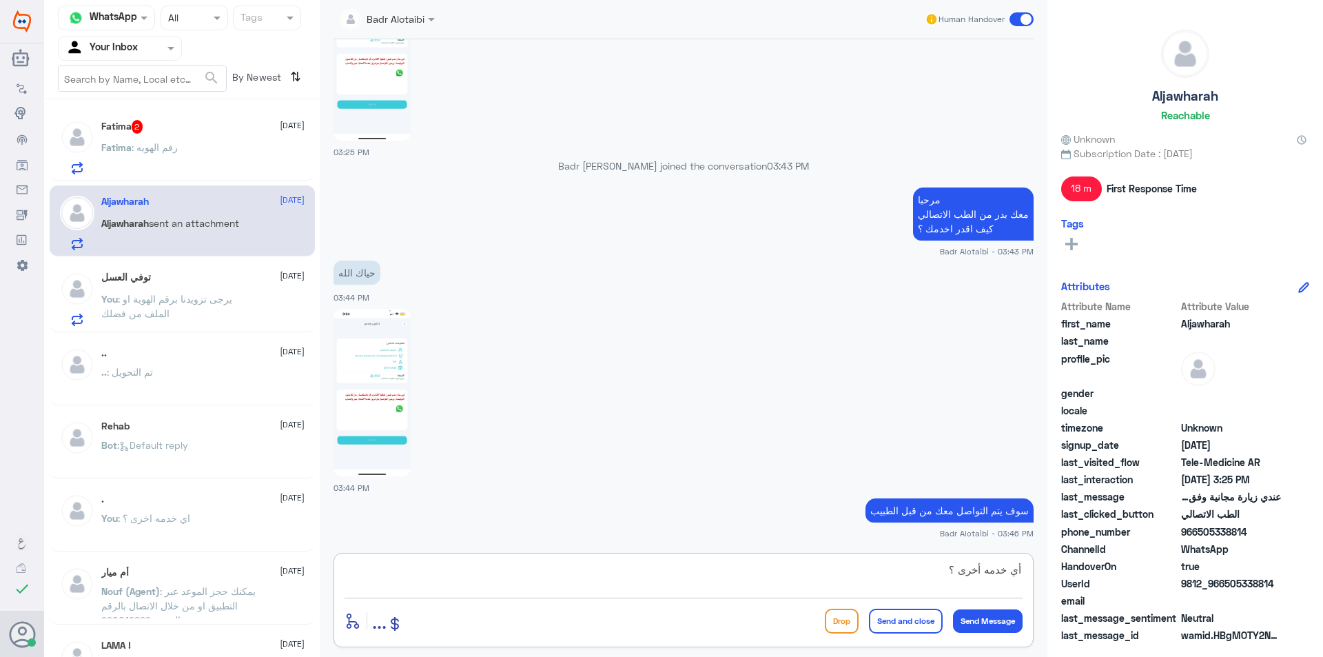
type textarea "أي خدمه أخرى ؟"
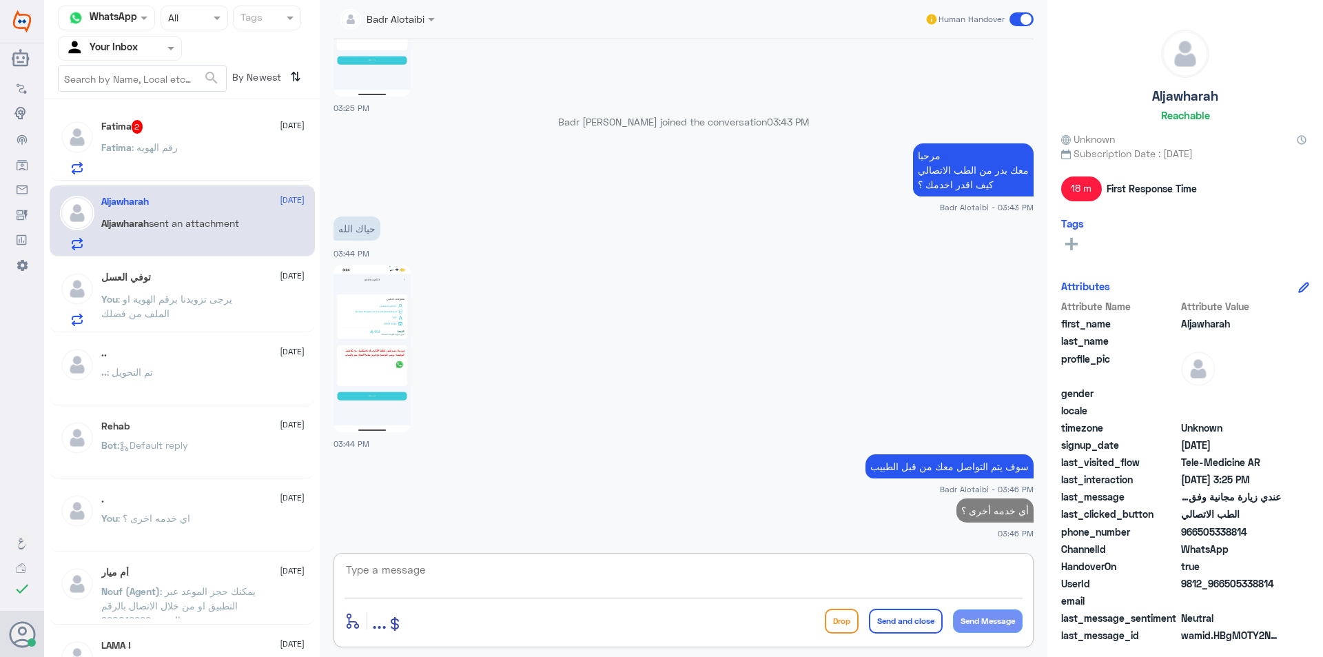
click at [163, 166] on p "Fatima : رقم الهويه" at bounding box center [139, 157] width 77 height 34
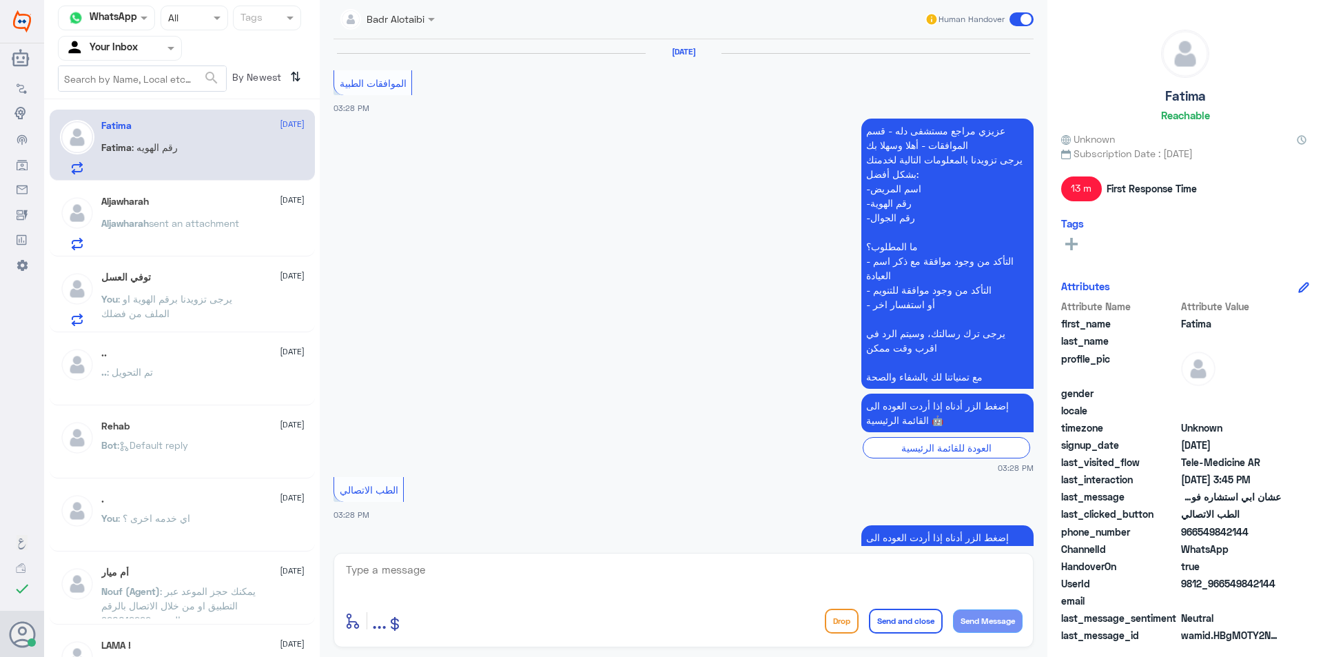
scroll to position [1046, 0]
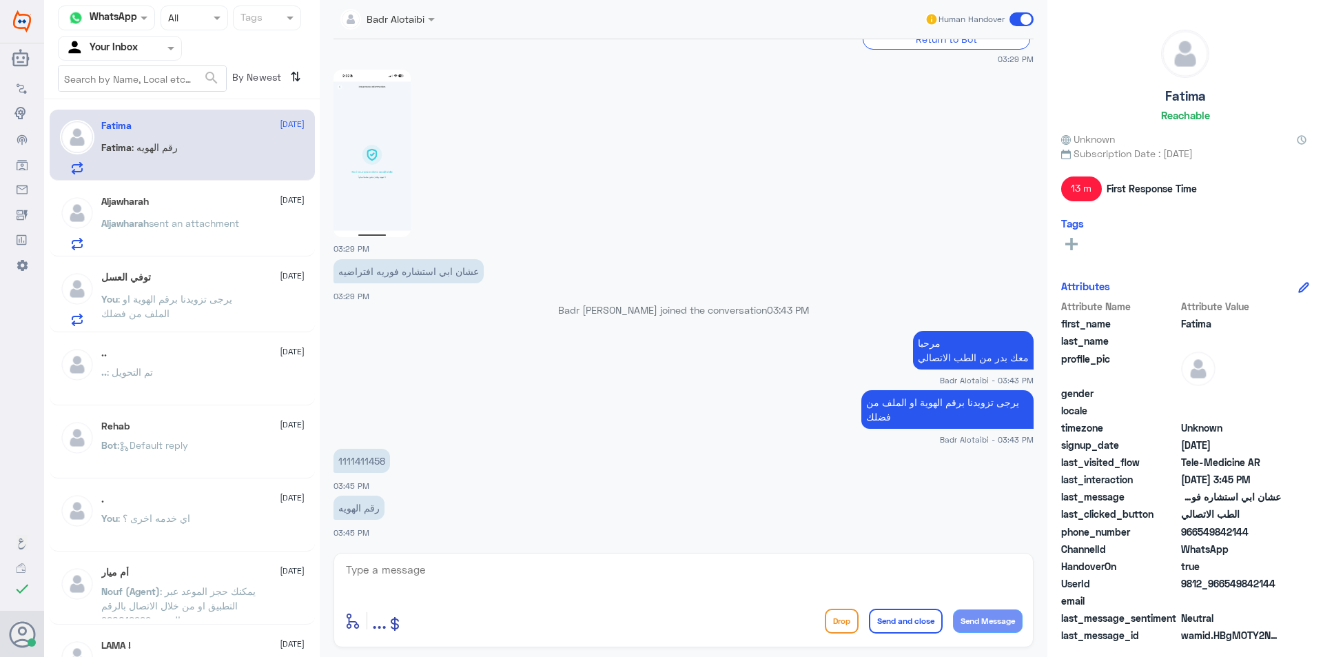
click at [358, 455] on p "1111411458" at bounding box center [362, 461] width 57 height 24
click at [357, 456] on p "1111411458" at bounding box center [362, 461] width 57 height 24
copy div "1111411458"
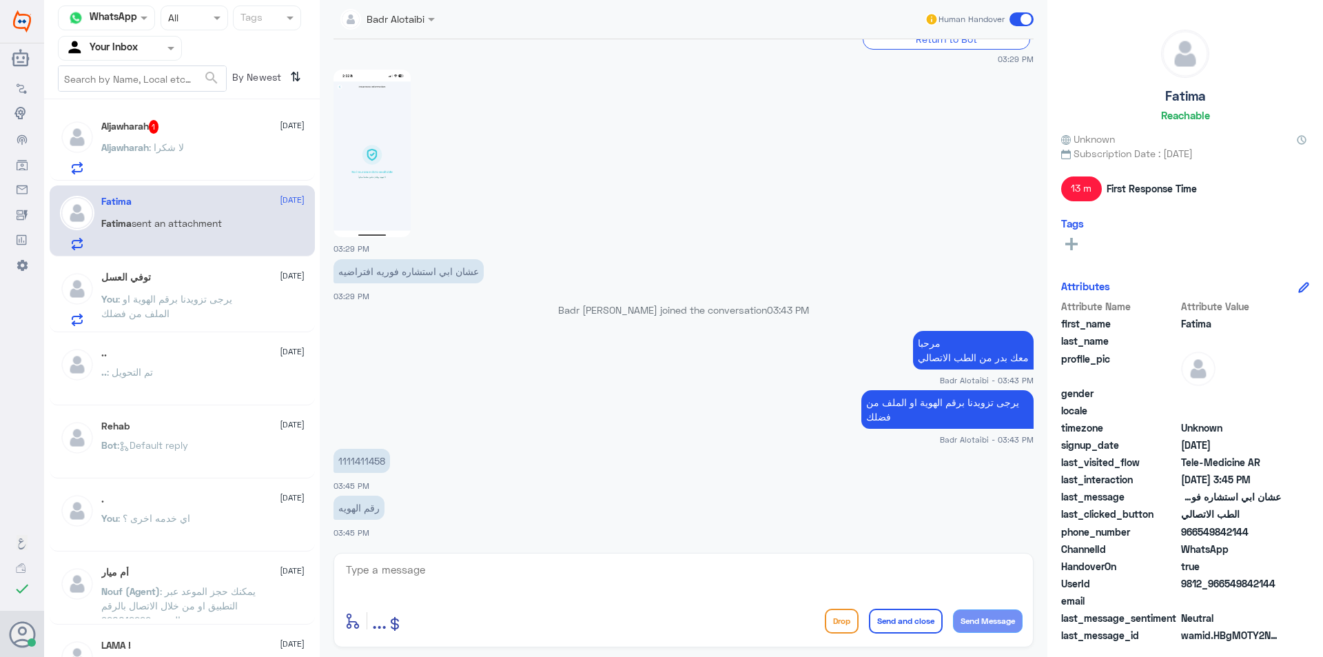
click at [480, 567] on textarea at bounding box center [684, 577] width 678 height 34
type textarea "D"
type textarea "يمكنك الان تسجيل استشارة فورية عبر التطبيق على التامين"
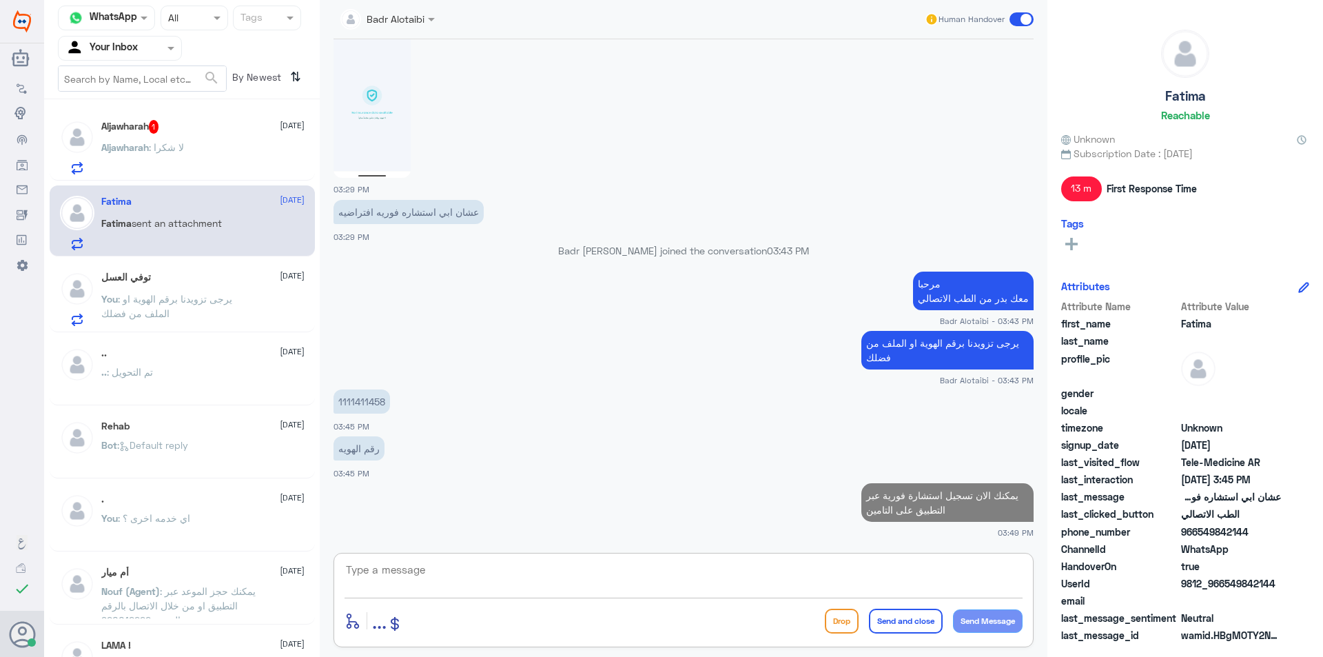
click at [185, 157] on div "Aljawharah : لا شكرا" at bounding box center [202, 158] width 203 height 31
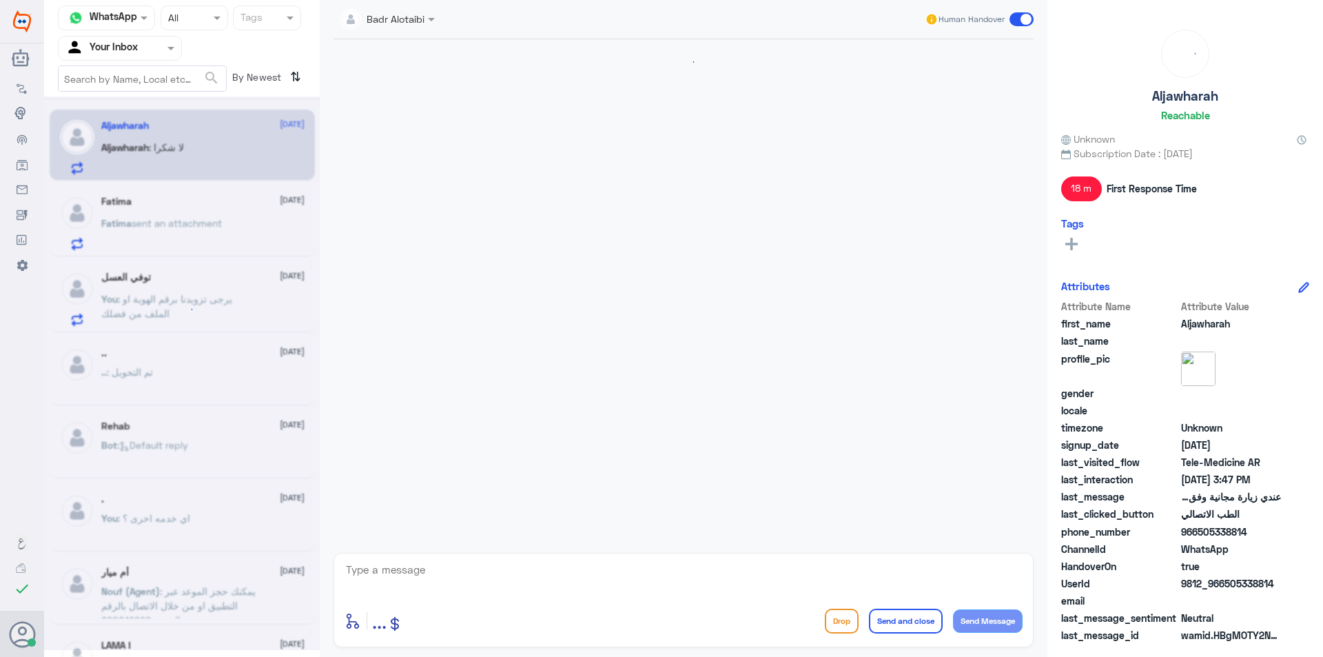
scroll to position [1129, 0]
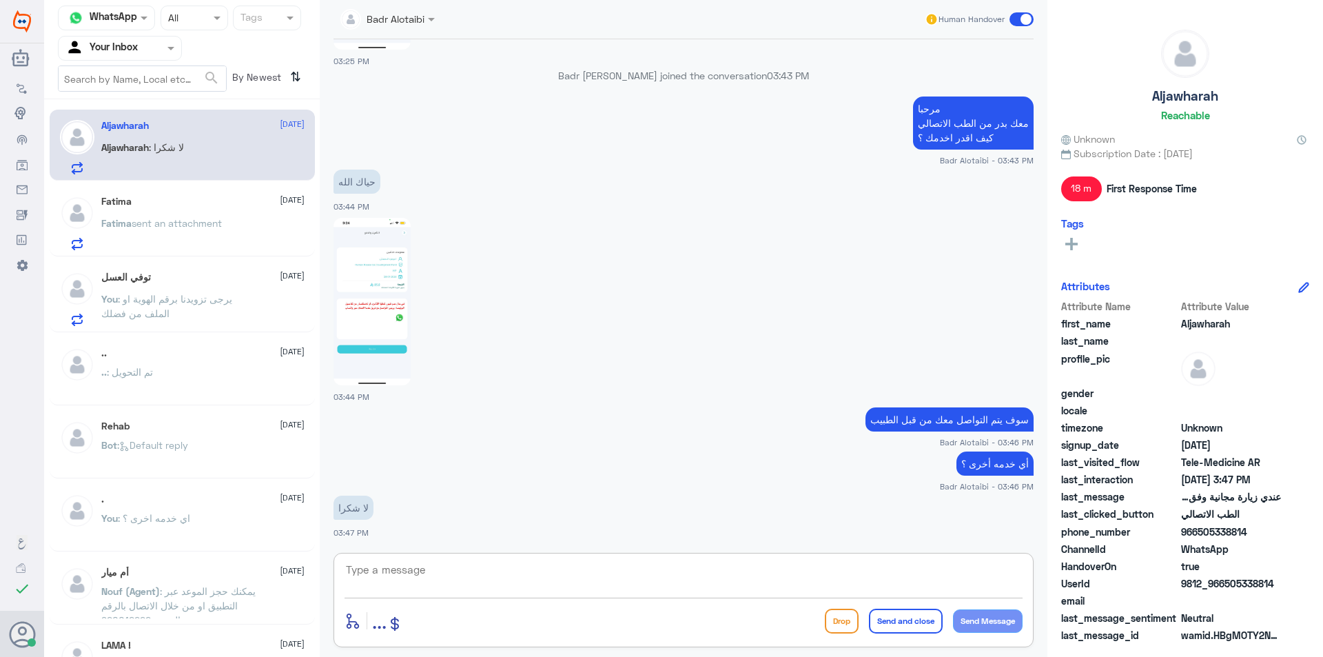
click at [440, 582] on textarea at bounding box center [684, 577] width 678 height 34
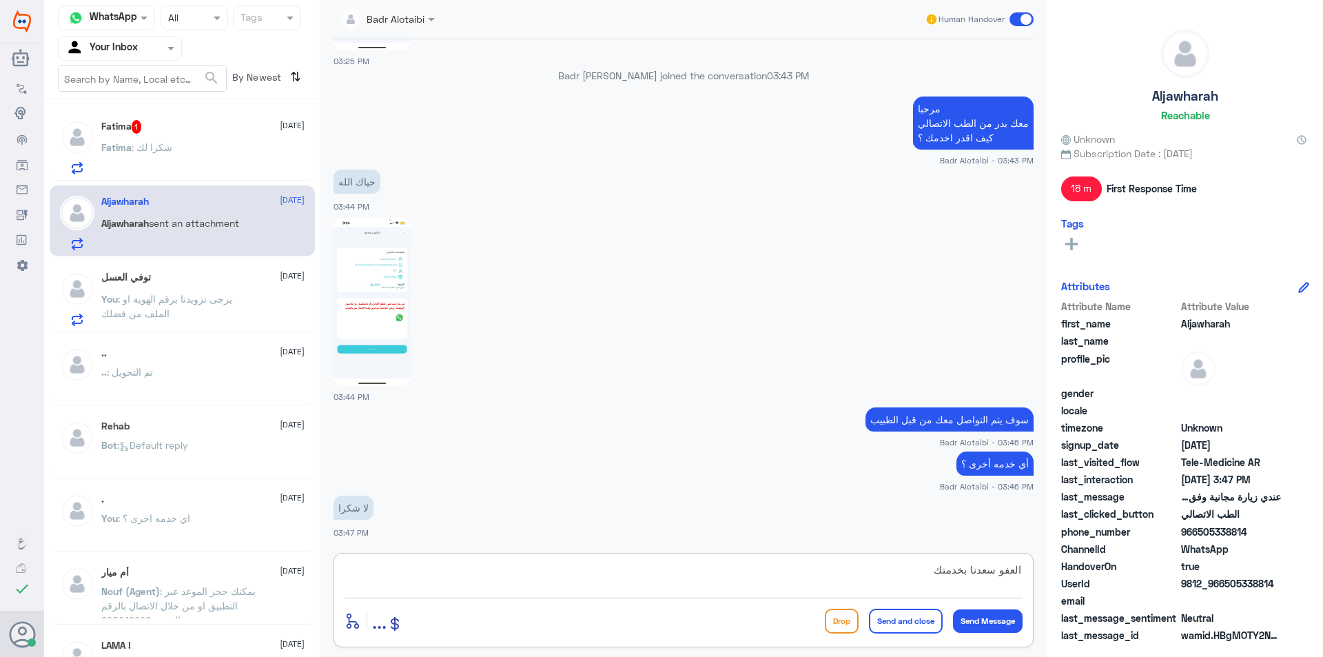
type textarea "العفو سعدنا بخدمتك"
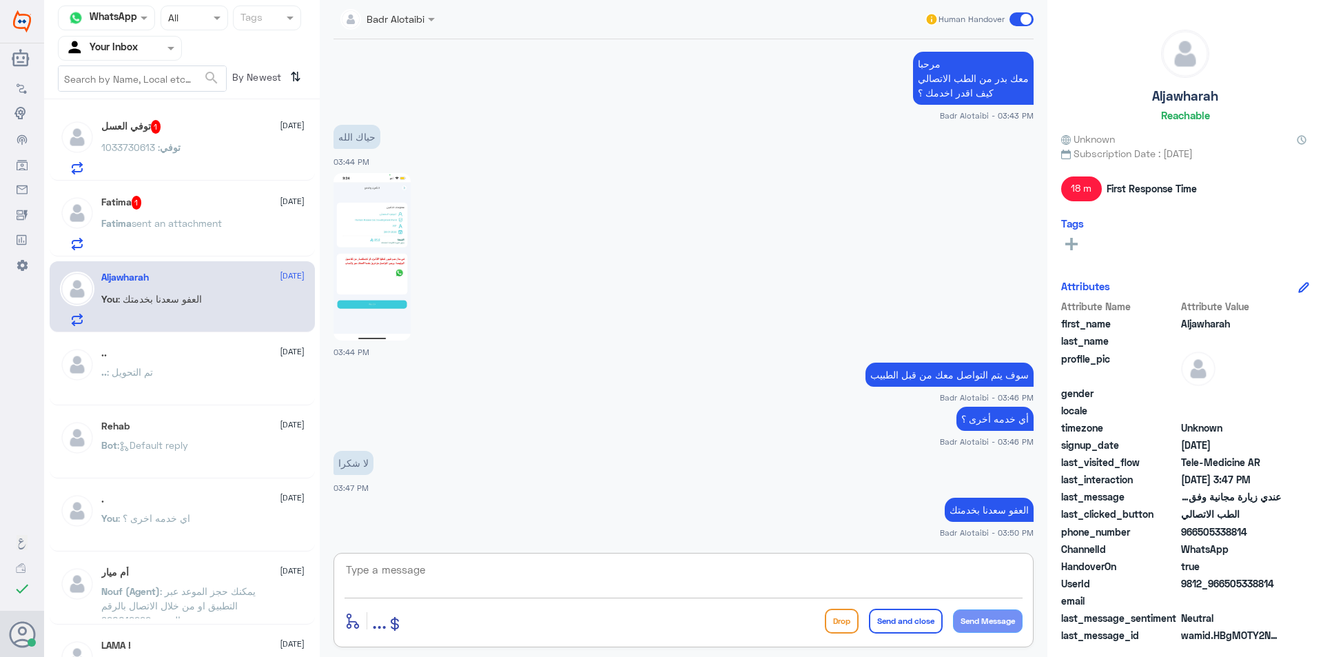
click at [181, 161] on p "توفي : 1033730613" at bounding box center [140, 157] width 79 height 34
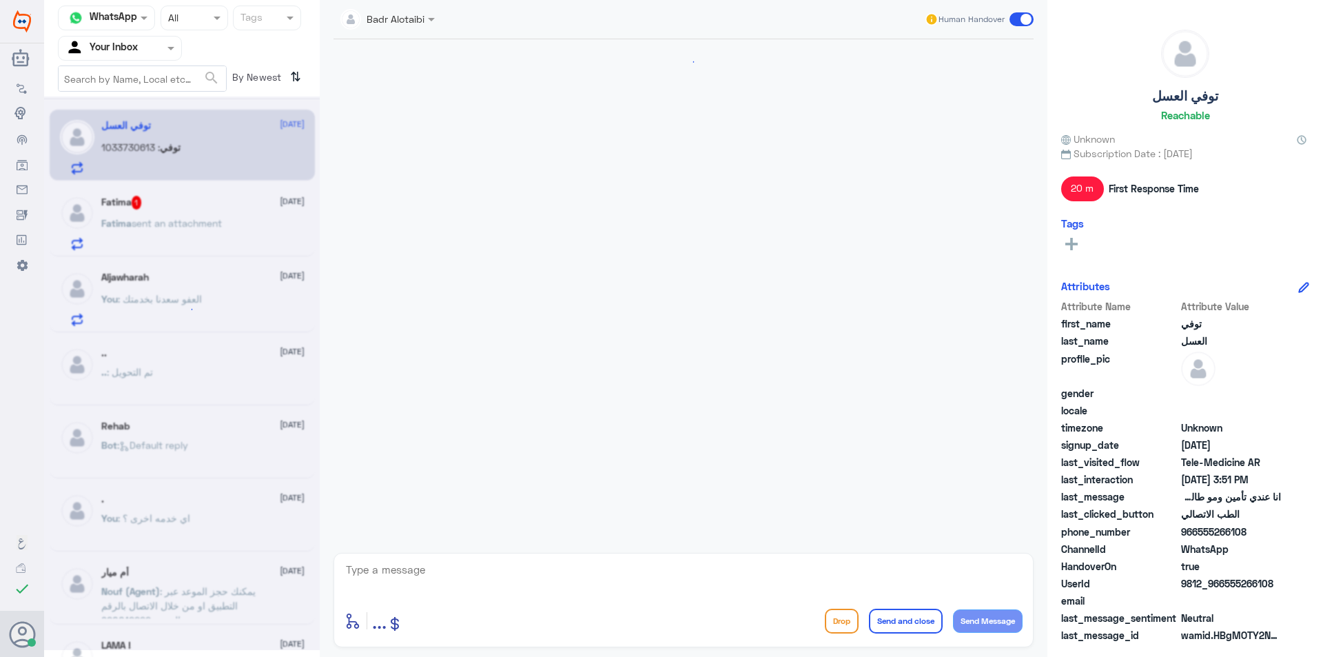
scroll to position [374, 0]
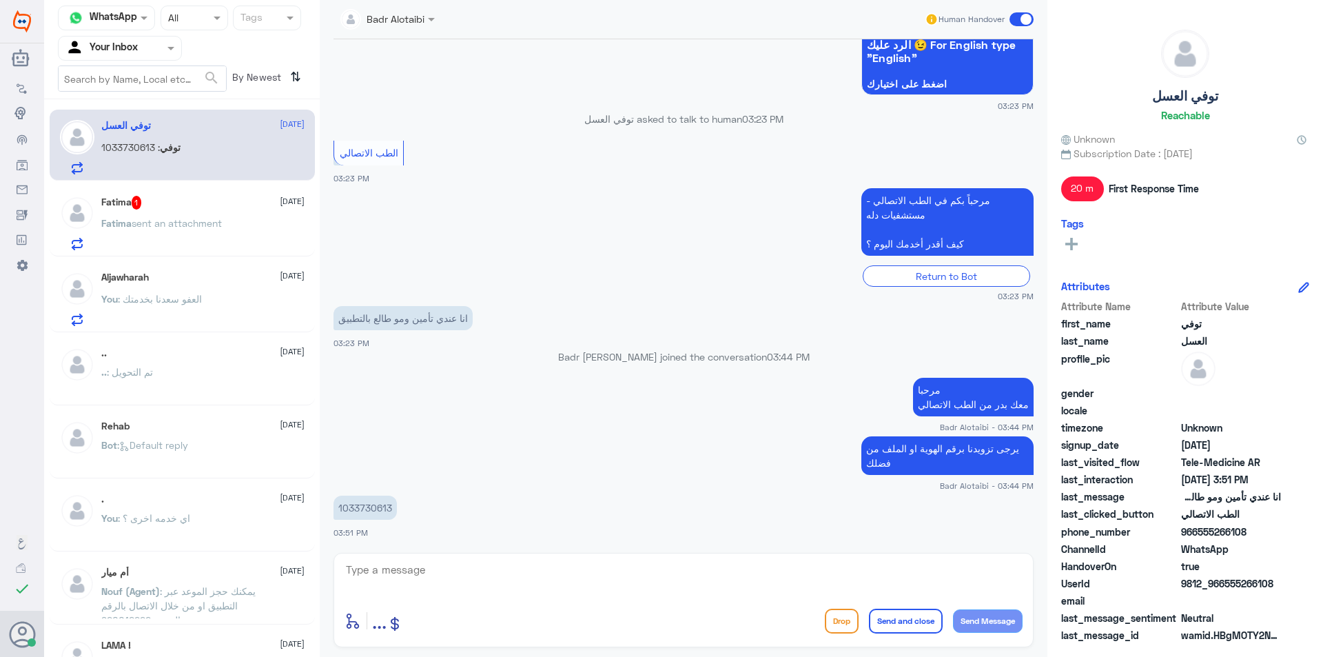
click at [378, 507] on p "1033730613" at bounding box center [365, 508] width 63 height 24
copy p "1033730613"
click at [527, 577] on textarea at bounding box center [684, 577] width 678 height 34
type textarea "يمكنك الان تسحيل استشارة فورية عبر التطبيق على التامين"
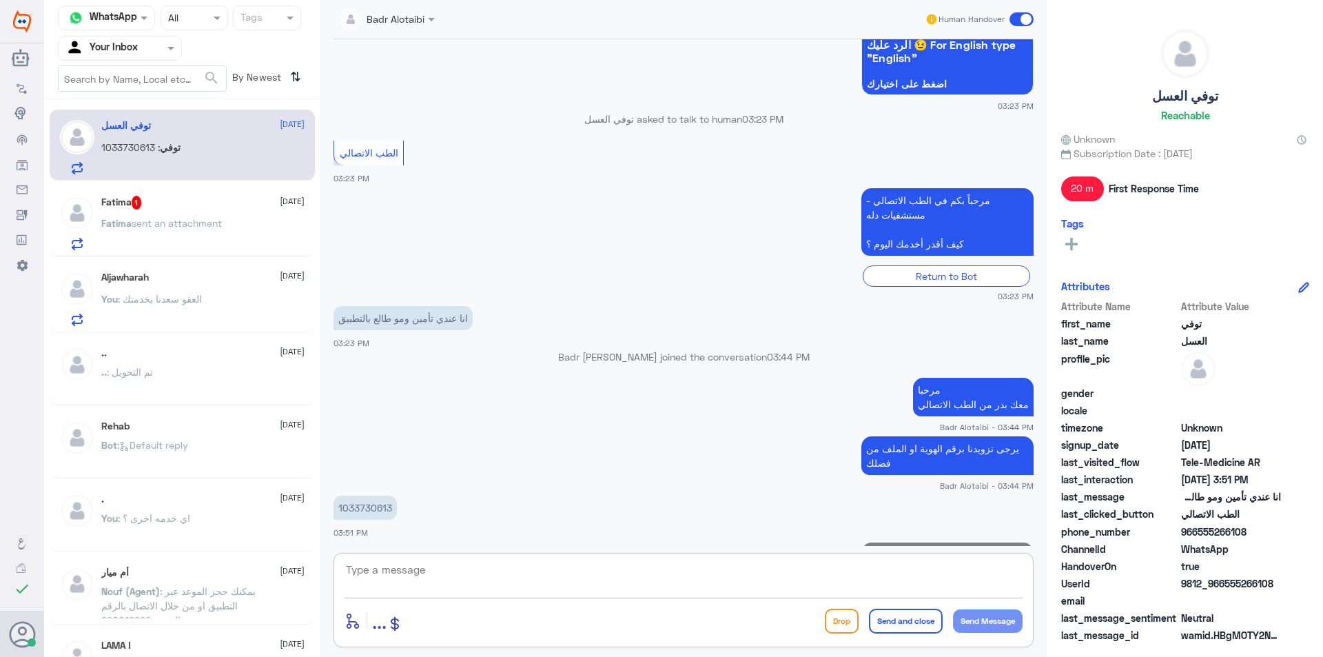
scroll to position [432, 0]
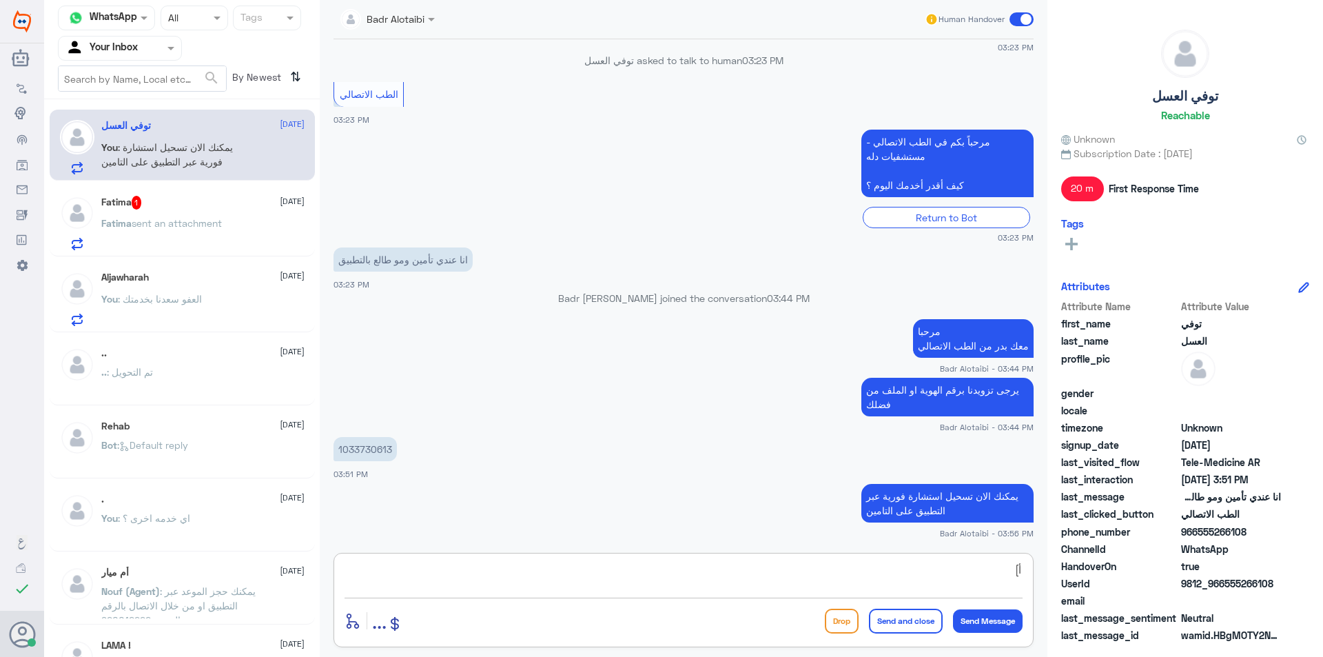
type textarea "أ"
type textarea "أي خدمه أخرى ؟"
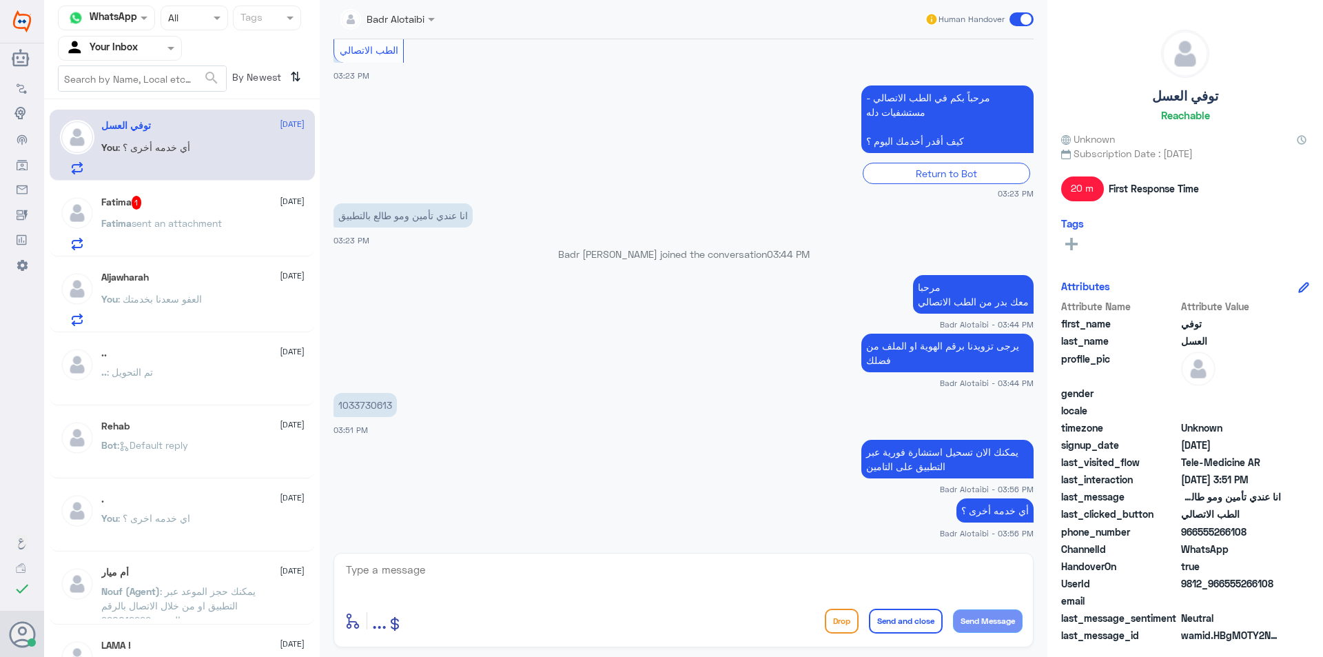
click at [136, 221] on span "sent an attachment" at bounding box center [177, 223] width 90 height 12
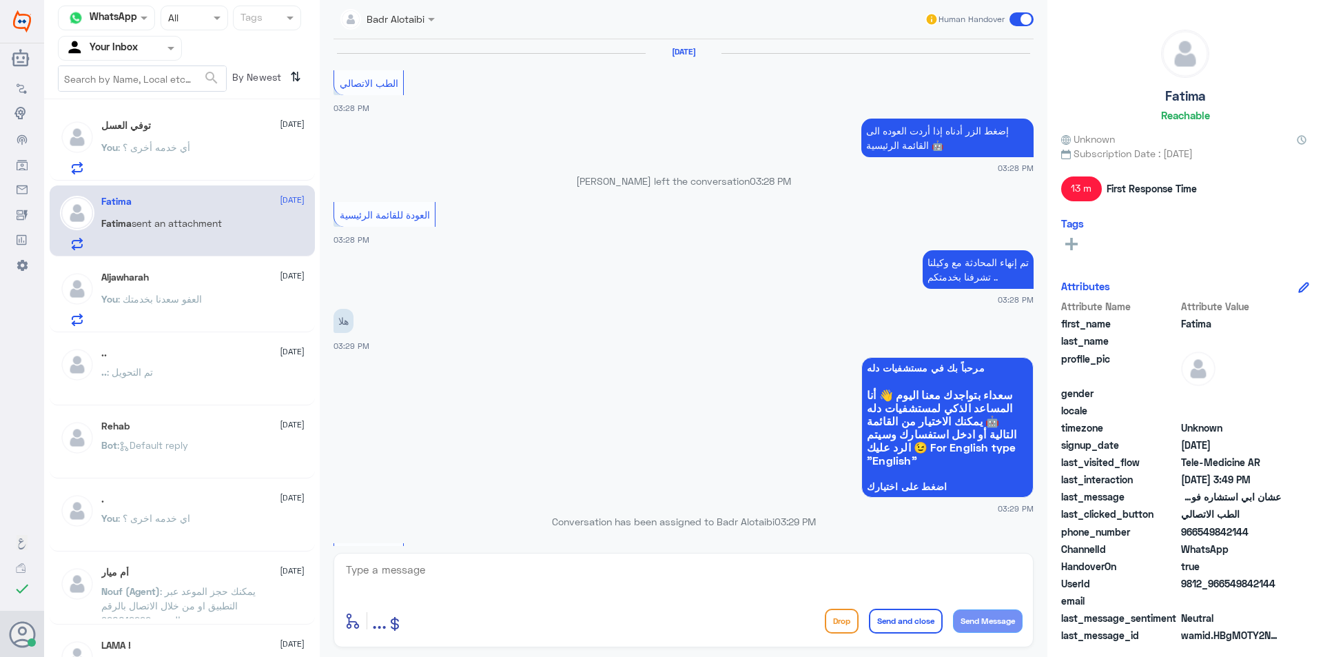
scroll to position [746, 0]
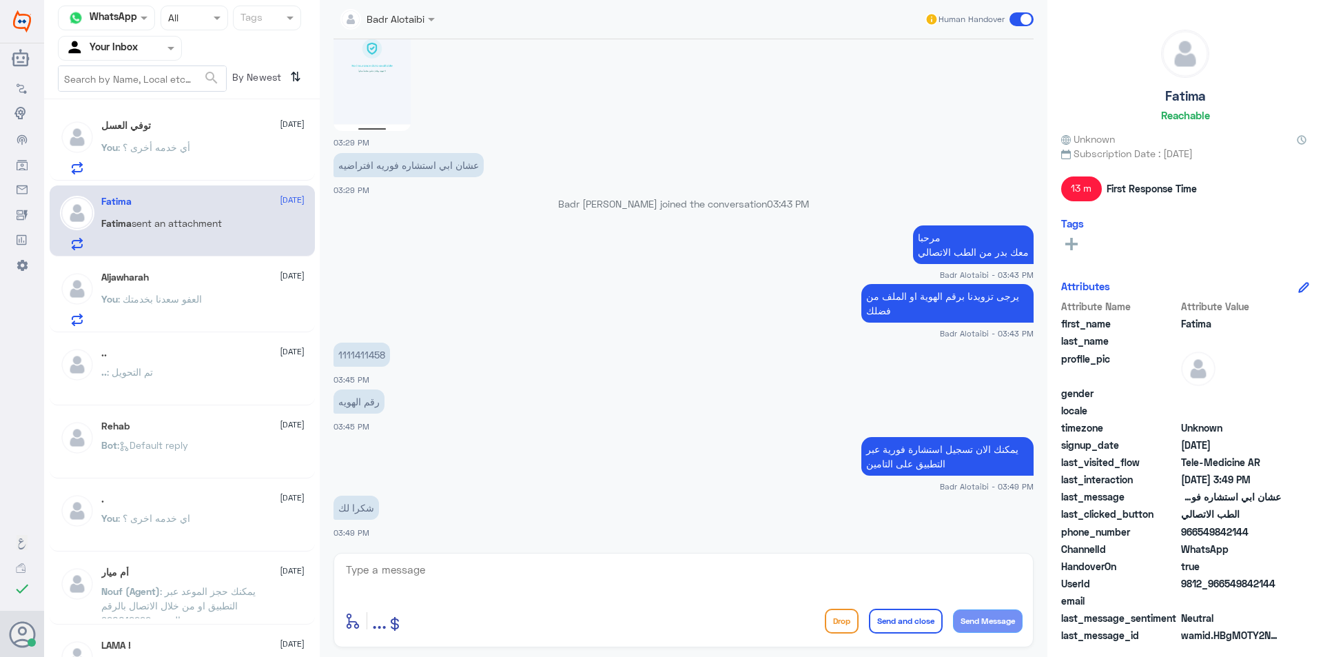
click at [899, 561] on textarea at bounding box center [684, 577] width 678 height 34
type textarea "العفو سعدنا بخدمتك"
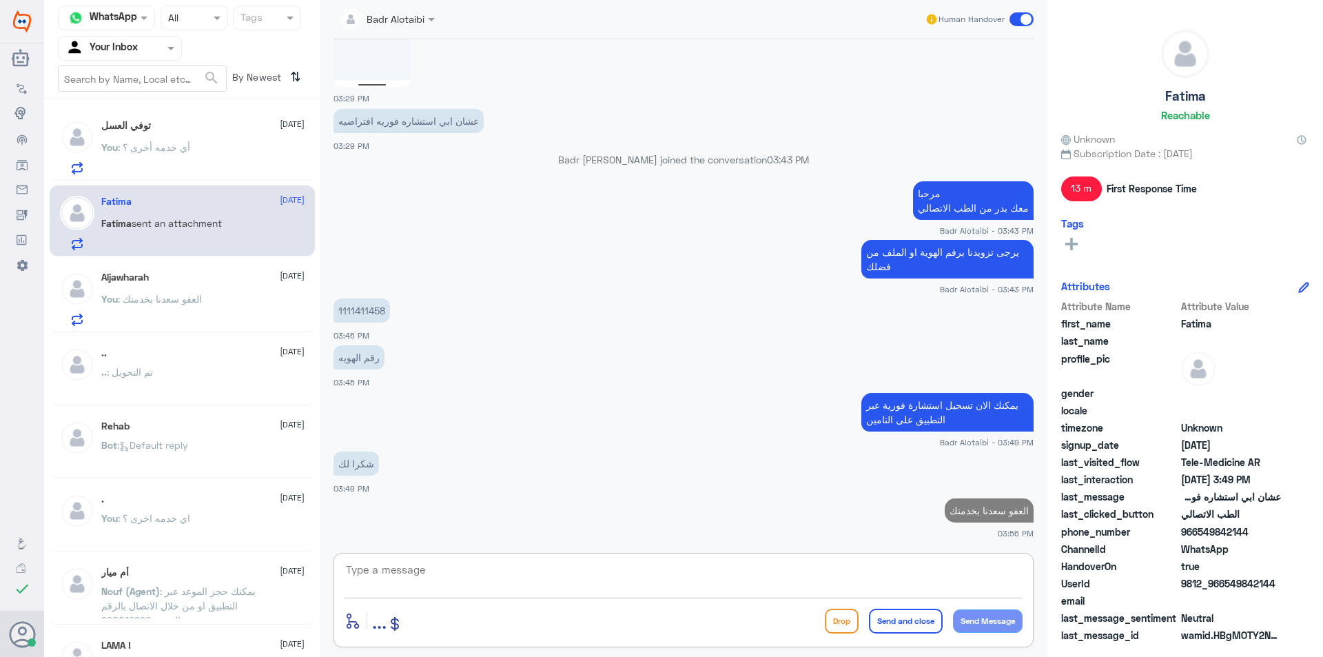
click at [234, 298] on div "You : العفو سعدنا بخدمتك" at bounding box center [202, 310] width 203 height 31
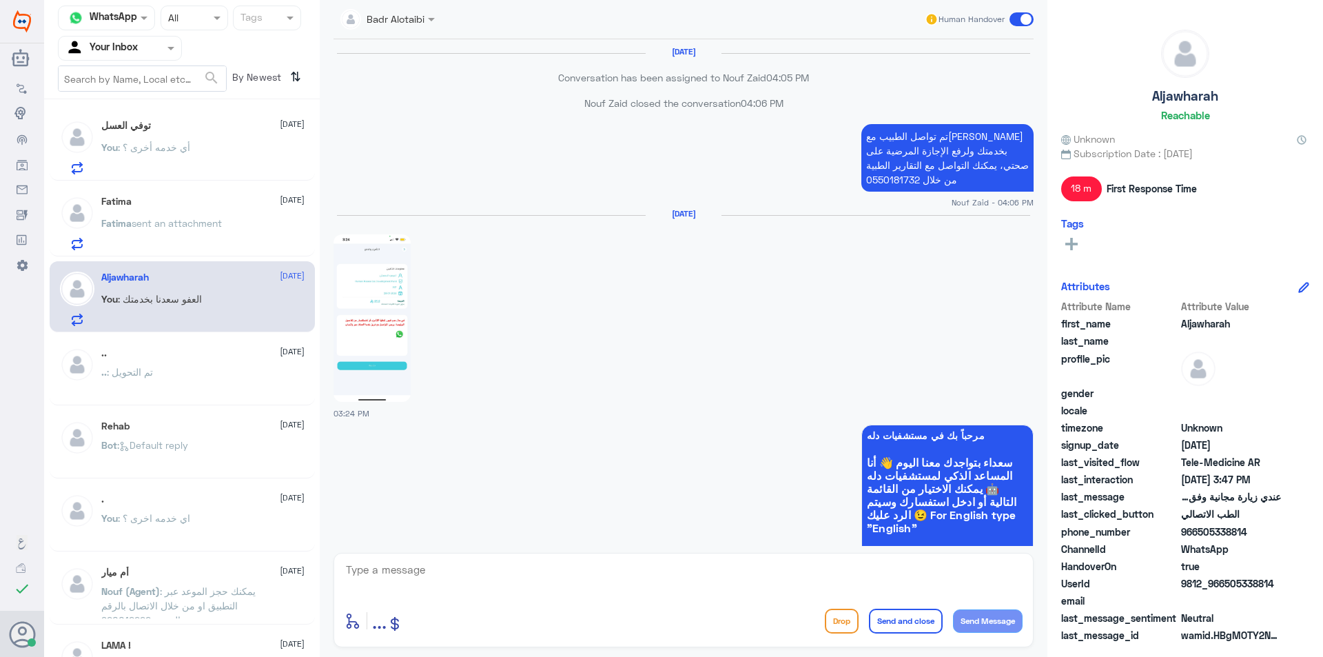
scroll to position [1148, 0]
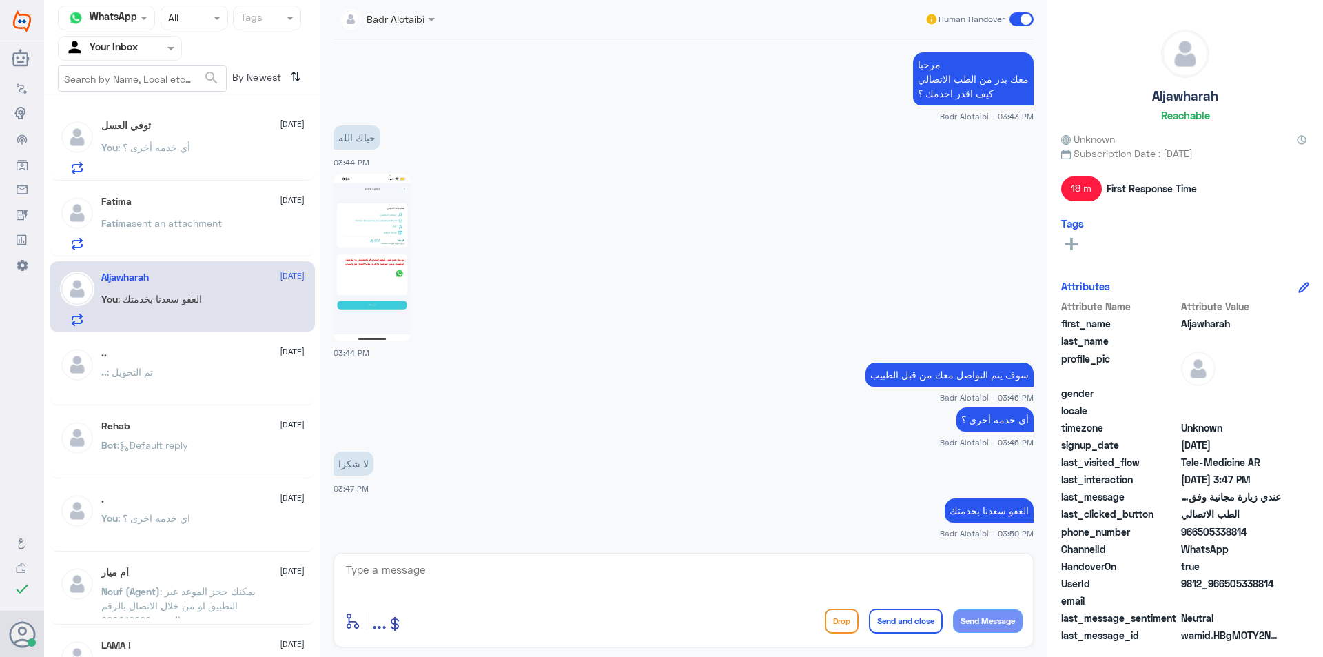
click at [218, 227] on span "sent an attachment" at bounding box center [177, 223] width 90 height 12
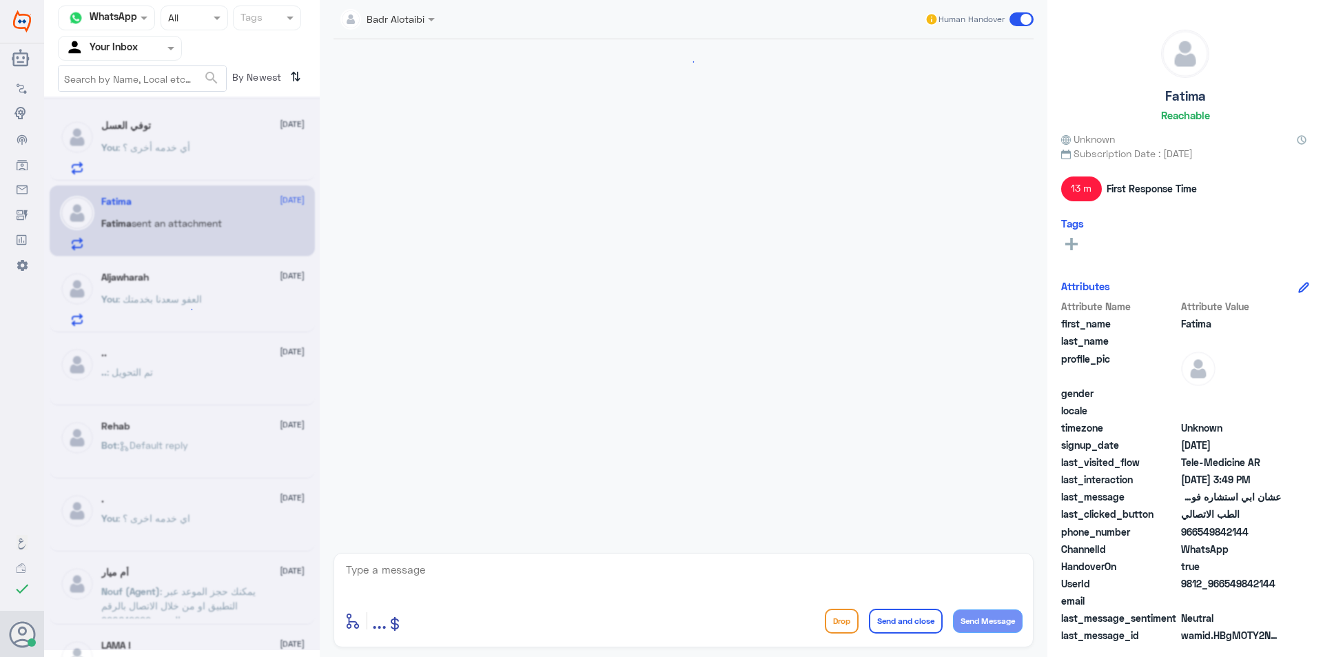
scroll to position [742, 0]
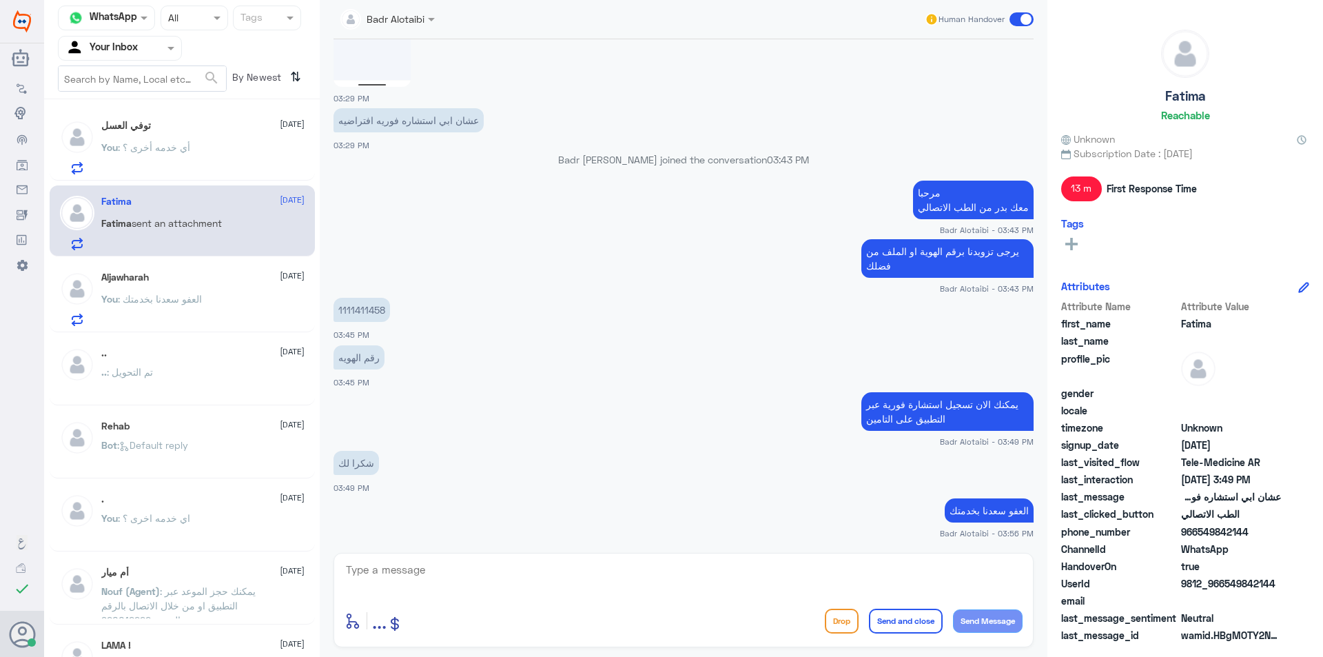
click at [216, 258] on div "توفي العسل [DATE] You : أي خدمه أخرى ؟ Fatima [DATE] Fatima sent an attachment …" at bounding box center [182, 383] width 276 height 557
click at [217, 293] on div "Aljawharah [DATE] You : العفو سعدنا بخدمتك" at bounding box center [202, 299] width 203 height 54
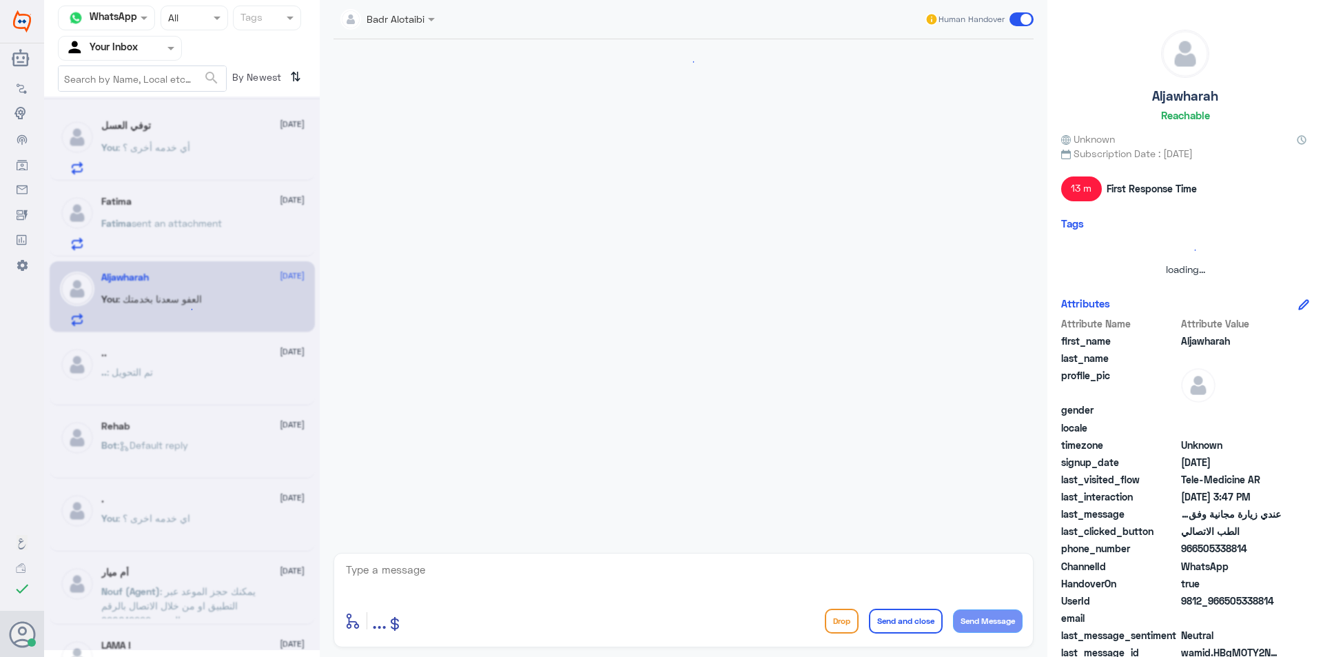
scroll to position [1148, 0]
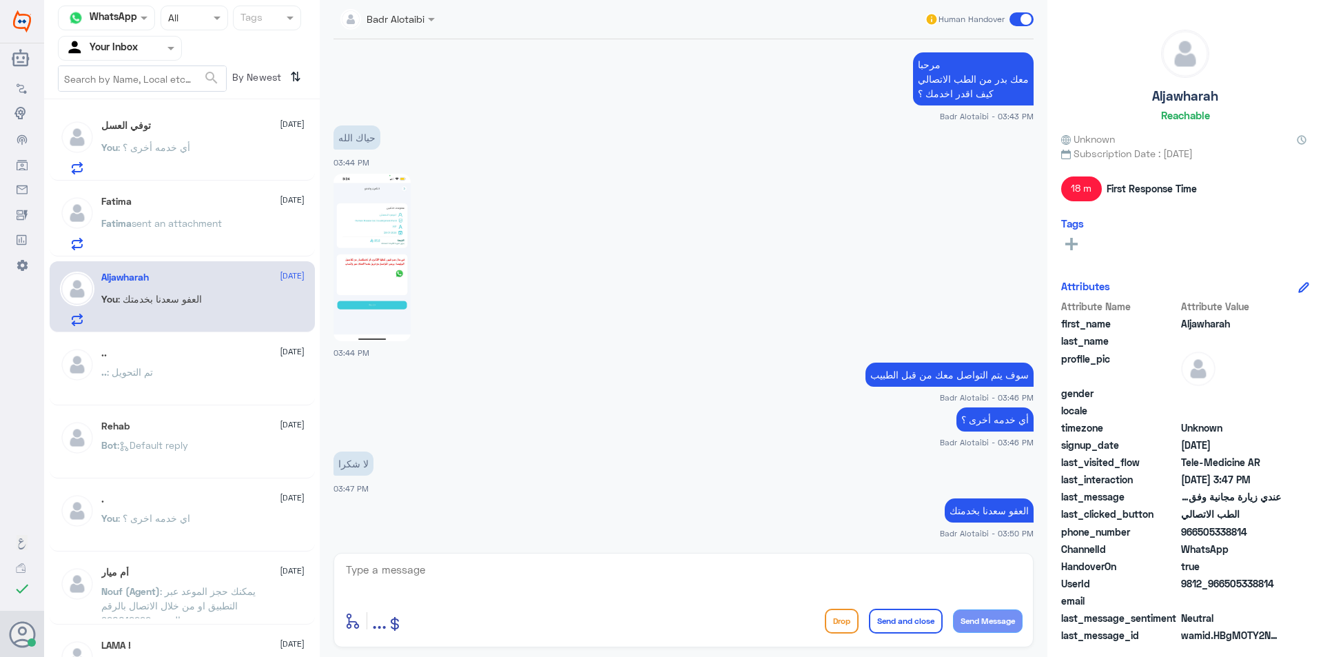
click at [1029, 29] on div "Human Handover" at bounding box center [980, 19] width 110 height 25
click at [1024, 21] on span at bounding box center [1022, 19] width 24 height 14
click at [0, 0] on input "checkbox" at bounding box center [0, 0] width 0 height 0
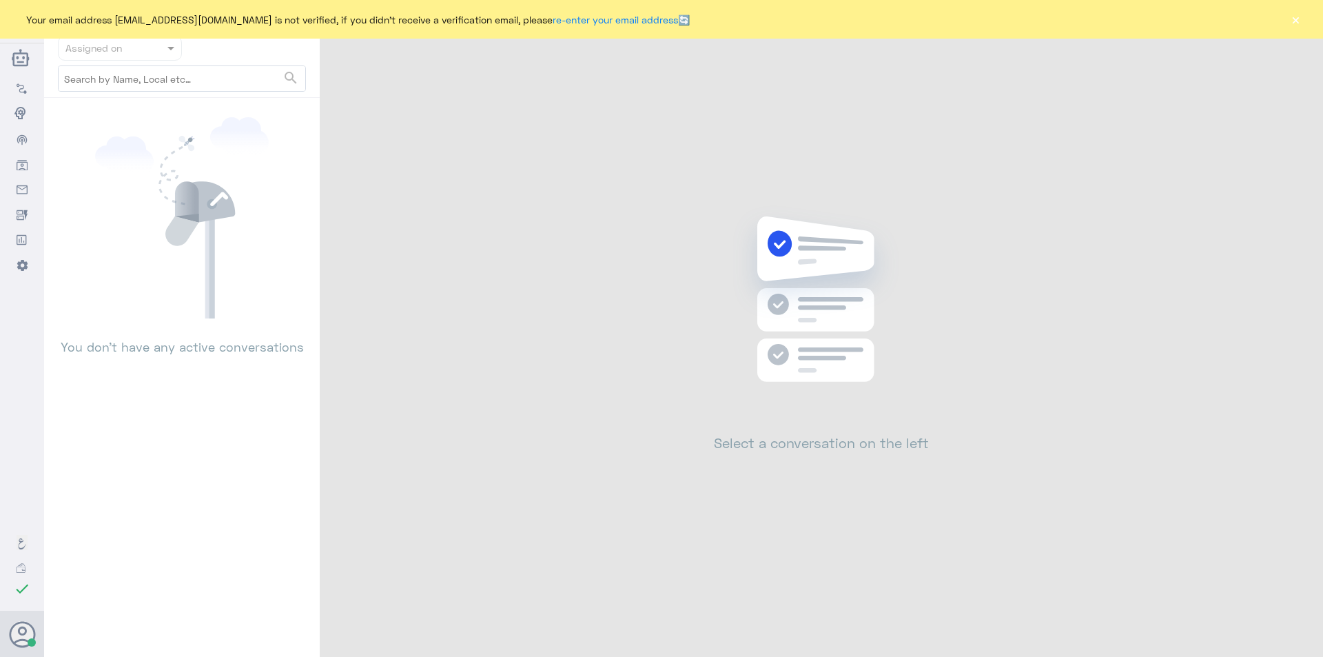
click at [1301, 20] on button "×" at bounding box center [1296, 19] width 14 height 14
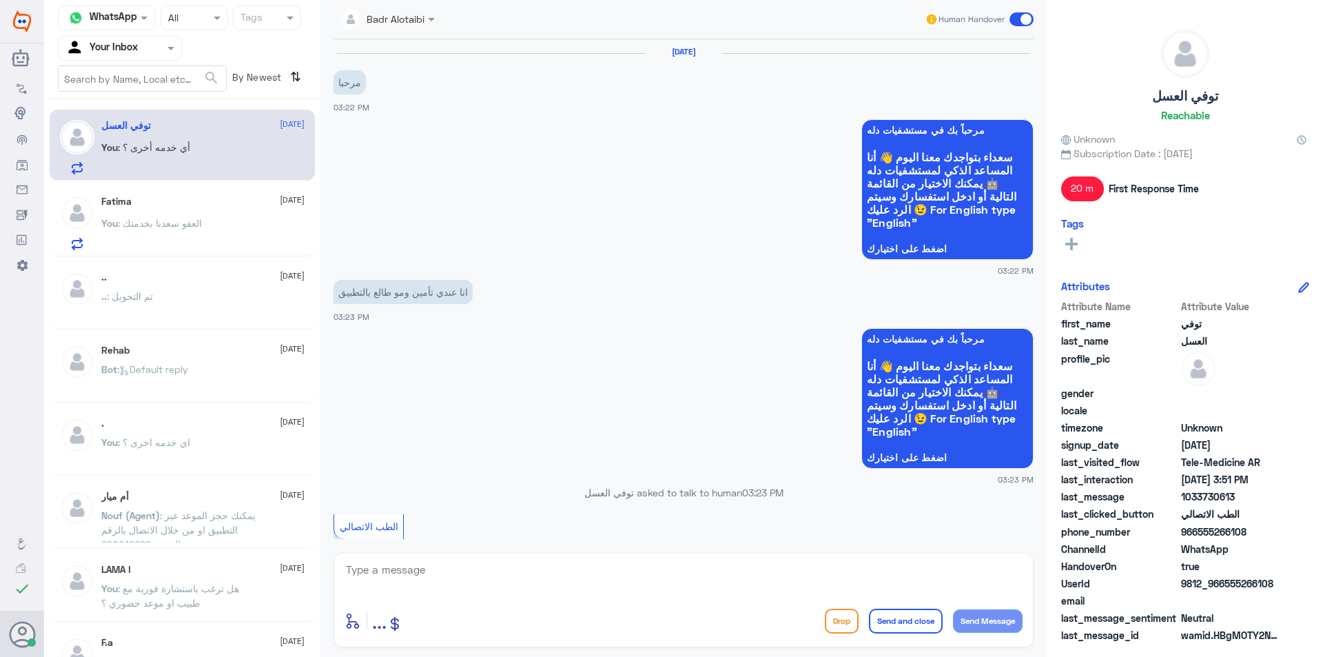
scroll to position [476, 0]
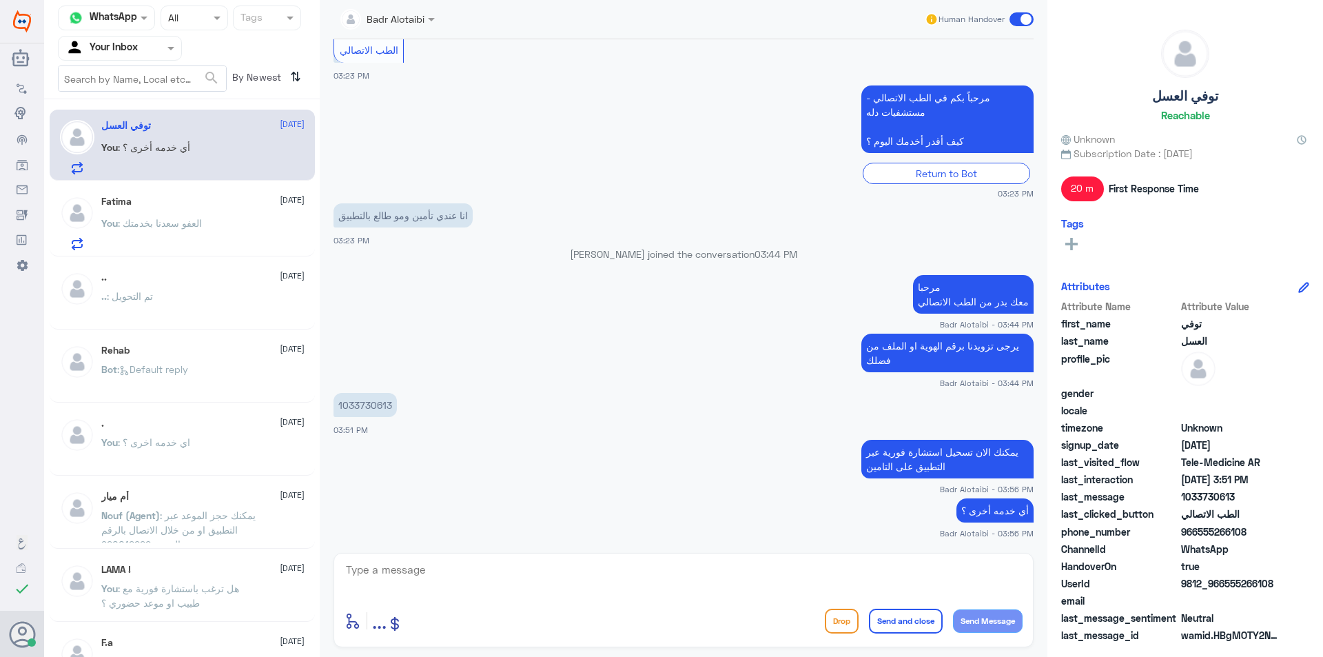
click at [199, 240] on p "You : العفو سعدنا بخدمتك" at bounding box center [151, 233] width 101 height 34
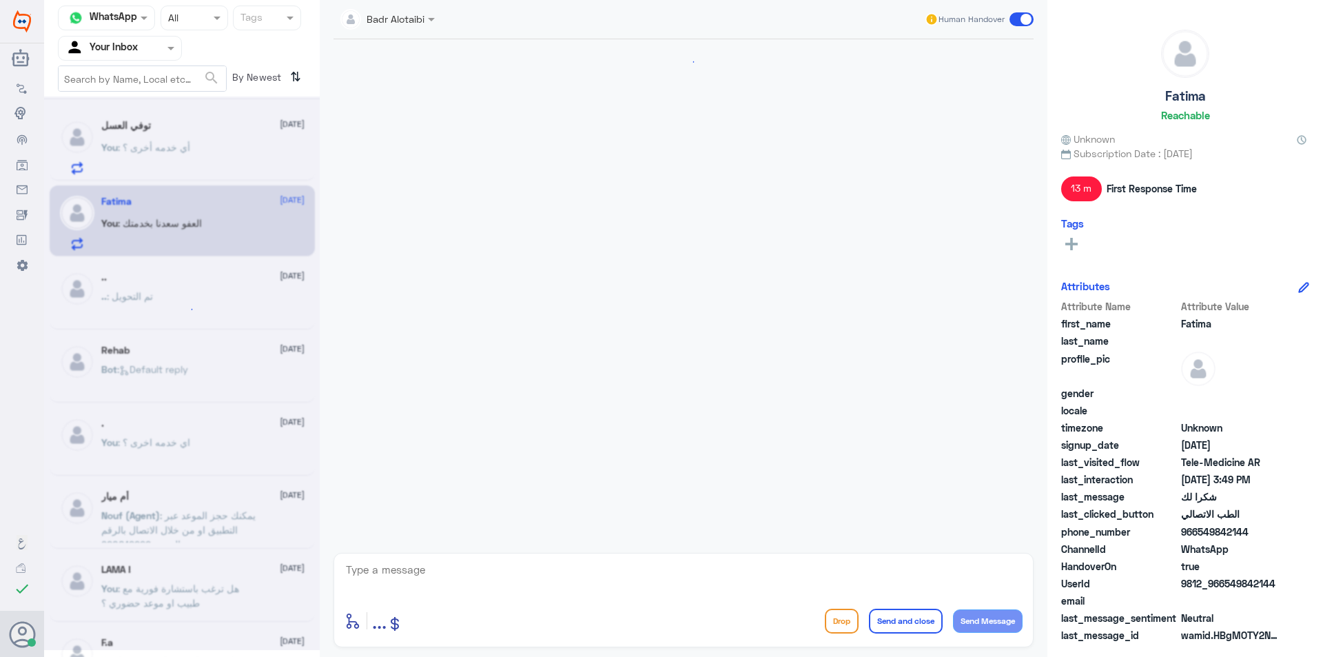
scroll to position [742, 0]
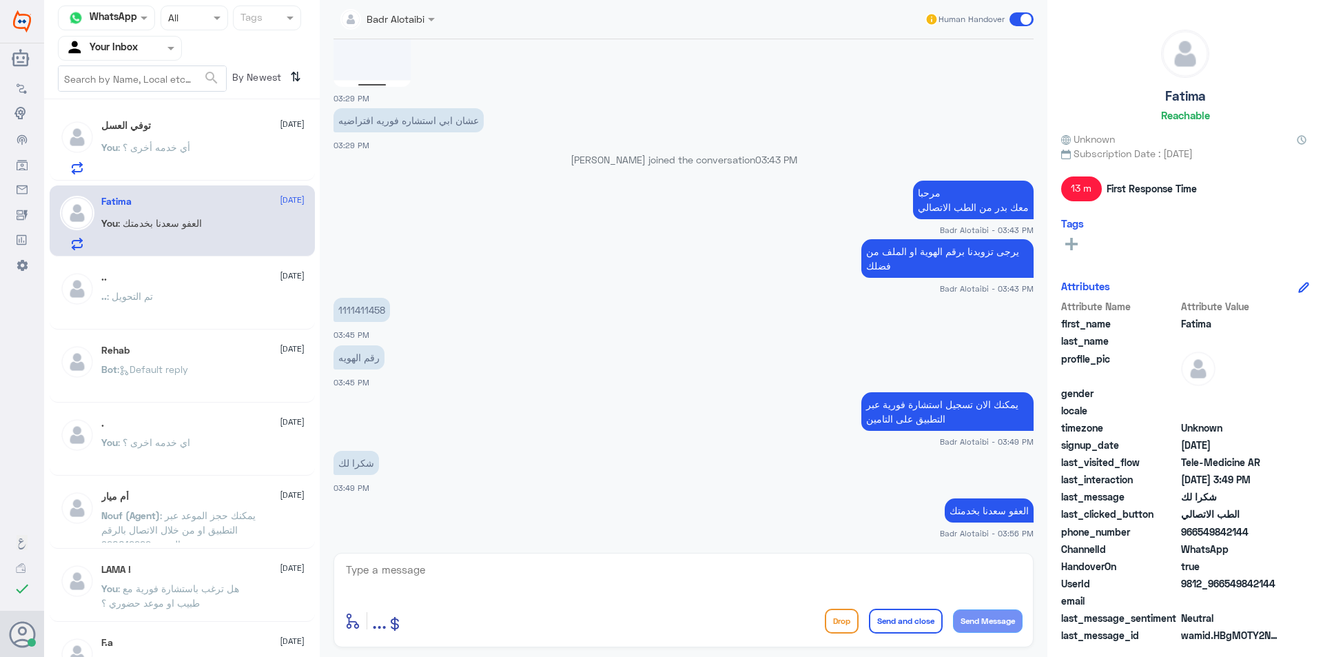
click at [1018, 21] on span at bounding box center [1022, 19] width 24 height 14
click at [0, 0] on input "checkbox" at bounding box center [0, 0] width 0 height 0
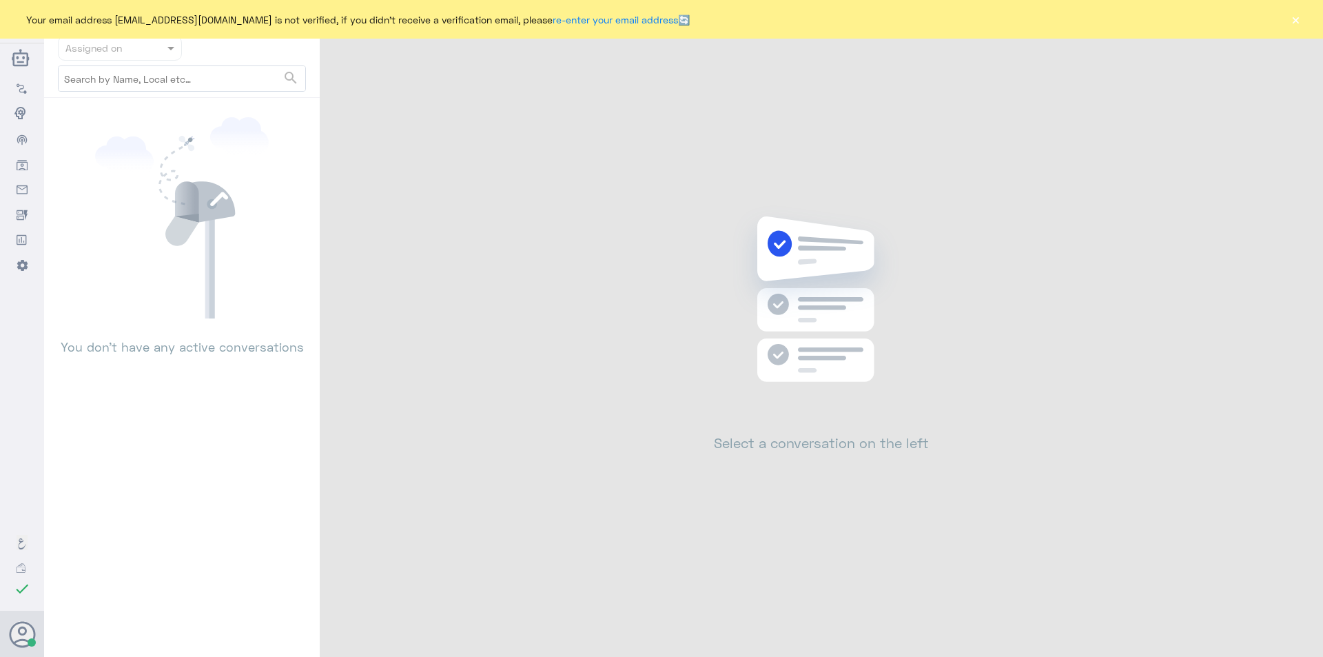
click at [1291, 31] on div "Your email address [EMAIL_ADDRESS][DOMAIN_NAME] is not verified, if you didn't …" at bounding box center [661, 19] width 1323 height 39
click at [1291, 25] on button "×" at bounding box center [1296, 19] width 14 height 14
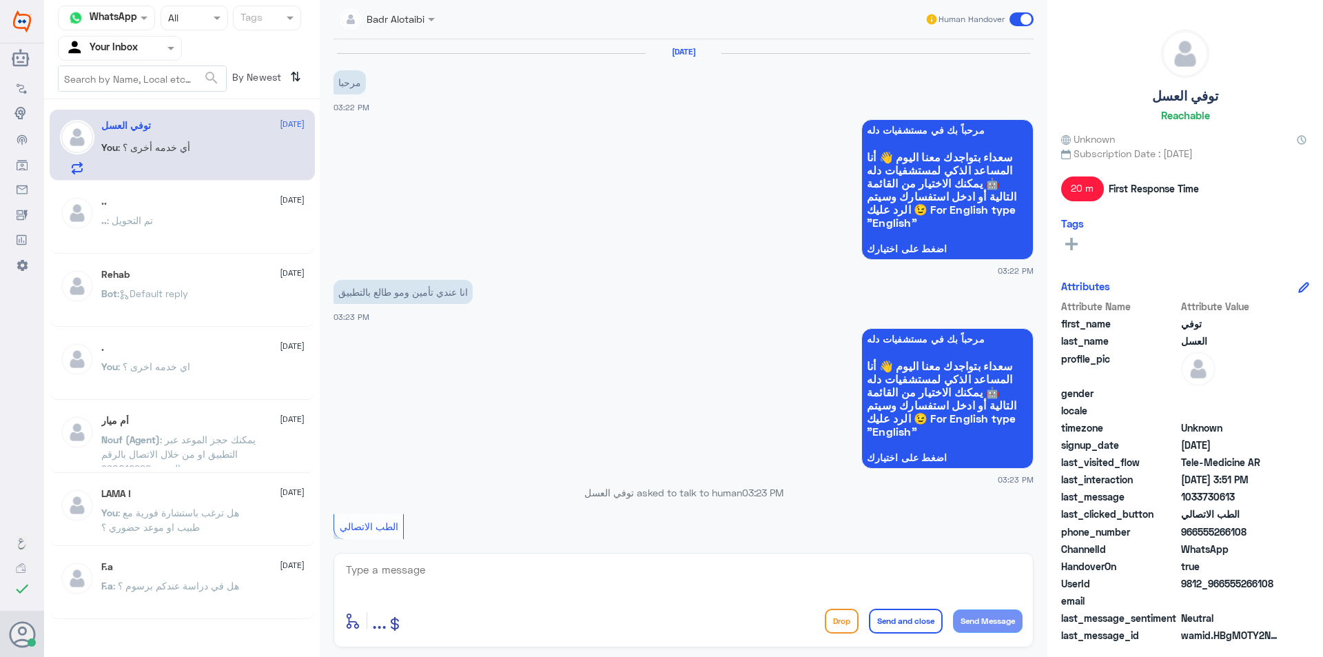
scroll to position [476, 0]
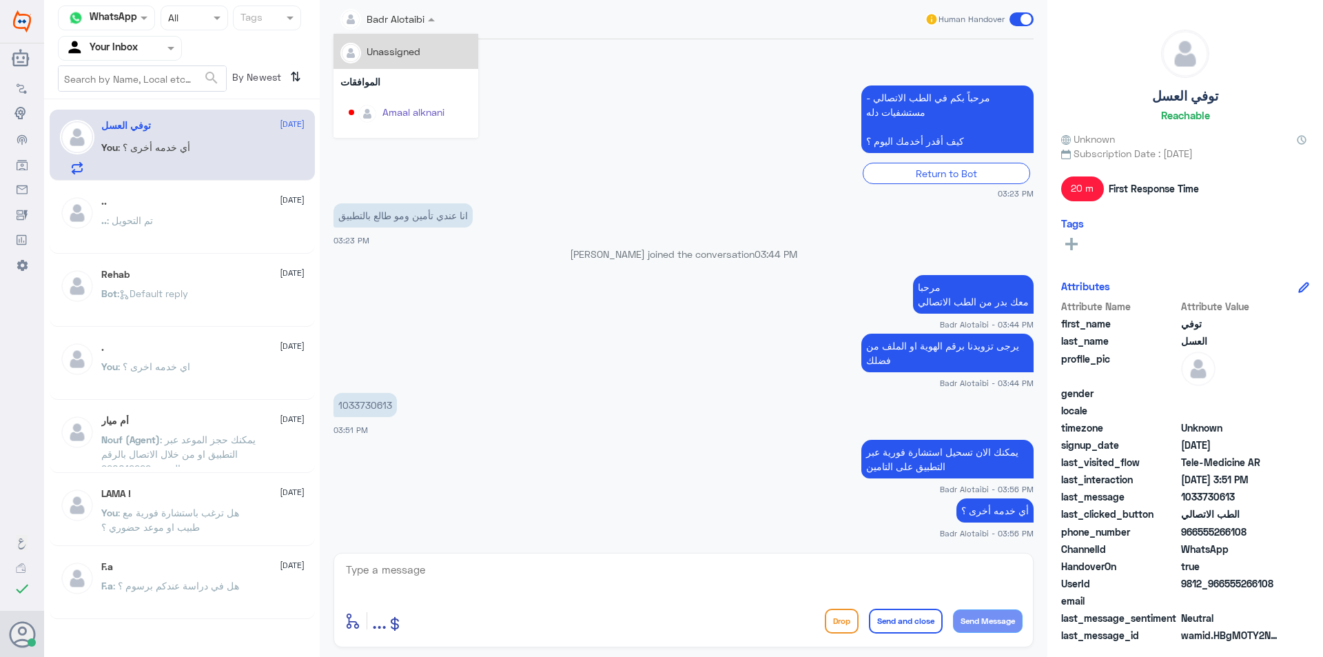
click at [421, 30] on div "Badr Alotaibi" at bounding box center [382, 20] width 84 height 28
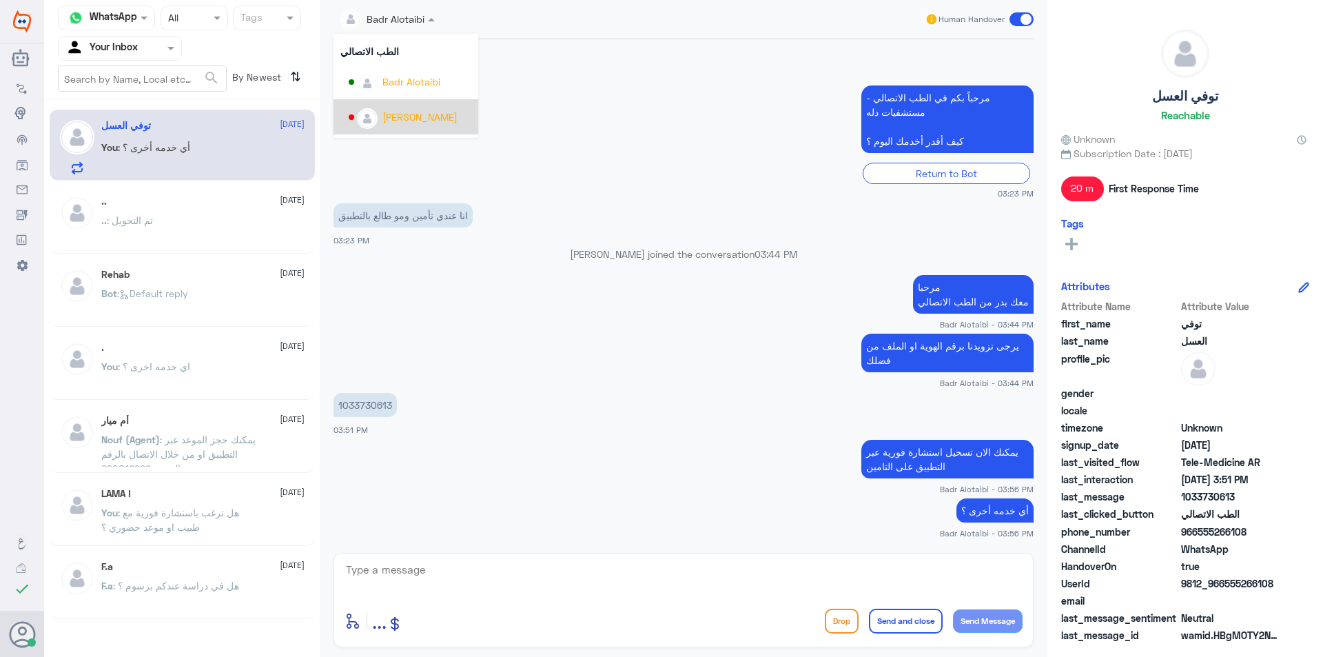
scroll to position [711, 0]
click at [589, 94] on app-msgs-text "مرحباً بكم في الطب الاتصالي - مستشفيات دله كيف أقدر أخدمك اليوم ؟" at bounding box center [684, 119] width 700 height 69
click at [1025, 22] on span at bounding box center [1022, 19] width 24 height 14
click at [0, 0] on input "checkbox" at bounding box center [0, 0] width 0 height 0
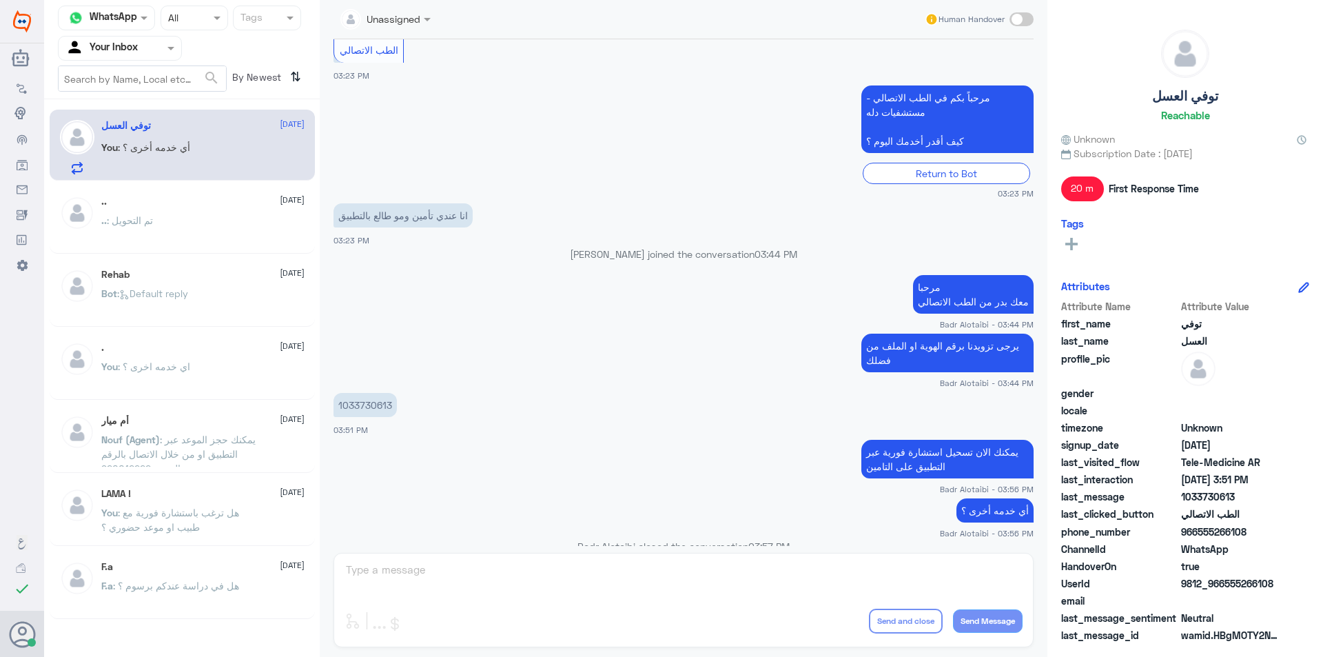
scroll to position [502, 0]
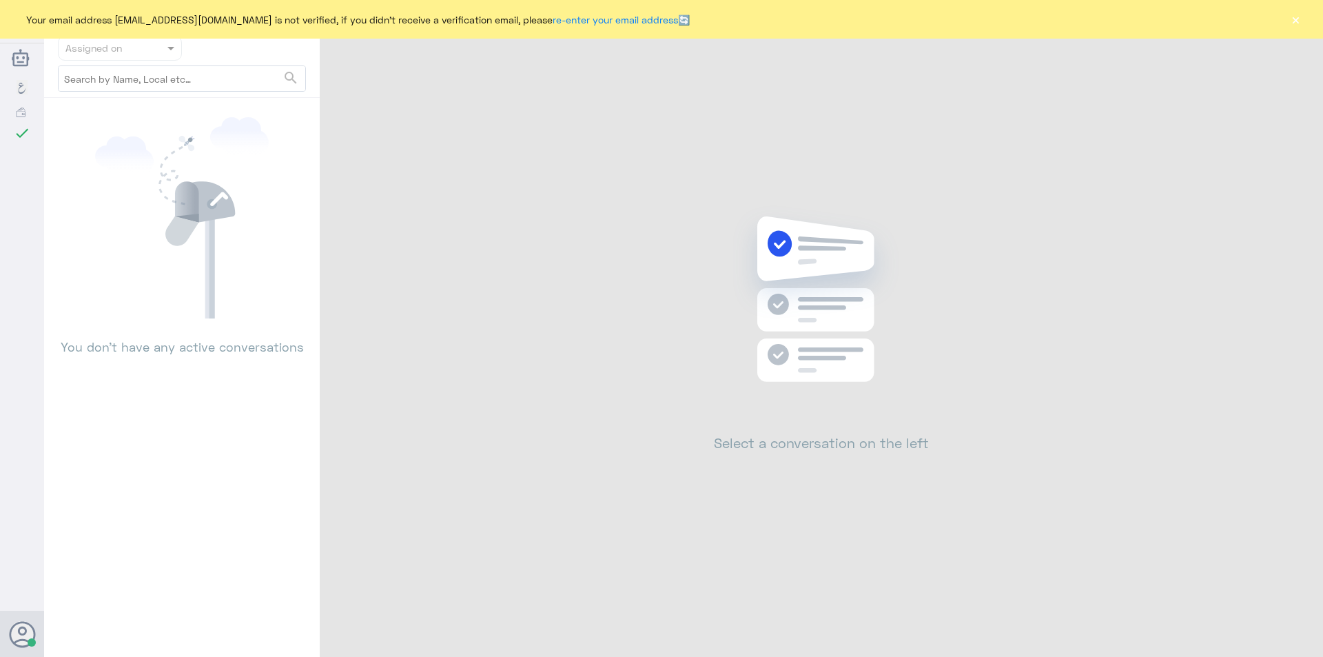
click at [1300, 26] on button "×" at bounding box center [1296, 19] width 14 height 14
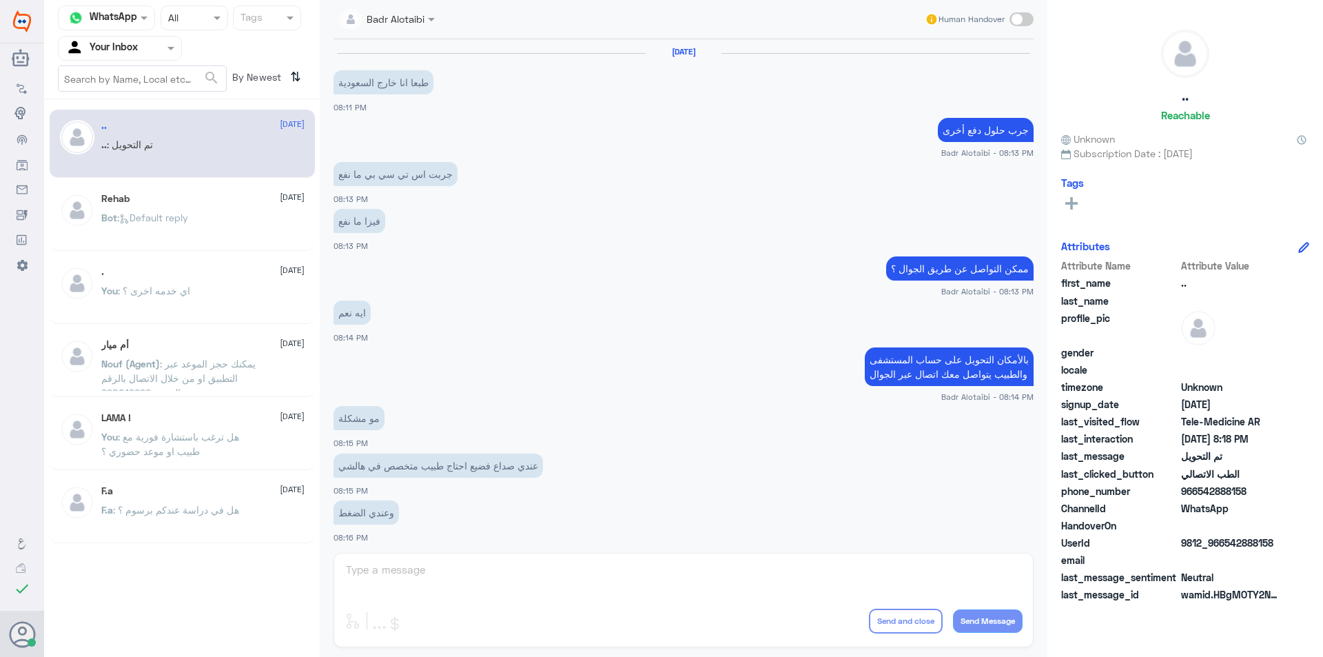
scroll to position [447, 0]
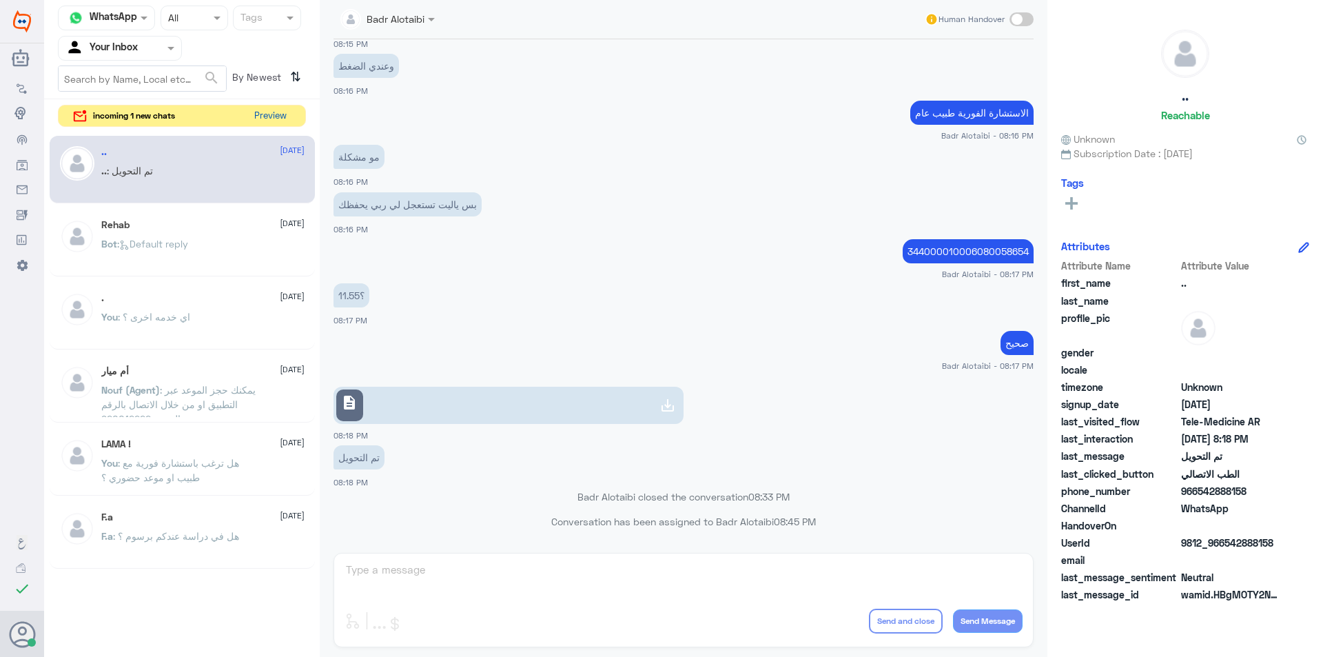
click at [269, 128] on div "Channel WhatsApp Status × All Tags Agent Filter Your Inbox search By Newest ⇅ i…" at bounding box center [182, 330] width 276 height 661
click at [269, 124] on button "Preview" at bounding box center [270, 115] width 43 height 21
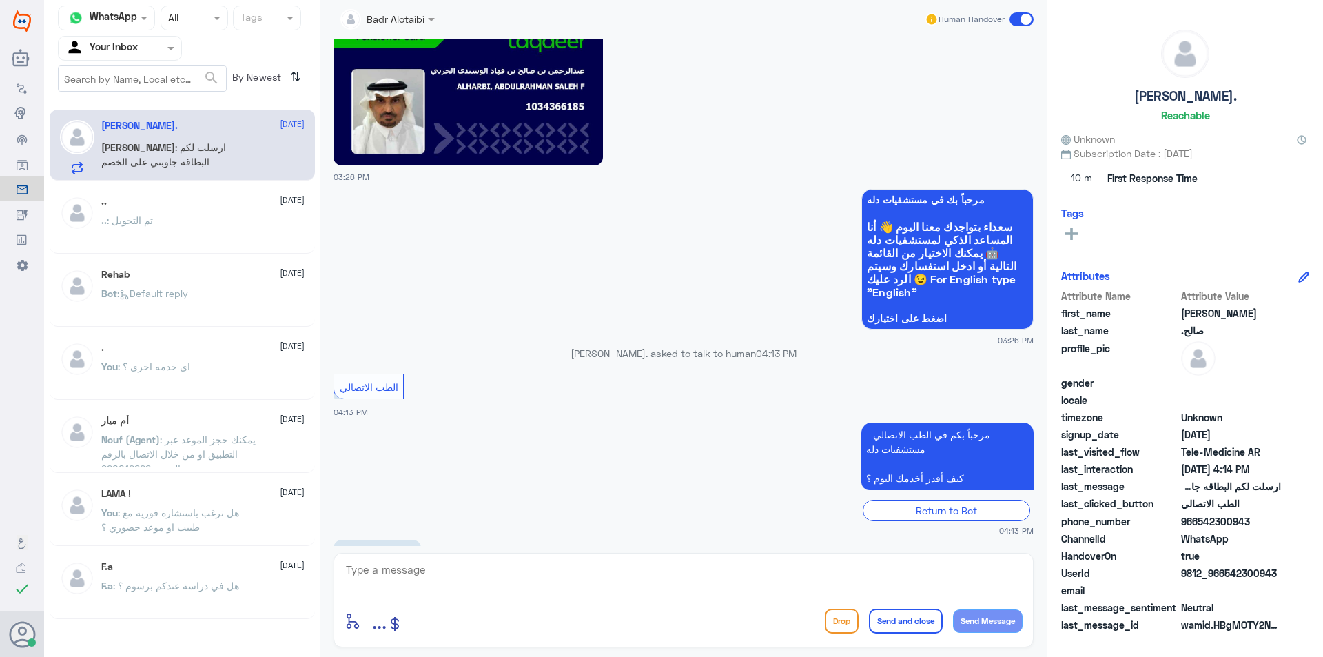
scroll to position [1195, 0]
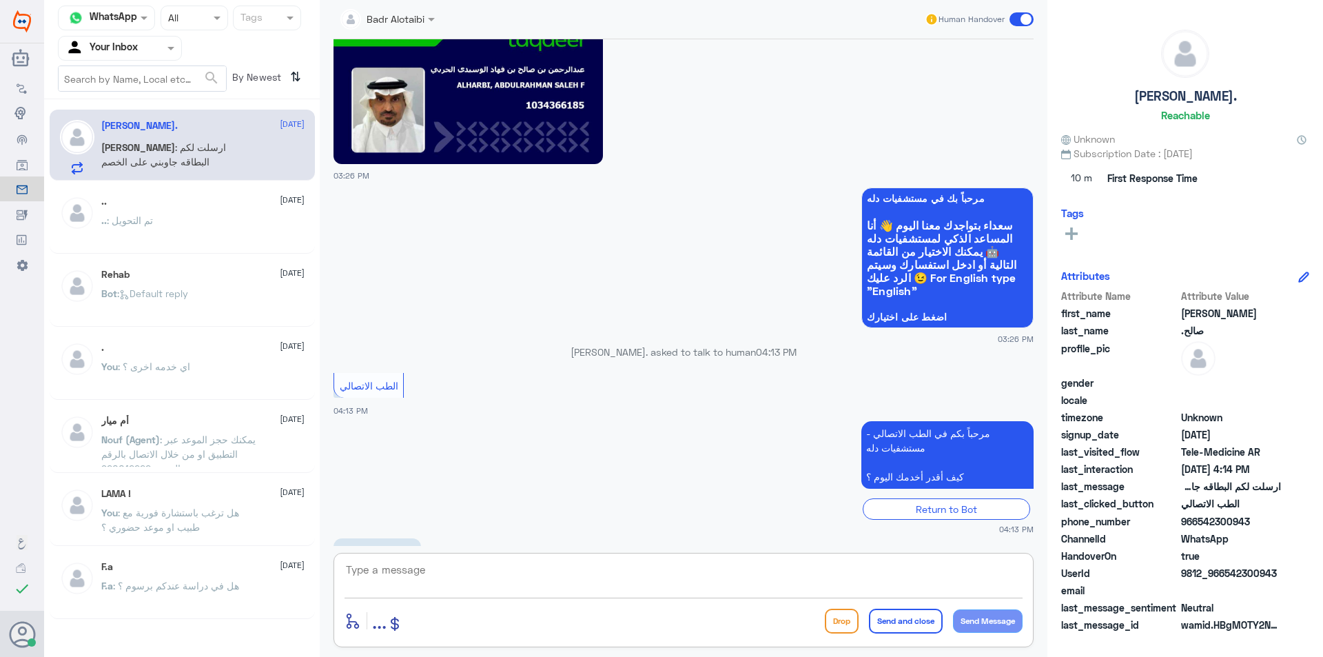
click at [450, 576] on textarea at bounding box center [684, 577] width 678 height 34
click at [507, 566] on textarea at bounding box center [684, 577] width 678 height 34
type textarea "مرحبا معك بدر من الطب الاتصالي كيف اقدر اخدمك ؟"
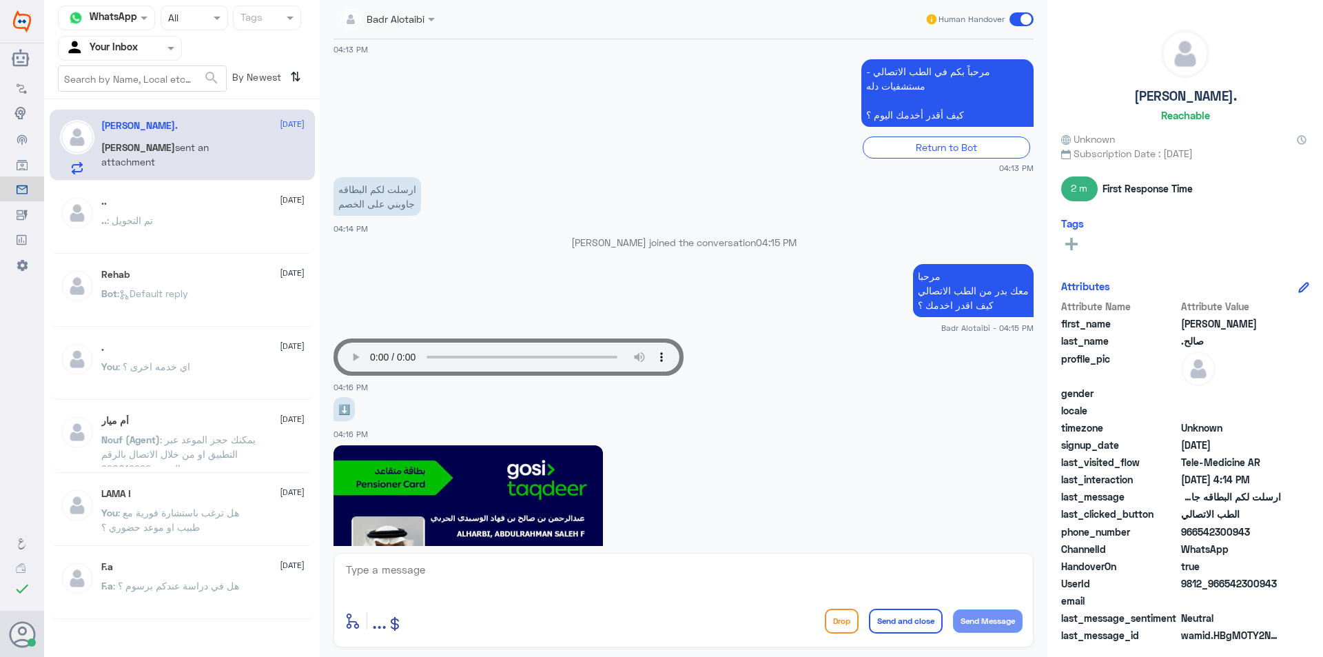
scroll to position [1566, 0]
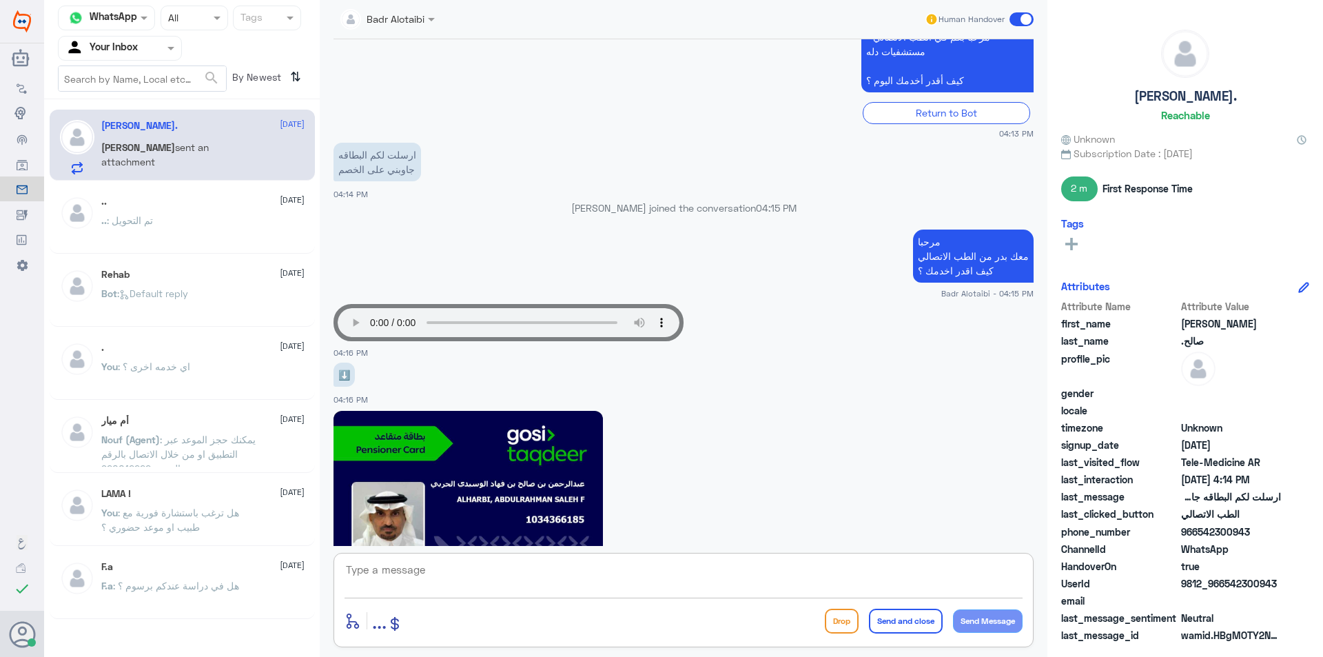
click at [584, 567] on textarea at bounding box center [684, 577] width 678 height 34
type textarea "3"
type textarea "خصم 30% على الكشفيات والتحاليل والاشعة"
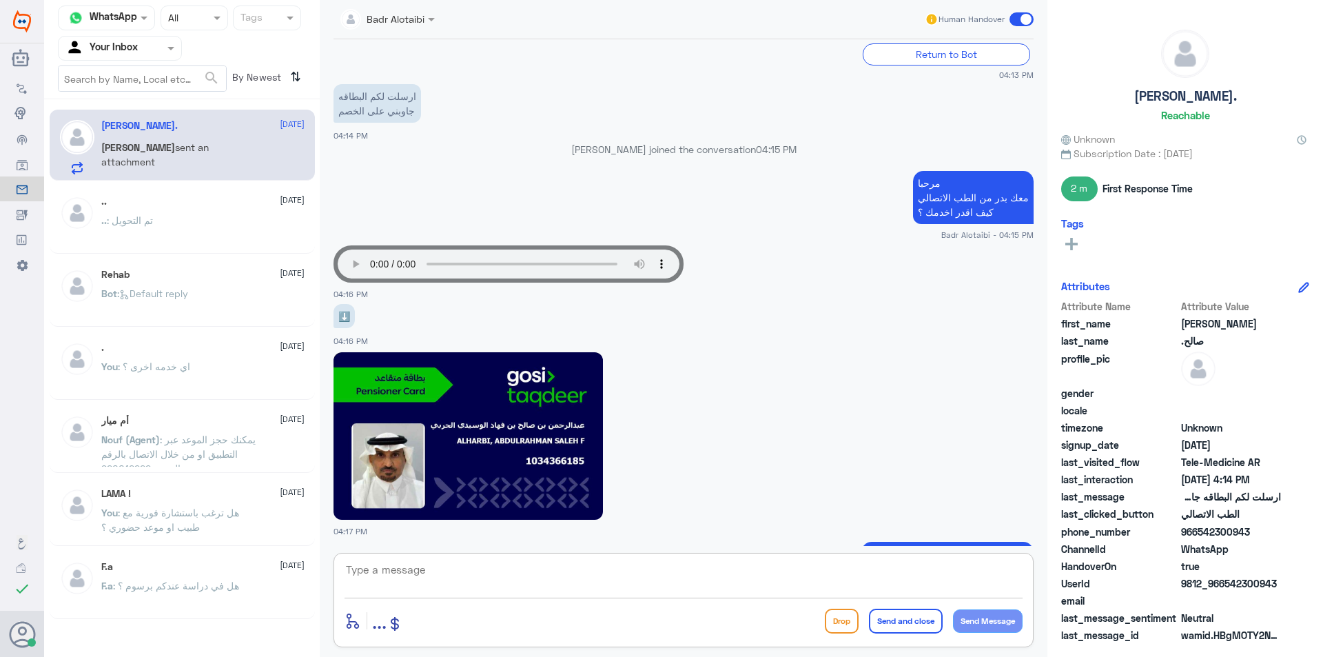
click at [689, 574] on textarea at bounding box center [684, 577] width 678 height 34
type textarea "1034366185"
drag, startPoint x: 423, startPoint y: 571, endPoint x: 343, endPoint y: 578, distance: 80.2
click at [343, 578] on div "1034366185 enter flow name ... Drop Send and close Send Message" at bounding box center [684, 600] width 700 height 94
click at [694, 567] on textarea at bounding box center [684, 577] width 678 height 34
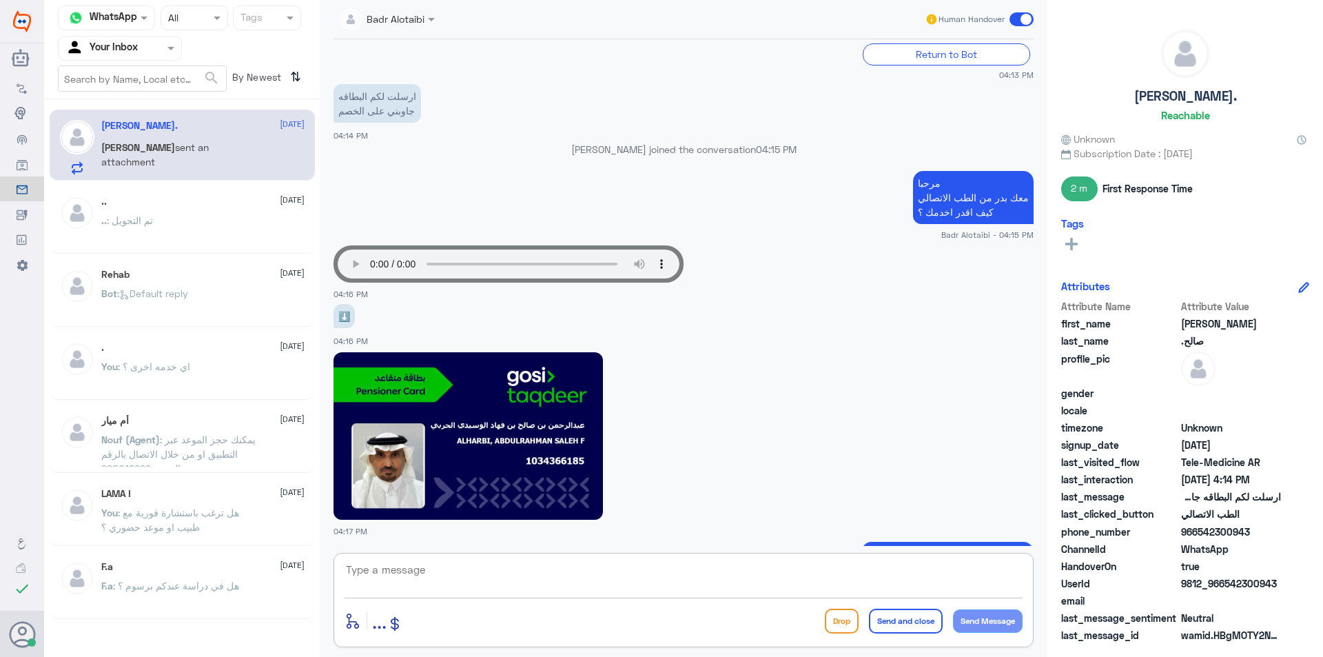
scroll to position [1671, 0]
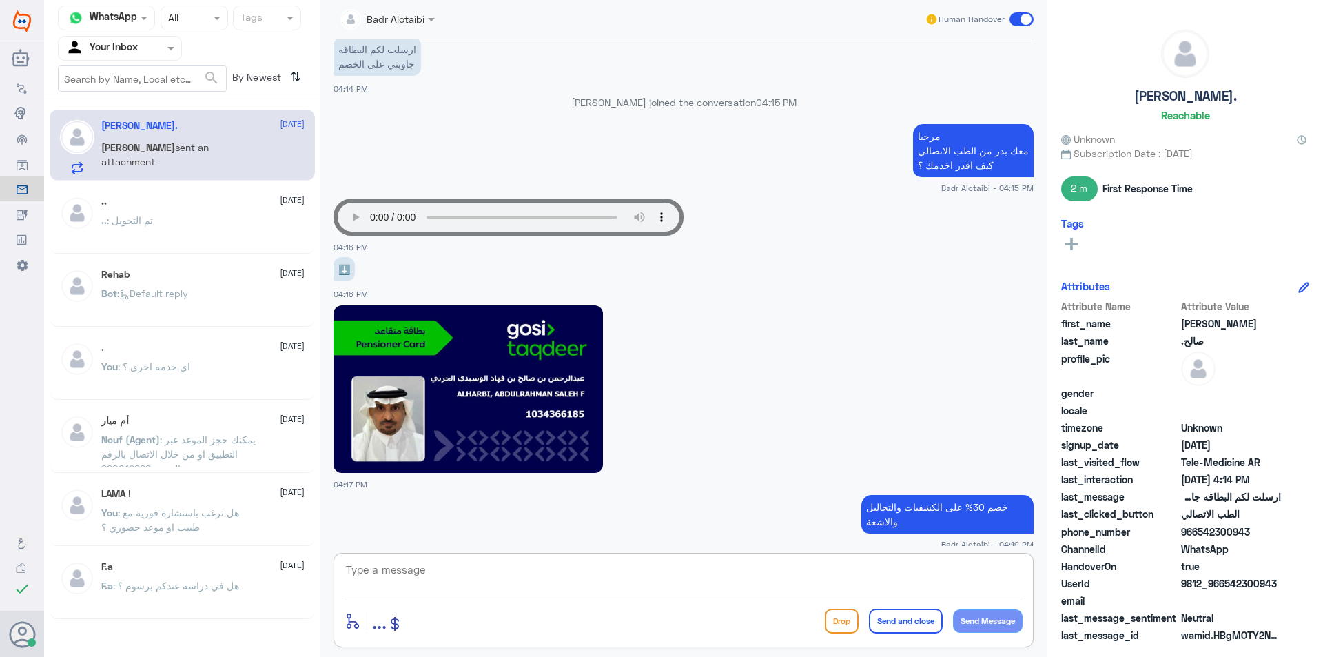
click at [536, 567] on textarea at bounding box center [684, 577] width 678 height 34
click at [560, 579] on textarea at bounding box center [684, 577] width 678 height 34
click at [491, 583] on textarea at bounding box center [684, 577] width 678 height 34
type textarea "تم التواصل هاتفيا سعدنا بخدمتك"
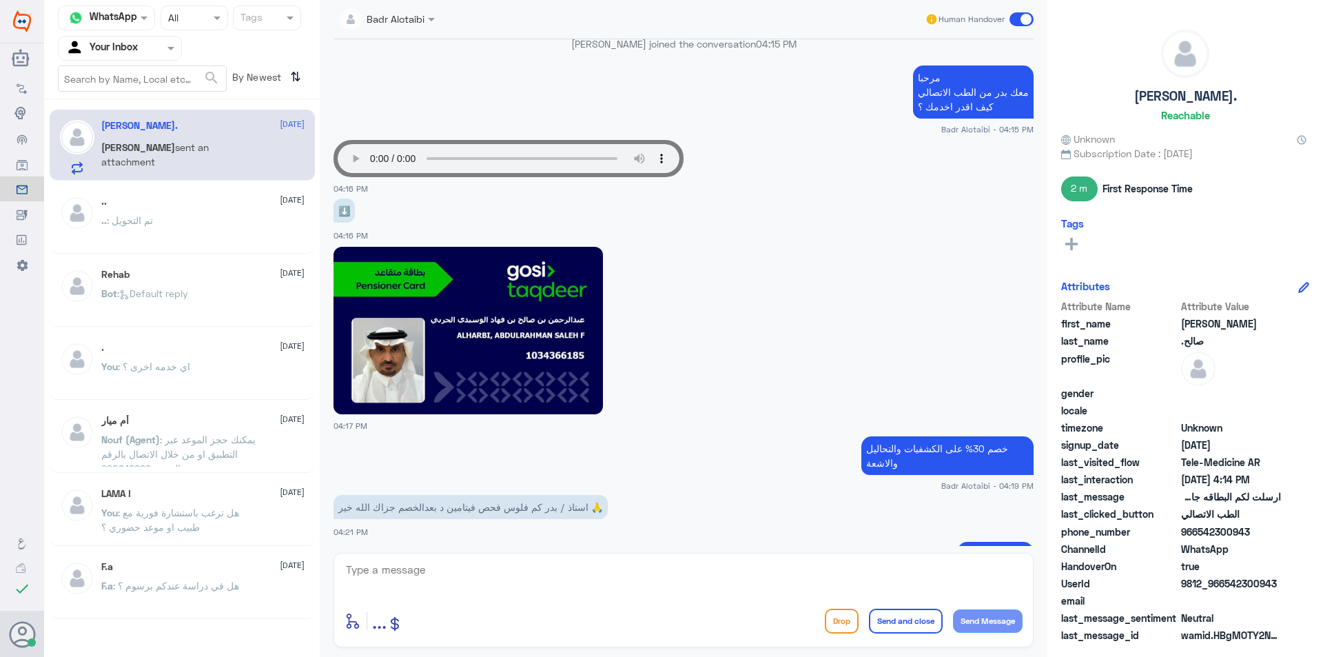
click at [1017, 22] on span at bounding box center [1022, 19] width 24 height 14
click at [0, 0] on input "checkbox" at bounding box center [0, 0] width 0 height 0
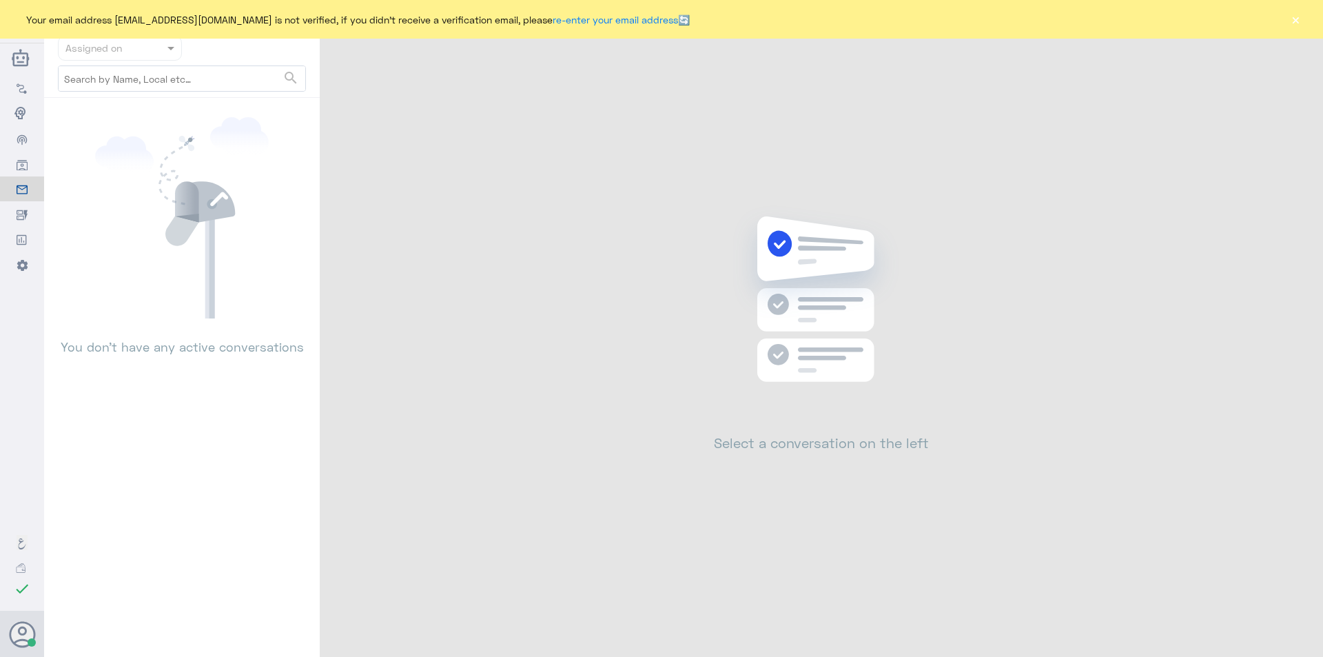
click at [1296, 21] on button "×" at bounding box center [1296, 19] width 14 height 14
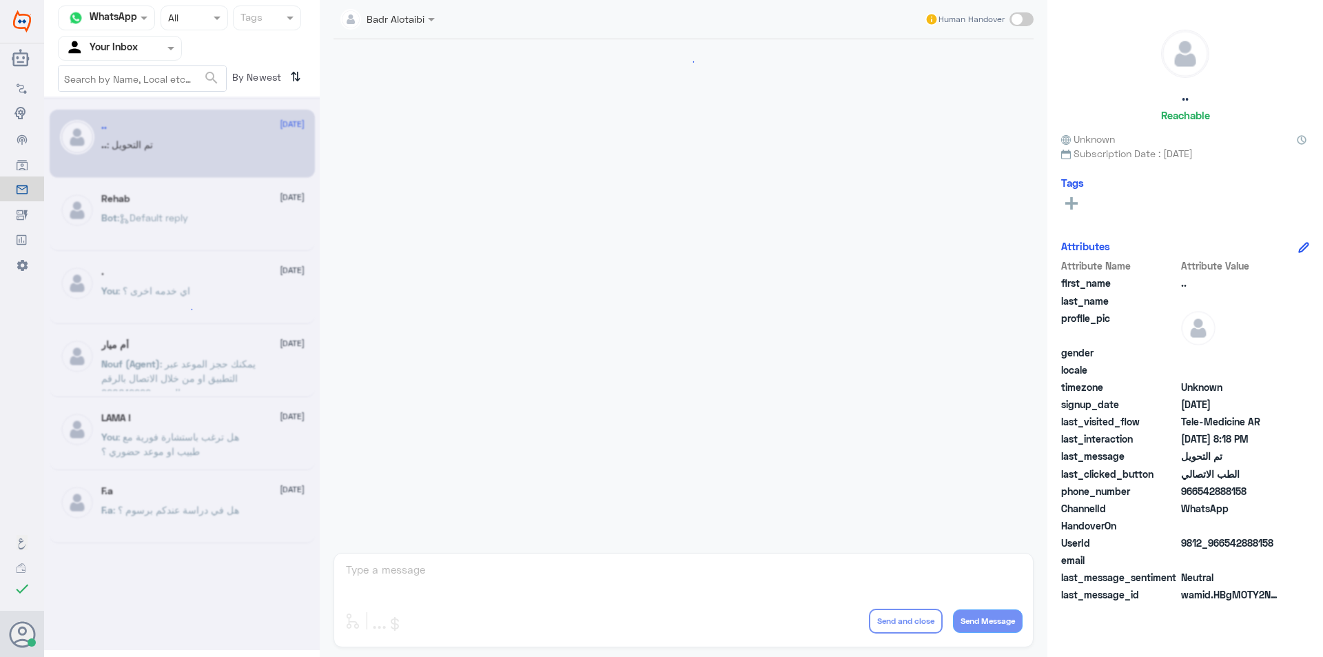
scroll to position [447, 0]
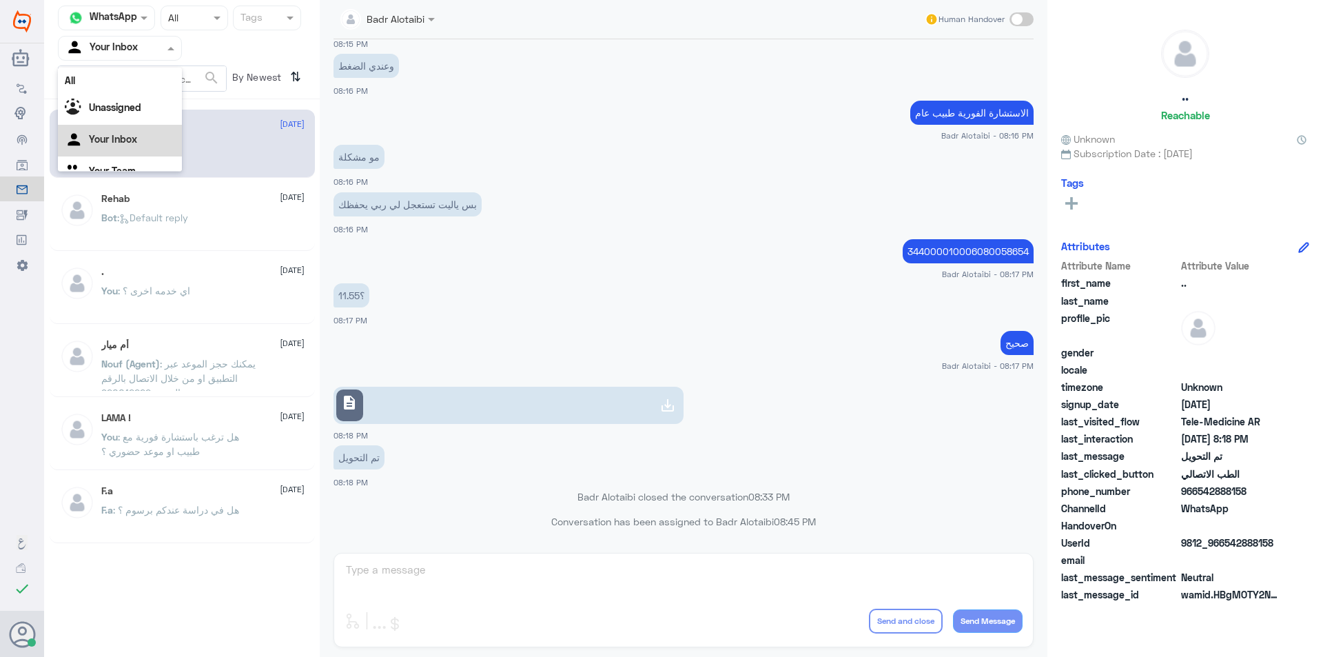
click at [166, 53] on span at bounding box center [172, 48] width 17 height 14
click at [156, 105] on div "Unassigned" at bounding box center [120, 109] width 124 height 32
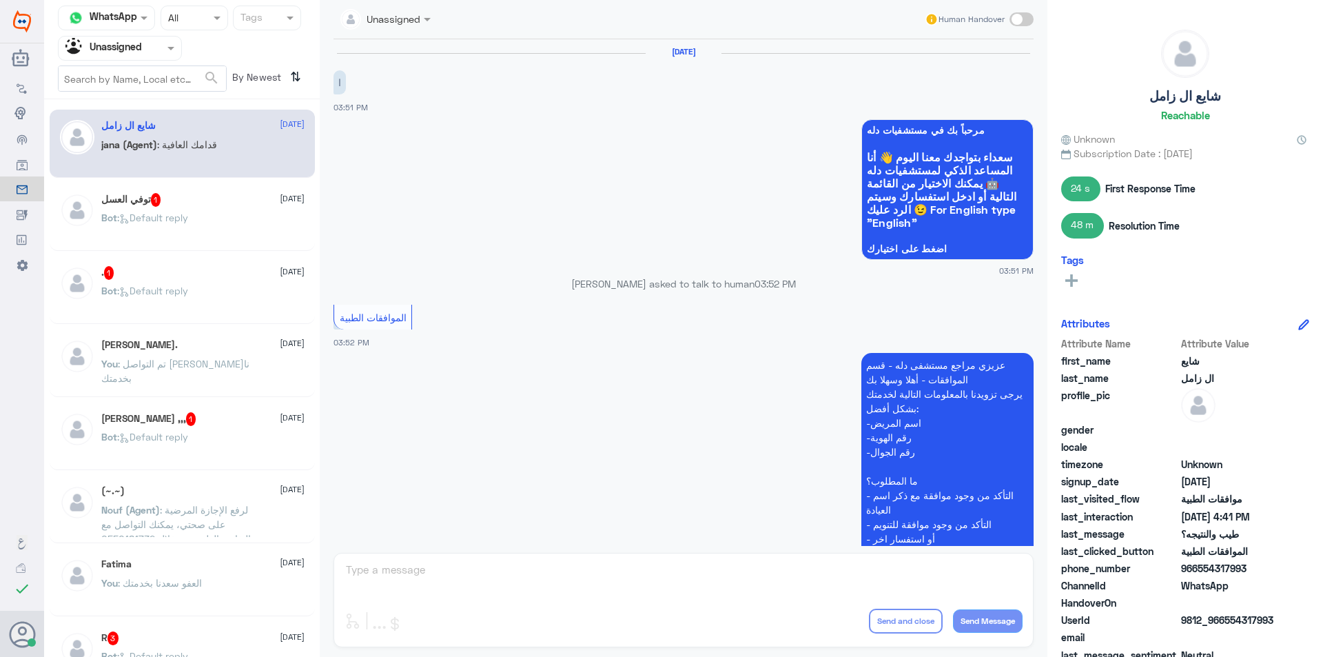
scroll to position [702, 0]
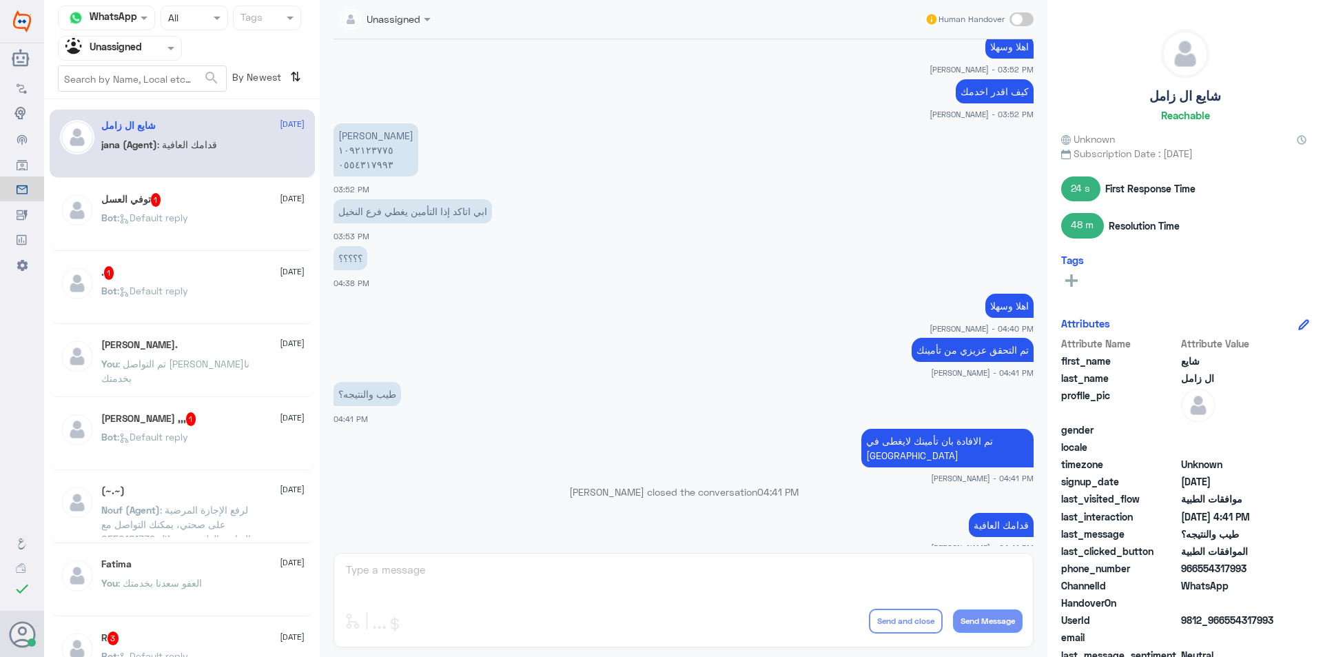
click at [238, 202] on div "توفي العسل 1 [DATE]" at bounding box center [202, 200] width 203 height 14
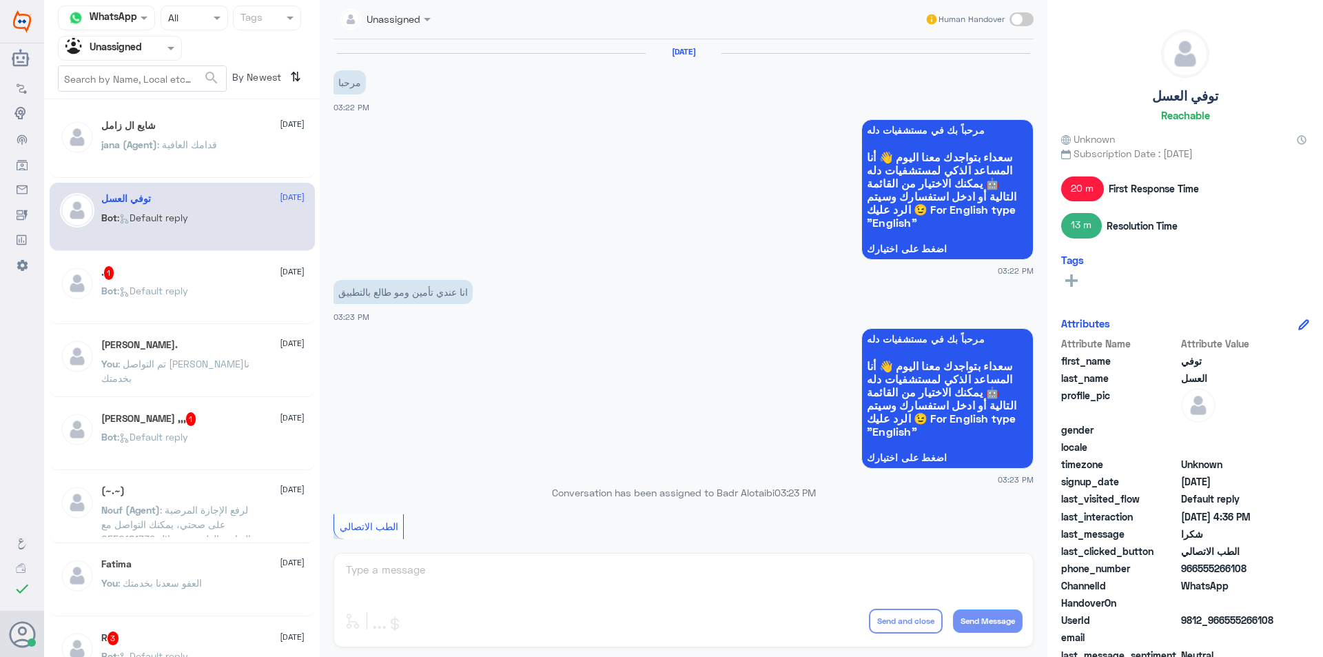
scroll to position [711, 0]
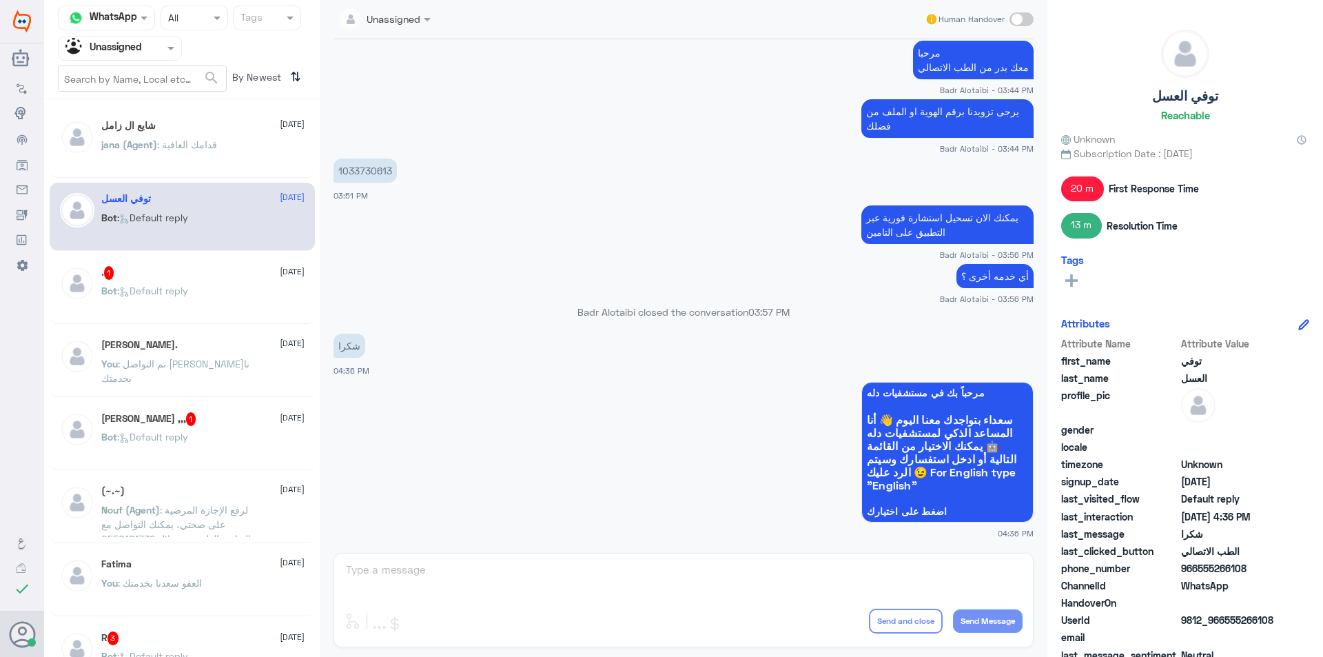
click at [172, 134] on div "[PERSON_NAME] زامل [DATE] jana (Agent) : قدامك العافية" at bounding box center [202, 146] width 203 height 52
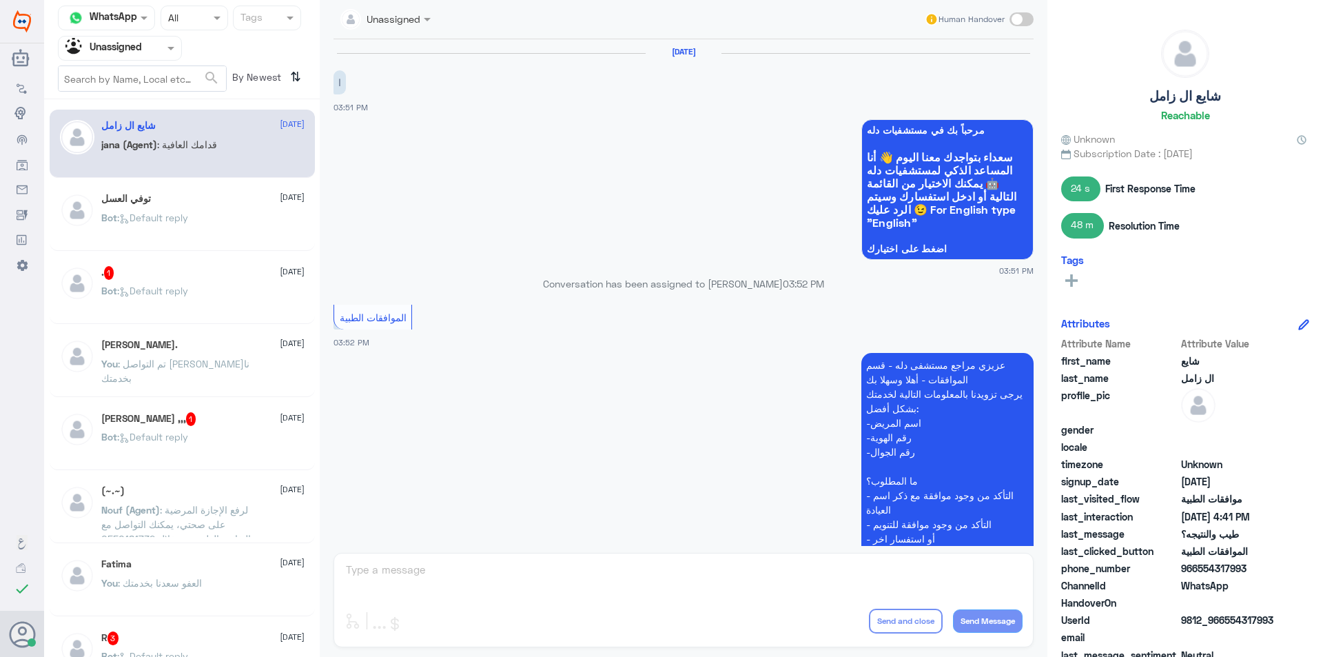
scroll to position [702, 0]
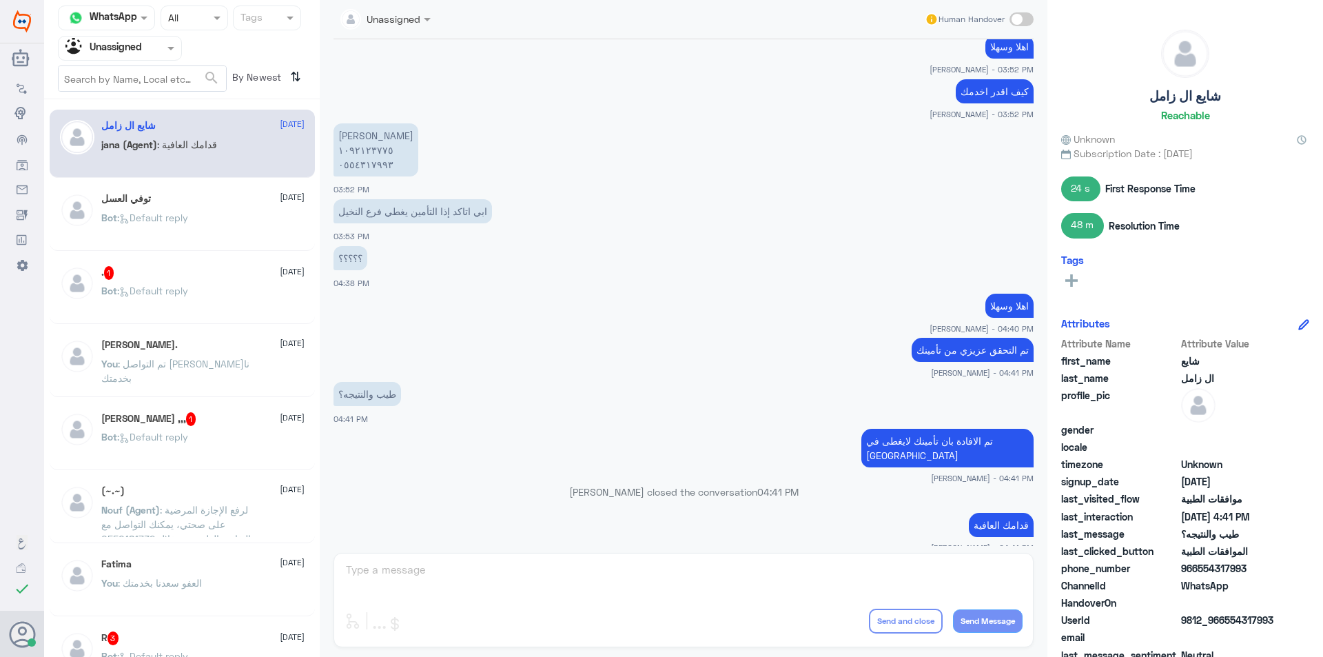
click at [215, 316] on div "Bot : Default reply" at bounding box center [202, 302] width 203 height 31
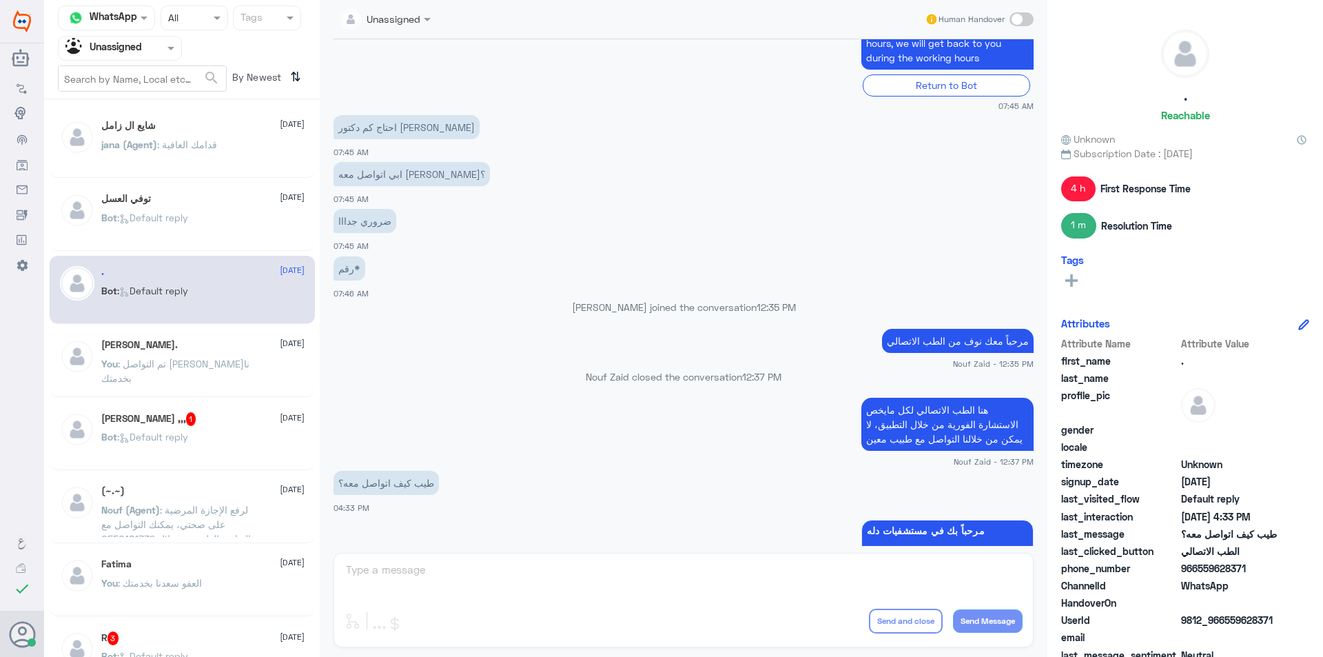
scroll to position [715, 0]
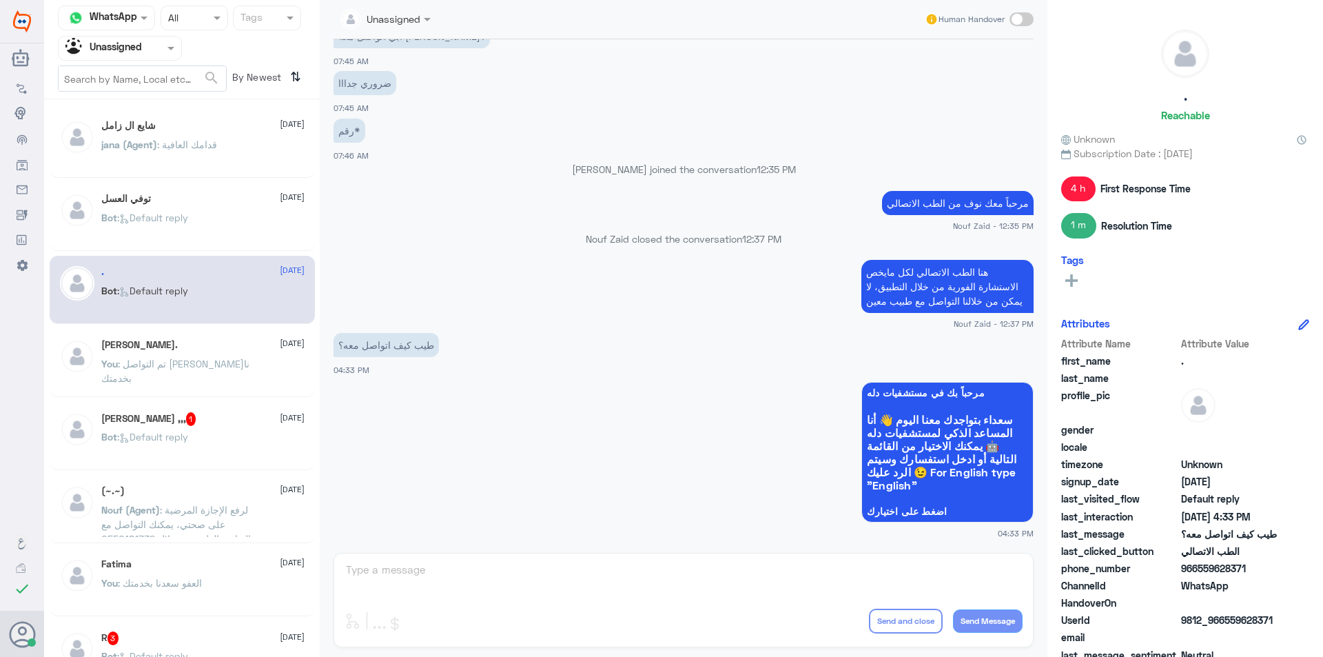
click at [247, 334] on div "[PERSON_NAME]. [DATE] You : تم التواصل [PERSON_NAME]نا بخدمتك" at bounding box center [182, 363] width 265 height 68
click at [250, 355] on div "[PERSON_NAME]. [DATE] You : تم التواصل [PERSON_NAME]نا بخدمتك" at bounding box center [202, 365] width 203 height 52
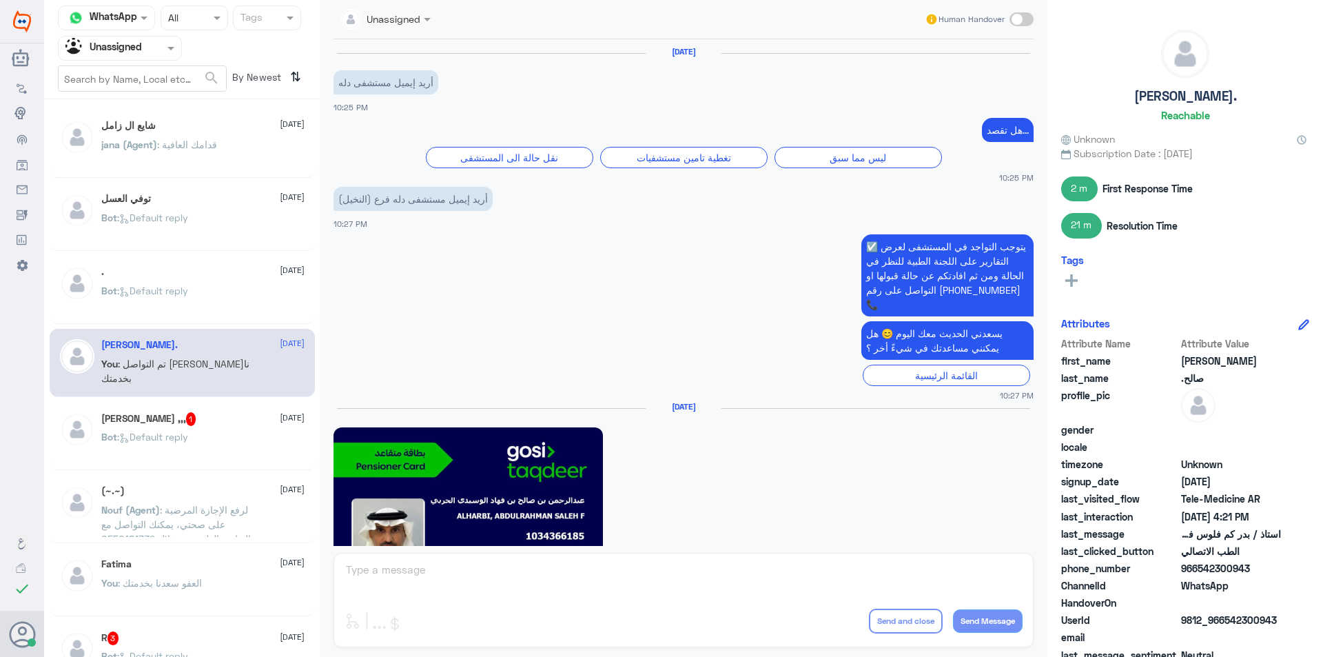
scroll to position [1059, 0]
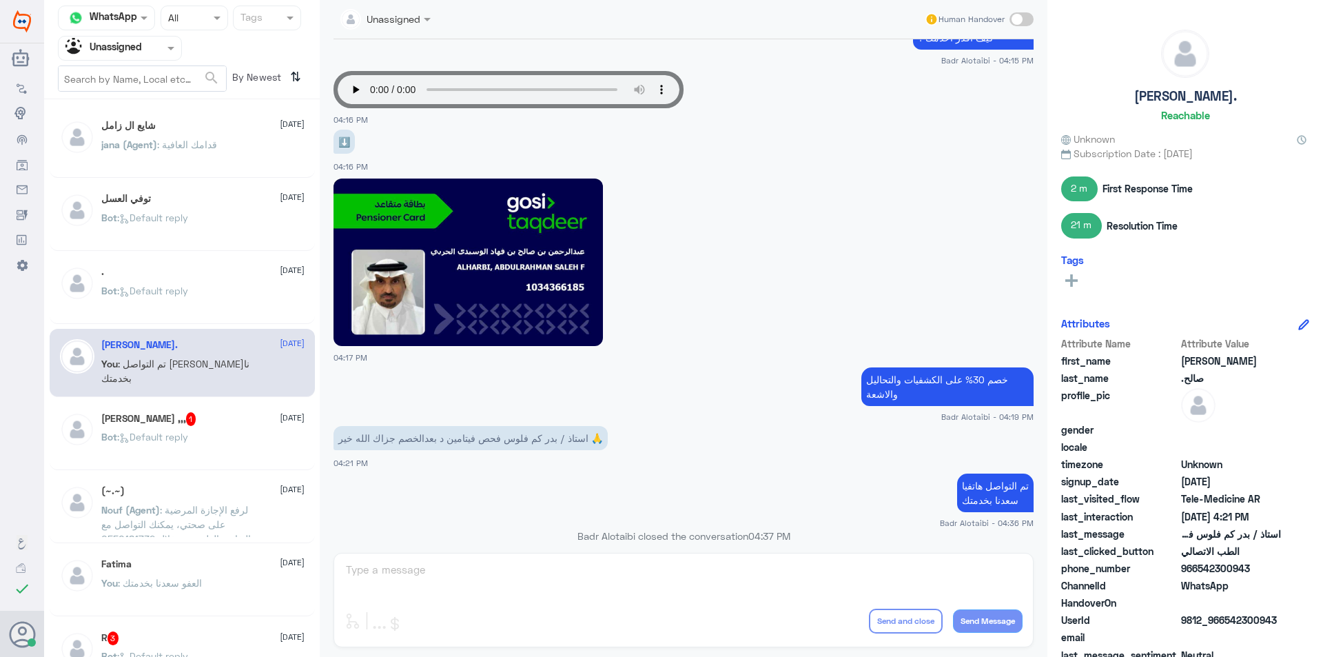
click at [168, 429] on p "Bot : Default reply" at bounding box center [144, 446] width 87 height 34
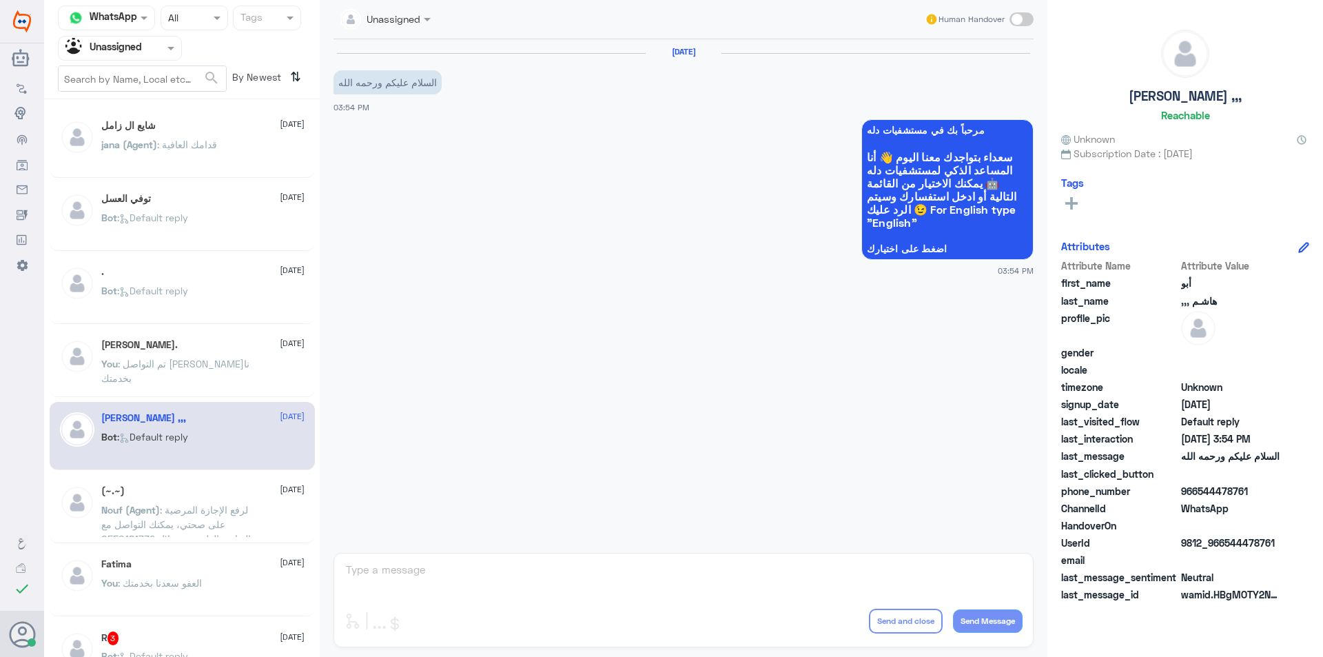
click at [212, 367] on span ": تم التواصل [PERSON_NAME]نا بخدمتك" at bounding box center [175, 371] width 148 height 26
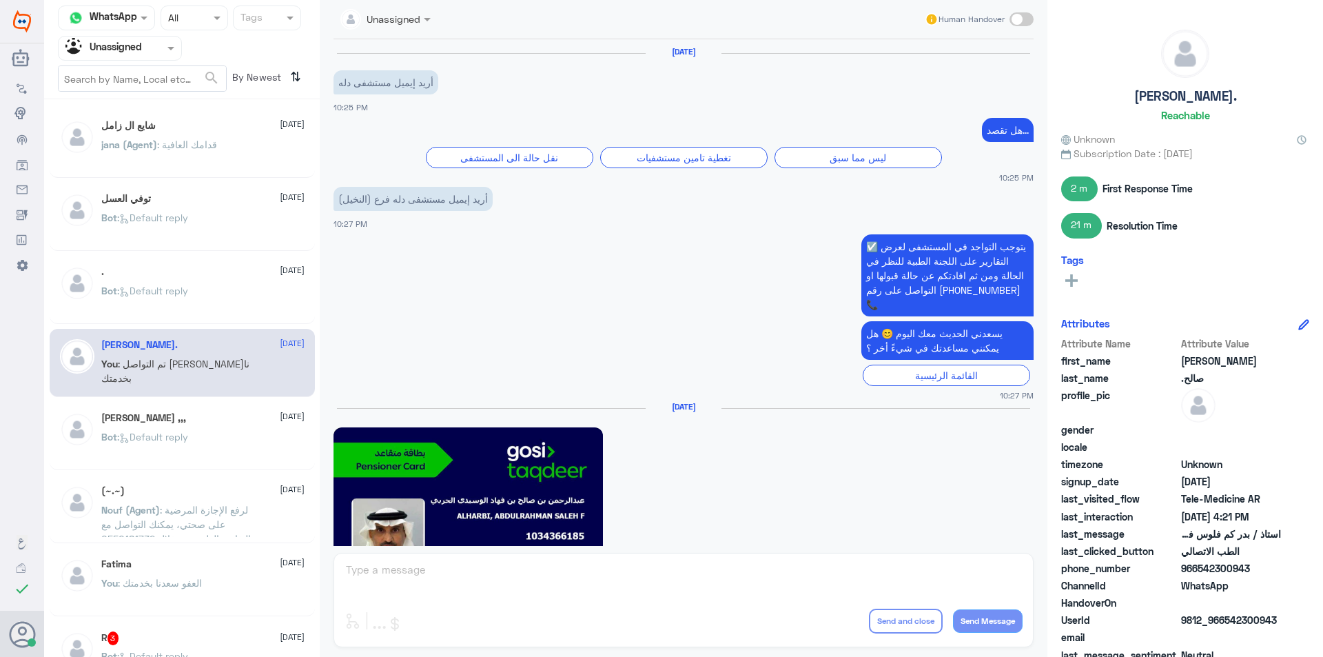
scroll to position [1059, 0]
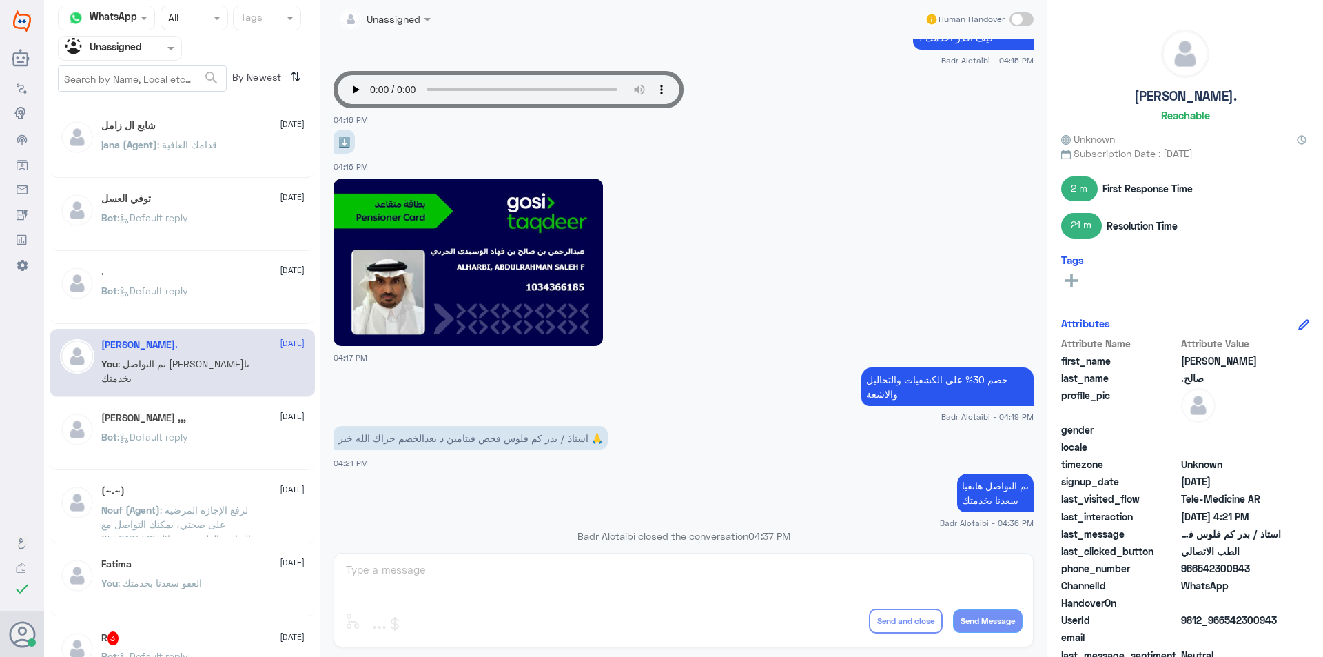
click at [152, 52] on div at bounding box center [120, 48] width 123 height 16
click at [146, 118] on div "Your Inbox" at bounding box center [120, 124] width 124 height 32
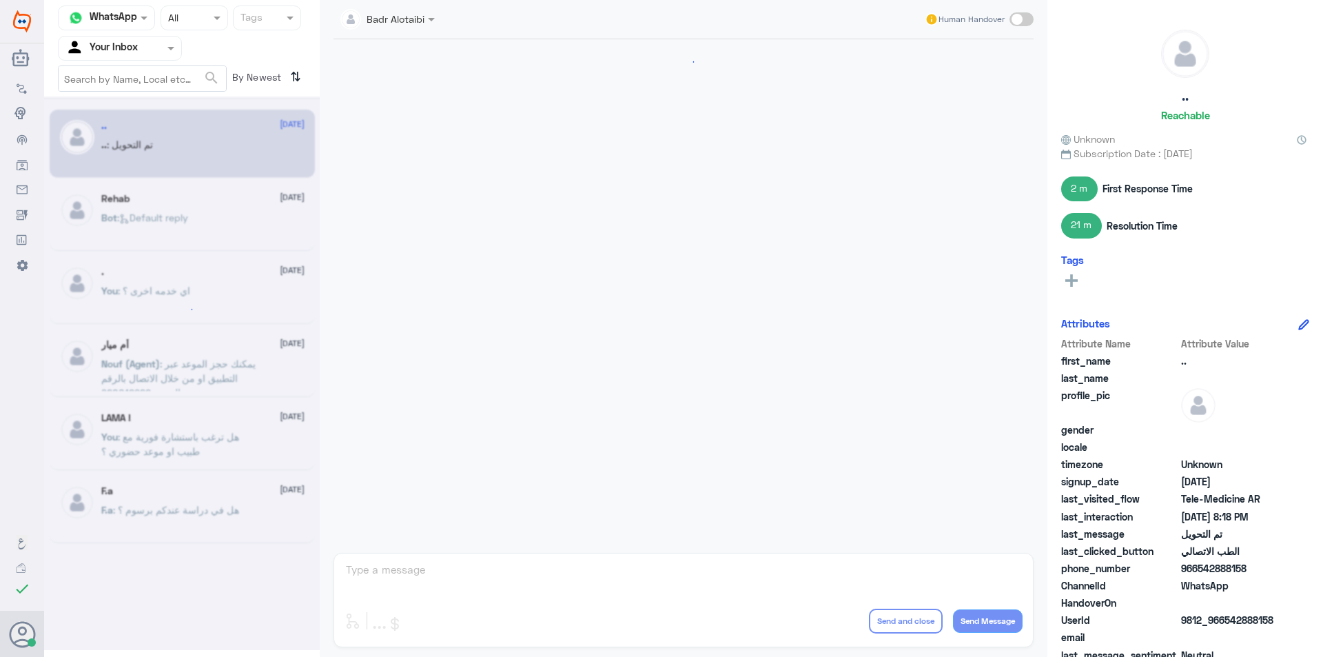
scroll to position [447, 0]
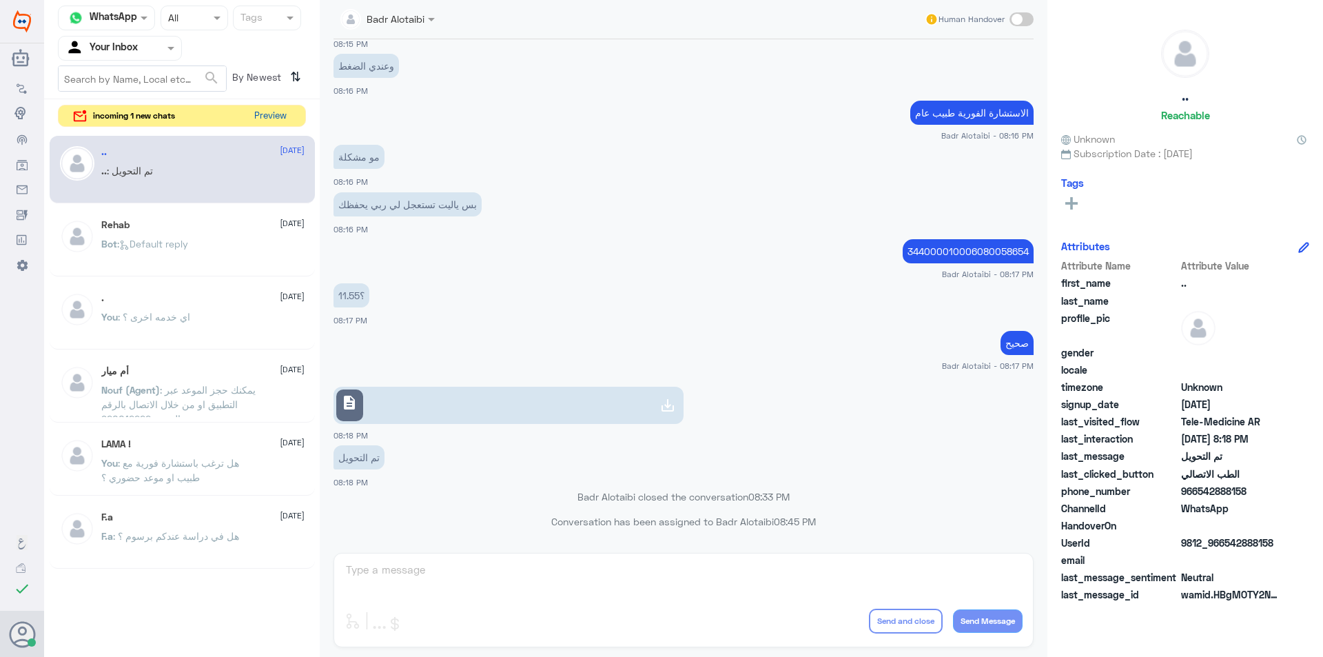
click at [267, 114] on button "Preview" at bounding box center [270, 115] width 43 height 21
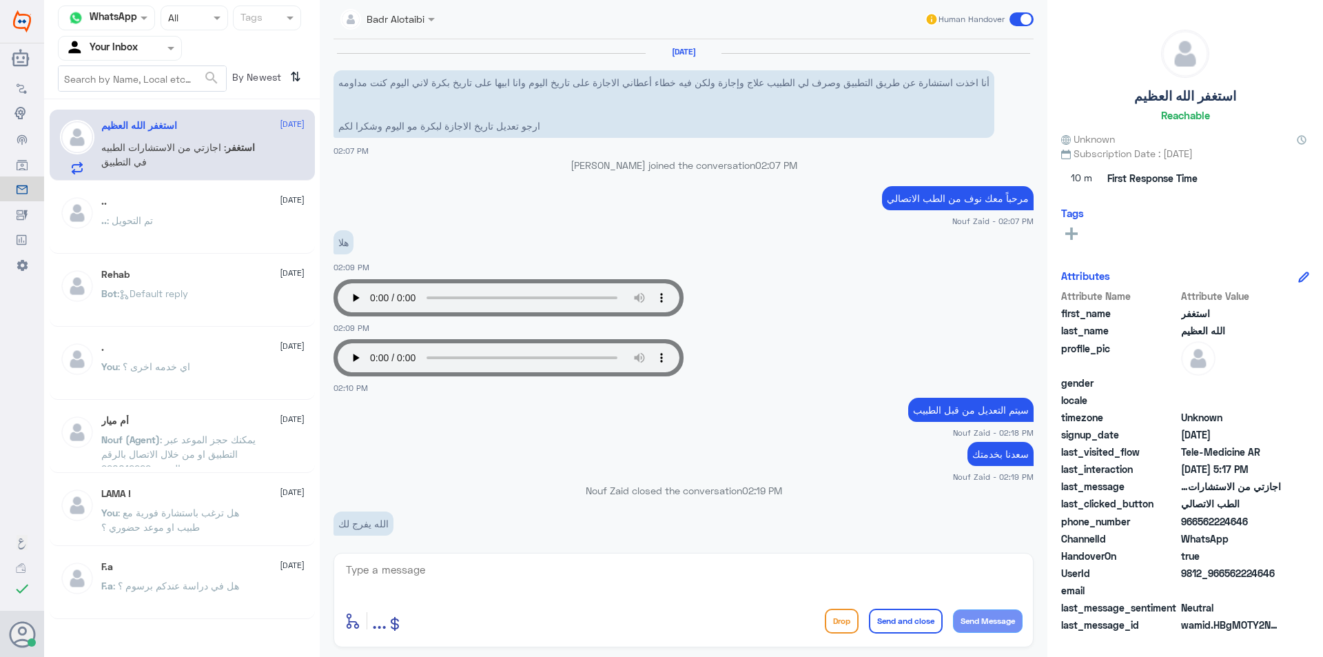
scroll to position [719, 0]
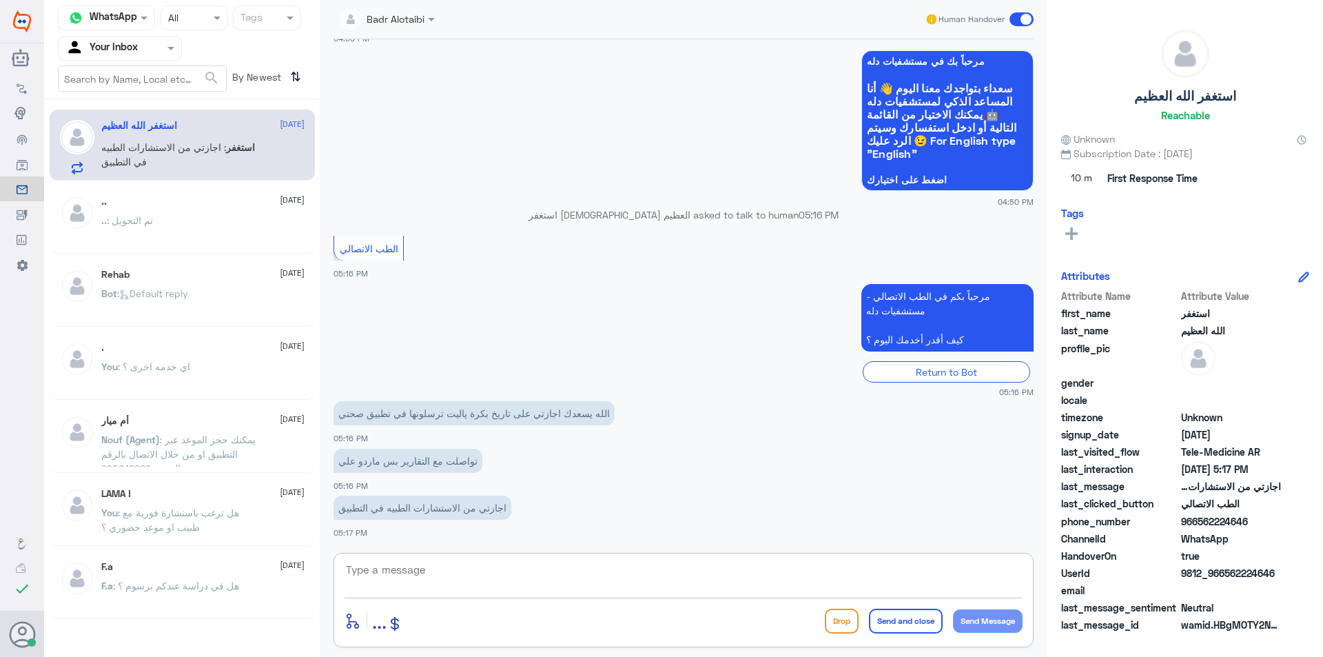
click at [538, 573] on textarea at bounding box center [684, 577] width 678 height 34
drag, startPoint x: 1270, startPoint y: 570, endPoint x: 1225, endPoint y: 571, distance: 45.5
click at [1225, 571] on div "UserId 9812_966562224646" at bounding box center [1185, 574] width 248 height 17
copy span "562224646"
click at [578, 567] on textarea at bounding box center [684, 577] width 678 height 34
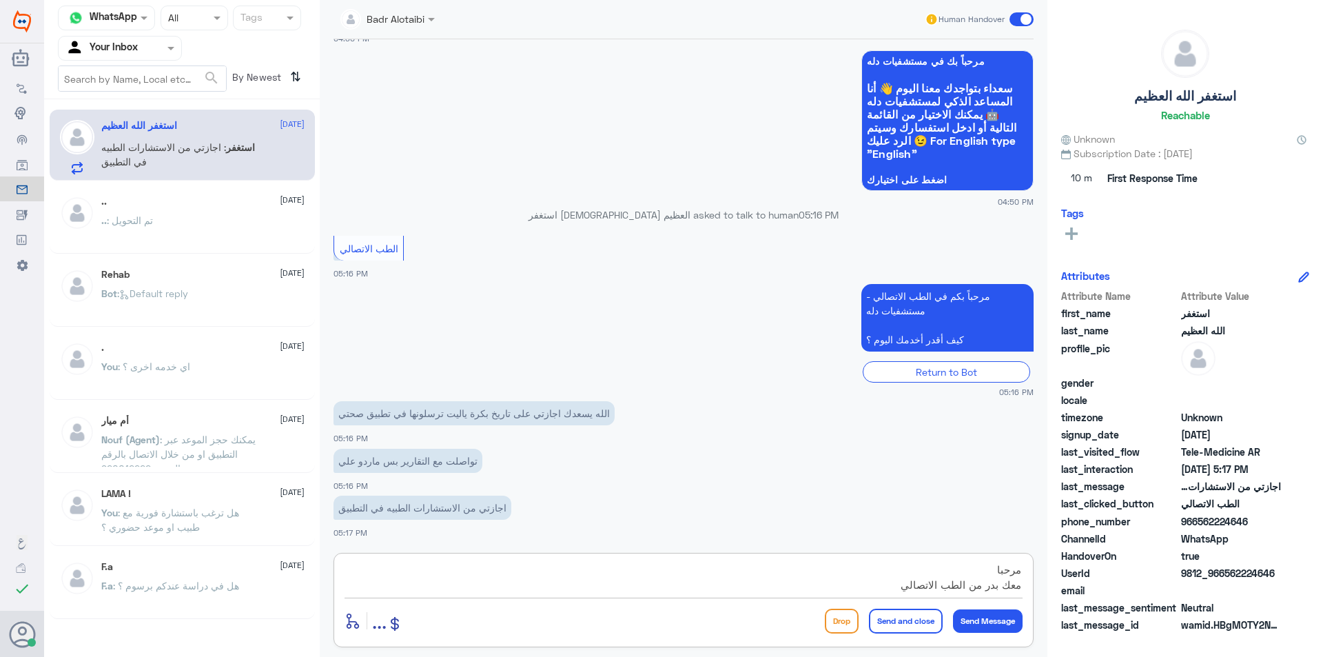
type textarea "مرحبا معك بدر من الطب الاتصالي"
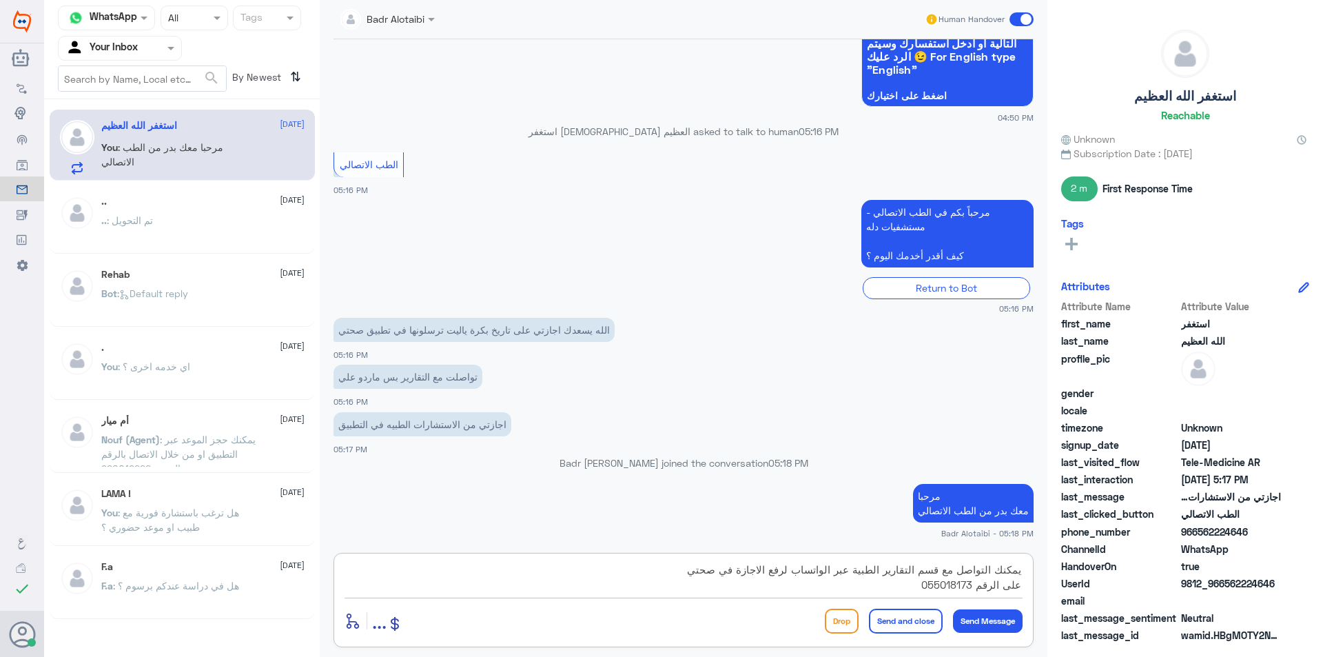
type textarea "يمكنك التواصل مع قسم التقارير الطبية عبر الواتساب لرفع الاجازة في صحتي على الرق…"
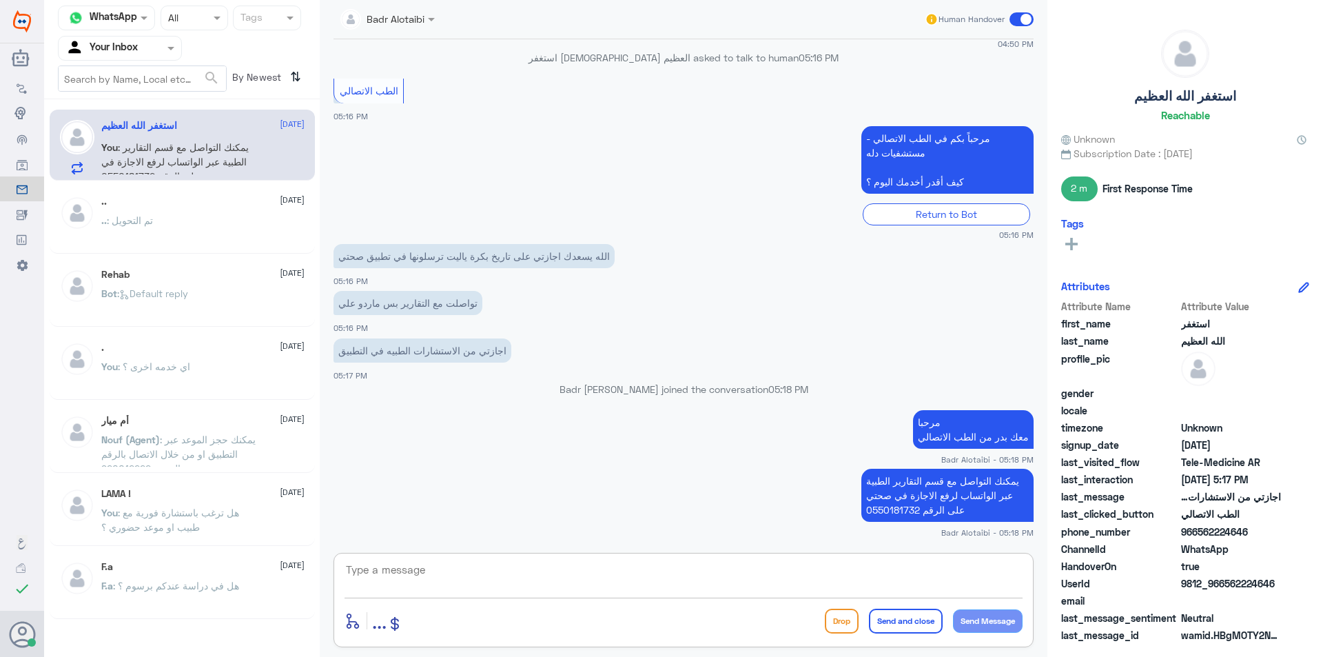
scroll to position [898, 0]
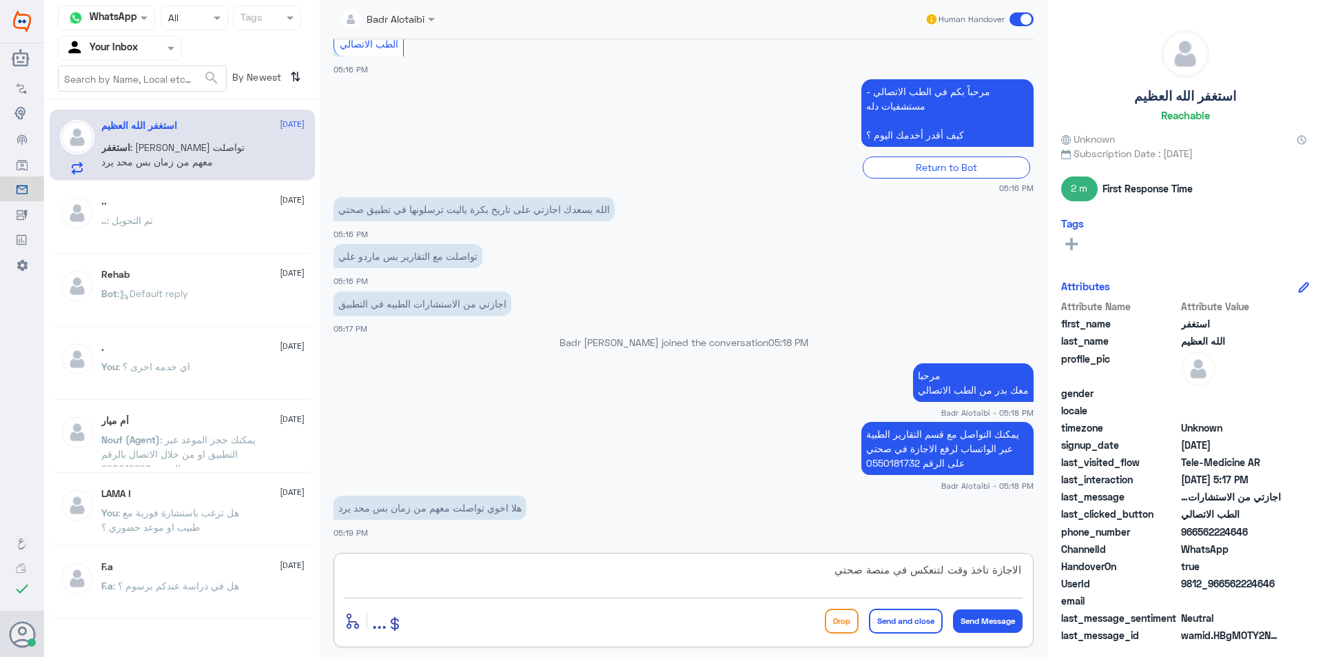
type textarea "الاجازة تاخذ وقت لتنعكس في منصة صحتي"
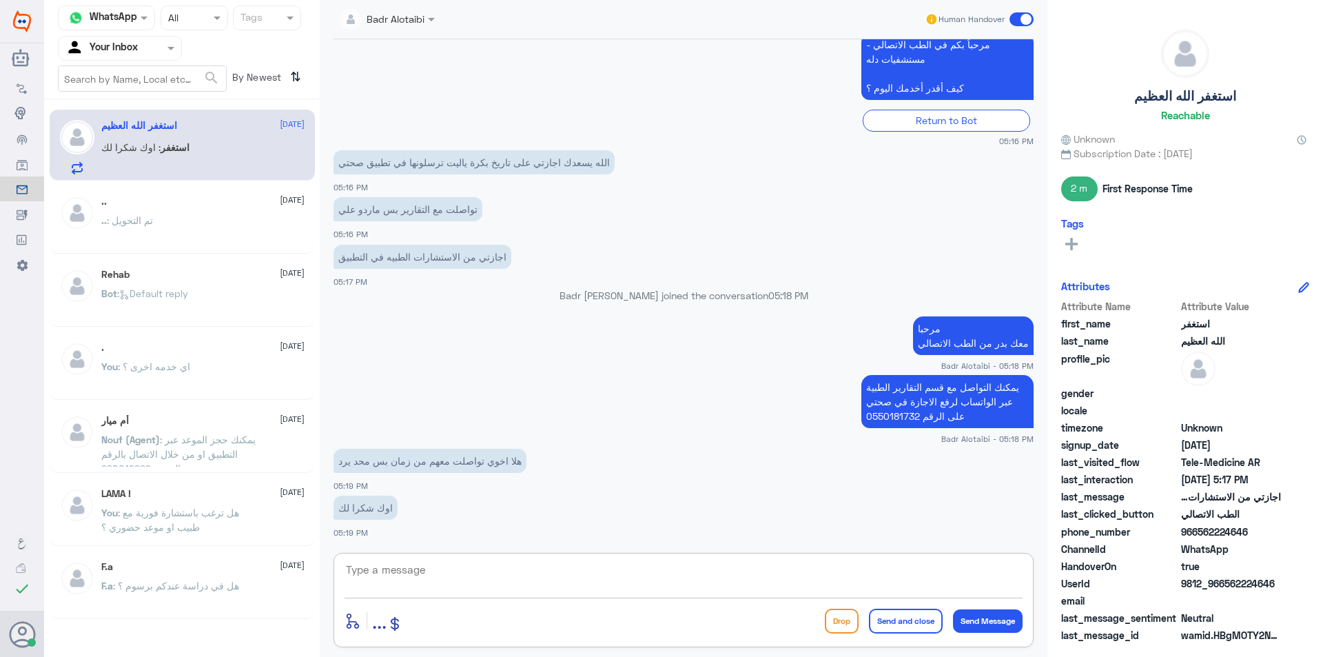
scroll to position [1004, 0]
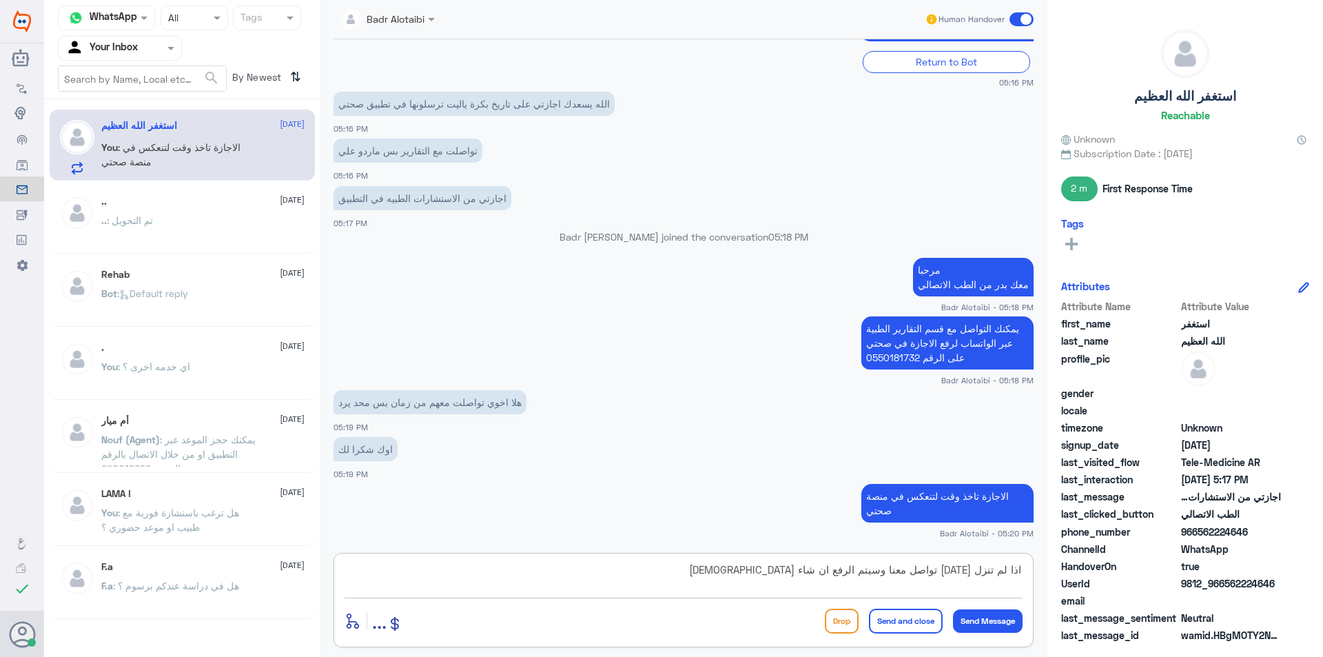
type textarea "اذا لم تنزل غدا تواصل معنا وسيتم الرفع ان شاء الله"
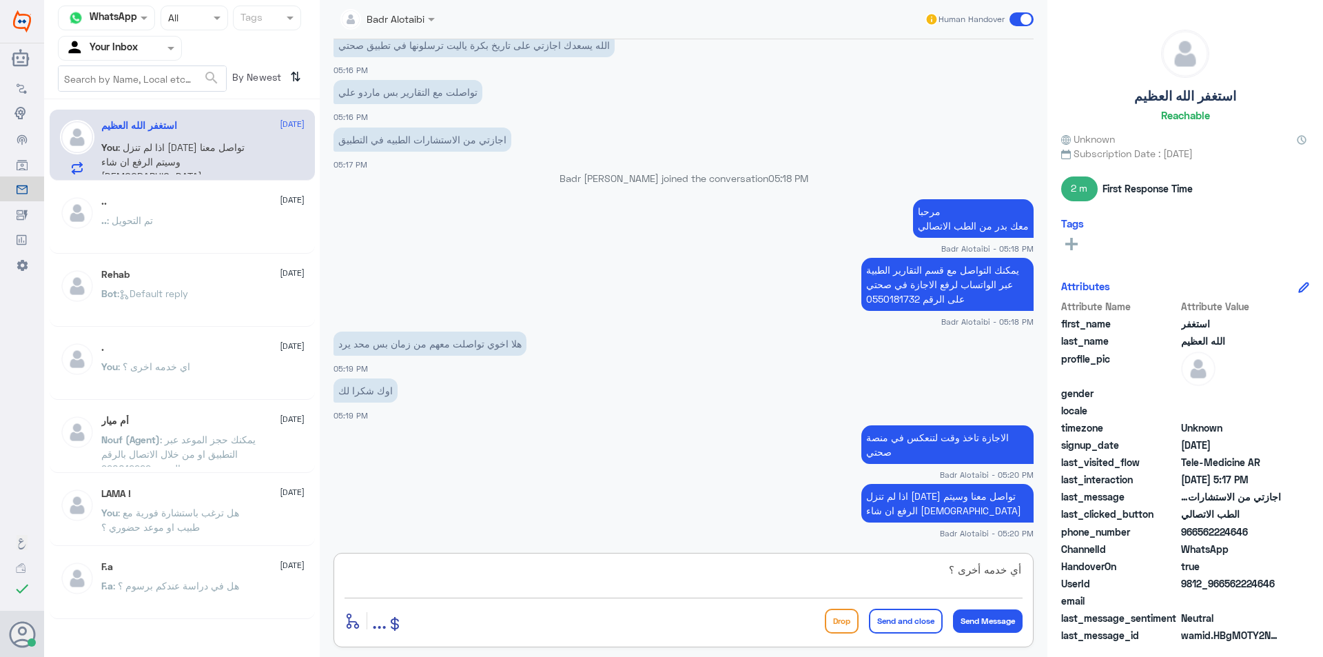
type textarea "أي خدمه أخرى ؟"
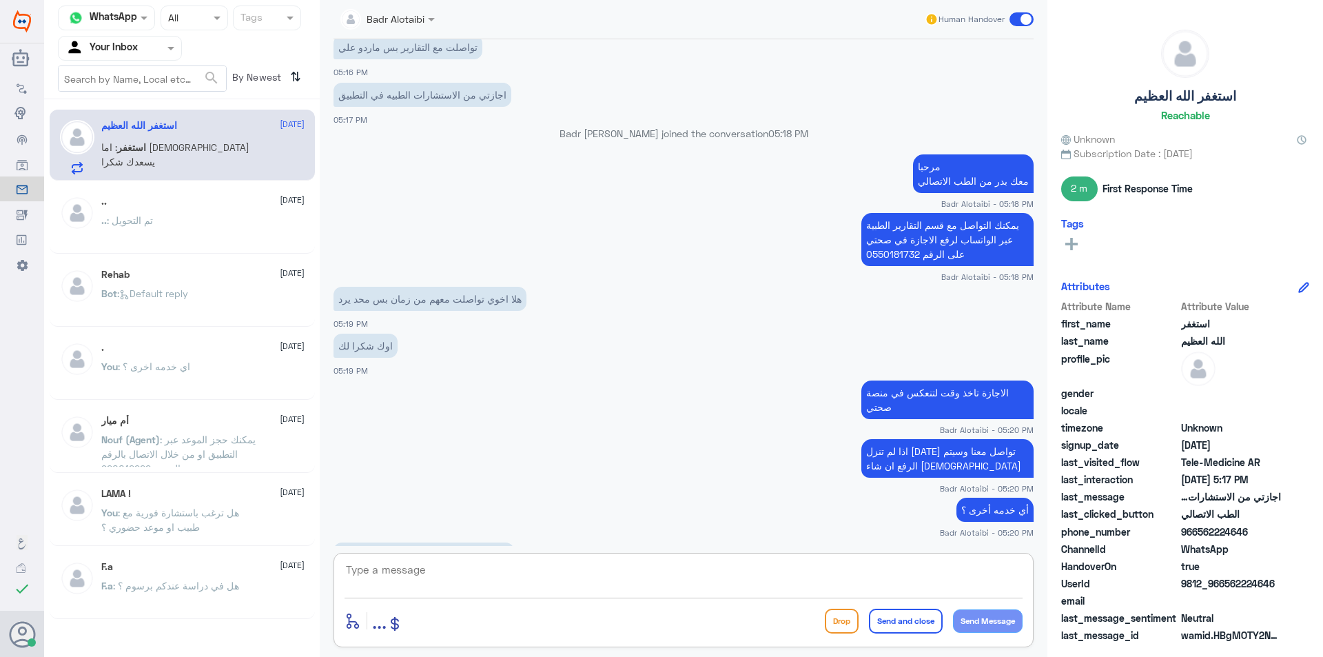
scroll to position [1154, 0]
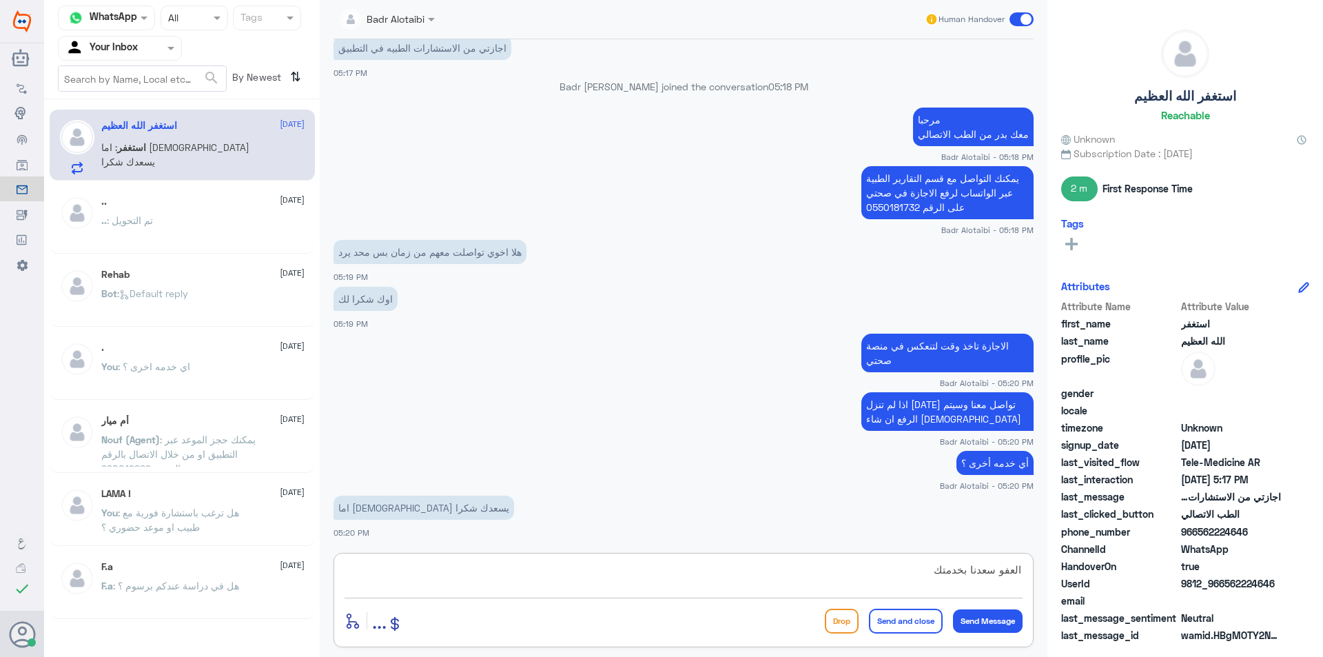
type textarea "العفو سعدنا بخدمتك"
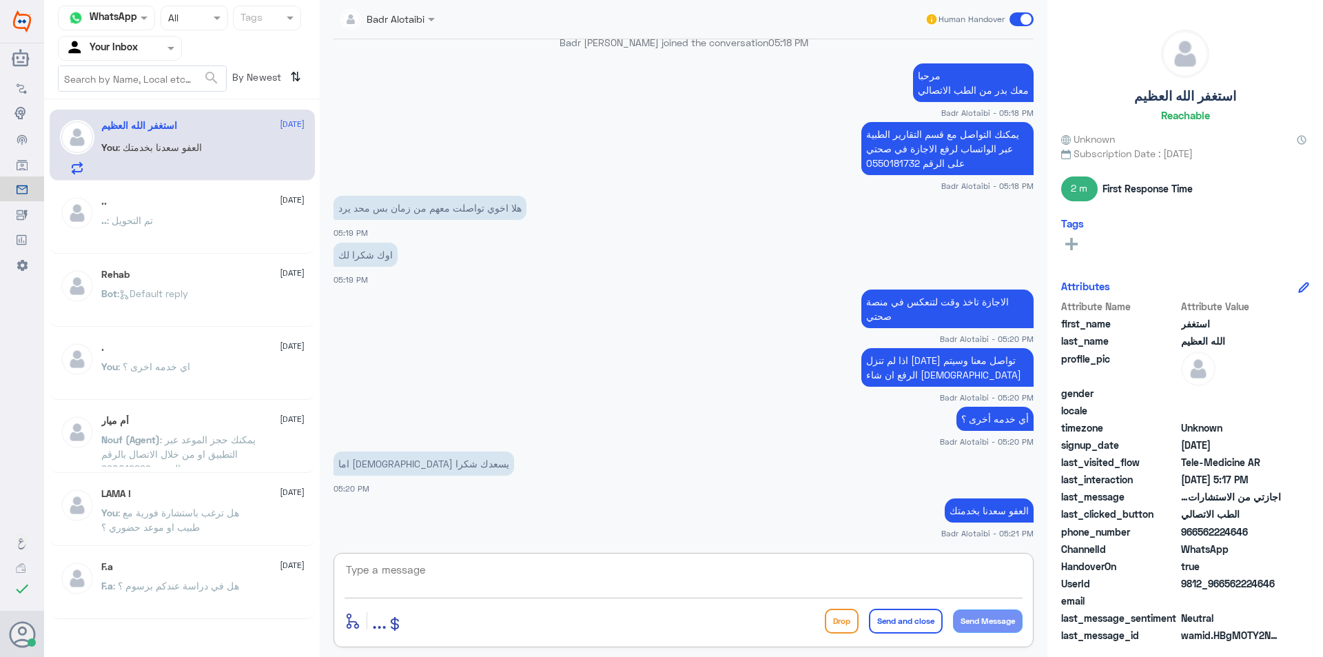
click at [1021, 19] on span at bounding box center [1022, 19] width 24 height 14
click at [0, 0] on input "checkbox" at bounding box center [0, 0] width 0 height 0
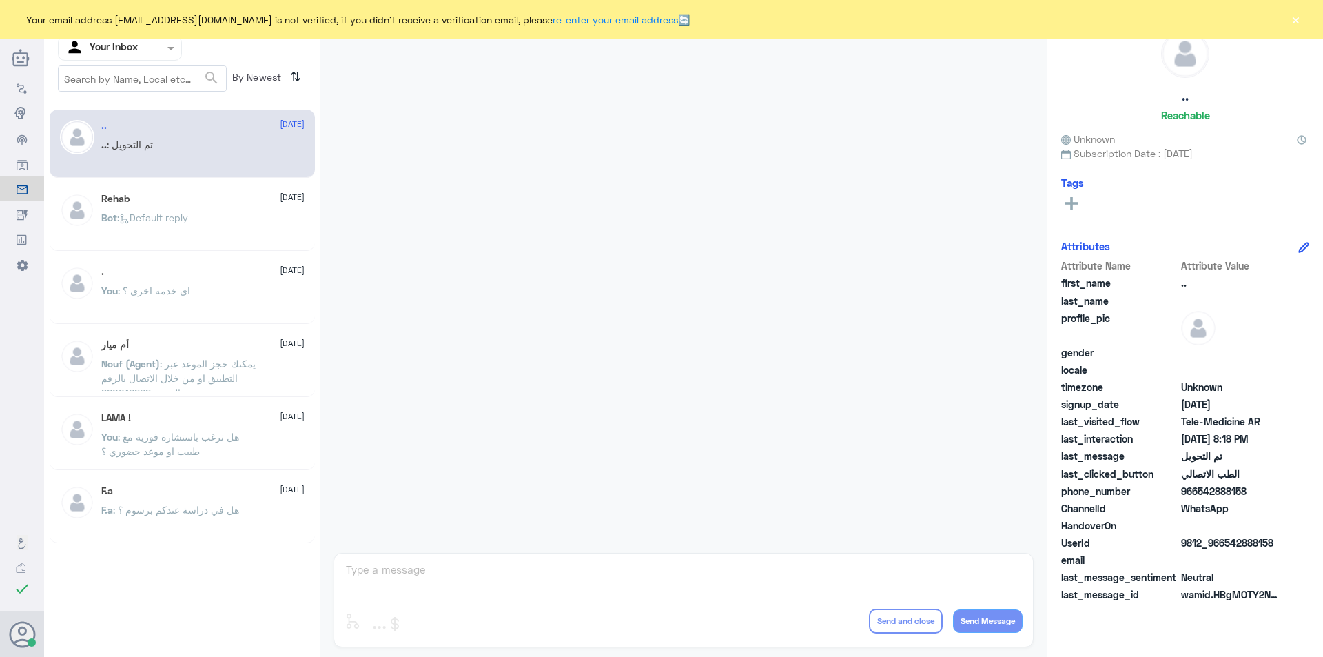
click at [1294, 19] on button "×" at bounding box center [1296, 19] width 14 height 14
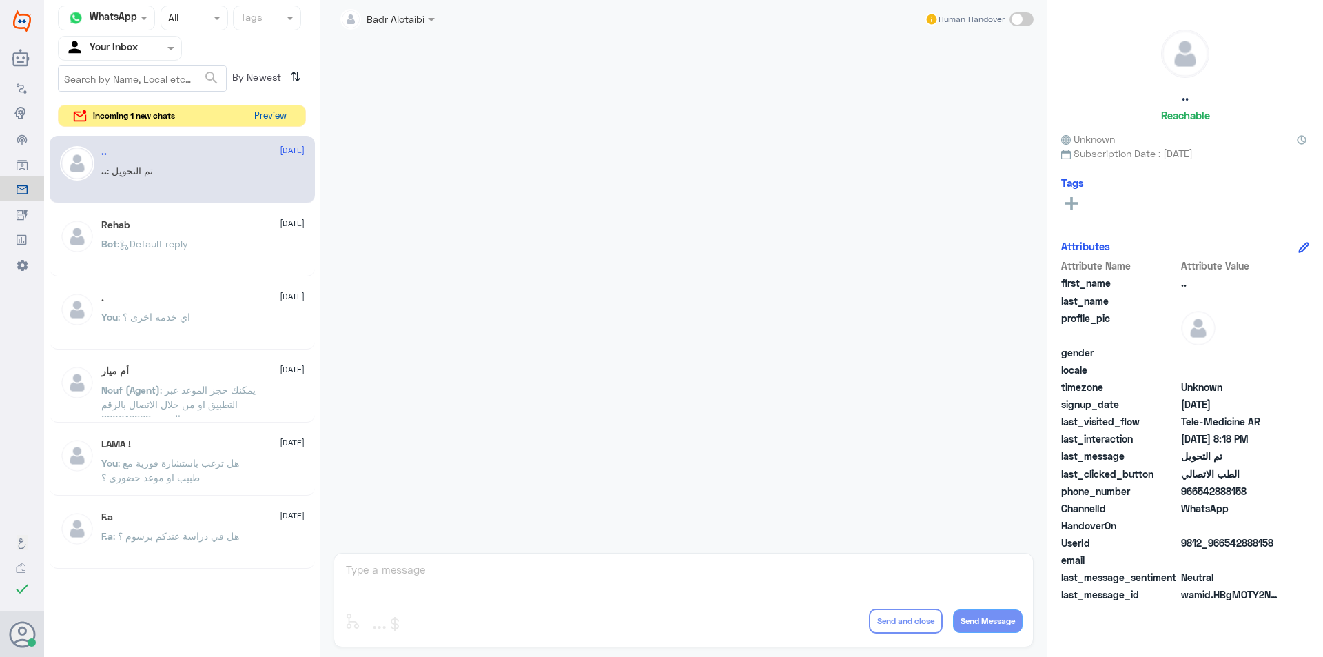
click at [290, 110] on button "Preview" at bounding box center [270, 115] width 43 height 21
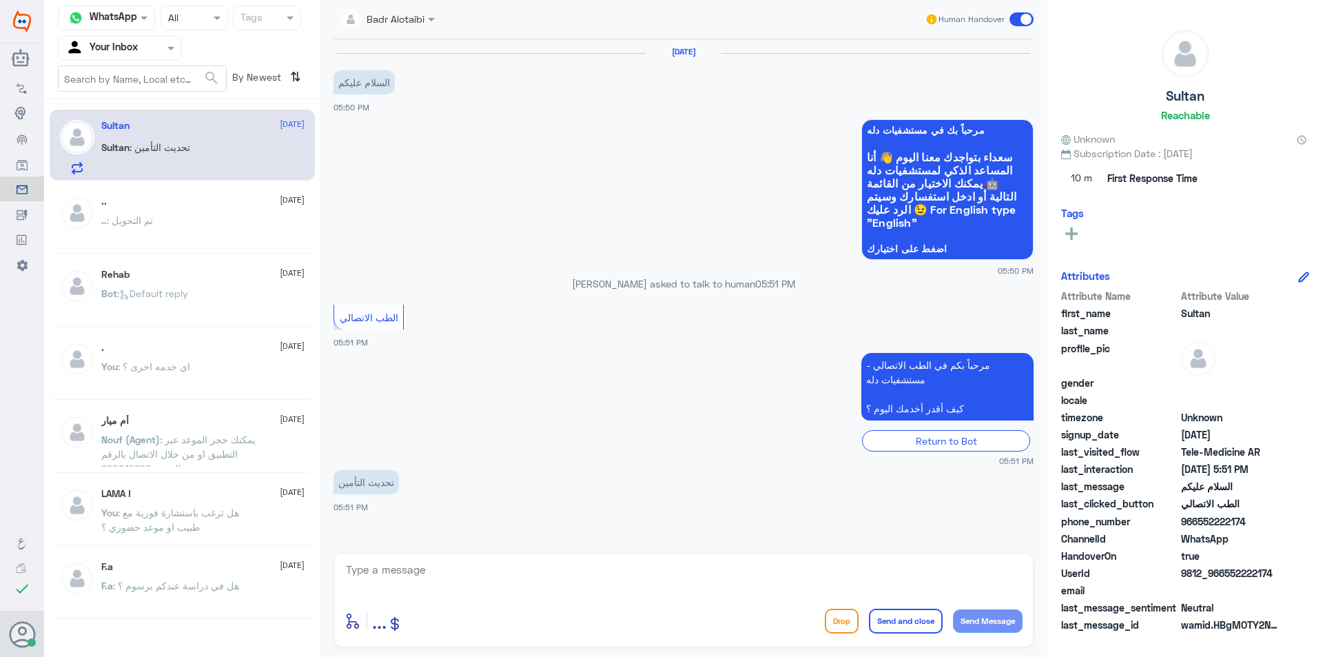
click at [518, 585] on textarea at bounding box center [684, 577] width 678 height 34
type textarea "مرحبا معك بدر من الطب الاتصالي"
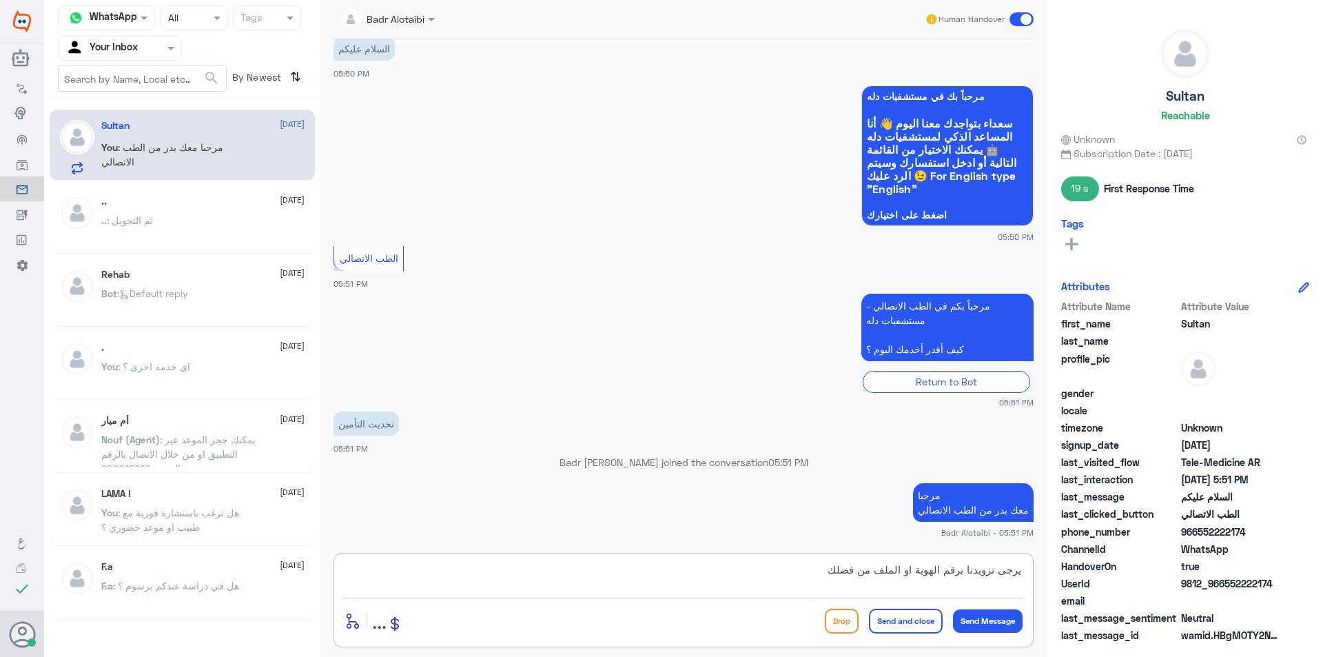
type textarea "يرجى تزويدنا برقم الهوية او الملف من فضلك"
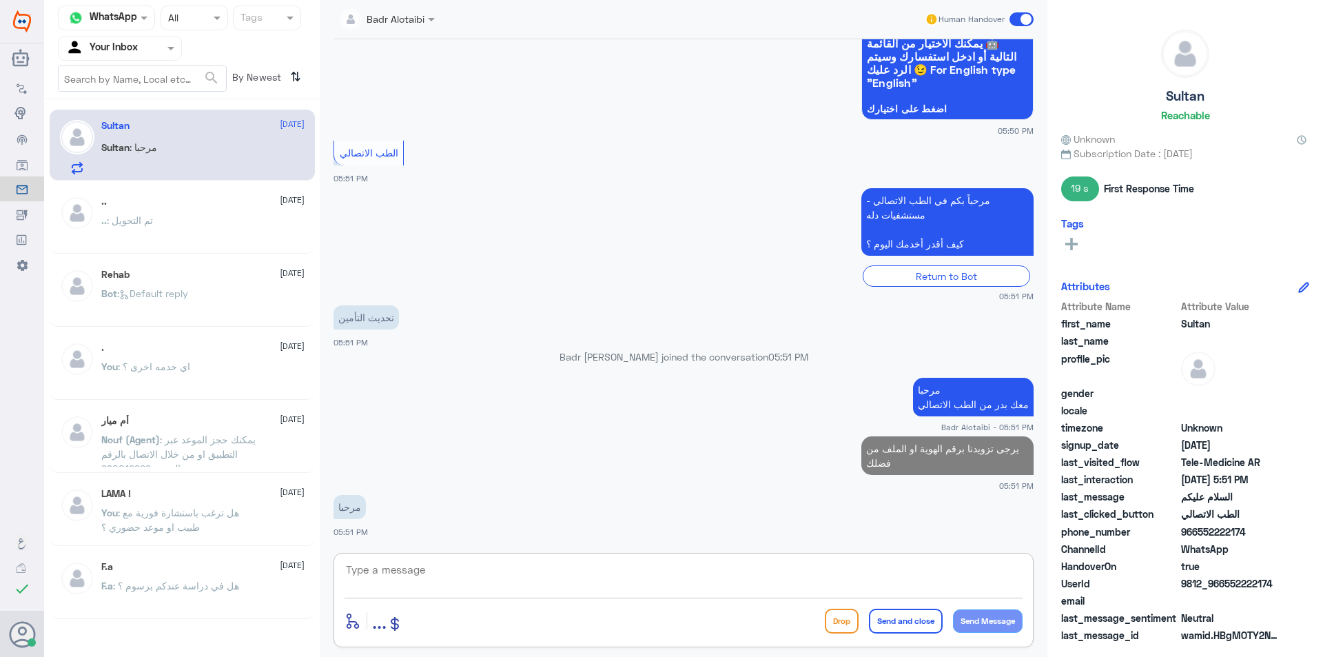
click at [518, 585] on textarea at bounding box center [684, 577] width 678 height 34
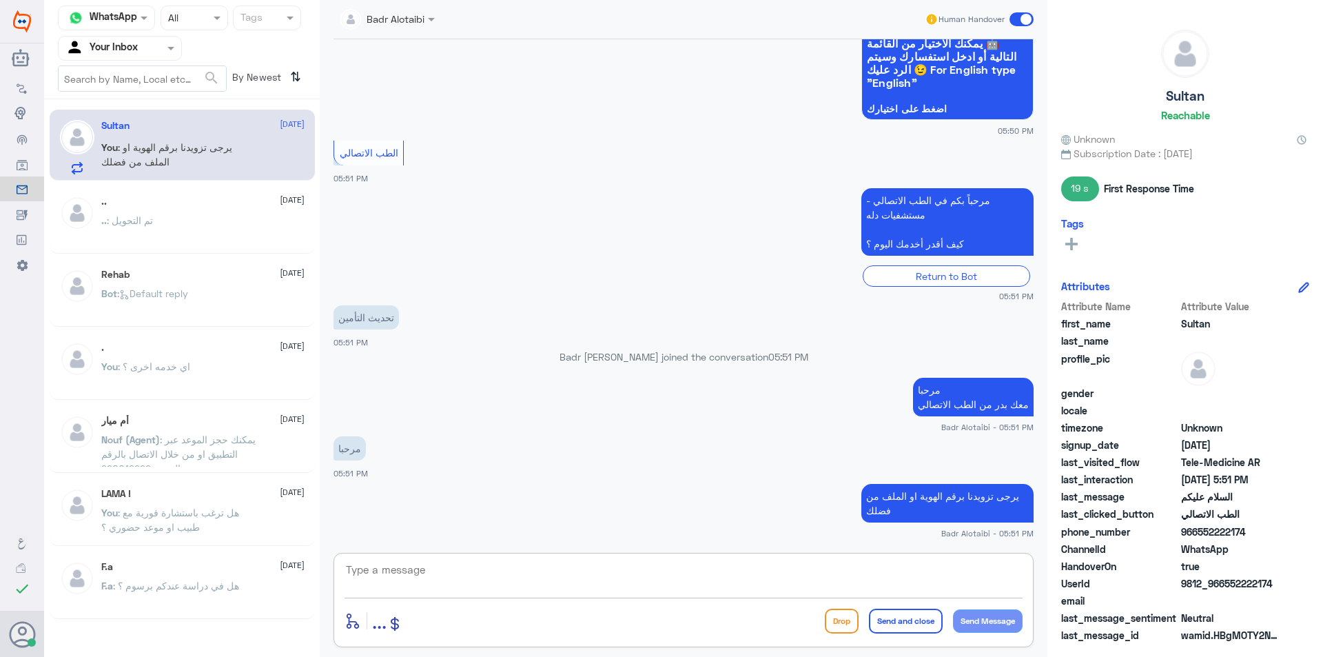
scroll to position [139, 0]
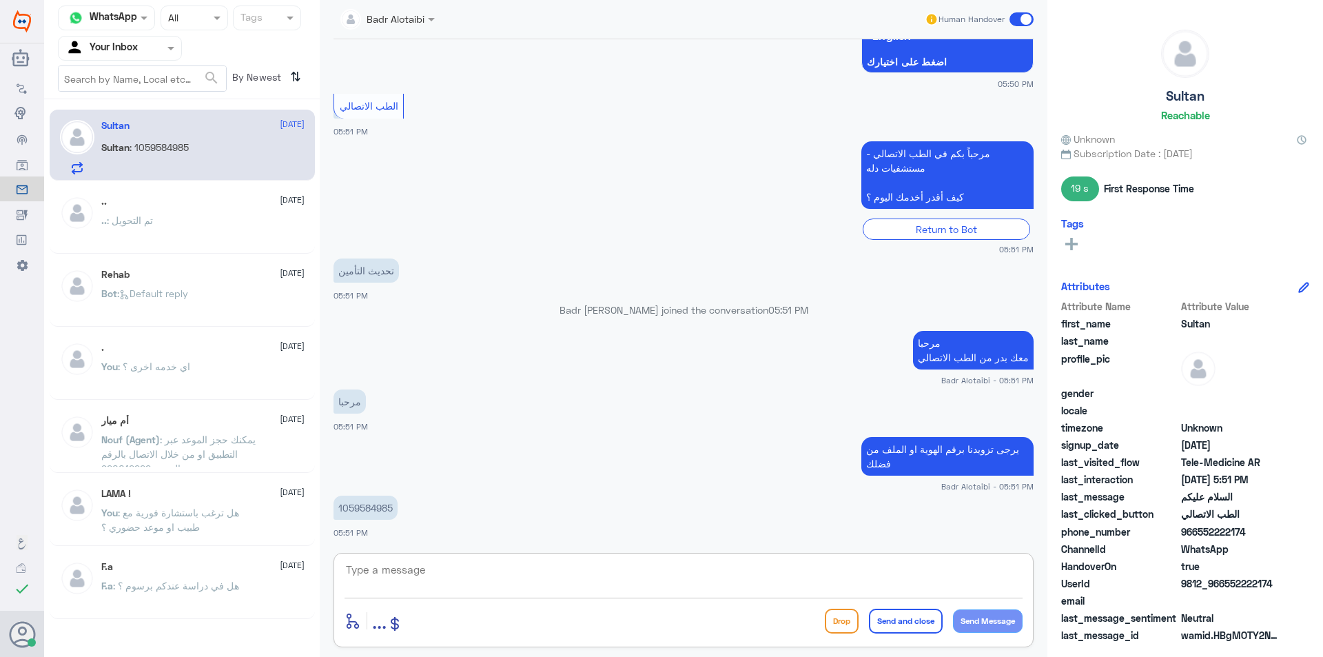
click at [460, 569] on textarea at bounding box center [684, 577] width 678 height 34
click at [359, 512] on p "1059584985" at bounding box center [366, 508] width 64 height 24
copy p "1059584985"
click at [474, 587] on textarea at bounding box center [684, 577] width 678 height 34
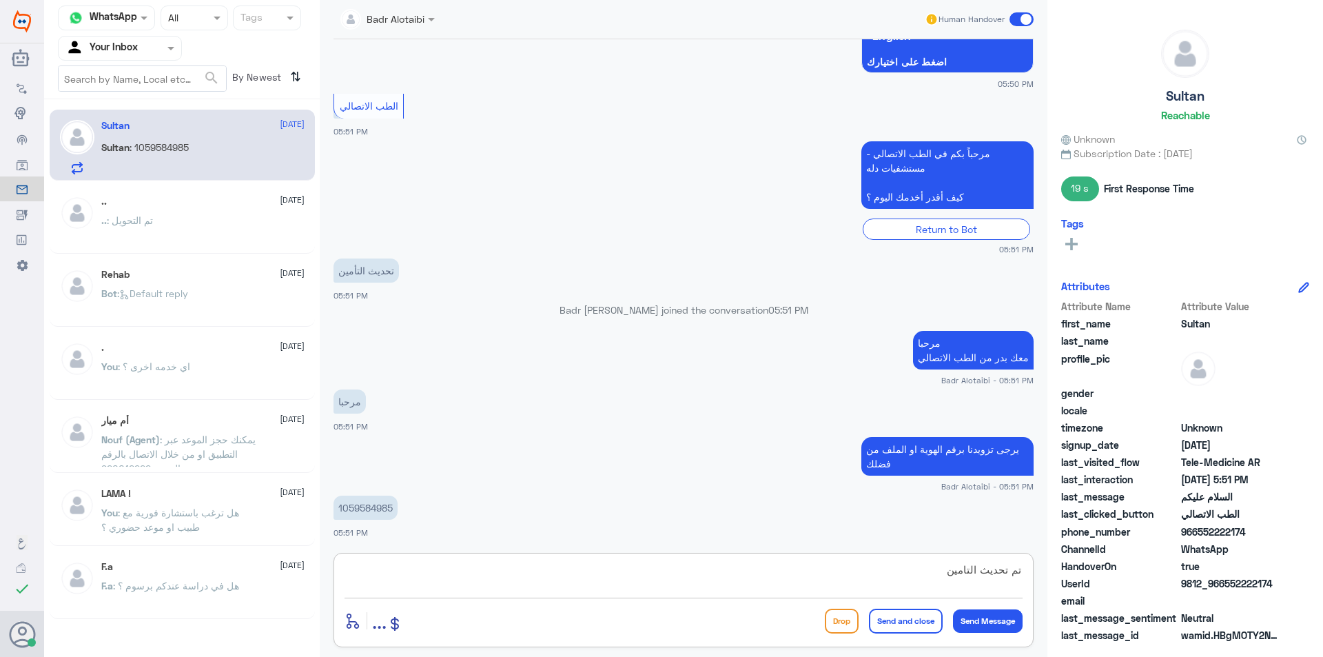
type textarea "تم تحديث التامين"
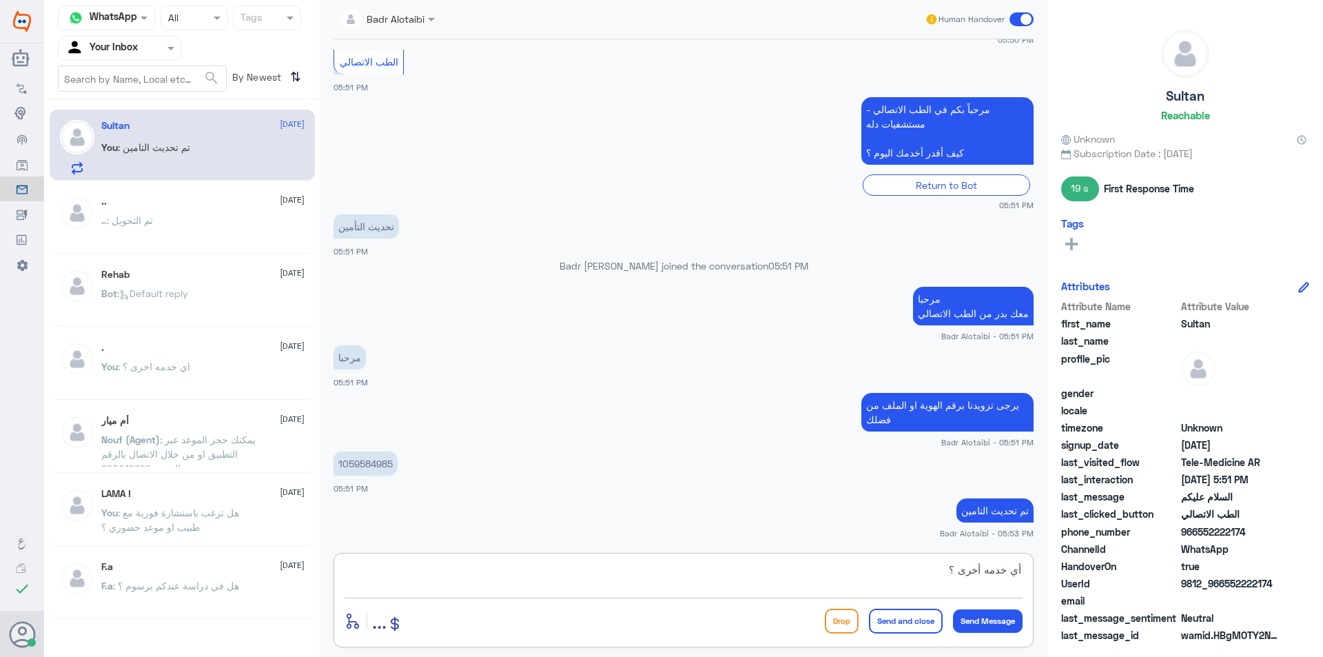
type textarea "أي خدمه أخرى ؟"
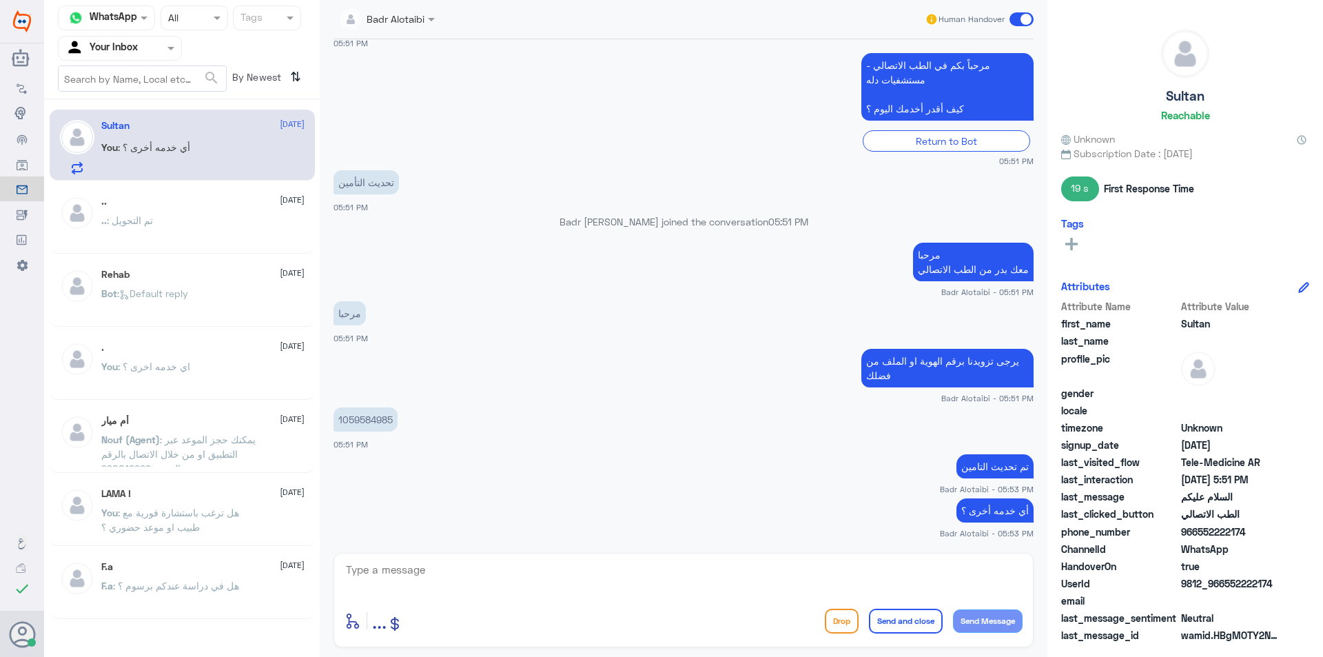
click at [524, 422] on app-msgs-text "1059584985" at bounding box center [684, 420] width 700 height 26
click at [567, 580] on textarea at bounding box center [684, 577] width 678 height 34
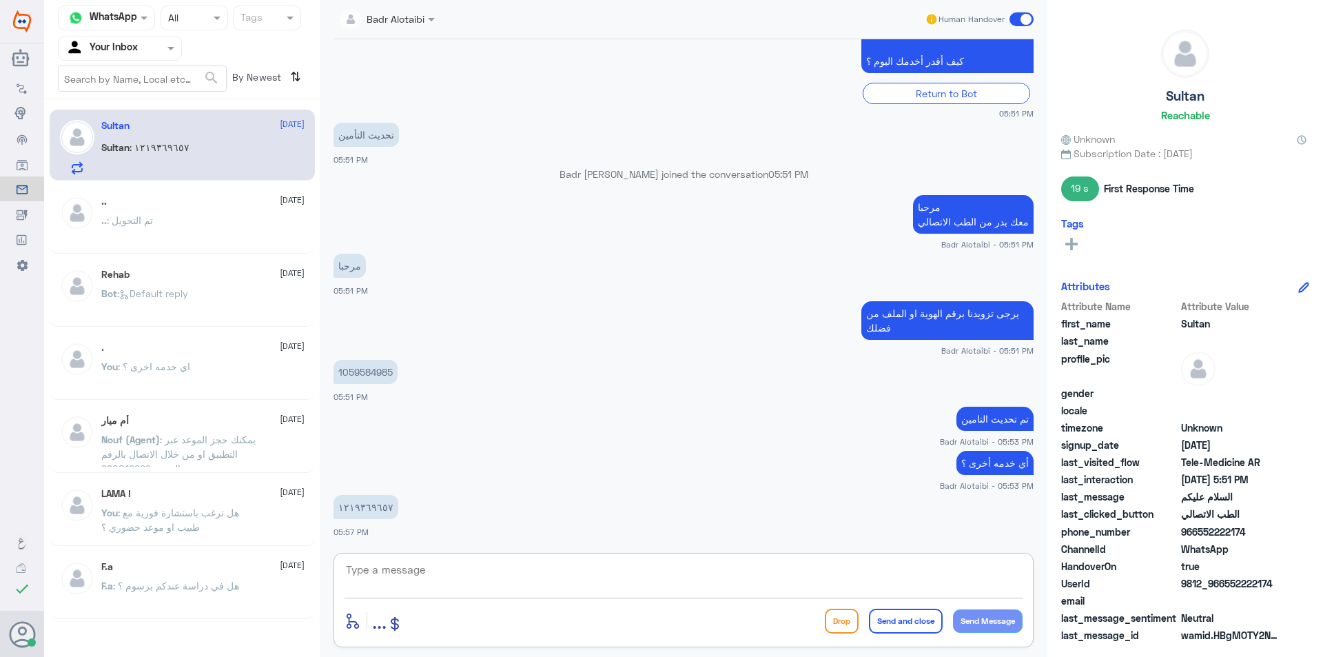
click at [373, 511] on p "١٢١٩٣٦٩٦٥٧" at bounding box center [366, 507] width 65 height 24
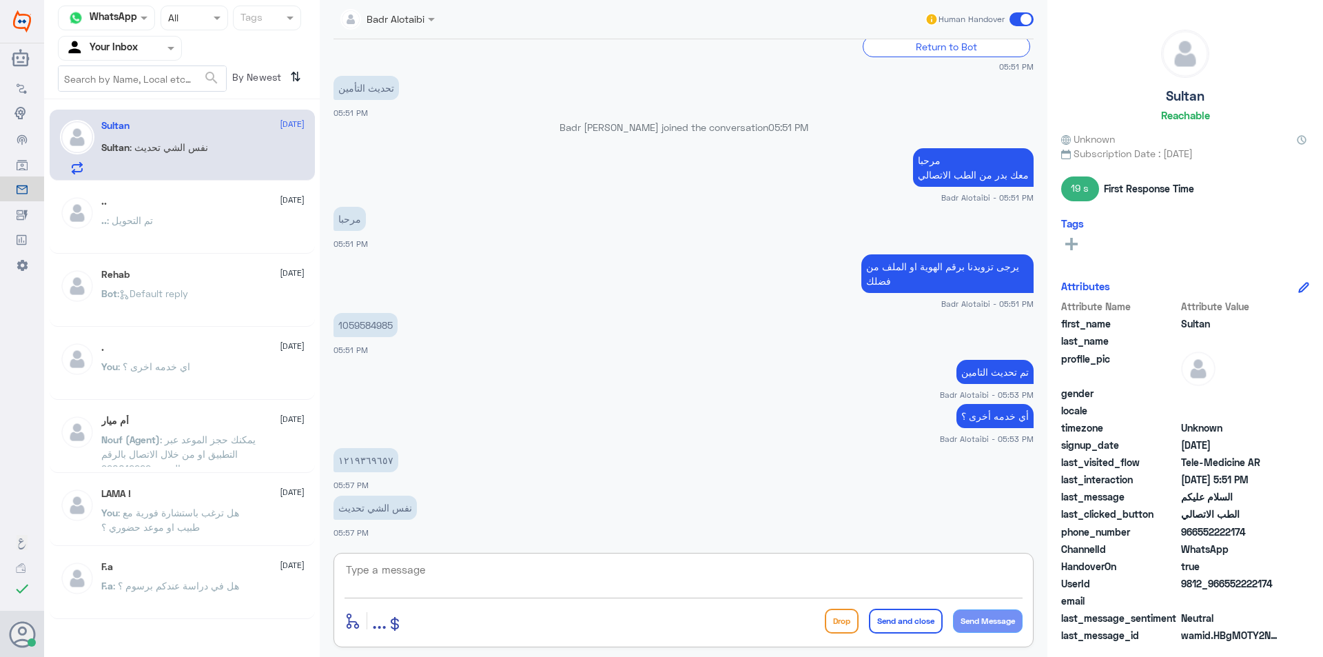
click at [403, 588] on textarea at bounding box center [684, 577] width 678 height 34
type textarea "1"
type textarea "1219369657"
drag, startPoint x: 403, startPoint y: 568, endPoint x: 335, endPoint y: 584, distance: 70.1
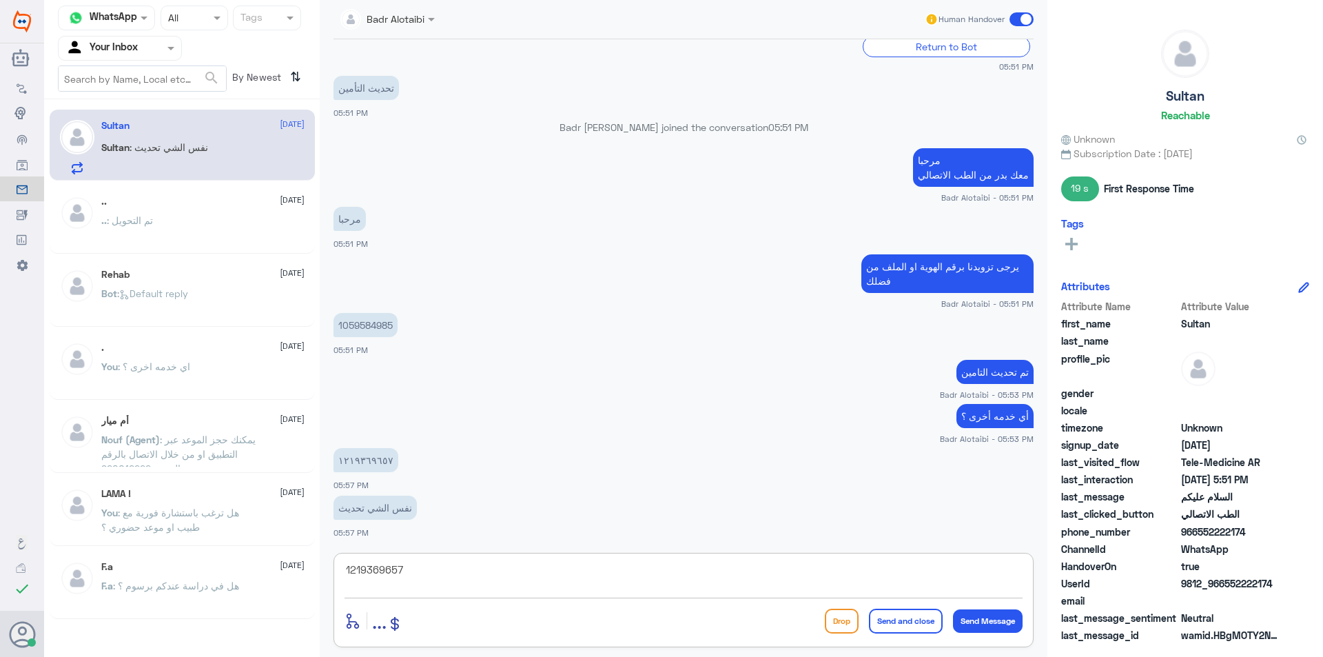
click at [335, 584] on div "1219369657 enter flow name ... Drop Send and close Send Message" at bounding box center [684, 600] width 700 height 94
click at [531, 569] on textarea at bounding box center [684, 577] width 678 height 34
type textarea "تم التواصل هاتفيا سعدنا بخدمتك"
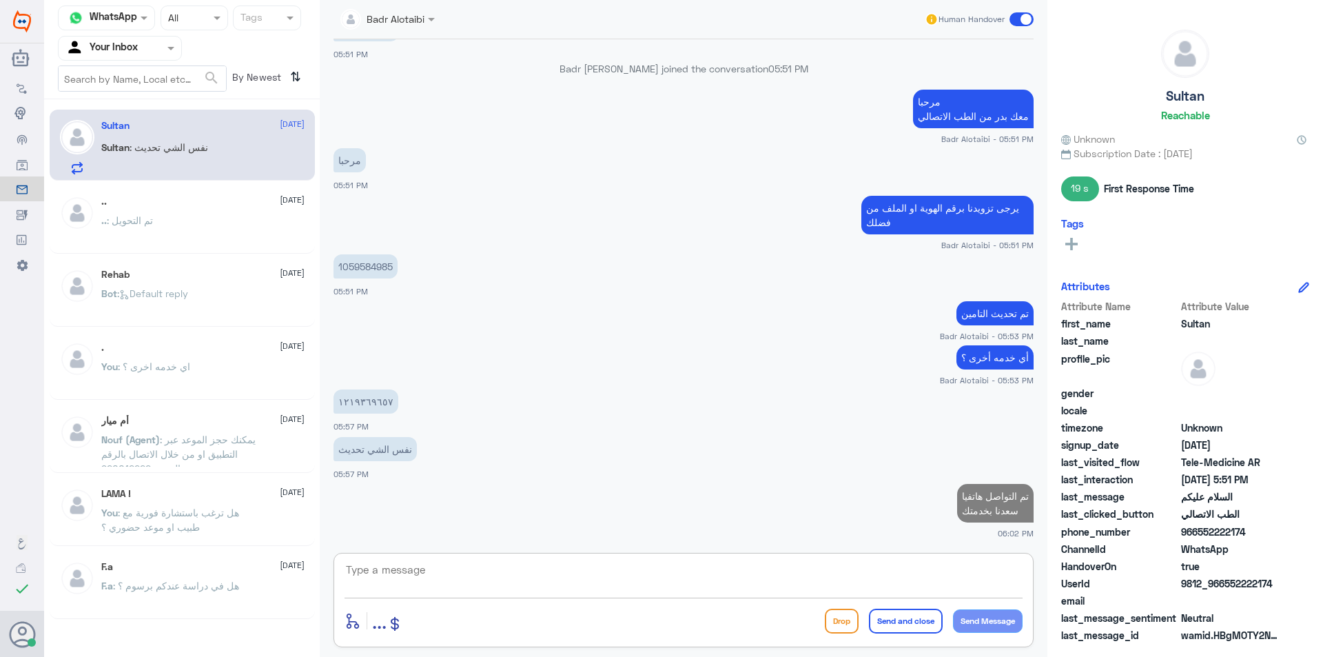
click at [931, 582] on textarea at bounding box center [684, 577] width 678 height 34
click at [1018, 25] on span at bounding box center [1022, 19] width 24 height 14
click at [0, 0] on input "checkbox" at bounding box center [0, 0] width 0 height 0
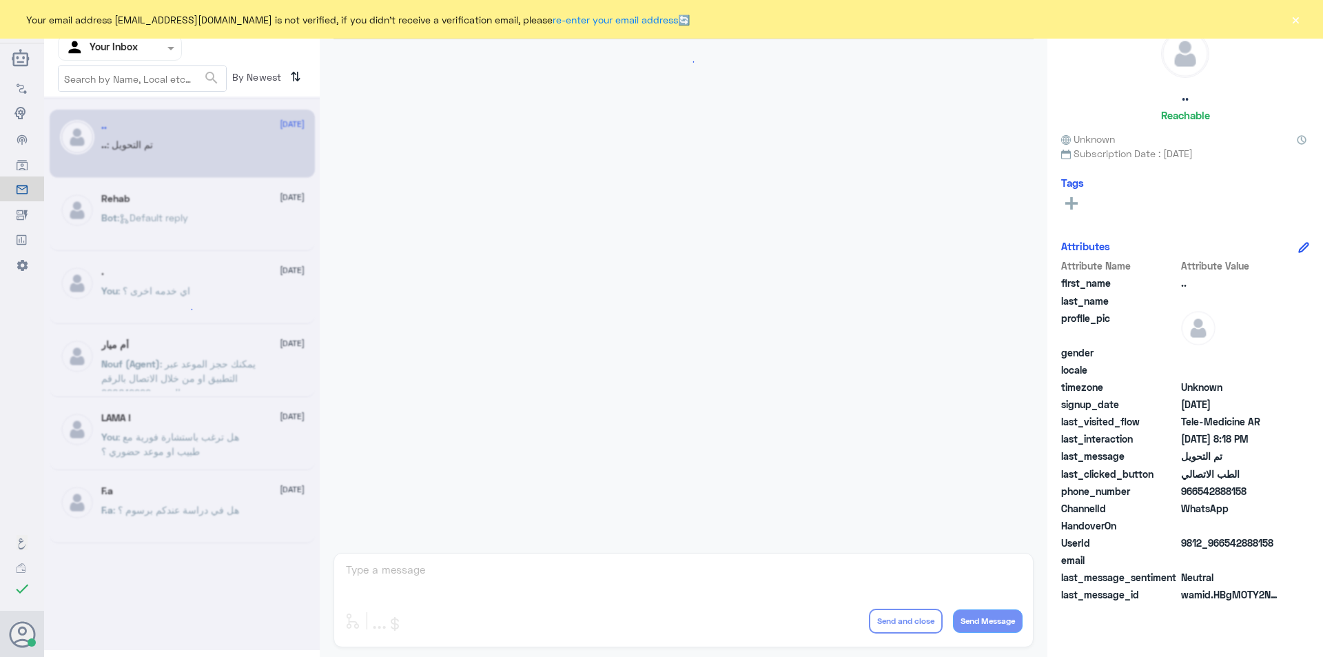
scroll to position [447, 0]
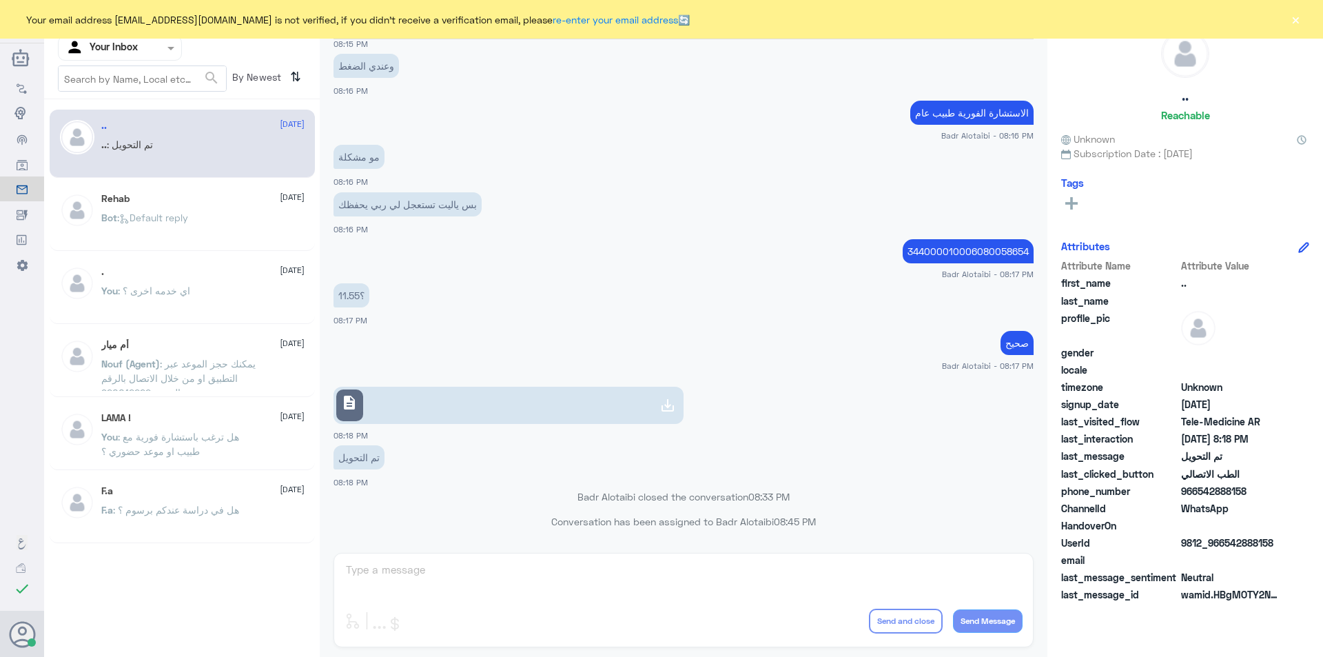
click at [1295, 23] on button "×" at bounding box center [1296, 19] width 14 height 14
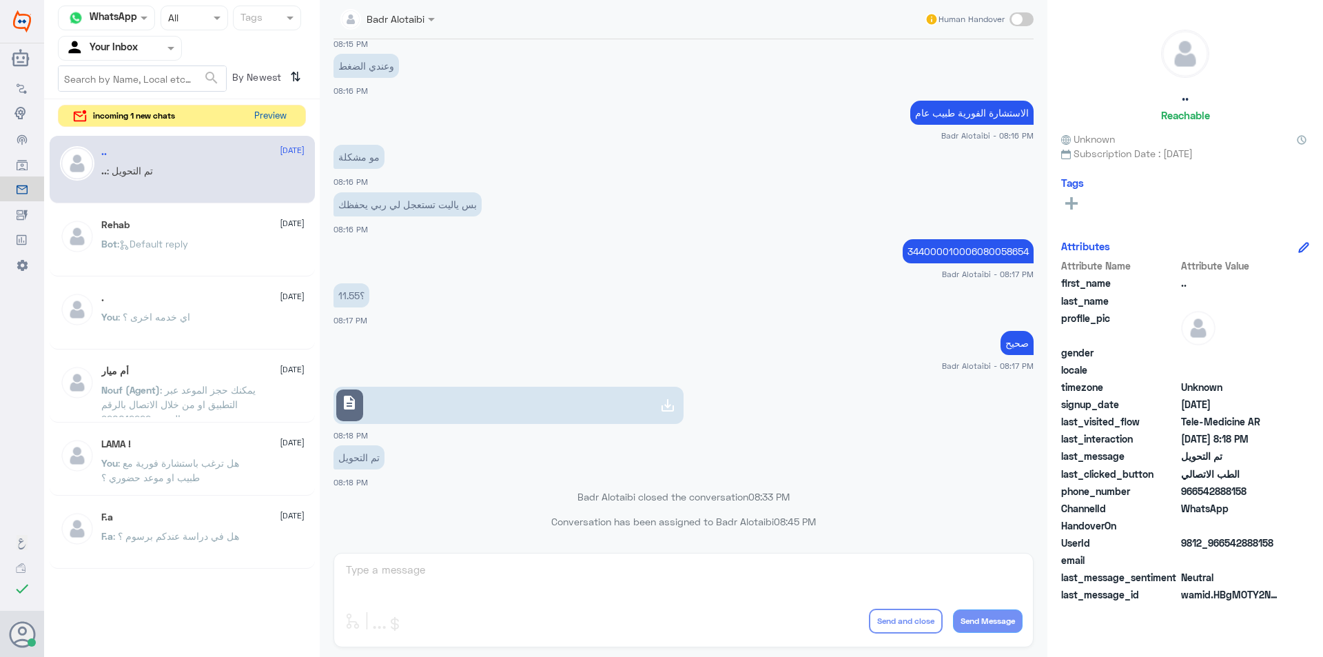
click at [259, 121] on button "Preview" at bounding box center [270, 115] width 43 height 21
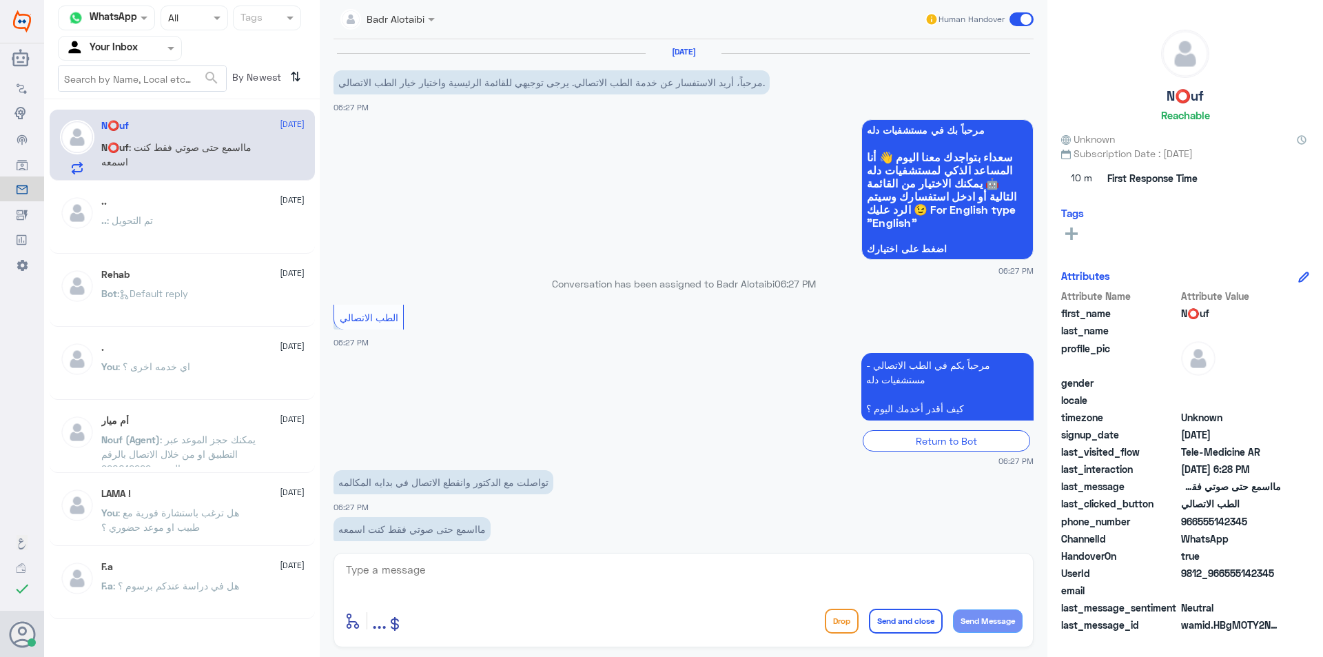
scroll to position [22, 0]
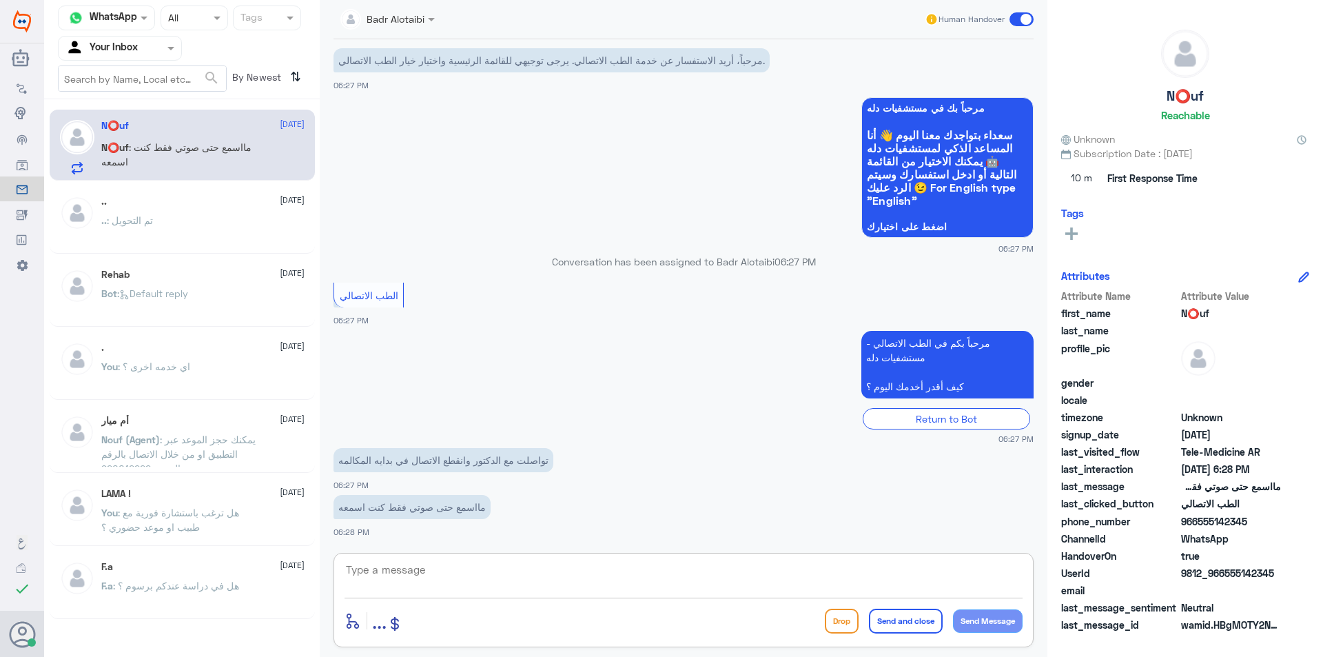
click at [520, 567] on textarea at bounding box center [684, 577] width 678 height 34
drag, startPoint x: 1281, startPoint y: 572, endPoint x: 1223, endPoint y: 575, distance: 58.0
click at [1223, 575] on div "UserId 9812_966555142345" at bounding box center [1185, 574] width 248 height 17
copy span "555142345"
click at [448, 580] on textarea at bounding box center [684, 577] width 678 height 34
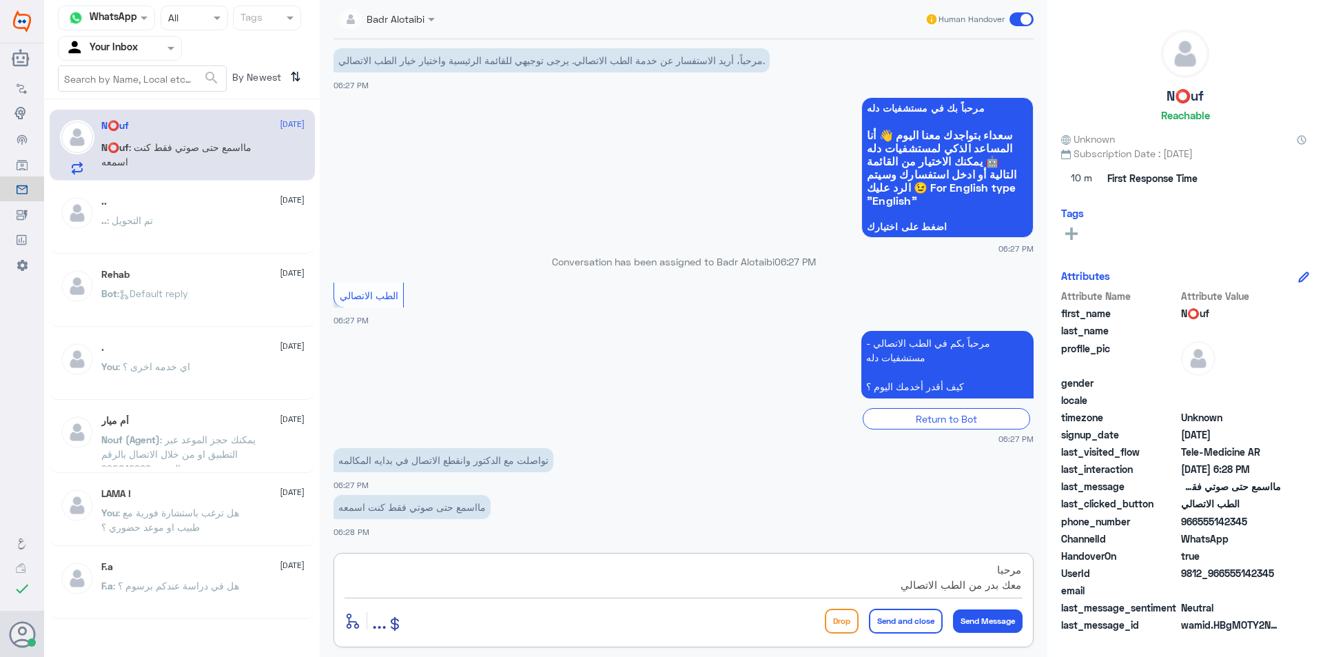
type textarea "مرحبا معك بدر من الطب الاتصالي"
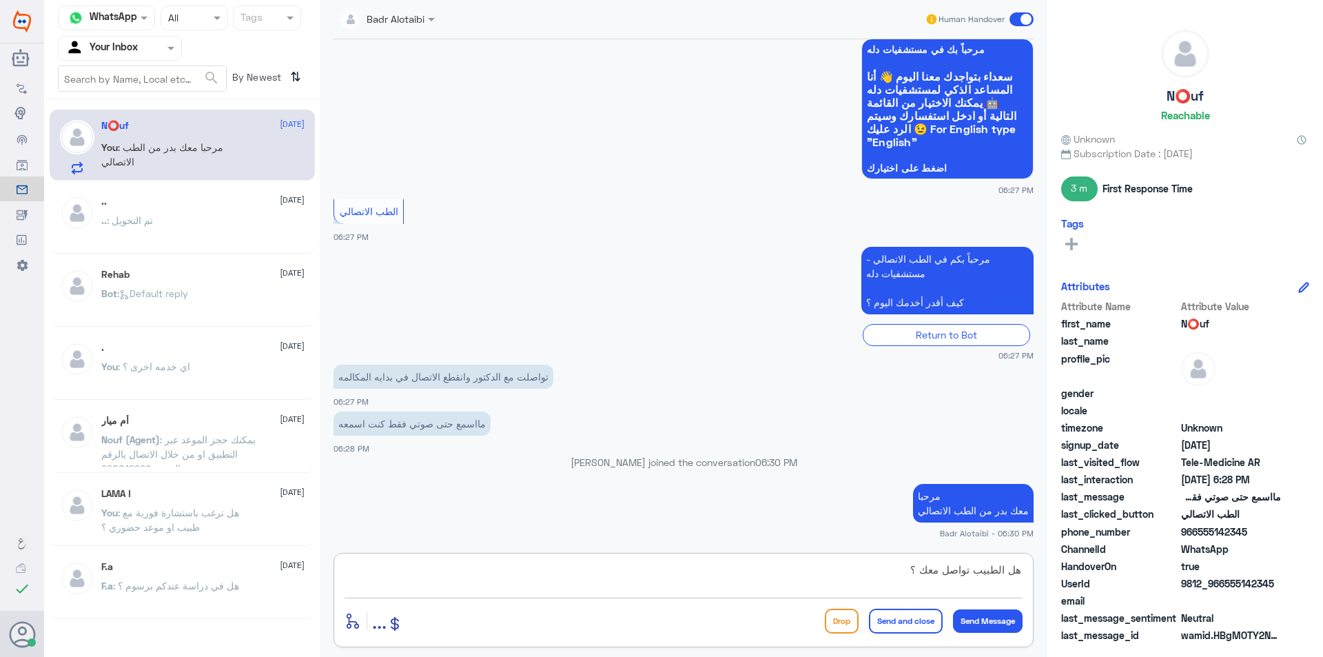
type textarea "هل الطبيب تواصل معك ؟"
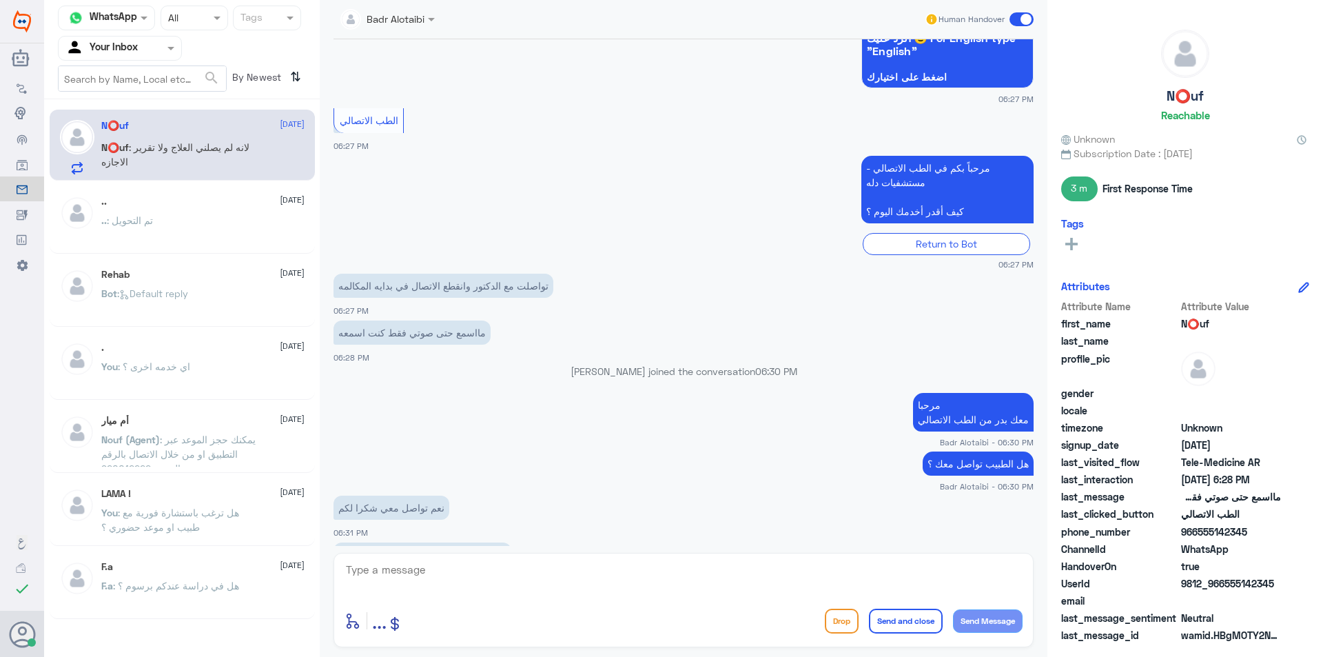
scroll to position [266, 0]
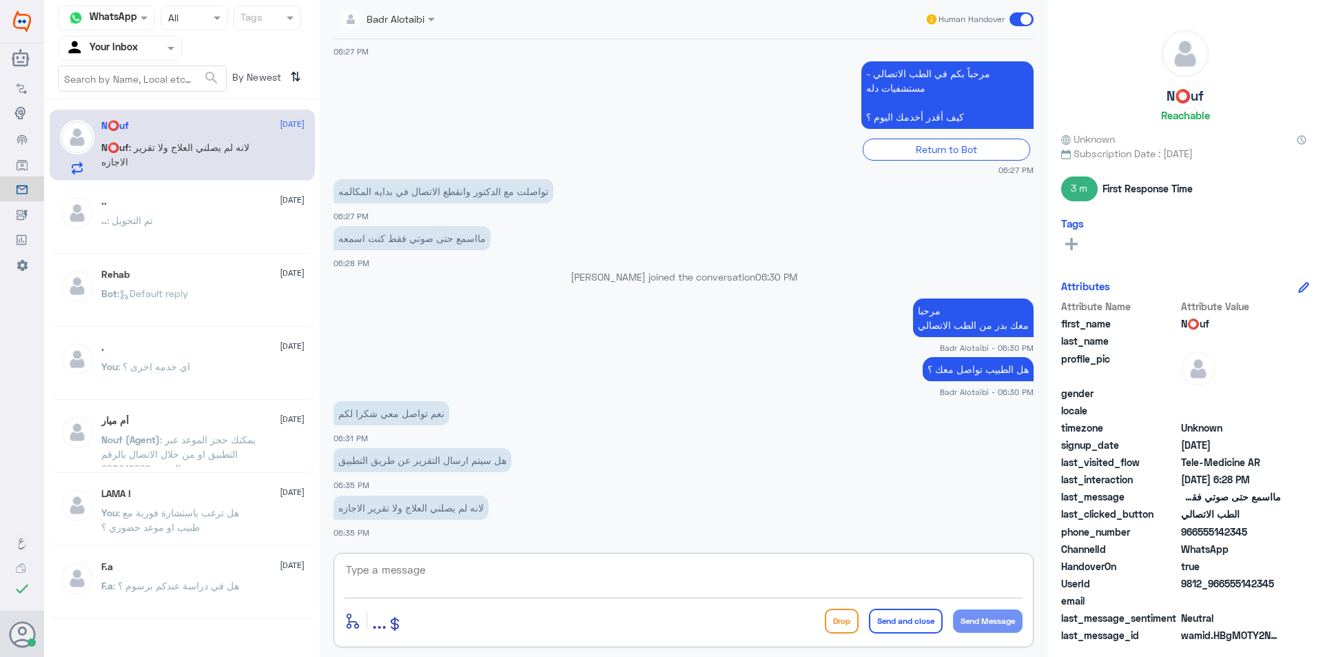
click at [552, 567] on textarea at bounding box center [684, 577] width 678 height 34
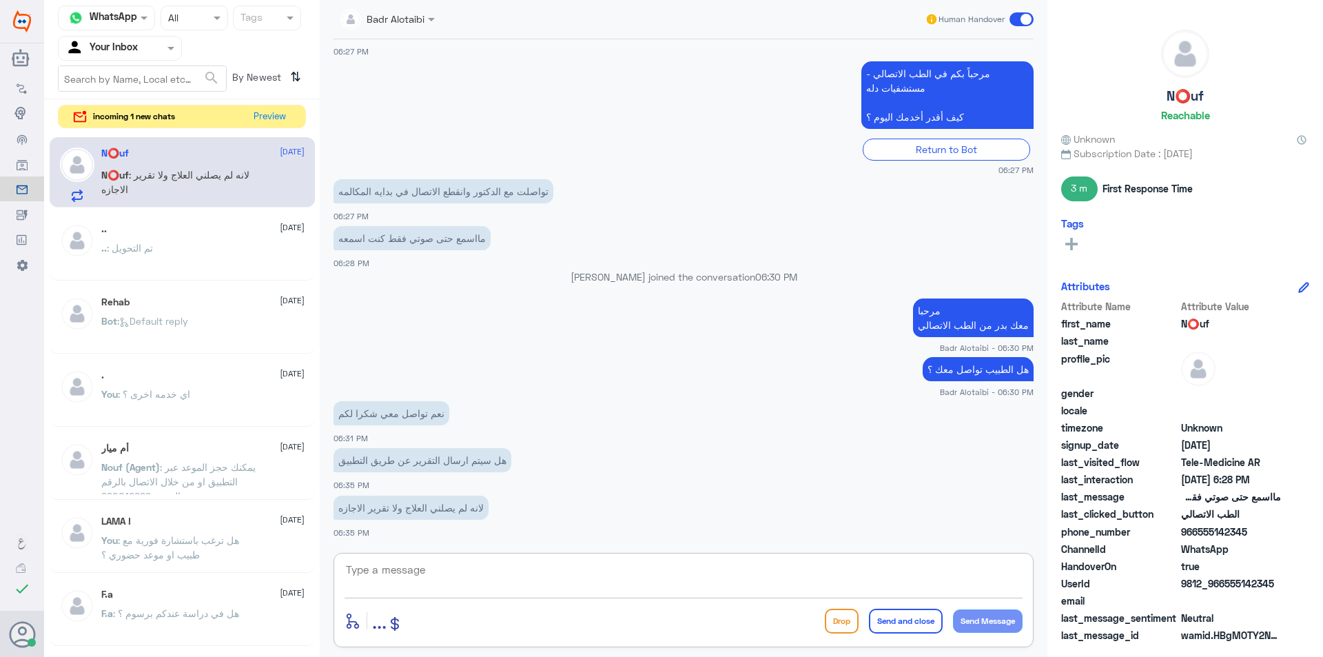
click at [491, 580] on textarea at bounding box center [684, 577] width 678 height 34
type textarea "ا"
click at [1001, 571] on textarea "تاخذ وقت حتى تنعكس في التطبيق" at bounding box center [684, 577] width 678 height 34
click at [1004, 571] on textarea "تاخذ وقت حتى تنعكس في التطبيق" at bounding box center [684, 577] width 678 height 34
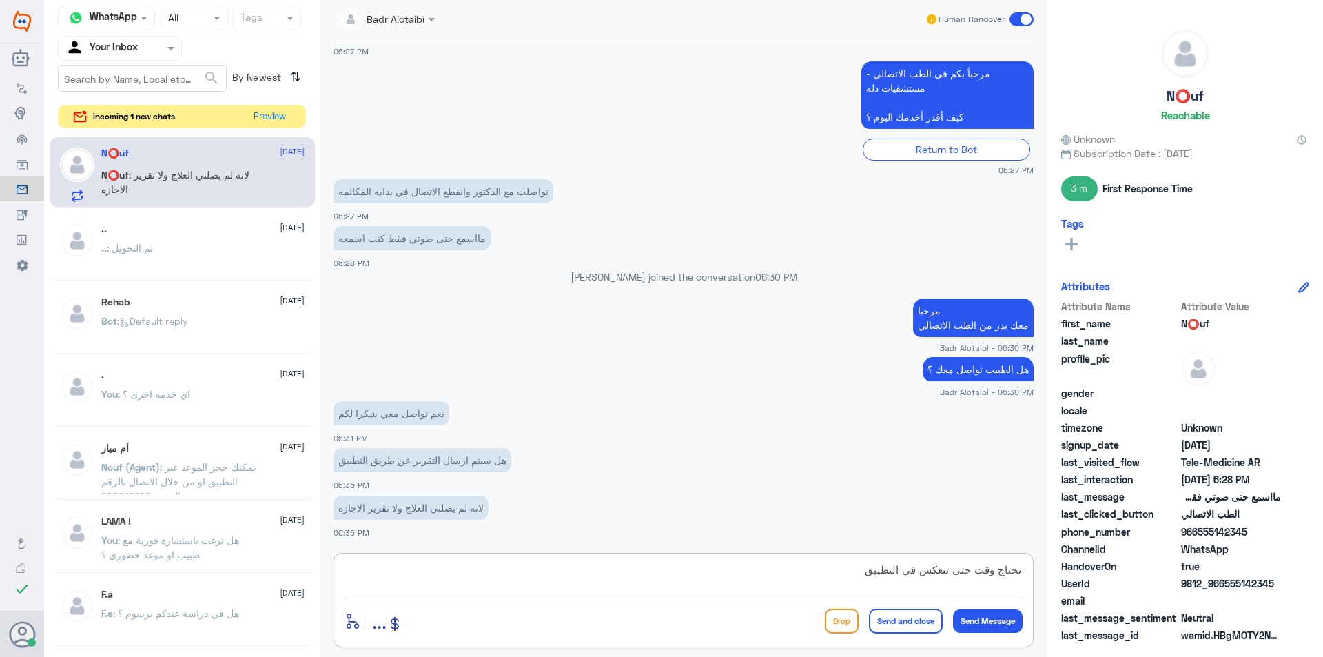
click at [850, 572] on textarea "تحتاج وقت حتى تنعكس في التطبيق" at bounding box center [684, 577] width 678 height 34
drag, startPoint x: 1277, startPoint y: 584, endPoint x: 1225, endPoint y: 586, distance: 52.4
click at [1225, 586] on span "9812_966555142345" at bounding box center [1231, 583] width 100 height 14
copy span "555142345"
click at [797, 571] on textarea "تحتاج وقت حتى تنعكس في التطبيق" at bounding box center [684, 577] width 678 height 34
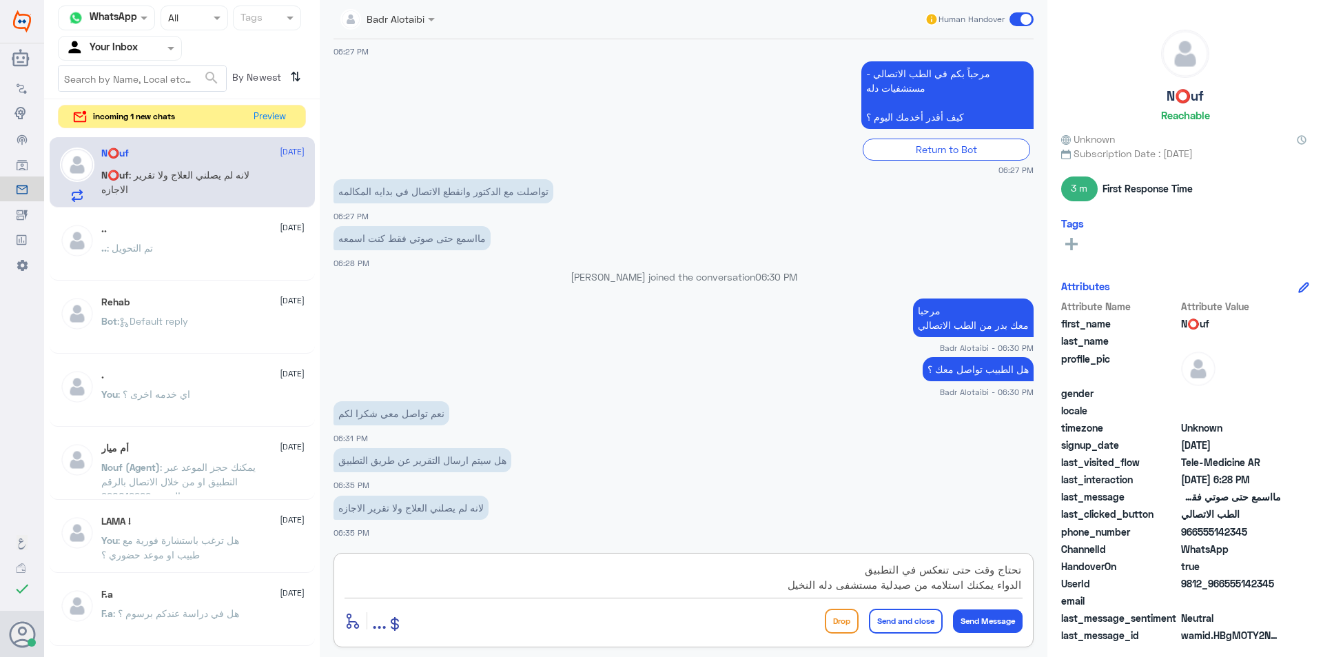
type textarea "تحتاج وقت حتى تنعكس في التطبيق الدواء يمكنك استلامه من صيدلية مستشفى دله النخيل"
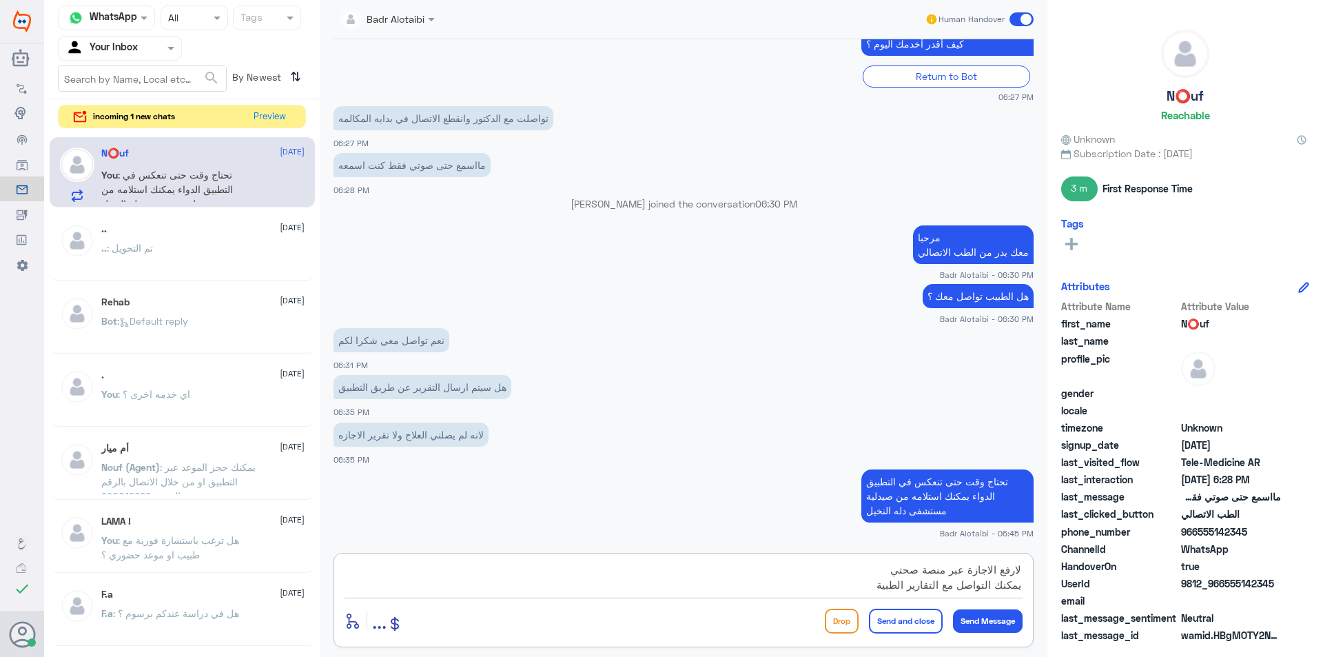
click at [895, 569] on textarea "لارفع الاجازة عبر منصة صحتي يمكنك التواصل مع التقارير الطبية" at bounding box center [684, 577] width 678 height 34
drag, startPoint x: 1015, startPoint y: 572, endPoint x: 1026, endPoint y: 572, distance: 10.3
click at [1026, 572] on div "لارفع الاجازة عبر منصة صحتي يمكنك التواصل مع التقارير الطبية enter flow name ..…" at bounding box center [684, 600] width 700 height 94
click at [878, 584] on textarea "لرفع الاجازة عبر منصة صحتي يمكنك التواصل مع التقارير الطبية" at bounding box center [684, 577] width 678 height 34
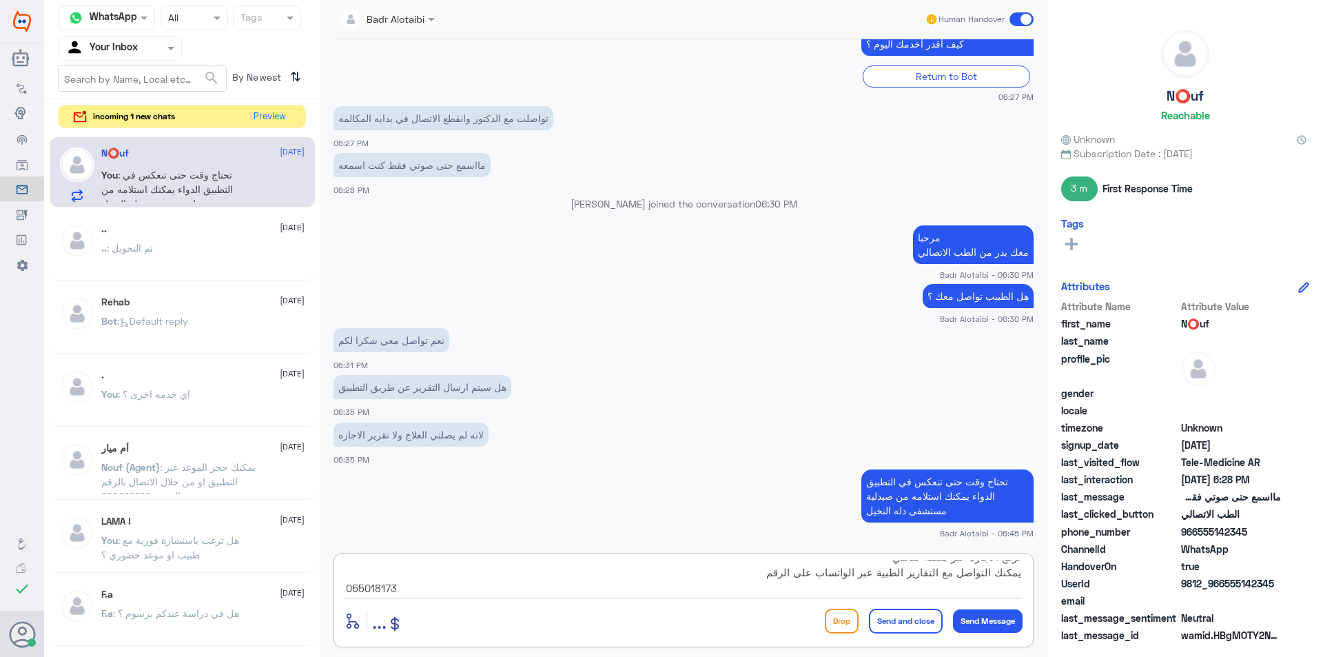
type textarea "لرفع الاجازة عبر منصة صحتي يمكنك التواصل مع التقارير الطبية عبر الواتساب على ال…"
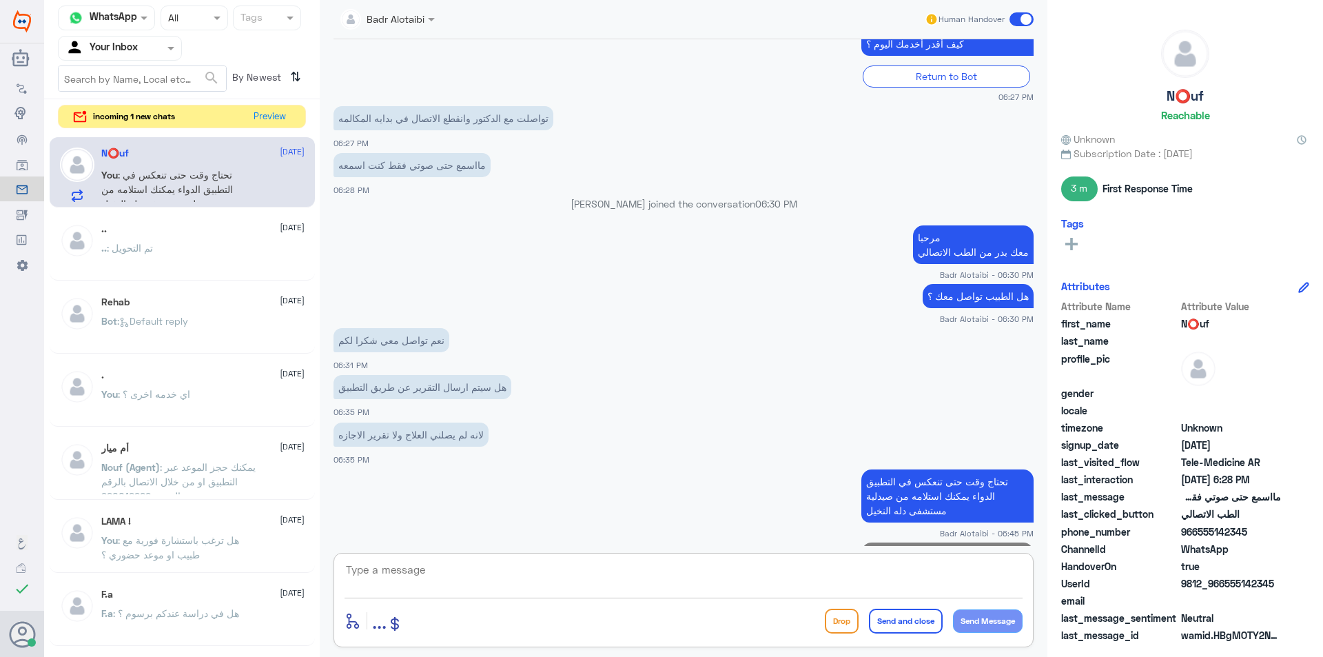
scroll to position [427, 0]
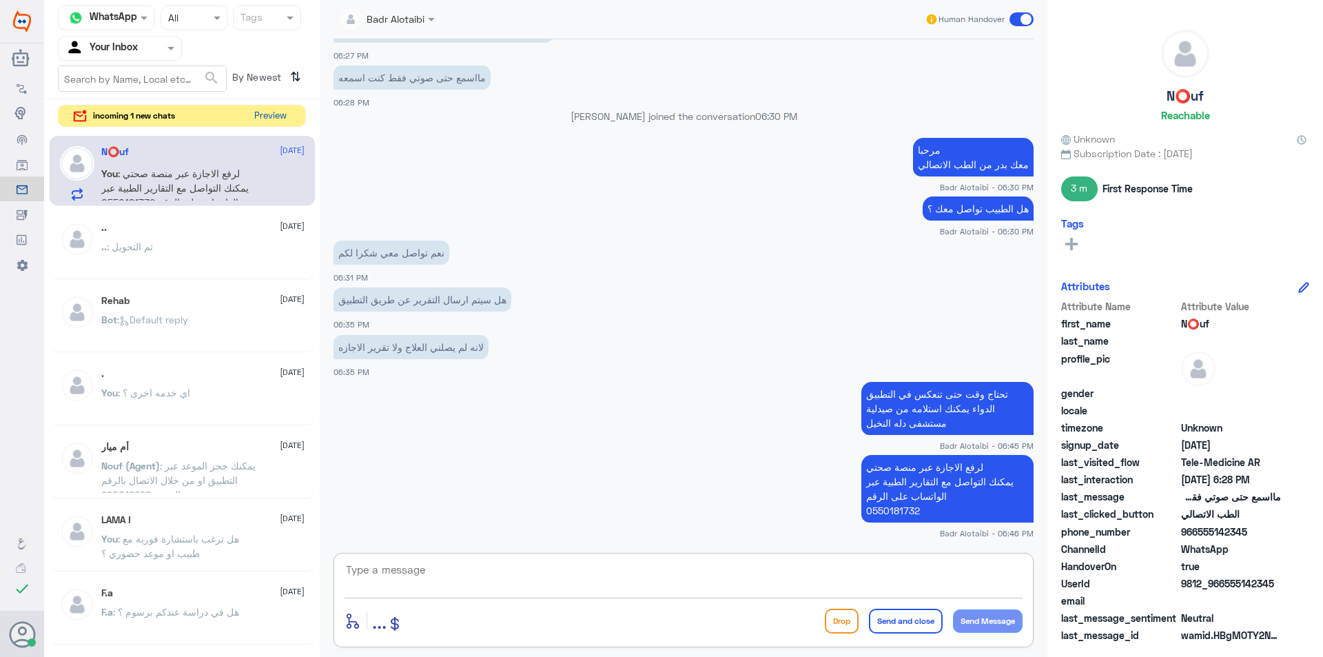
click at [265, 120] on button "Preview" at bounding box center [270, 115] width 43 height 21
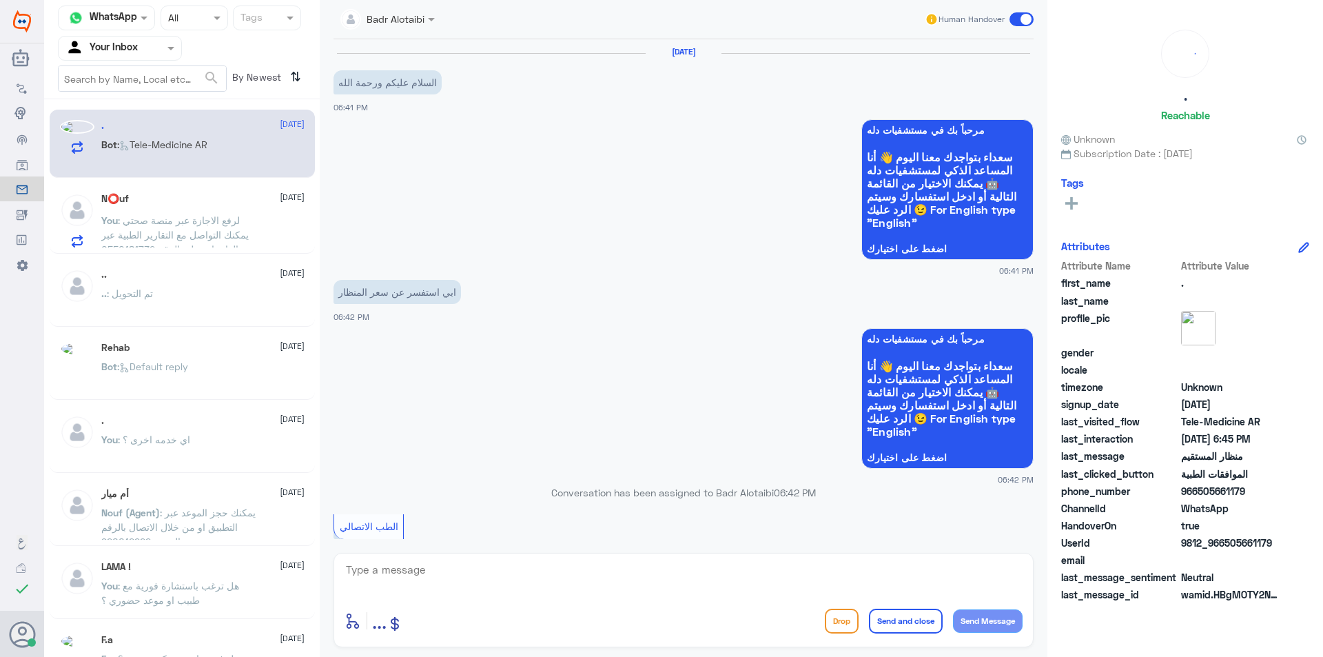
scroll to position [299, 0]
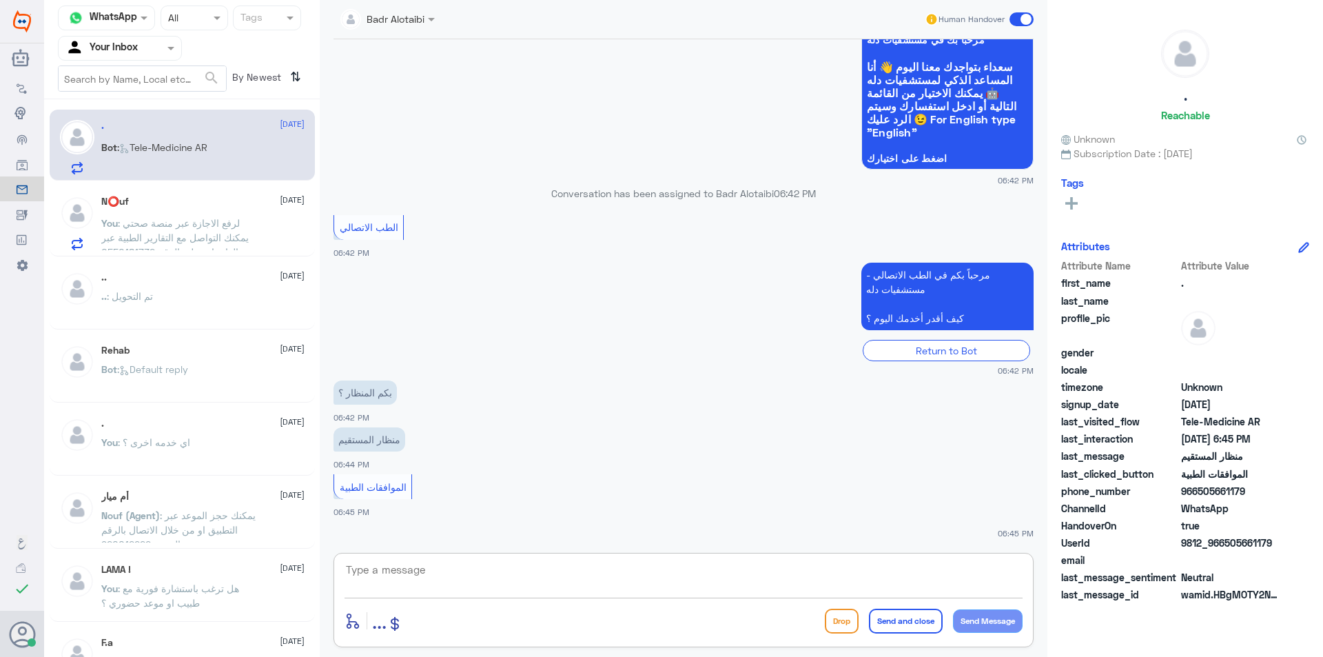
click at [524, 561] on textarea at bounding box center [684, 577] width 678 height 34
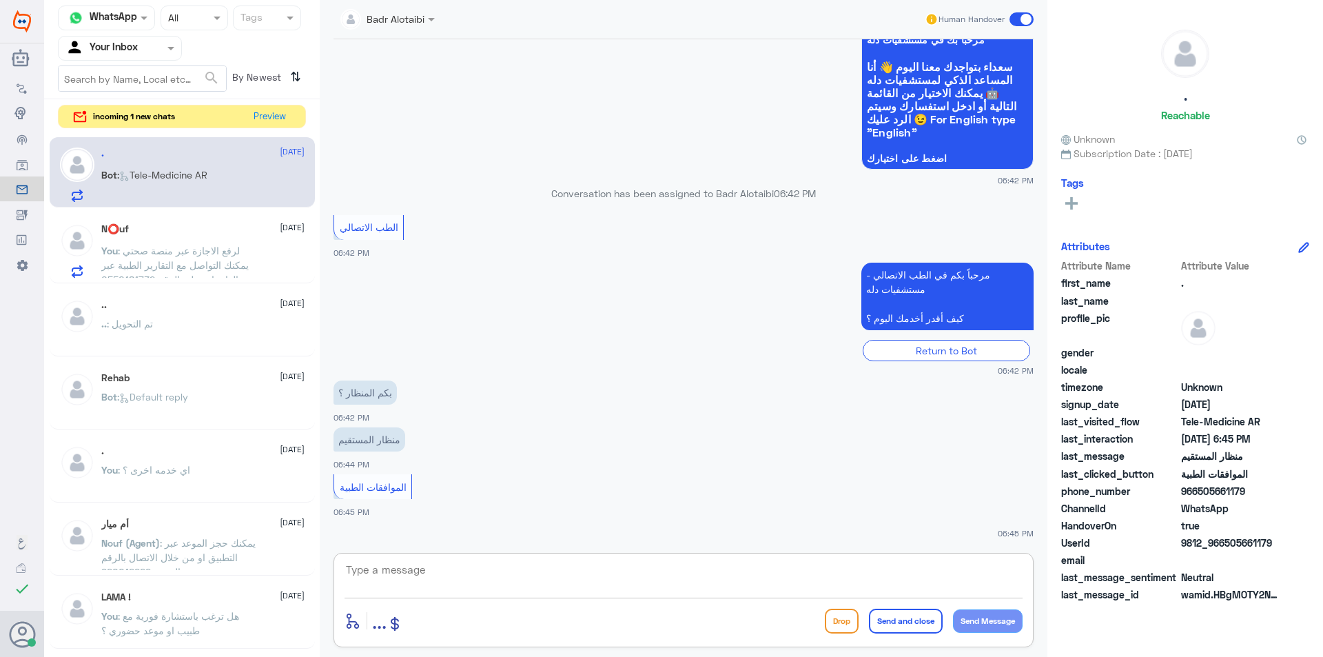
click at [435, 569] on textarea at bounding box center [684, 577] width 678 height 34
type textarea "ي"
type textarea "مرحبا معك بدر من الطب الاتصالي"
click at [267, 120] on button "Preview" at bounding box center [270, 115] width 43 height 21
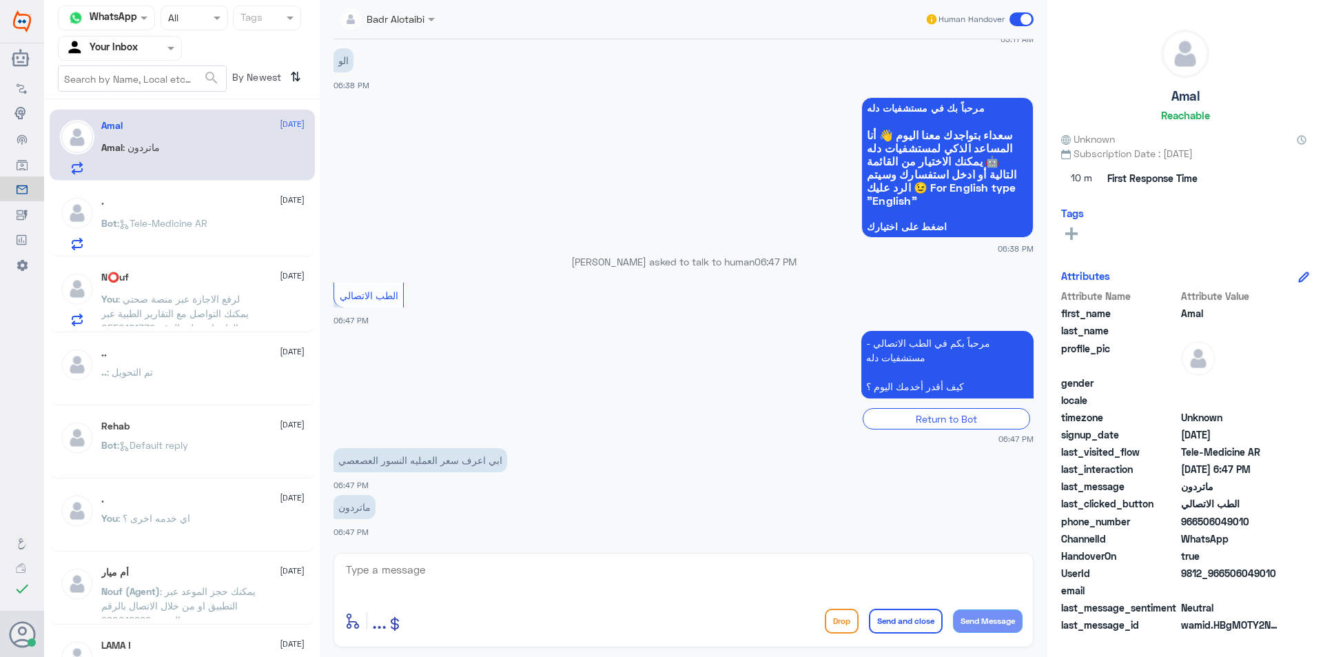
scroll to position [303, 0]
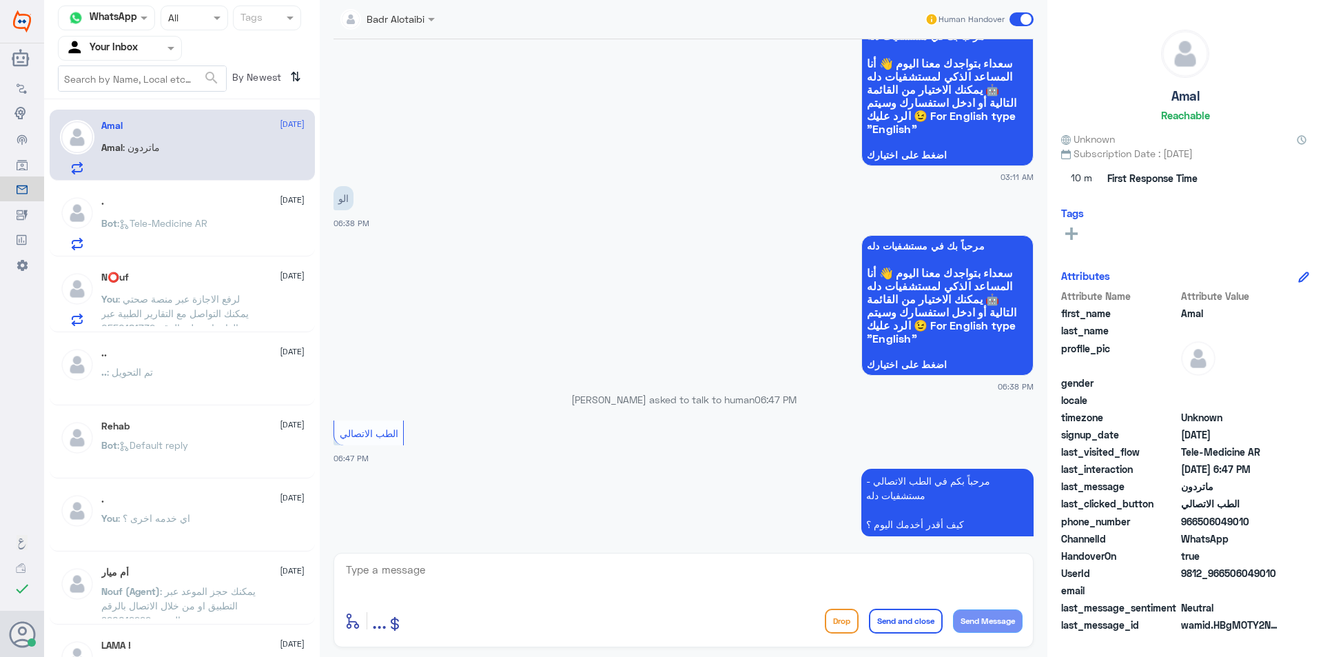
click at [140, 238] on p "Bot : Tele-Medicine AR" at bounding box center [154, 233] width 106 height 34
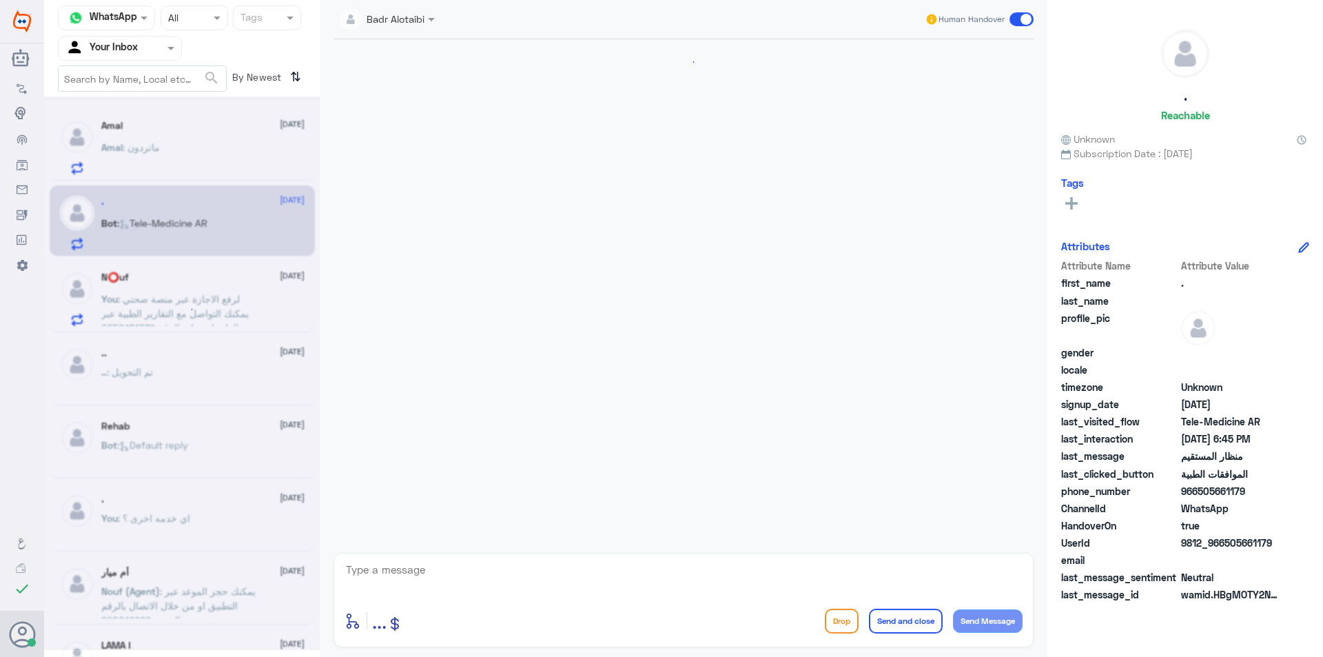
scroll to position [299, 0]
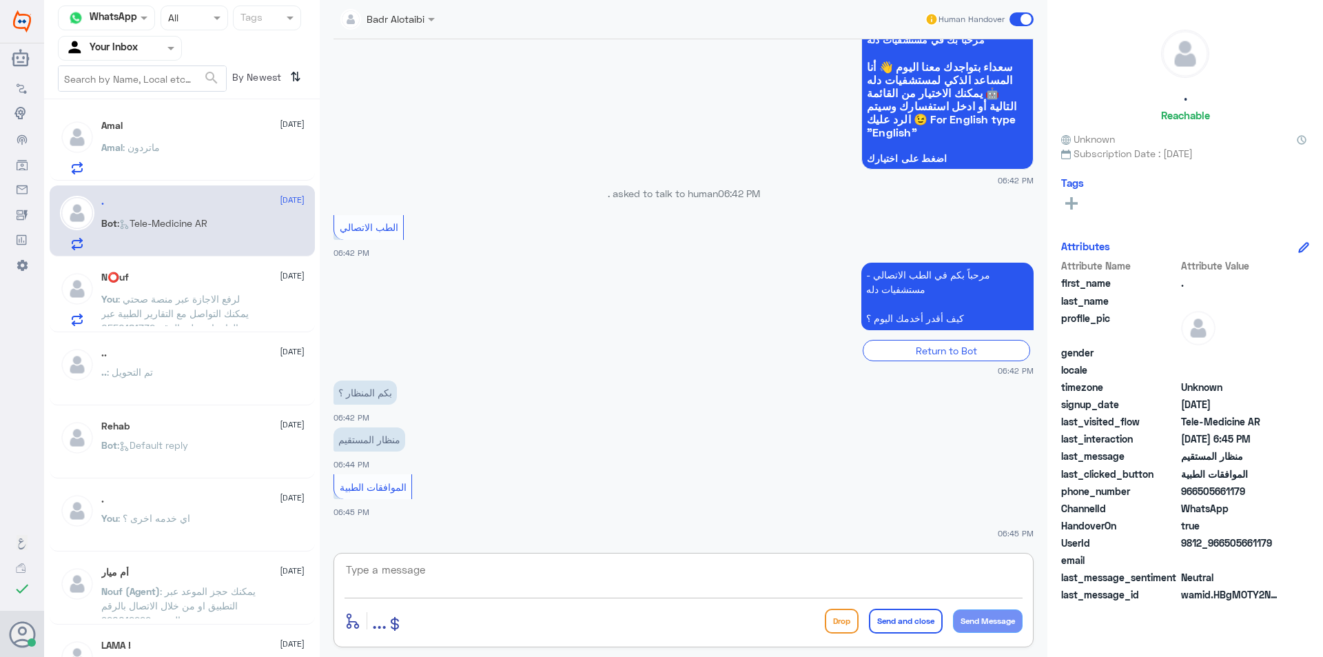
click at [481, 564] on textarea at bounding box center [684, 577] width 678 height 34
click at [499, 578] on textarea at bounding box center [684, 577] width 678 height 34
type textarea "مرحبا معك بدر من الطب الاتصالي"
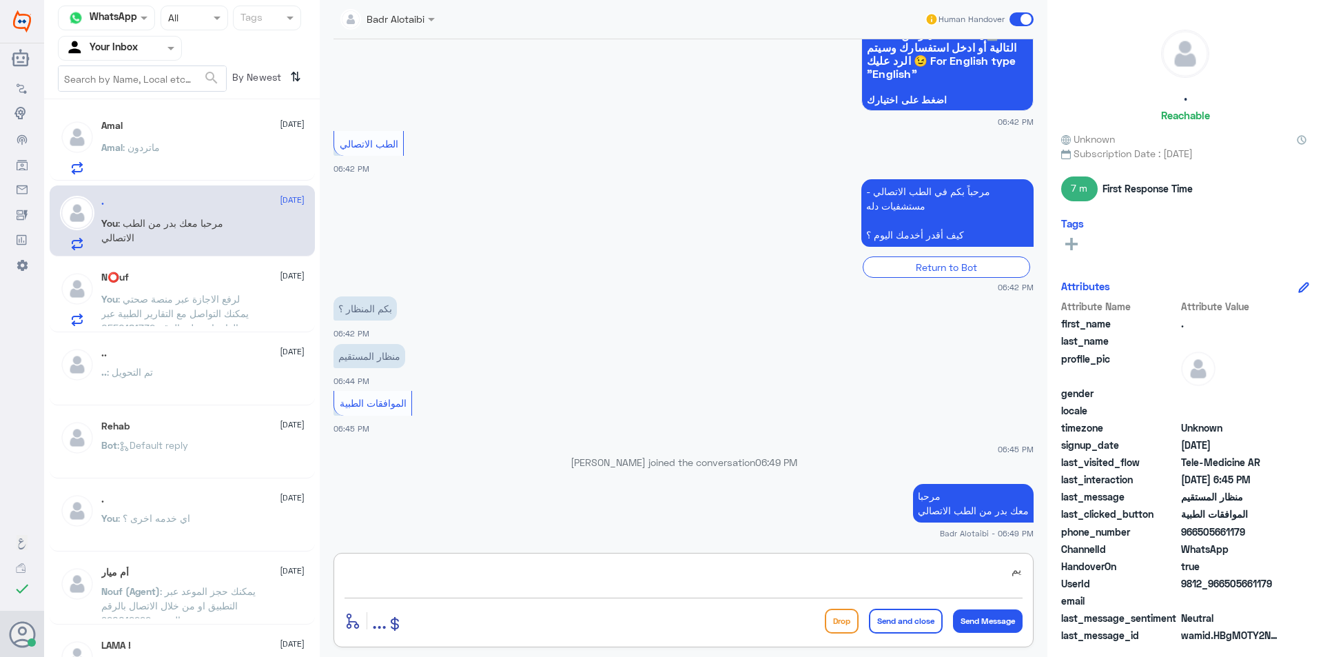
type textarea "ي"
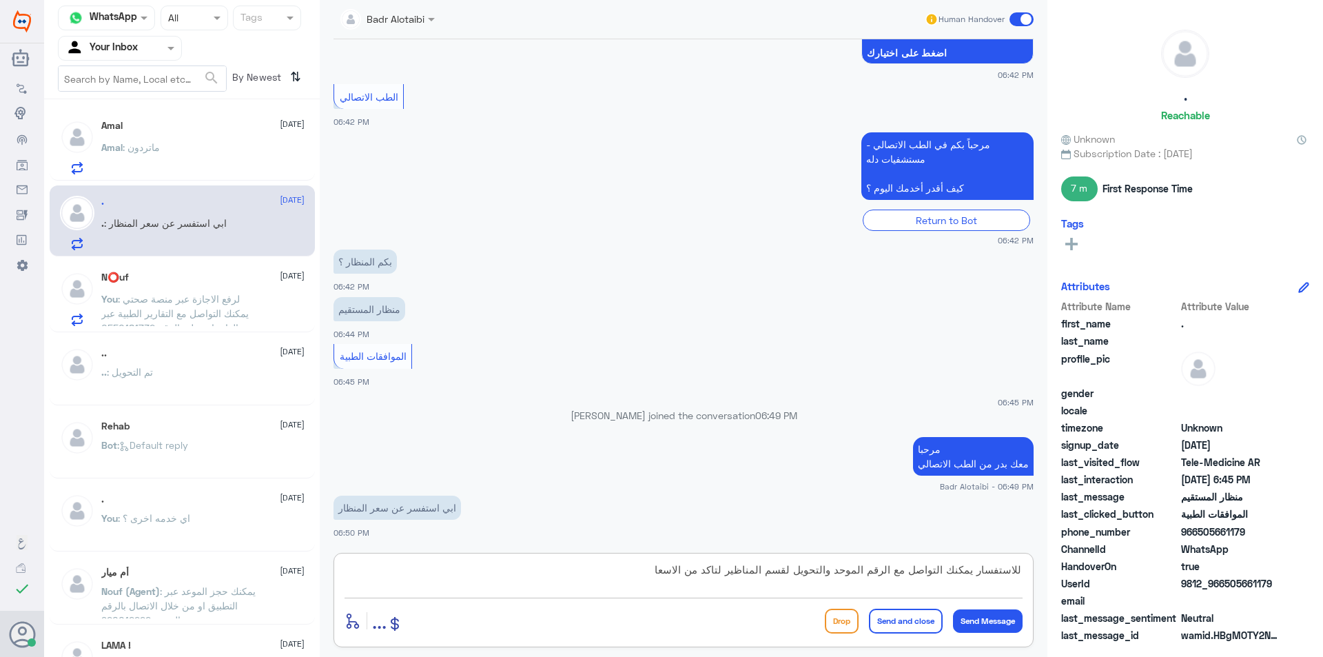
type textarea "للاستفسار يمكنك التواصل مع الرقم الموحد والتحويل لقسم المناظير لتاكد من الاسعار"
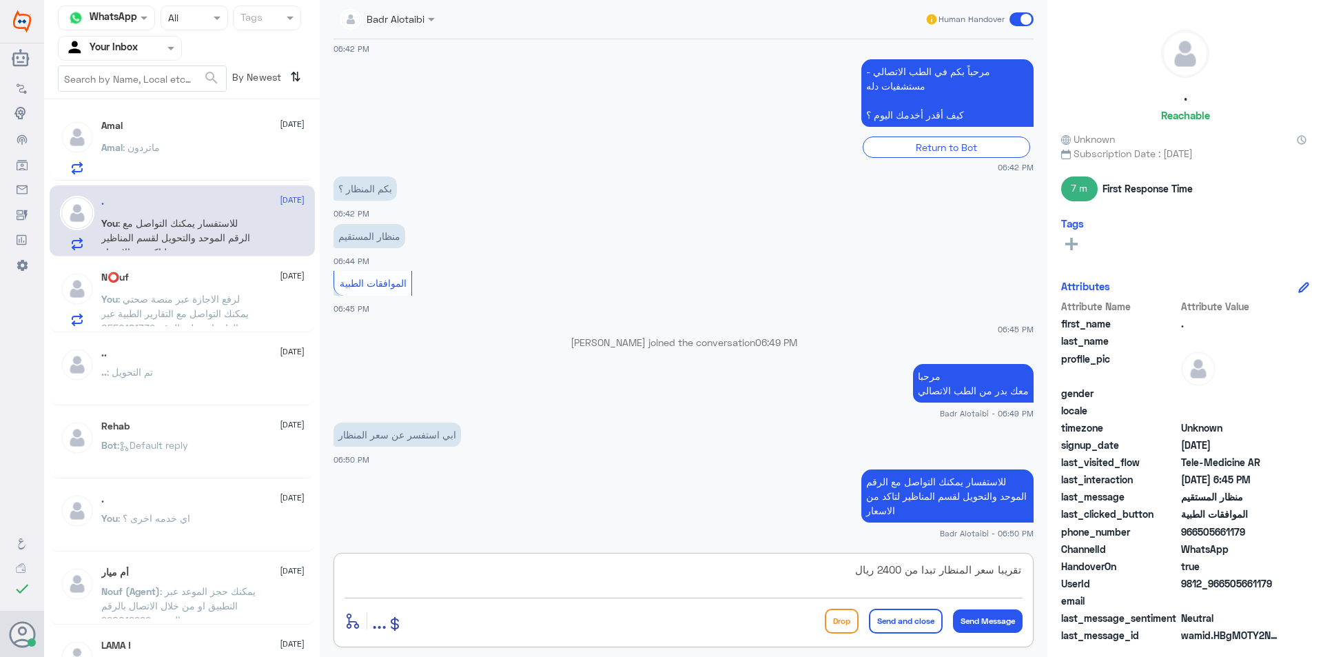
type textarea "تقريبا سعر المنظار تبدا من 2400 ريال"
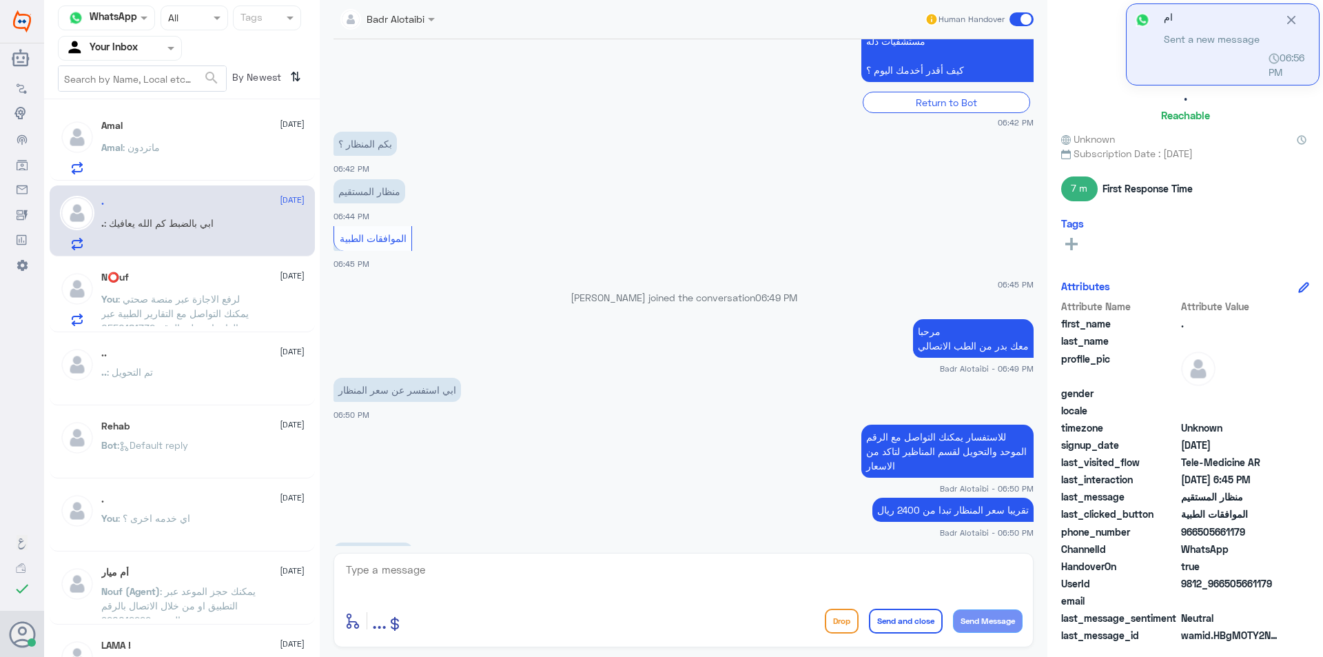
scroll to position [616, 0]
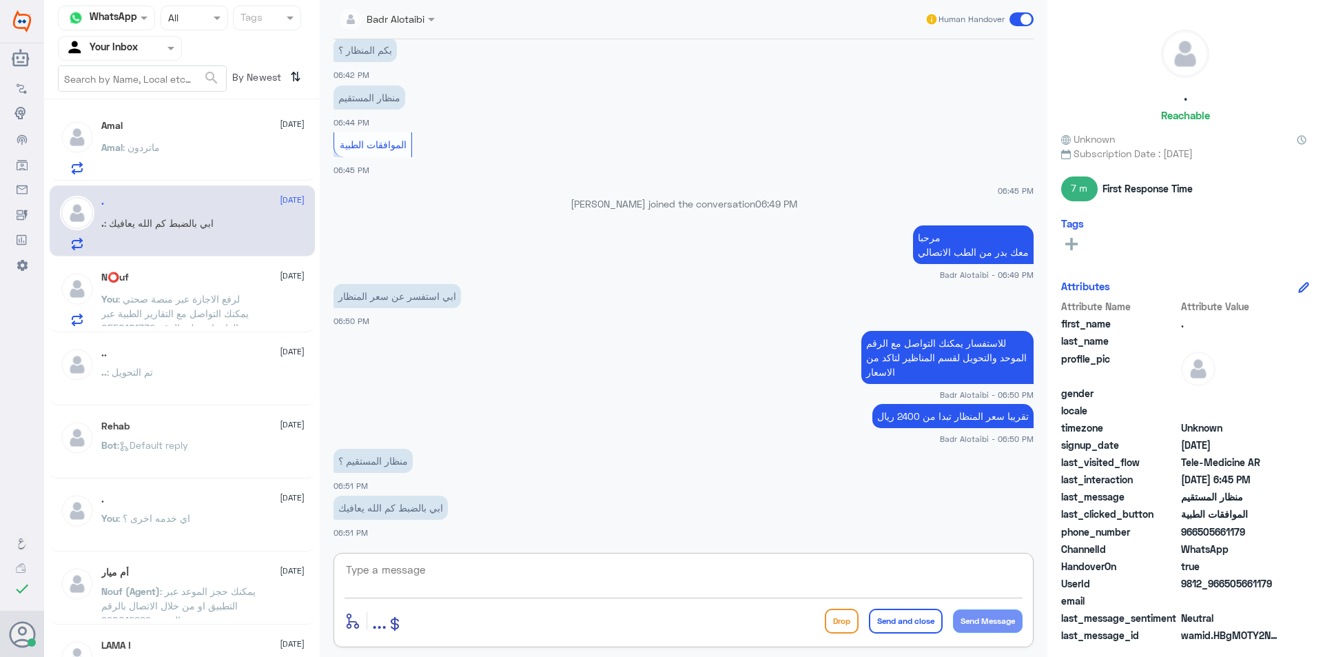
click at [496, 578] on textarea at bounding box center [684, 577] width 678 height 34
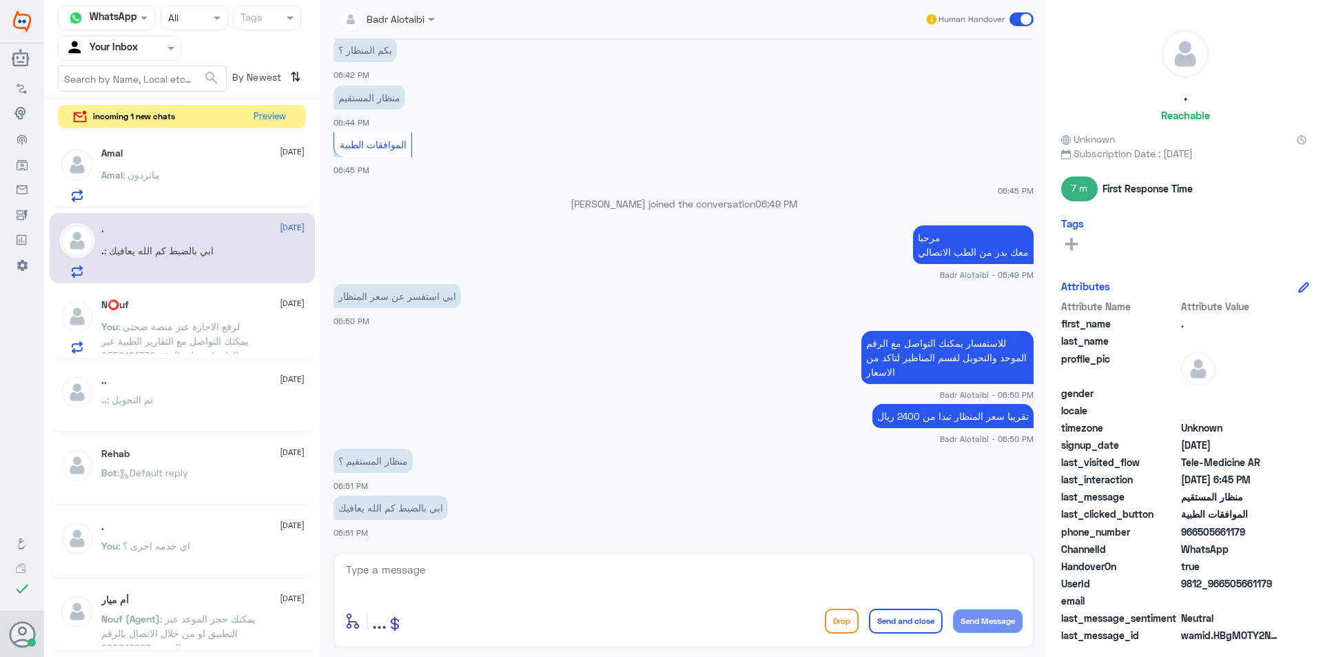
click at [182, 199] on div "Amal : ماتردون" at bounding box center [202, 186] width 203 height 31
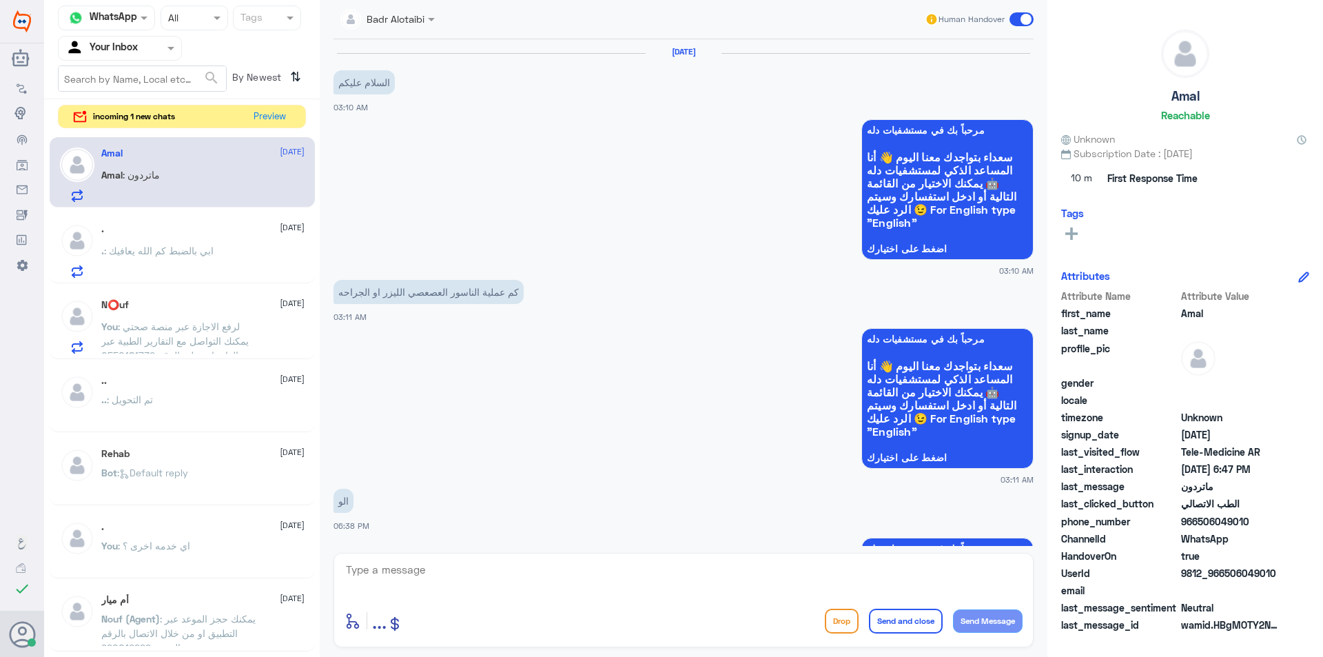
scroll to position [440, 0]
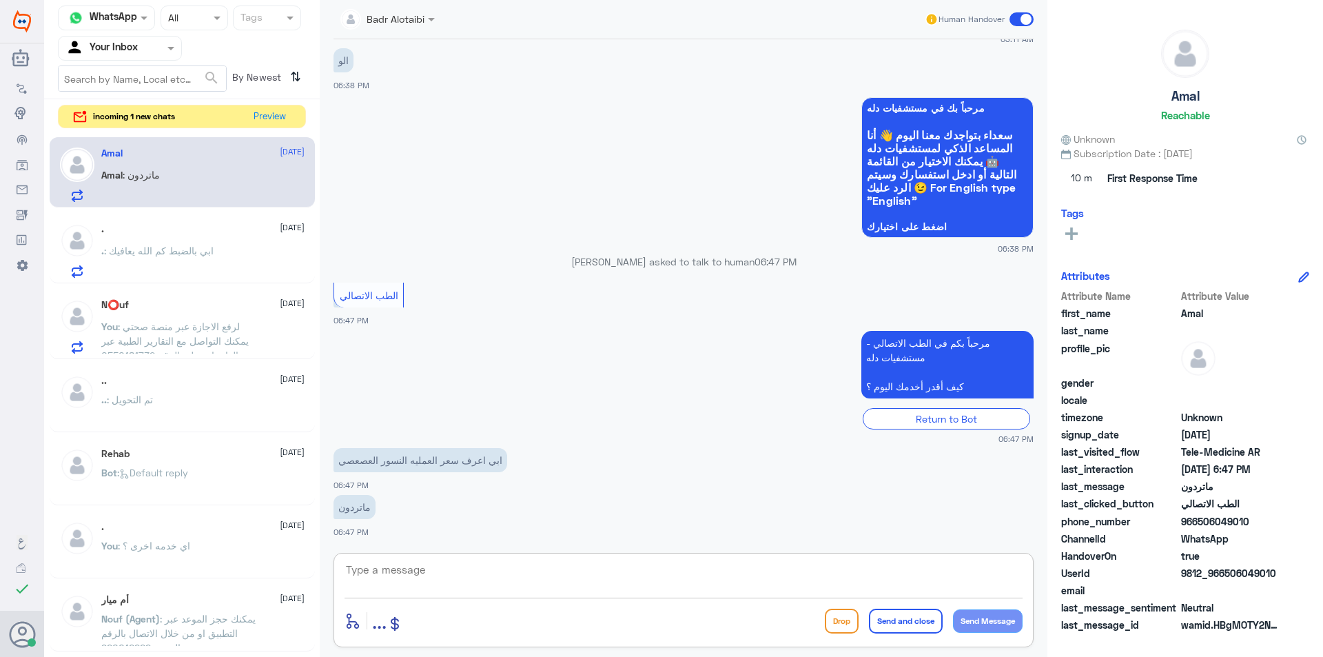
click at [528, 590] on textarea at bounding box center [684, 577] width 678 height 34
type textarea "مرحبا معك بدر من الطب الاتصالي"
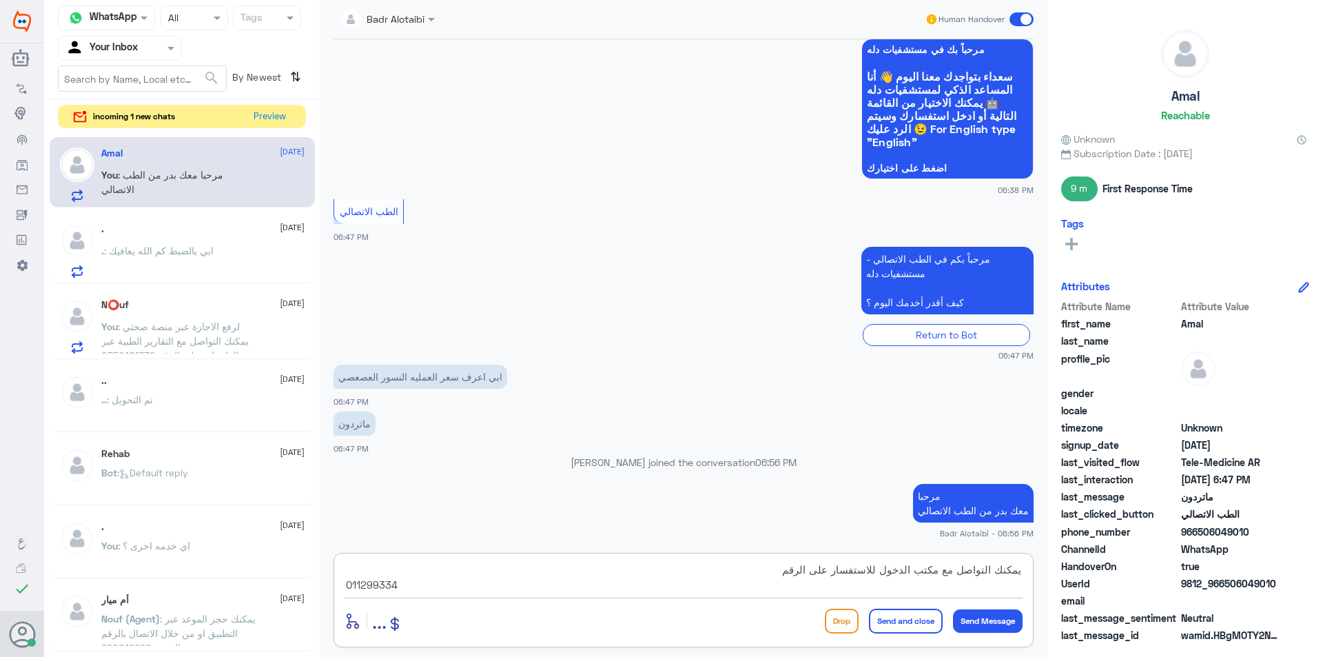
type textarea "يمكنك التواصل مع مكتب الدخول للاستفسار على الرقم 0112993344"
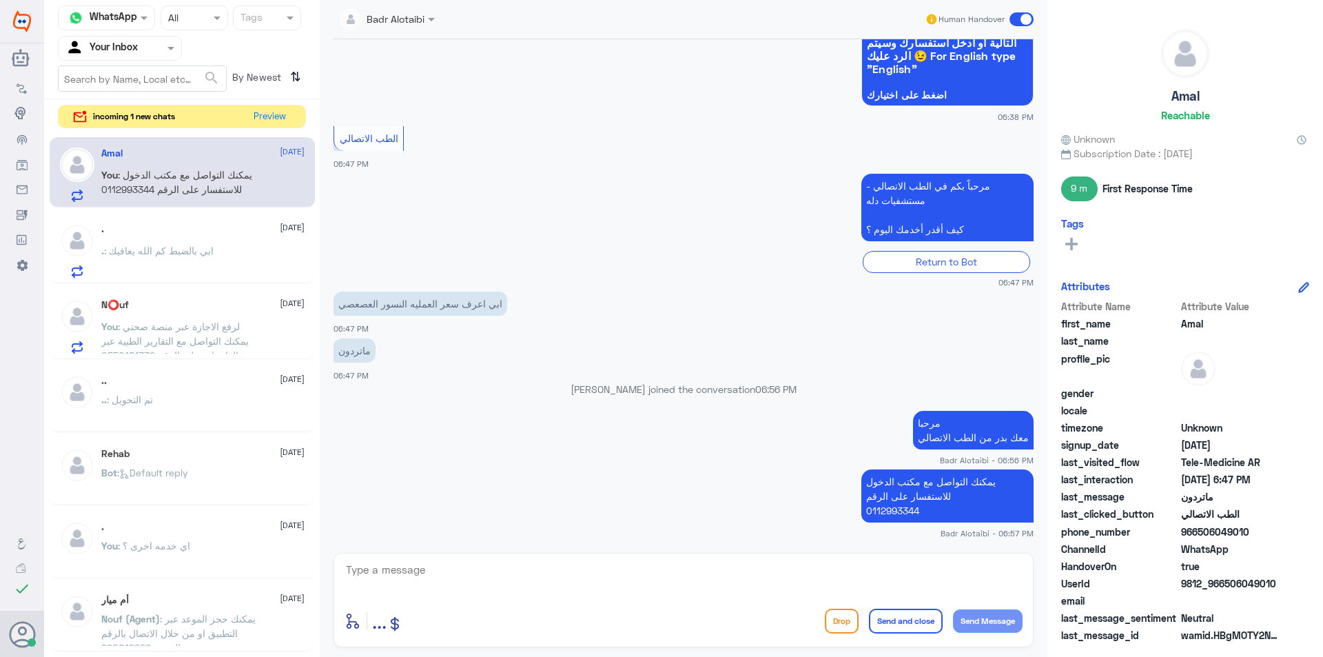
click at [1020, 26] on div "Human Handover" at bounding box center [980, 19] width 110 height 25
click at [1020, 23] on span at bounding box center [1022, 19] width 24 height 14
click at [0, 0] on input "checkbox" at bounding box center [0, 0] width 0 height 0
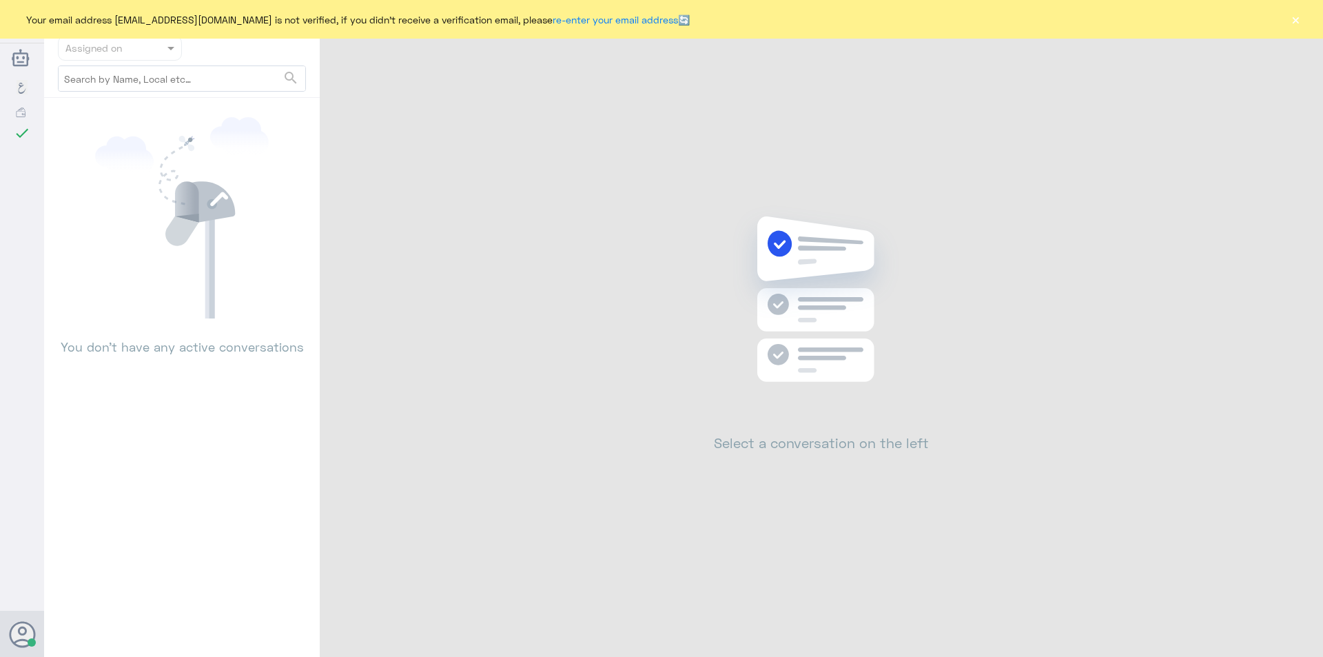
click at [1296, 20] on button "×" at bounding box center [1296, 19] width 14 height 14
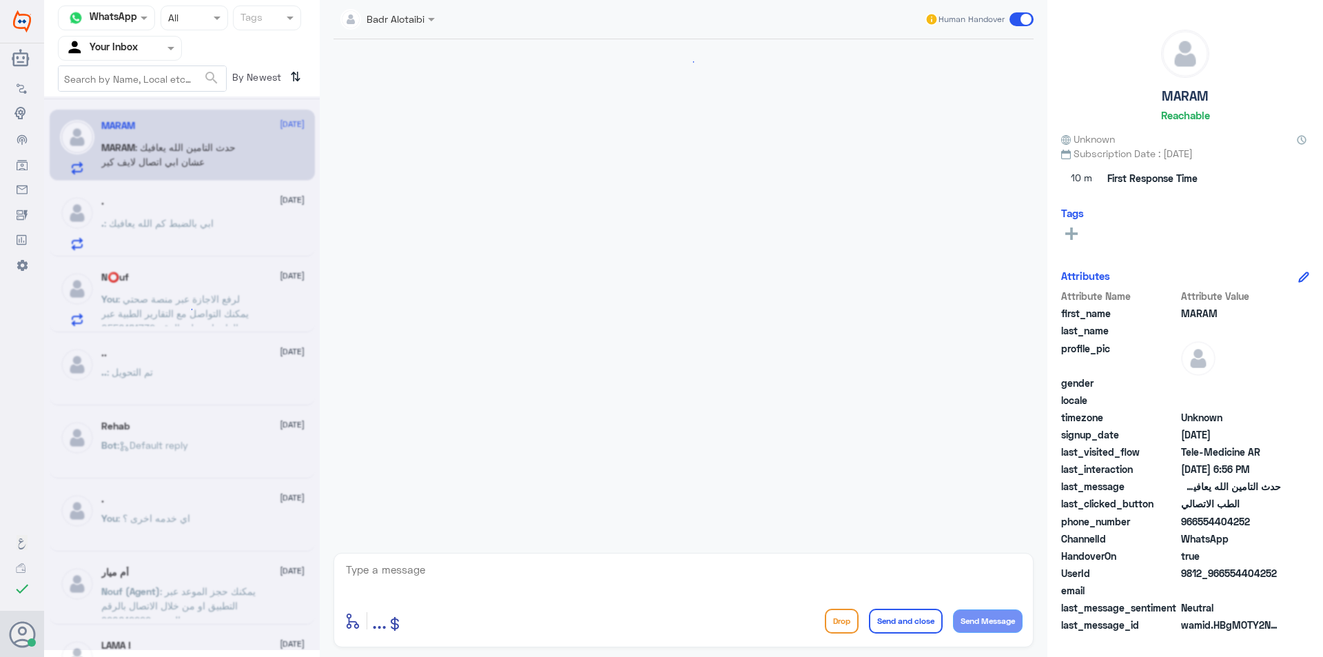
scroll to position [678, 0]
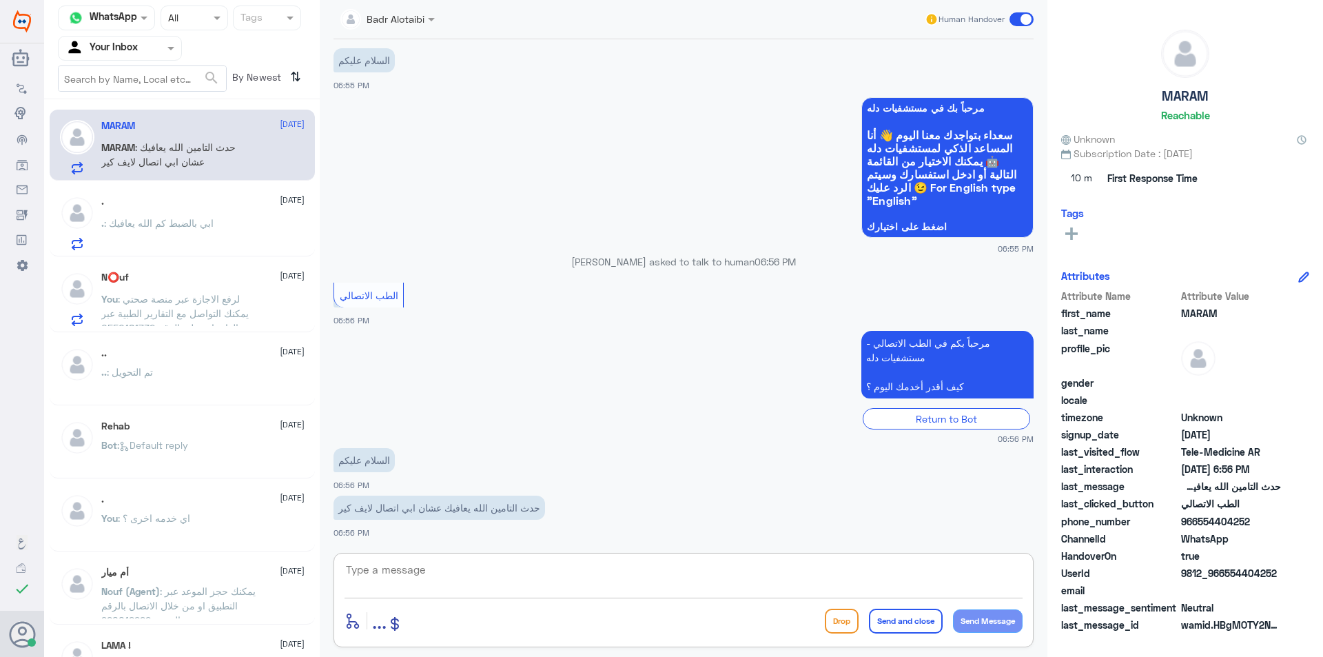
click at [553, 572] on textarea at bounding box center [684, 577] width 678 height 34
type textarea "مرحبا معك بدر من الطب الاتصالي"
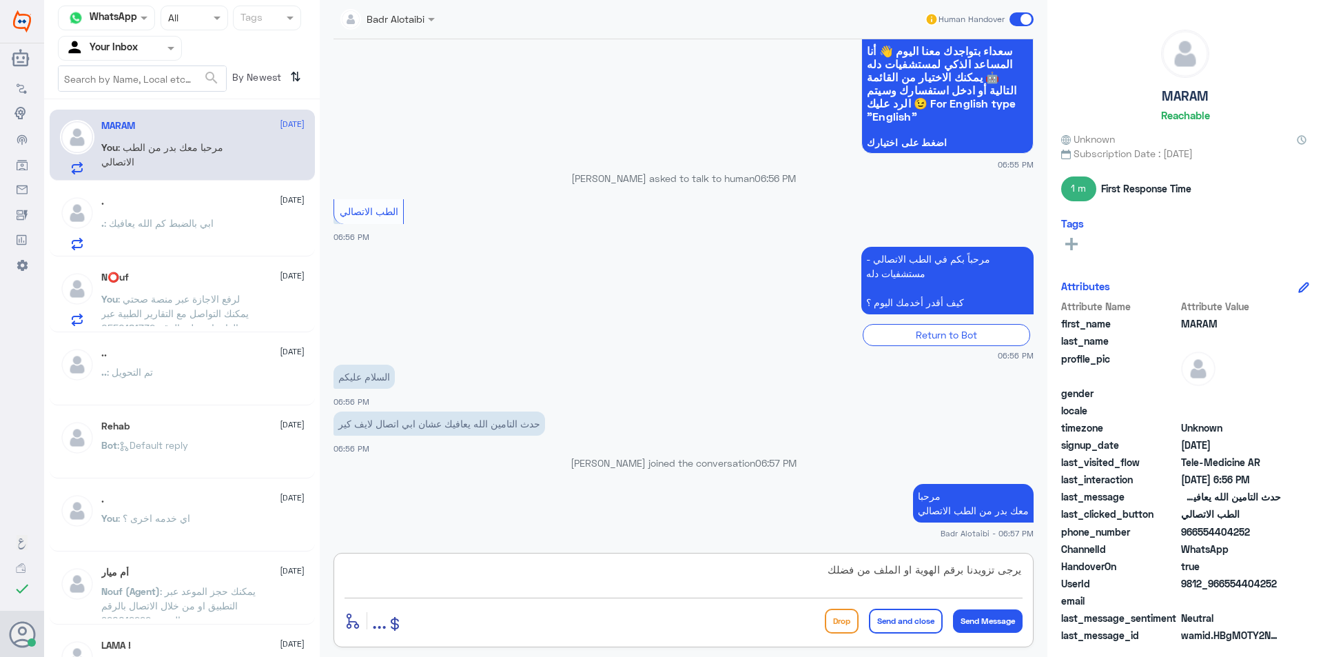
type textarea "يرجى تزويدنا برقم الهوية او الملف من فضلك"
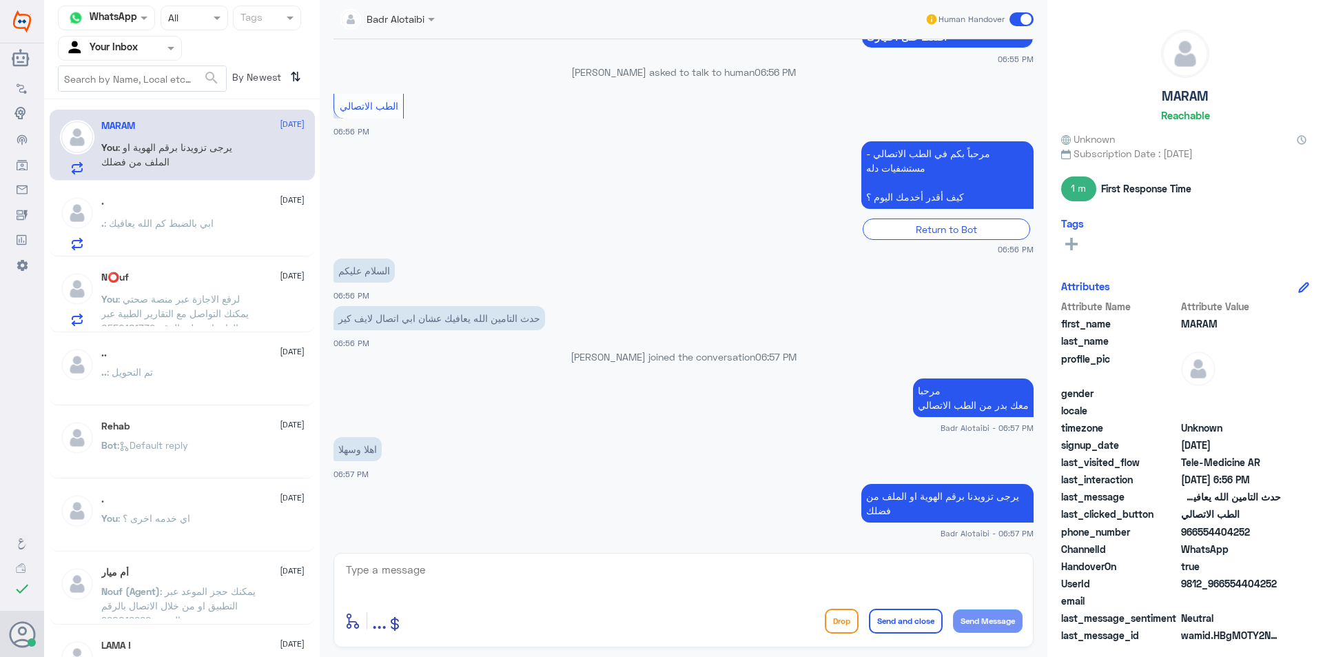
click at [232, 312] on span ": لرفع الاجازة عبر منصة صحتي يمكنك التواصل مع التقارير الطبية عبر الواتساب على …" at bounding box center [174, 313] width 147 height 41
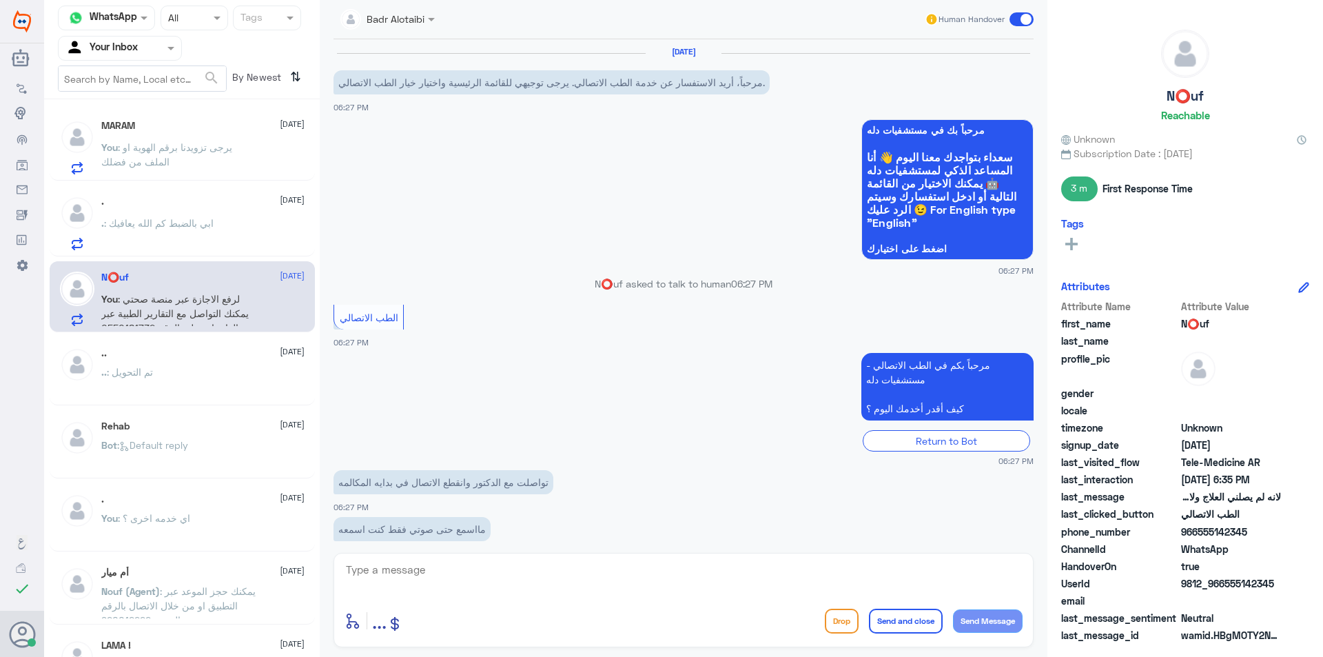
scroll to position [452, 0]
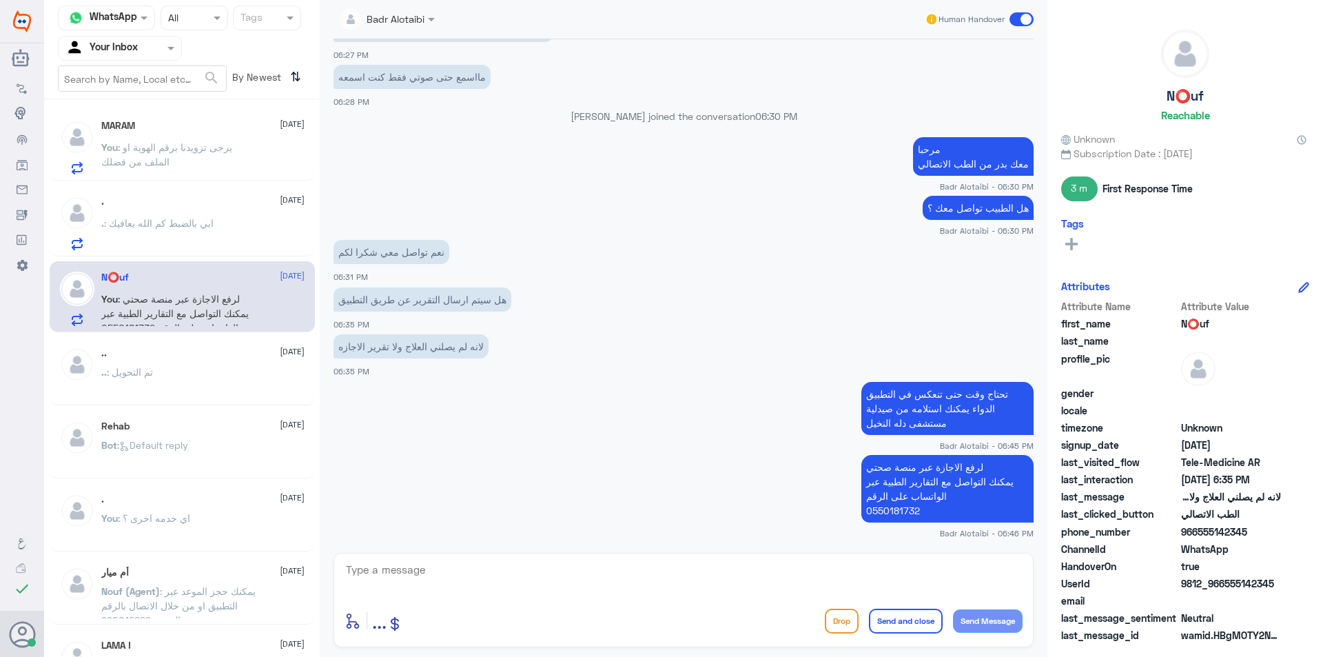
click at [1019, 14] on span at bounding box center [1022, 19] width 24 height 14
click at [0, 0] on input "checkbox" at bounding box center [0, 0] width 0 height 0
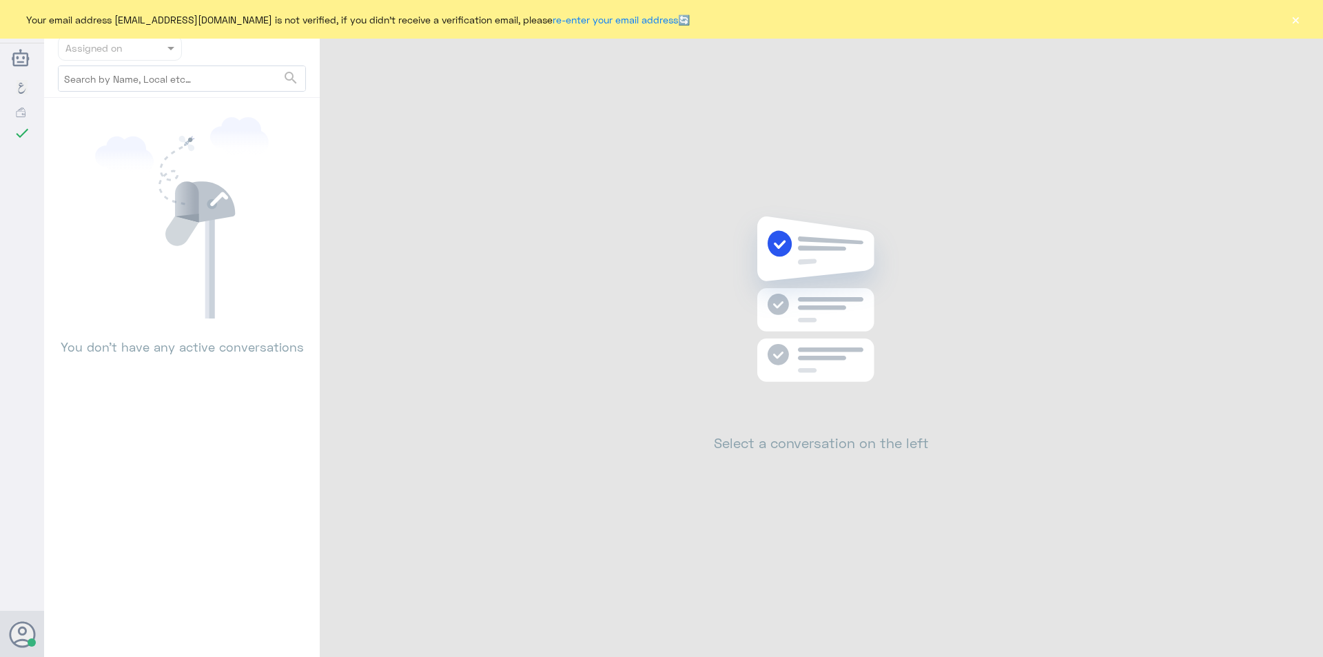
click at [1276, 19] on div "Your email address [EMAIL_ADDRESS][DOMAIN_NAME] is not verified, if you didn't …" at bounding box center [661, 19] width 1323 height 39
click at [1295, 21] on button "×" at bounding box center [1296, 19] width 14 height 14
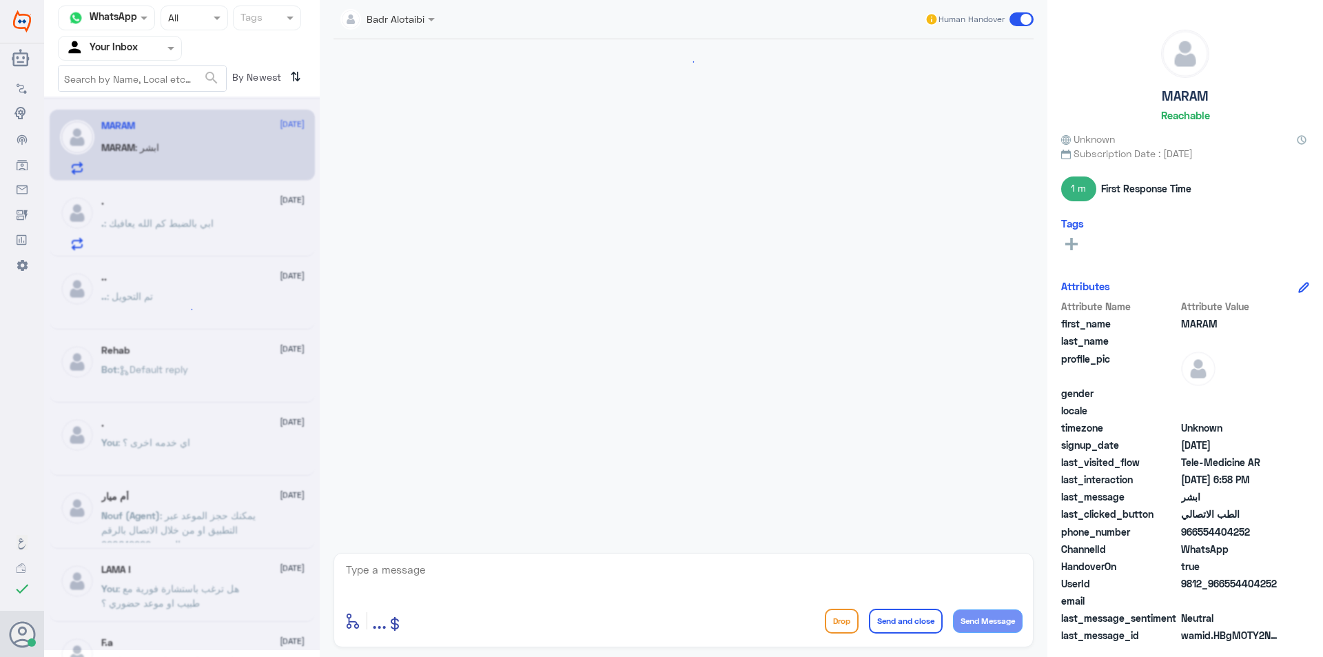
scroll to position [633, 0]
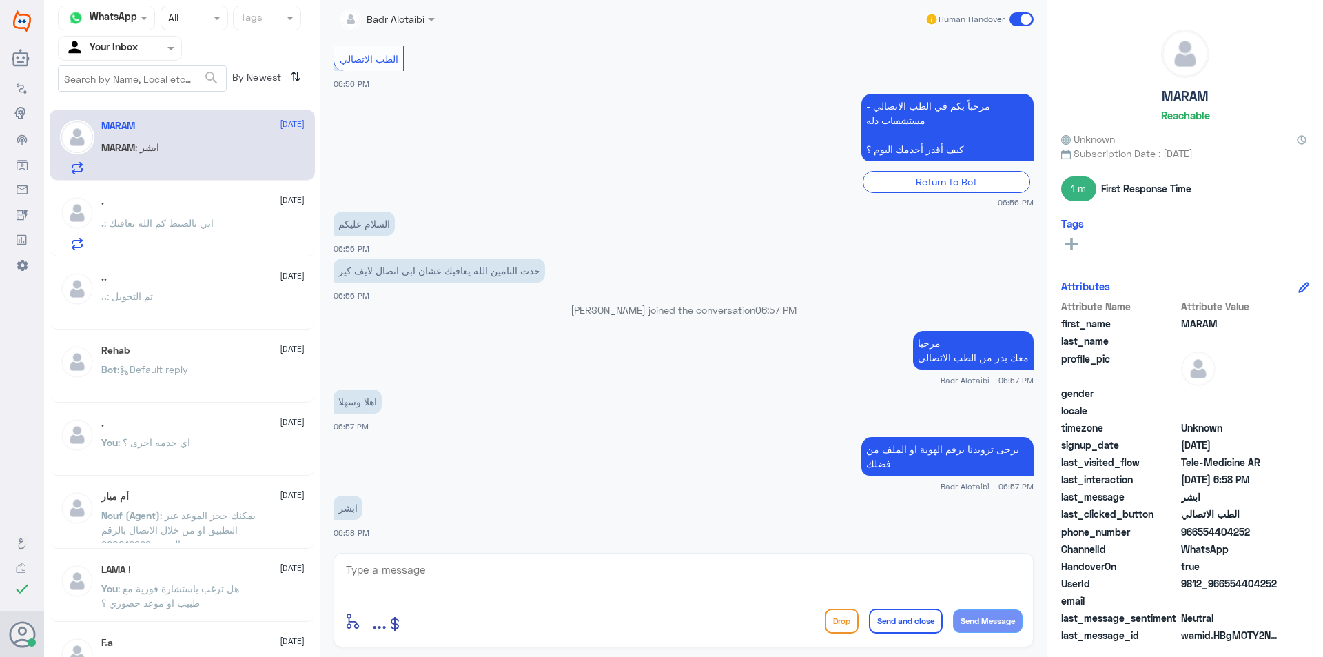
click at [673, 584] on textarea at bounding box center [684, 577] width 678 height 34
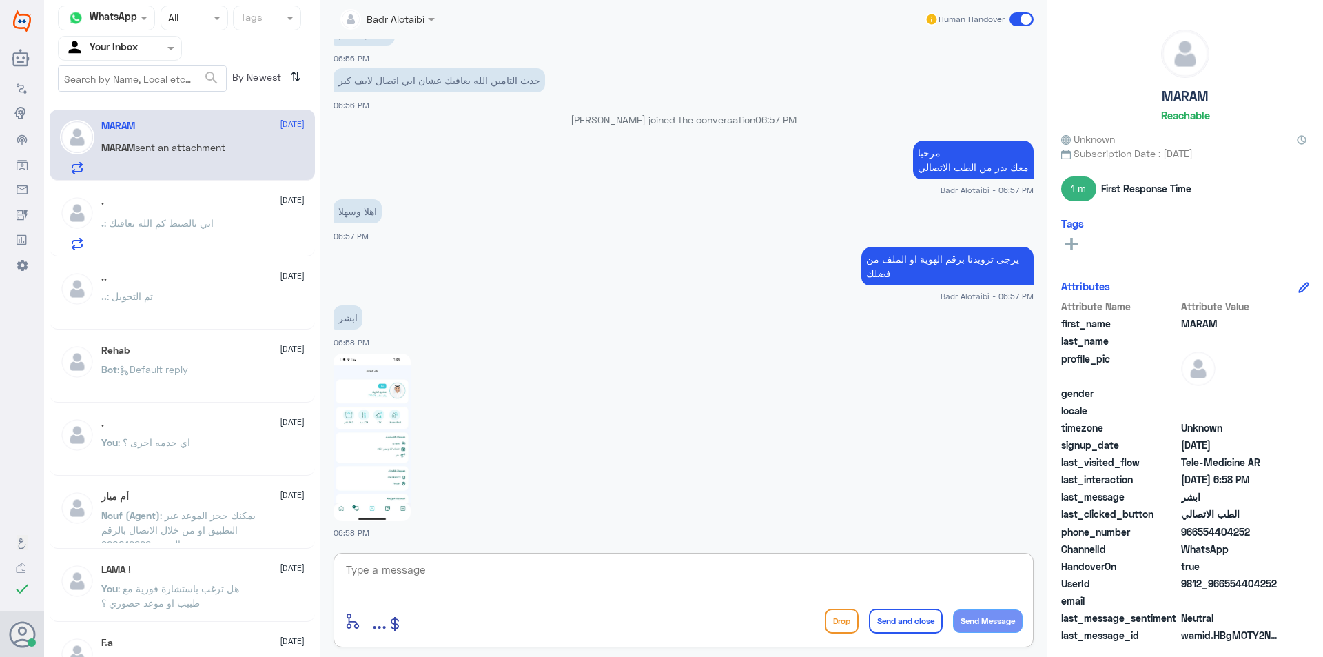
click at [378, 478] on img at bounding box center [372, 437] width 77 height 167
click at [522, 582] on textarea at bounding box center [684, 577] width 678 height 34
click at [398, 448] on img at bounding box center [372, 437] width 77 height 167
click at [420, 566] on textarea "777" at bounding box center [684, 577] width 678 height 34
type textarea "777476"
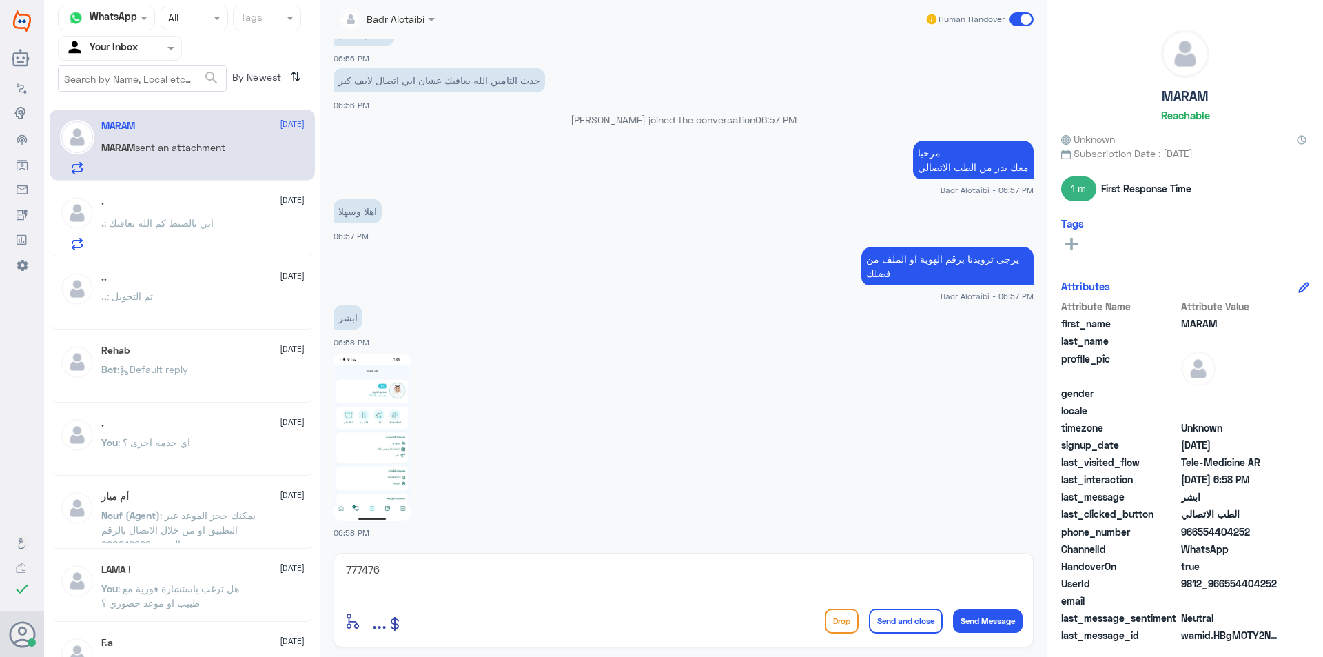
click at [363, 390] on img at bounding box center [372, 437] width 77 height 167
drag, startPoint x: 401, startPoint y: 574, endPoint x: 340, endPoint y: 580, distance: 61.7
click at [340, 581] on div "777476 enter flow name ... Drop Send and close Send Message" at bounding box center [684, 600] width 700 height 94
type textarea "يمكنك الان تسجيل استشارة فورية على التامين"
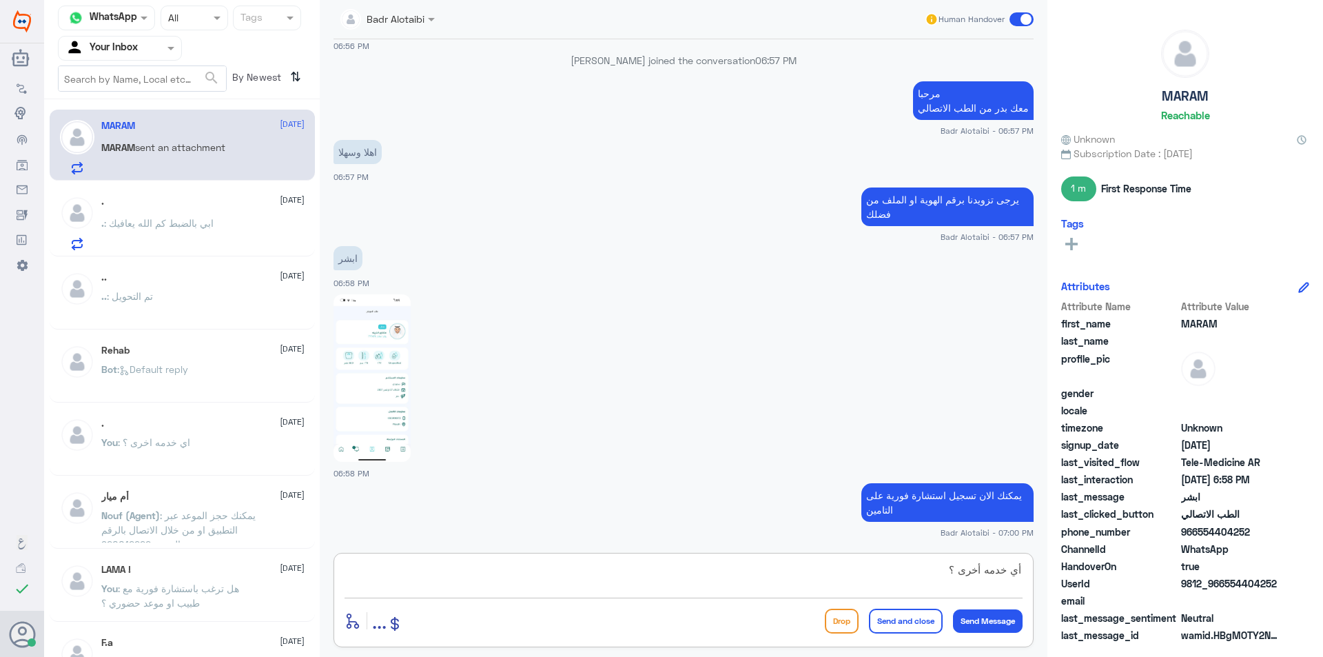
type textarea "أي خدمه أخرى ؟"
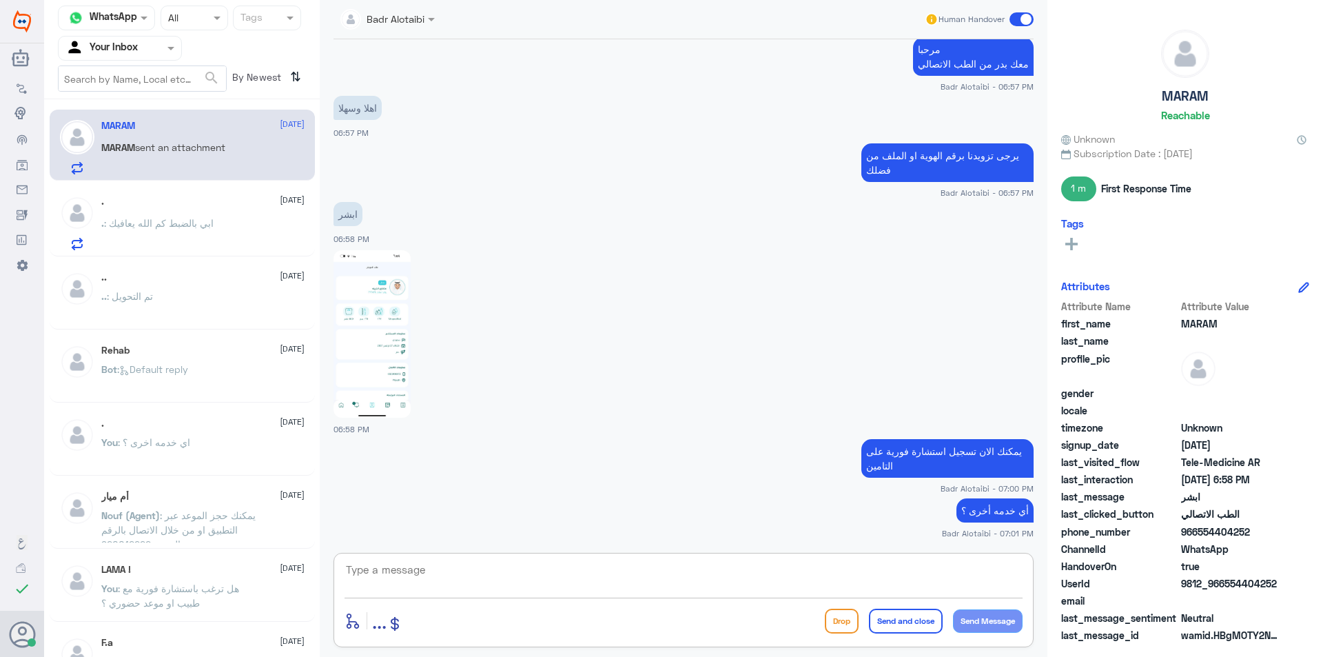
click at [196, 242] on p ". : ابي بالضبط كم الله يعافيك" at bounding box center [157, 233] width 112 height 34
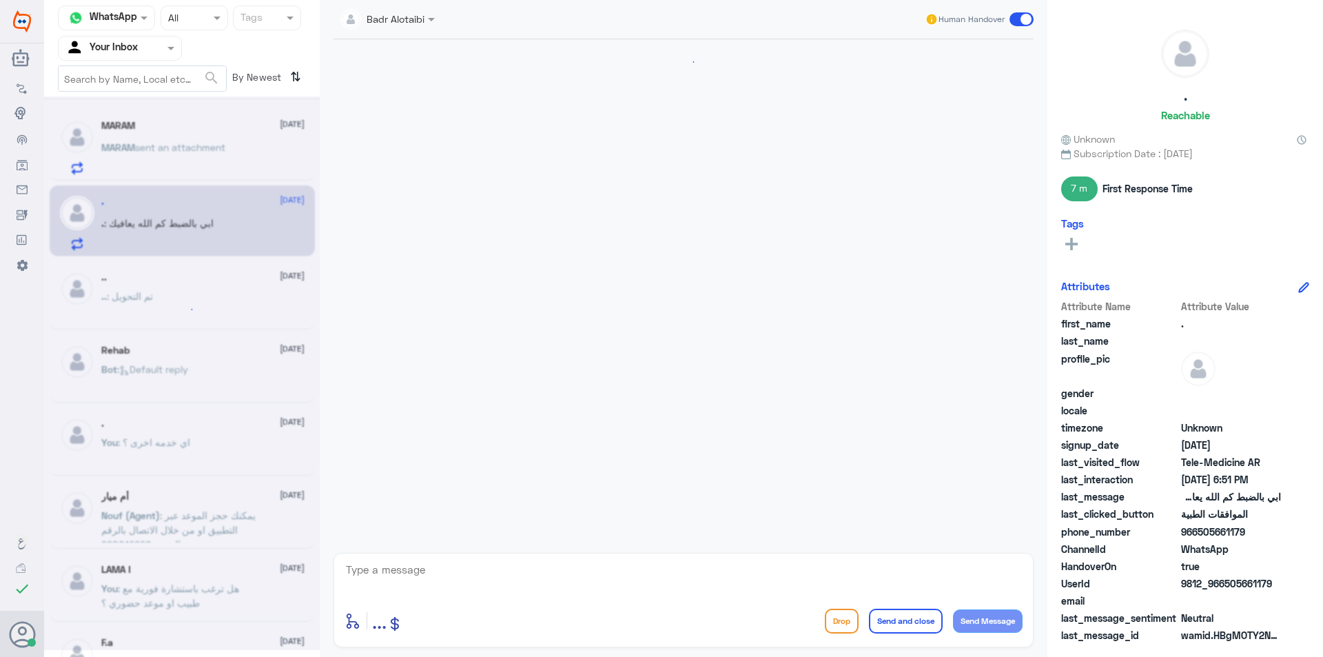
scroll to position [642, 0]
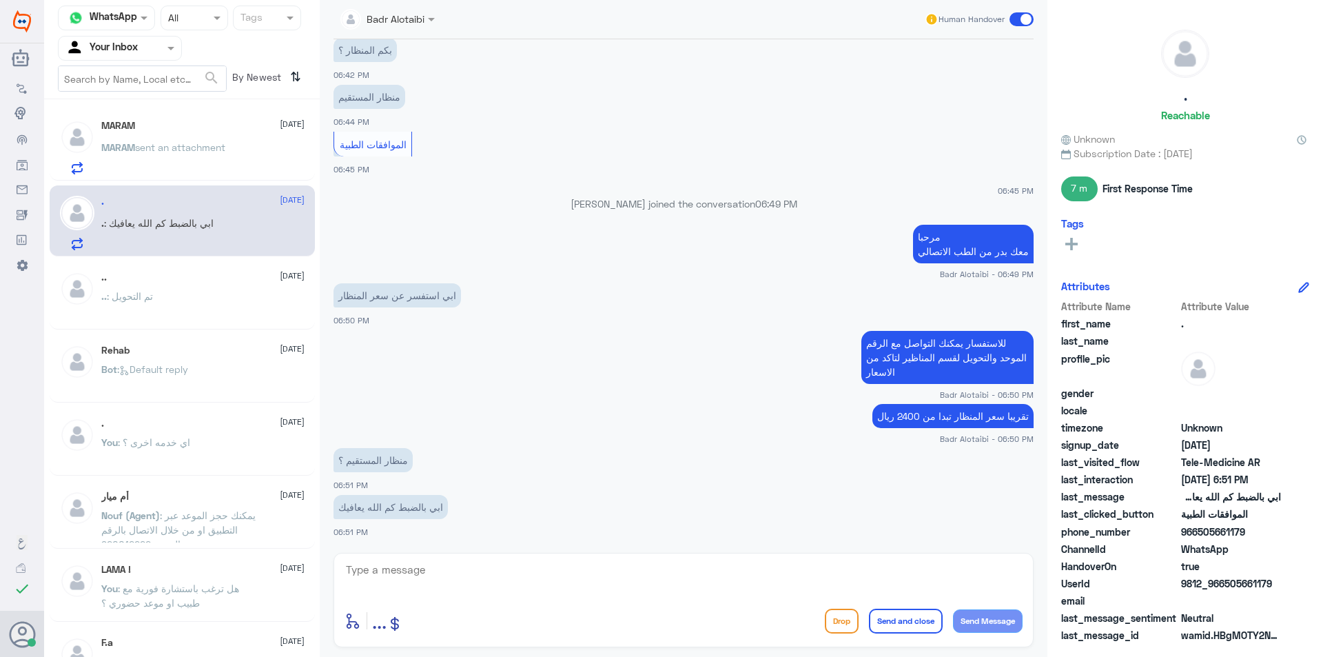
click at [487, 573] on textarea at bounding box center [684, 577] width 678 height 34
click at [454, 594] on div at bounding box center [684, 578] width 678 height 37
click at [456, 585] on textarea at bounding box center [684, 577] width 678 height 34
click at [212, 132] on div "MARAM 1 21 September" at bounding box center [202, 127] width 203 height 14
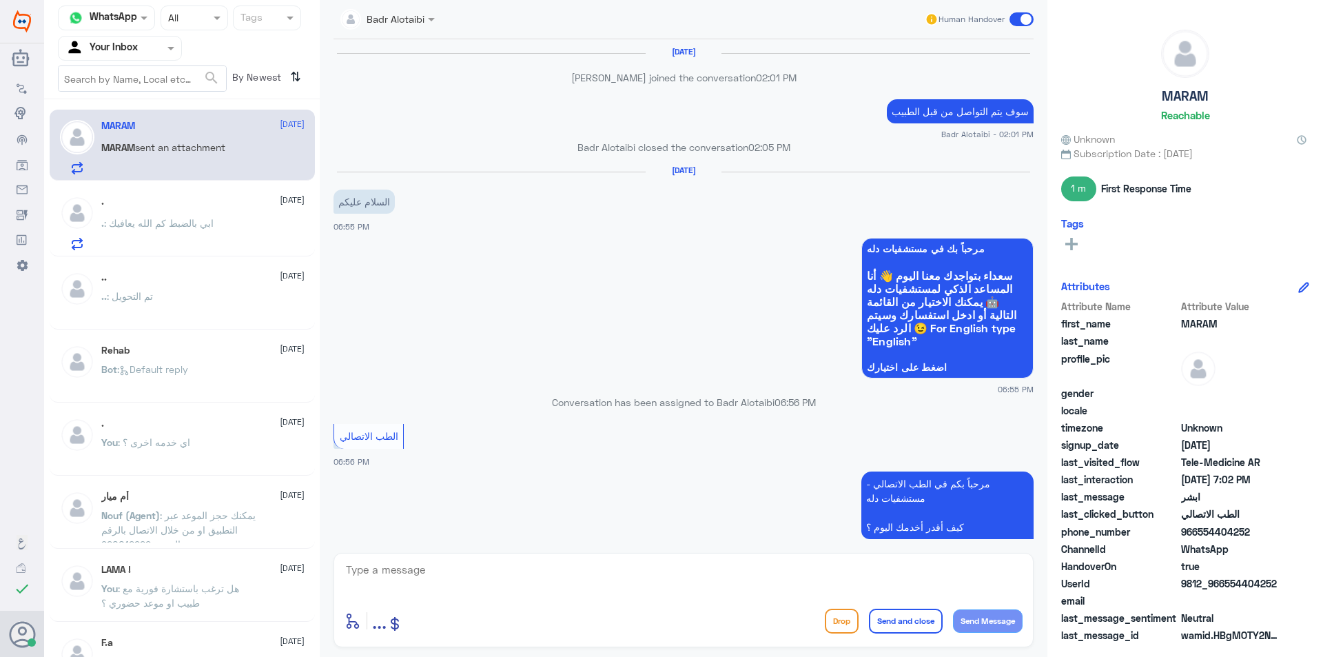
scroll to position [717, 0]
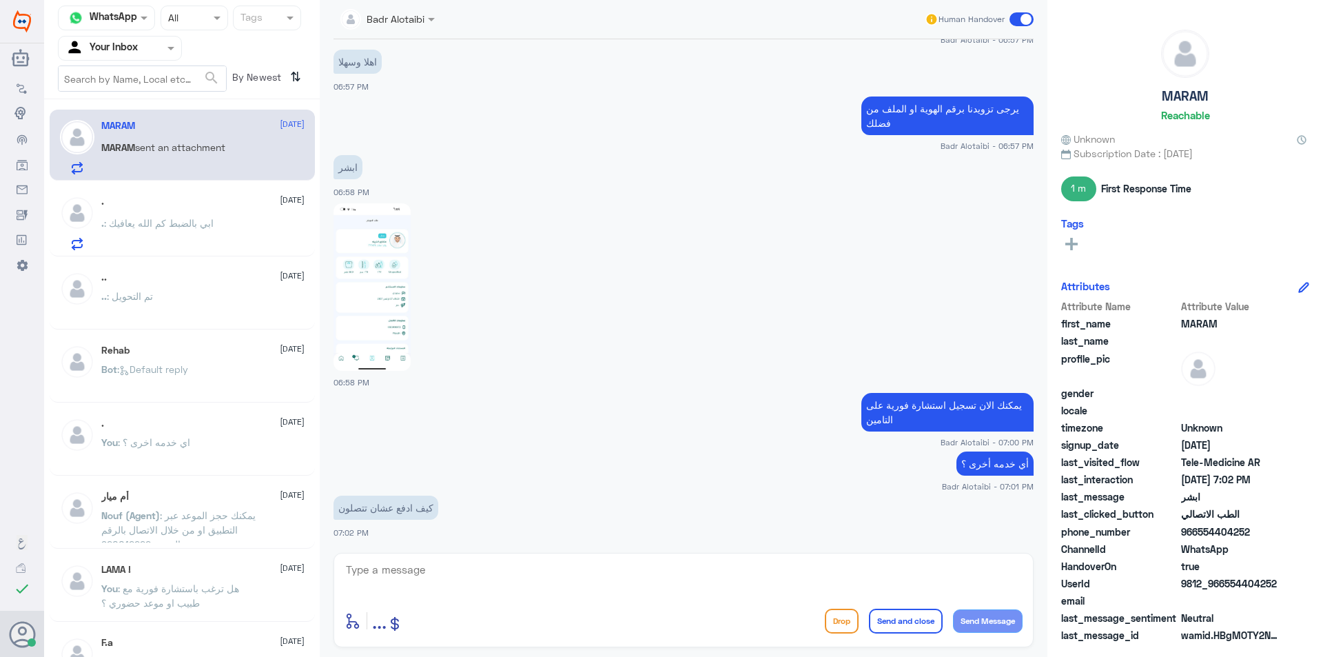
click at [491, 571] on textarea at bounding box center [684, 577] width 678 height 34
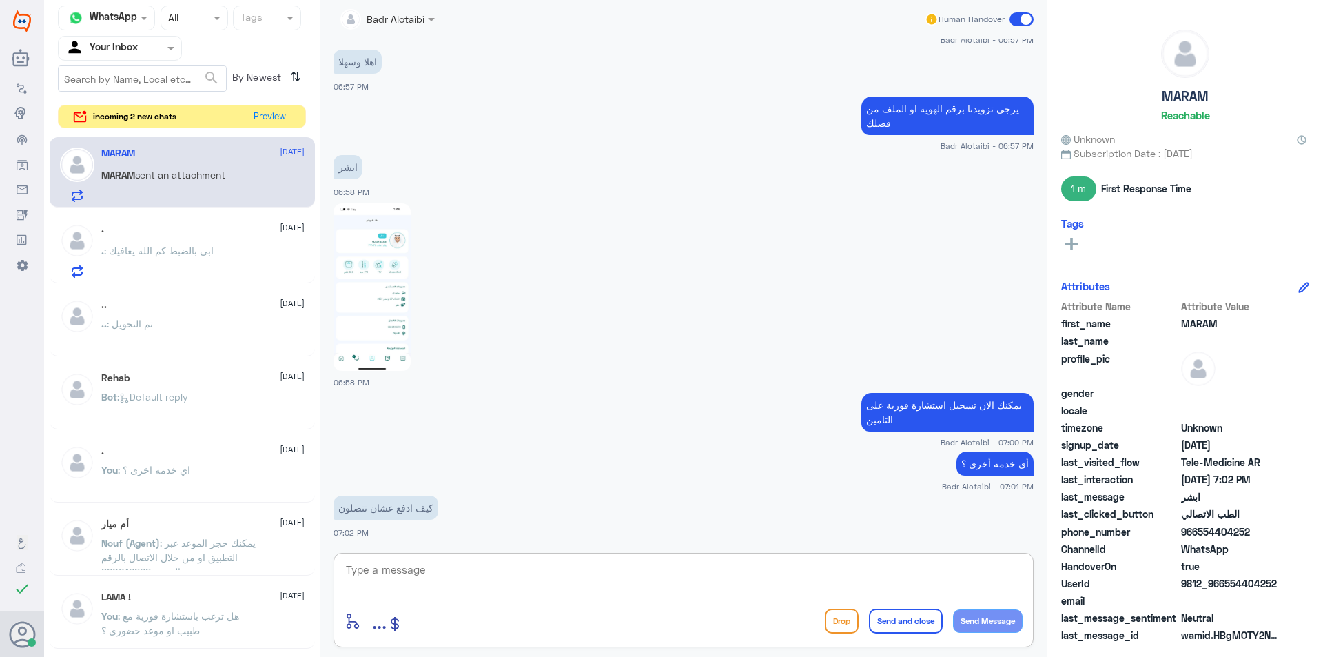
click at [558, 580] on textarea at bounding box center [684, 577] width 678 height 34
type textarea "تم التواصل هاتفيا سعدنا بخدمتك"
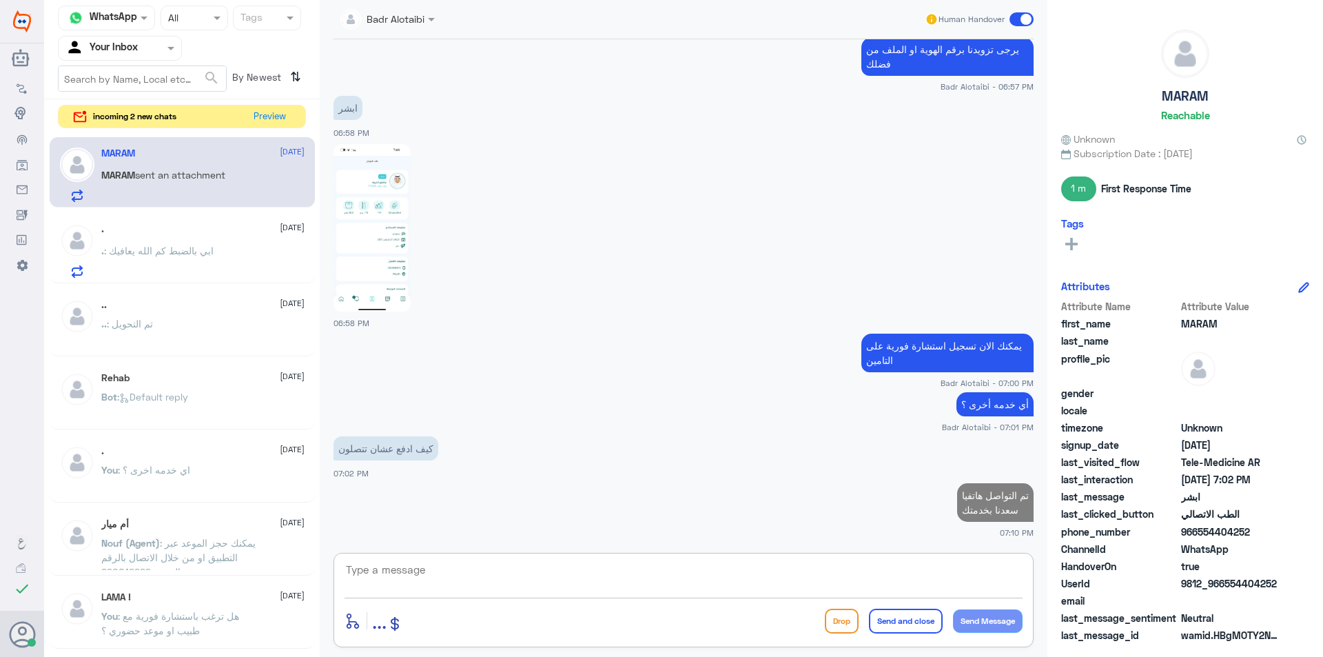
click at [953, 578] on textarea at bounding box center [684, 577] width 678 height 34
click at [1012, 20] on span at bounding box center [1022, 19] width 24 height 14
click at [0, 0] on input "checkbox" at bounding box center [0, 0] width 0 height 0
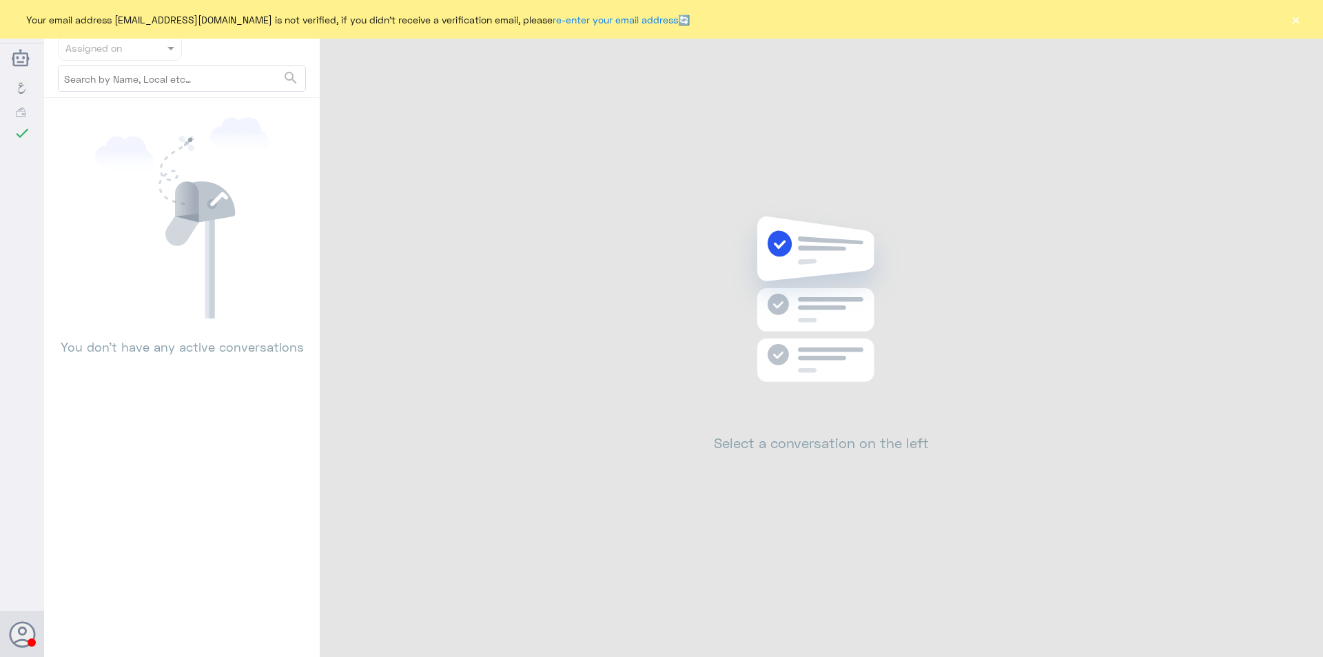
click at [1287, 19] on div "Your email address [EMAIL_ADDRESS][DOMAIN_NAME] is not verified, if you didn't …" at bounding box center [661, 19] width 1323 height 39
click at [1292, 21] on button "×" at bounding box center [1296, 19] width 14 height 14
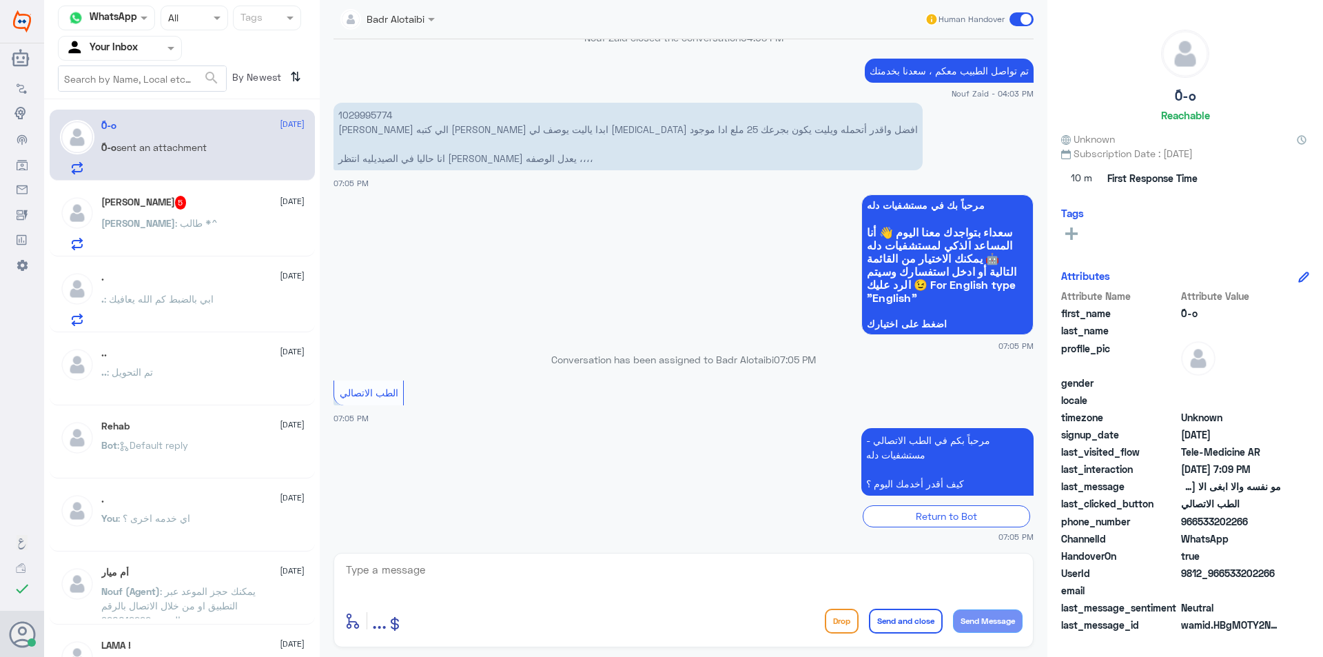
scroll to position [704, 0]
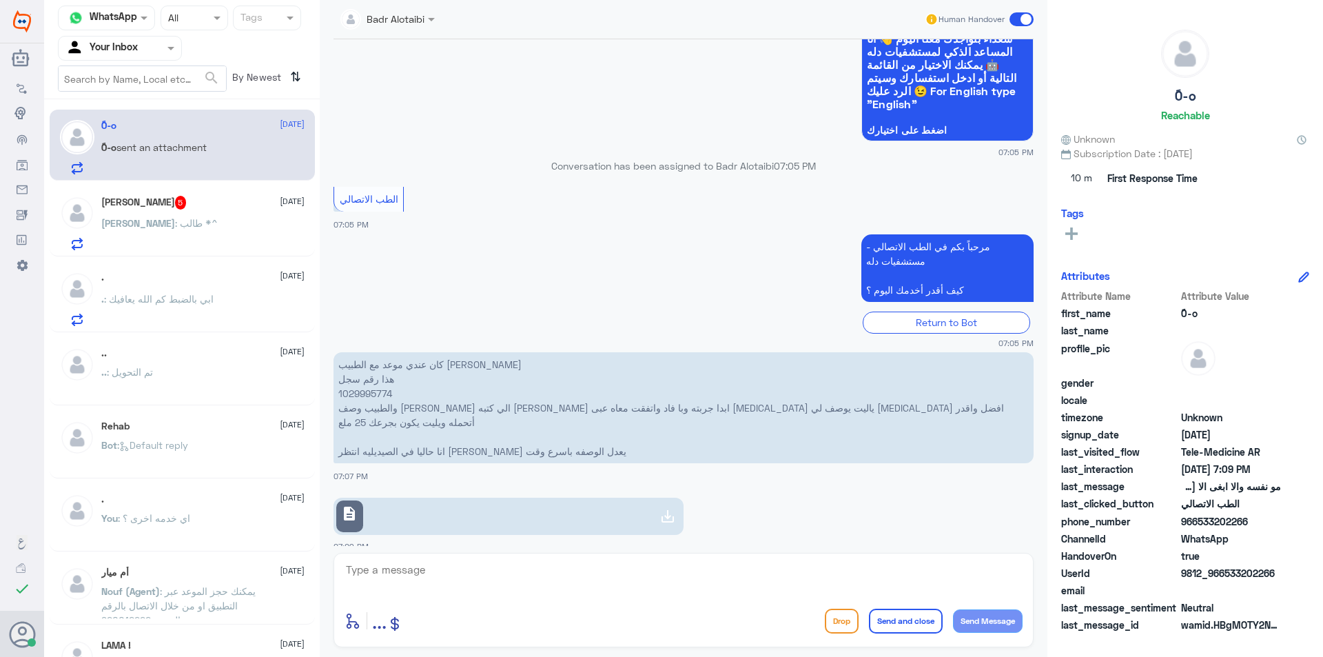
click at [540, 575] on textarea at bounding box center [684, 577] width 678 height 34
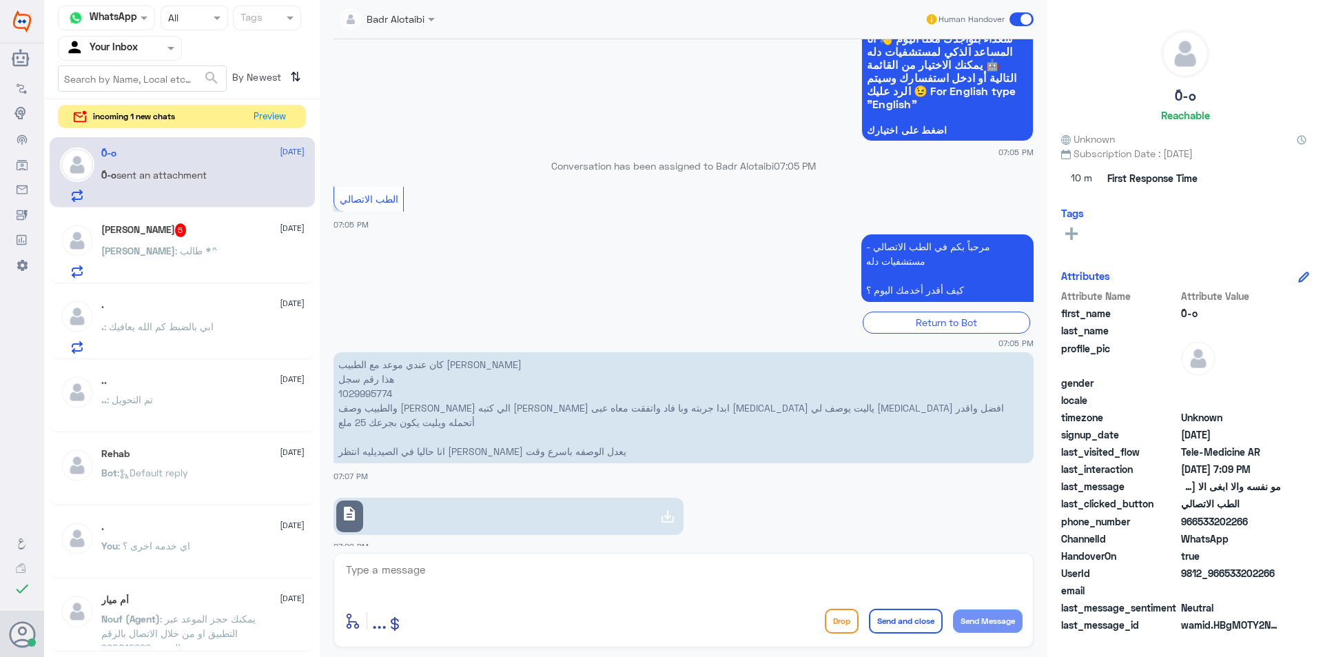
click at [188, 267] on div "[PERSON_NAME] : طالب *^" at bounding box center [202, 262] width 203 height 31
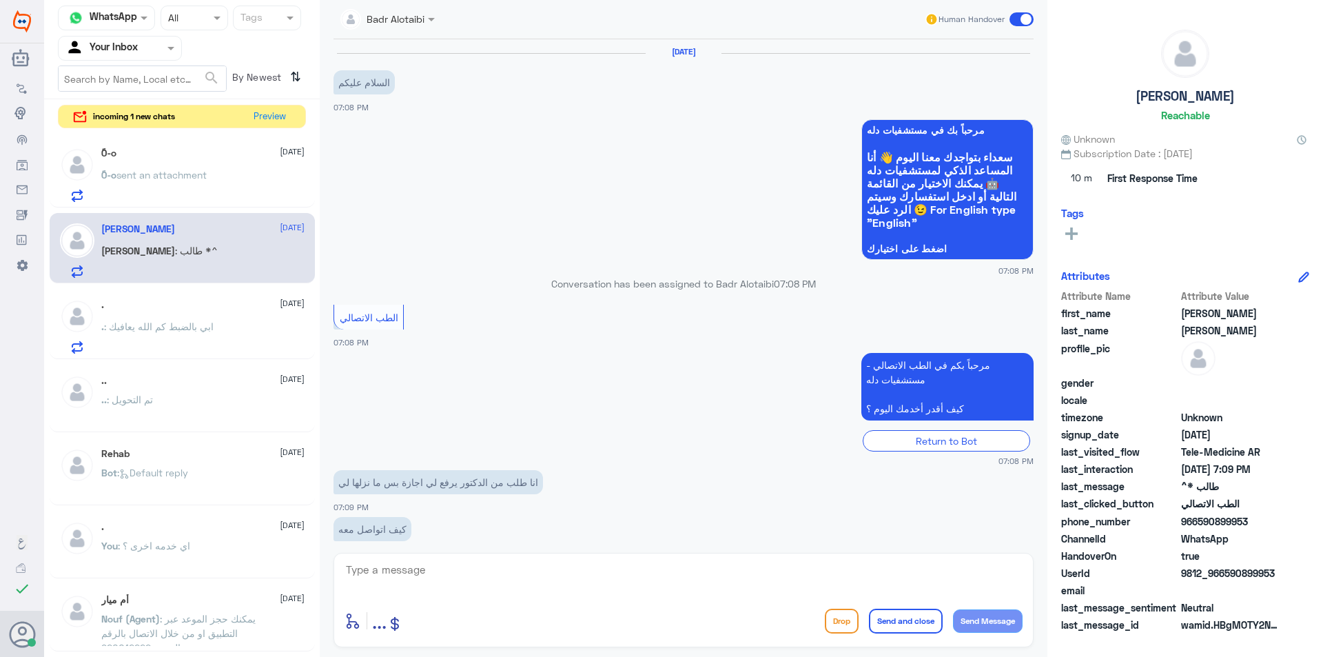
scroll to position [69, 0]
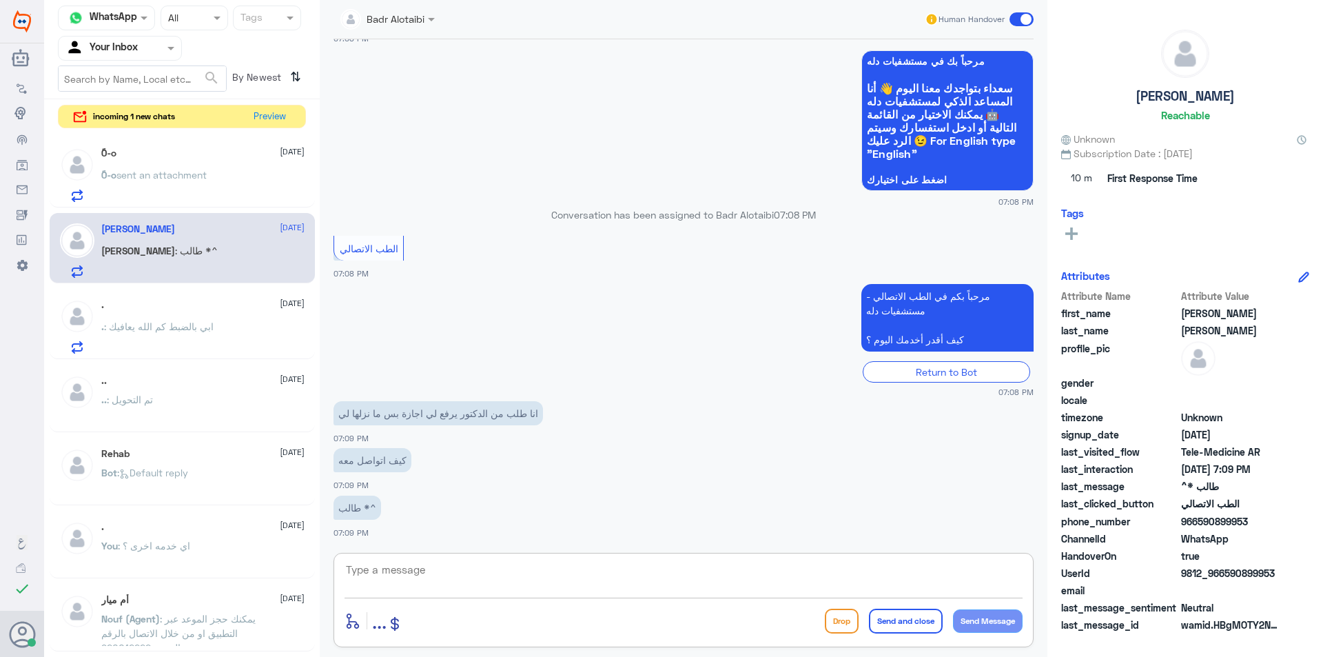
click at [451, 579] on textarea at bounding box center [684, 577] width 678 height 34
click at [232, 183] on div "ً0-o sent an attachment" at bounding box center [202, 186] width 203 height 31
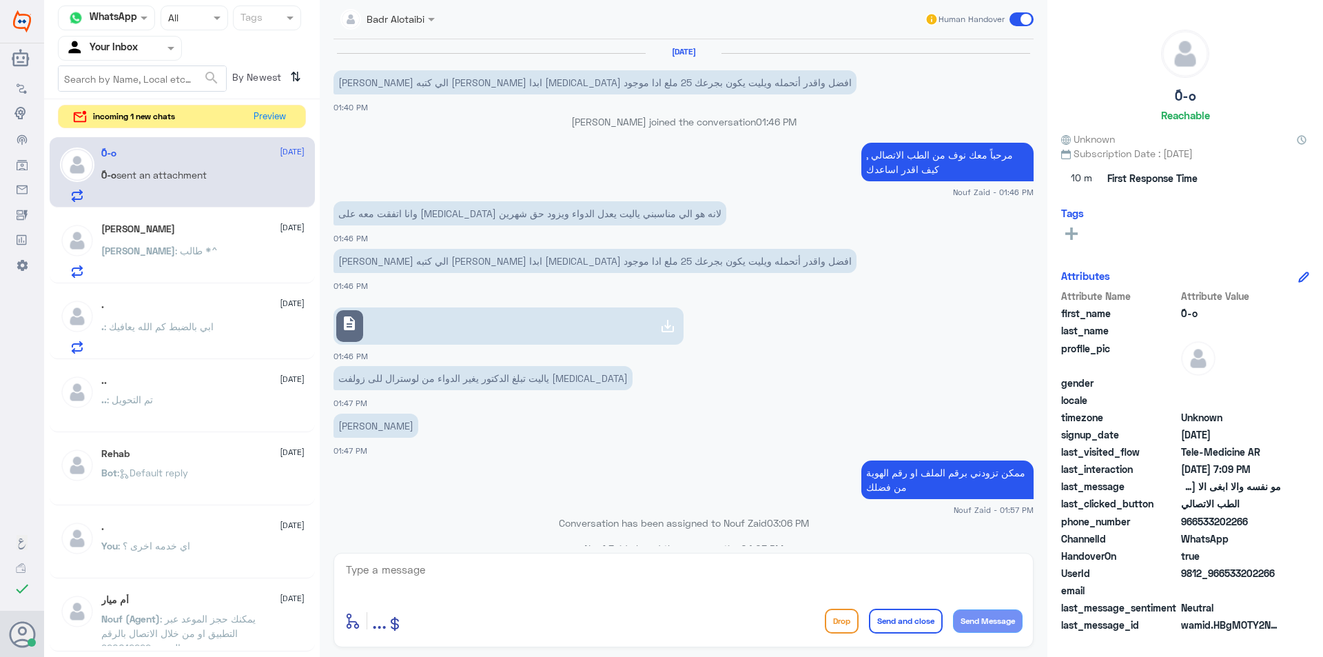
scroll to position [704, 0]
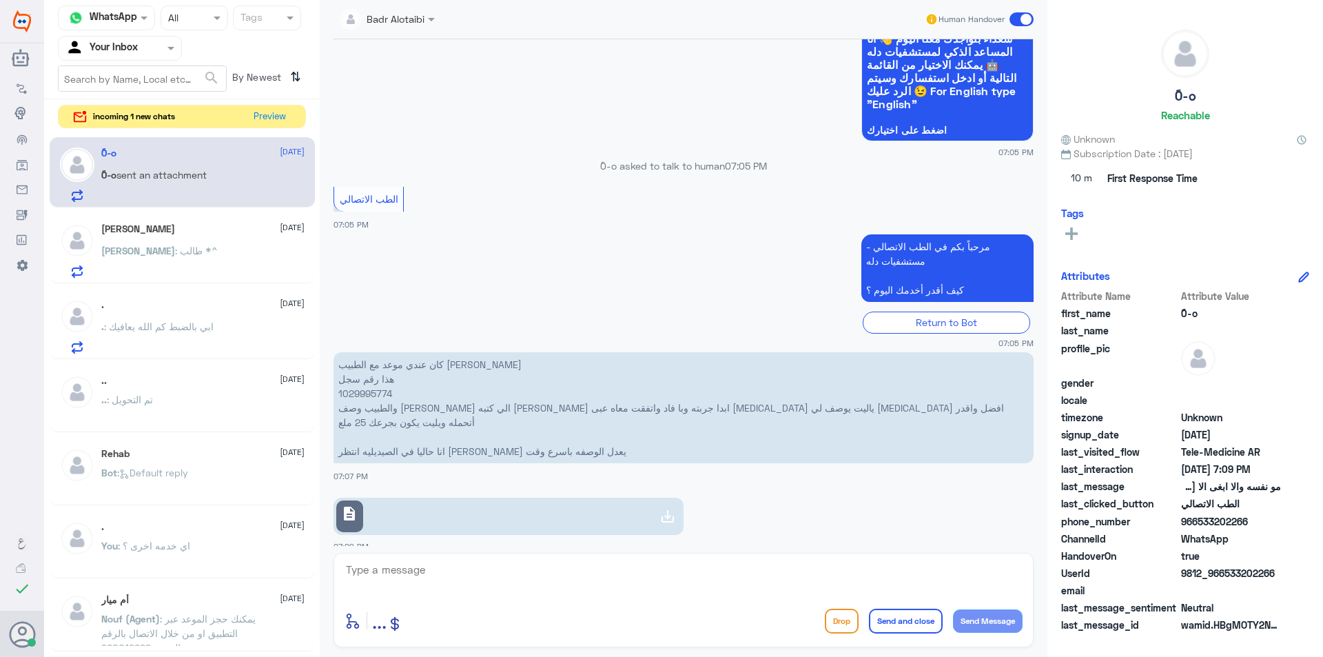
drag, startPoint x: 1278, startPoint y: 575, endPoint x: 1227, endPoint y: 577, distance: 51.0
click at [1227, 577] on span "9812_966533202266" at bounding box center [1231, 573] width 100 height 14
copy span "533202266"
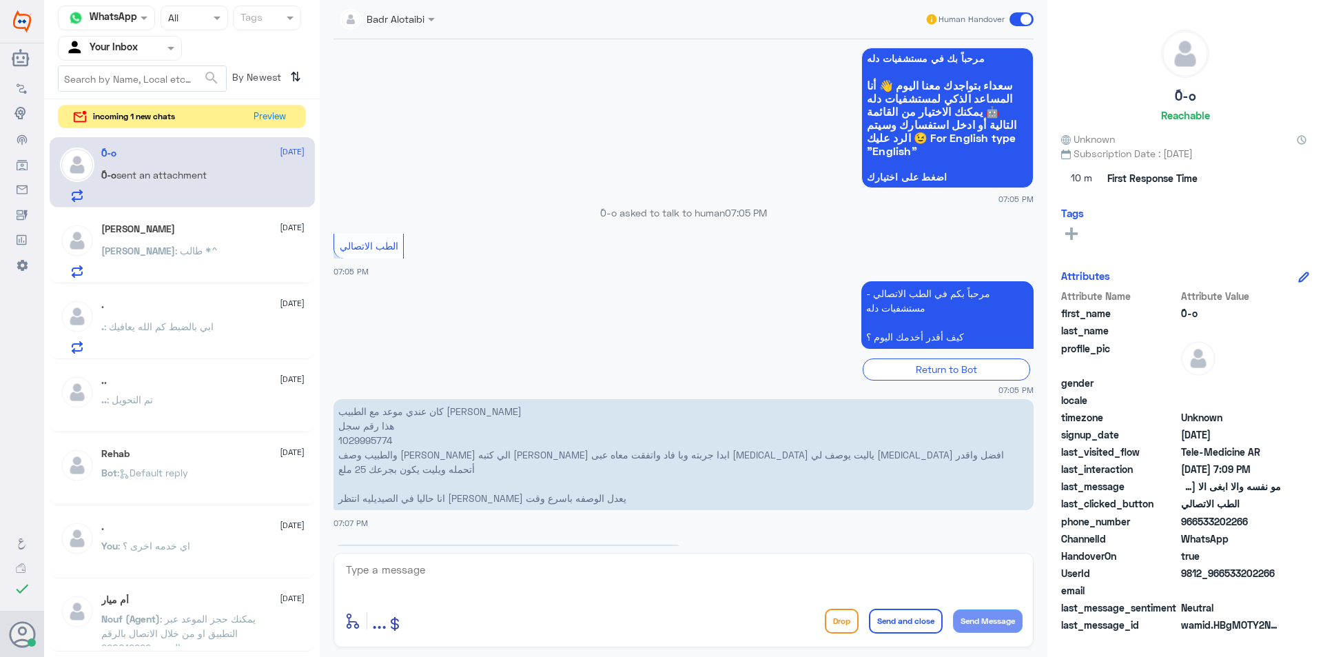
scroll to position [635, 0]
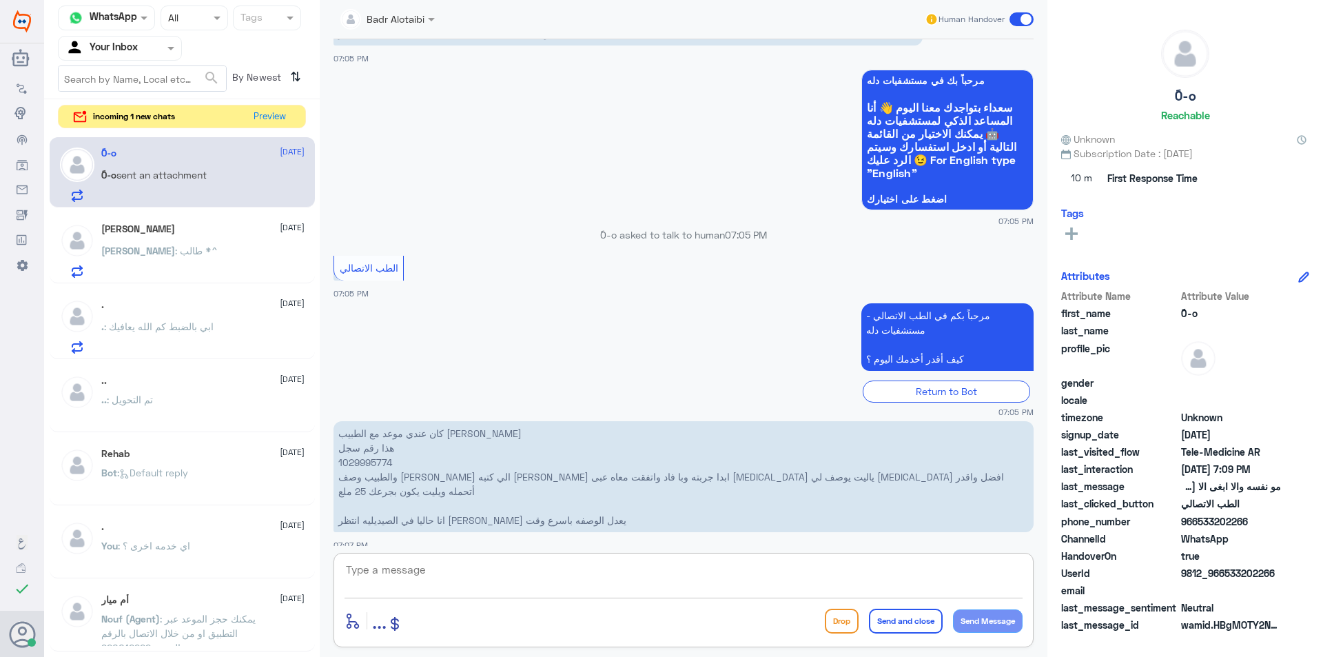
click at [752, 578] on textarea at bounding box center [684, 577] width 678 height 34
type textarea "يمكنك زيارة الطبيب في العيادة"
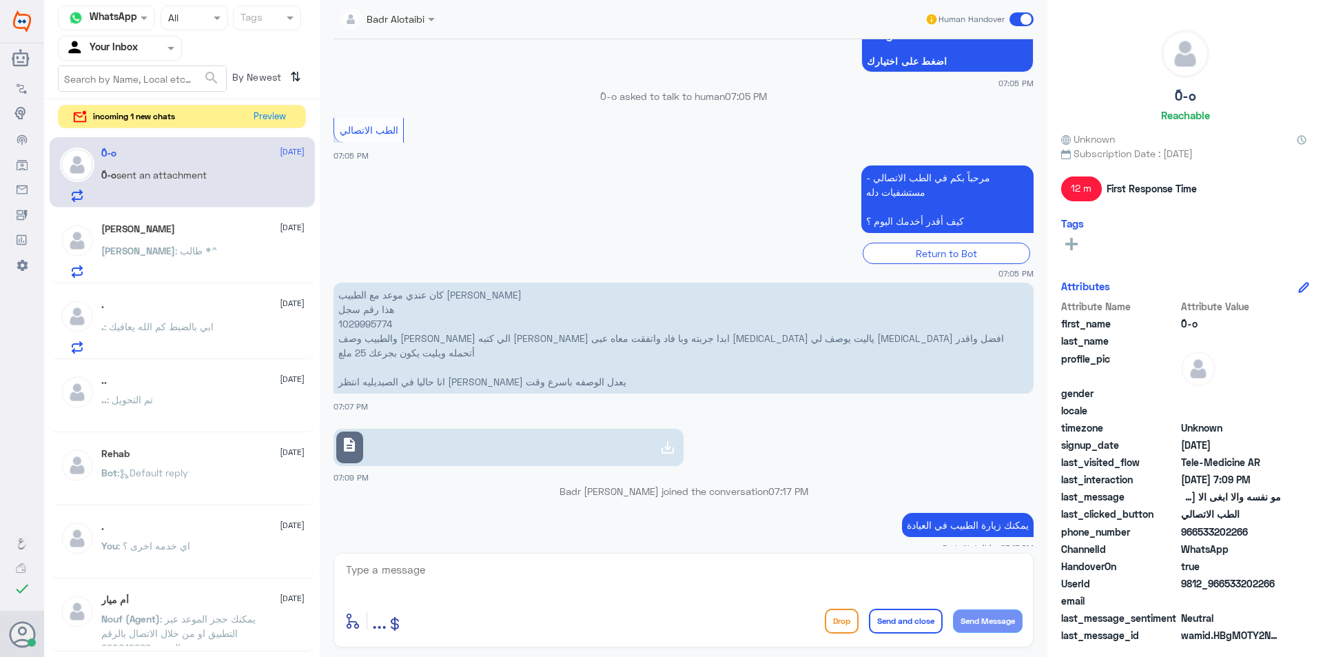
click at [1022, 21] on span at bounding box center [1022, 19] width 24 height 14
click at [0, 0] on input "checkbox" at bounding box center [0, 0] width 0 height 0
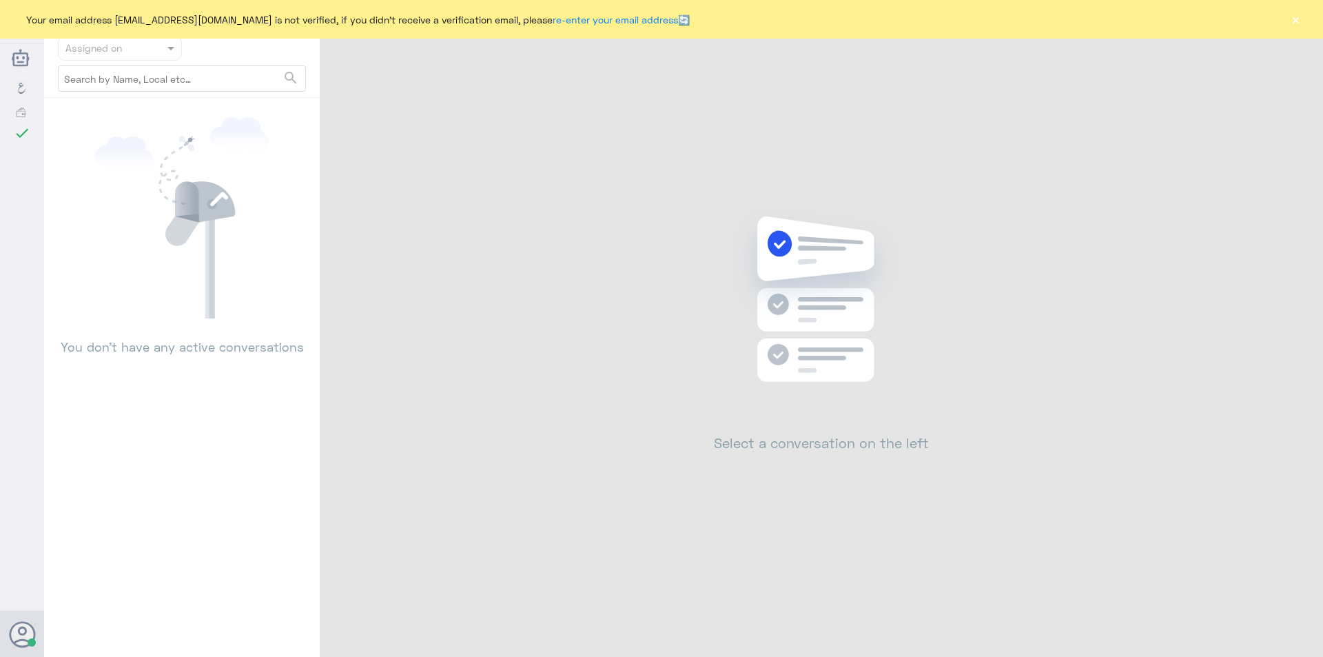
click at [1293, 26] on button "×" at bounding box center [1296, 19] width 14 height 14
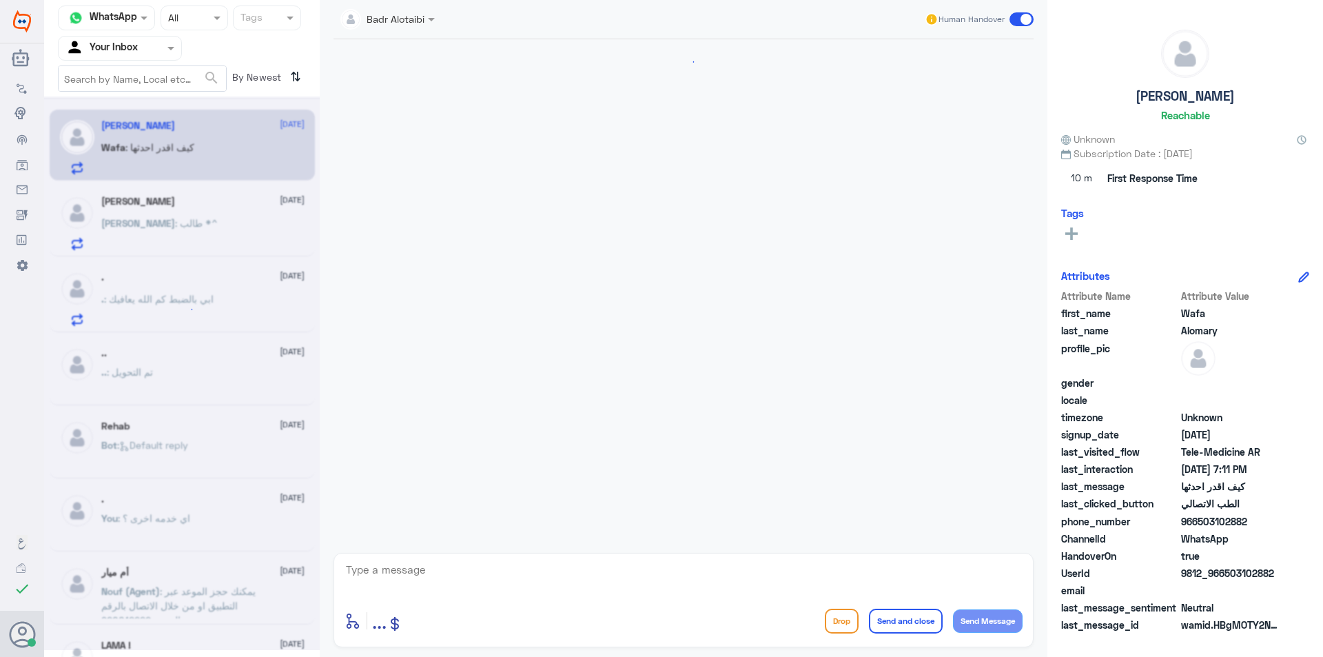
scroll to position [585, 0]
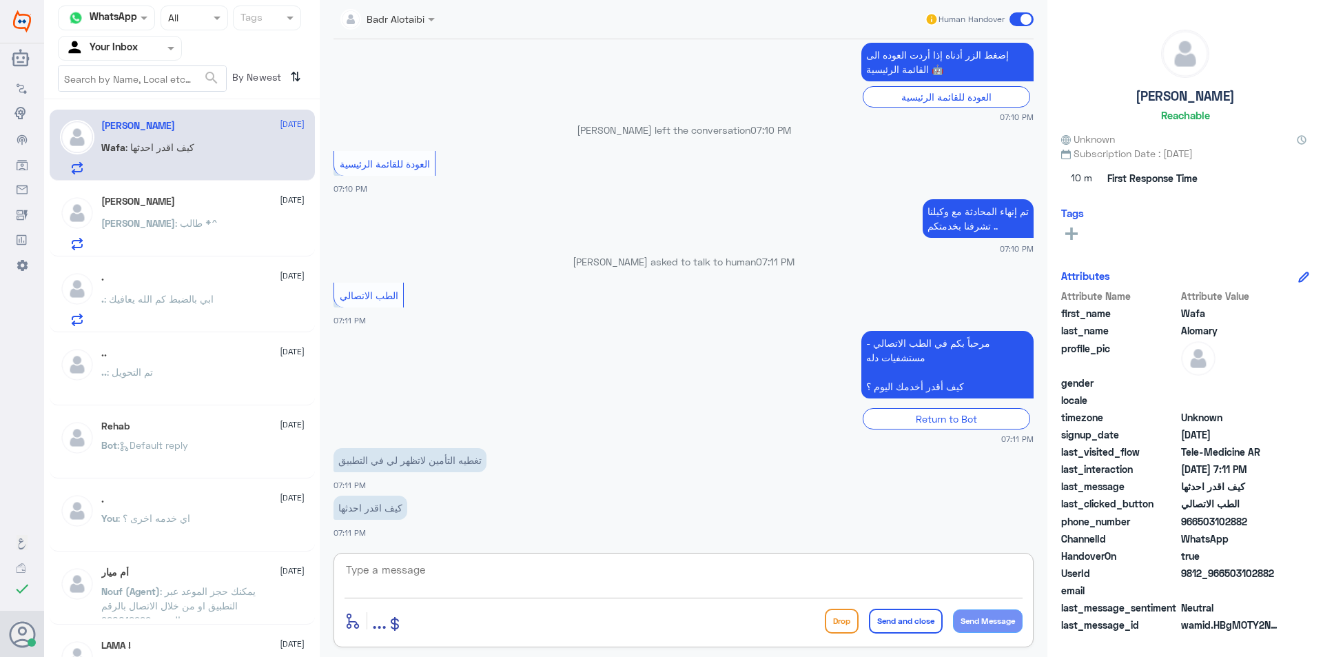
click at [468, 567] on textarea at bounding box center [684, 577] width 678 height 34
click at [587, 571] on textarea at bounding box center [684, 577] width 678 height 34
type textarea "ت"
type textarea "مرحبا معك بدر من الطب الاتصالي"
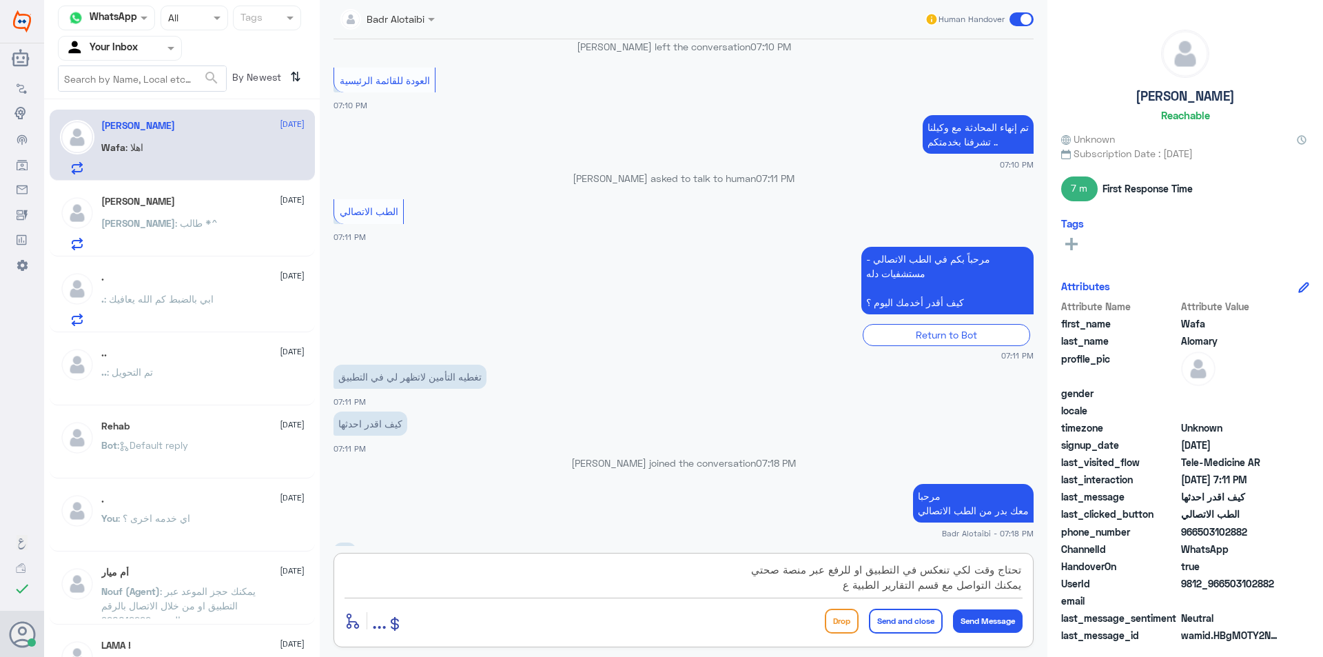
scroll to position [691, 0]
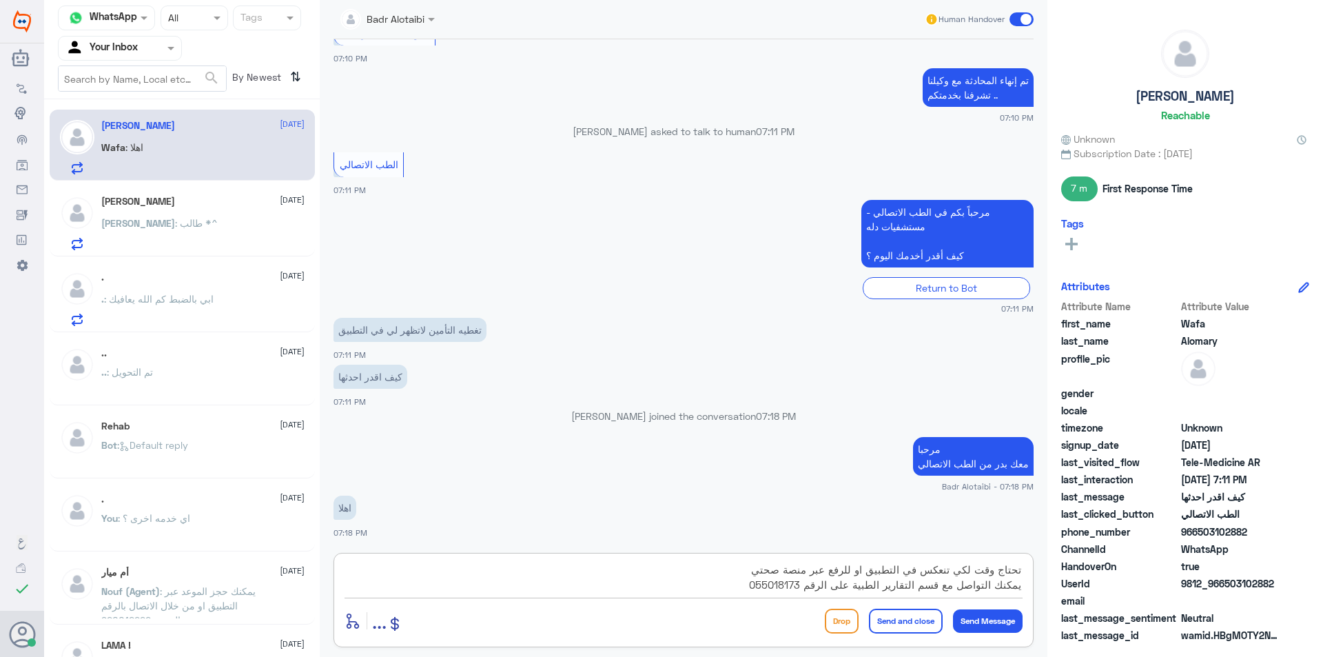
type textarea "تحتاج وقت لكي تنعكس في التطبيق او للرفع عبر منصة صحتي يمكنك التواصل مع قسم التق…"
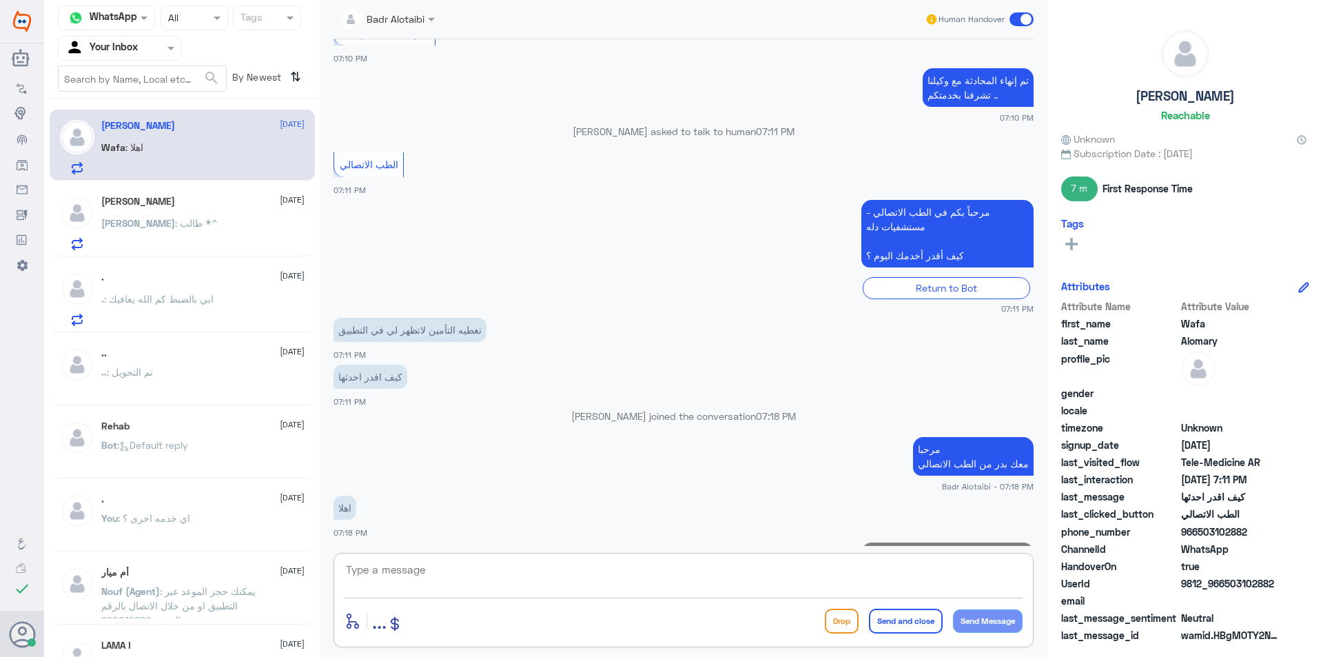
scroll to position [779, 0]
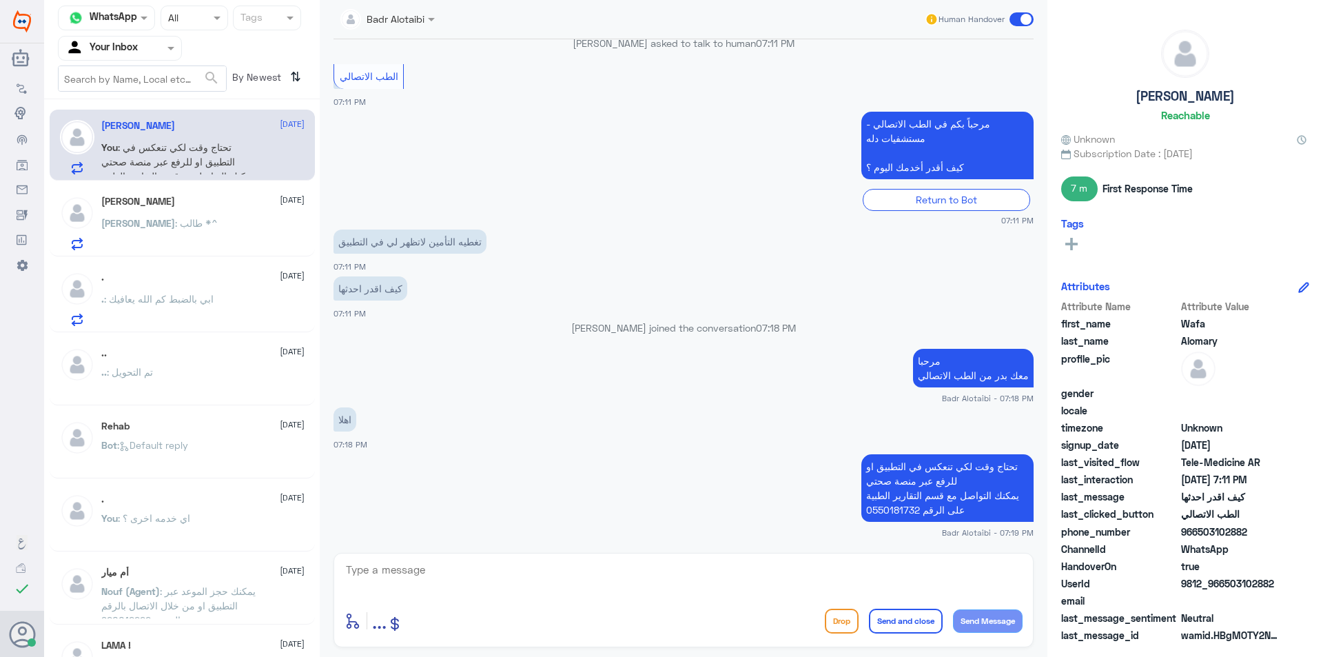
click at [205, 221] on div "[PERSON_NAME] : طالب *^" at bounding box center [202, 234] width 203 height 31
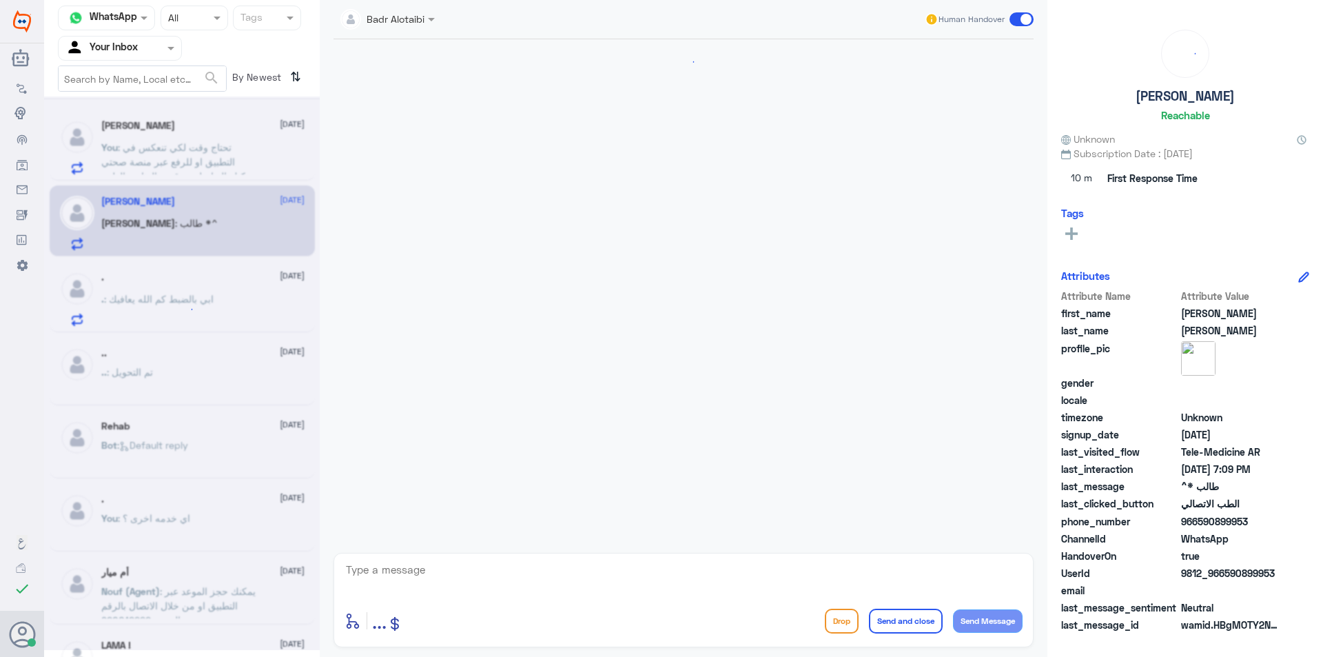
scroll to position [69, 0]
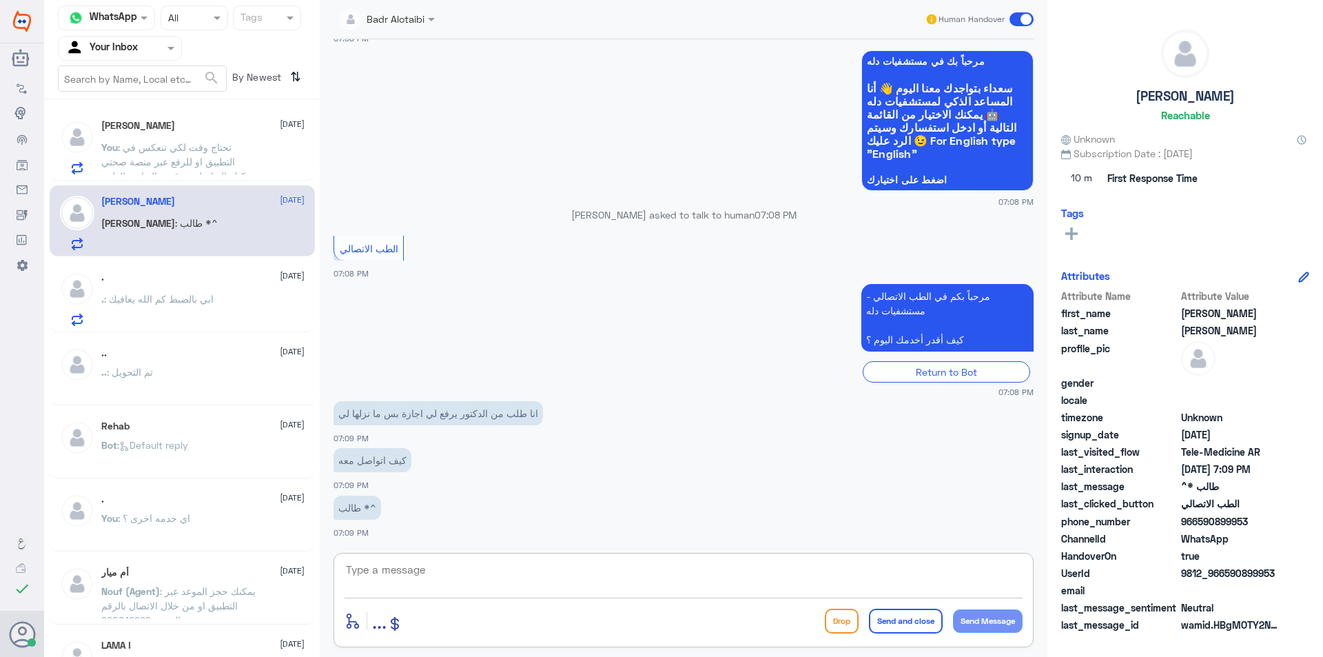
click at [566, 566] on textarea at bounding box center [684, 577] width 678 height 34
drag, startPoint x: 1276, startPoint y: 570, endPoint x: 1228, endPoint y: 573, distance: 48.3
click at [1228, 573] on span "9812_966590899953" at bounding box center [1231, 573] width 100 height 14
copy span "590899953"
click at [685, 576] on textarea at bounding box center [684, 577] width 678 height 34
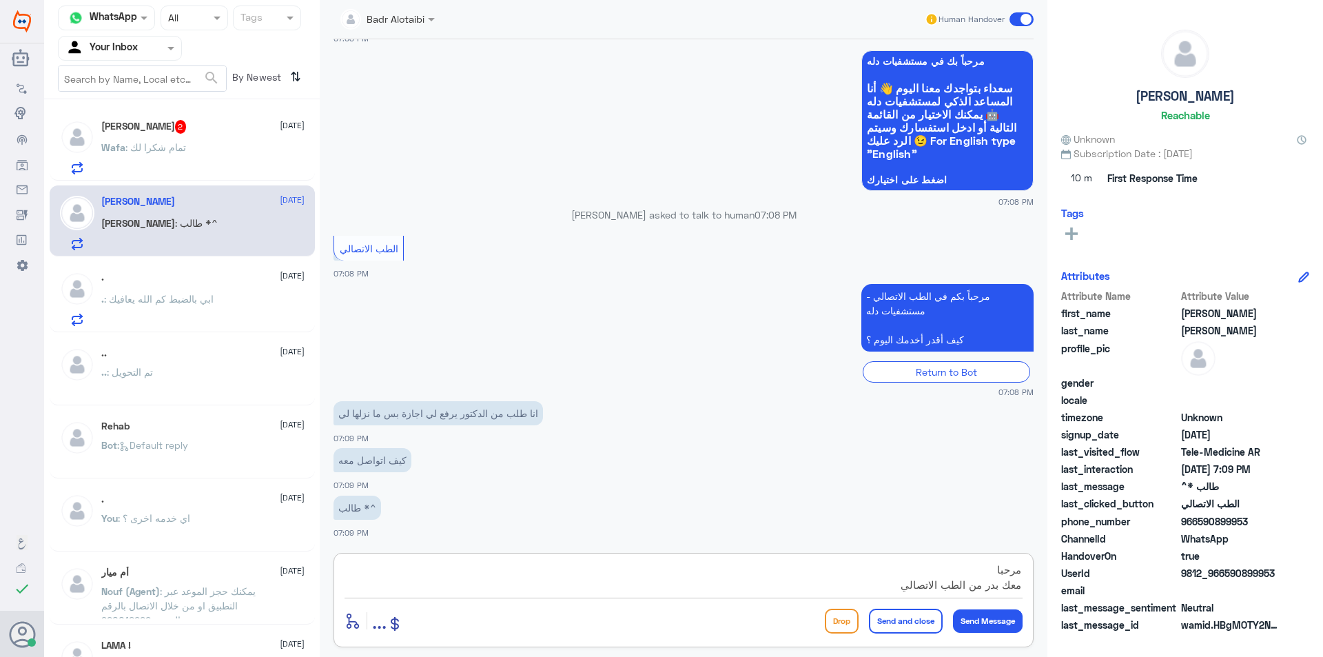
type textarea "مرحبا معك بدر من الطب الاتصالي"
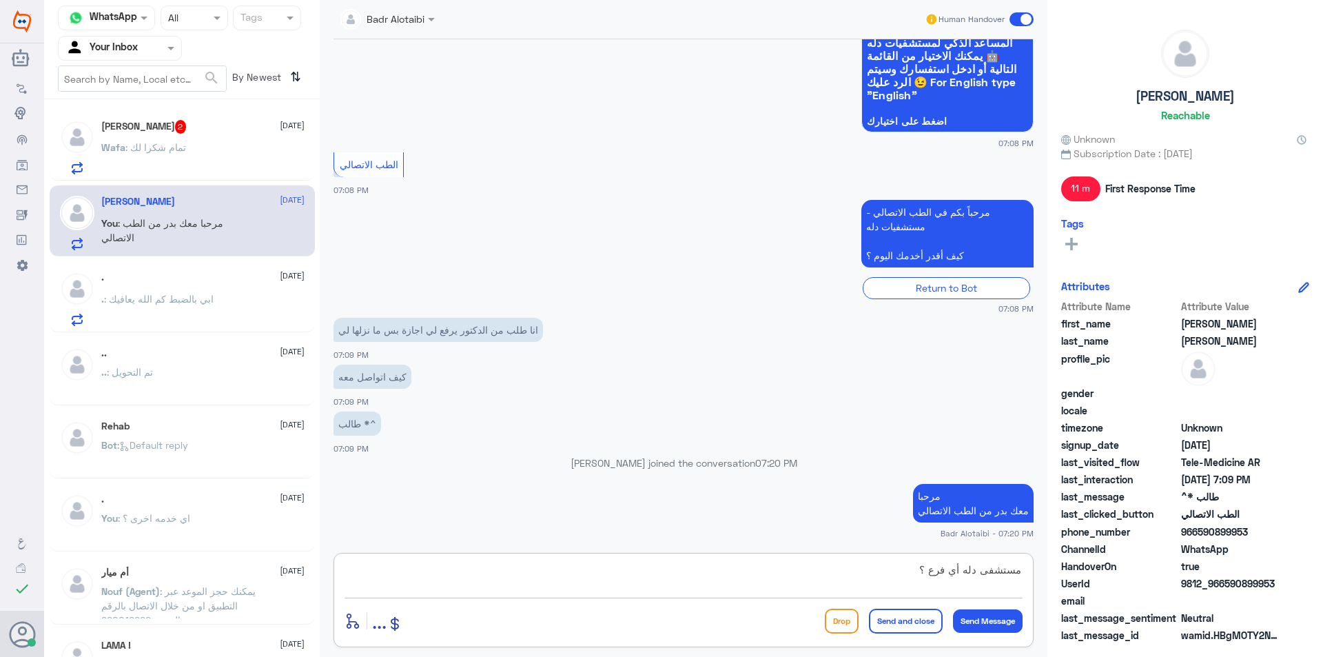
type textarea "مستشفى دله أي فرع ؟"
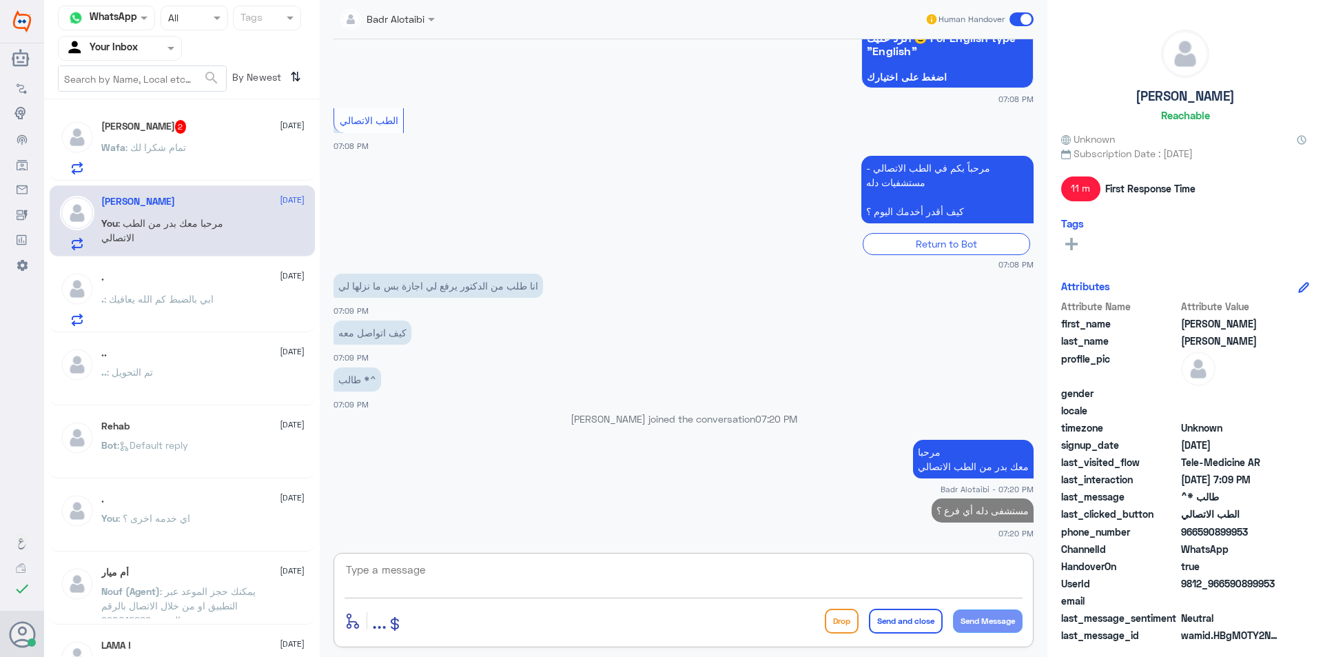
click at [232, 317] on div ". : ابي بالضبط كم الله يعافيك" at bounding box center [202, 310] width 203 height 31
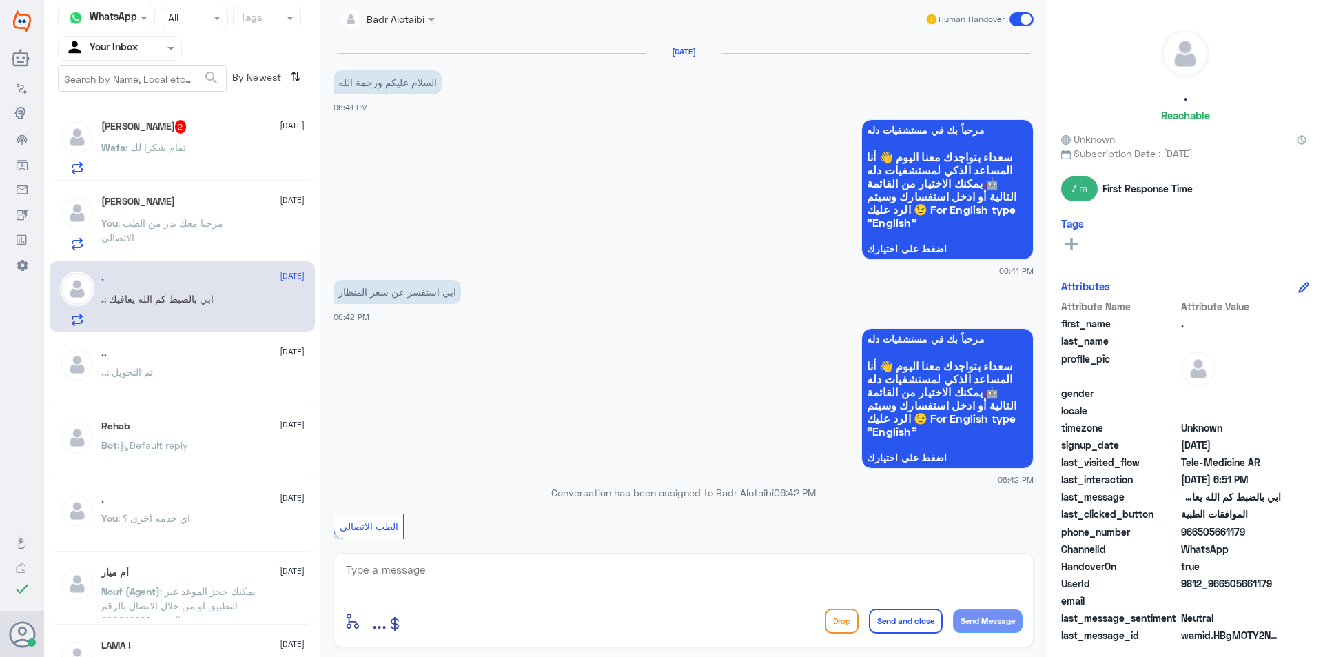
scroll to position [642, 0]
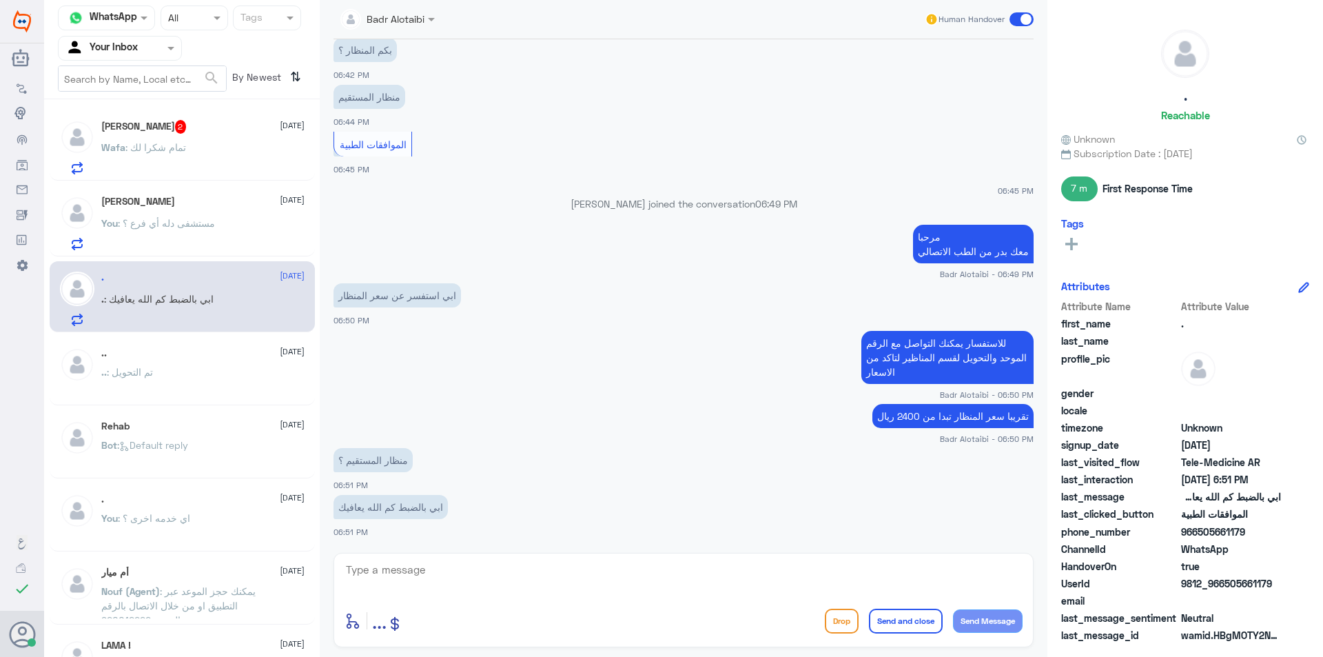
click at [198, 154] on div "Wafa : تمام شكرا لك" at bounding box center [202, 158] width 203 height 31
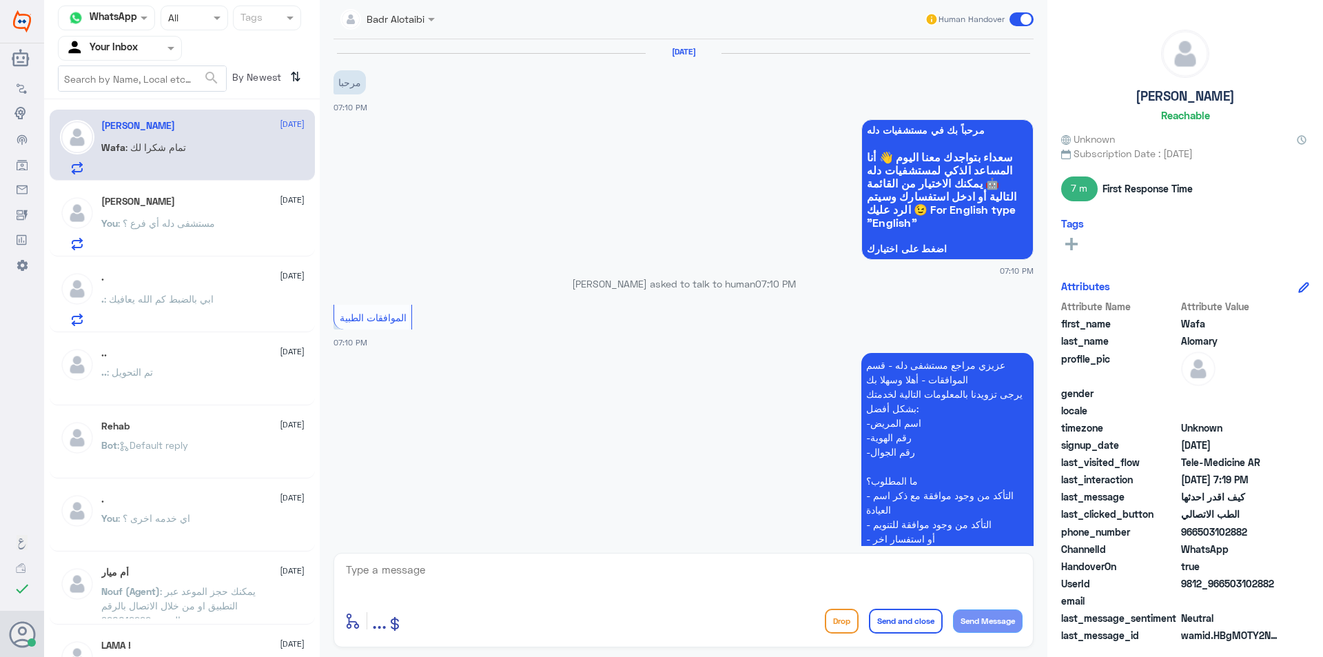
scroll to position [851, 0]
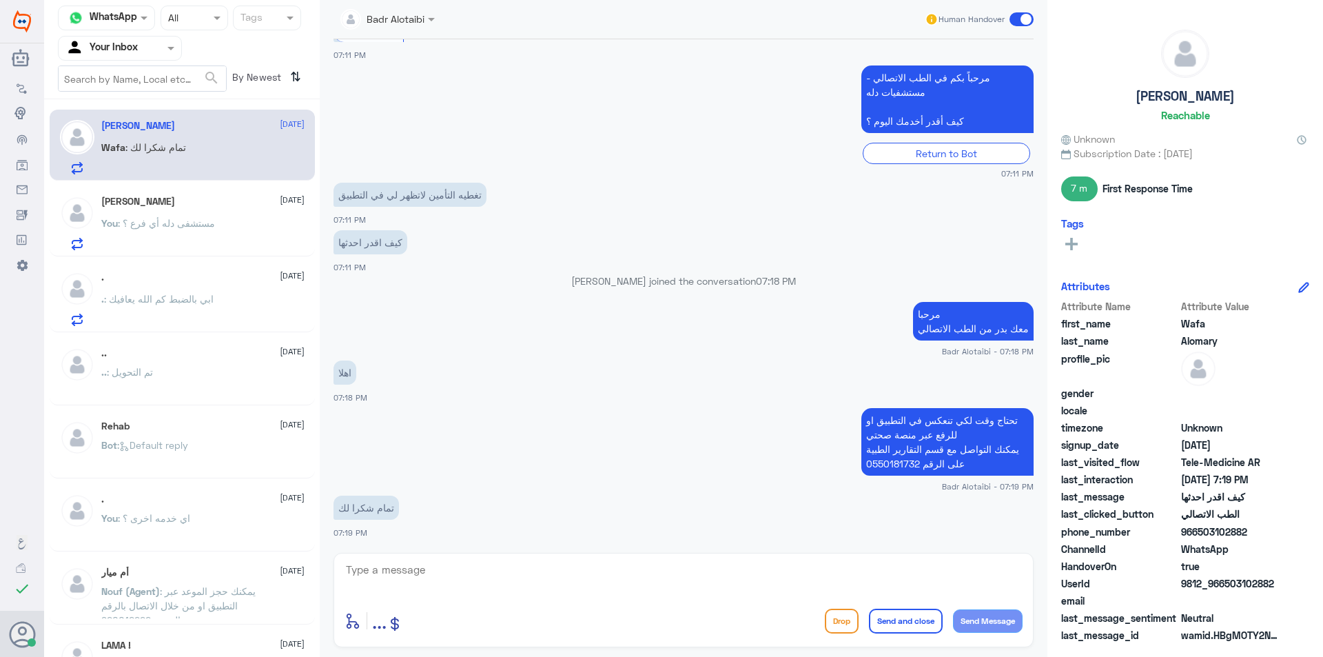
click at [401, 577] on textarea at bounding box center [684, 577] width 678 height 34
type textarea "العفو سعدنا بخدمتك"
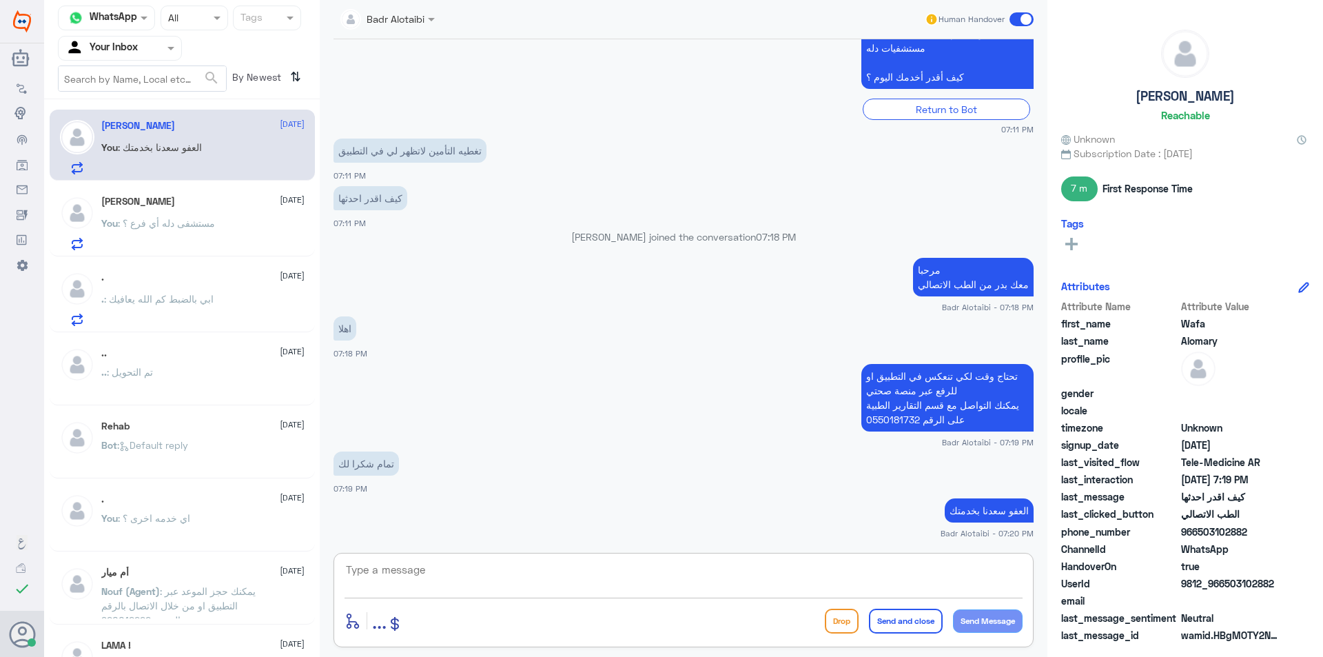
click at [1017, 17] on span at bounding box center [1022, 19] width 24 height 14
click at [0, 0] on input "checkbox" at bounding box center [0, 0] width 0 height 0
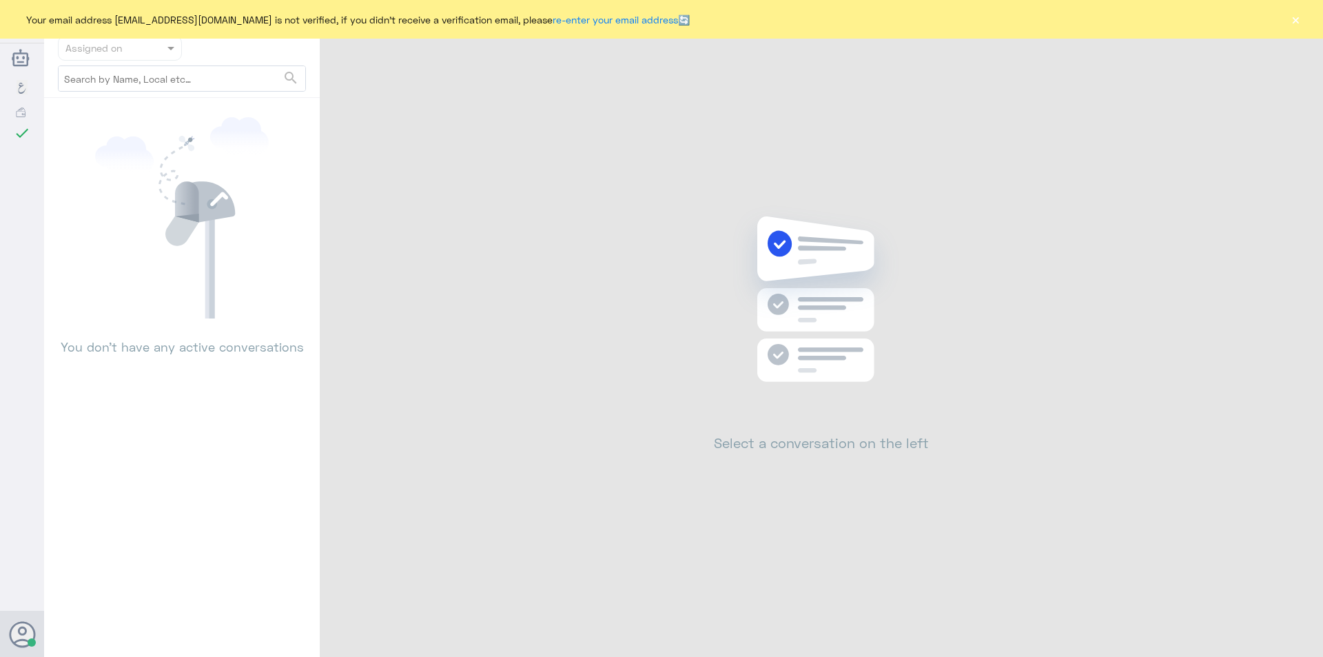
click at [1294, 18] on button "×" at bounding box center [1296, 19] width 14 height 14
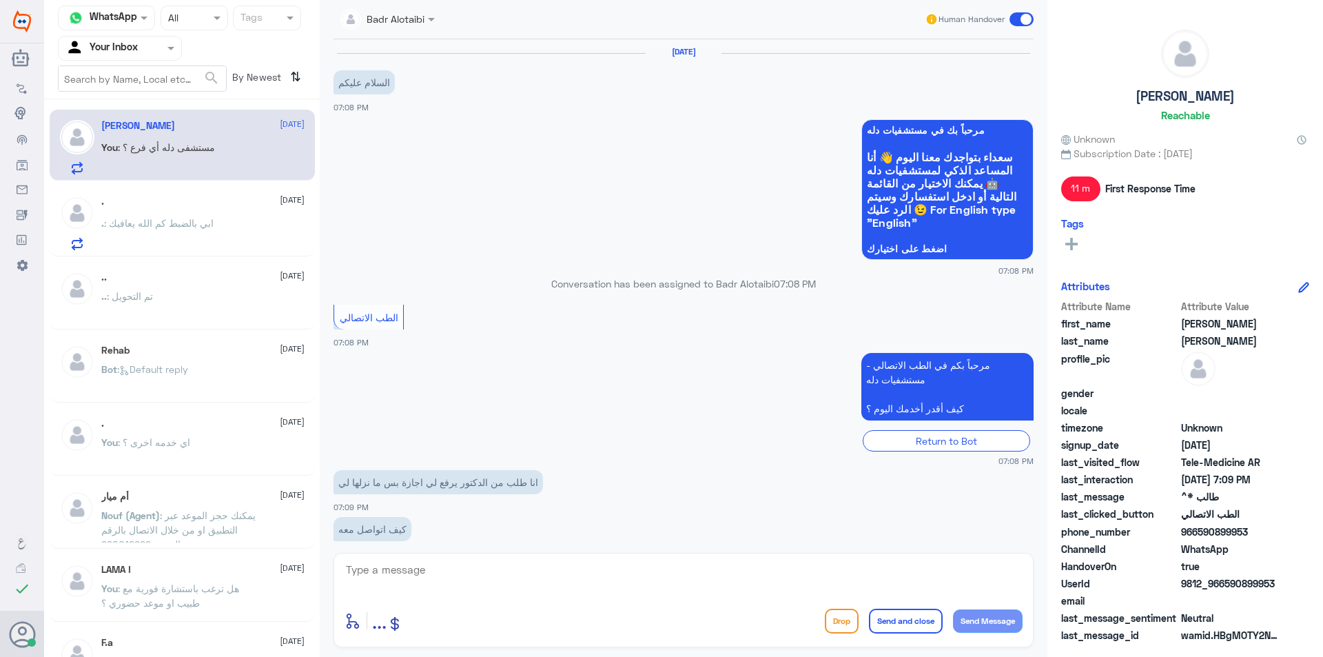
scroll to position [197, 0]
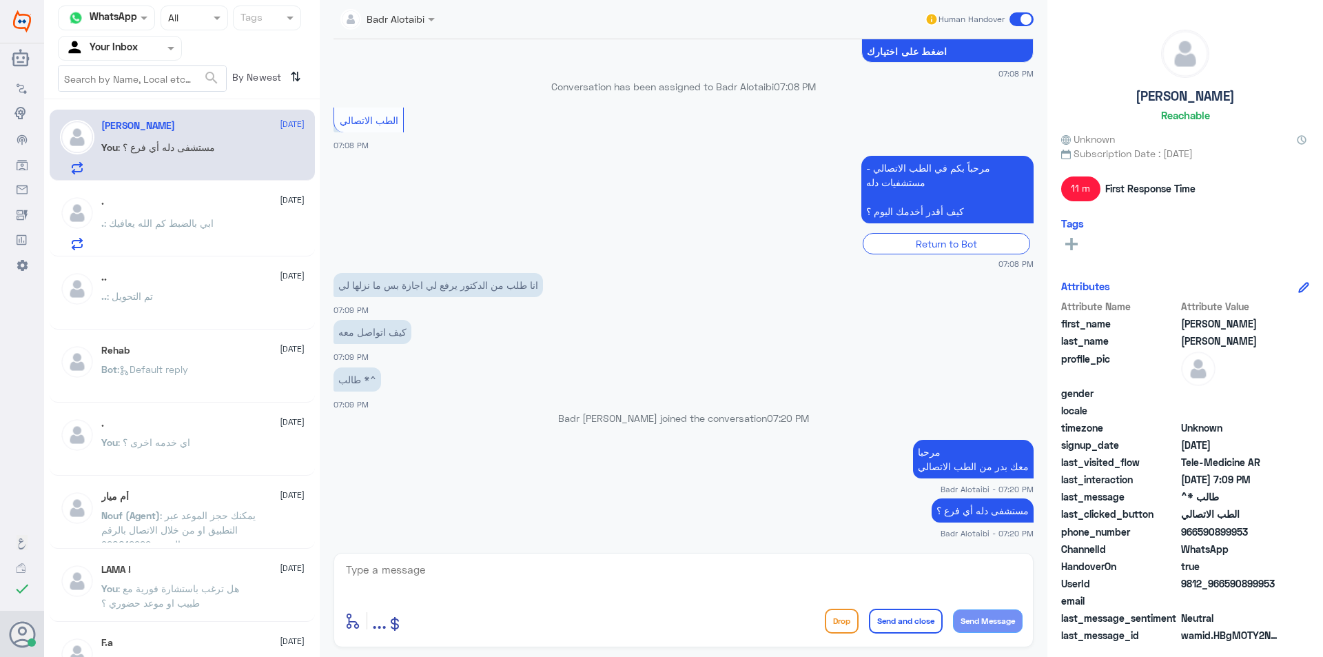
click at [218, 217] on div ". [DATE] . : ابي بالضبط كم الله يعافيك" at bounding box center [202, 223] width 203 height 54
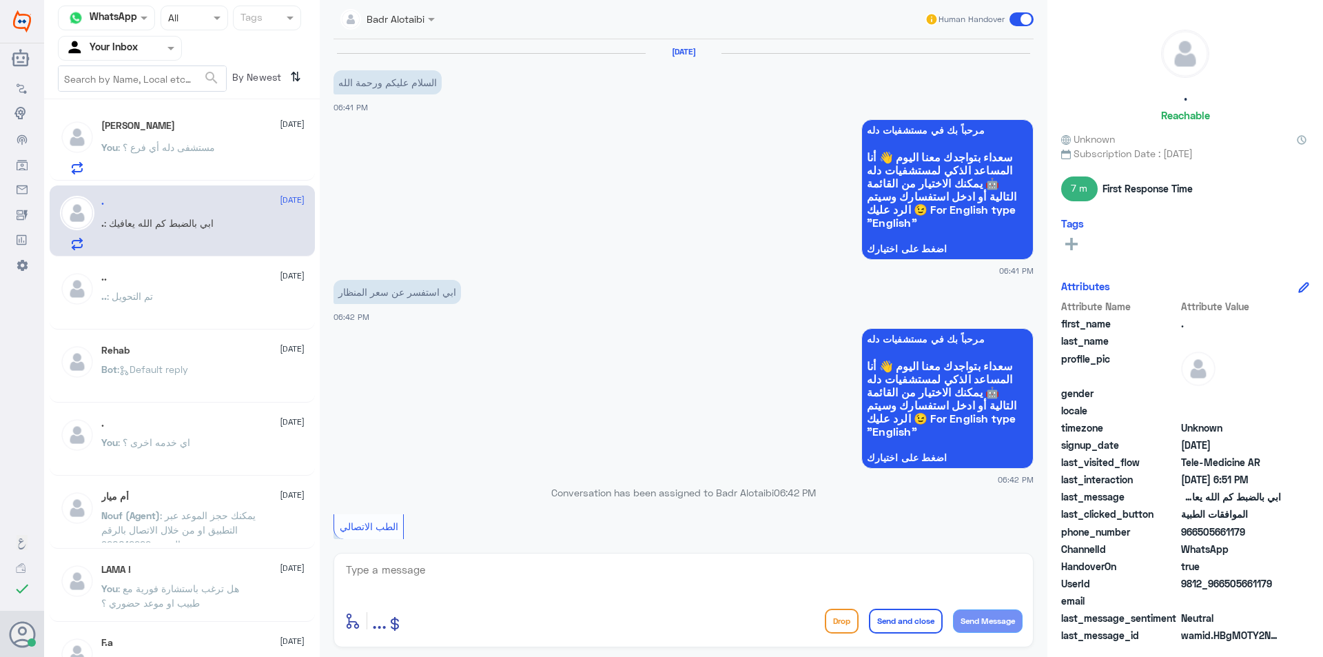
scroll to position [642, 0]
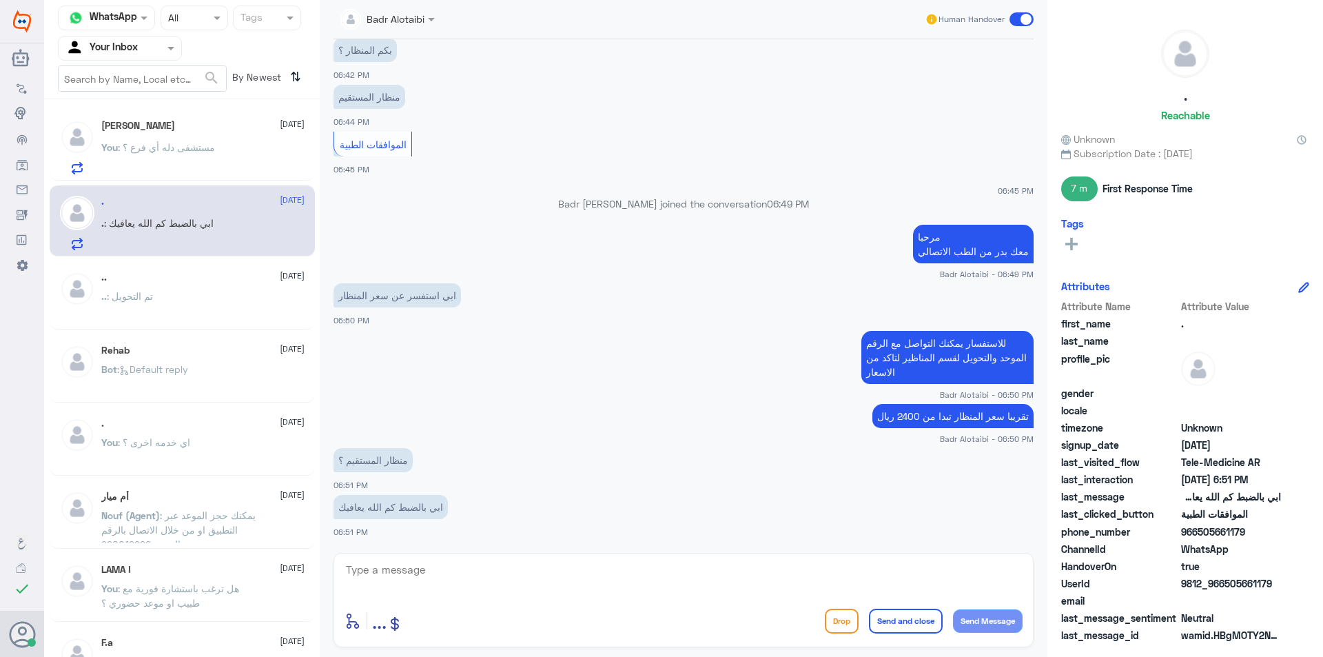
click at [206, 140] on p "You : مستشفى دله أي فرع ؟" at bounding box center [158, 157] width 114 height 34
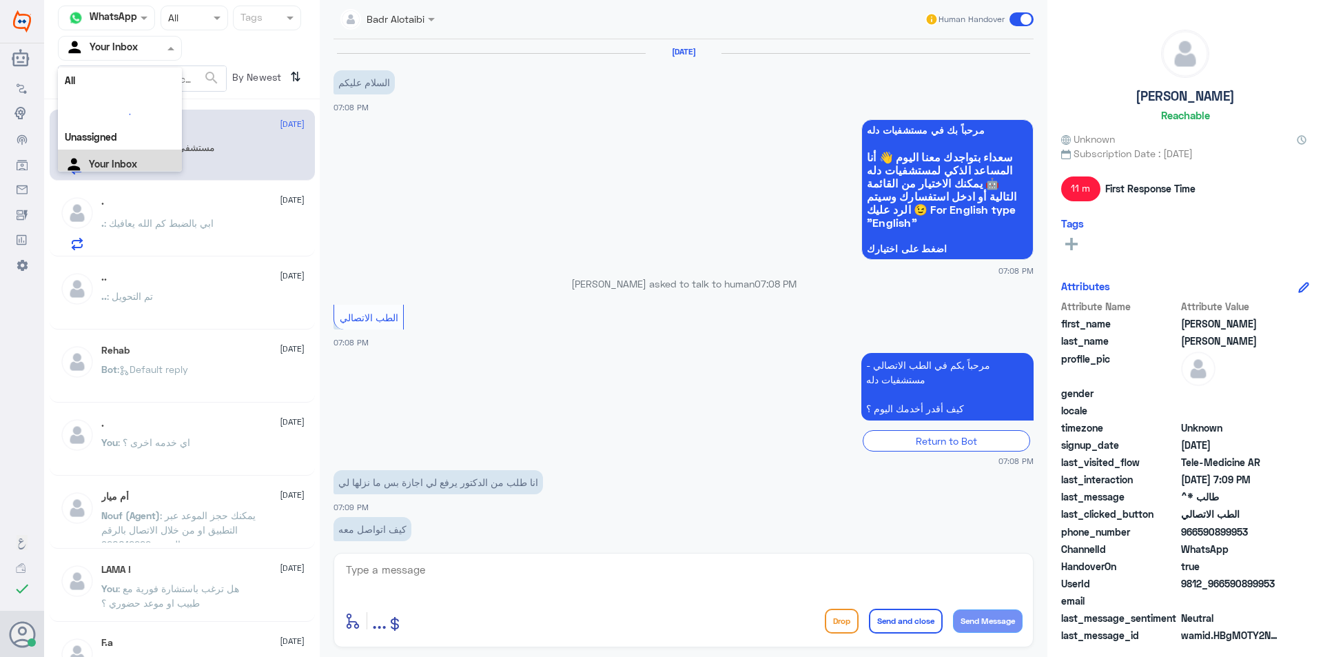
scroll to position [197, 0]
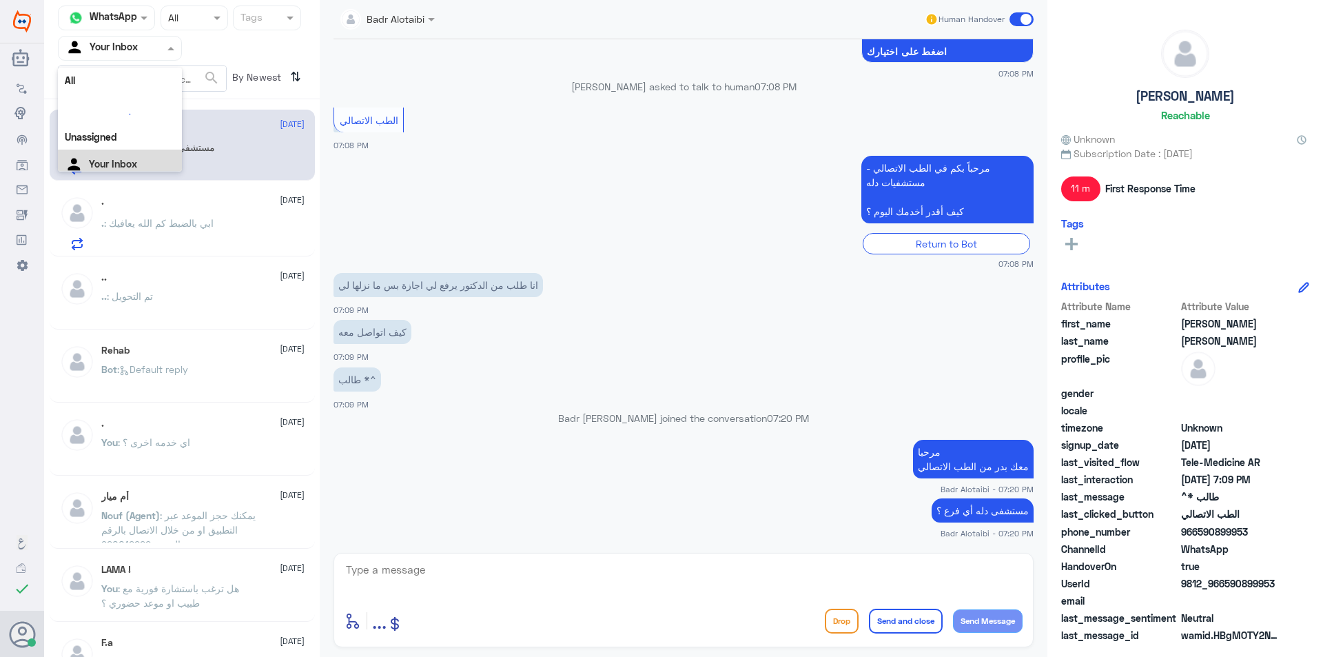
click at [144, 52] on div at bounding box center [120, 48] width 123 height 16
click at [132, 107] on b "Unassigned" at bounding box center [115, 107] width 52 height 12
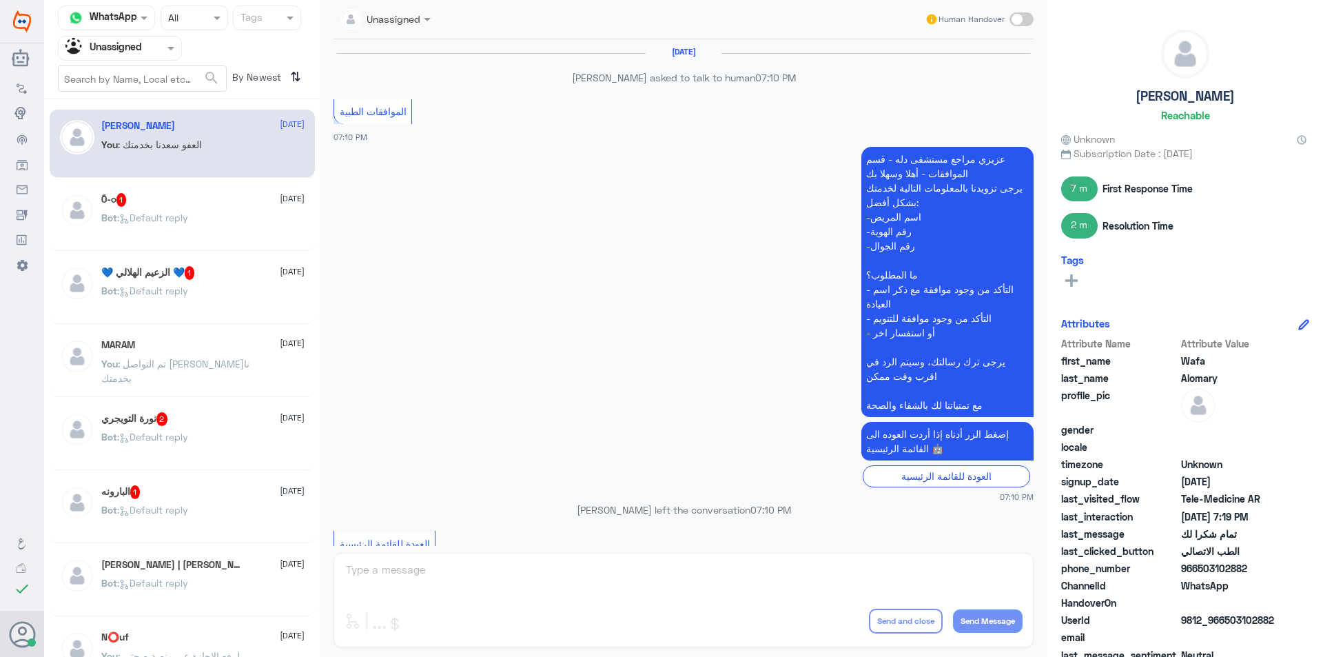
scroll to position [714, 0]
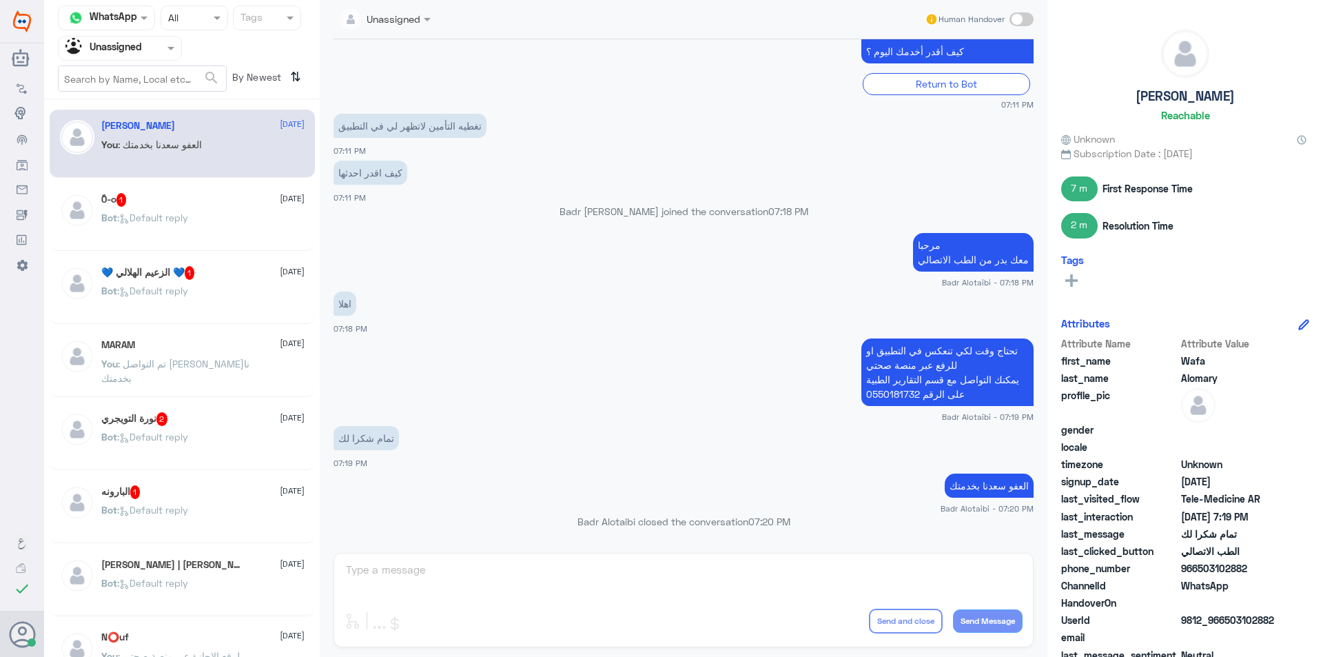
click at [203, 203] on div "ً0-o 1 [DATE]" at bounding box center [202, 200] width 203 height 14
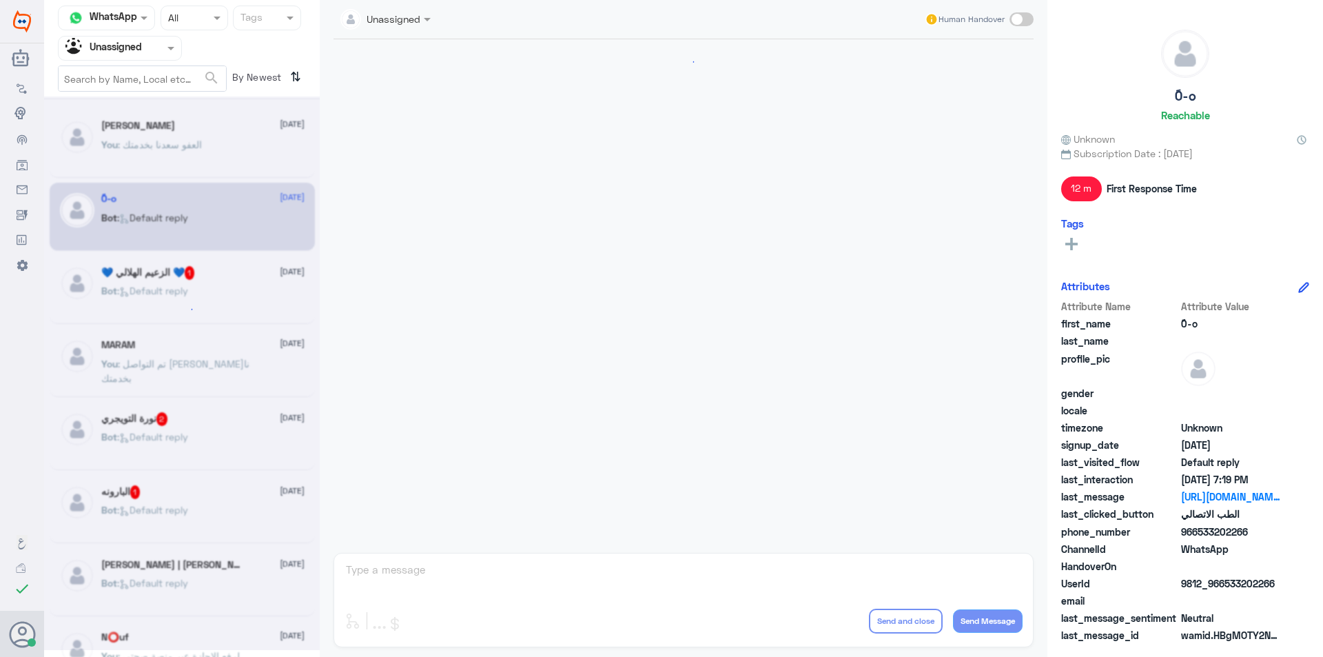
scroll to position [795, 0]
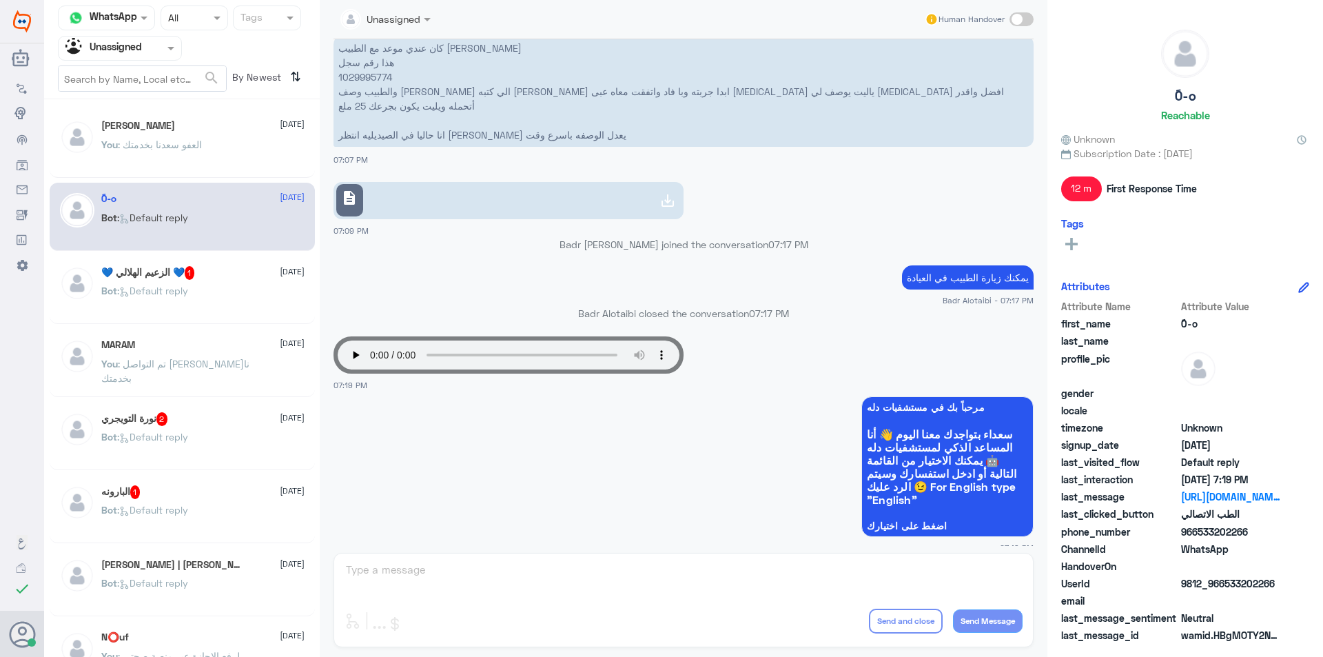
click at [188, 149] on span ": العفو سعدنا بخدمتك" at bounding box center [160, 145] width 84 height 12
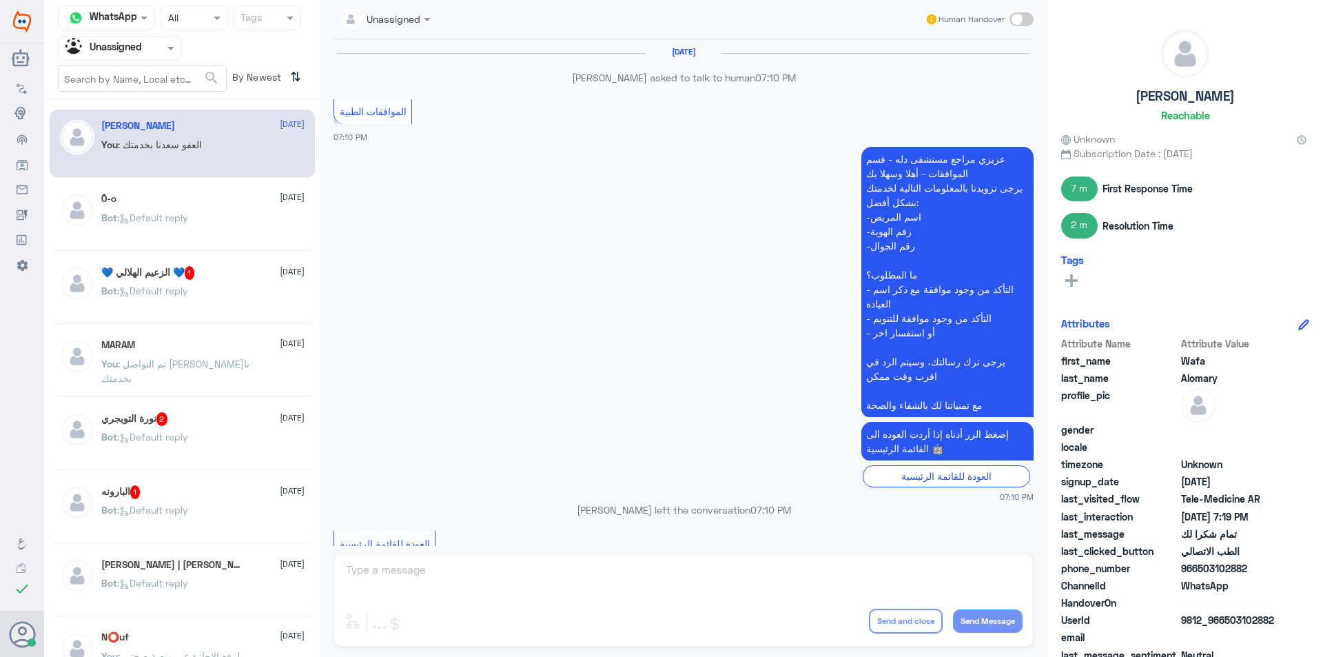
scroll to position [714, 0]
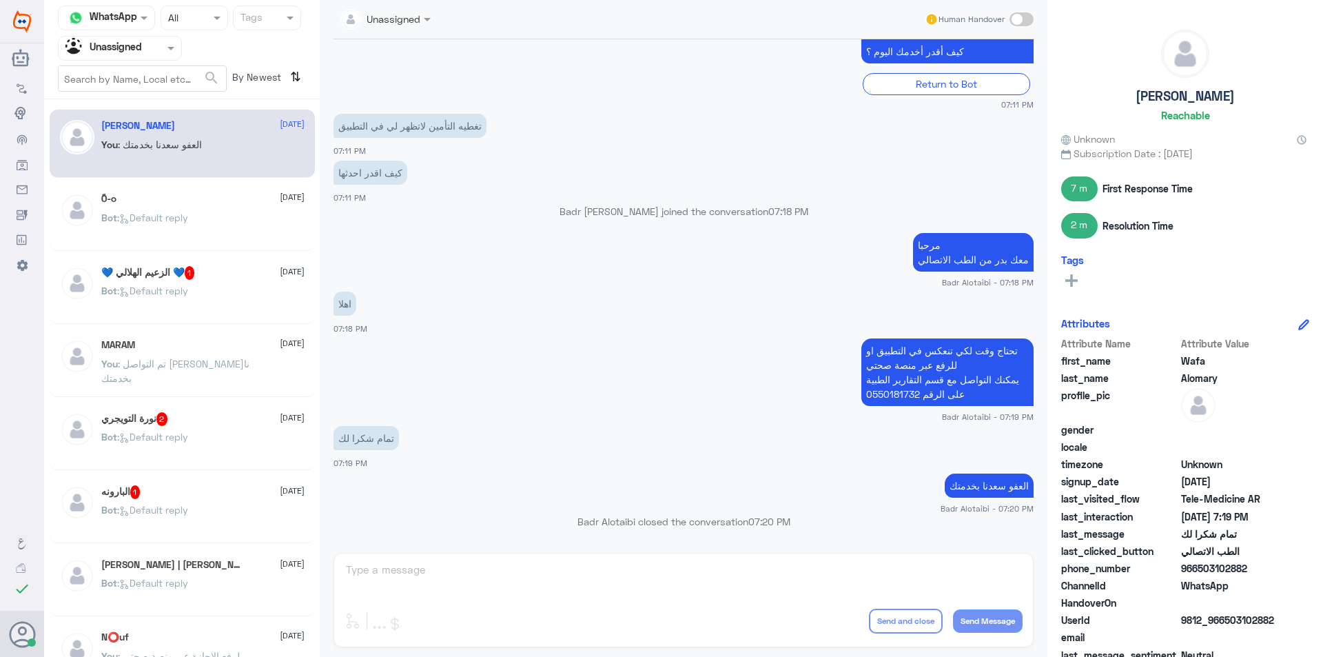
click at [208, 219] on div "Bot : Default reply" at bounding box center [202, 229] width 203 height 31
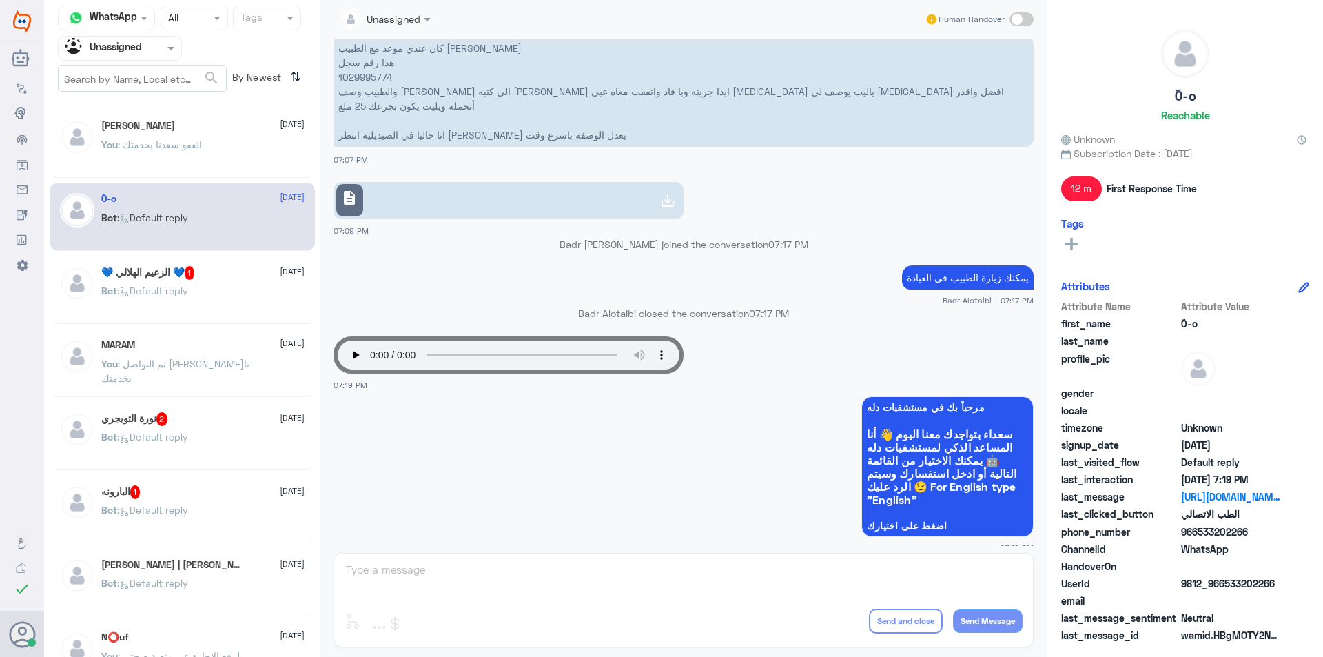
scroll to position [1018, 0]
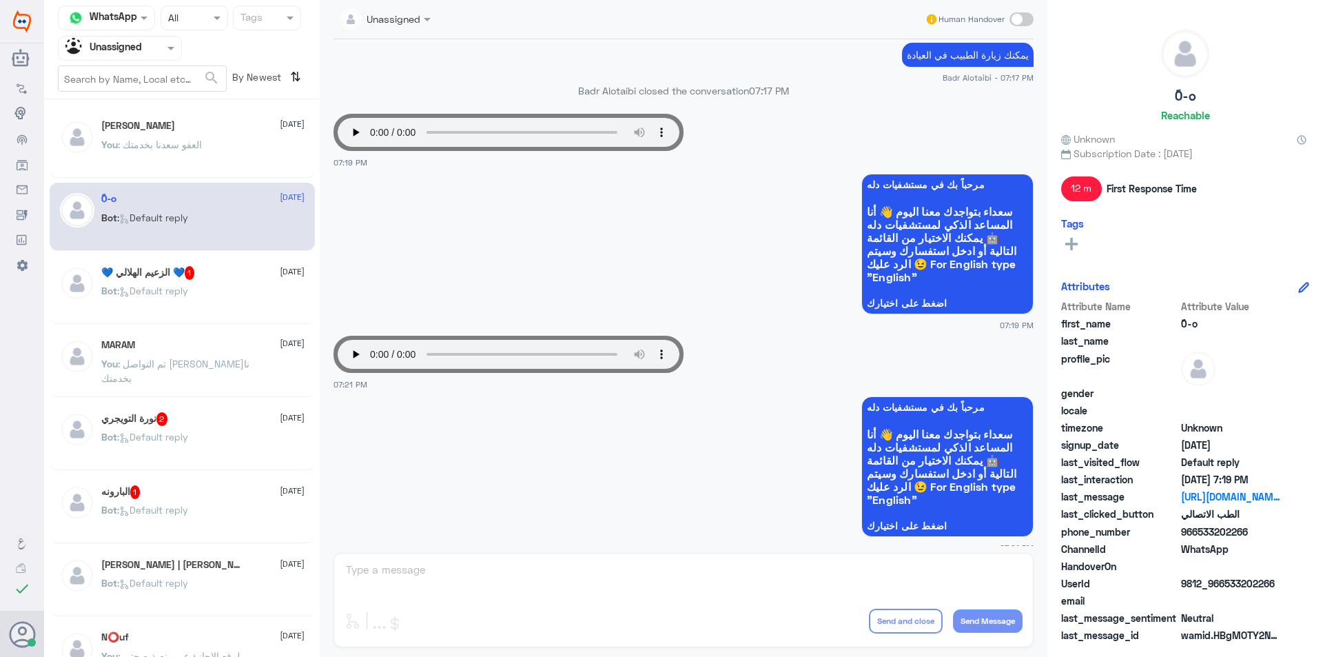
click at [467, 182] on app-msgs-whats-app-list "مرحباً بك في مستشفيات دله سعداء بتواجدك معنا اليوم 👋 أنا المساعد الذكي لمستشفيا…" at bounding box center [684, 245] width 700 height 142
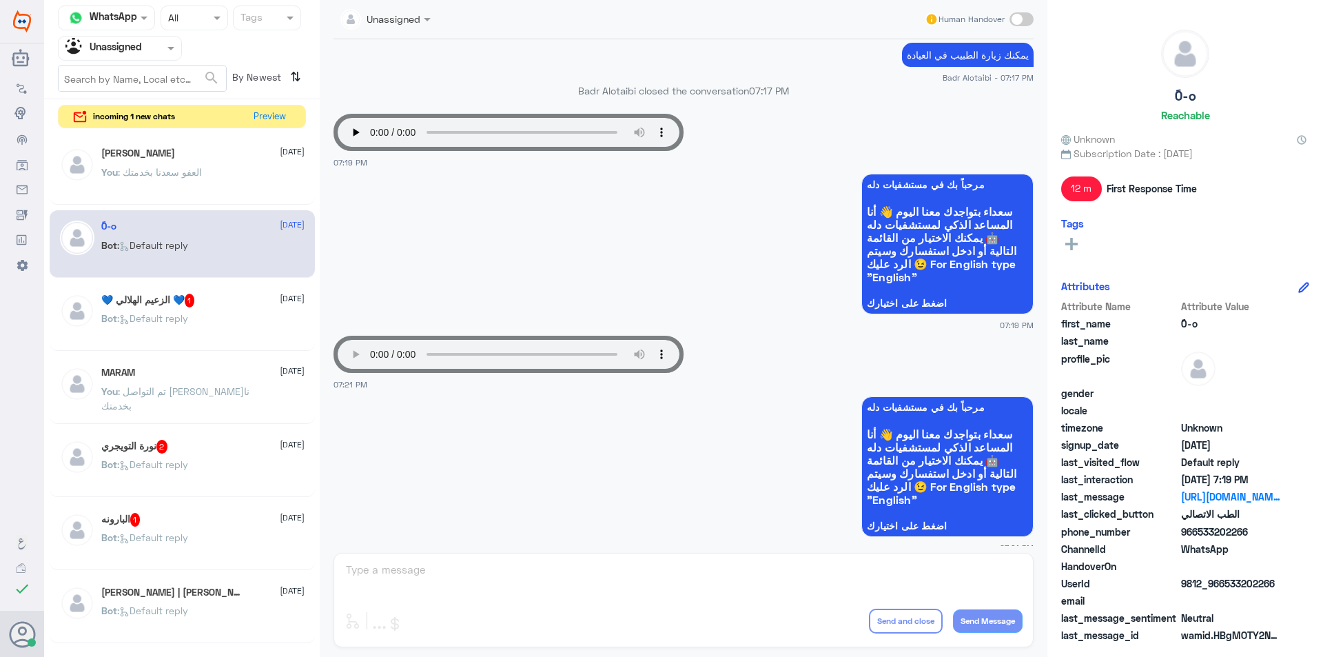
click at [383, 289] on app-msgs-whats-app-list "مرحباً بك في مستشفيات دله سعداء بتواجدك معنا اليوم 👋 أنا المساعد الذكي لمستشفيا…" at bounding box center [684, 245] width 700 height 142
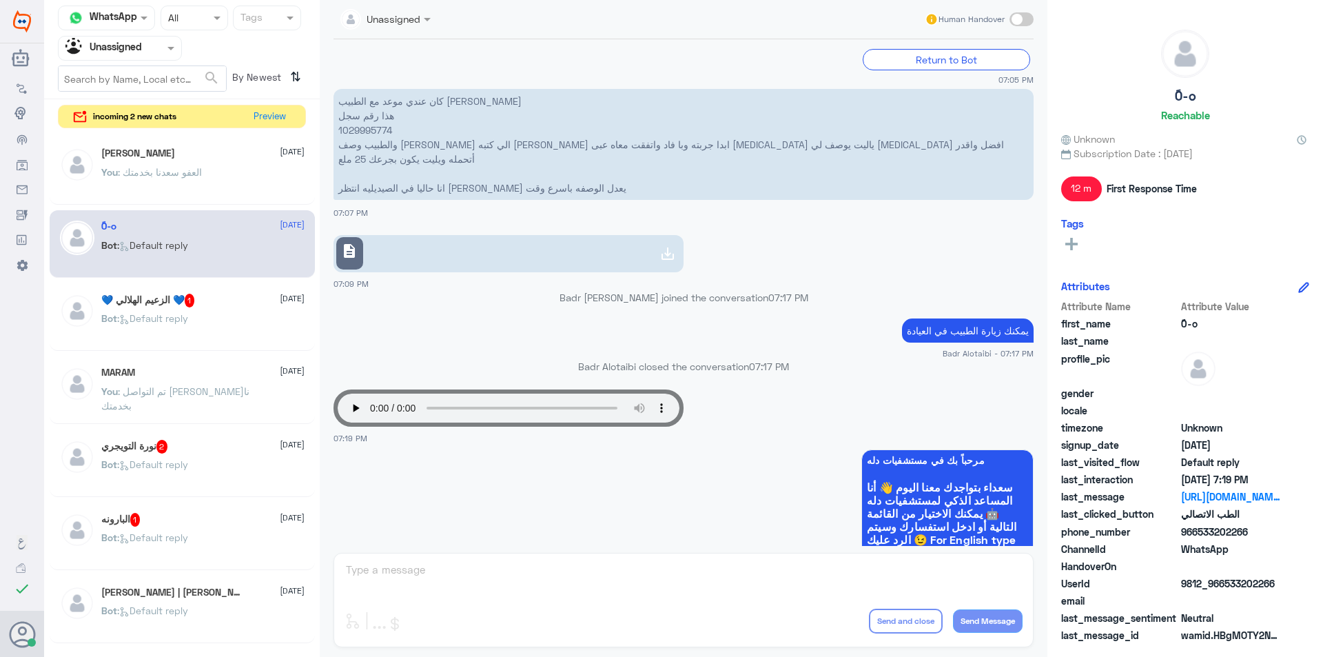
scroll to position [673, 0]
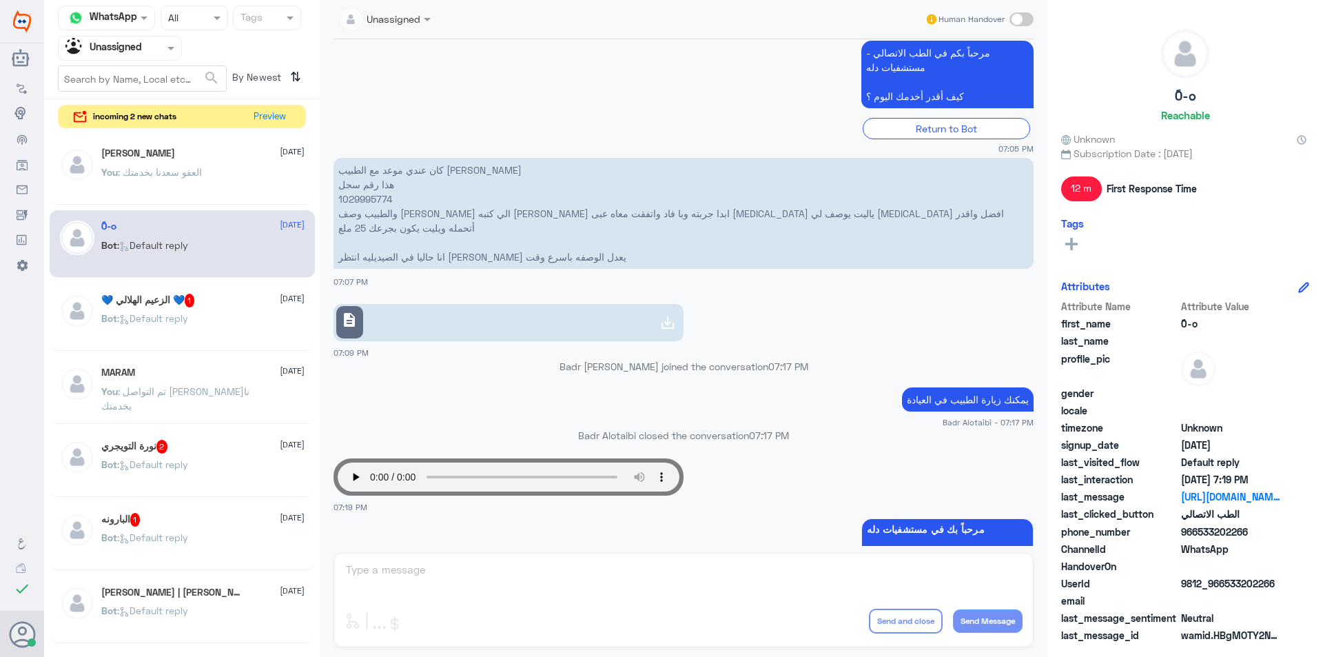
click at [125, 54] on input "text" at bounding box center [103, 48] width 76 height 16
click at [449, 416] on small "Badr Alotaibi - 07:17 PM" at bounding box center [684, 422] width 700 height 12
click at [132, 56] on div "Unassigned" at bounding box center [103, 48] width 77 height 21
click at [395, 110] on div "مرحباً بكم في الطب الاتصالي - مستشفيات دله كيف أقدر أخدمك اليوم ؟ Return to Bot…" at bounding box center [684, 95] width 700 height 117
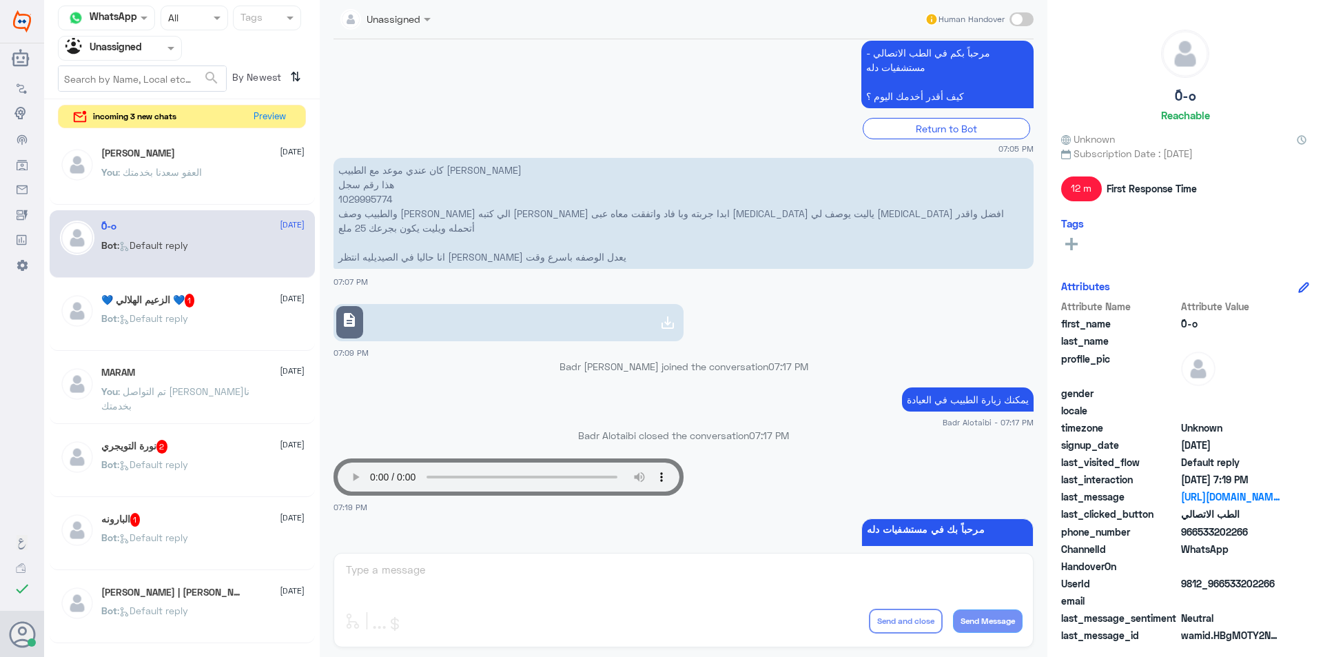
click at [143, 51] on div at bounding box center [120, 48] width 123 height 16
drag, startPoint x: 145, startPoint y: 100, endPoint x: 144, endPoint y: 133, distance: 33.1
click at [144, 133] on div "All Unassigned Your Inbox Your Team" at bounding box center [120, 128] width 124 height 121
click at [144, 133] on div "Your Inbox" at bounding box center [120, 141] width 124 height 32
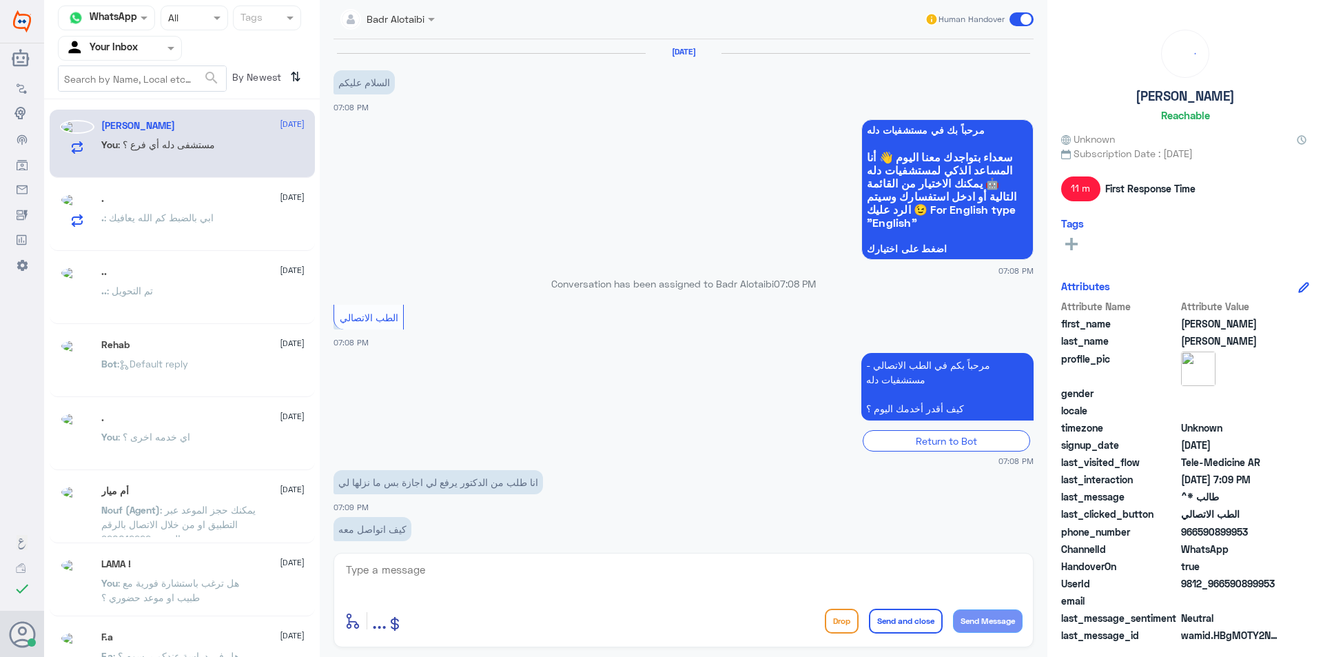
scroll to position [197, 0]
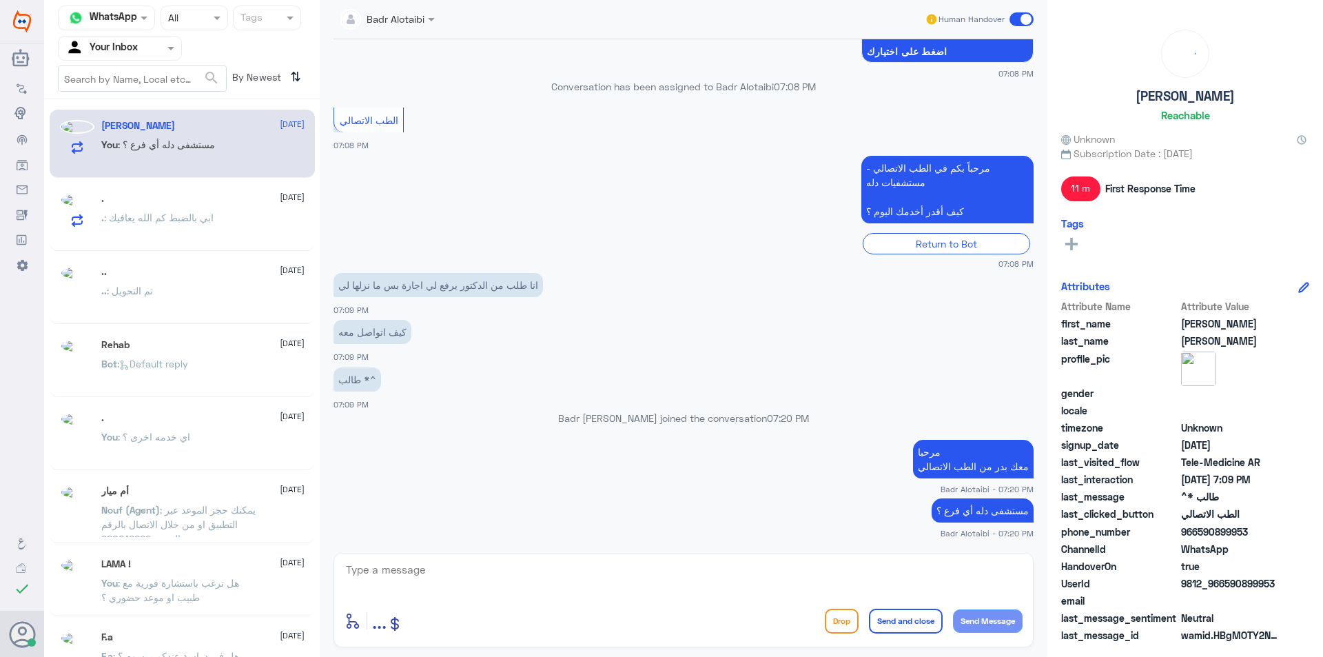
click at [203, 221] on span ": ابي بالضبط كم الله يعافيك" at bounding box center [159, 218] width 110 height 12
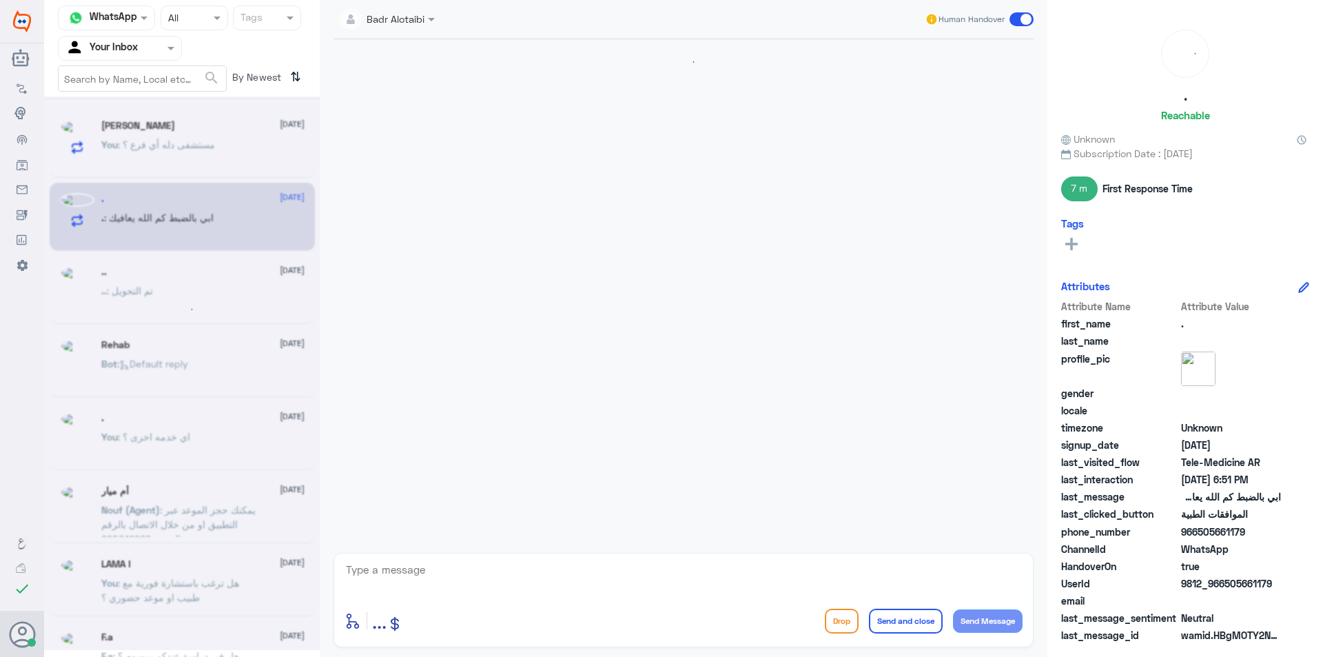
scroll to position [642, 0]
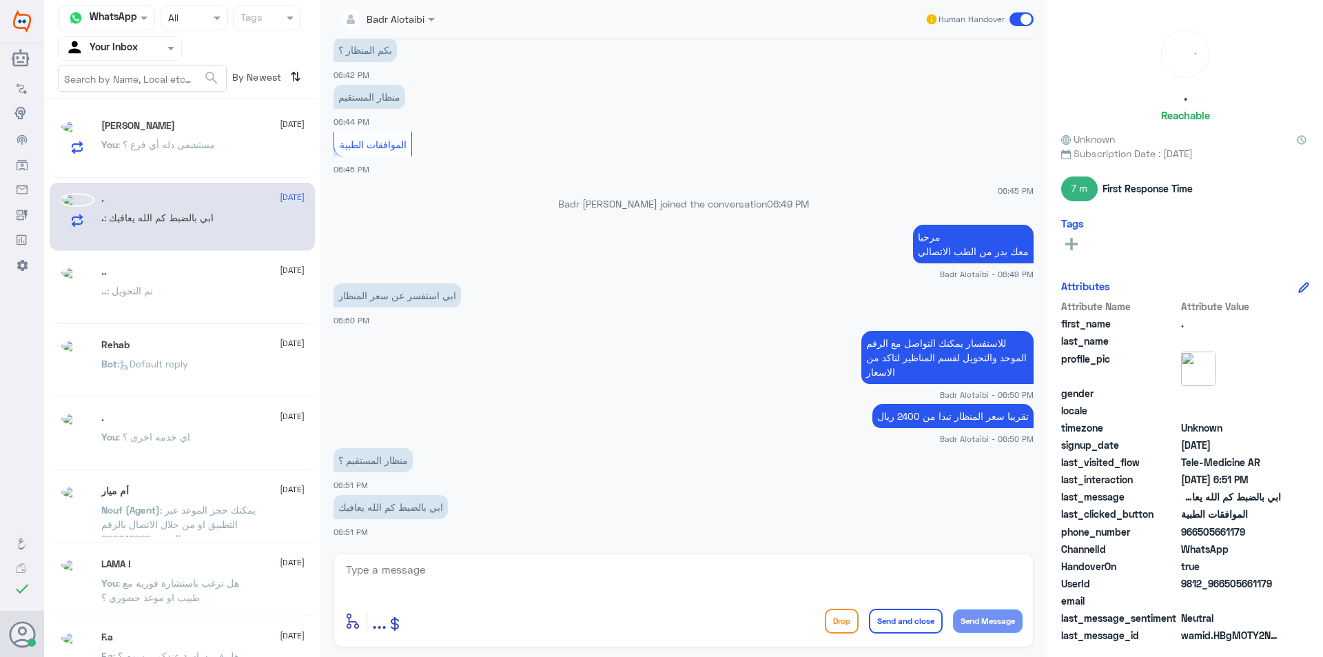
click at [1019, 18] on span at bounding box center [1022, 19] width 24 height 14
click at [0, 0] on input "checkbox" at bounding box center [0, 0] width 0 height 0
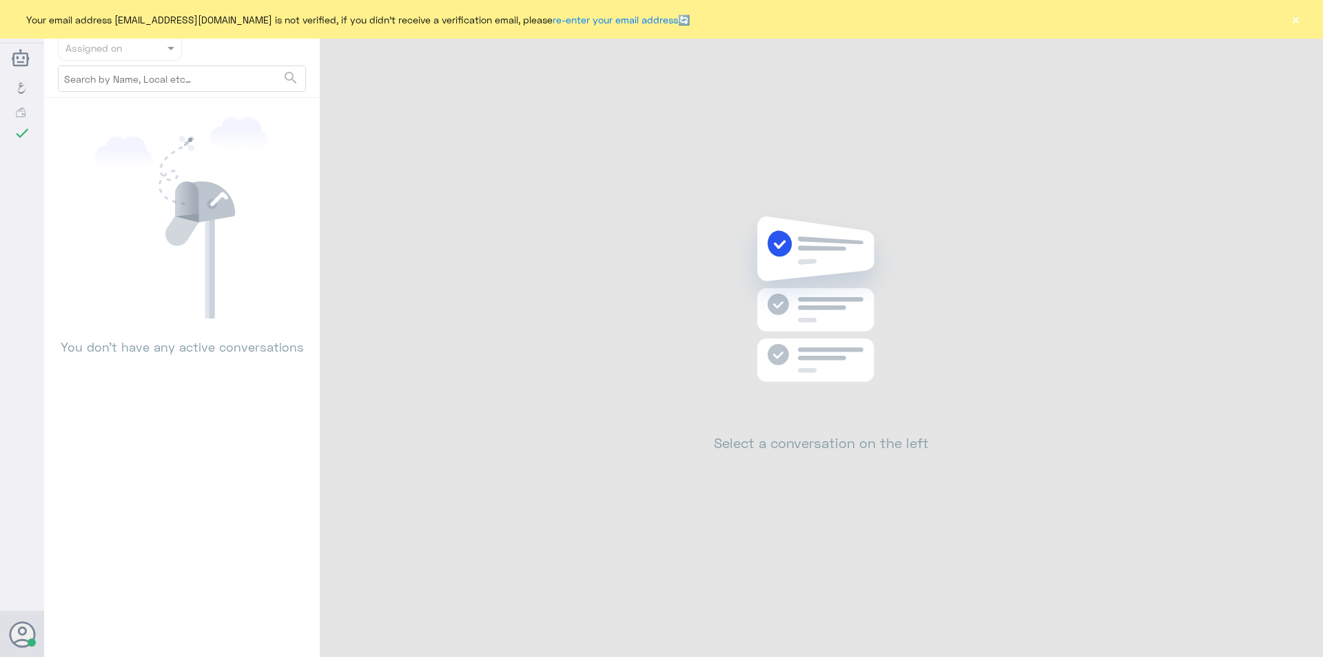
click at [1292, 20] on button "×" at bounding box center [1296, 19] width 14 height 14
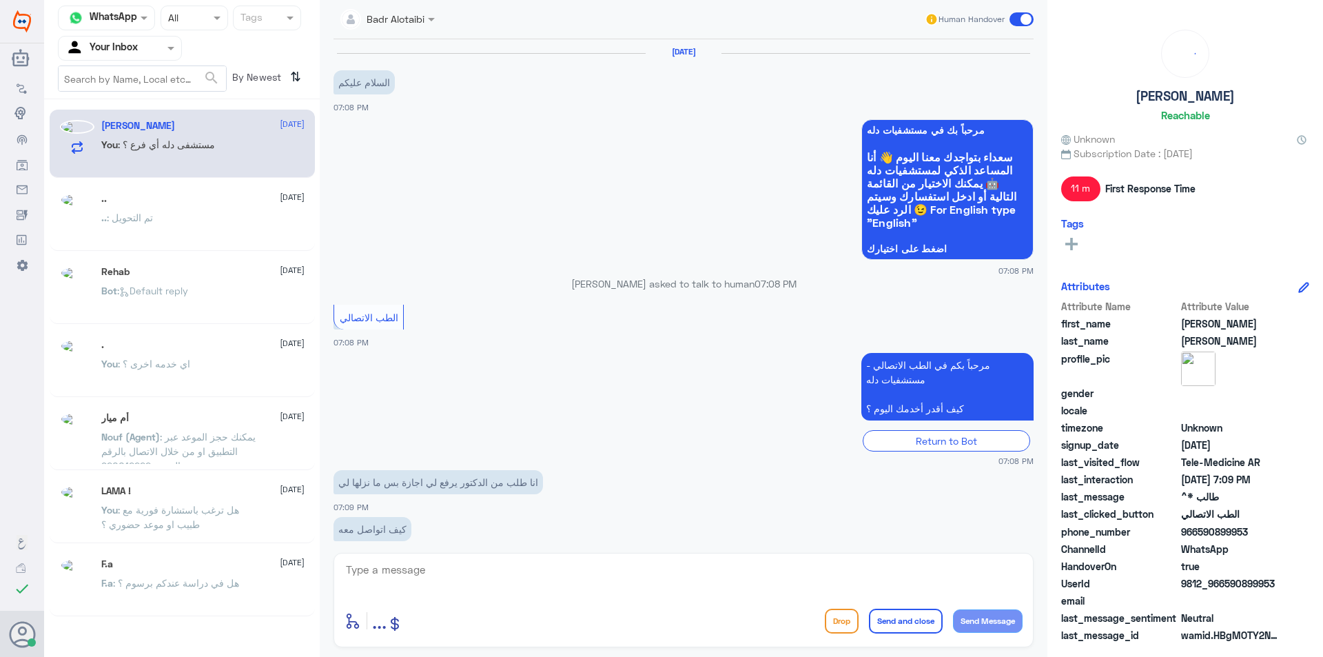
scroll to position [197, 0]
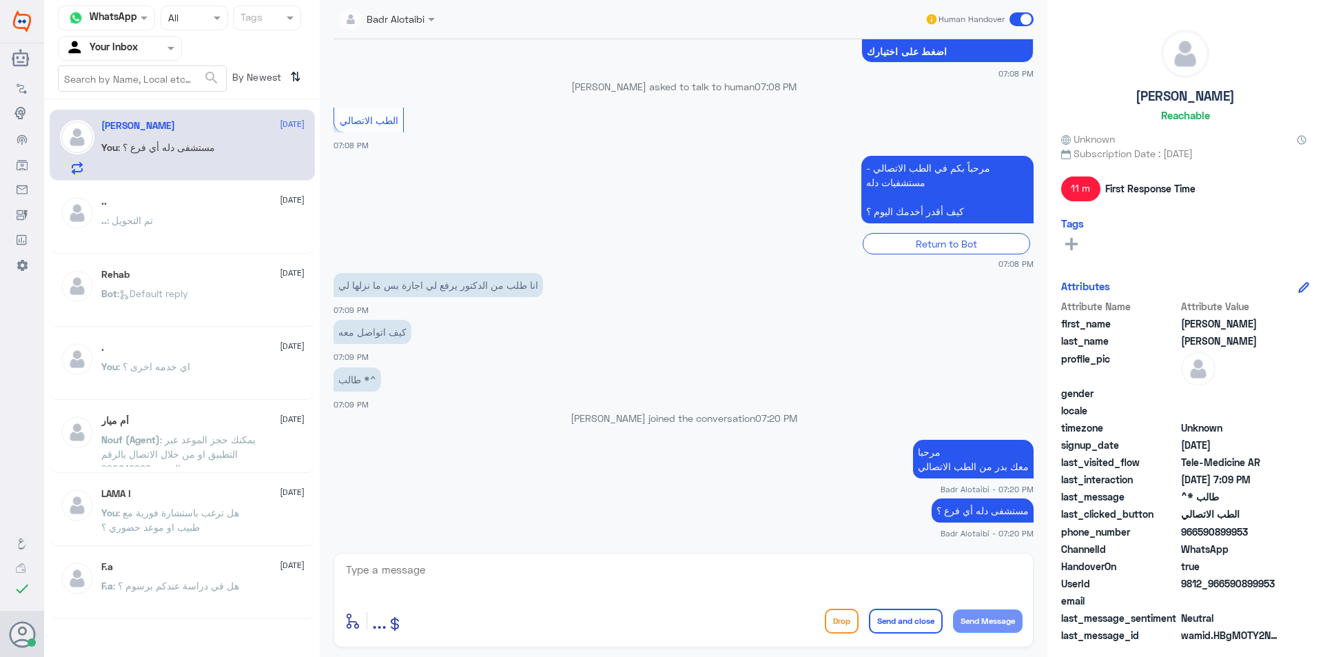
click at [463, 572] on textarea at bounding box center [684, 577] width 678 height 34
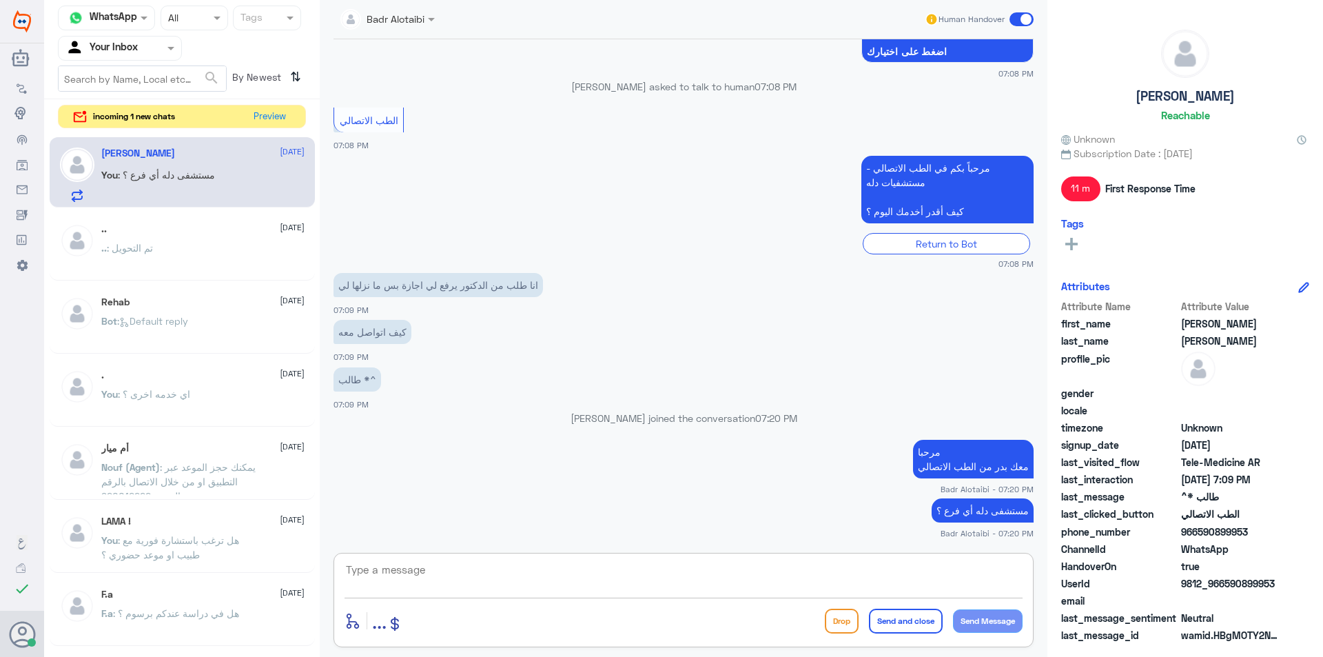
click at [1027, 21] on span at bounding box center [1022, 19] width 24 height 14
click at [0, 0] on input "checkbox" at bounding box center [0, 0] width 0 height 0
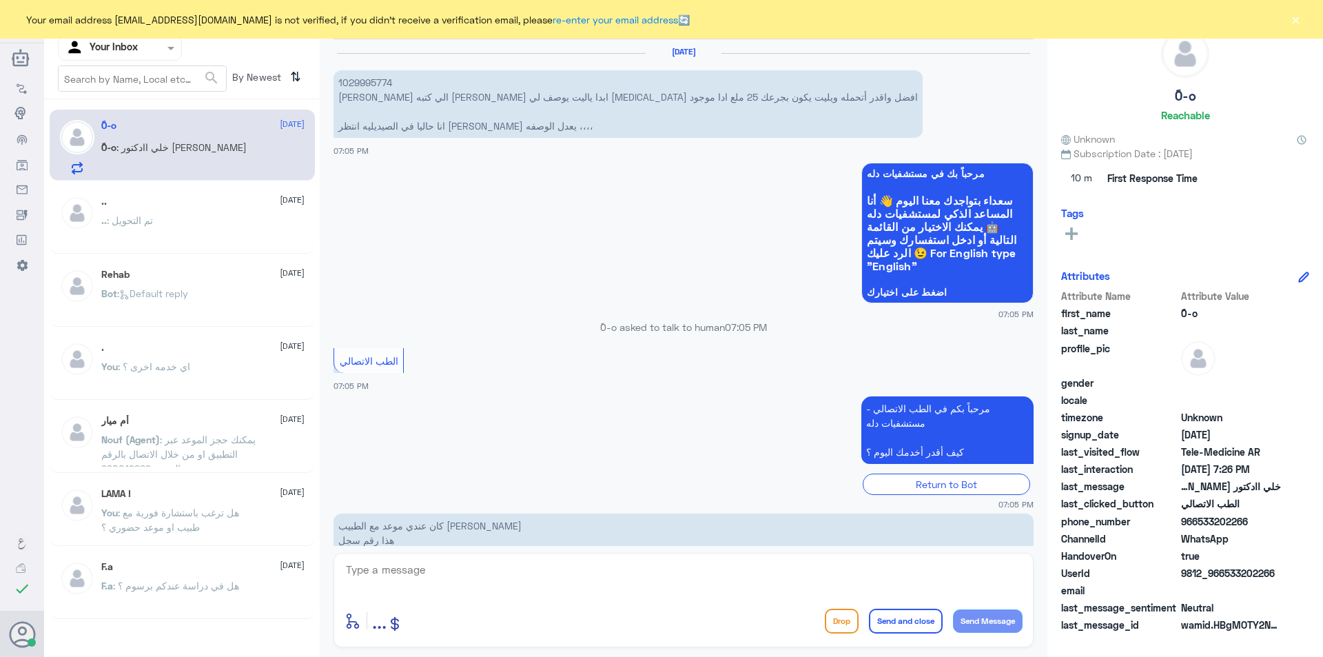
scroll to position [937, 0]
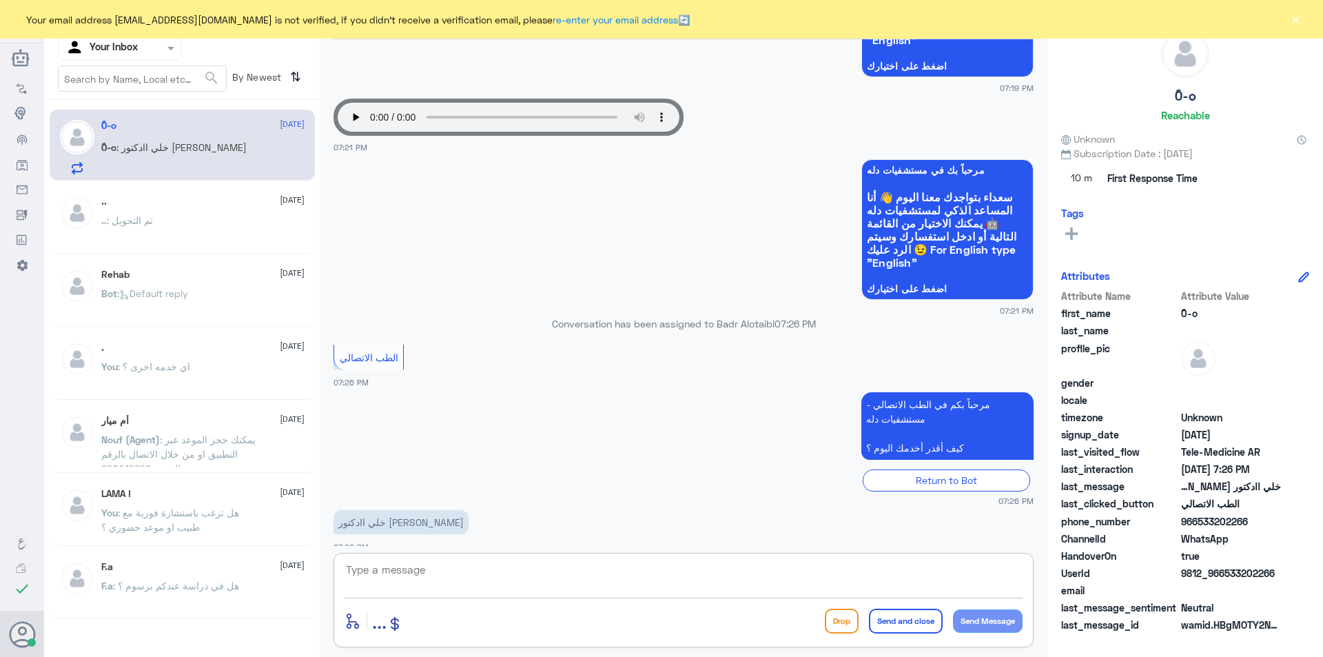
click at [429, 575] on textarea at bounding box center [684, 577] width 678 height 34
drag, startPoint x: 1275, startPoint y: 569, endPoint x: 1227, endPoint y: 573, distance: 48.4
click at [1227, 573] on span "9812_966533202266" at bounding box center [1231, 573] width 100 height 14
copy span "533202266"
click at [1301, 22] on button "×" at bounding box center [1296, 19] width 14 height 14
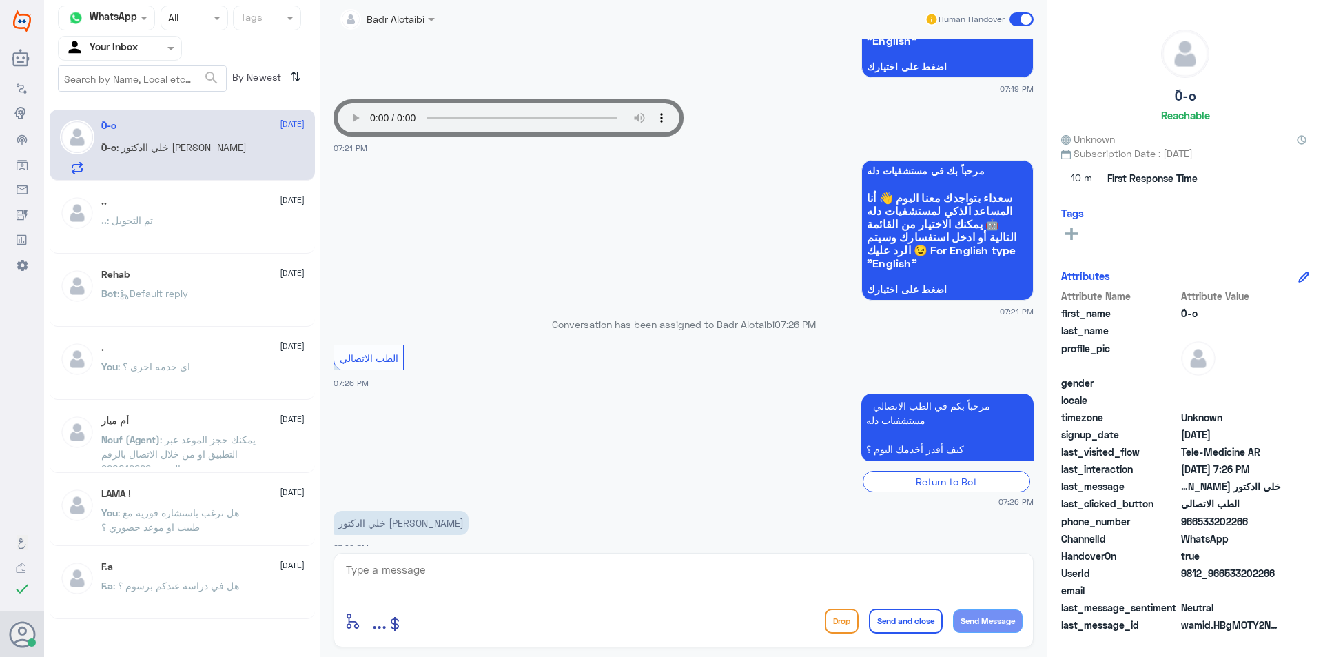
scroll to position [2021, 0]
click at [427, 589] on textarea at bounding box center [684, 577] width 678 height 34
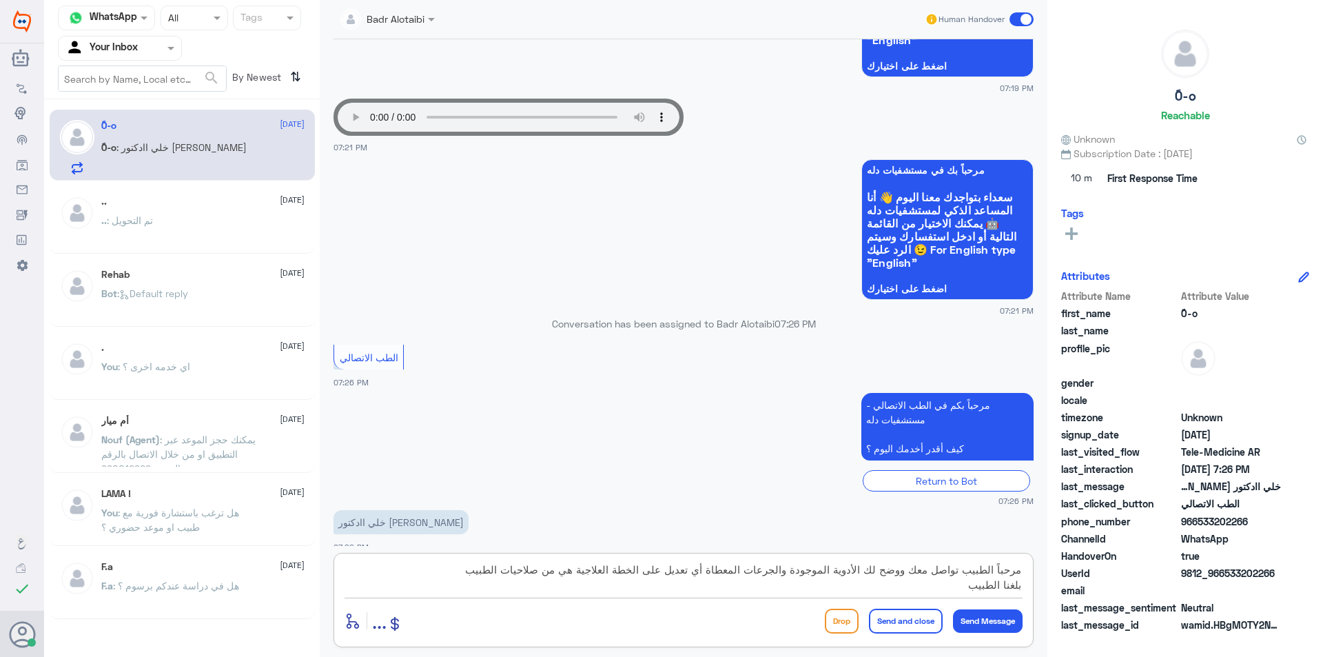
click at [472, 571] on textarea "مرحباً الطبيب تواصل معك ووضح لك الأدوية الموجودة والجرعات المعطاة أي تعديل على …" at bounding box center [684, 577] width 678 height 34
click at [997, 585] on textarea "مرحباً الطبيب تواصل معك ووضح لك الأدوية الموجودة والجرعات المعطاة أي تعديل على …" at bounding box center [684, 577] width 678 height 34
click at [951, 587] on textarea "مرحباً الطبيب تواصل معك ووضح لك الأدوية الموجودة والجرعات المعطاة أي تعديل على …" at bounding box center [684, 577] width 678 height 34
click at [961, 584] on textarea "مرحباً الطبيب تواصل معك ووضح لك الأدوية الموجودة والجرعات المعطاة أي تعديل على …" at bounding box center [684, 577] width 678 height 34
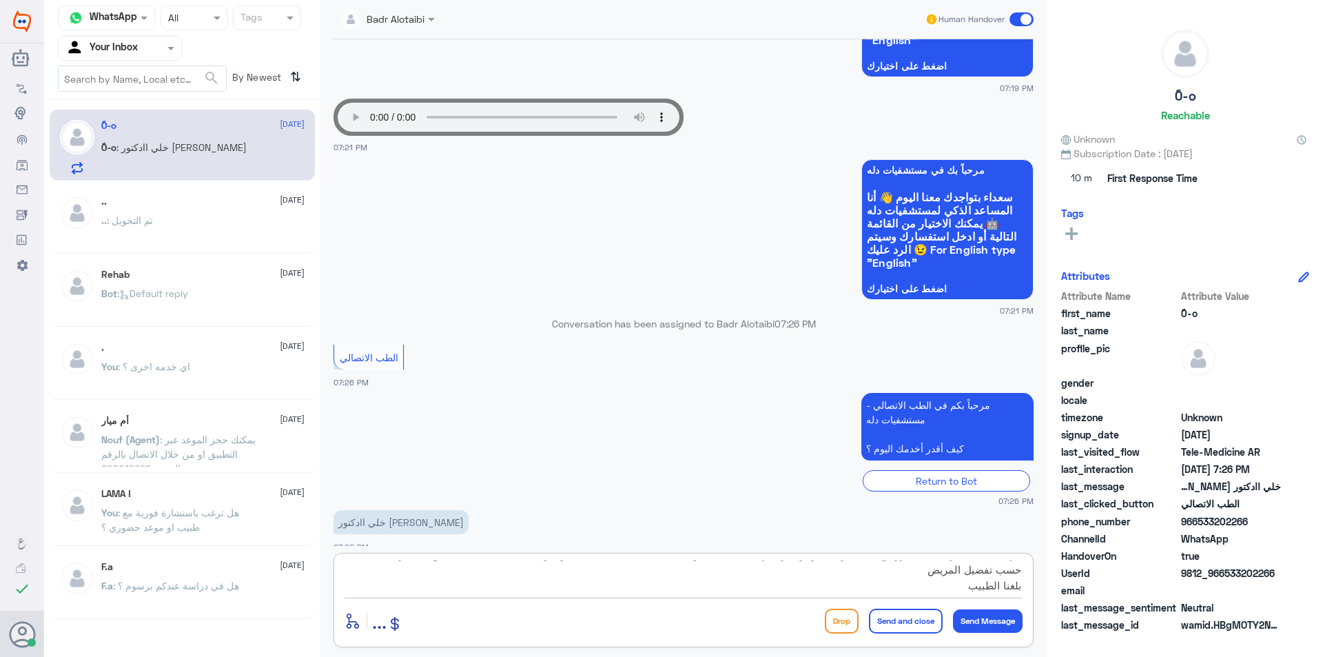
scroll to position [16, 0]
drag, startPoint x: 965, startPoint y: 588, endPoint x: 1023, endPoint y: 589, distance: 57.9
click at [1023, 589] on div "مرحباً الطبيب تواصل معك ووضح لك الأدوية الموجودة والجرعات المعطاة أي تعديل على …" at bounding box center [684, 600] width 700 height 94
click at [1015, 570] on textarea "مرحباً الطبيب تواصل معك ووضح لك الأدوية الموجودة والجرعات المعطاة أي تعديل على …" at bounding box center [684, 577] width 678 height 34
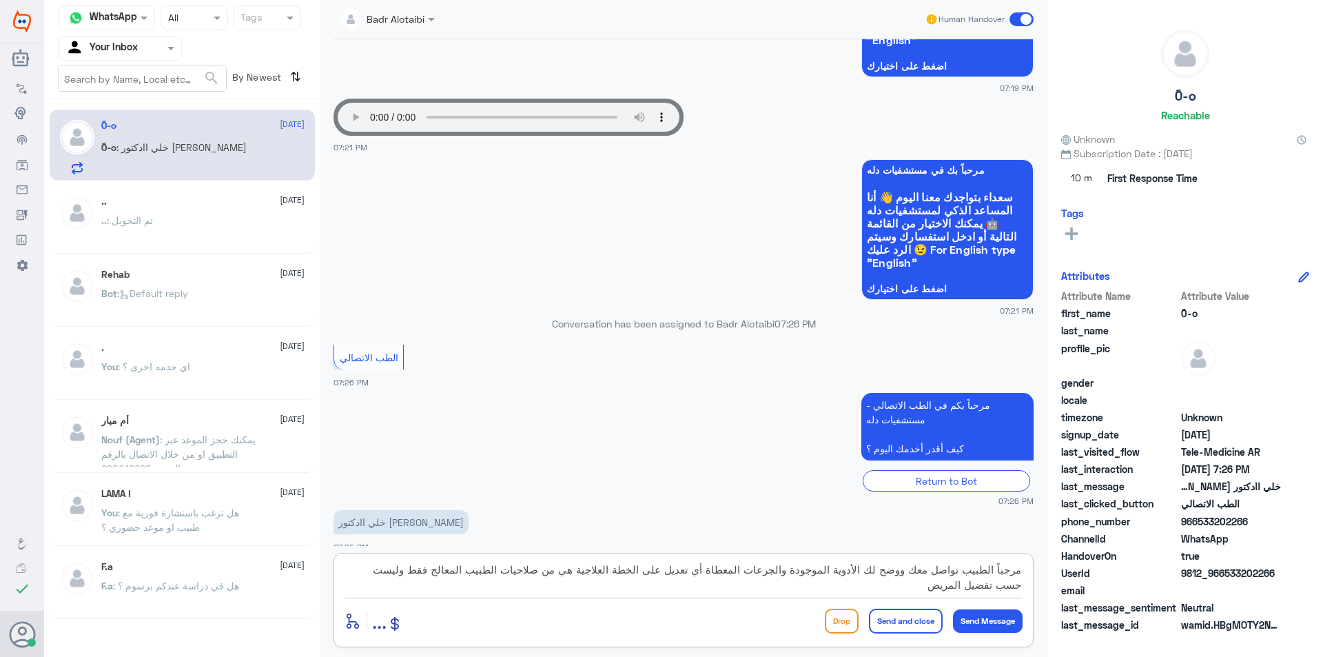
click at [993, 573] on textarea "مرحباً الطبيب تواصل معك ووضح لك الأدوية الموجودة والجرعات المعطاة أي تعديل على …" at bounding box center [684, 577] width 678 height 34
click at [942, 571] on textarea "مرحباً بلغنا الطبيب تواصل معك ووضح لك الأدوية الموجودة والجرعات المعطاة أي تعدي…" at bounding box center [684, 577] width 678 height 34
click at [862, 584] on textarea "مرحباً بلغنا الطبيب وأفاد بأنه تواصل معك ووضح لك الأدوية الموجودة والجرعات المع…" at bounding box center [684, 577] width 678 height 34
type textarea "مرحباً بلغنا الطبيب وأفاد بأنه تواصل معك ووضح لك الأدوية الموجودة والجرعات المع…"
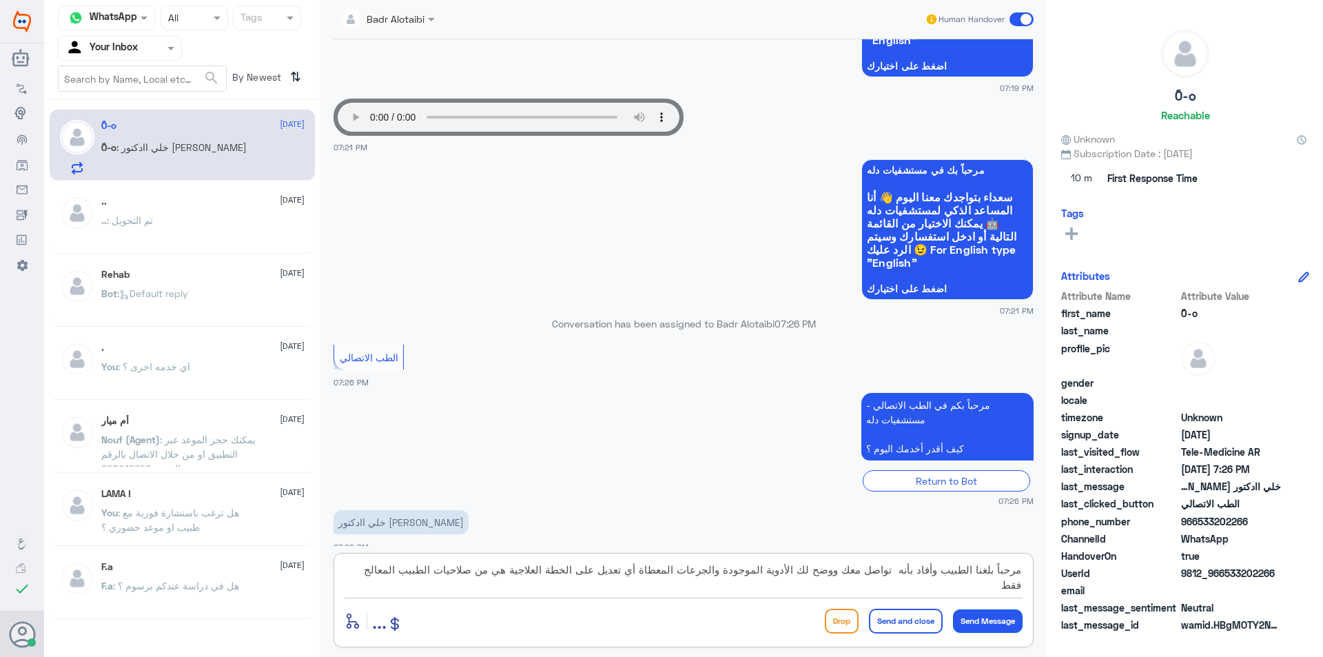
click at [983, 613] on button "Send Message" at bounding box center [988, 620] width 70 height 23
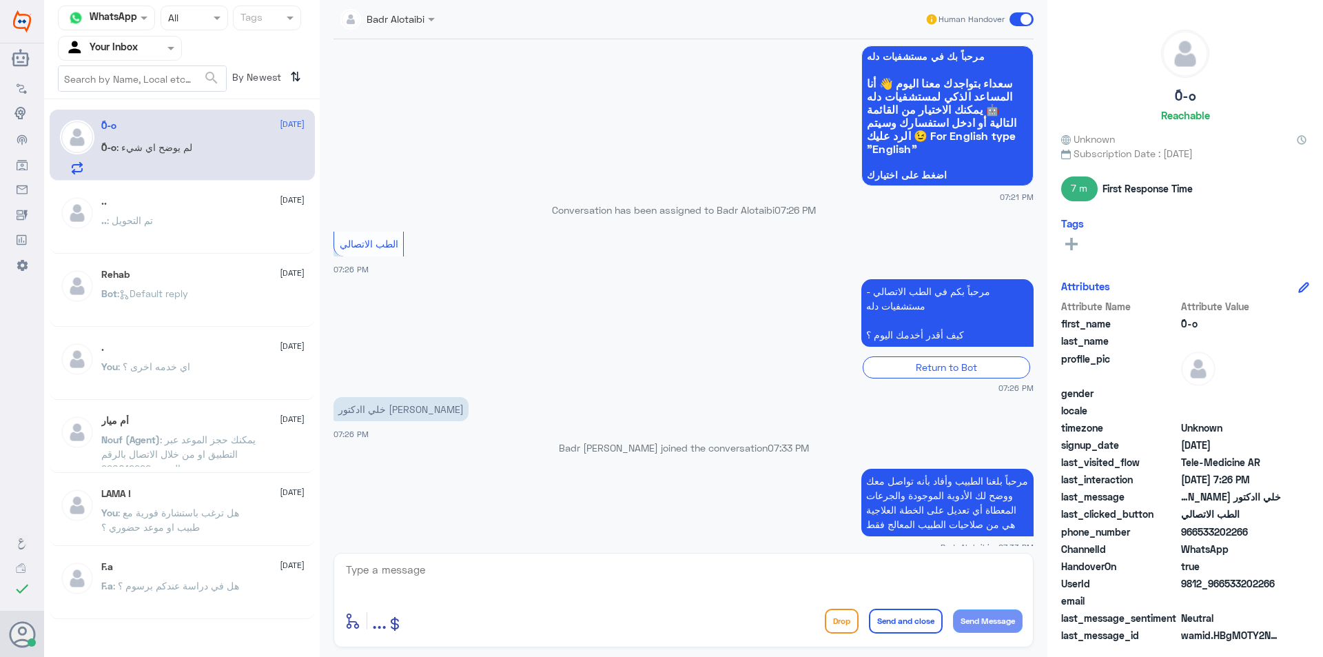
scroll to position [2156, 0]
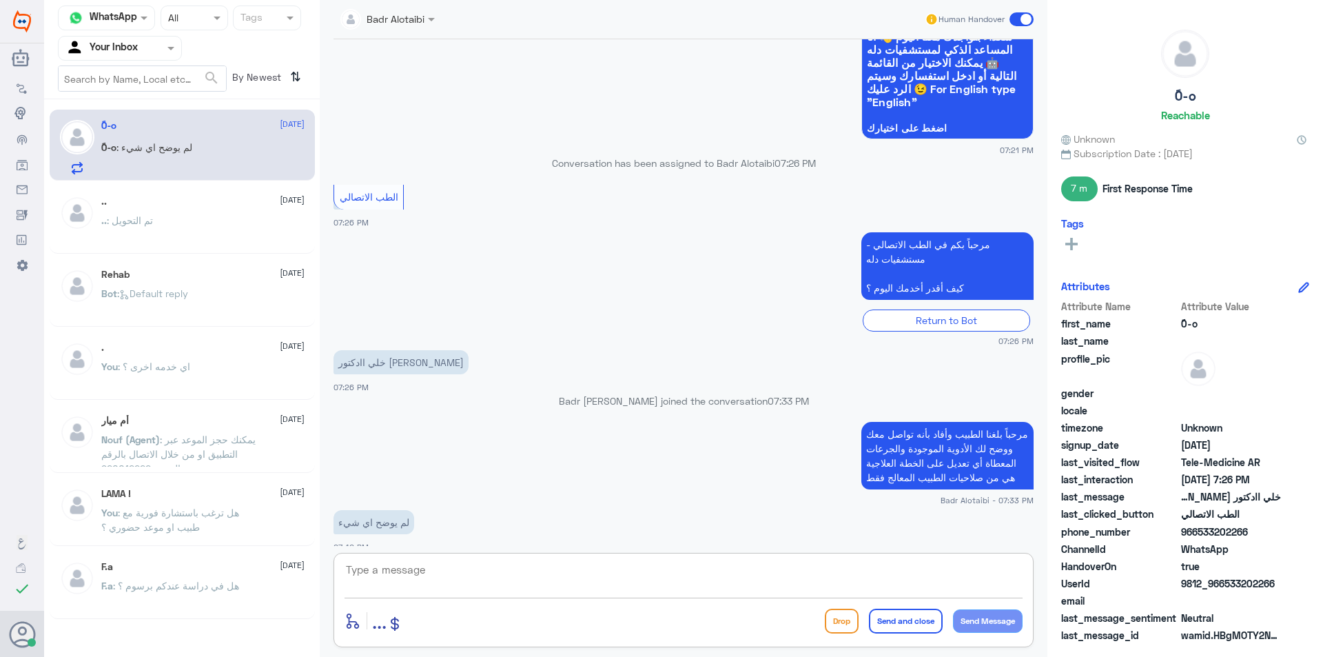
click at [876, 577] on textarea at bounding box center [684, 577] width 678 height 34
click at [1021, 25] on span at bounding box center [1022, 19] width 24 height 14
click at [0, 0] on input "checkbox" at bounding box center [0, 0] width 0 height 0
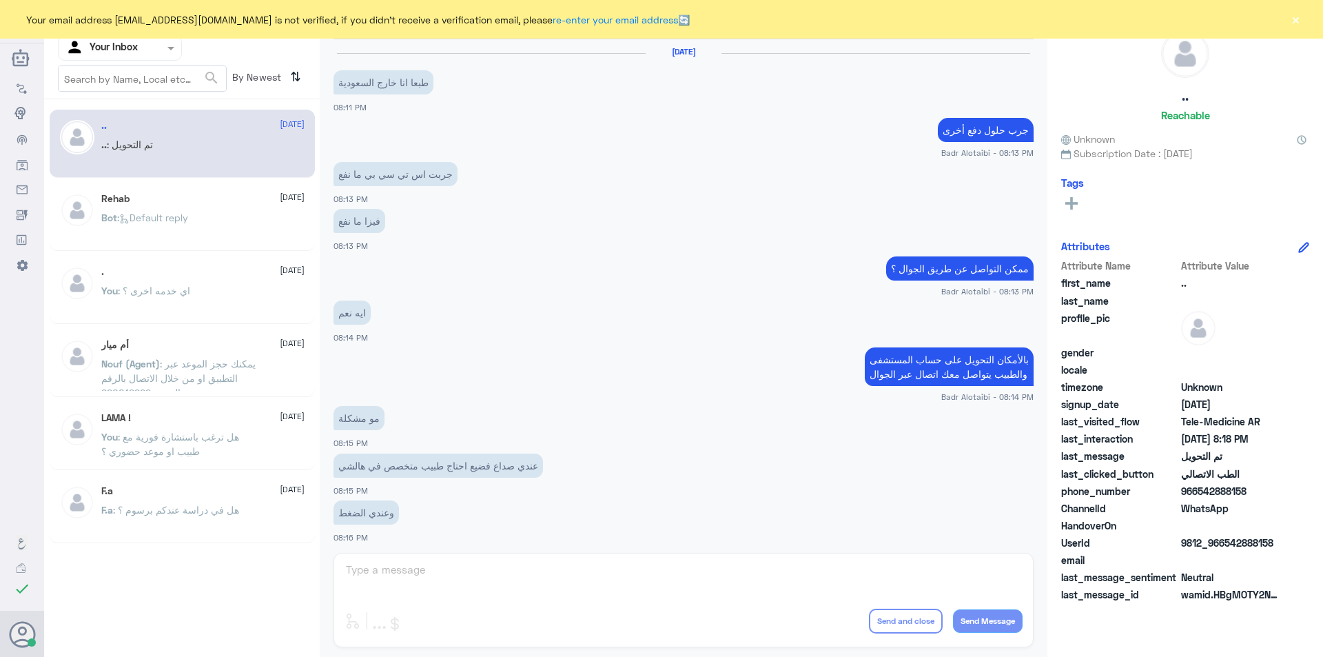
scroll to position [447, 0]
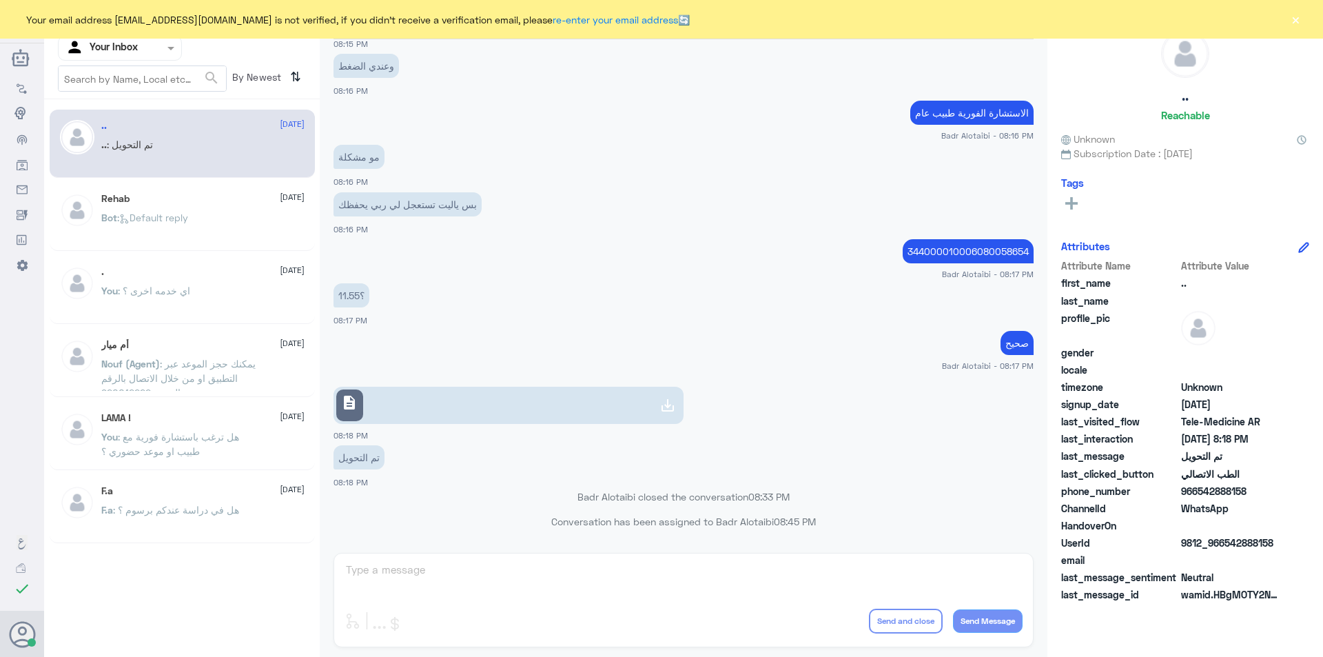
click at [1292, 23] on button "×" at bounding box center [1296, 19] width 14 height 14
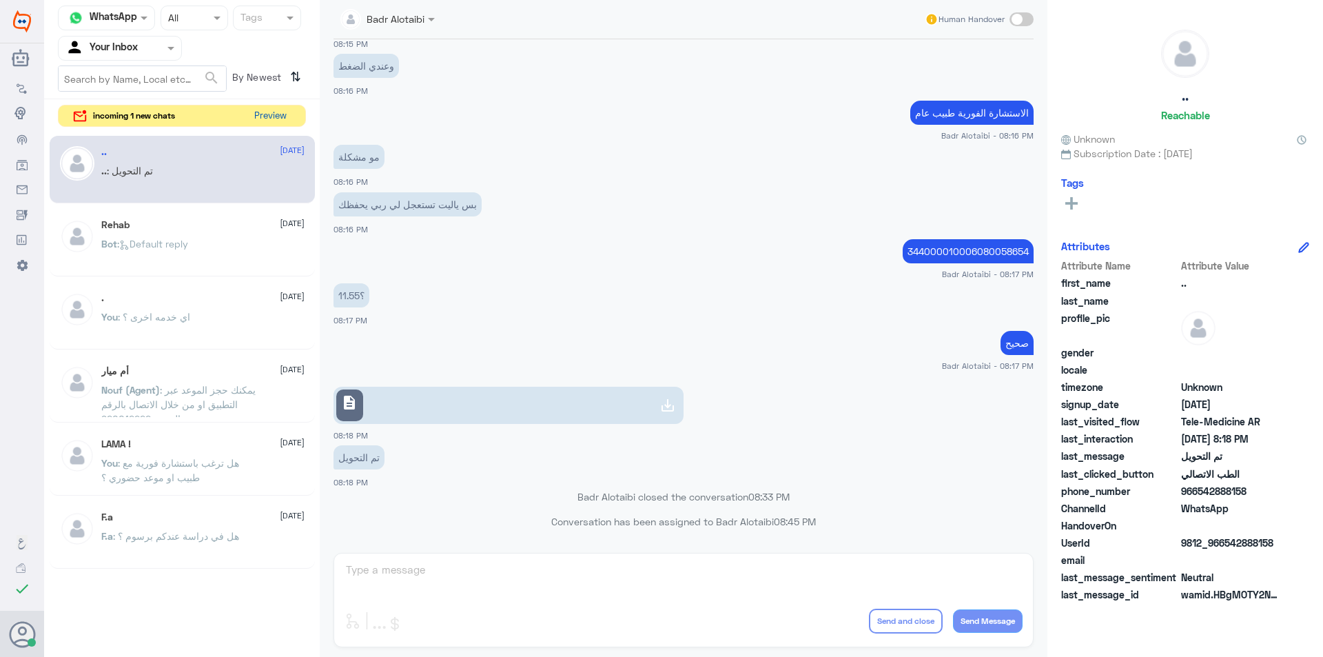
click at [285, 118] on button "Preview" at bounding box center [270, 115] width 43 height 21
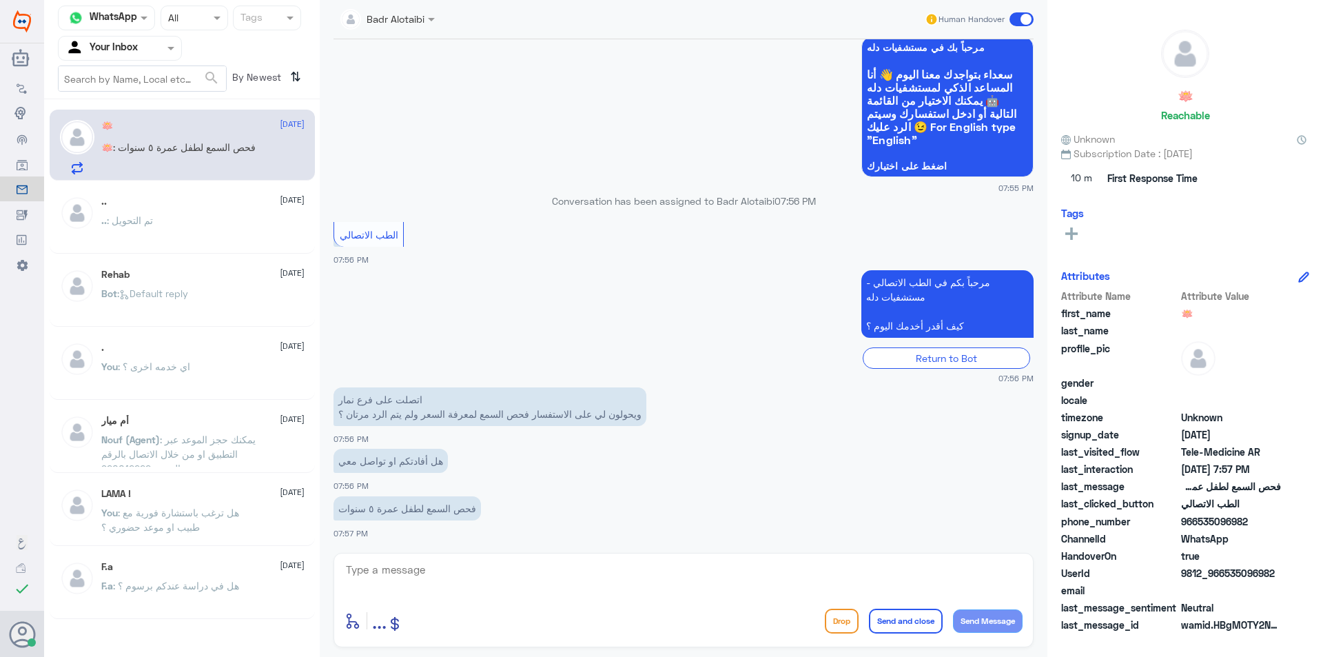
scroll to position [83, 0]
drag, startPoint x: 1254, startPoint y: 522, endPoint x: 1200, endPoint y: 522, distance: 53.8
click at [1200, 522] on span "966535096982" at bounding box center [1231, 521] width 100 height 14
copy span "535096982"
click at [478, 577] on textarea at bounding box center [684, 577] width 678 height 34
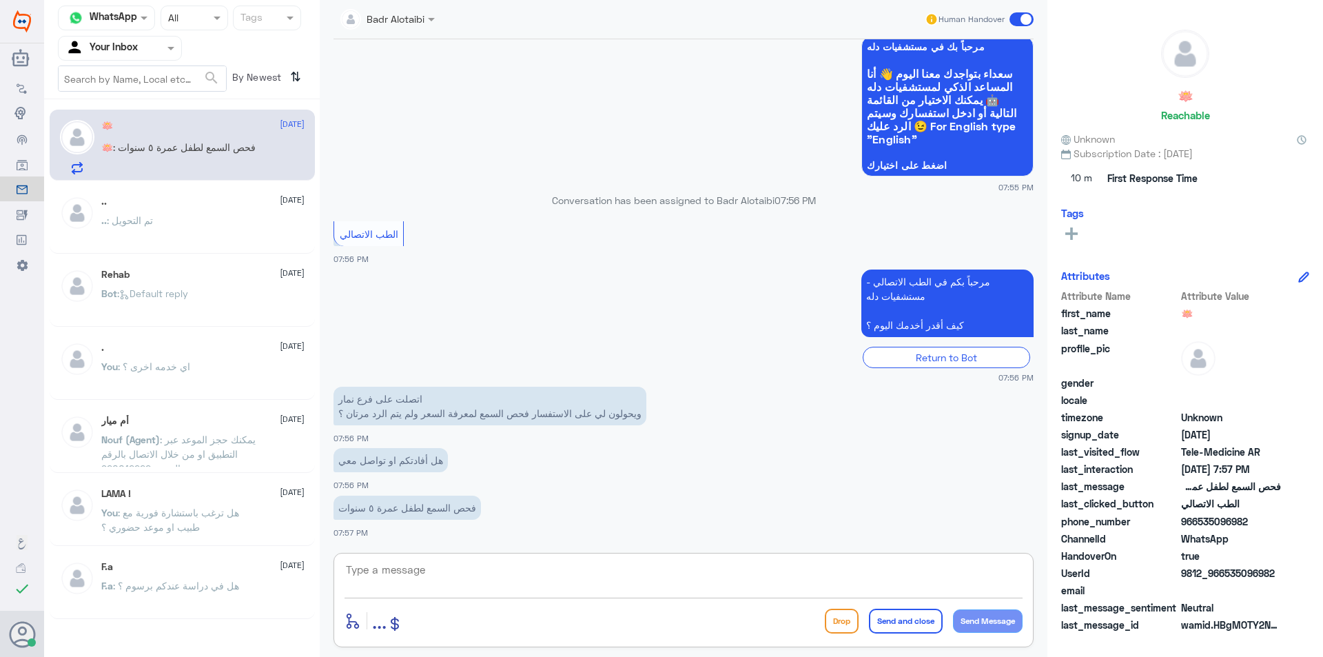
click at [1019, 17] on span at bounding box center [1022, 19] width 24 height 14
click at [0, 0] on input "checkbox" at bounding box center [0, 0] width 0 height 0
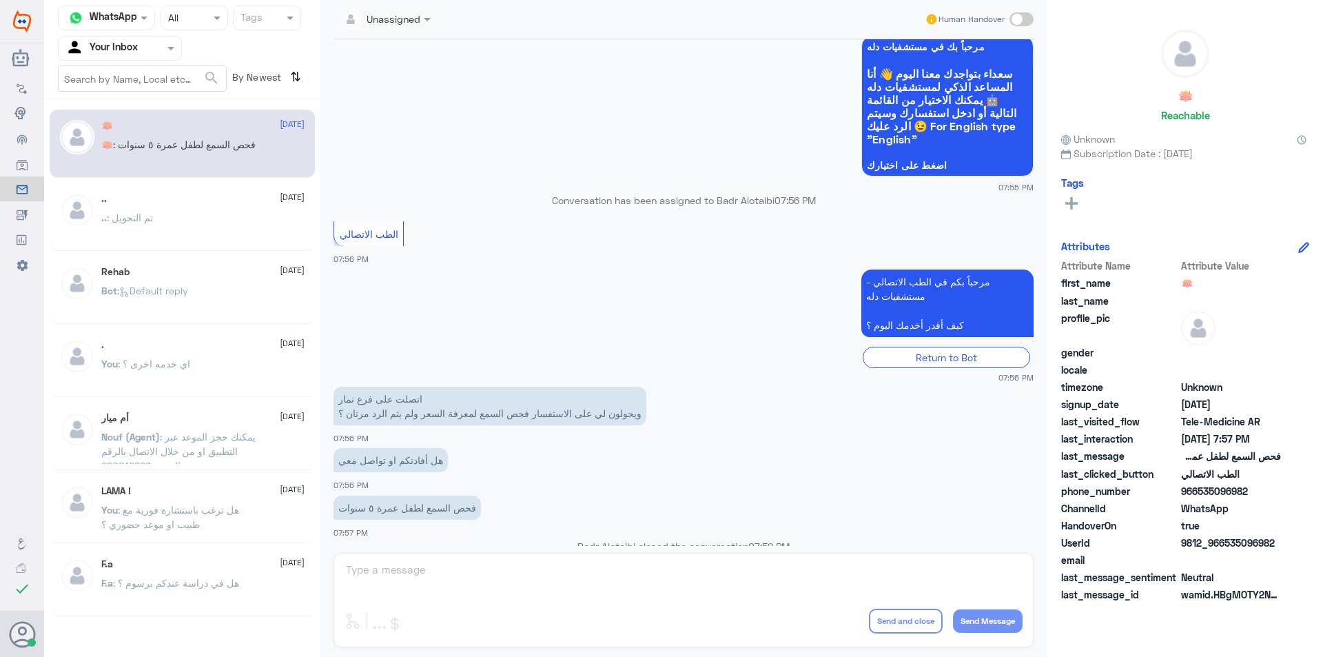
scroll to position [109, 0]
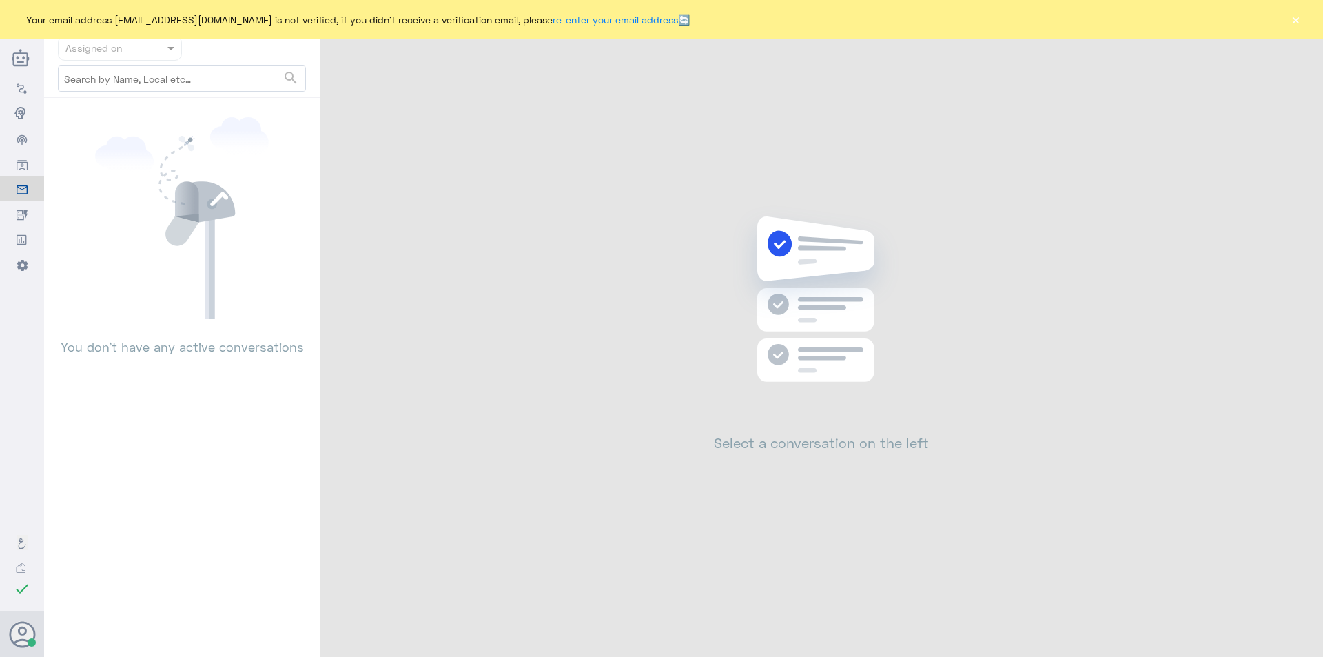
click at [1300, 32] on div "Your email address [EMAIL_ADDRESS][DOMAIN_NAME] is not verified, if you didn't …" at bounding box center [661, 19] width 1323 height 39
click at [1294, 25] on button "×" at bounding box center [1296, 19] width 14 height 14
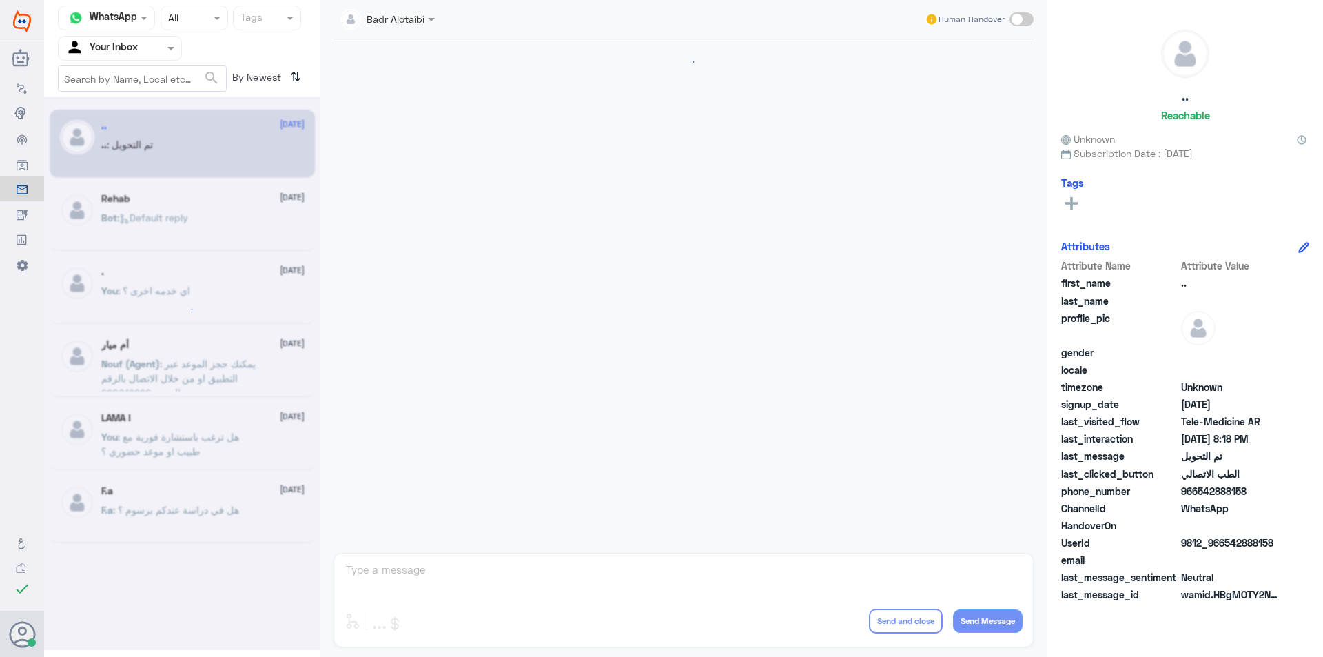
scroll to position [447, 0]
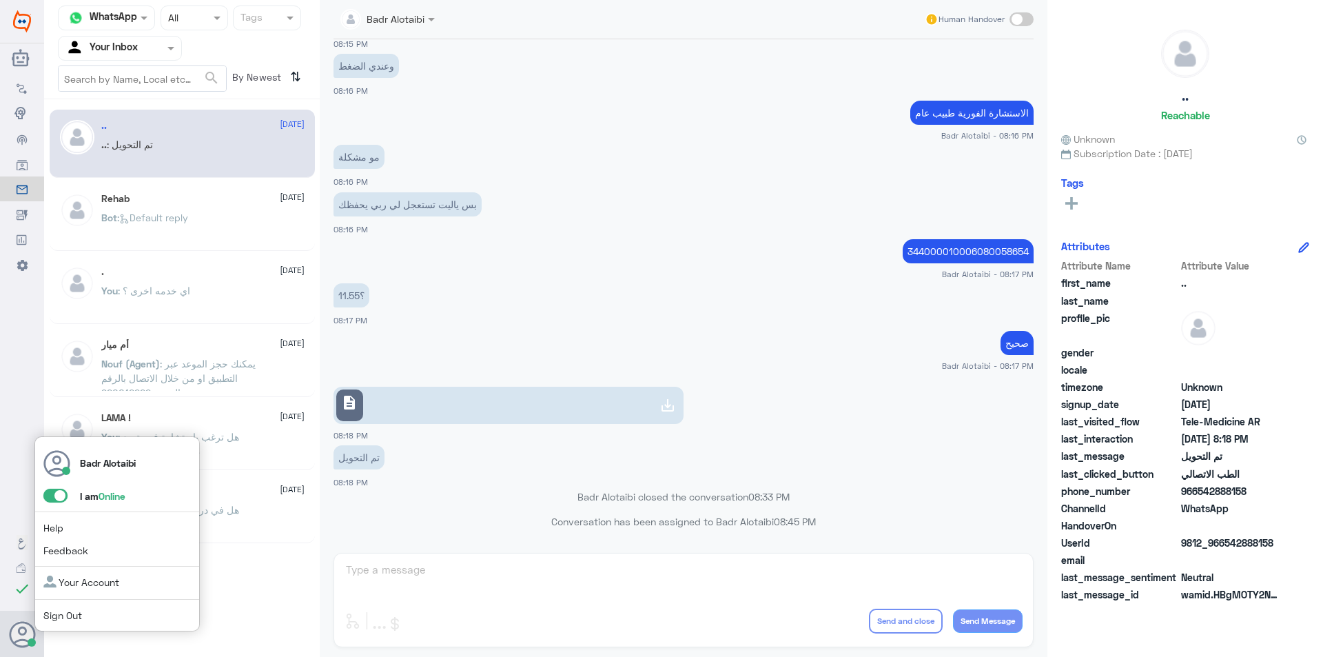
click at [57, 496] on span at bounding box center [55, 496] width 24 height 14
click at [0, 0] on input "checkbox" at bounding box center [0, 0] width 0 height 0
